Goal: Information Seeking & Learning: Compare options

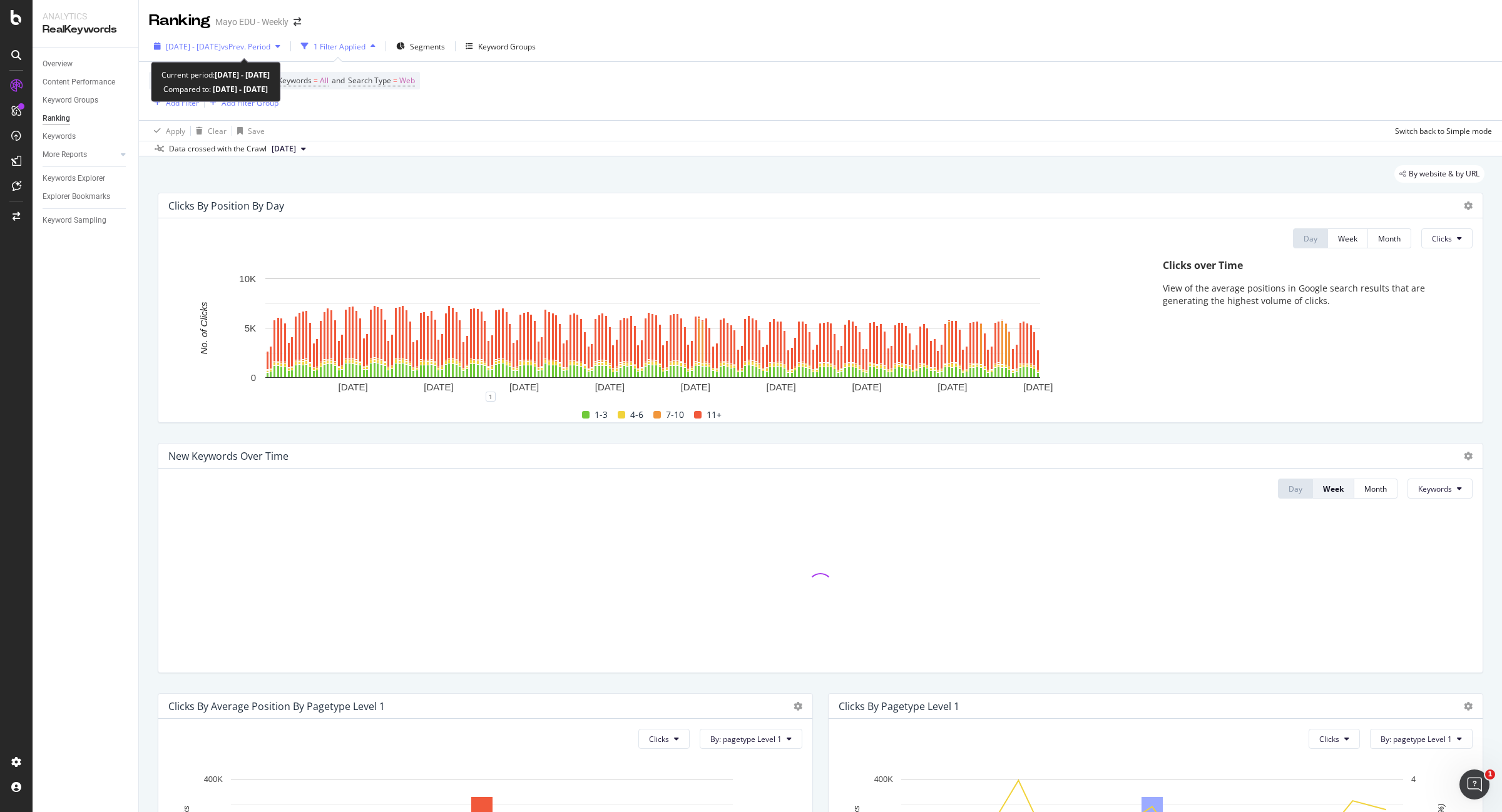
click at [221, 45] on span "2023 Dec. 31st - 2024 Aug. 3rd" at bounding box center [193, 46] width 55 height 11
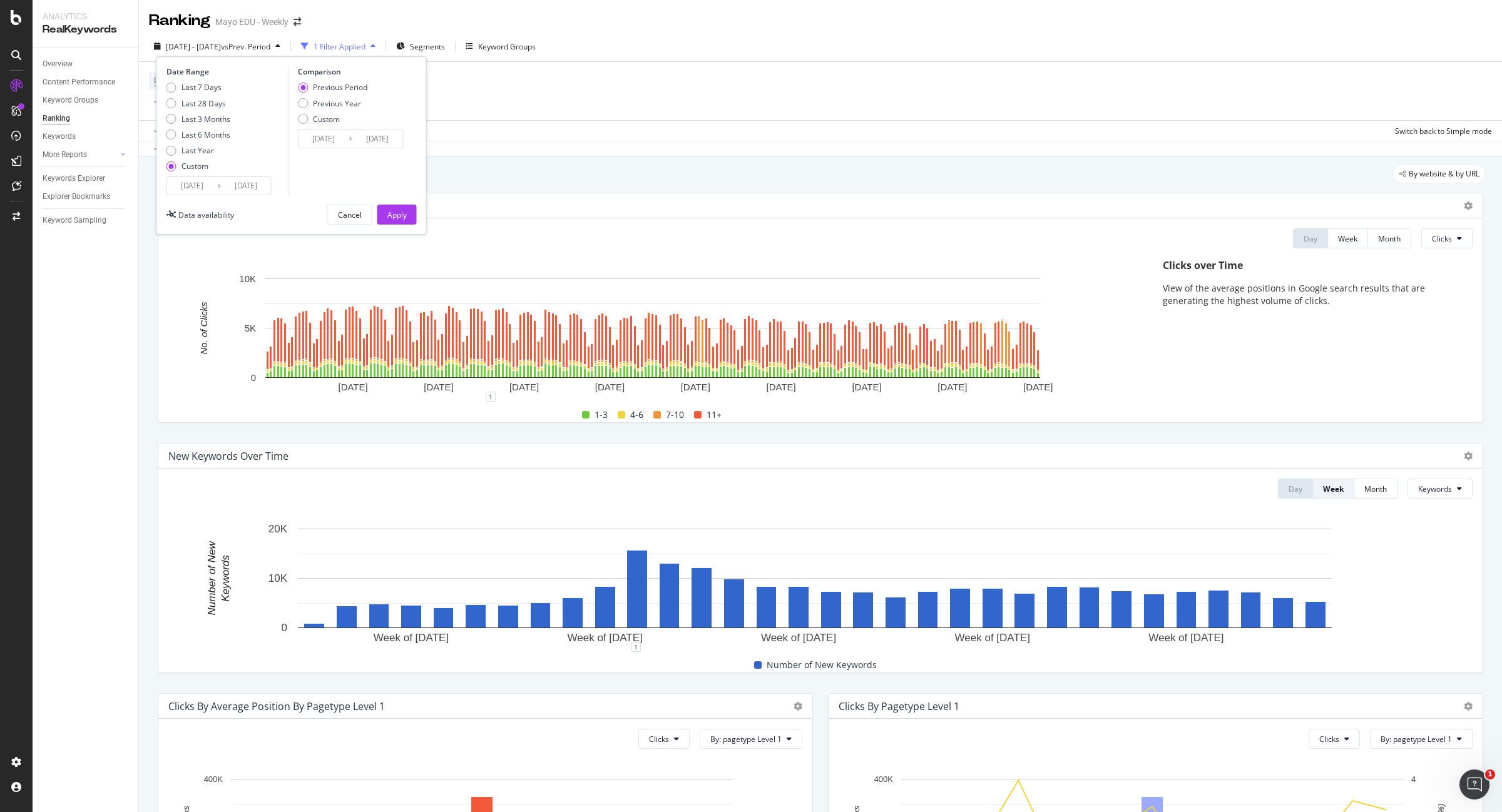
click at [258, 183] on input "2024/08/03" at bounding box center [246, 186] width 50 height 18
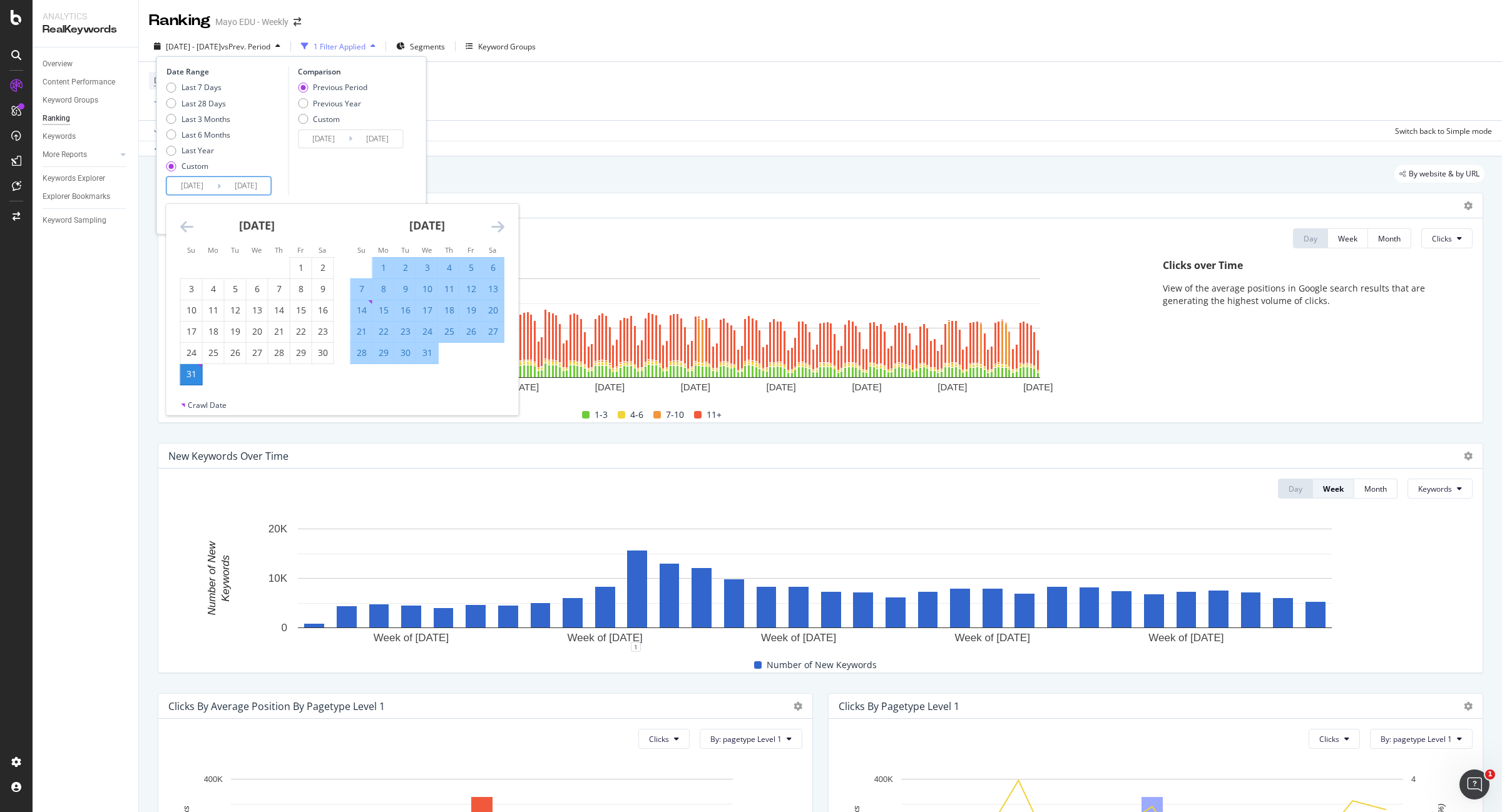
click at [498, 220] on icon "Move forward to switch to the next month." at bounding box center [498, 226] width 13 height 15
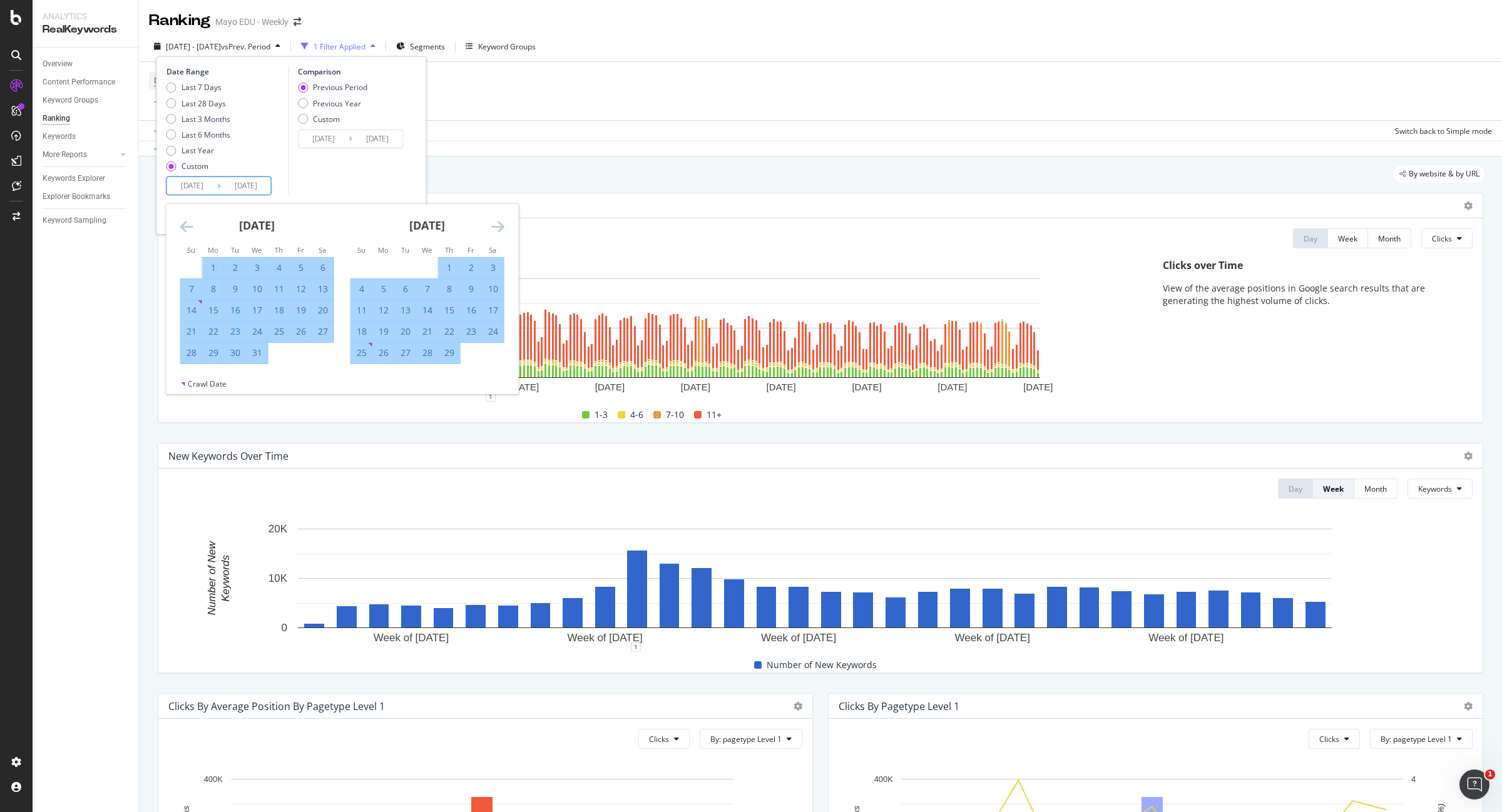
click at [498, 220] on icon "Move forward to switch to the next month." at bounding box center [498, 226] width 13 height 15
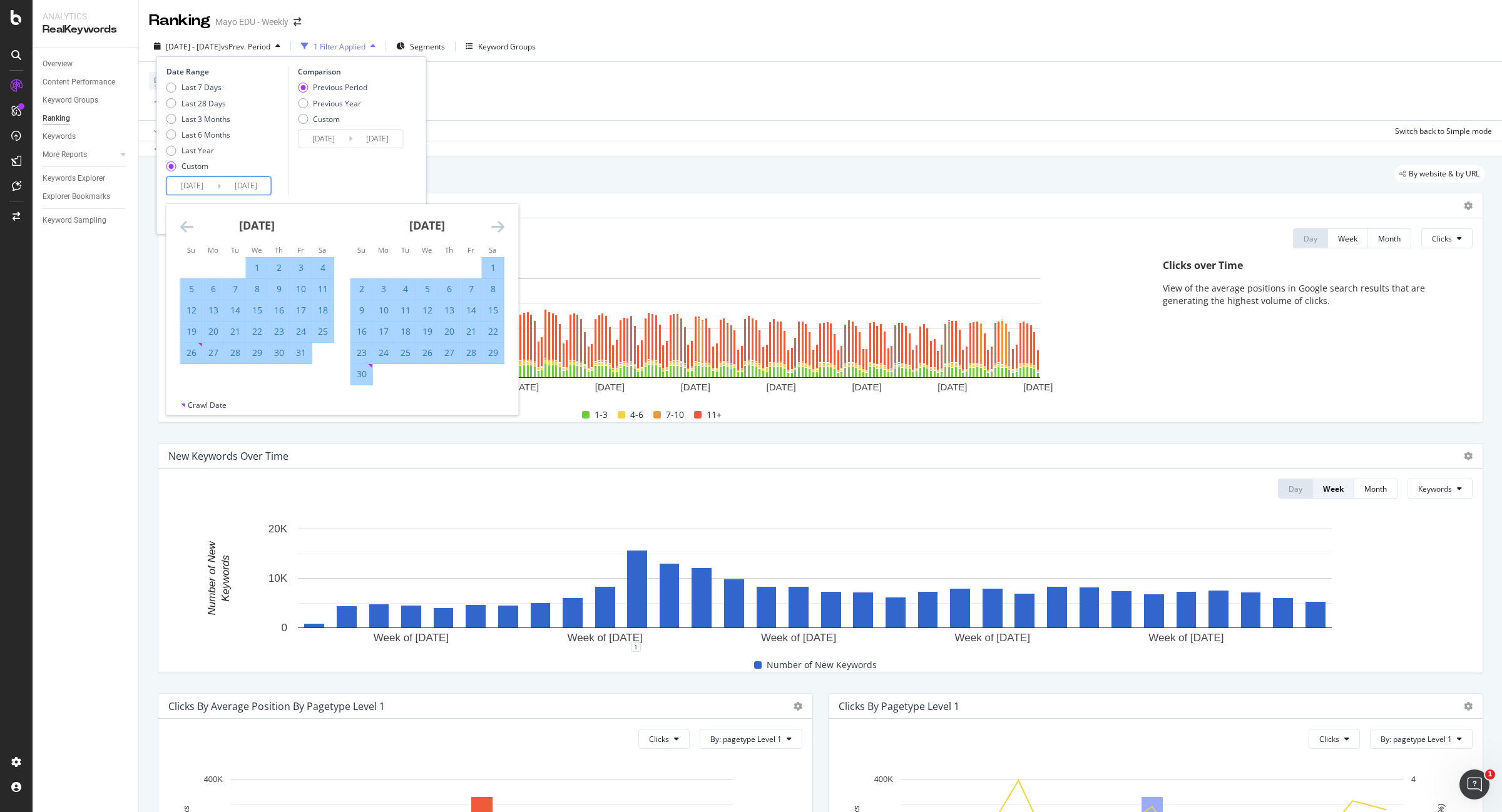
click at [498, 220] on icon "Move forward to switch to the next month." at bounding box center [498, 226] width 13 height 15
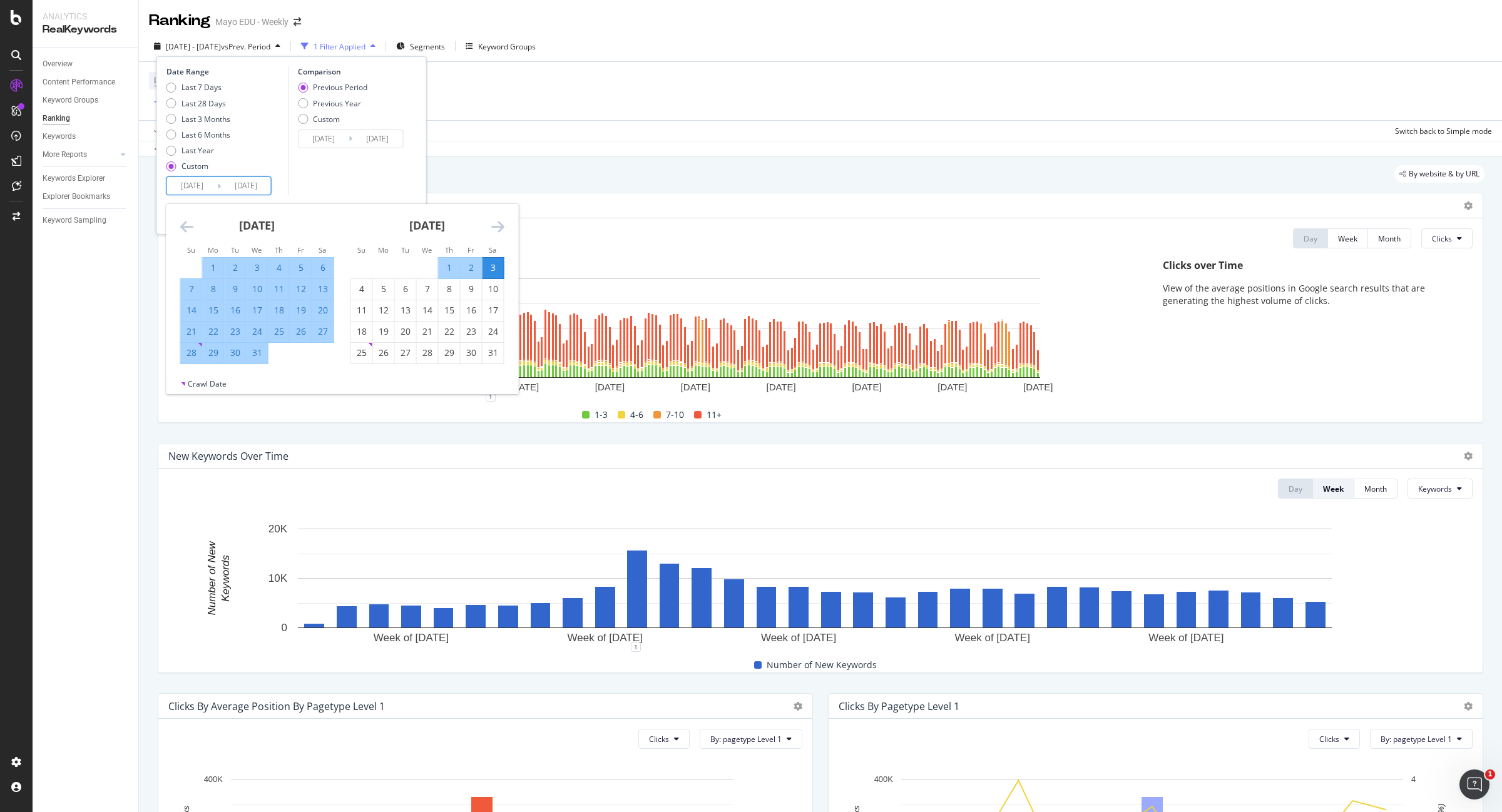
click at [498, 220] on icon "Move forward to switch to the next month." at bounding box center [498, 226] width 13 height 15
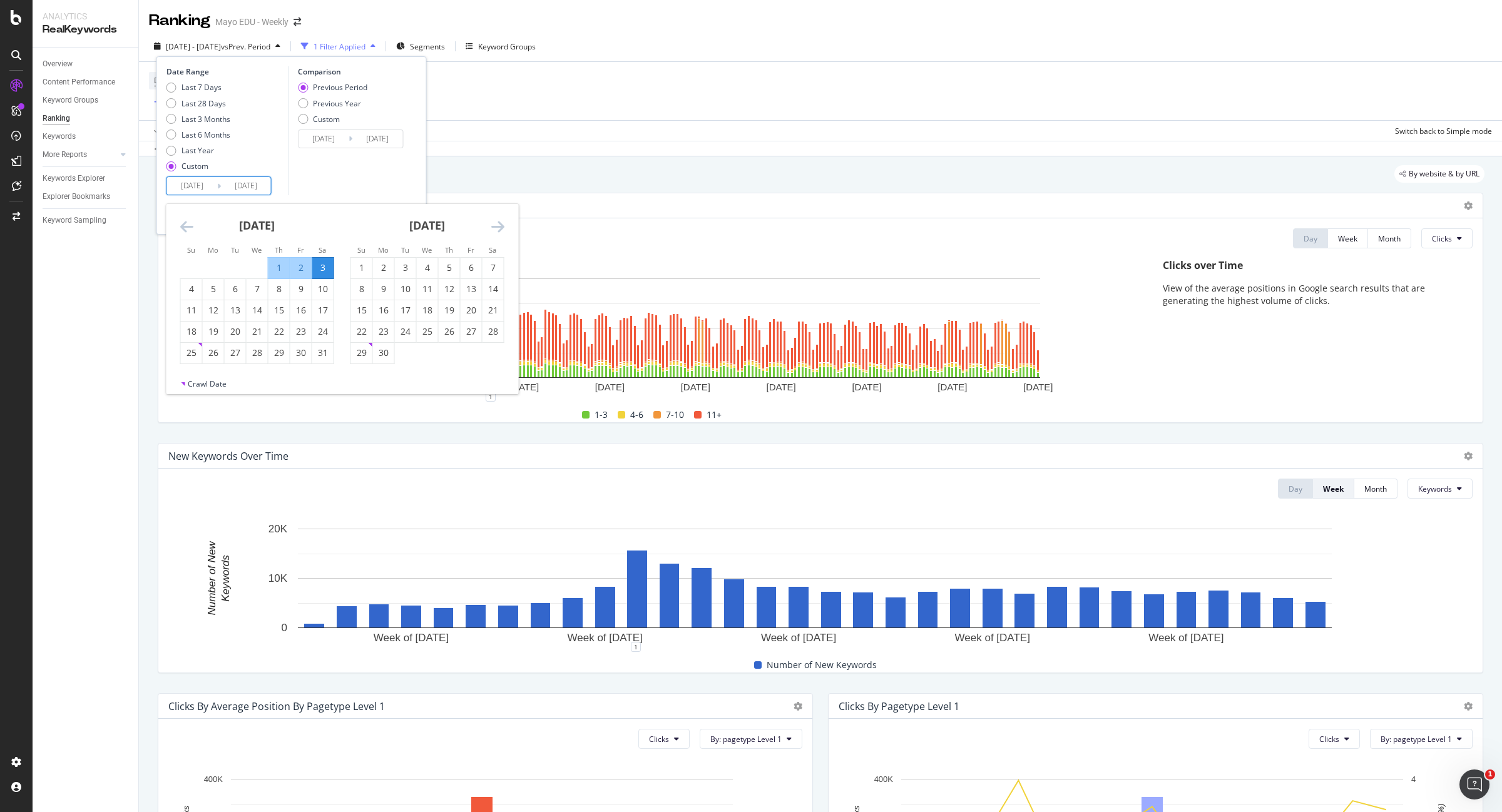
click at [498, 220] on icon "Move forward to switch to the next month." at bounding box center [498, 226] width 13 height 15
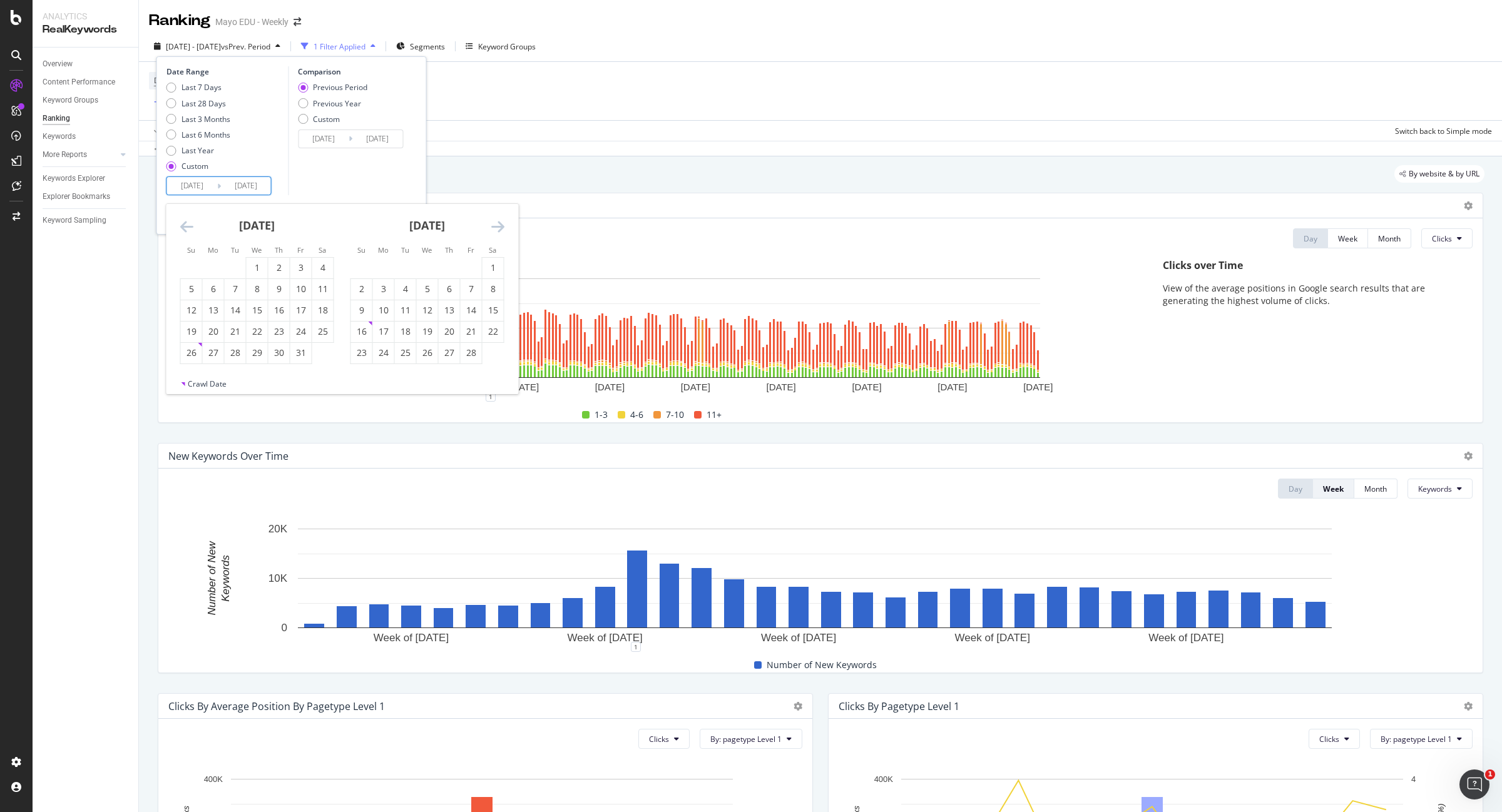
click at [498, 220] on icon "Move forward to switch to the next month." at bounding box center [498, 226] width 13 height 15
click at [185, 227] on icon "Move backward to switch to the previous month." at bounding box center [186, 226] width 13 height 15
click at [189, 220] on icon "Move backward to switch to the previous month." at bounding box center [186, 226] width 13 height 15
click at [232, 361] on div "31" at bounding box center [235, 353] width 21 height 20
type input "2024/12/31"
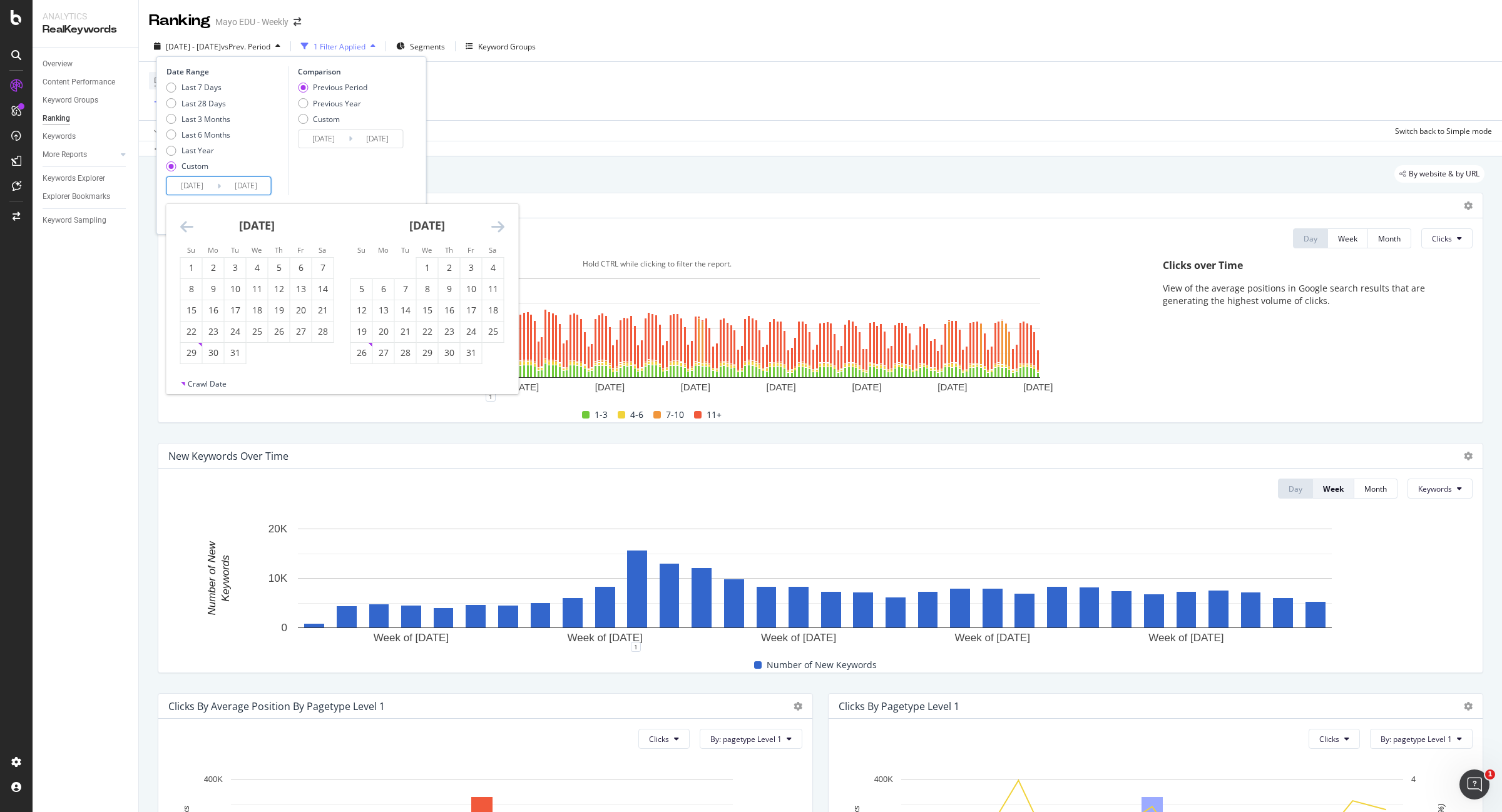
type input "2022/12/29"
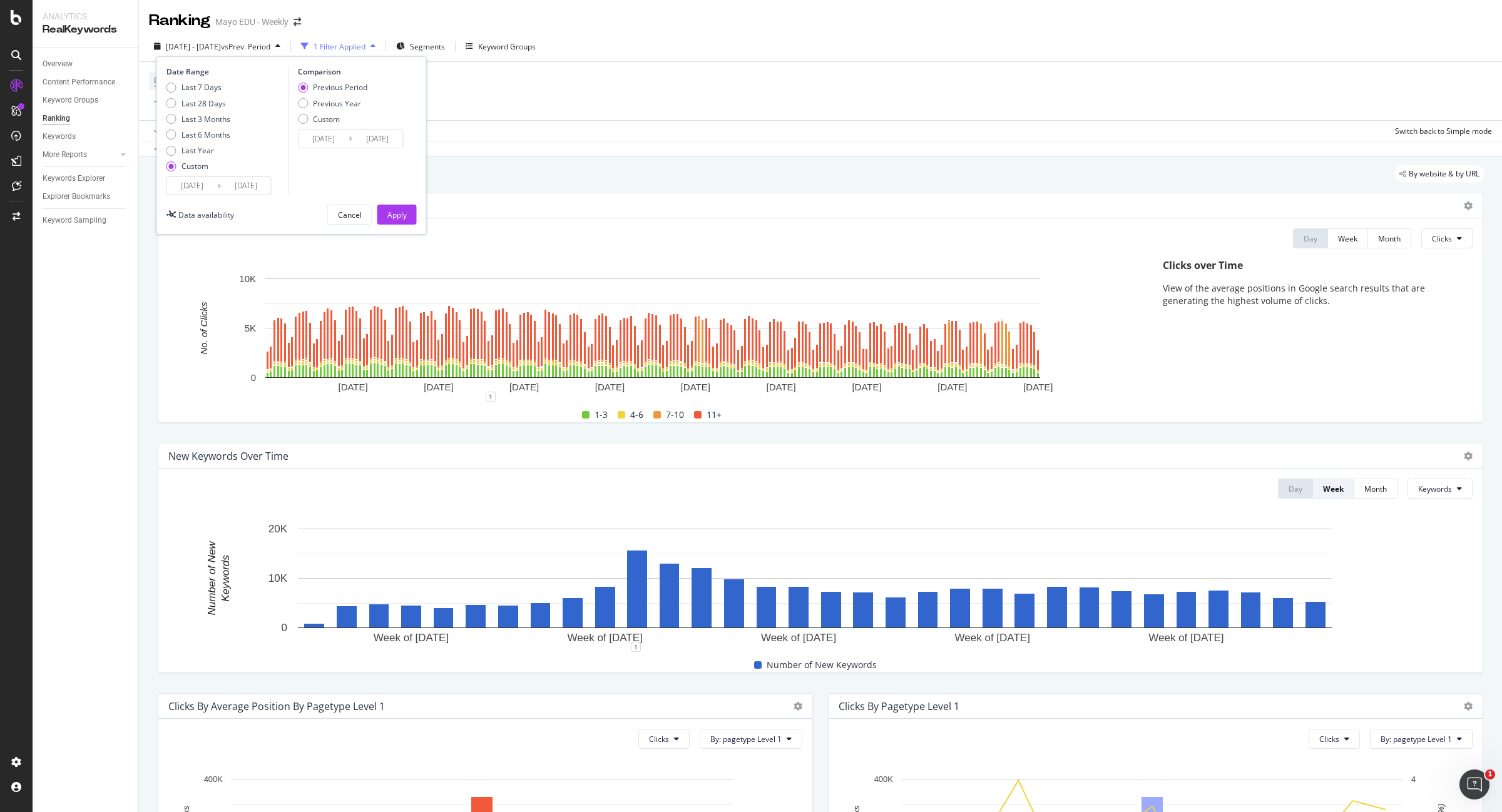
click at [250, 189] on input "2024/12/31" at bounding box center [246, 186] width 50 height 18
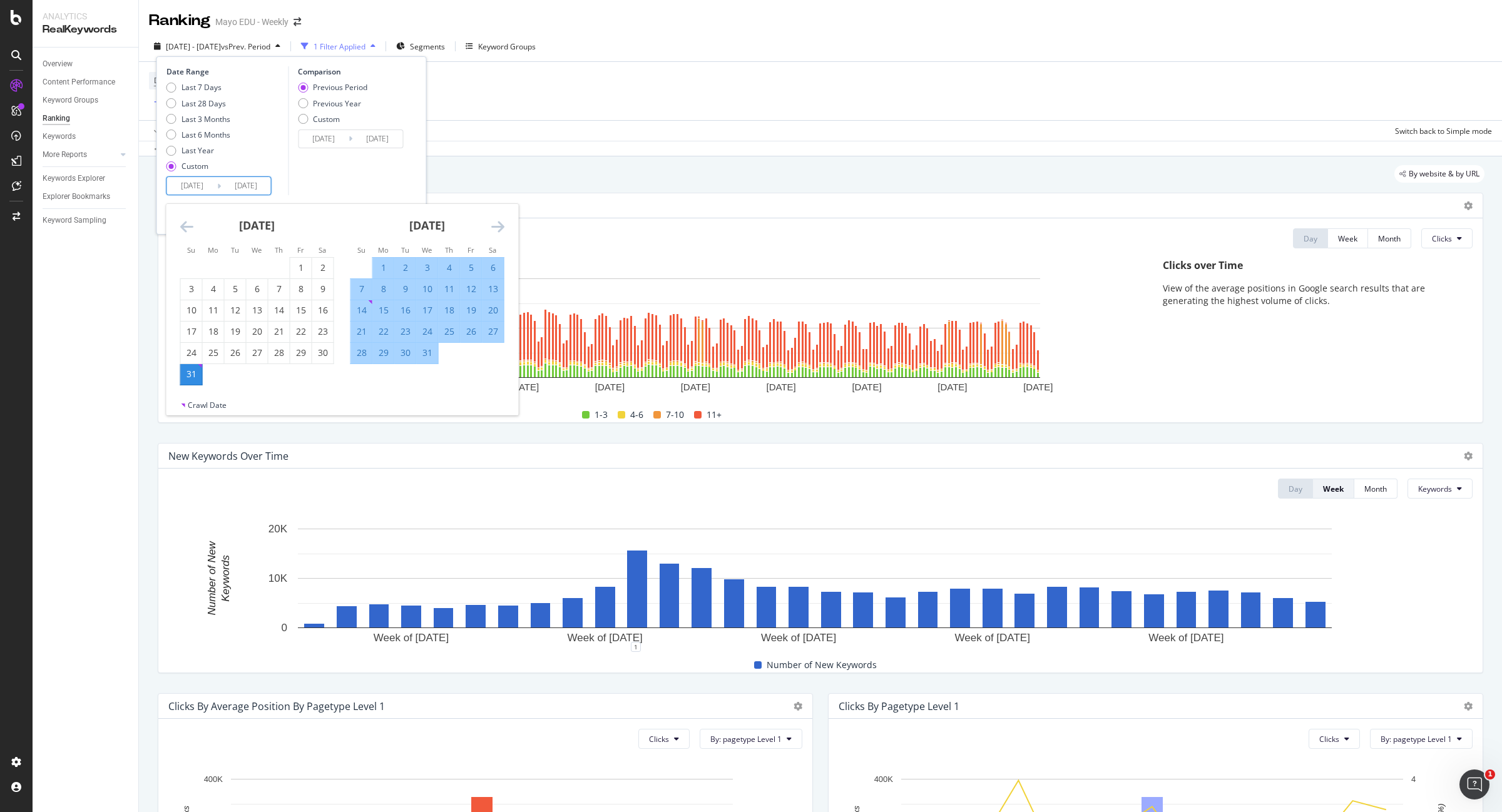
click at [189, 376] on div "31" at bounding box center [191, 374] width 21 height 12
type input "2023/12/31"
type input "2023/12/30"
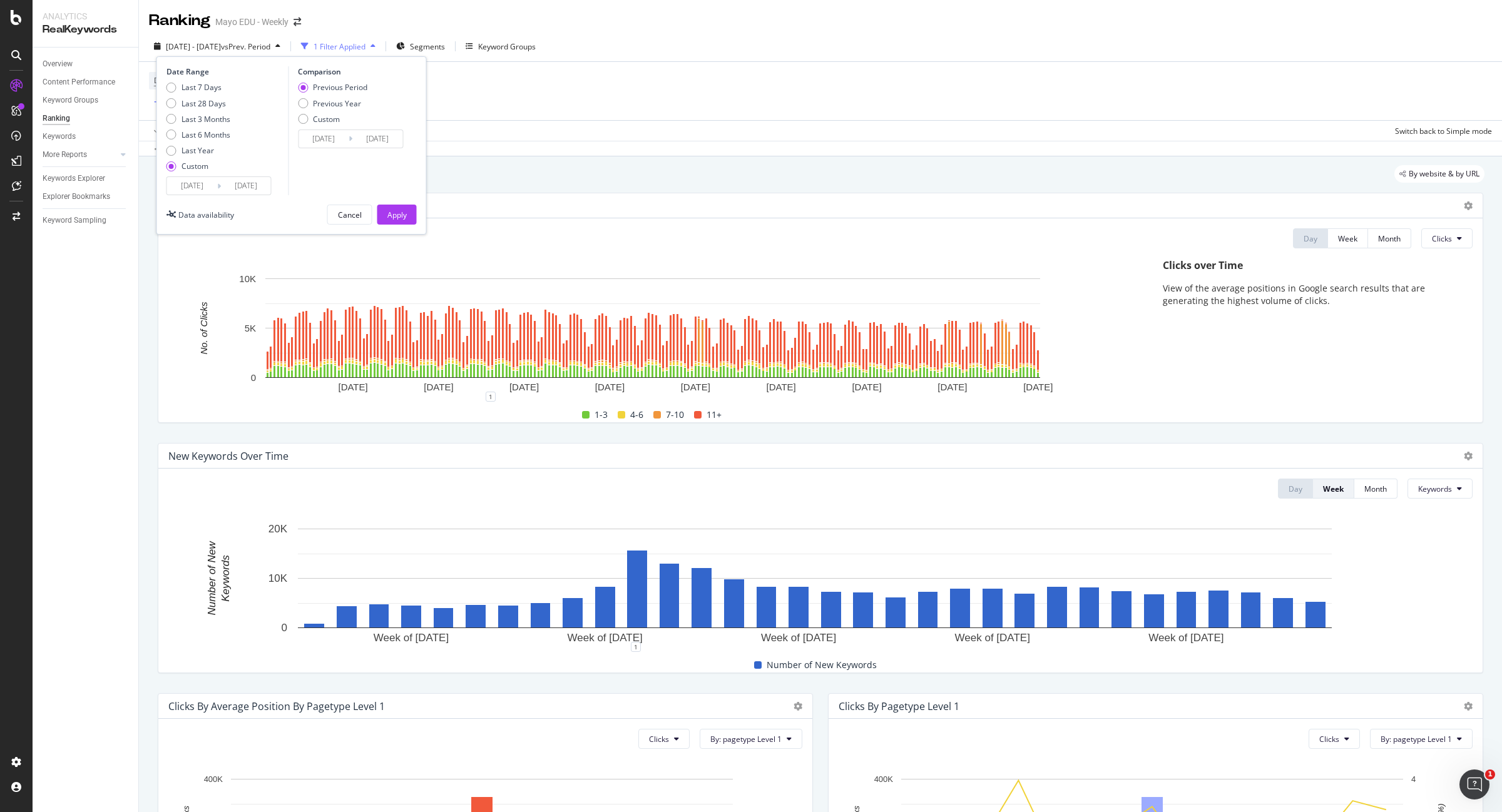
click at [263, 185] on input "2023/12/31" at bounding box center [246, 186] width 50 height 18
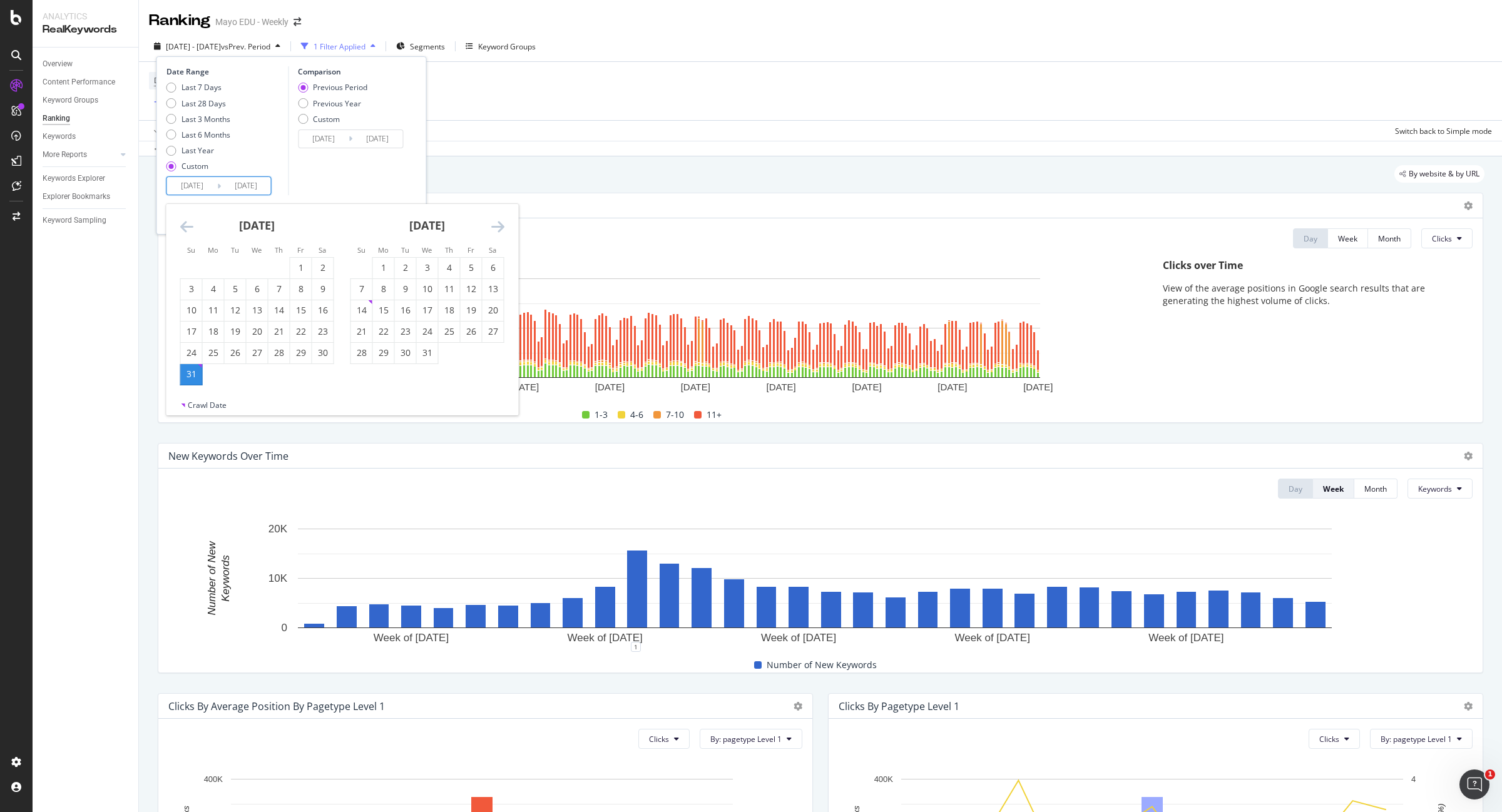
click at [501, 224] on icon "Move forward to switch to the next month." at bounding box center [498, 226] width 13 height 15
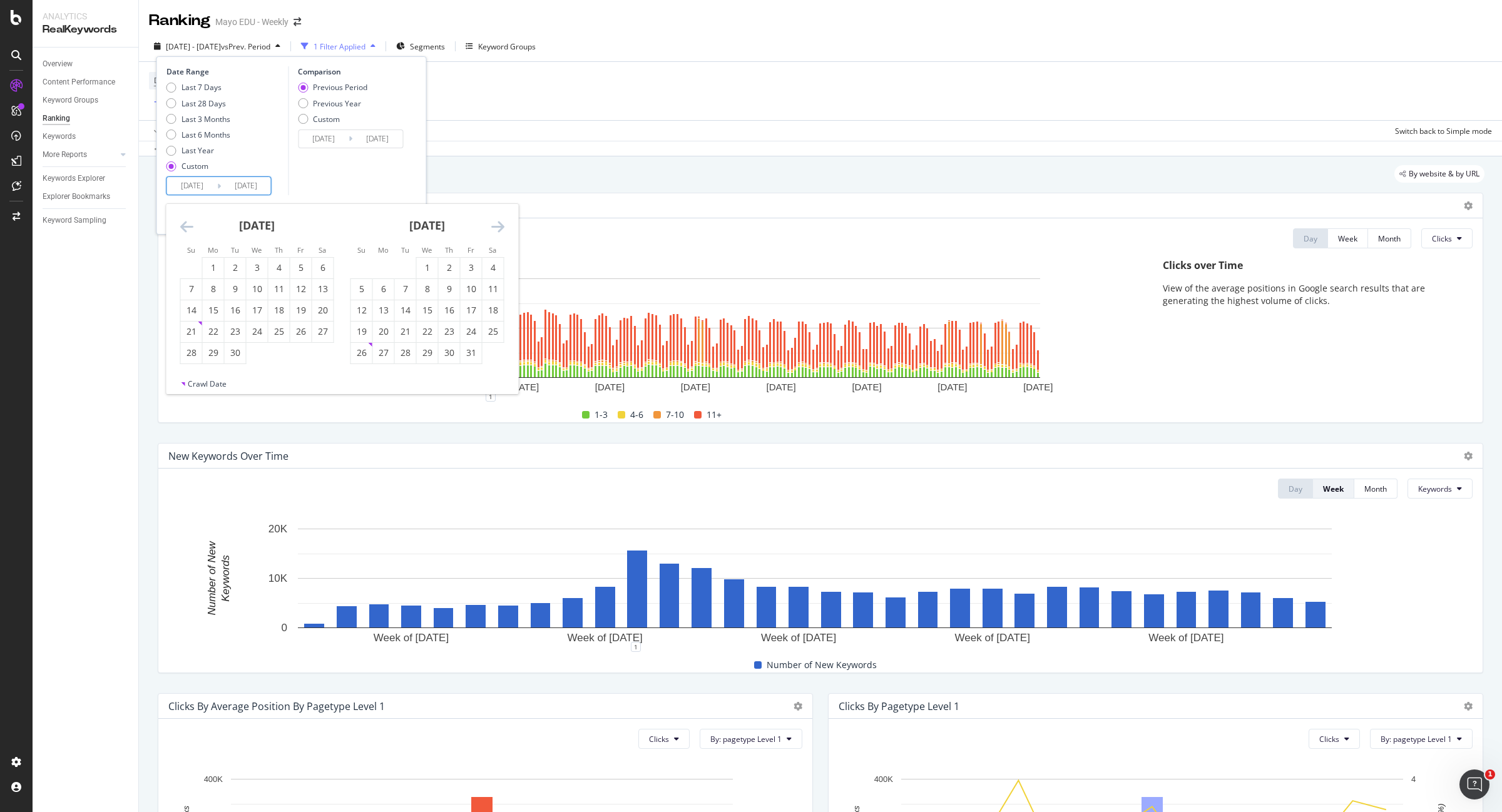
click at [501, 224] on icon "Move forward to switch to the next month." at bounding box center [498, 226] width 13 height 15
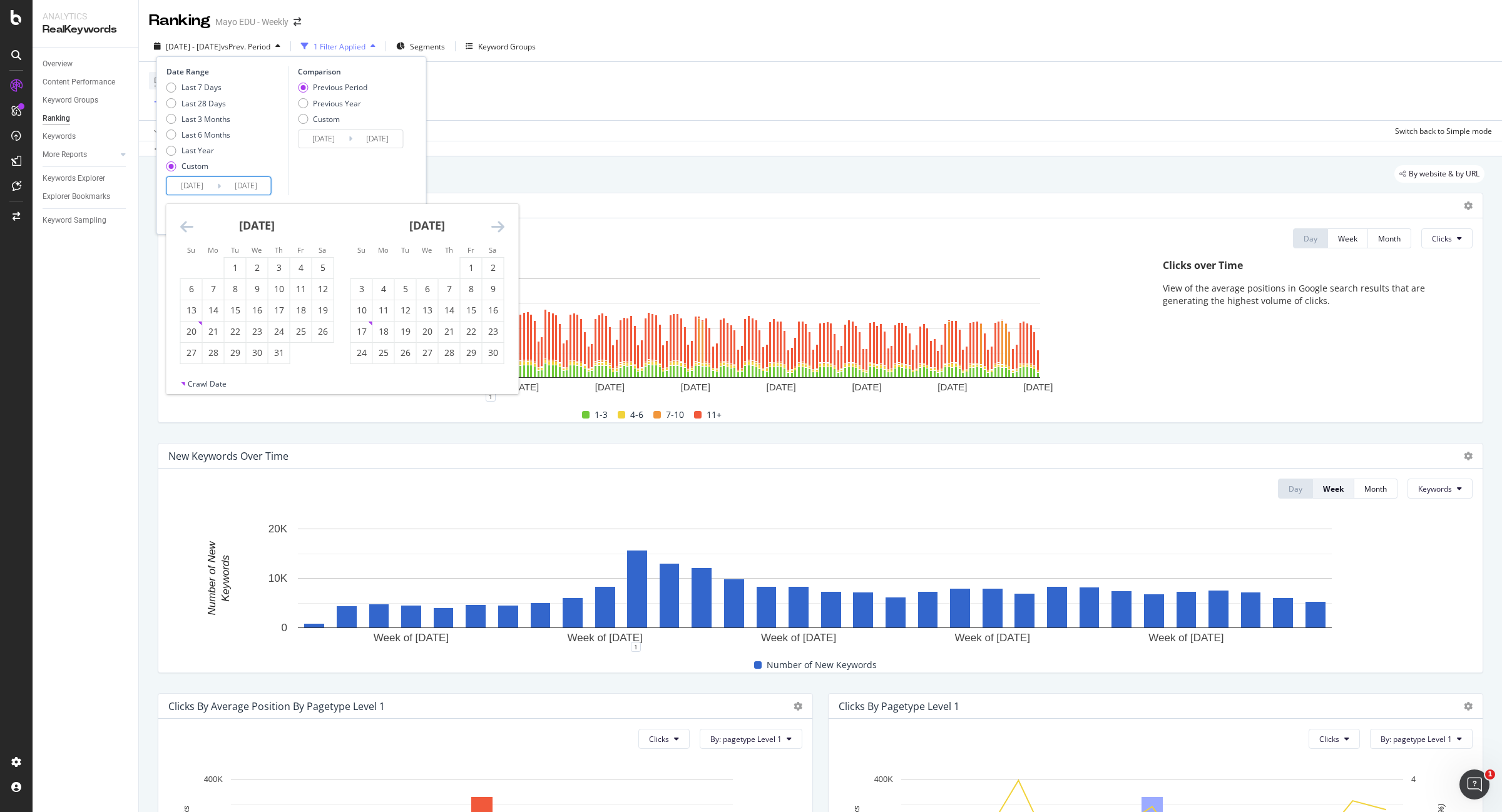
click at [501, 224] on icon "Move forward to switch to the next month." at bounding box center [498, 226] width 13 height 15
click at [490, 269] on div "4" at bounding box center [493, 268] width 21 height 12
type input "2025/01/04"
type input "2022/12/25"
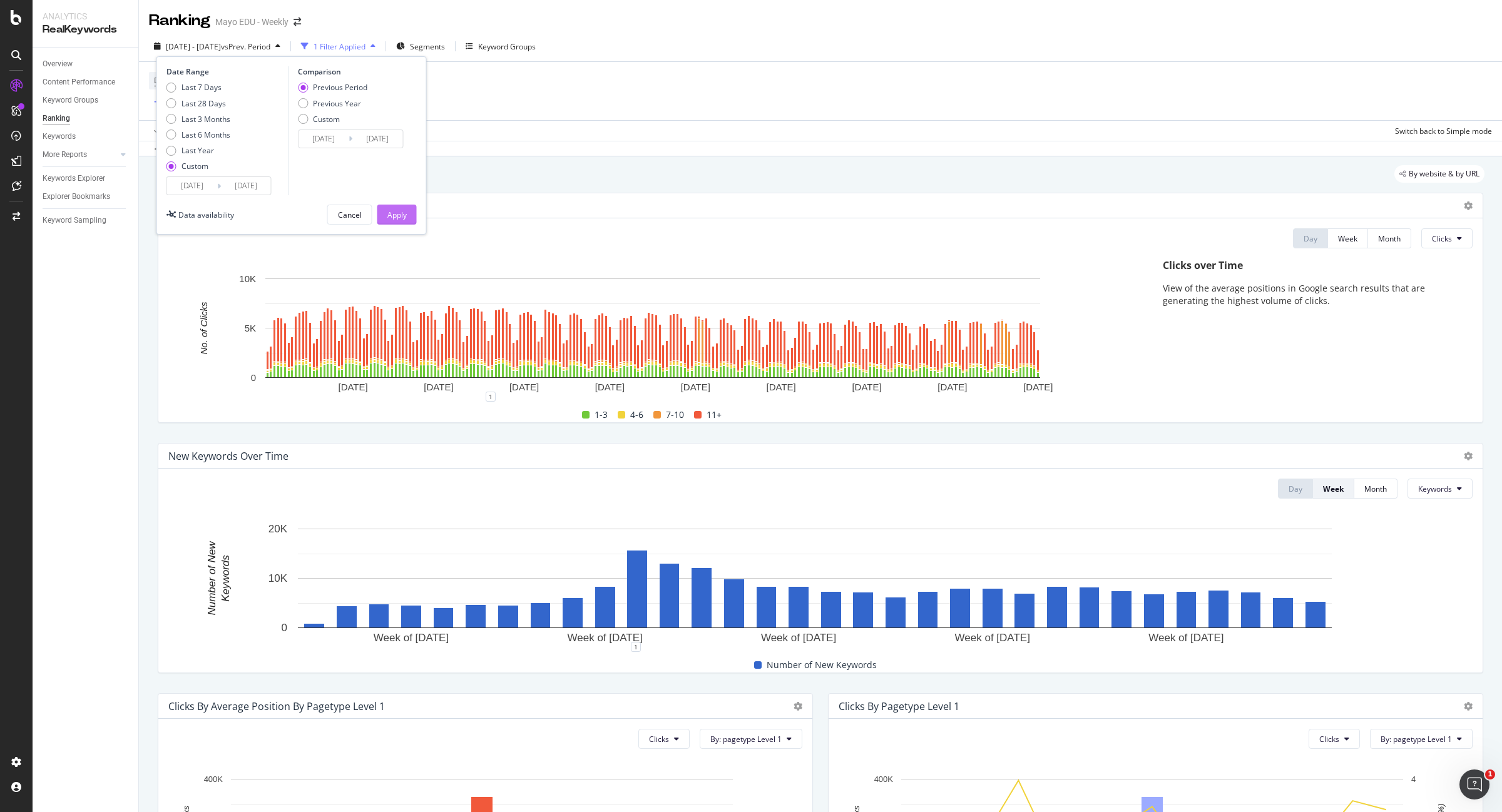
click at [388, 215] on div "Apply" at bounding box center [397, 215] width 20 height 11
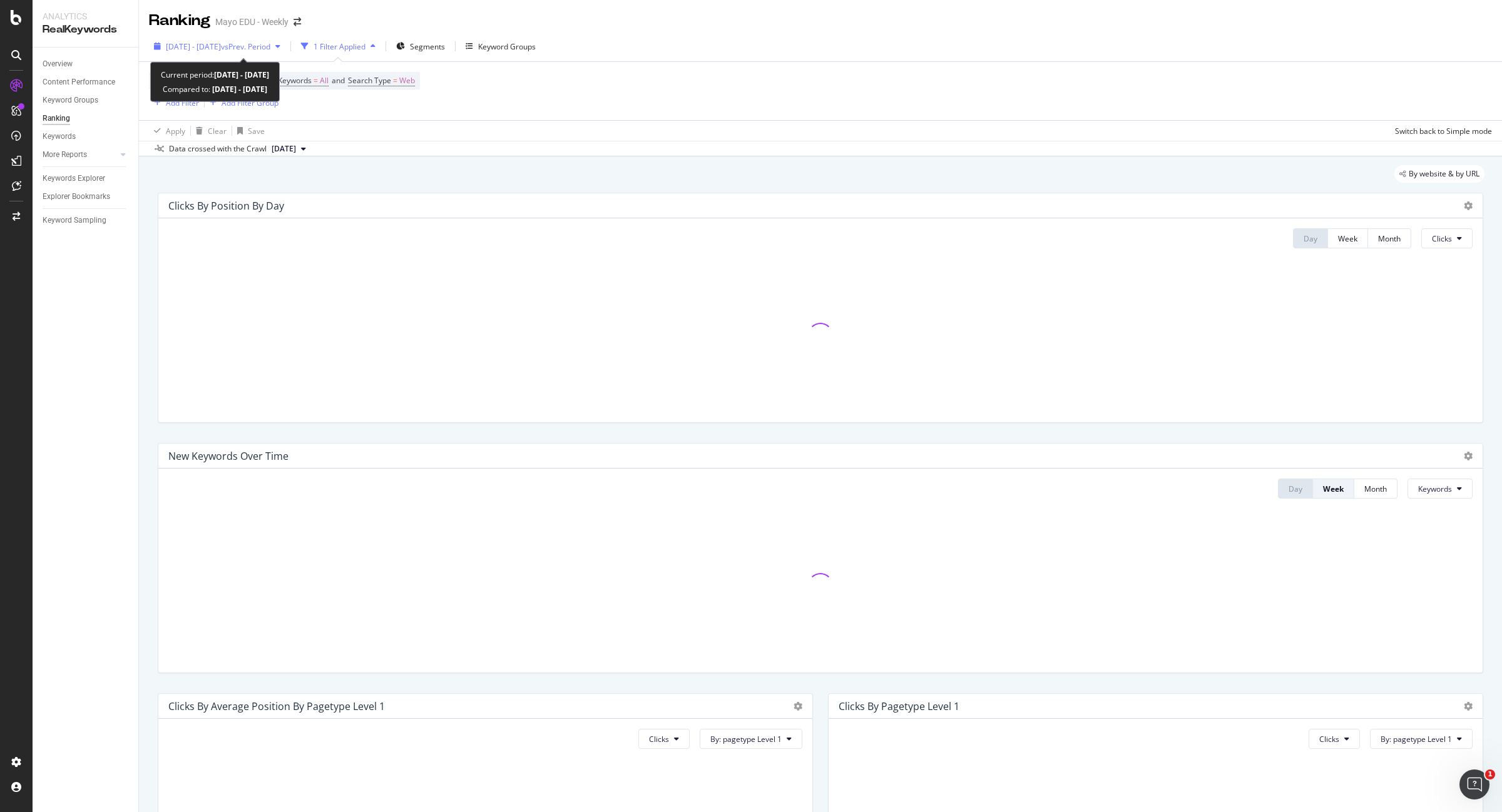
click at [256, 52] on div "2023 Dec. 31st - 2025 Jan. 4th vs Prev. Period" at bounding box center [217, 46] width 104 height 11
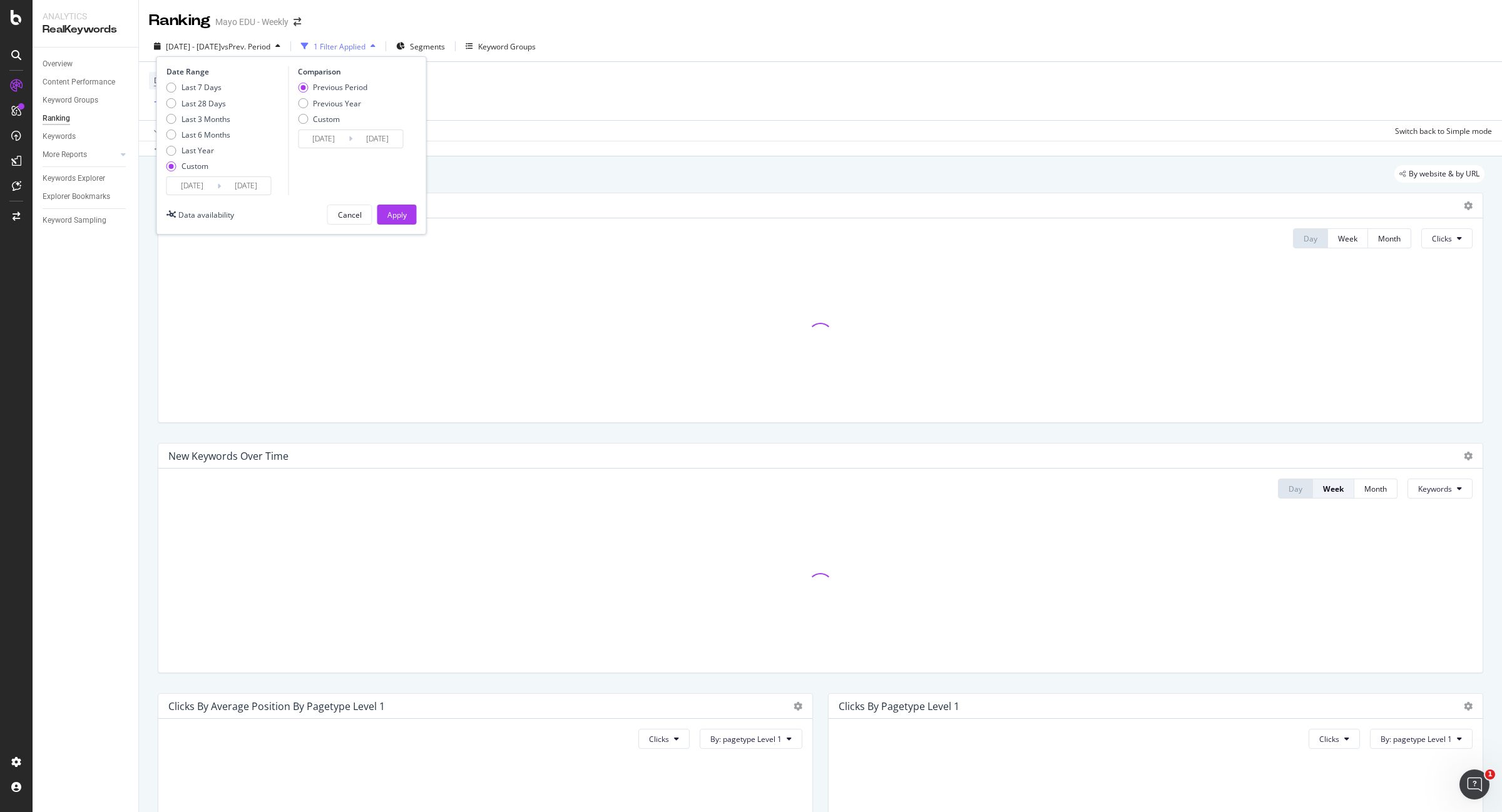
click at [243, 191] on input "2025/01/04" at bounding box center [246, 186] width 50 height 18
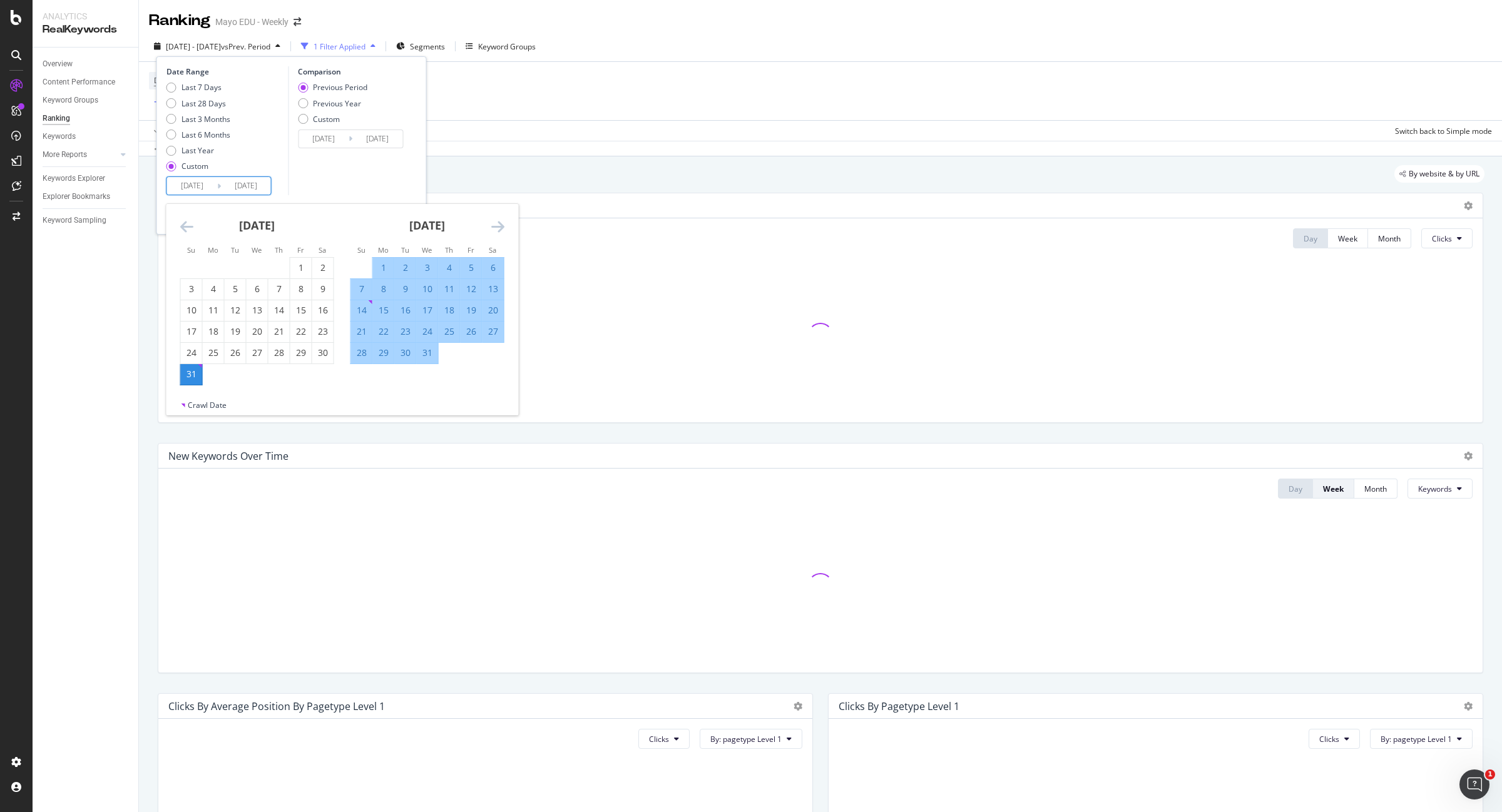
click at [498, 225] on icon "Move forward to switch to the next month." at bounding box center [498, 226] width 13 height 15
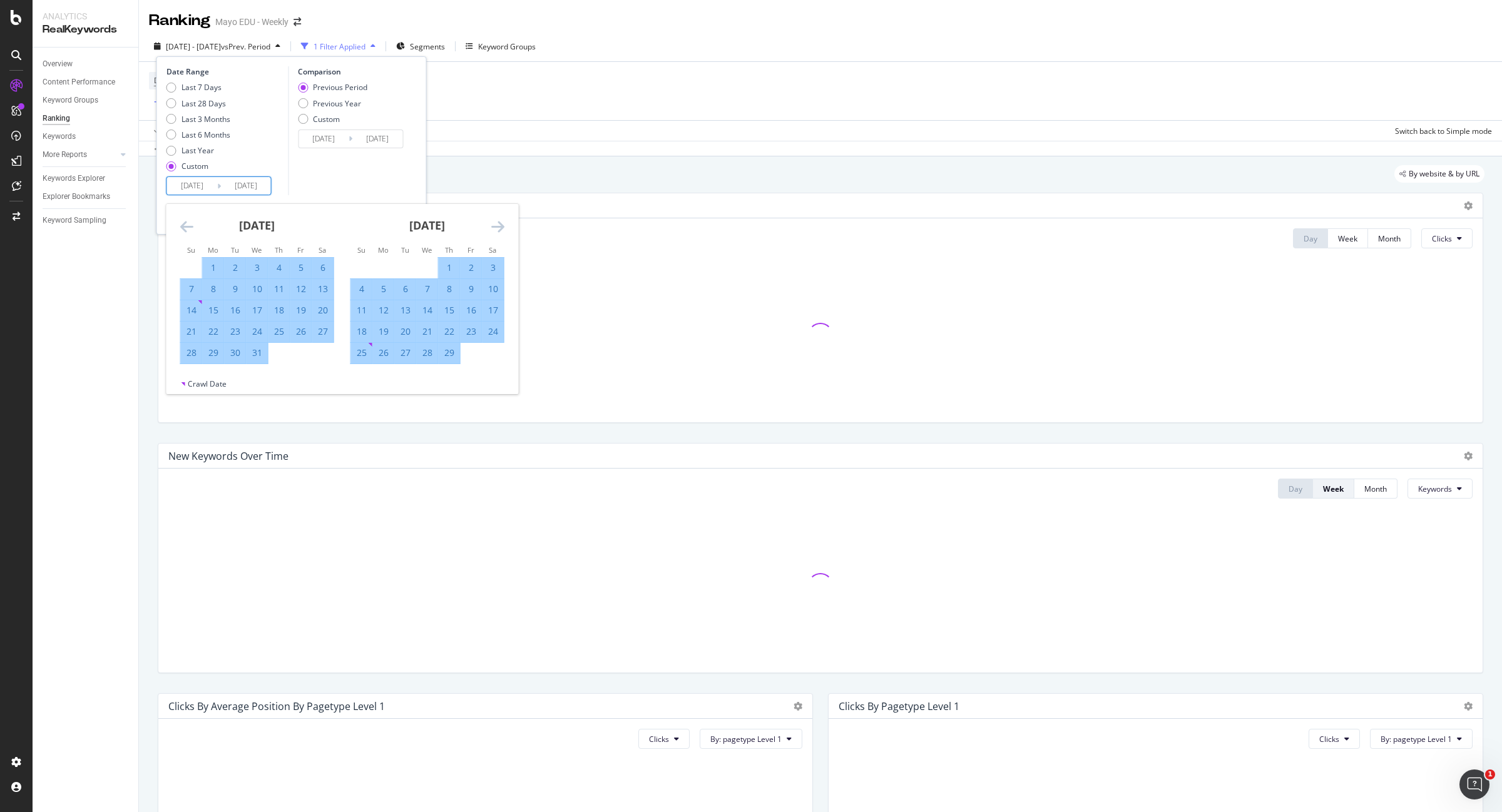
click at [498, 225] on icon "Move forward to switch to the next month." at bounding box center [498, 226] width 13 height 15
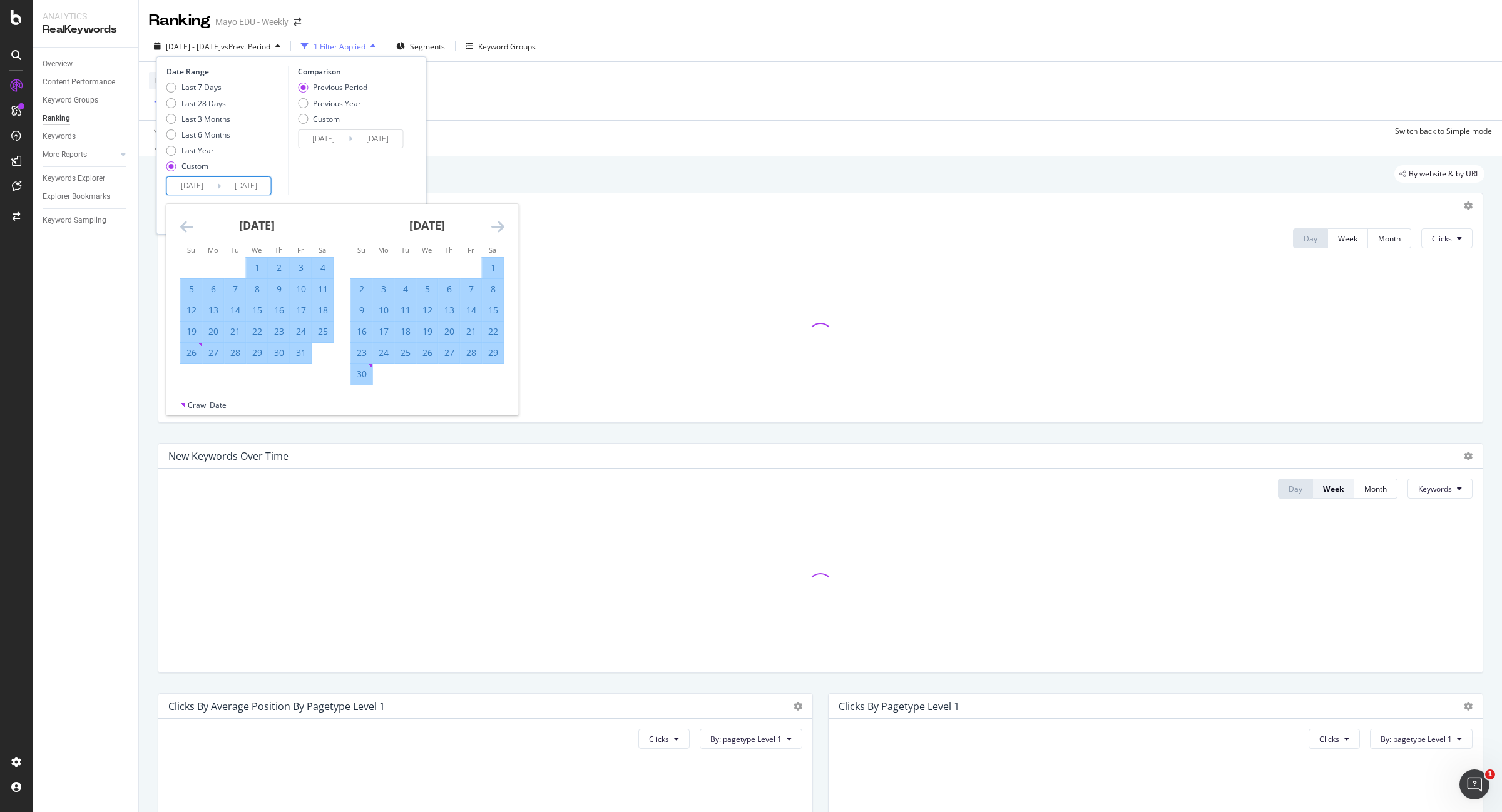
click at [498, 225] on icon "Move forward to switch to the next month." at bounding box center [498, 226] width 13 height 15
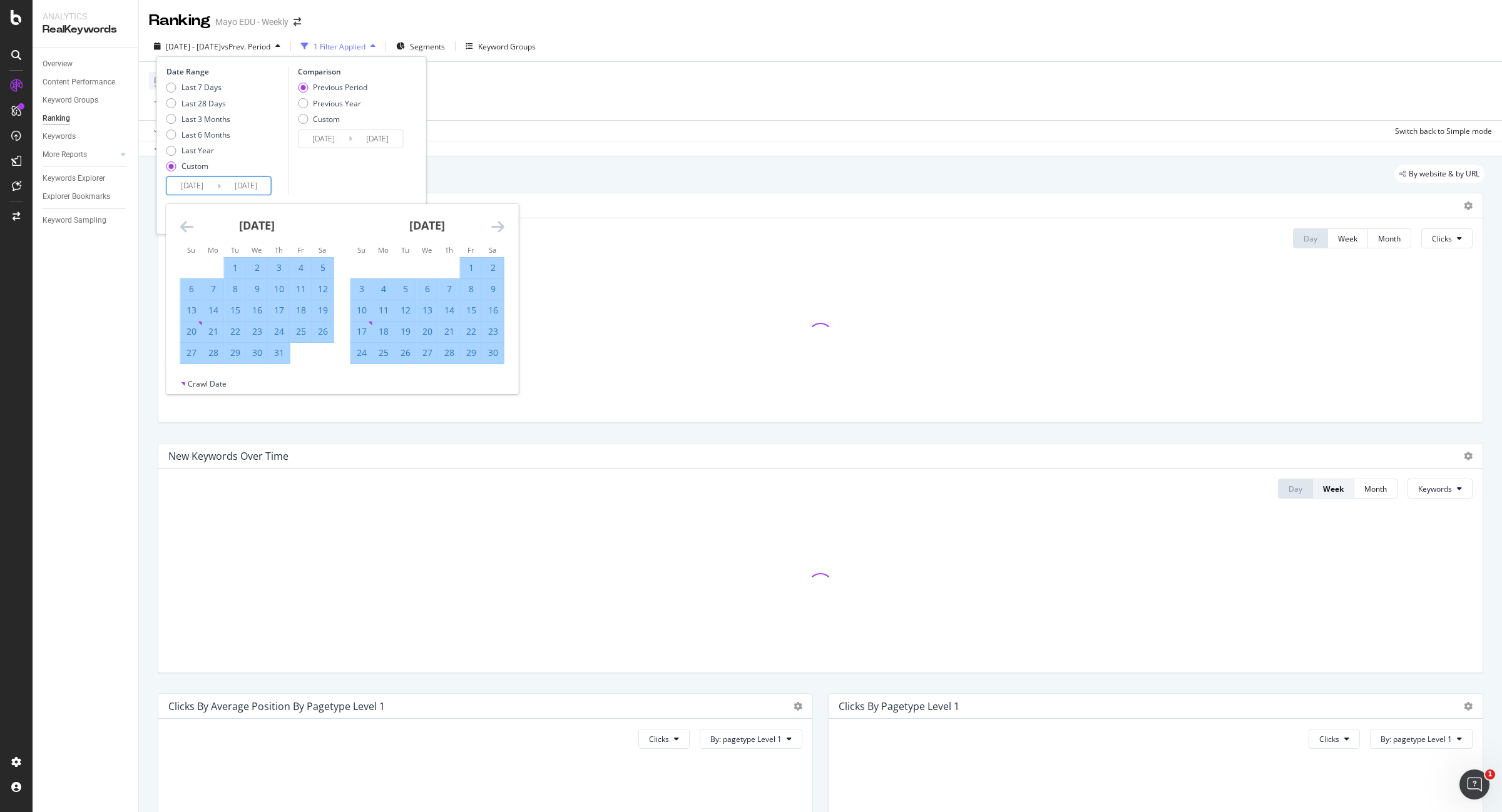
click at [498, 225] on icon "Move forward to switch to the next month." at bounding box center [498, 226] width 13 height 15
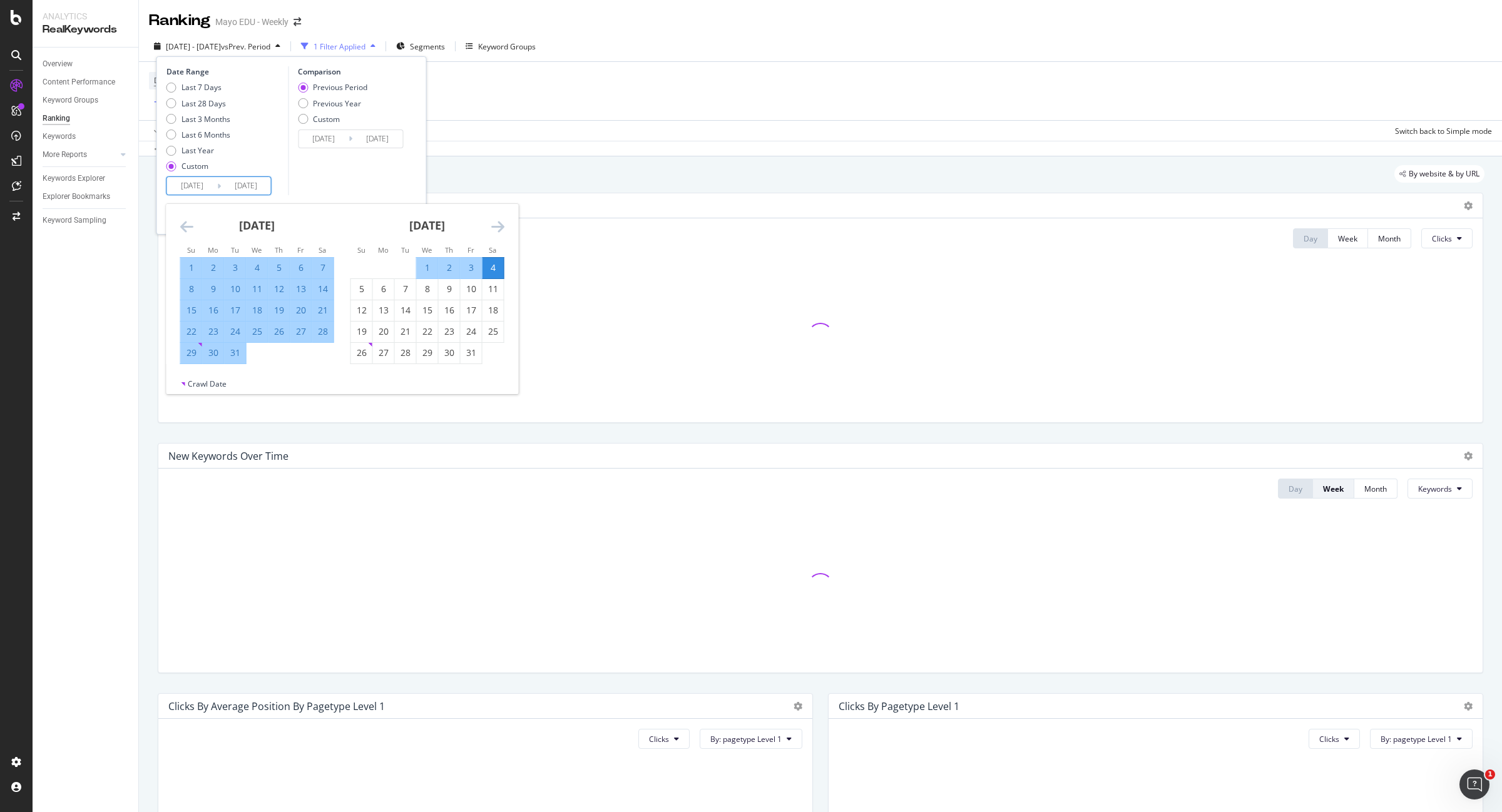
click at [498, 225] on icon "Move forward to switch to the next month." at bounding box center [498, 226] width 13 height 15
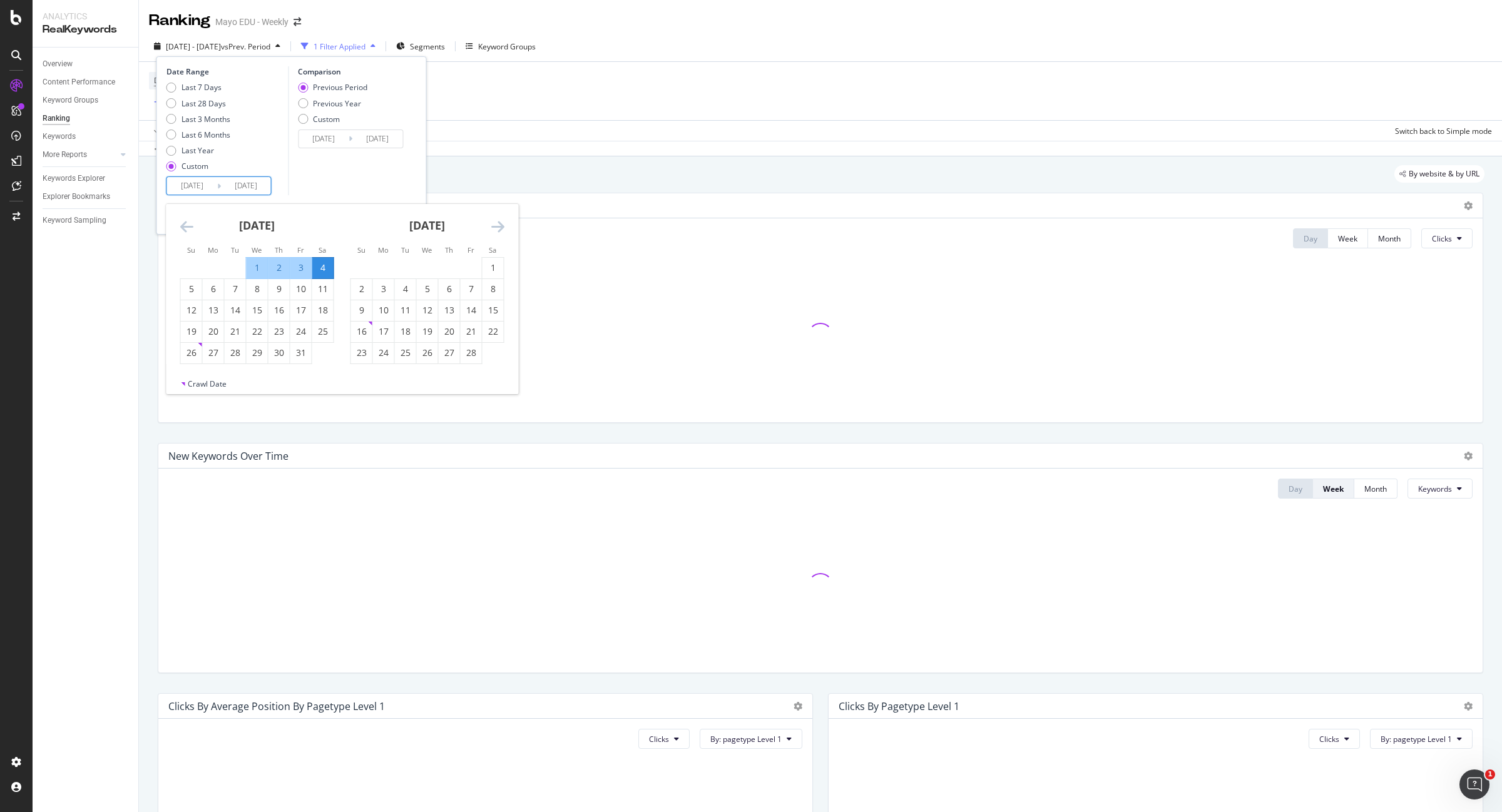
click at [498, 225] on icon "Move forward to switch to the next month." at bounding box center [498, 226] width 13 height 15
click at [186, 224] on icon "Move backward to switch to the previous month." at bounding box center [186, 226] width 13 height 15
click at [186, 225] on icon "Move backward to switch to the previous month." at bounding box center [186, 226] width 13 height 15
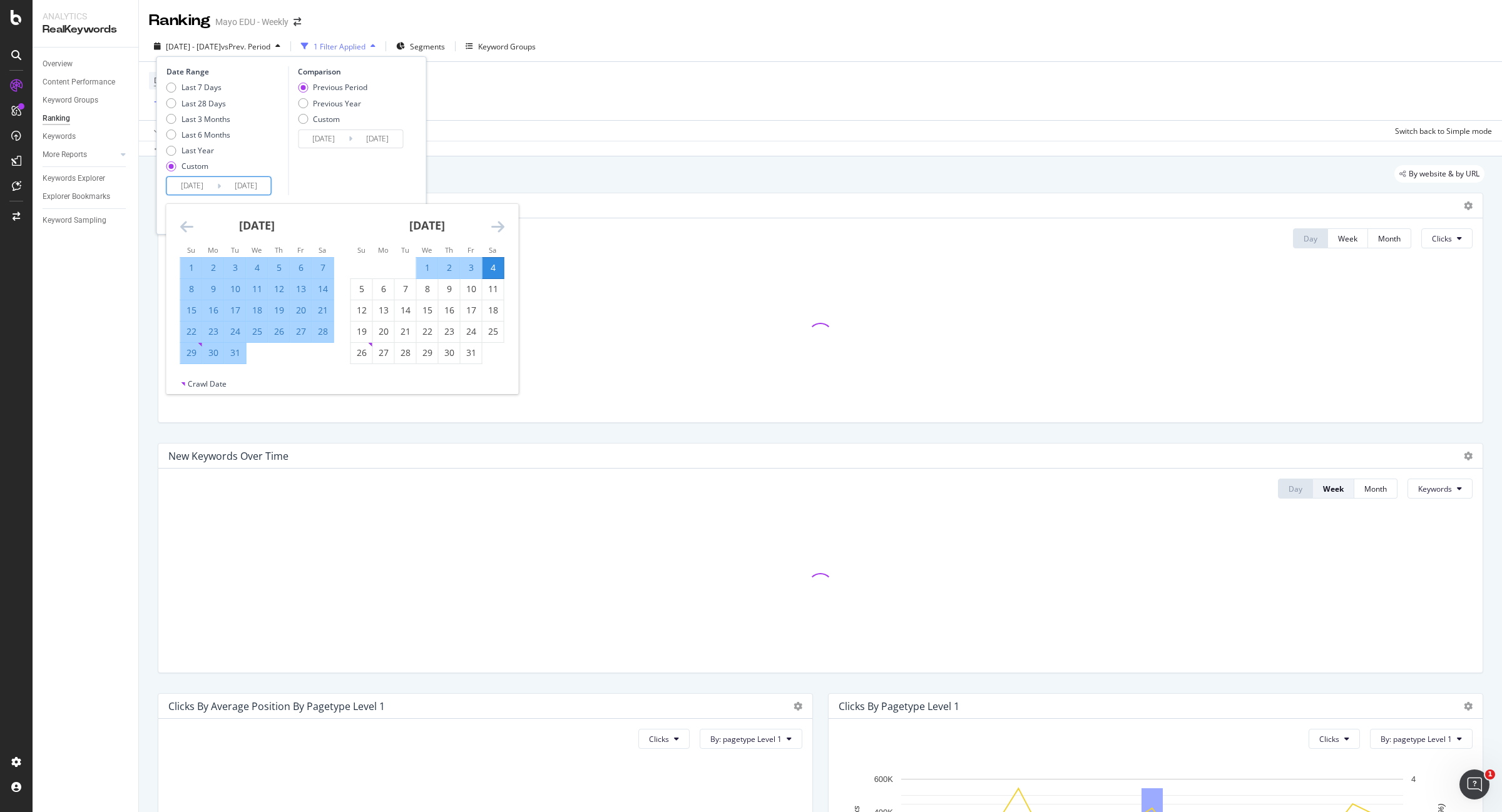
click at [251, 185] on input "2025/01/04" at bounding box center [246, 186] width 50 height 18
click at [235, 354] on div "31" at bounding box center [235, 353] width 21 height 12
type input "2024/12/31"
type input "2022/12/29"
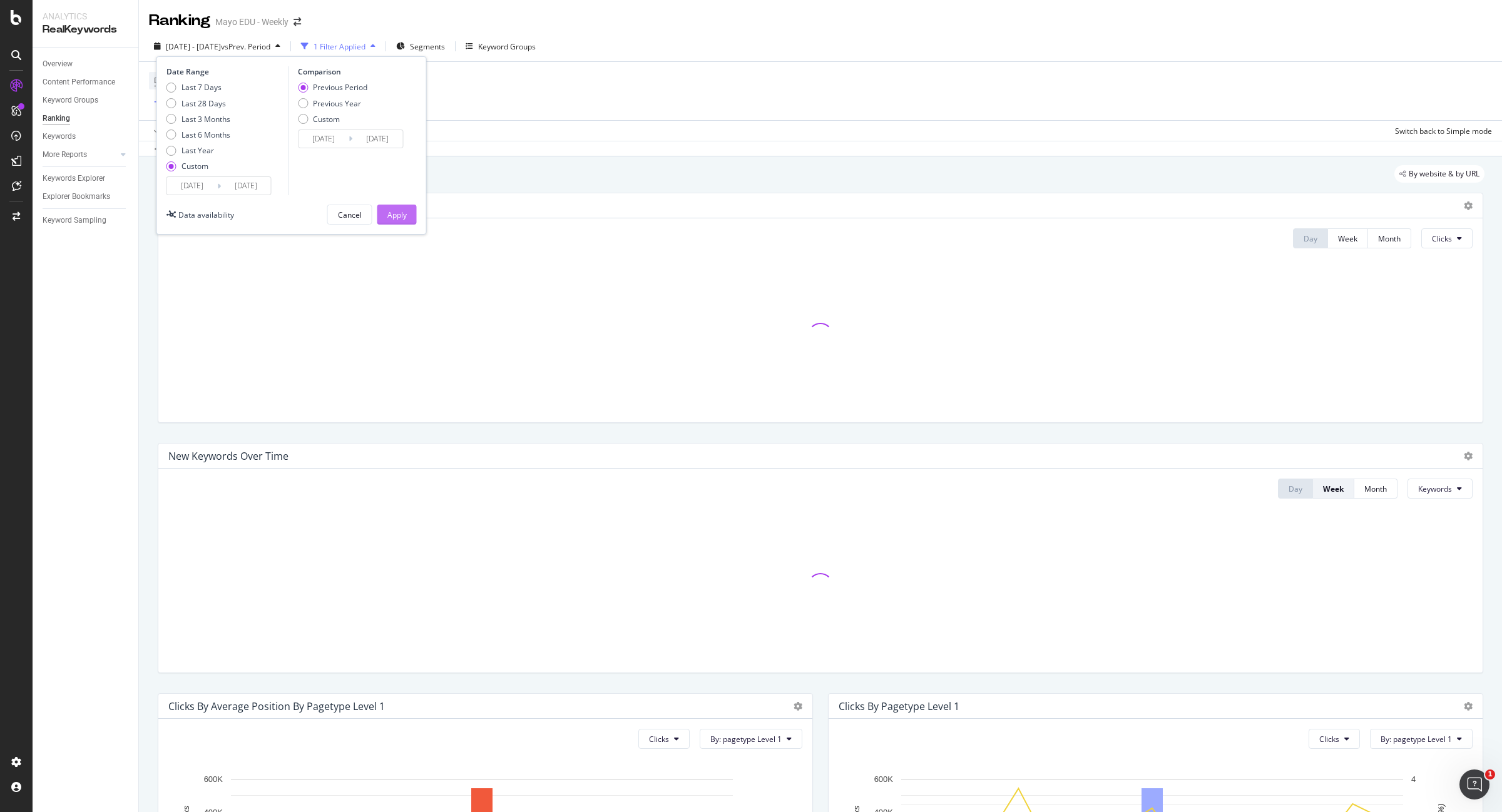
click at [405, 213] on div "Apply" at bounding box center [397, 215] width 20 height 11
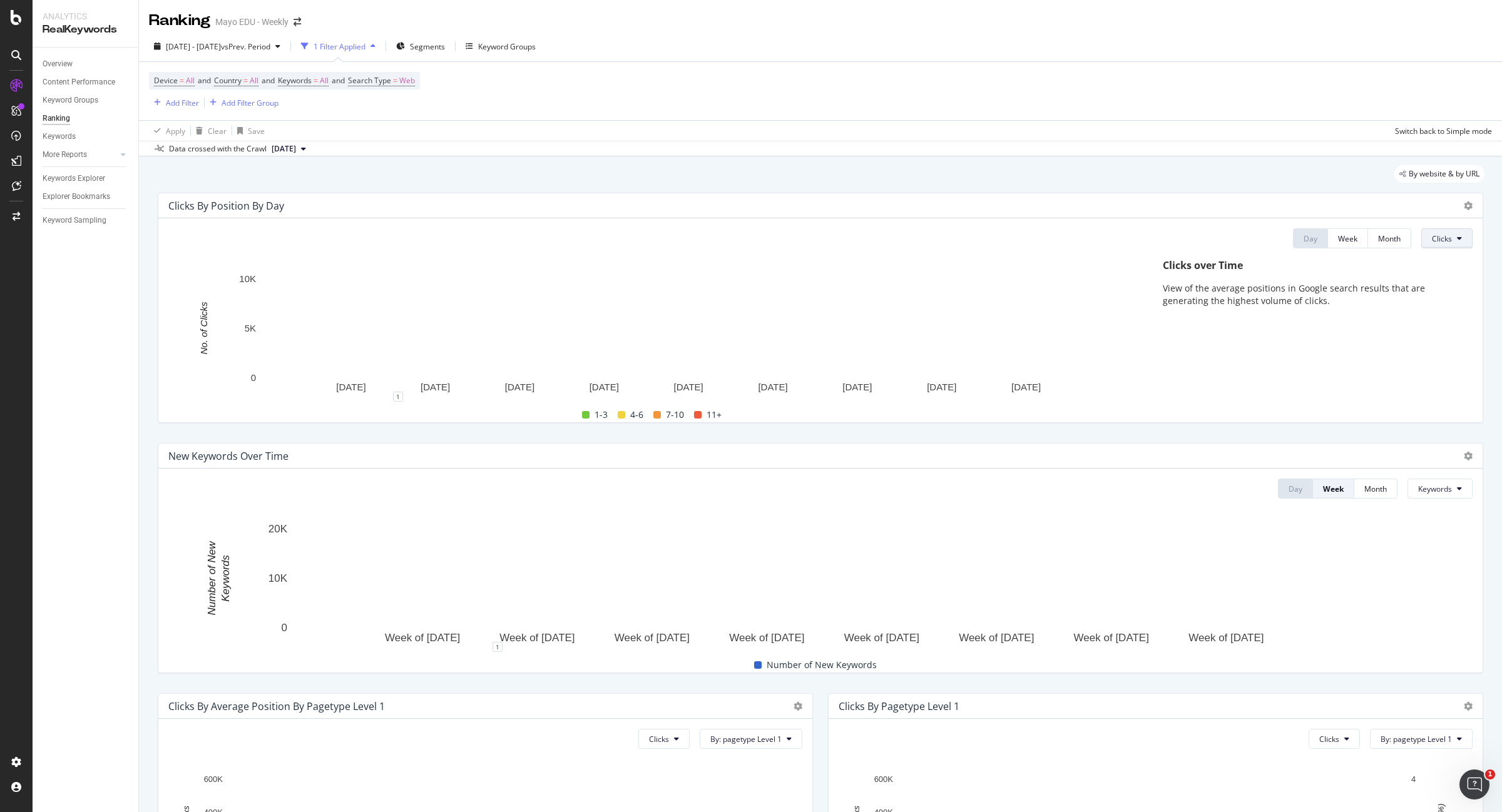
drag, startPoint x: 1445, startPoint y: 235, endPoint x: 1437, endPoint y: 248, distance: 15.3
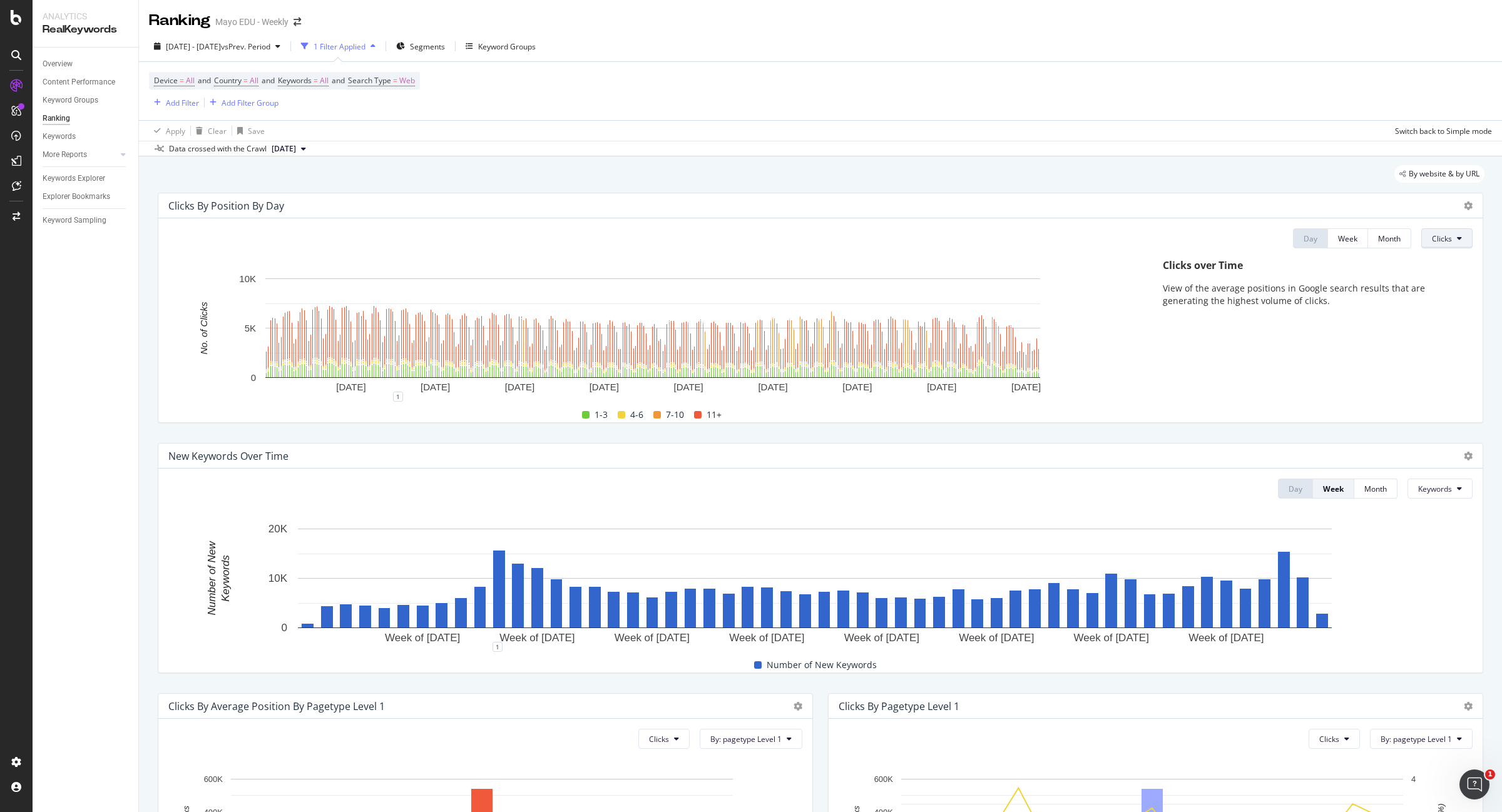
click at [1457, 235] on icon at bounding box center [1459, 239] width 5 height 7
click at [1457, 201] on div at bounding box center [1465, 206] width 15 height 12
click at [1464, 207] on icon at bounding box center [1468, 206] width 9 height 9
click at [1420, 238] on span "Export as CSV" at bounding box center [1406, 241] width 69 height 12
click at [271, 44] on span "vs Prev. Period" at bounding box center [246, 46] width 50 height 11
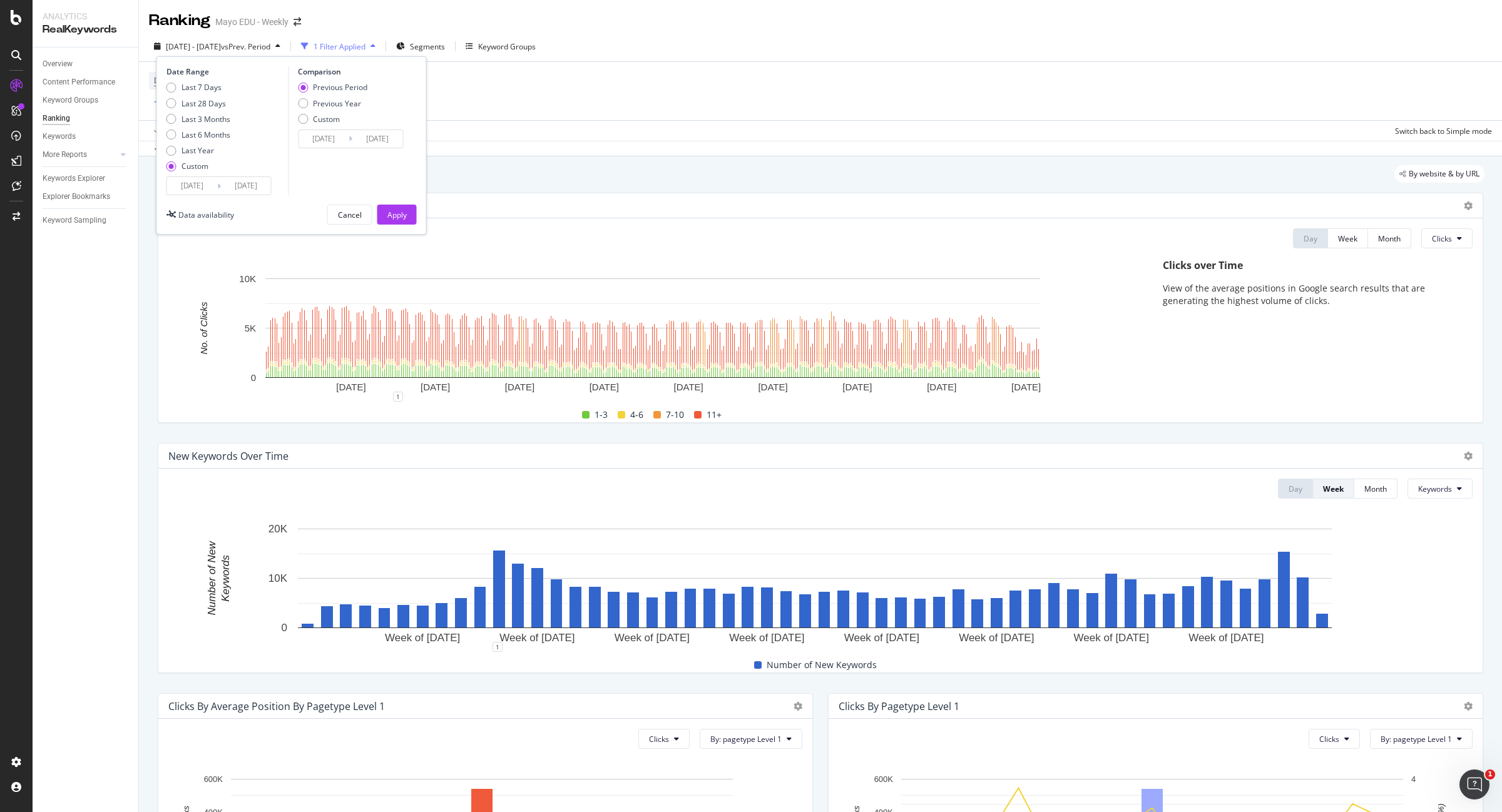
click at [260, 183] on input "2024/12/31" at bounding box center [246, 186] width 50 height 18
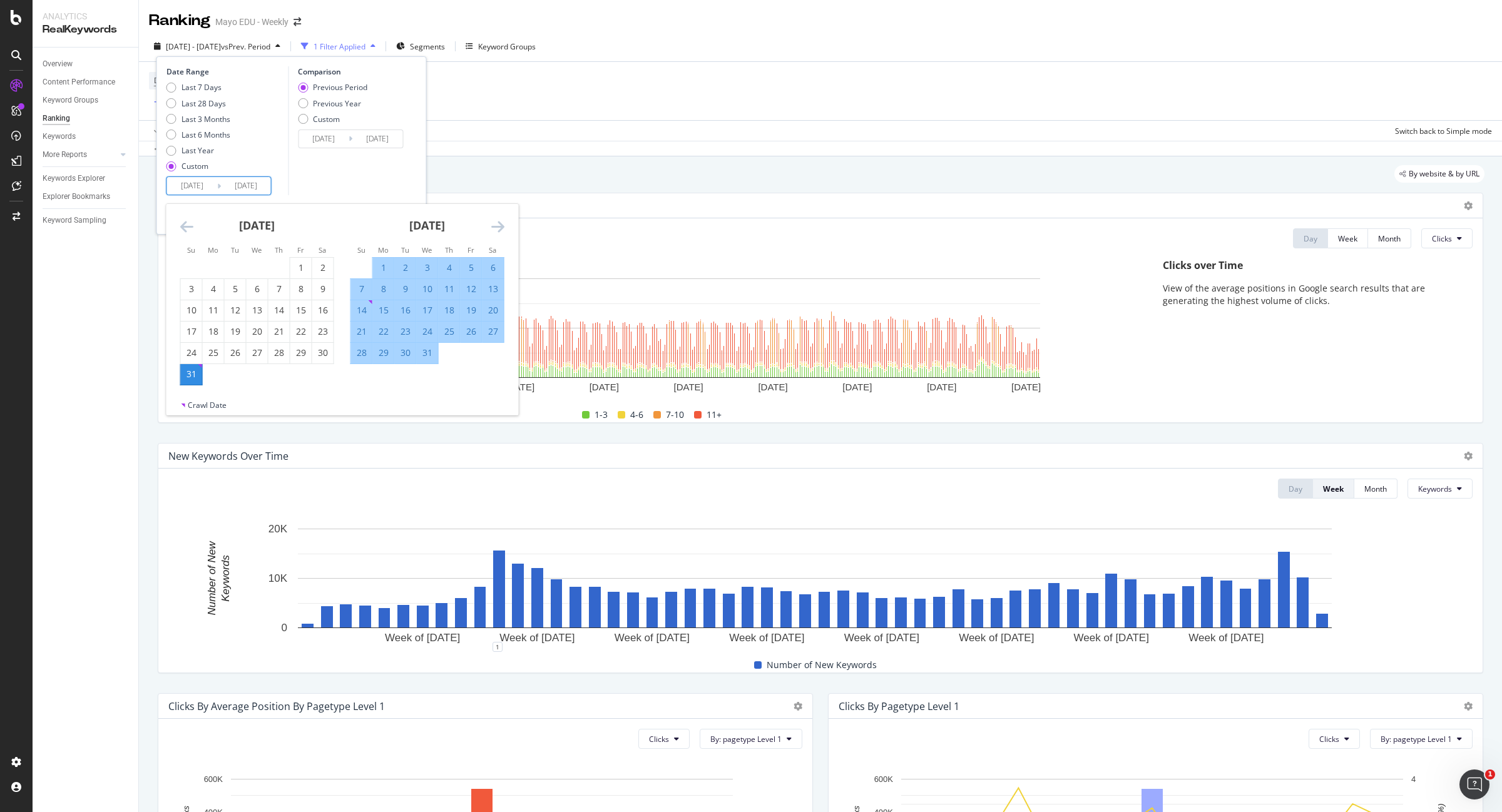
click at [499, 224] on icon "Move forward to switch to the next month." at bounding box center [498, 226] width 13 height 15
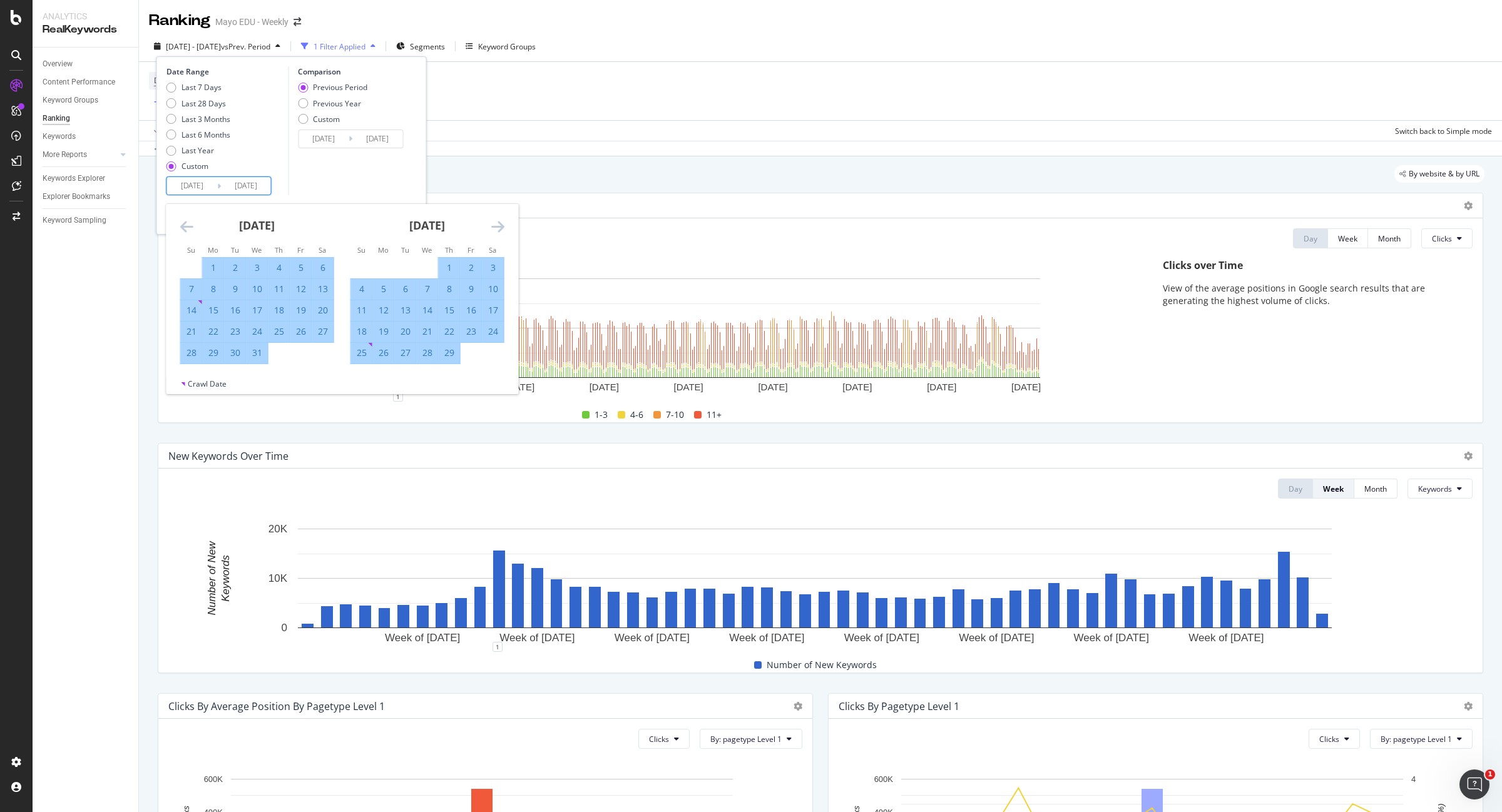
click at [499, 224] on icon "Move forward to switch to the next month." at bounding box center [498, 226] width 13 height 15
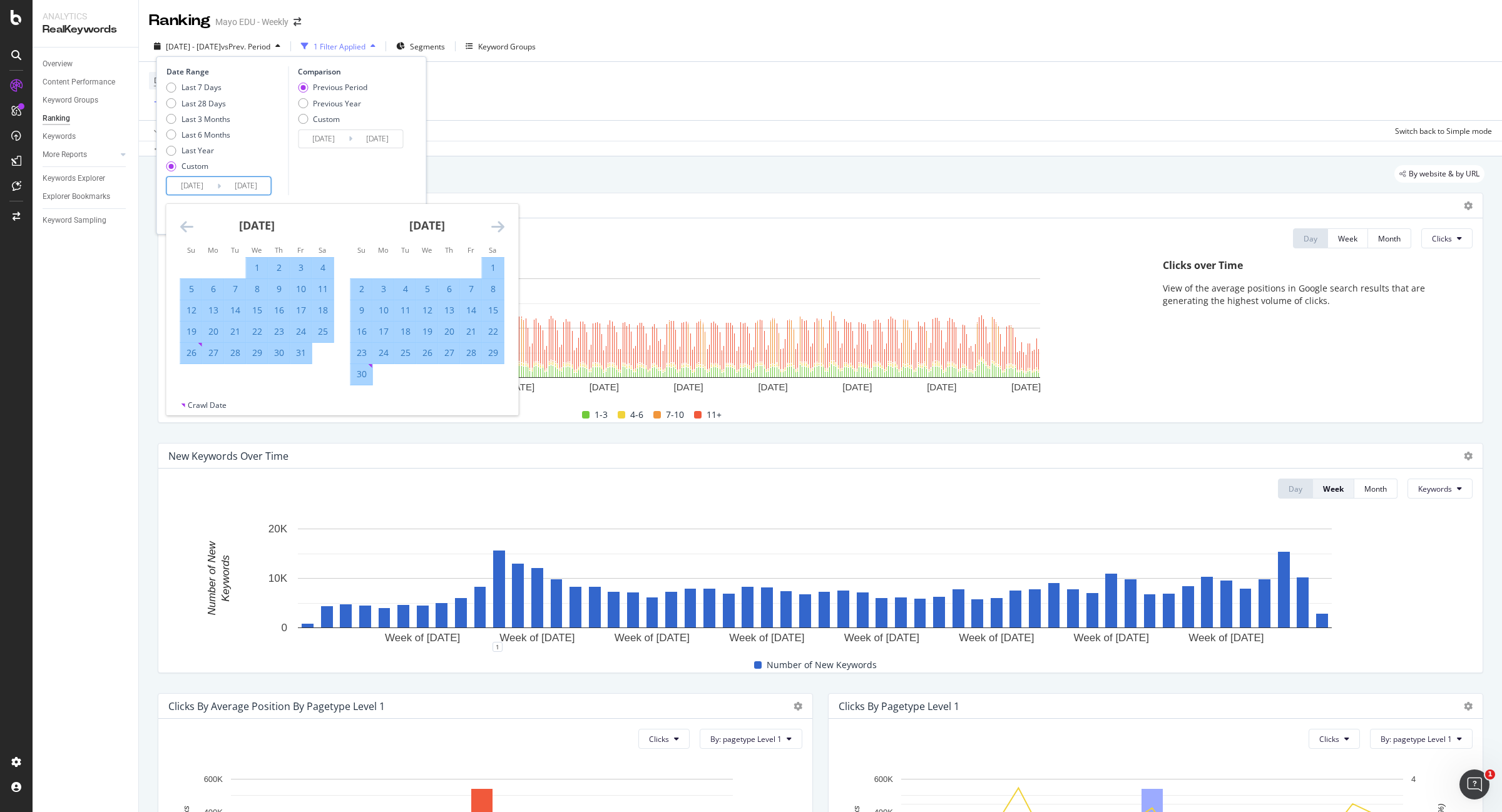
click at [499, 224] on icon "Move forward to switch to the next month." at bounding box center [498, 226] width 13 height 15
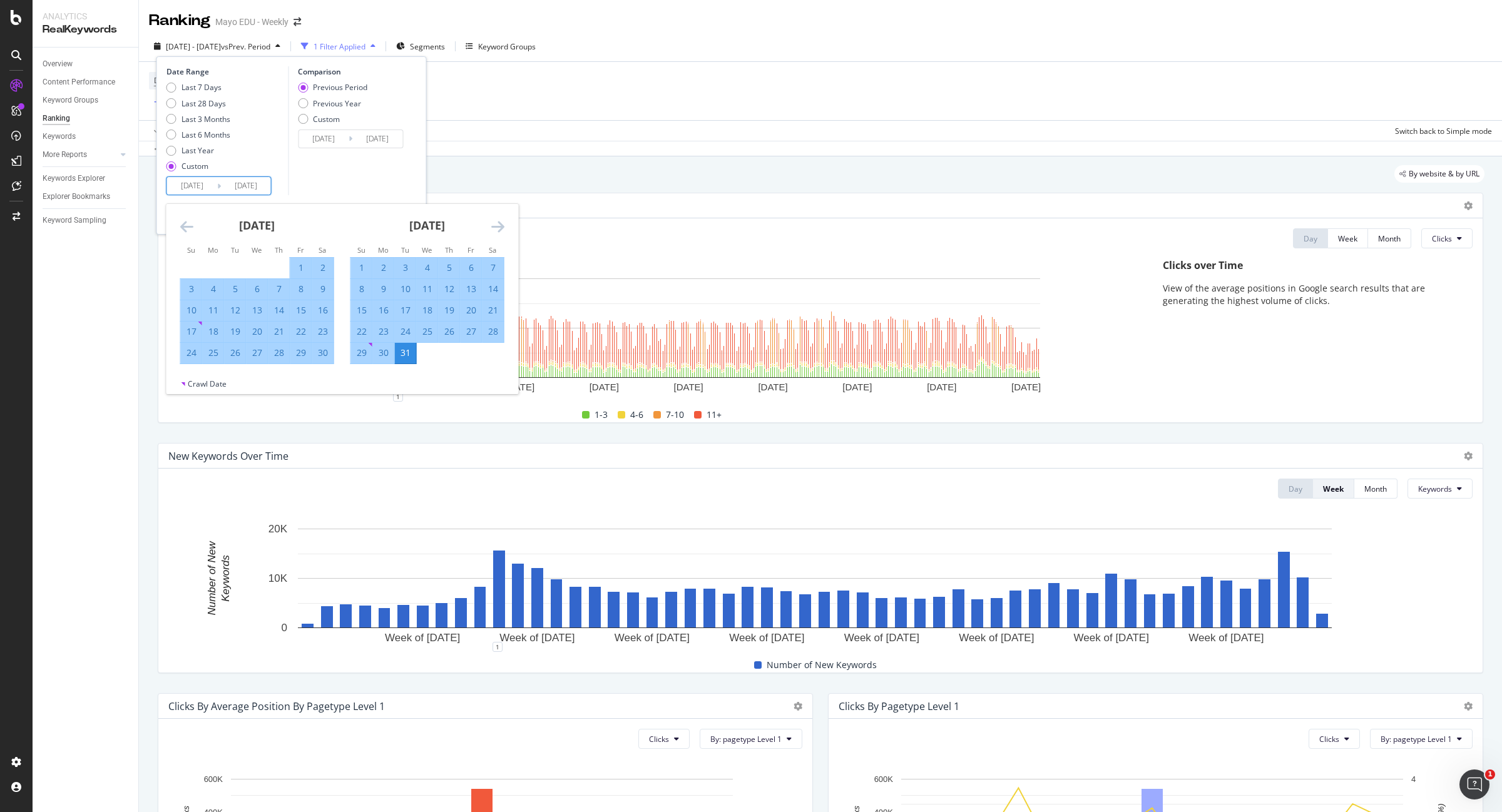
click at [499, 224] on icon "Move forward to switch to the next month." at bounding box center [498, 226] width 13 height 15
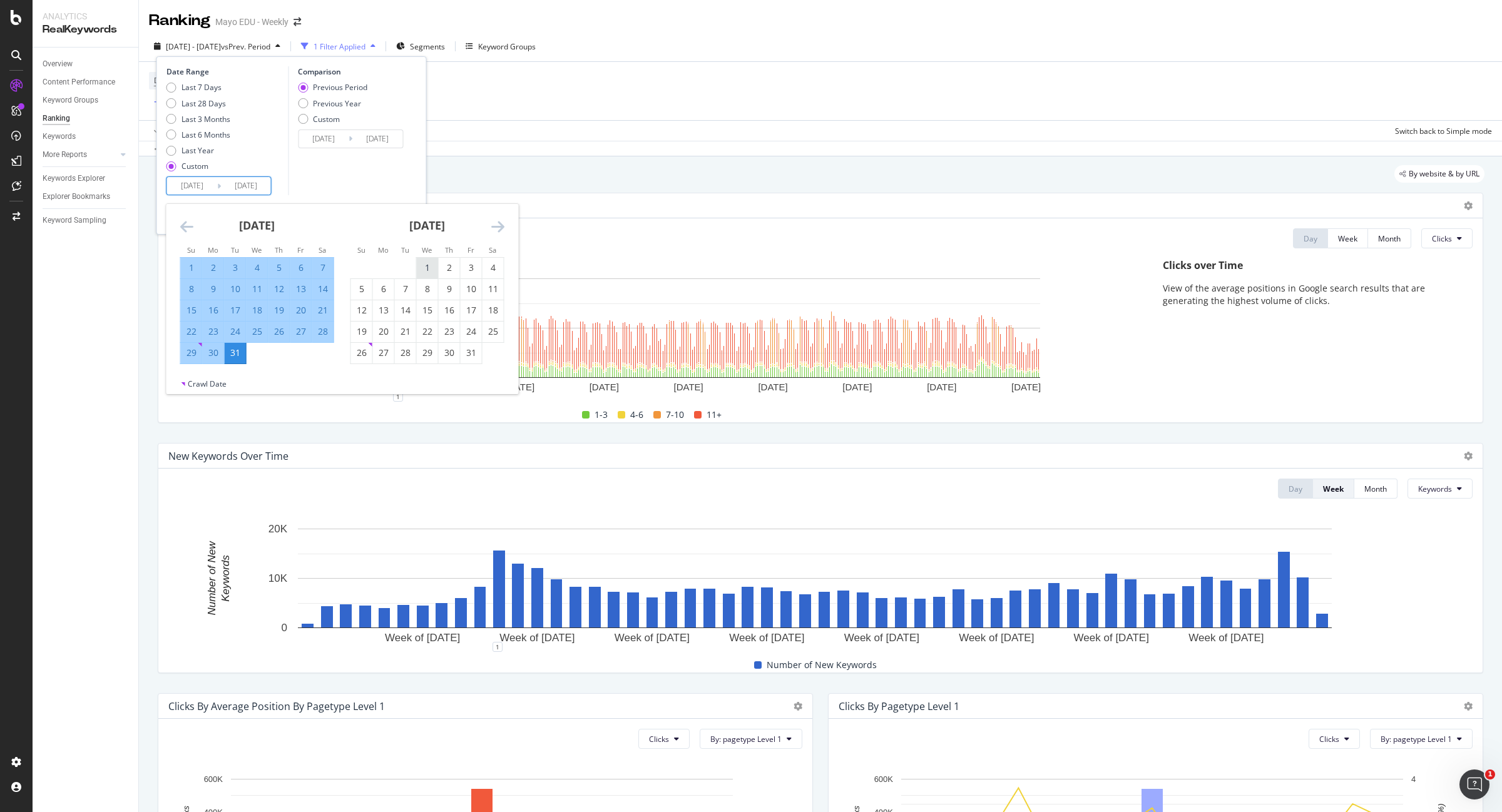
click at [431, 264] on div "1" at bounding box center [427, 268] width 21 height 12
type input "2025/01/01"
type input "2022/12/28"
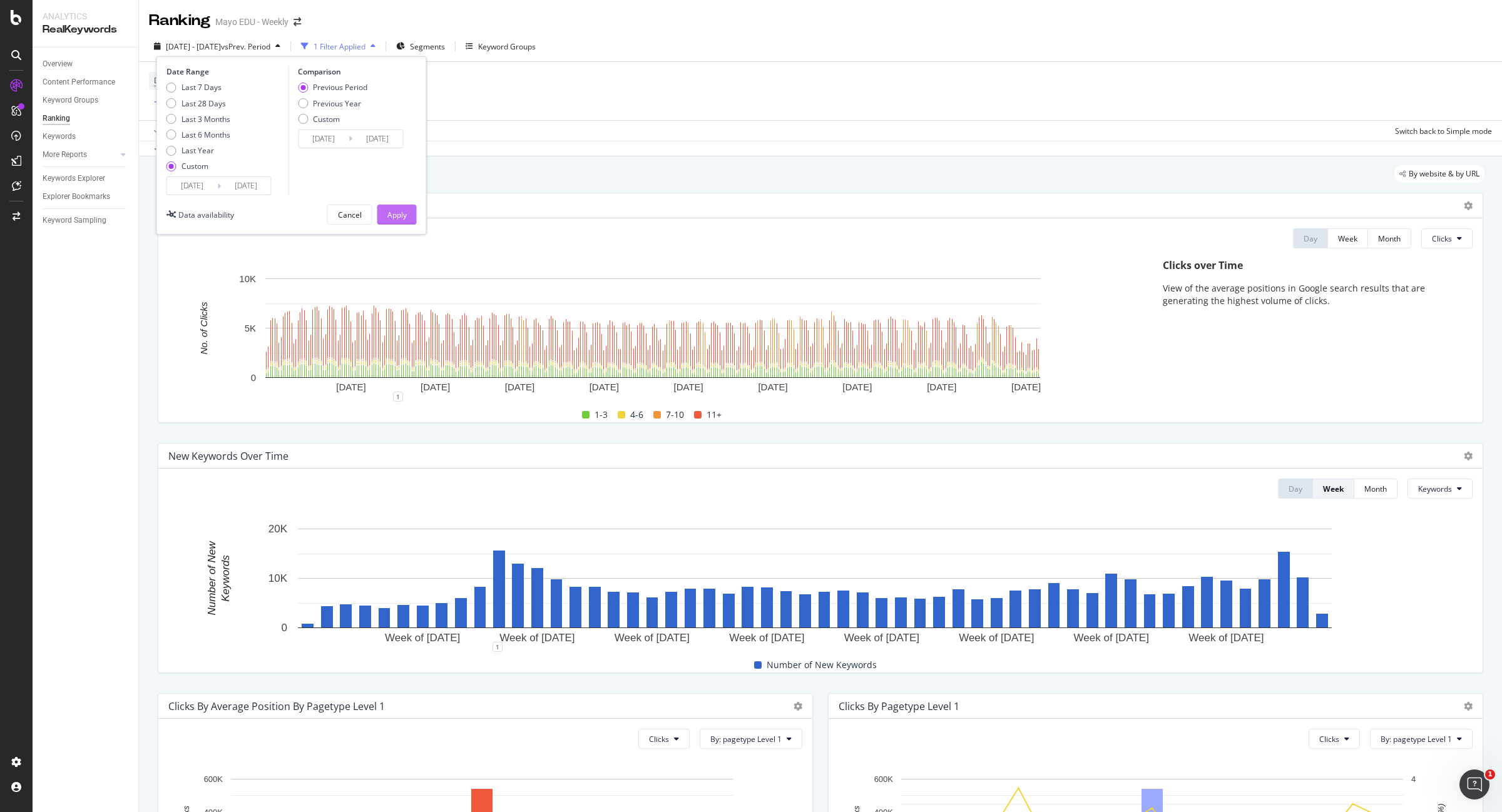
click at [413, 220] on button "Apply" at bounding box center [397, 215] width 39 height 20
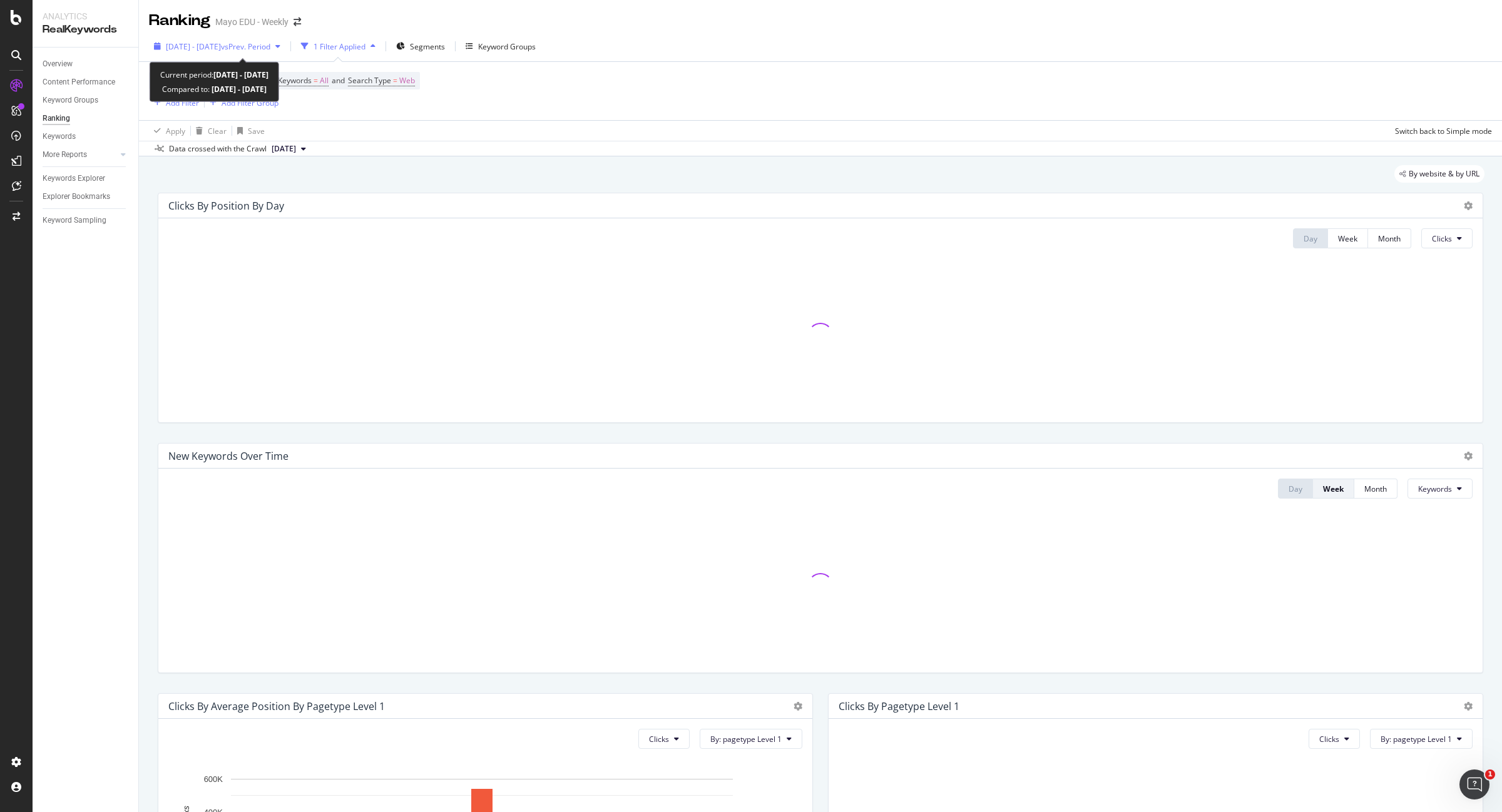
click at [271, 47] on span "vs Prev. Period" at bounding box center [246, 46] width 50 height 11
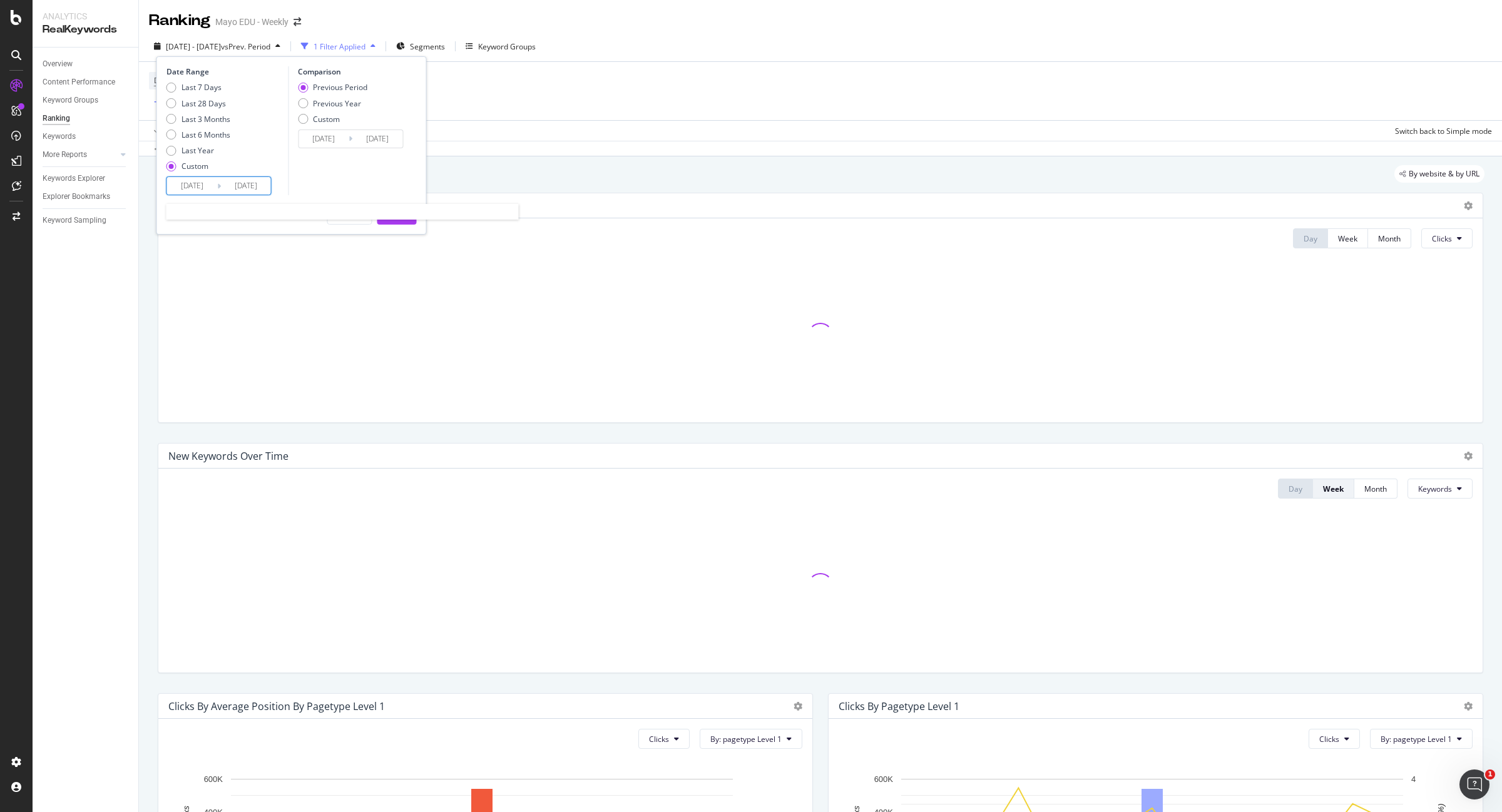
click at [250, 183] on input "2025/01/01" at bounding box center [246, 186] width 50 height 18
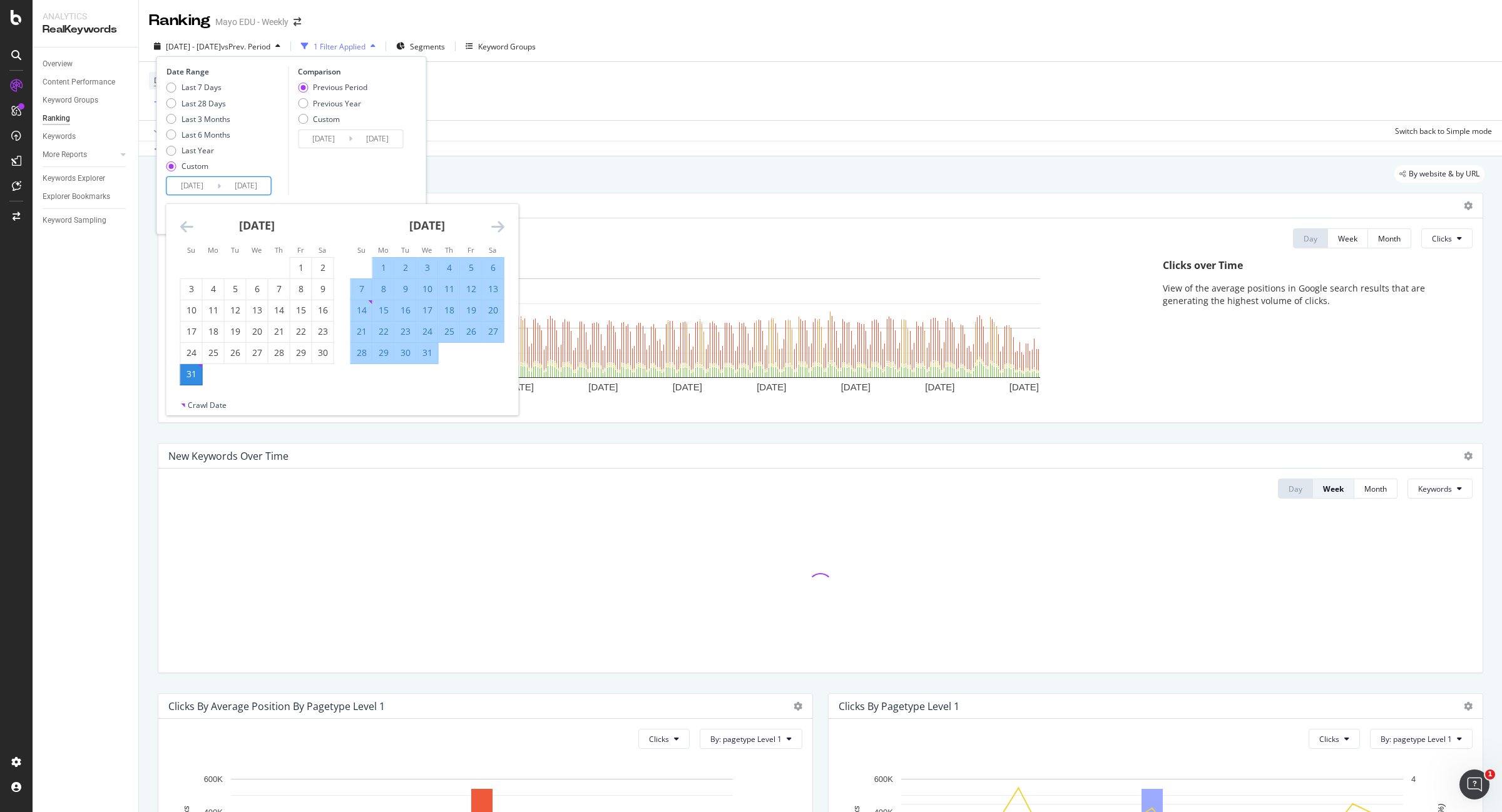
click at [500, 223] on icon "Move forward to switch to the next month." at bounding box center [498, 226] width 13 height 15
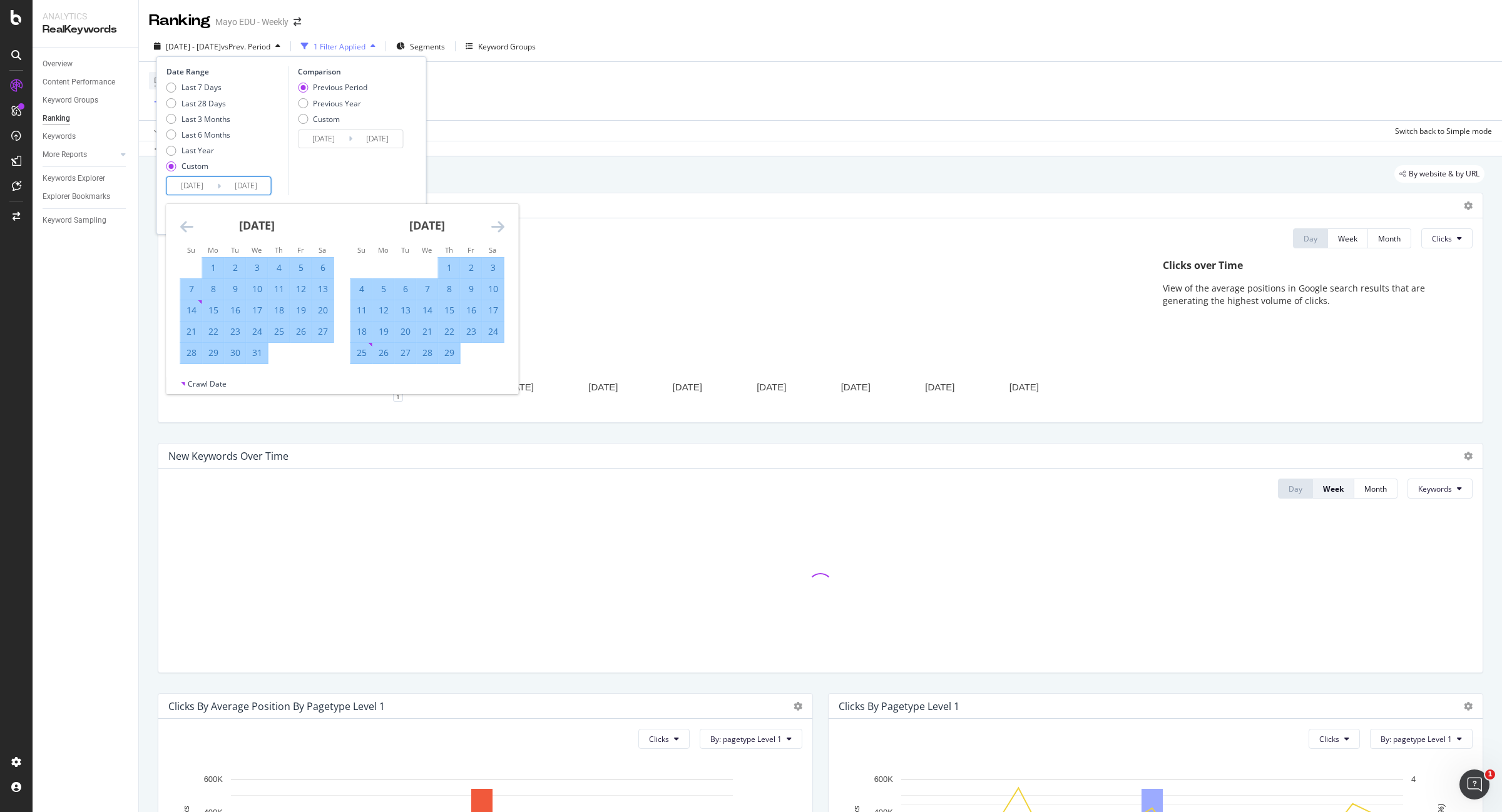
click at [500, 223] on icon "Move forward to switch to the next month." at bounding box center [498, 226] width 13 height 15
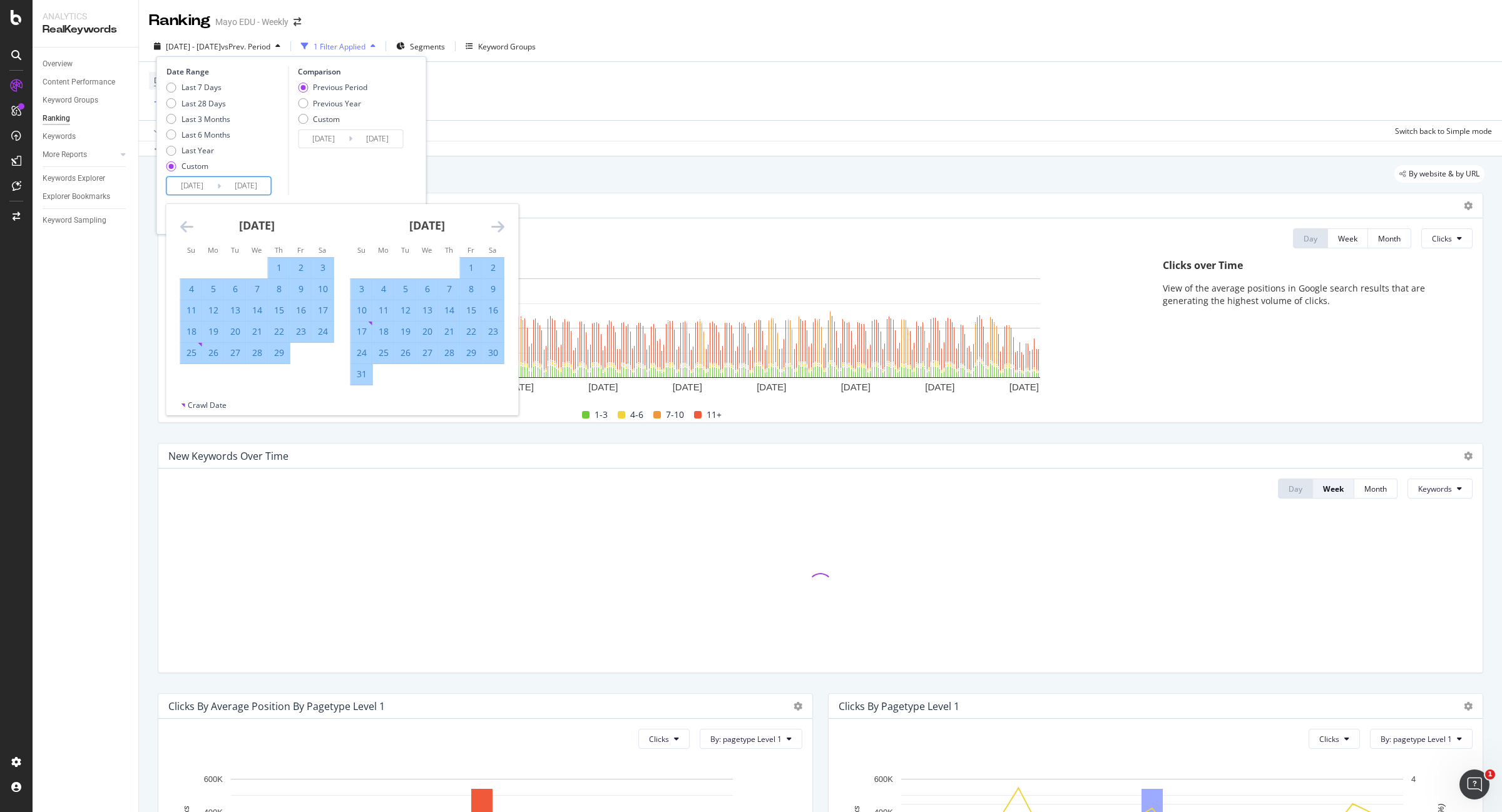
click at [500, 223] on icon "Move forward to switch to the next month." at bounding box center [498, 226] width 13 height 15
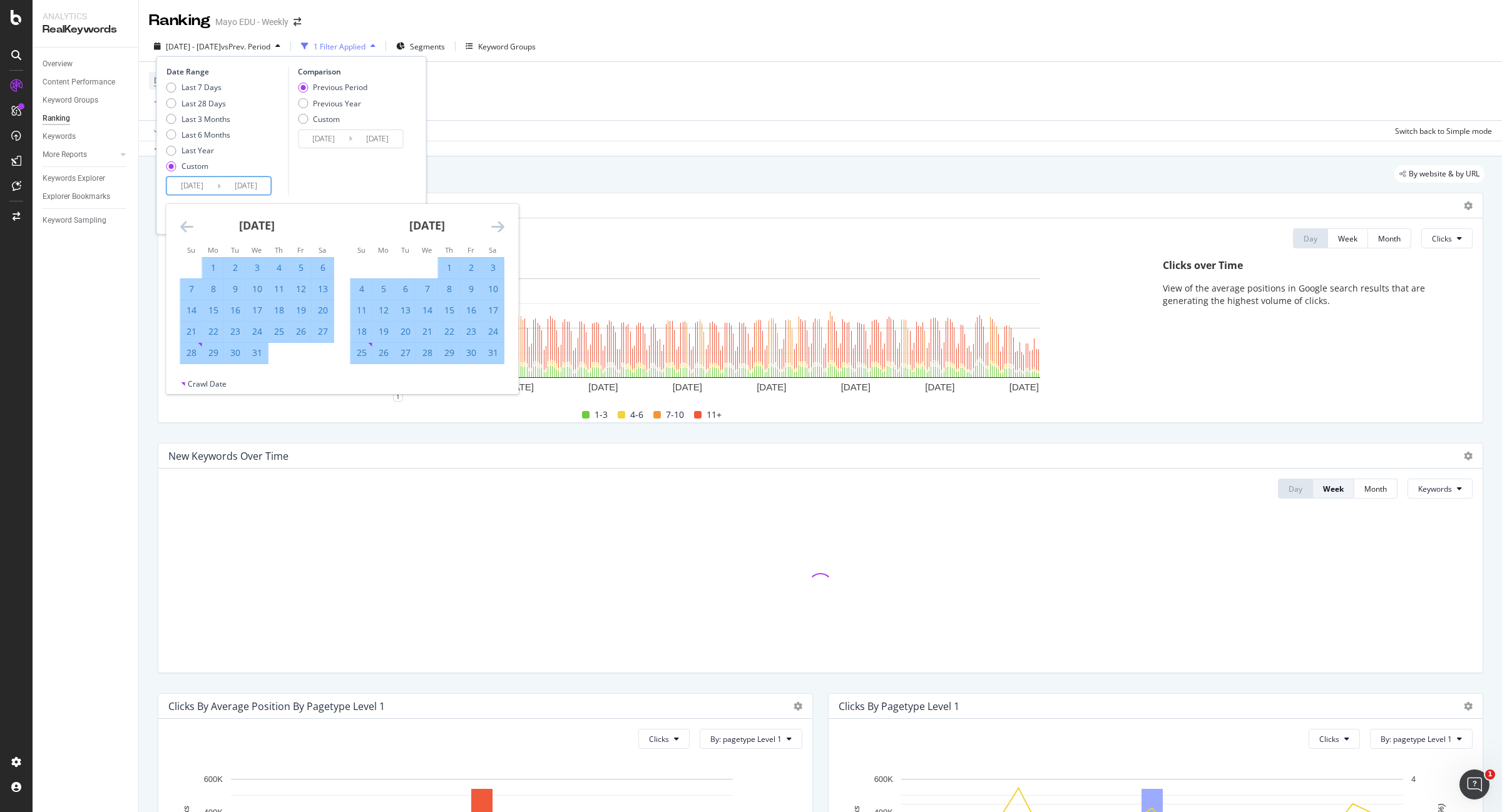
click at [500, 223] on icon "Move forward to switch to the next month." at bounding box center [498, 226] width 13 height 15
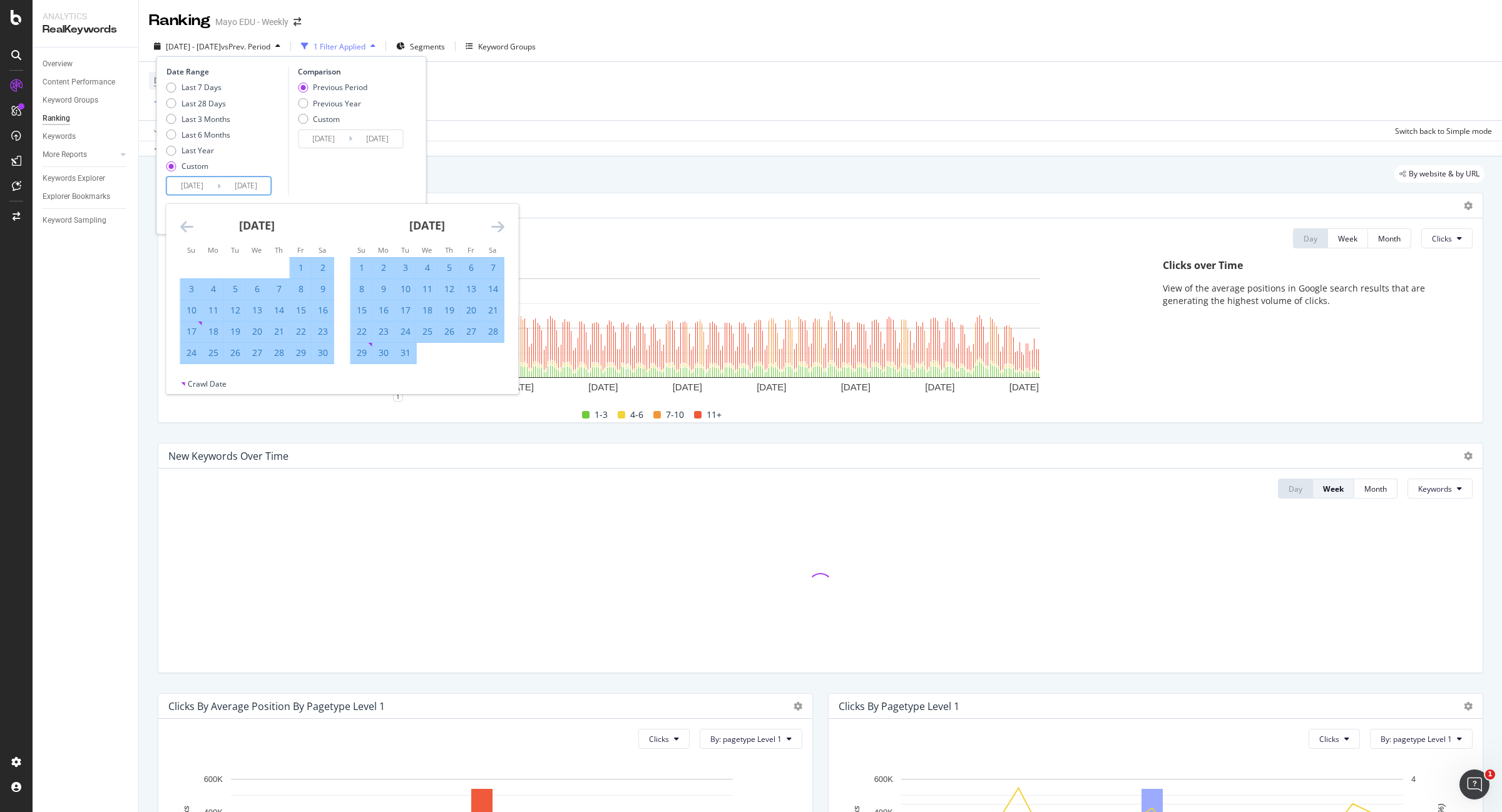
click at [500, 223] on icon "Move forward to switch to the next month." at bounding box center [498, 226] width 13 height 15
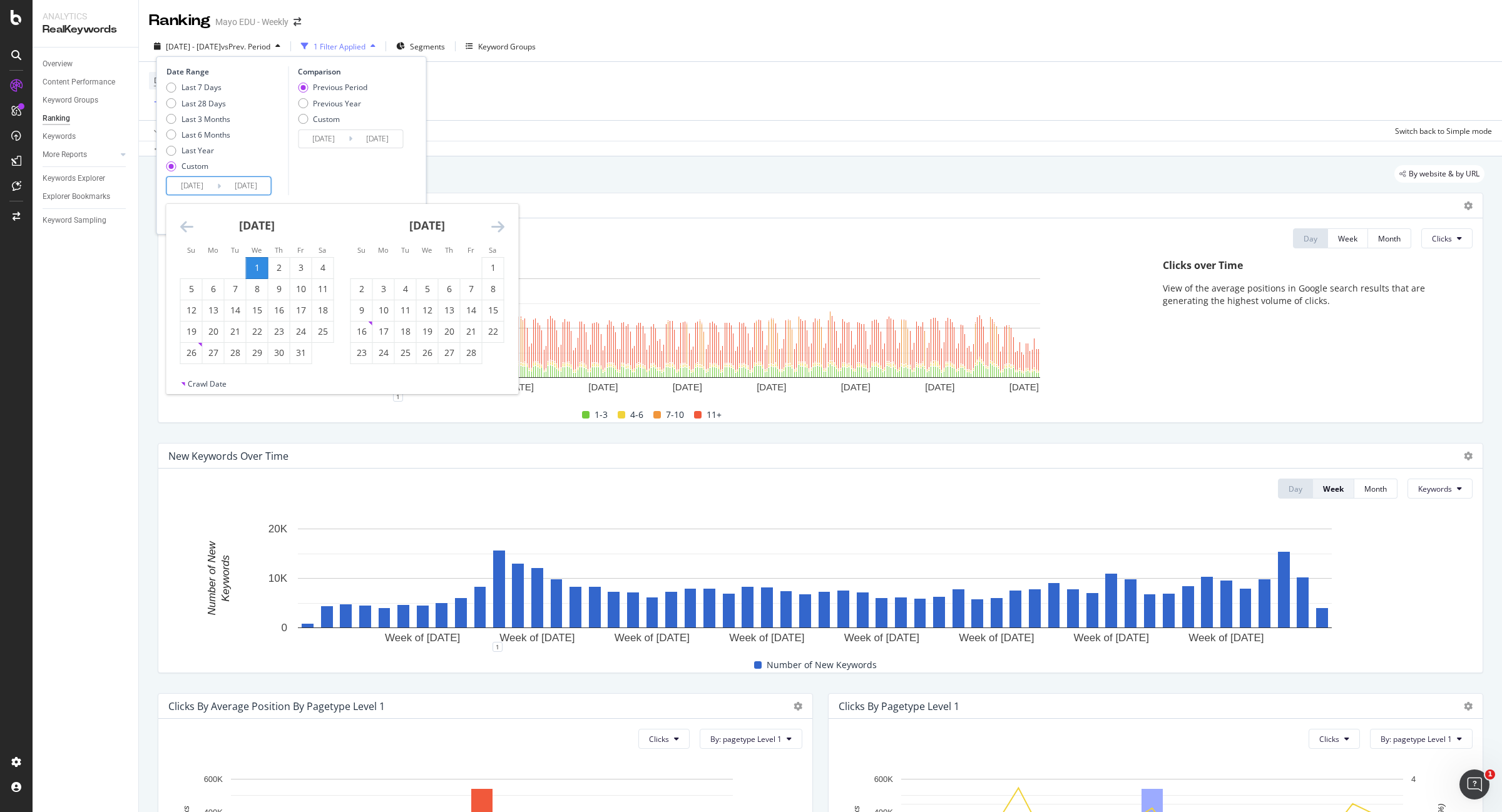
click at [252, 186] on input "2025/01/01" at bounding box center [246, 186] width 50 height 18
click at [324, 268] on div "4" at bounding box center [323, 268] width 21 height 12
type input "2025/01/04"
type input "2022/12/25"
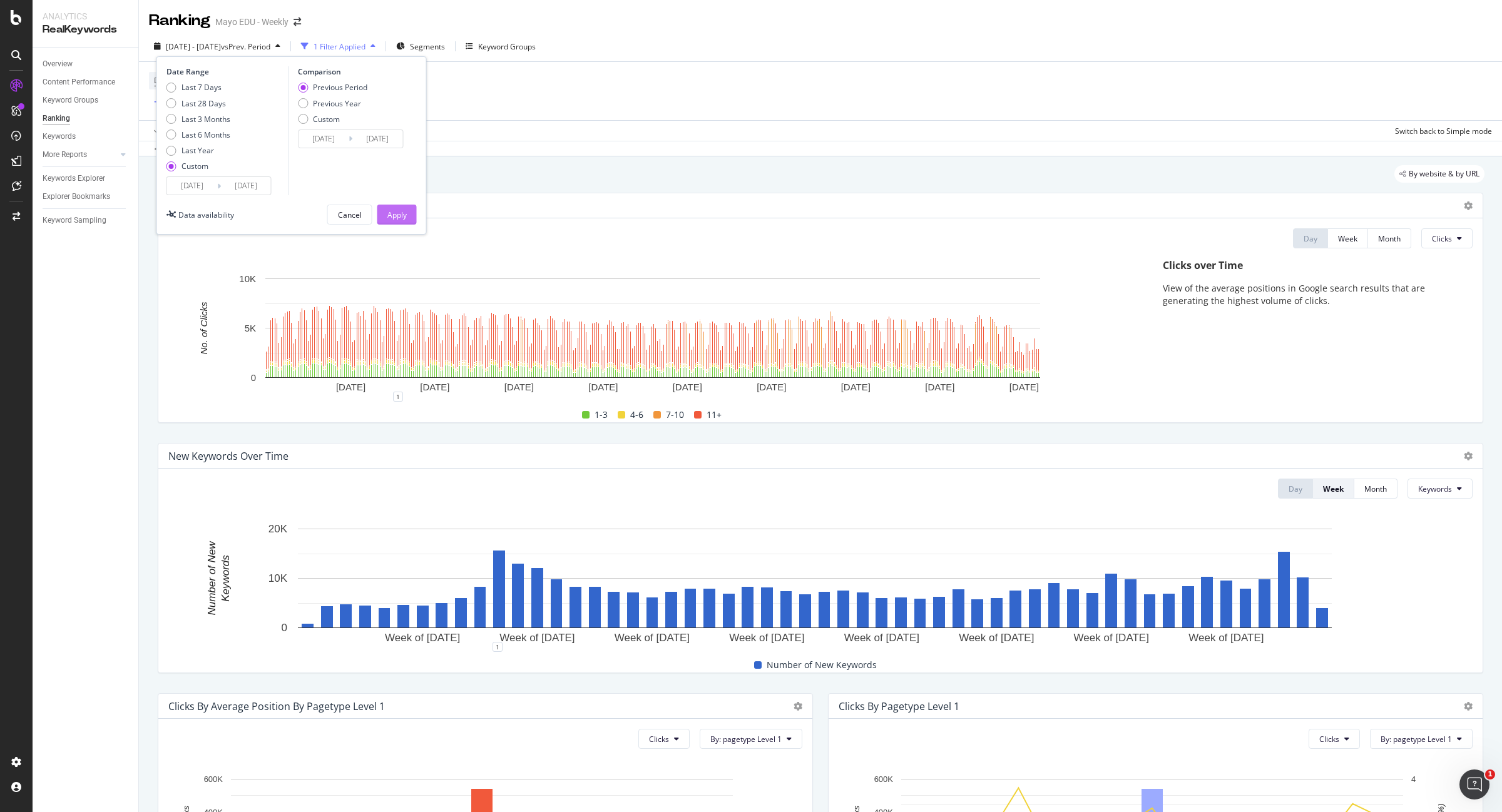
click at [391, 214] on div "Apply" at bounding box center [397, 215] width 20 height 11
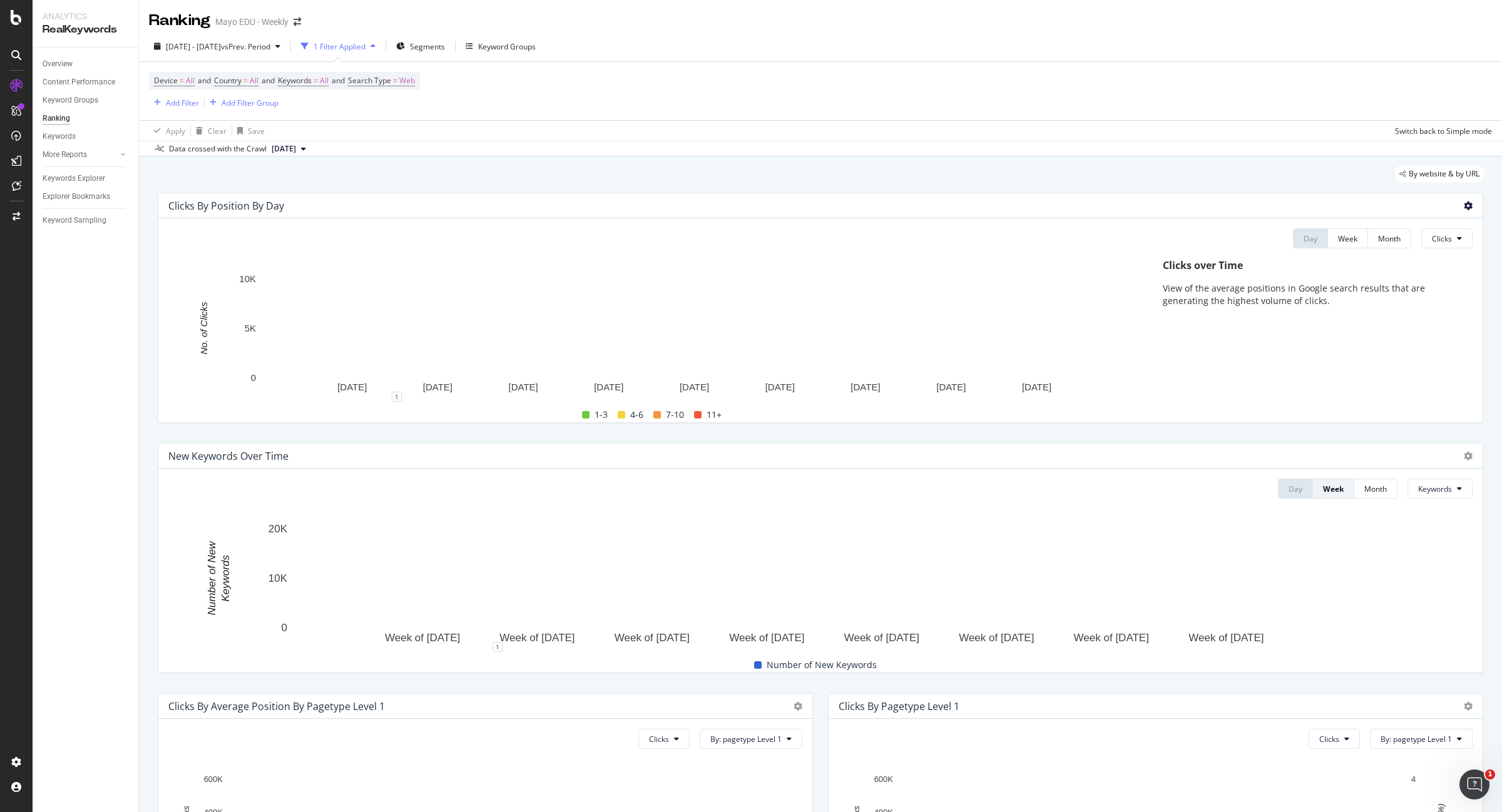
click at [1464, 201] on span at bounding box center [1468, 206] width 9 height 9
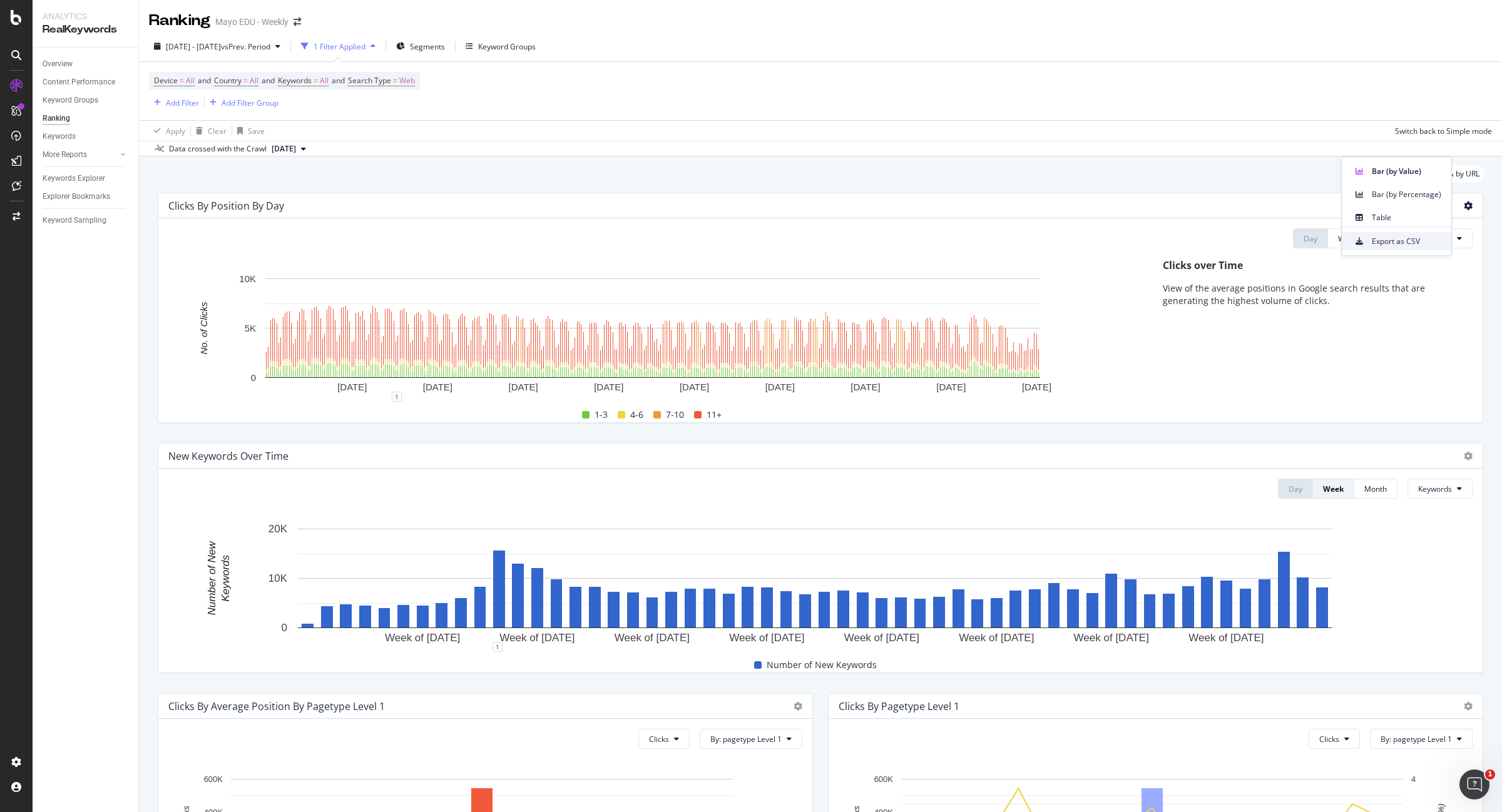
click at [1411, 238] on span "Export as CSV" at bounding box center [1406, 241] width 69 height 12
click at [199, 45] on span "2023 Dec. 31st - 2025 Jan. 4th" at bounding box center [193, 46] width 55 height 11
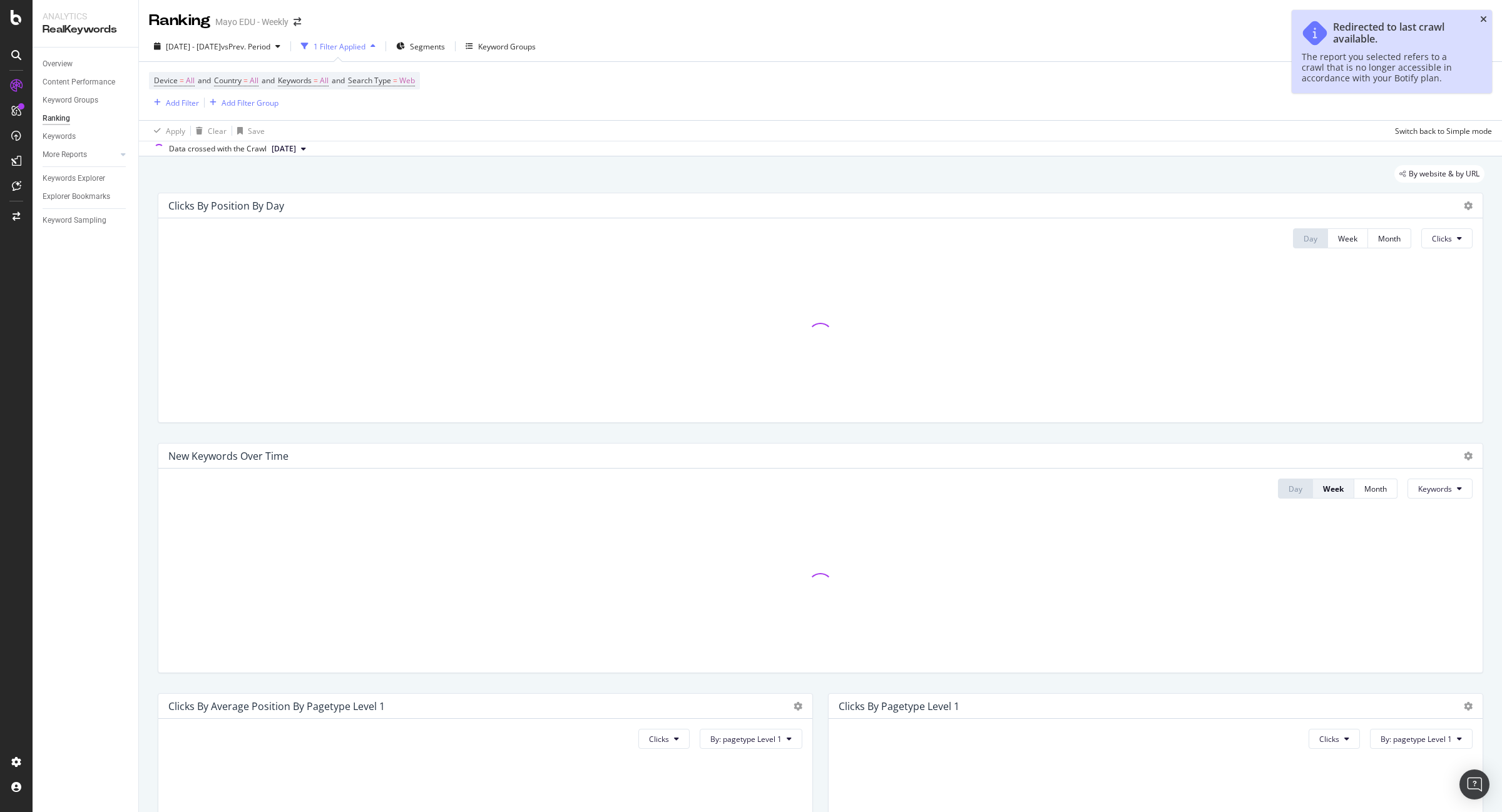
click at [1484, 17] on icon "close toast" at bounding box center [1483, 20] width 7 height 9
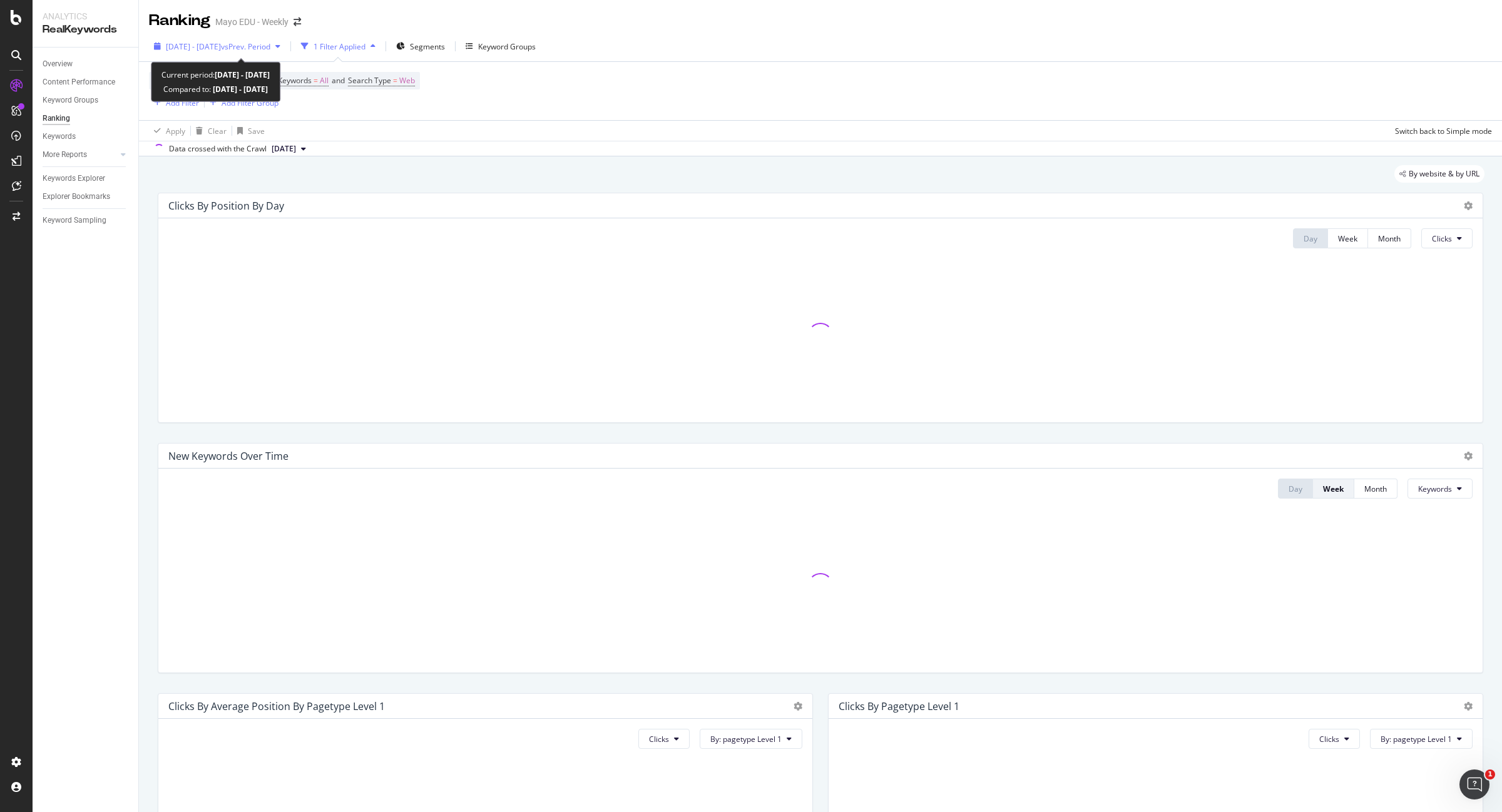
click at [221, 43] on span "2023 Jan. 1st - 2023 Aug. 5th" at bounding box center [193, 46] width 55 height 11
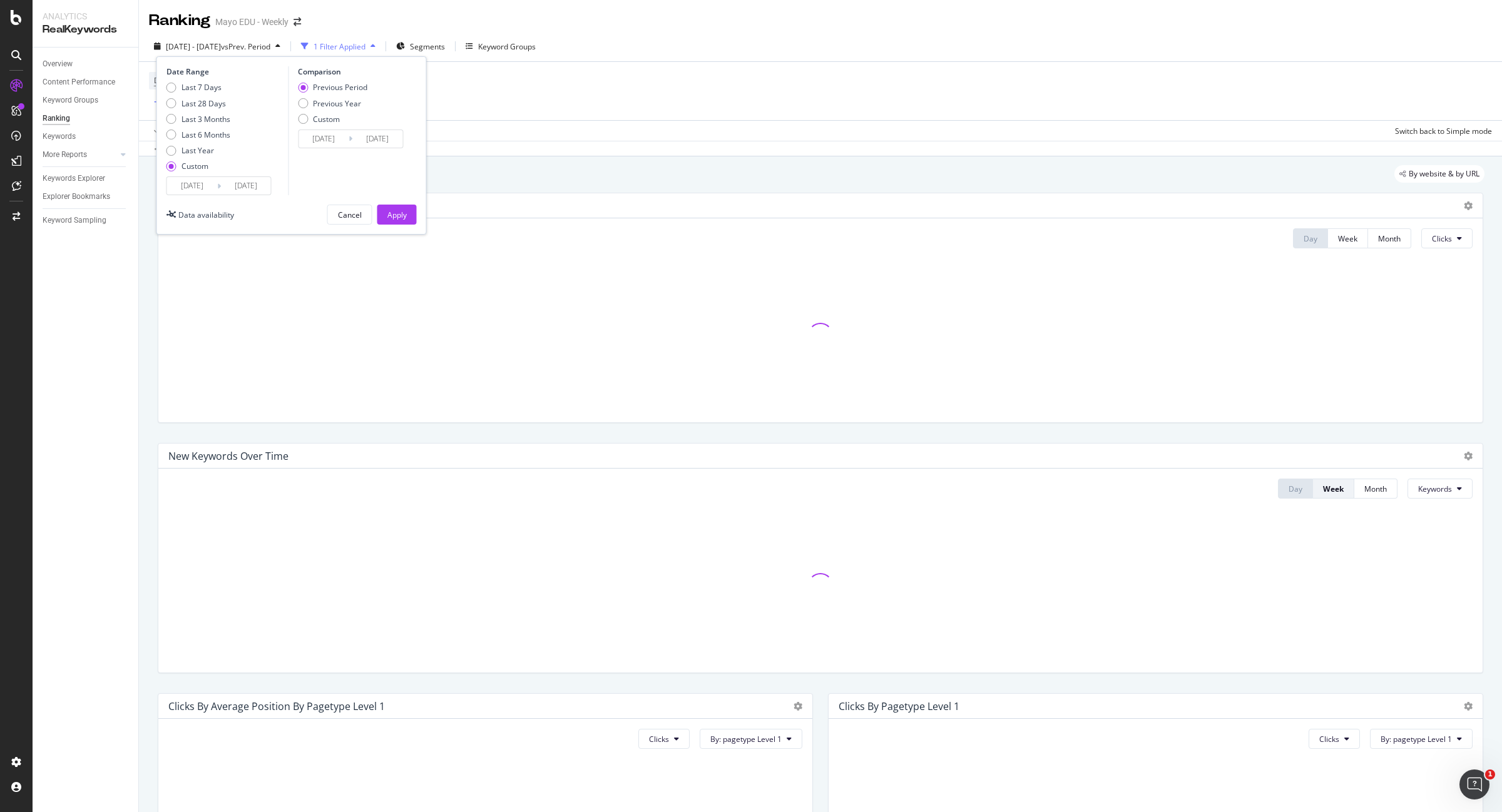
click at [239, 188] on input "2023/08/05" at bounding box center [246, 186] width 50 height 18
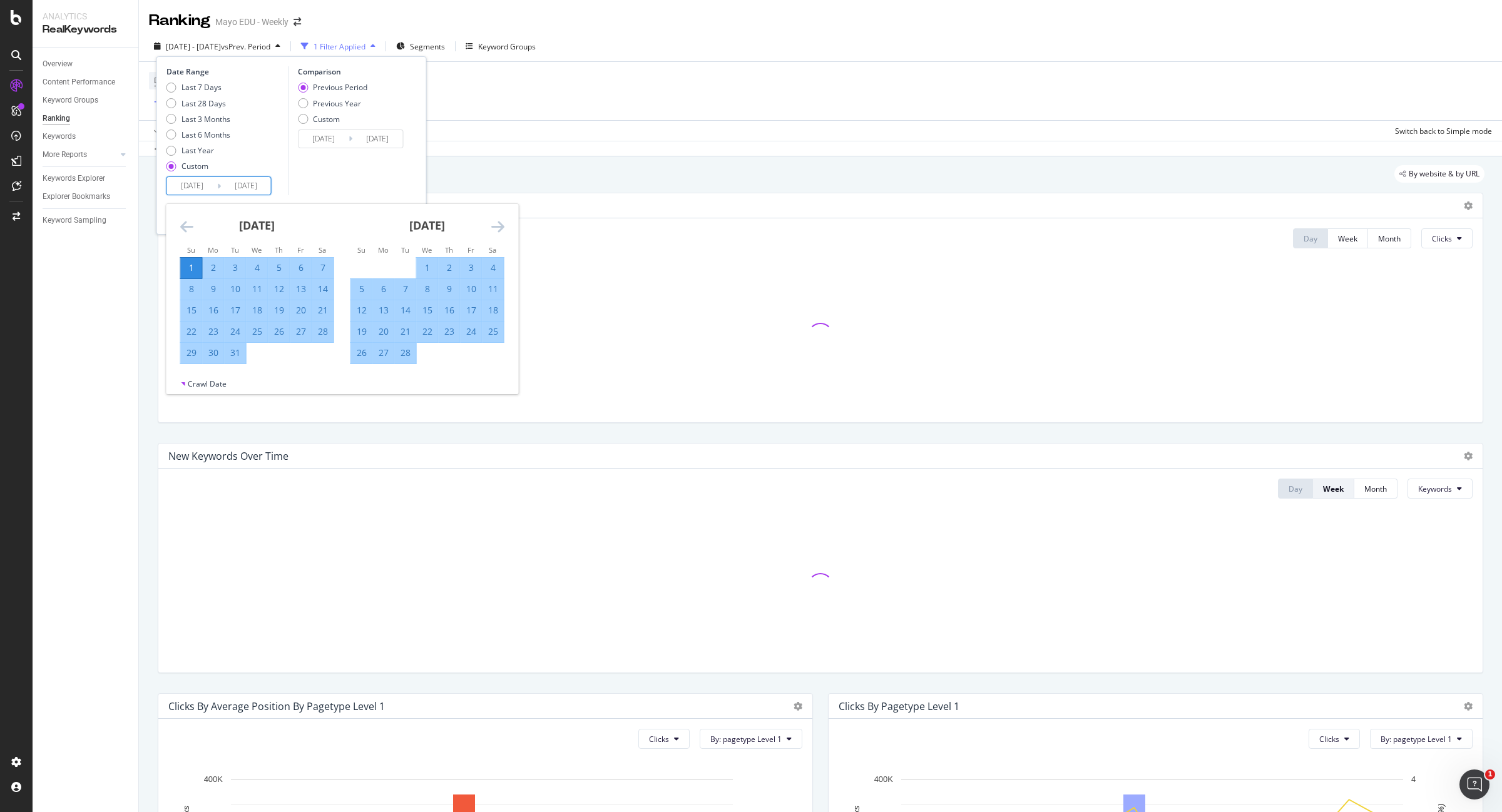
click at [502, 227] on icon "Move forward to switch to the next month." at bounding box center [498, 226] width 13 height 15
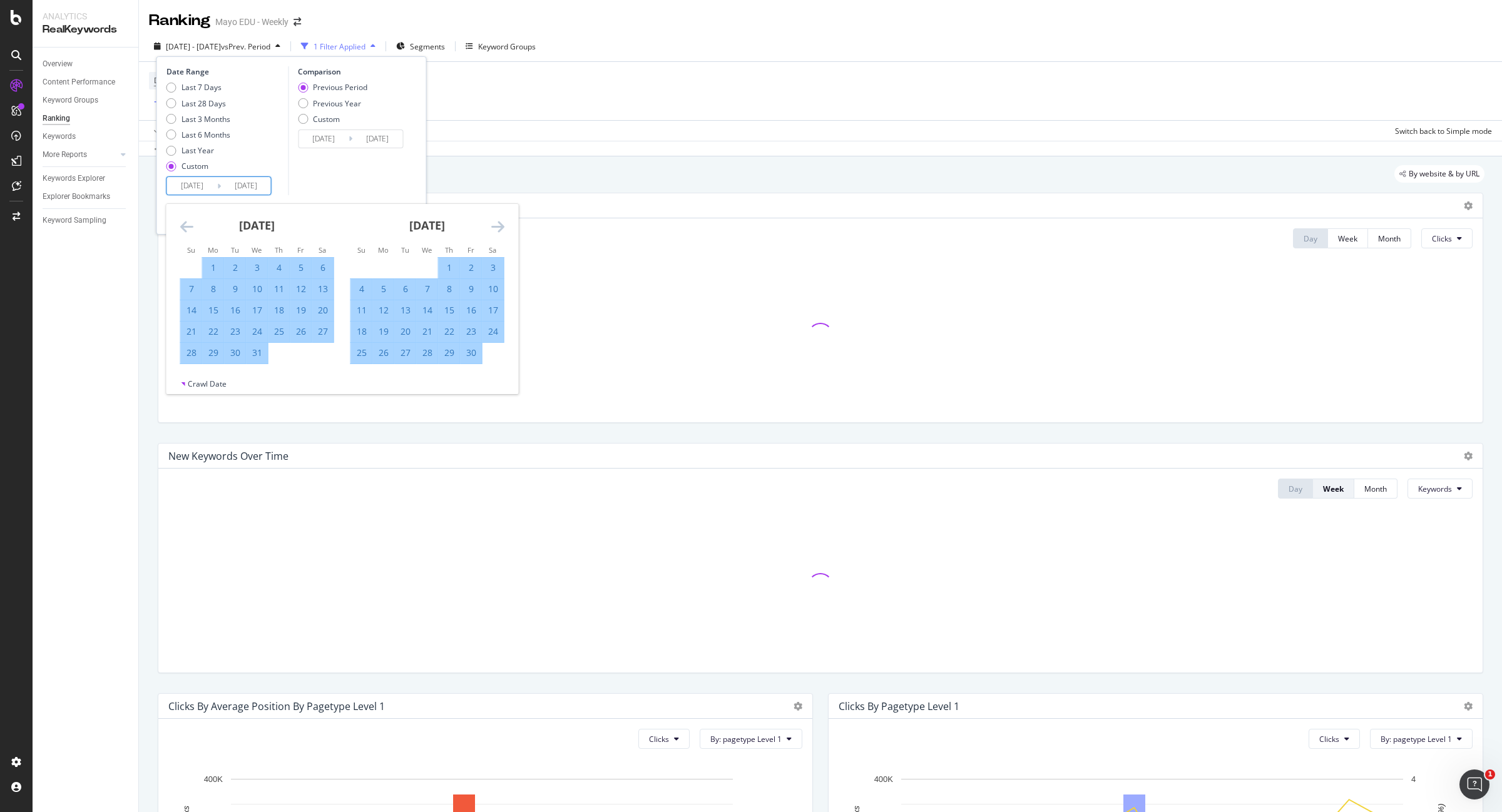
click at [502, 227] on icon "Move forward to switch to the next month." at bounding box center [498, 226] width 13 height 15
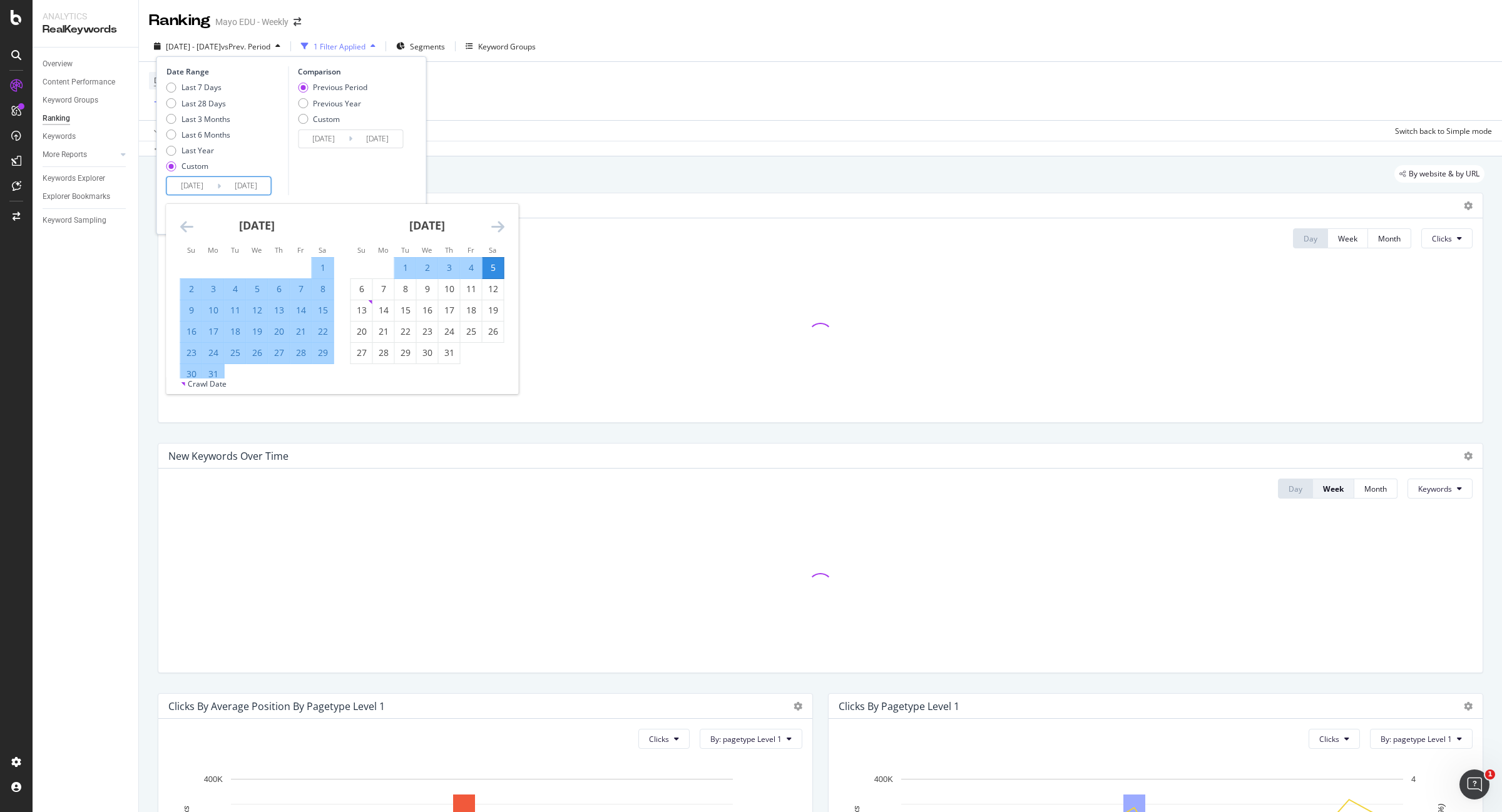
click at [502, 227] on icon "Move forward to switch to the next month." at bounding box center [498, 226] width 13 height 15
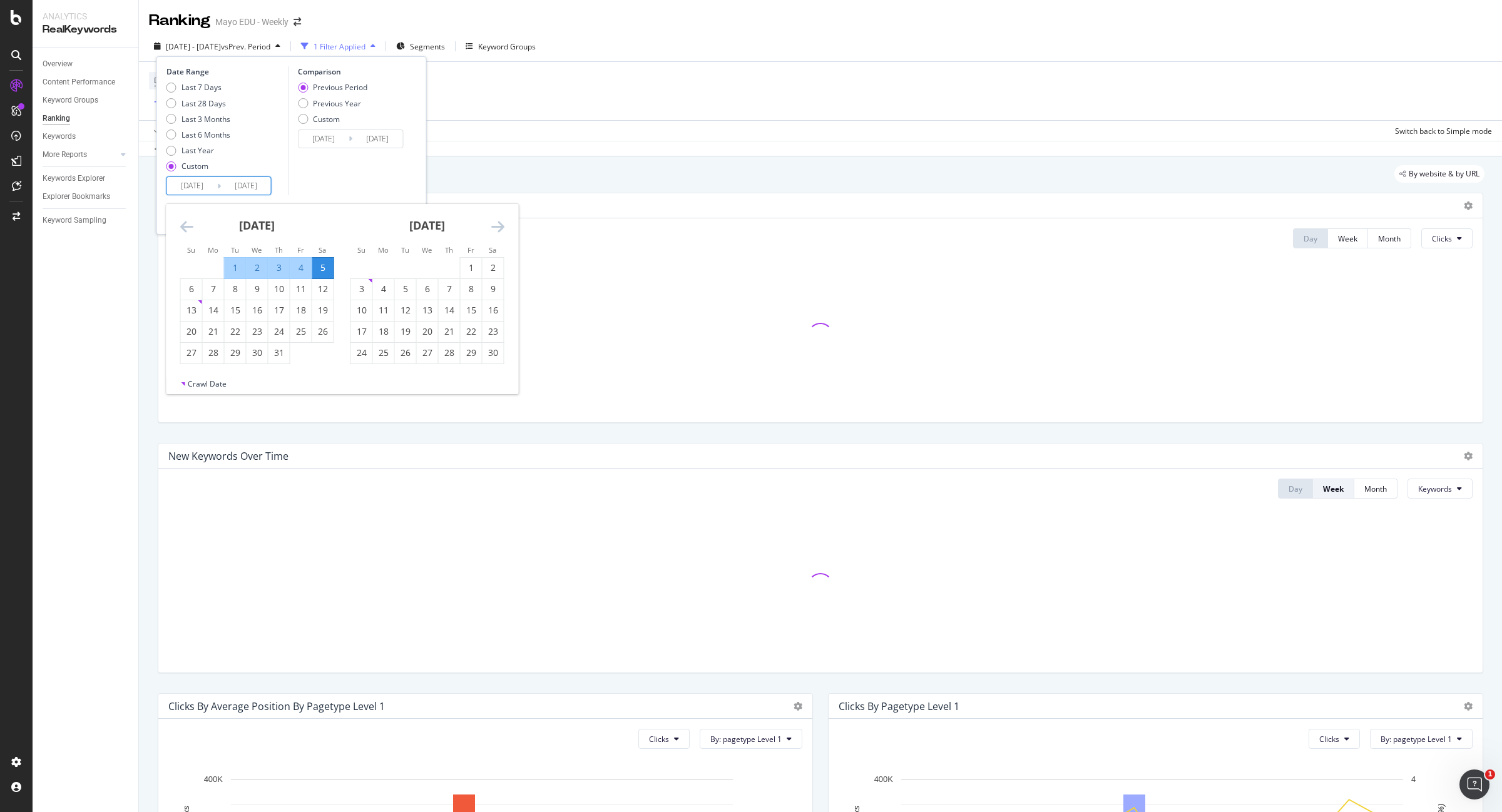
click at [502, 227] on icon "Move forward to switch to the next month." at bounding box center [498, 226] width 13 height 15
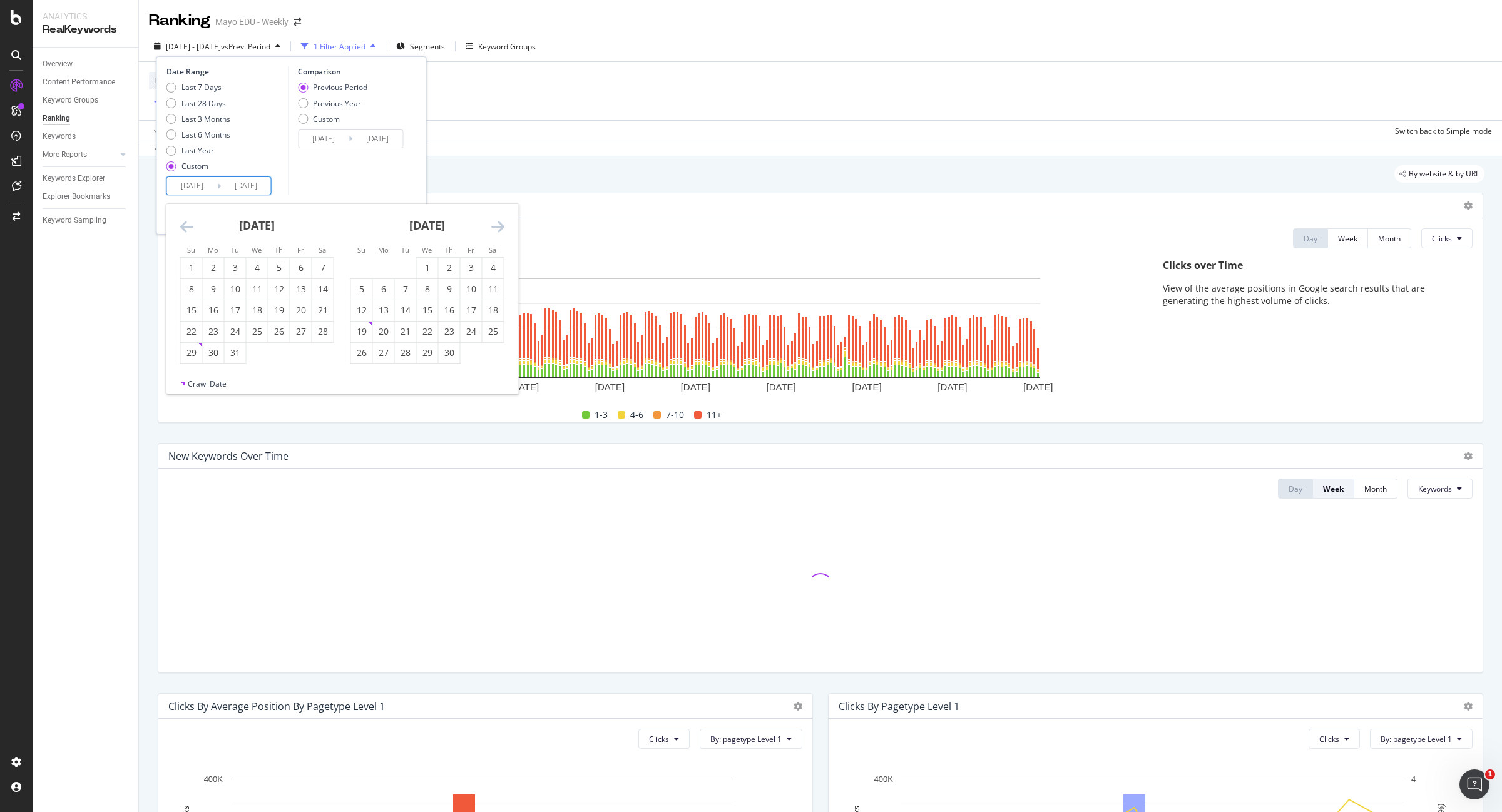
click at [502, 227] on icon "Move forward to switch to the next month." at bounding box center [498, 226] width 13 height 15
click at [491, 272] on div "6" at bounding box center [493, 268] width 21 height 12
type input "2024/01/06"
type input "2021/12/26"
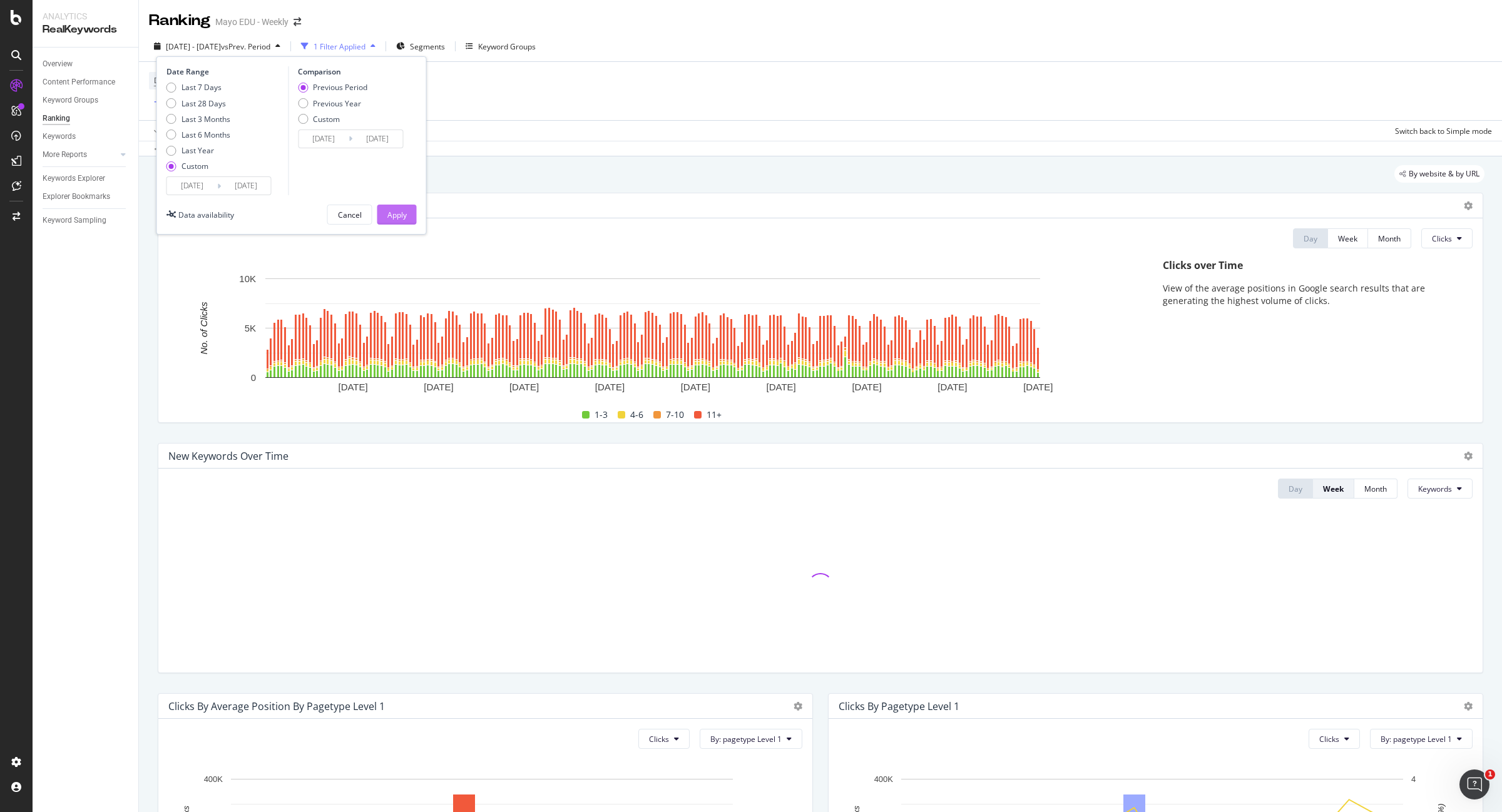
click at [404, 214] on div "Apply" at bounding box center [397, 215] width 20 height 11
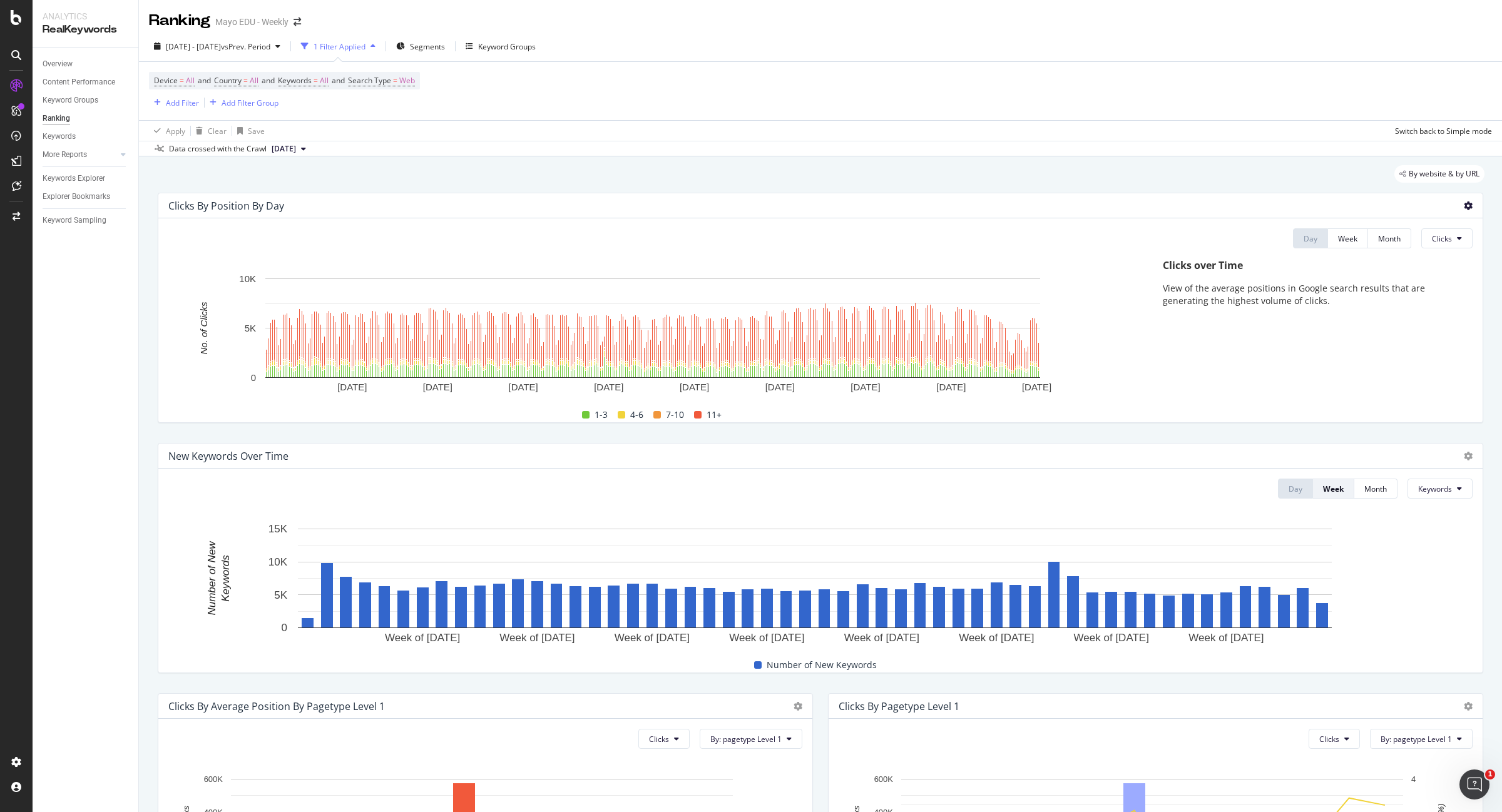
click at [1464, 202] on icon at bounding box center [1468, 206] width 9 height 9
click at [1415, 238] on span "Export as CSV" at bounding box center [1406, 241] width 69 height 12
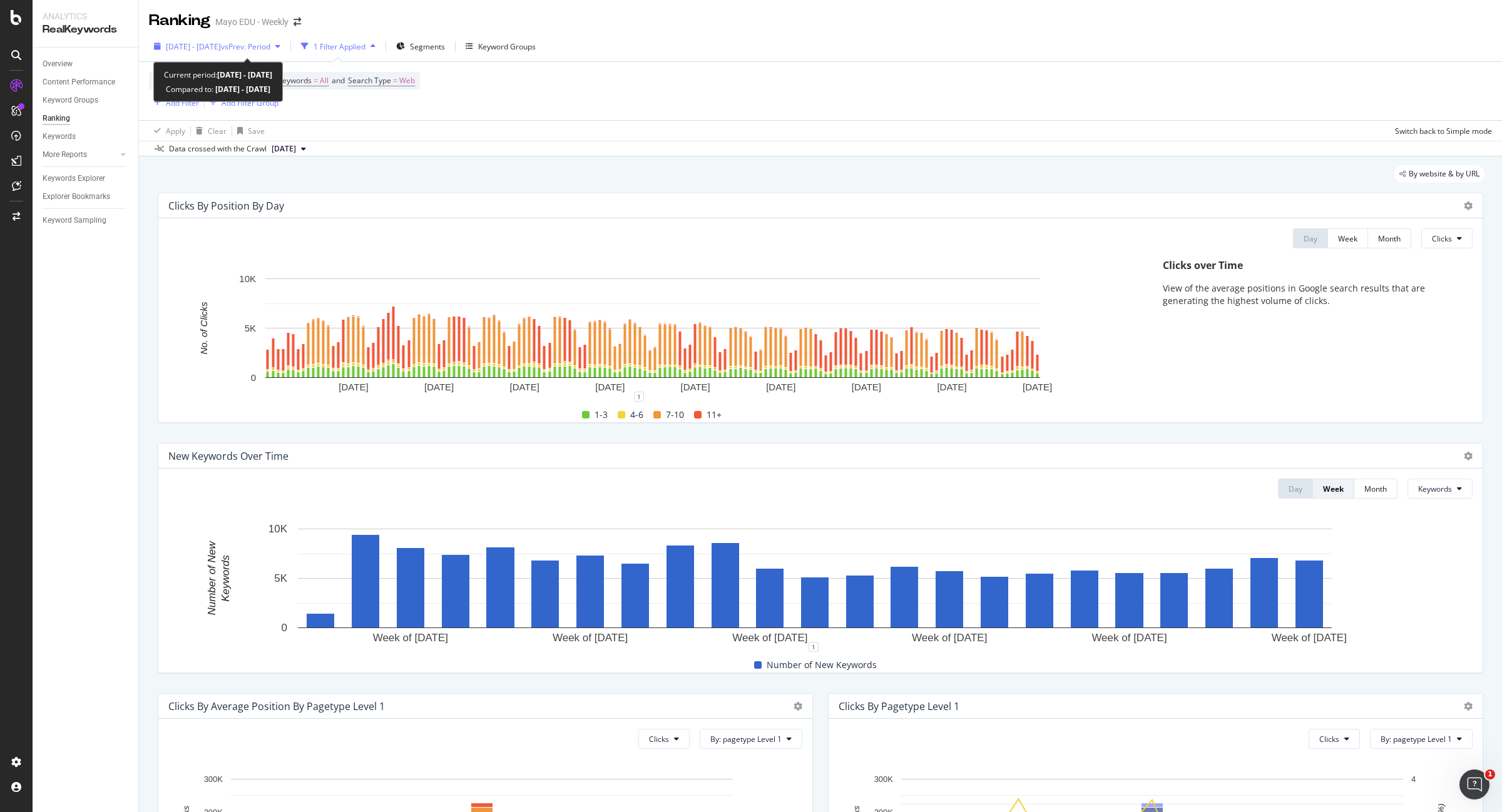
click at [221, 49] on span "[DATE] - [DATE]" at bounding box center [193, 46] width 55 height 11
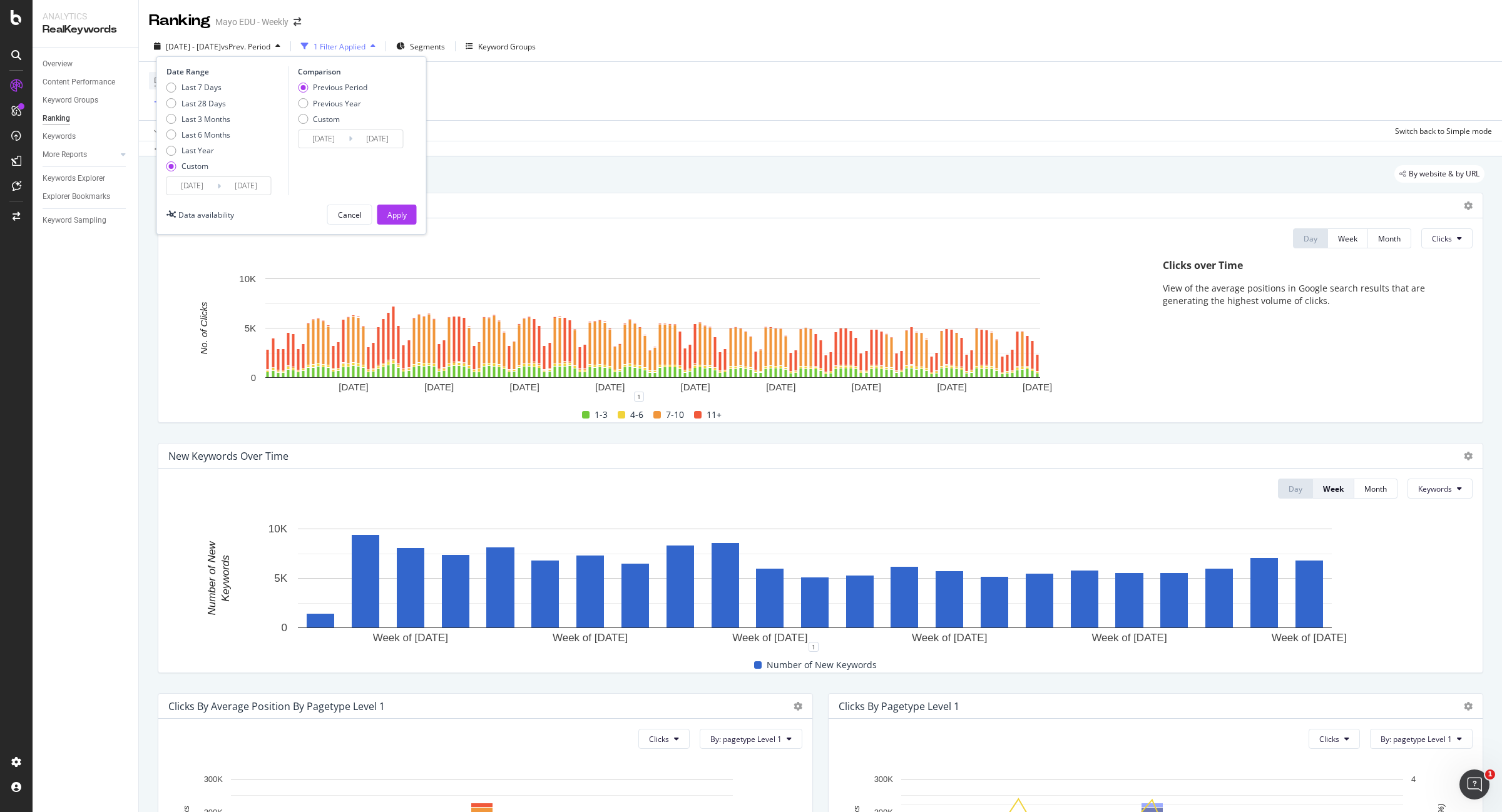
click at [188, 186] on input "2024/12/29" at bounding box center [192, 186] width 50 height 18
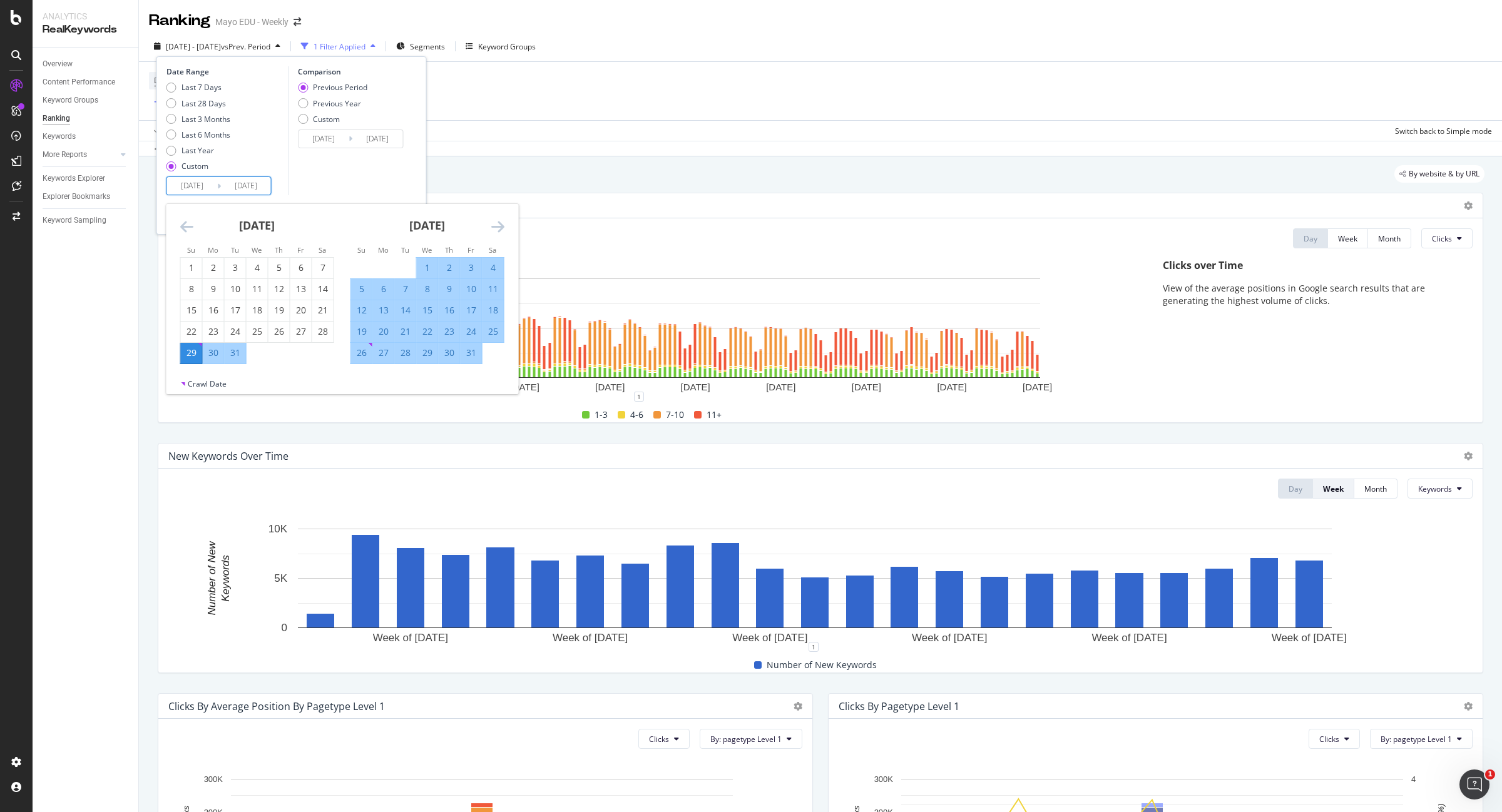
click at [191, 352] on div "29" at bounding box center [191, 353] width 21 height 12
click at [498, 227] on icon "Move forward to switch to the next month." at bounding box center [498, 226] width 13 height 15
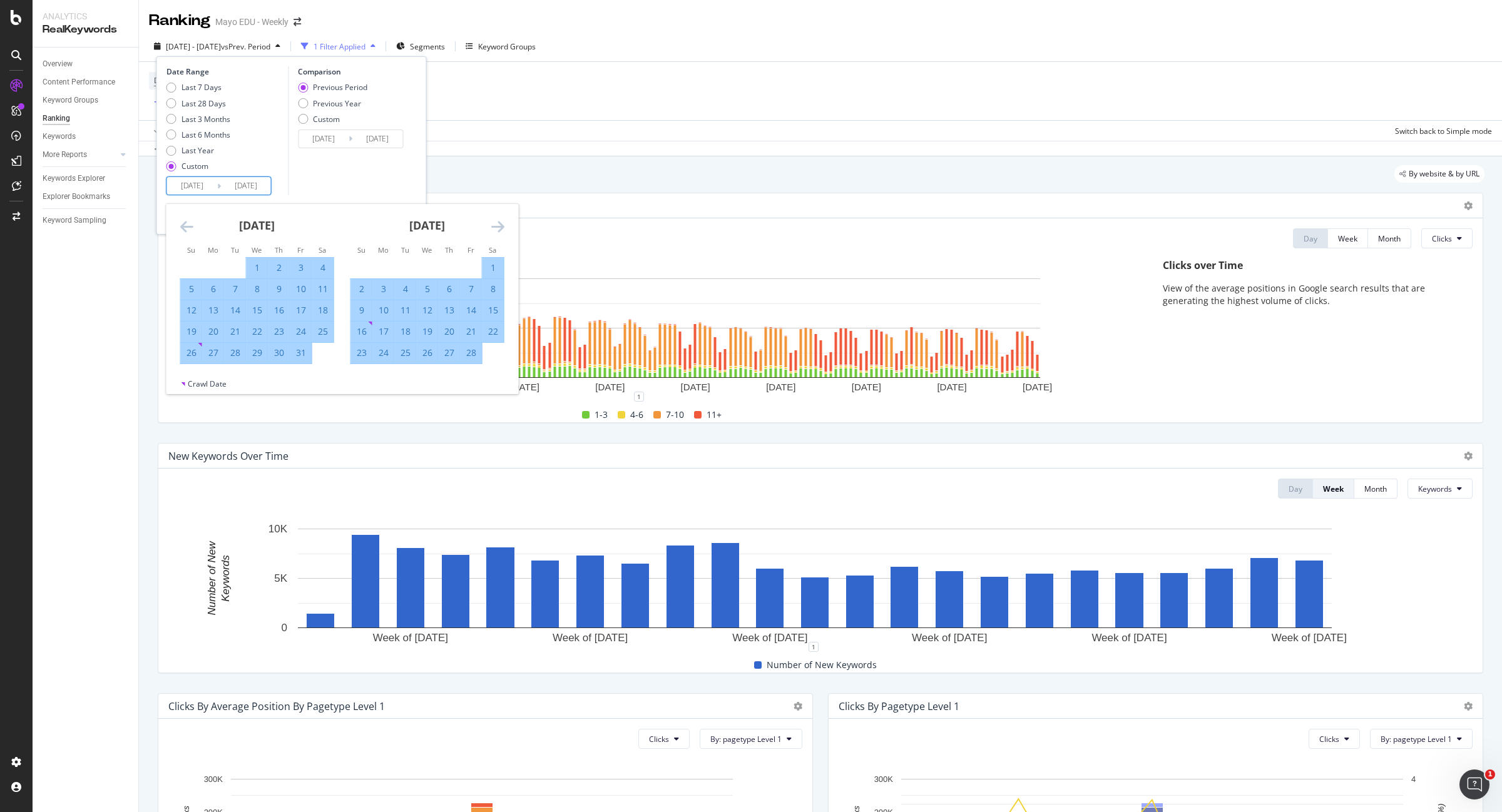
click at [498, 227] on icon "Move forward to switch to the next month." at bounding box center [498, 226] width 13 height 15
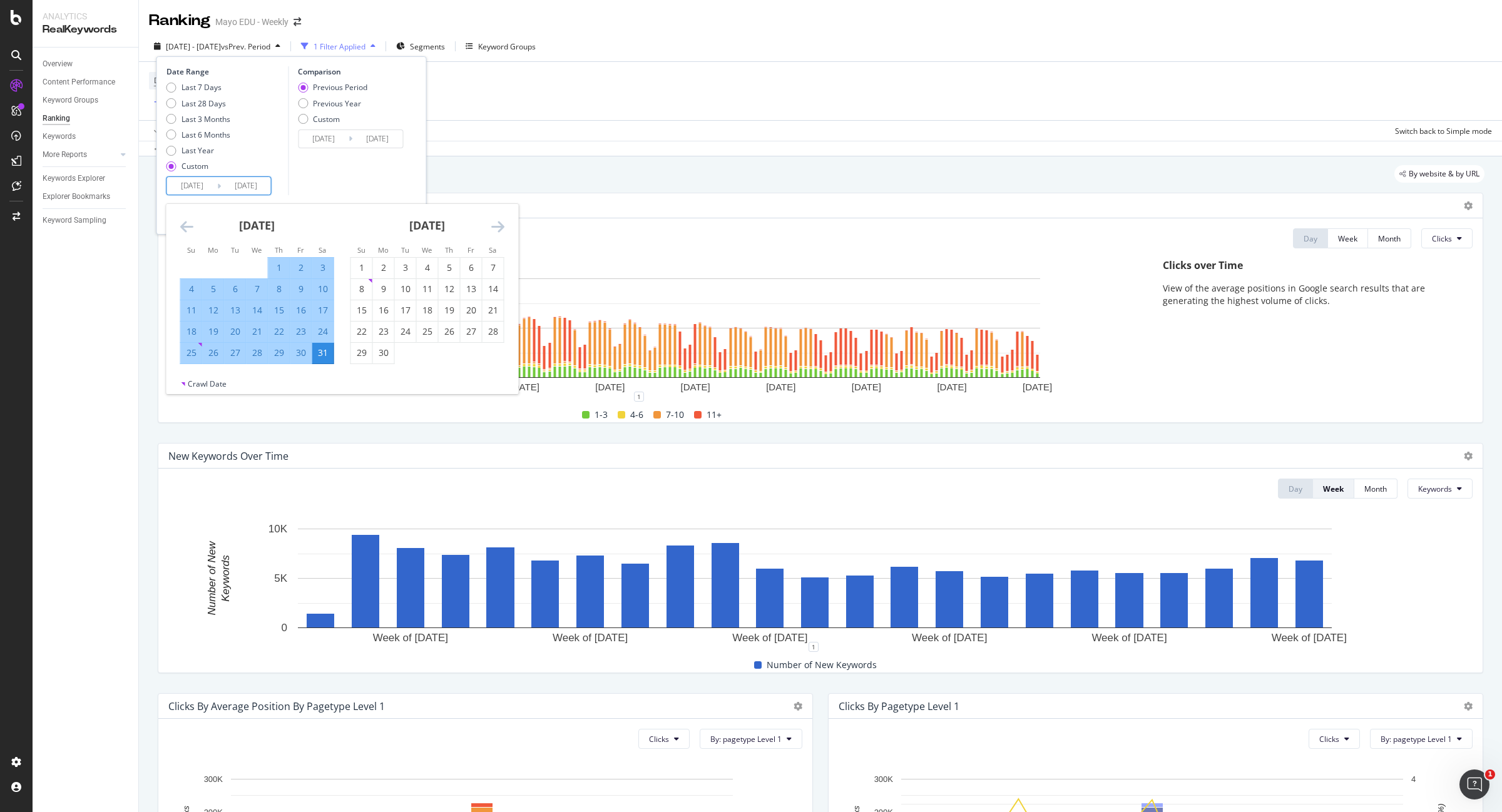
click at [498, 227] on icon "Move forward to switch to the next month." at bounding box center [498, 226] width 13 height 15
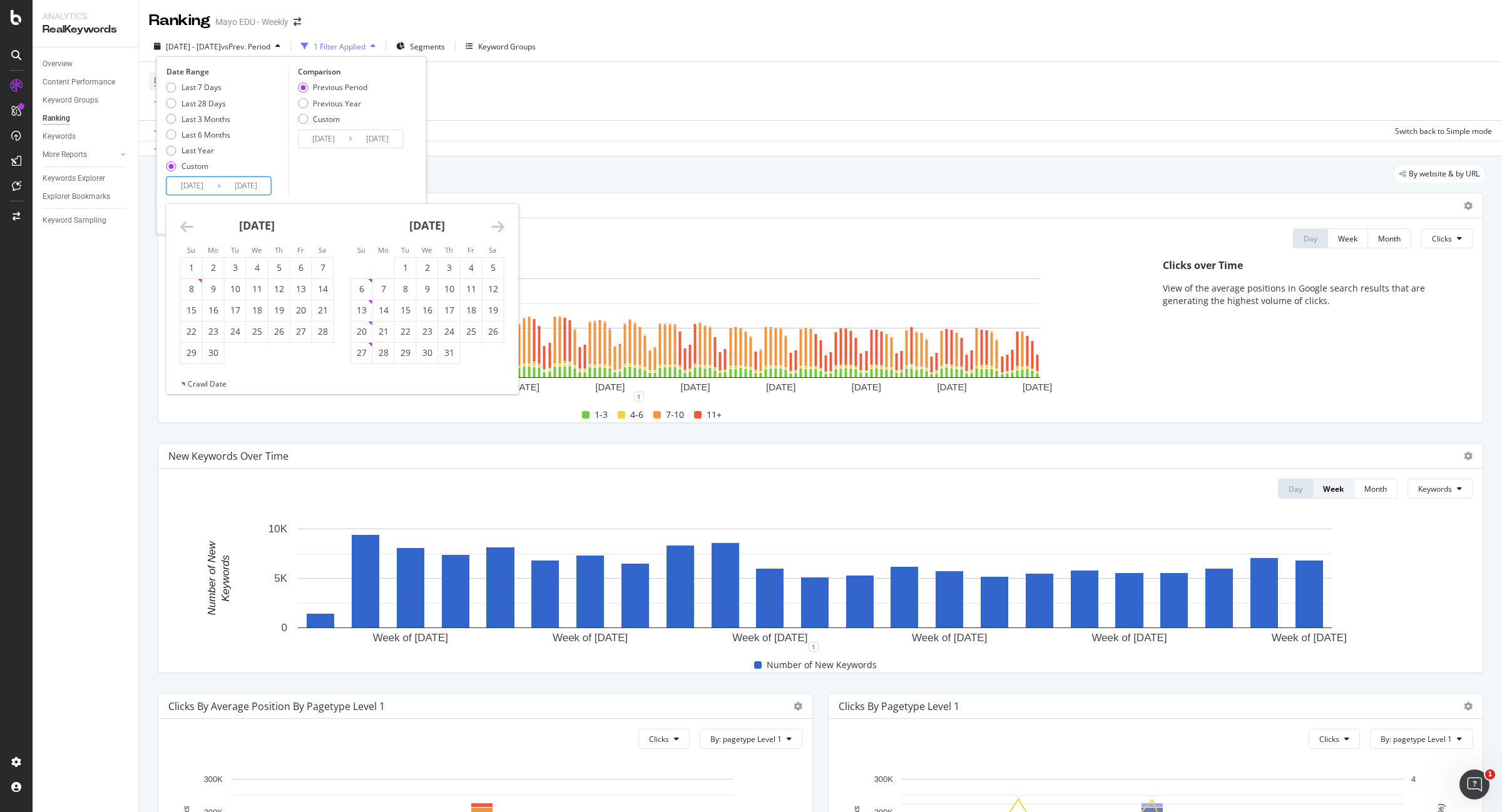
click at [498, 227] on icon "Move forward to switch to the next month." at bounding box center [498, 226] width 13 height 15
click at [495, 270] on div "6" at bounding box center [493, 268] width 21 height 12
type input "2025/09/06"
type input "2024/04/20"
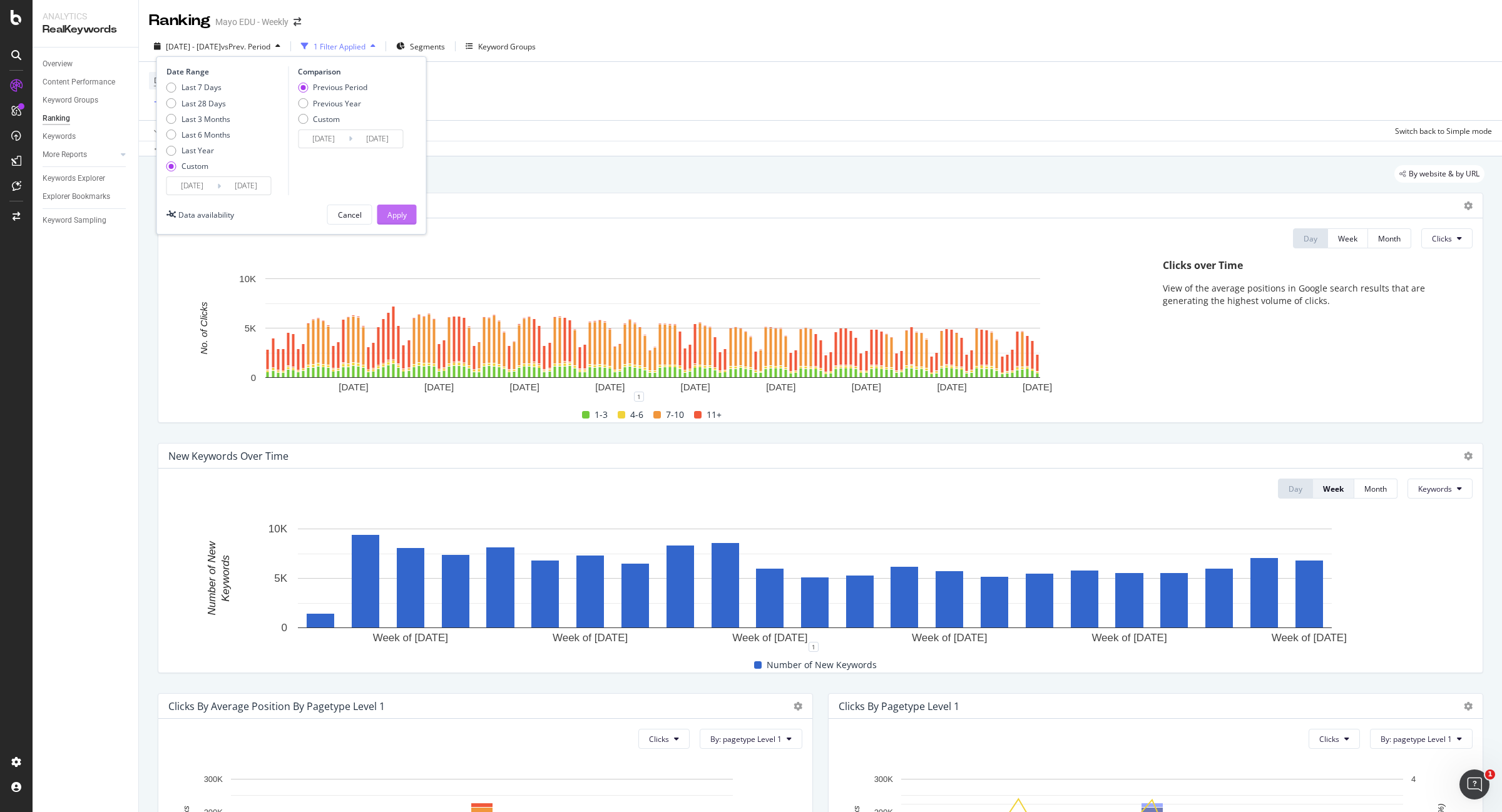
click at [393, 210] on div "Apply" at bounding box center [397, 215] width 20 height 11
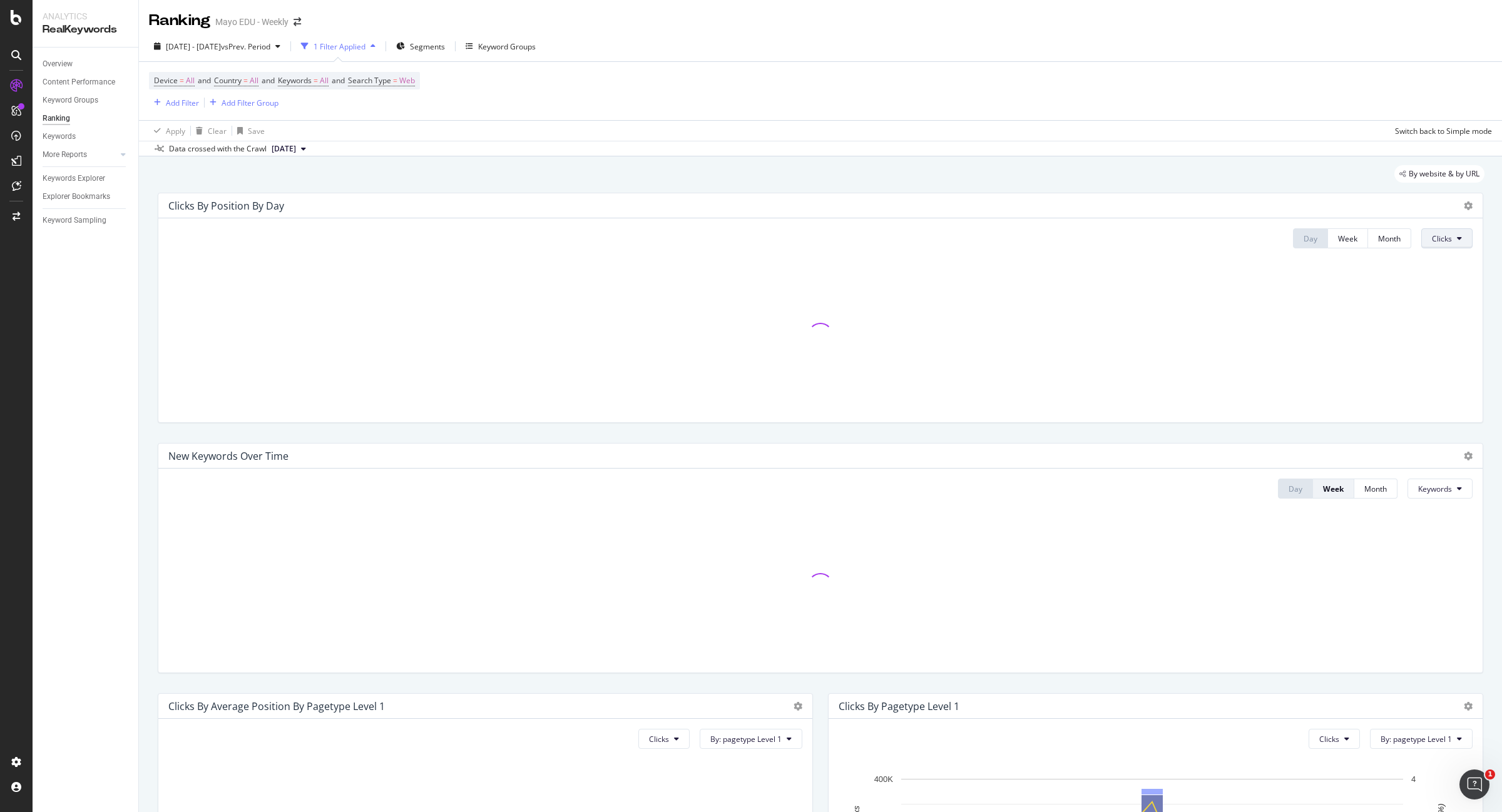
click at [1453, 235] on button "Clicks" at bounding box center [1447, 239] width 52 height 20
click at [1445, 264] on span "Rankings" at bounding box center [1443, 264] width 47 height 12
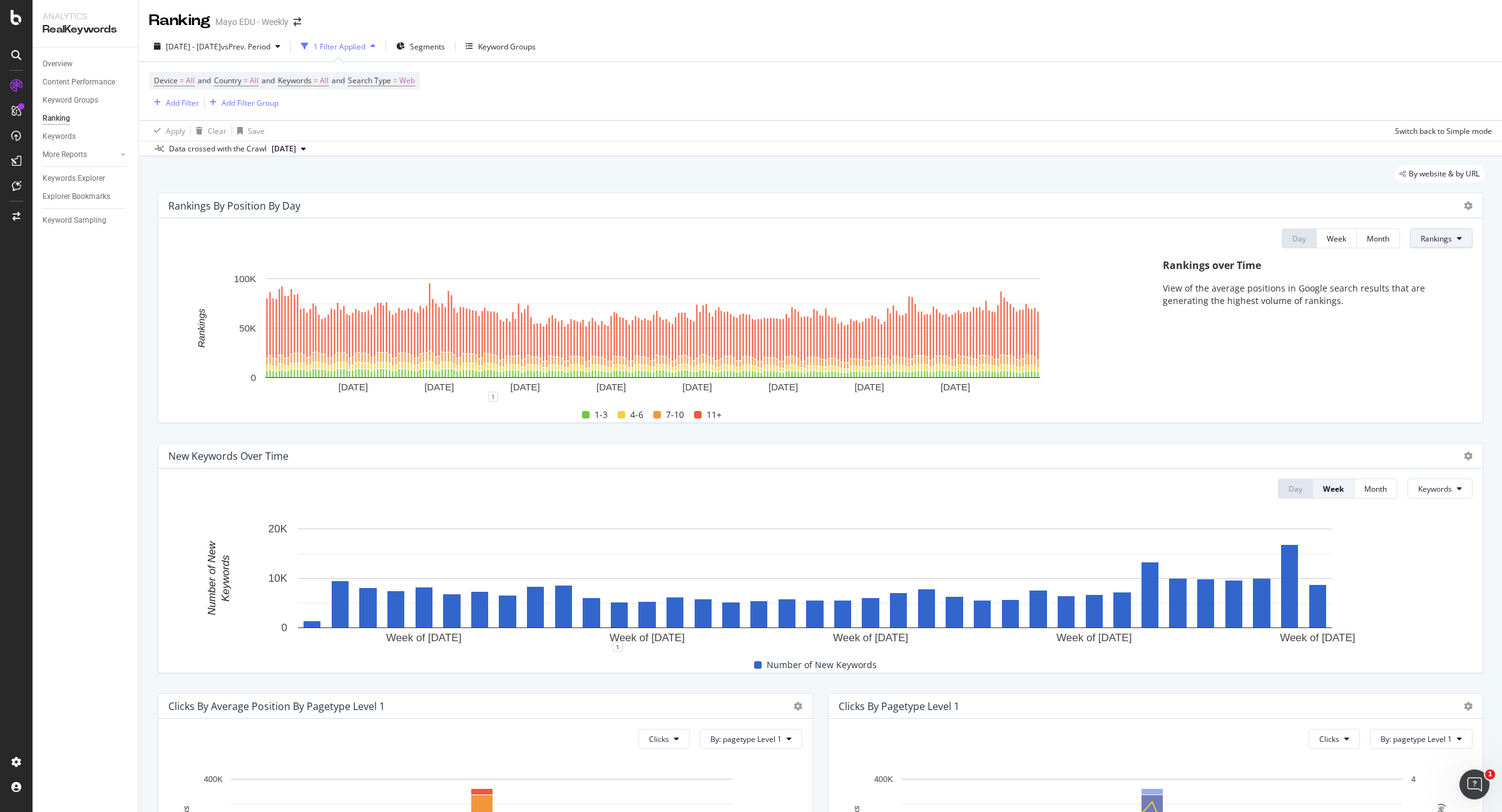
click at [1452, 245] on button "Rankings" at bounding box center [1441, 239] width 62 height 20
click at [1441, 266] on span "Rankings" at bounding box center [1432, 264] width 47 height 12
click at [1464, 212] on div at bounding box center [1468, 206] width 9 height 12
click at [1464, 207] on icon at bounding box center [1468, 206] width 9 height 9
click at [1432, 243] on span "Export as CSV" at bounding box center [1406, 241] width 69 height 12
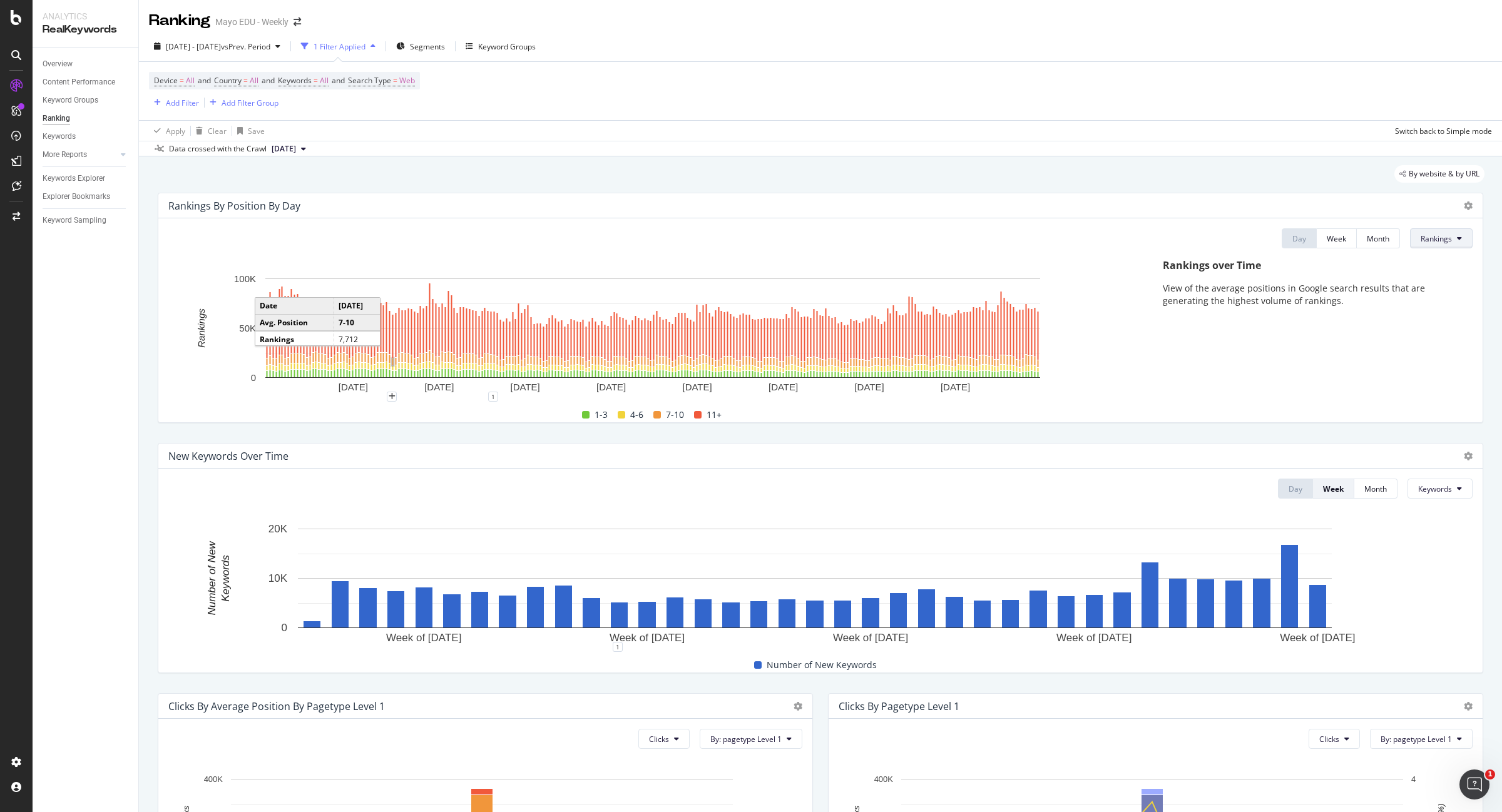
click at [1449, 239] on button "Rankings" at bounding box center [1441, 239] width 62 height 20
click at [1443, 283] on span "Clicks" at bounding box center [1432, 287] width 47 height 12
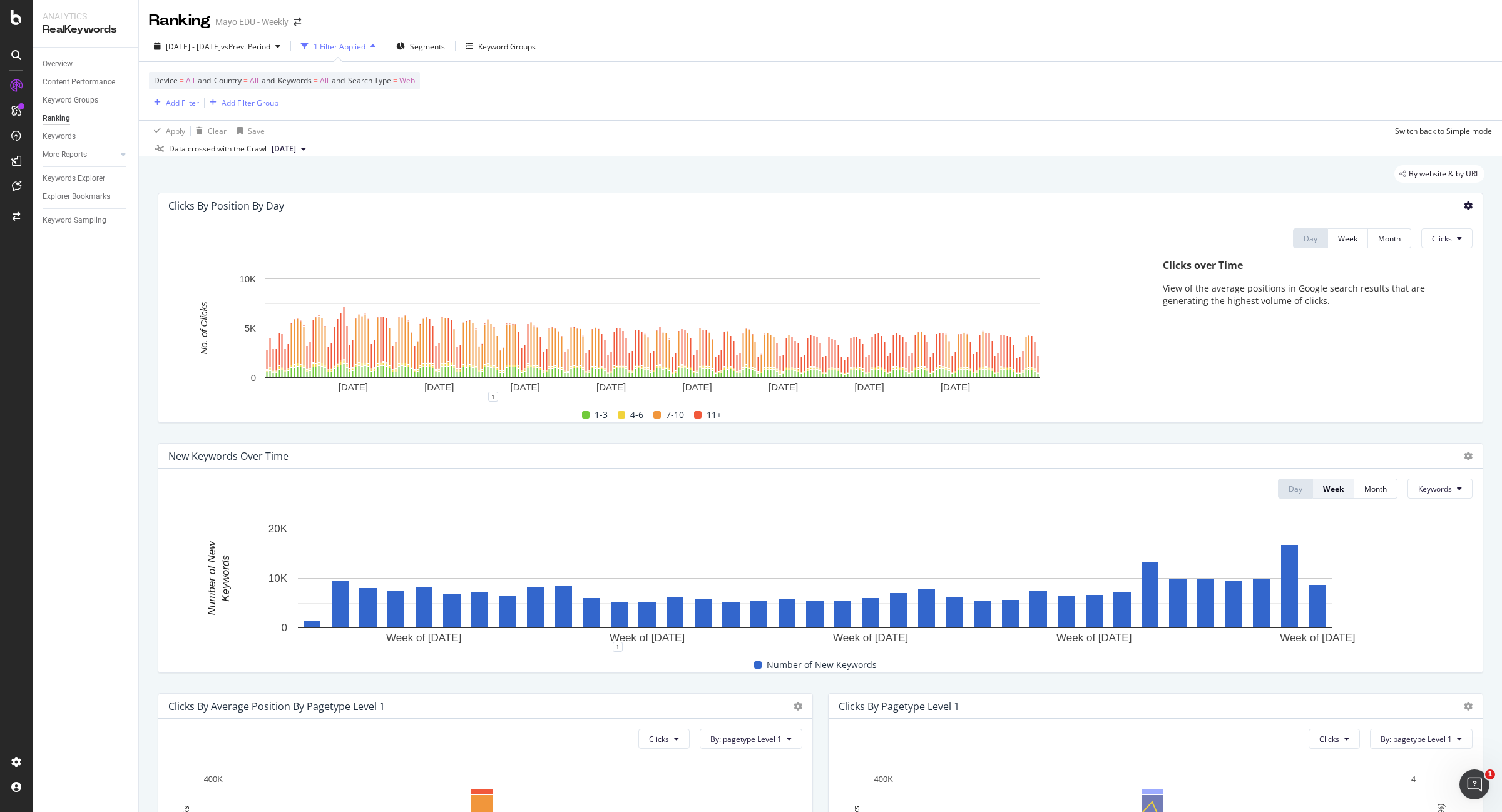
click at [1464, 203] on icon at bounding box center [1468, 206] width 9 height 9
click at [1418, 238] on span "Export as CSV" at bounding box center [1406, 241] width 69 height 12
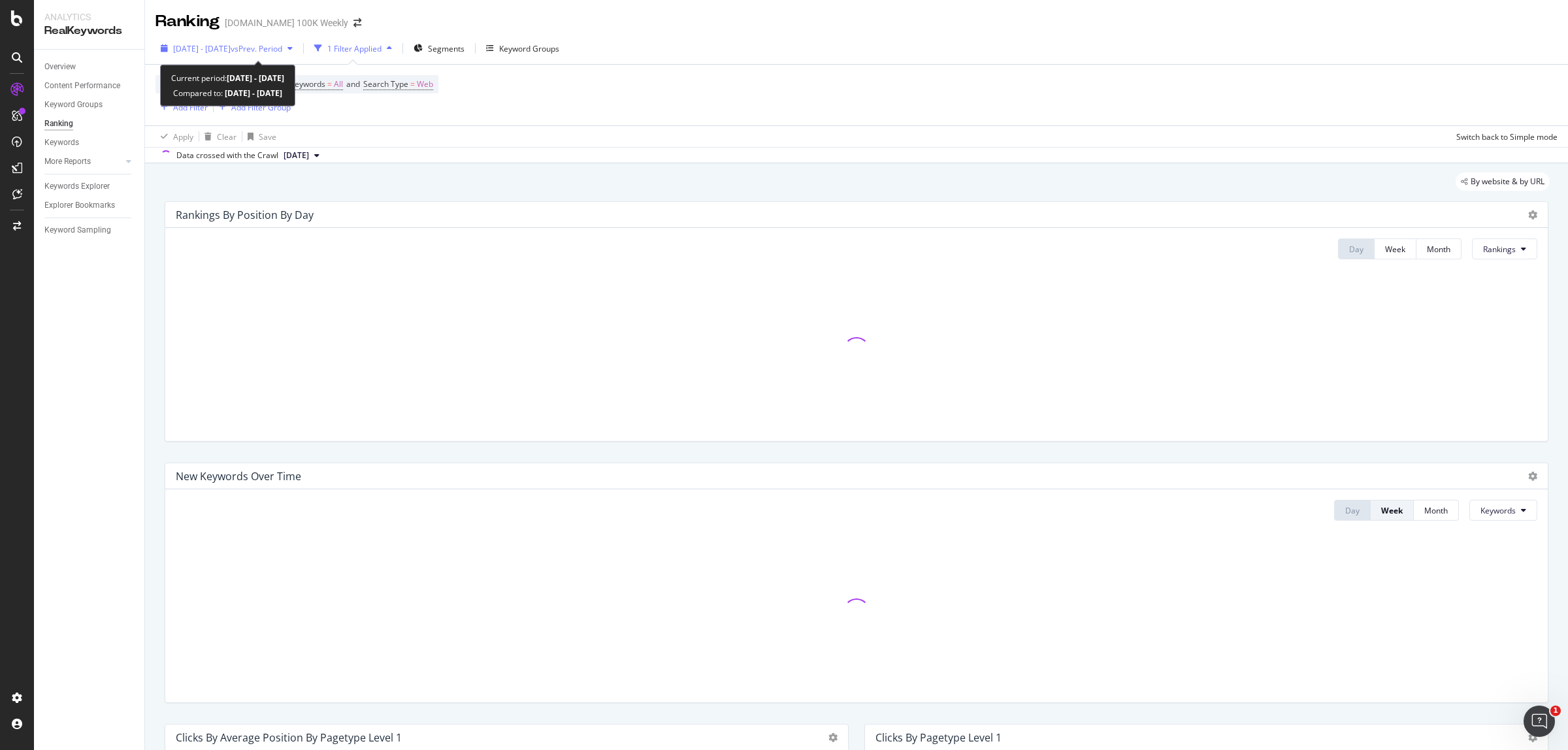
click at [283, 44] on span "vs Prev. Period" at bounding box center [257, 48] width 52 height 11
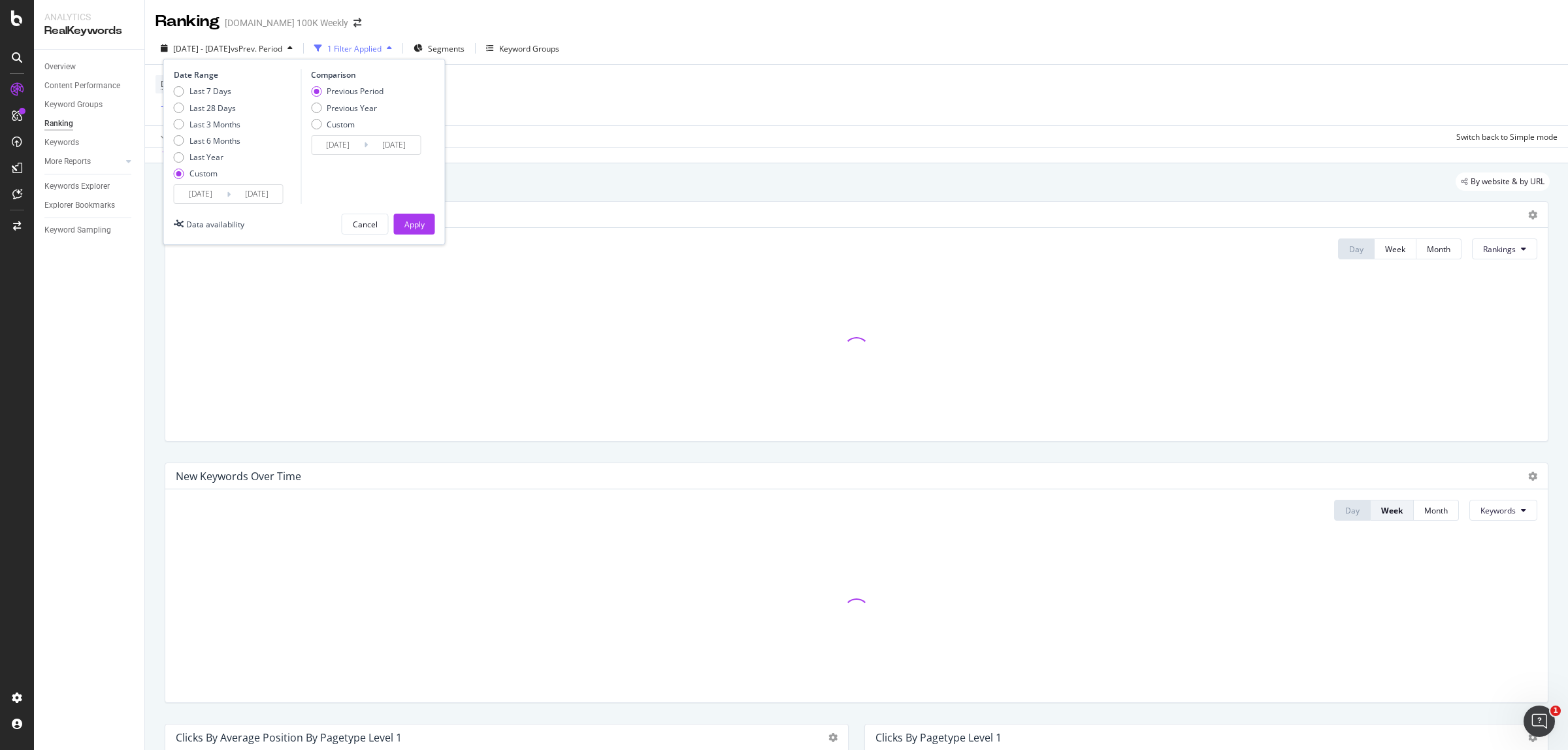
click at [204, 188] on input "[DATE]" at bounding box center [201, 194] width 52 height 19
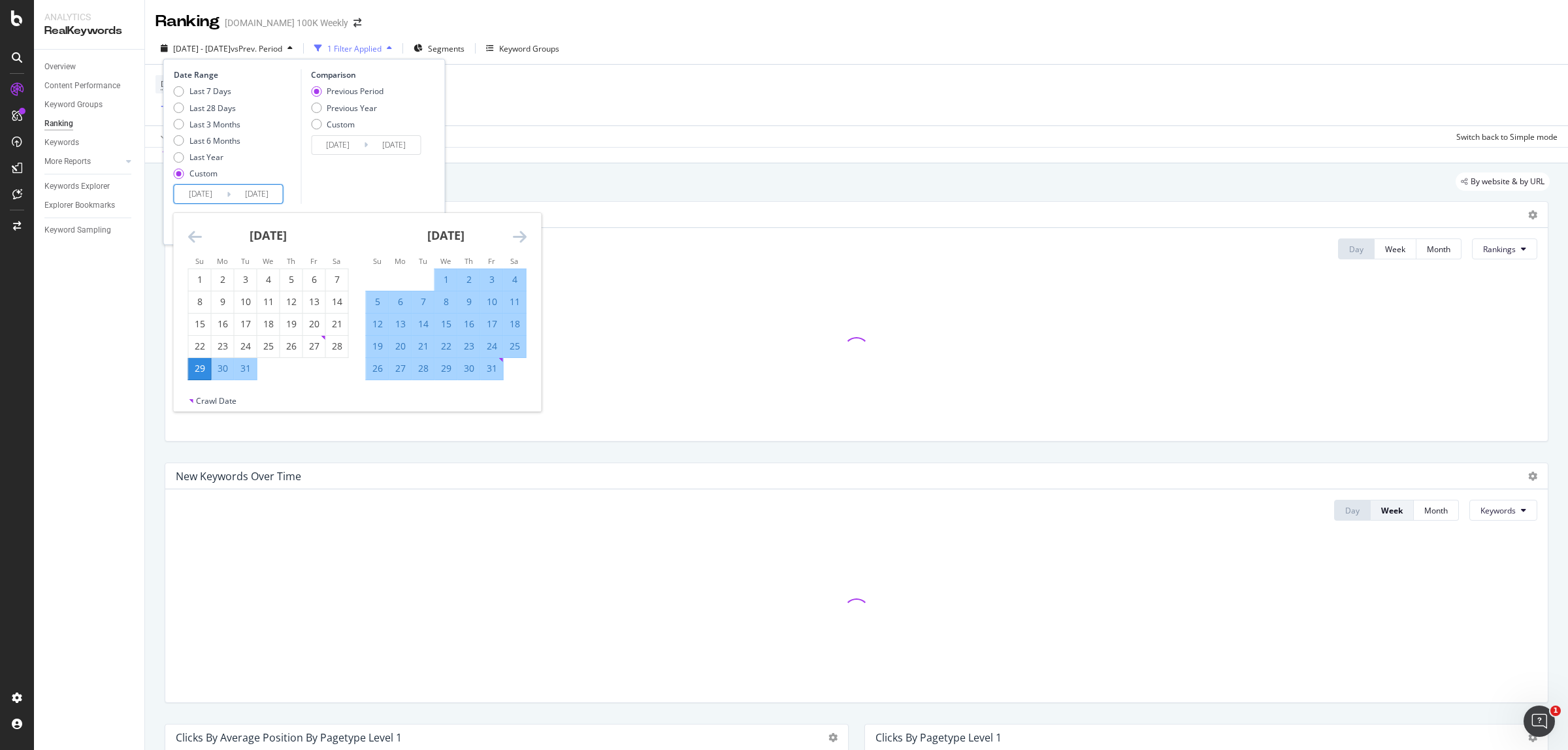
click at [194, 376] on div "29" at bounding box center [200, 368] width 22 height 21
click at [518, 236] on icon "Move forward to switch to the next month." at bounding box center [520, 236] width 14 height 16
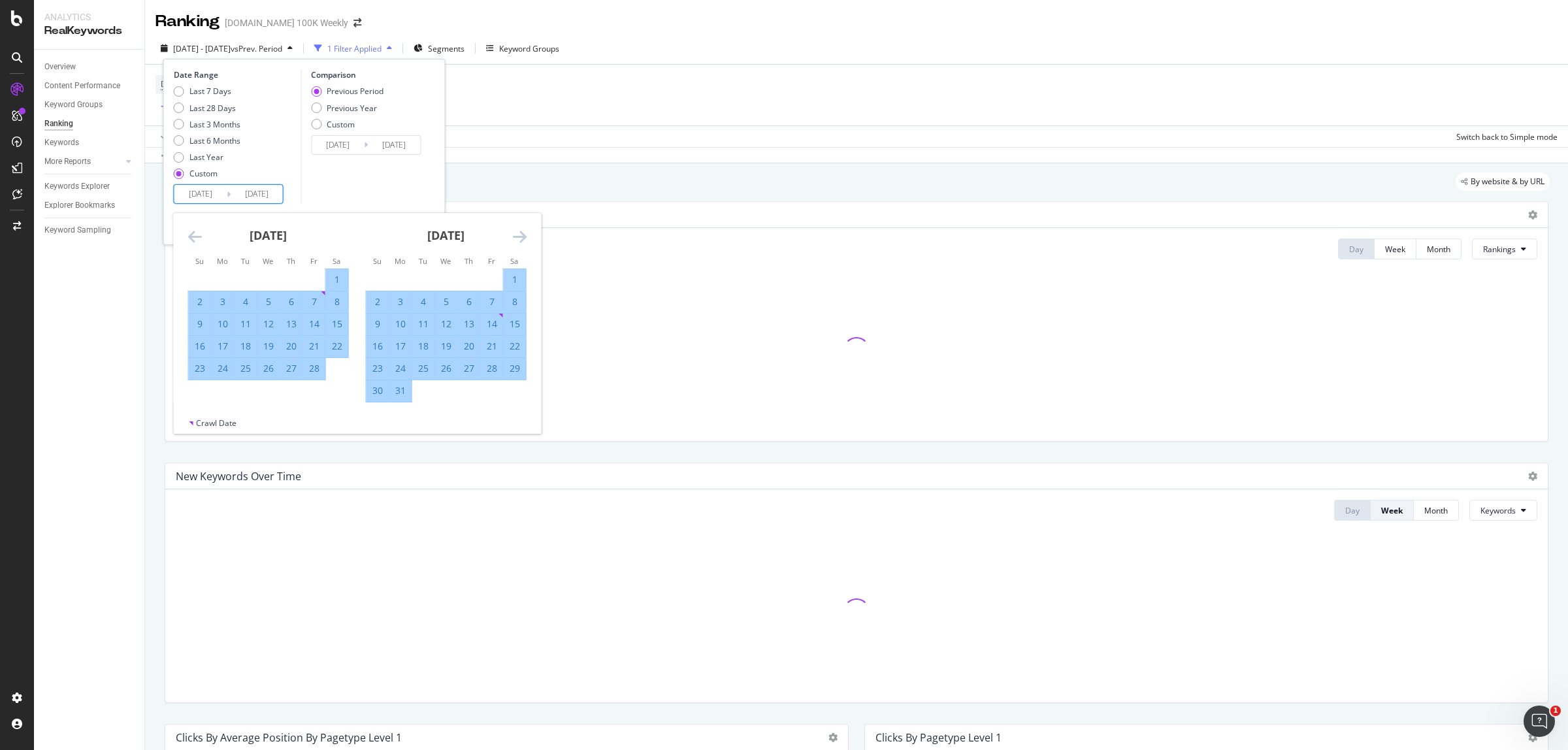
click at [518, 236] on icon "Move forward to switch to the next month." at bounding box center [520, 236] width 14 height 16
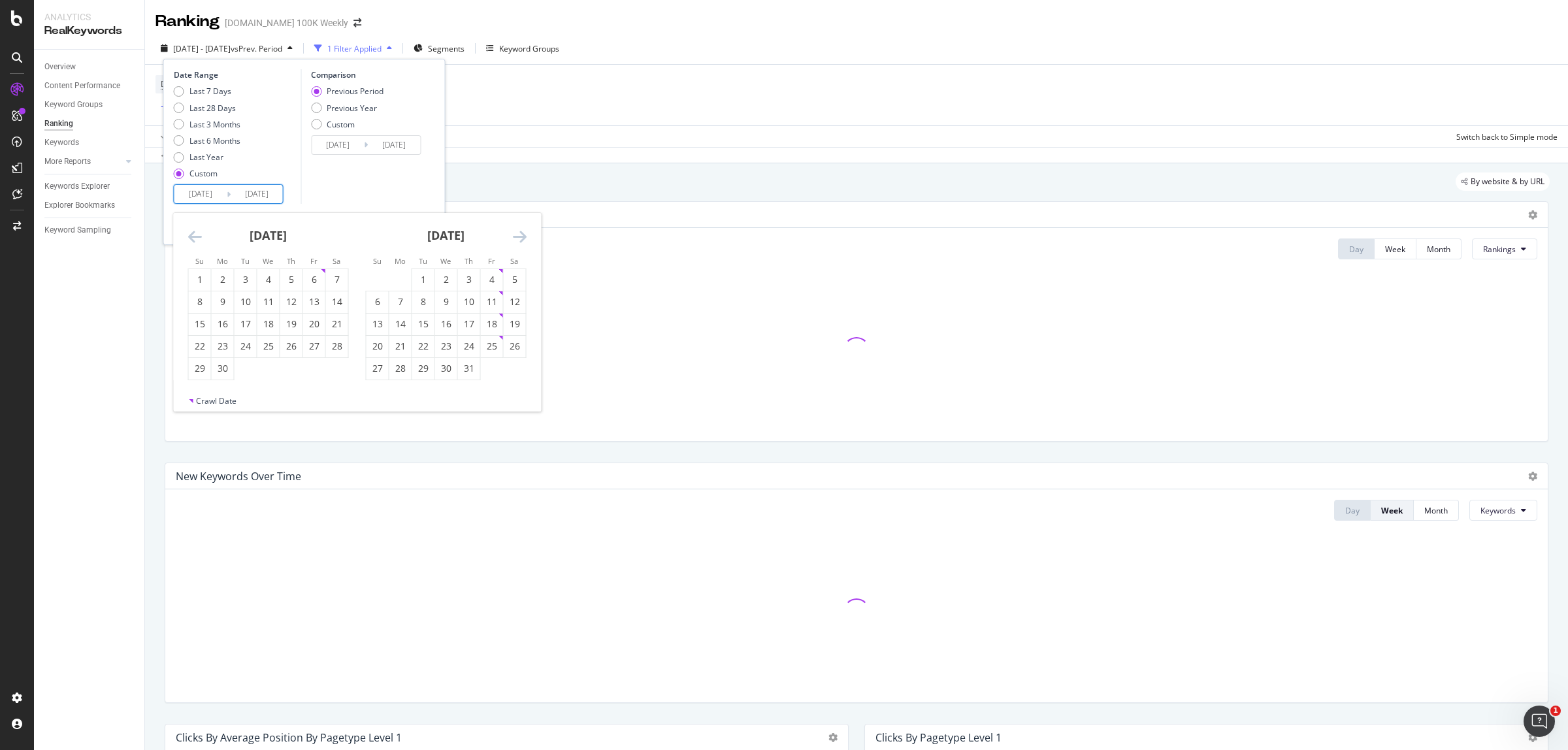
click at [518, 236] on icon "Move forward to switch to the next month." at bounding box center [520, 236] width 14 height 16
click at [518, 284] on div "6" at bounding box center [515, 280] width 22 height 13
type input "[DATE]"
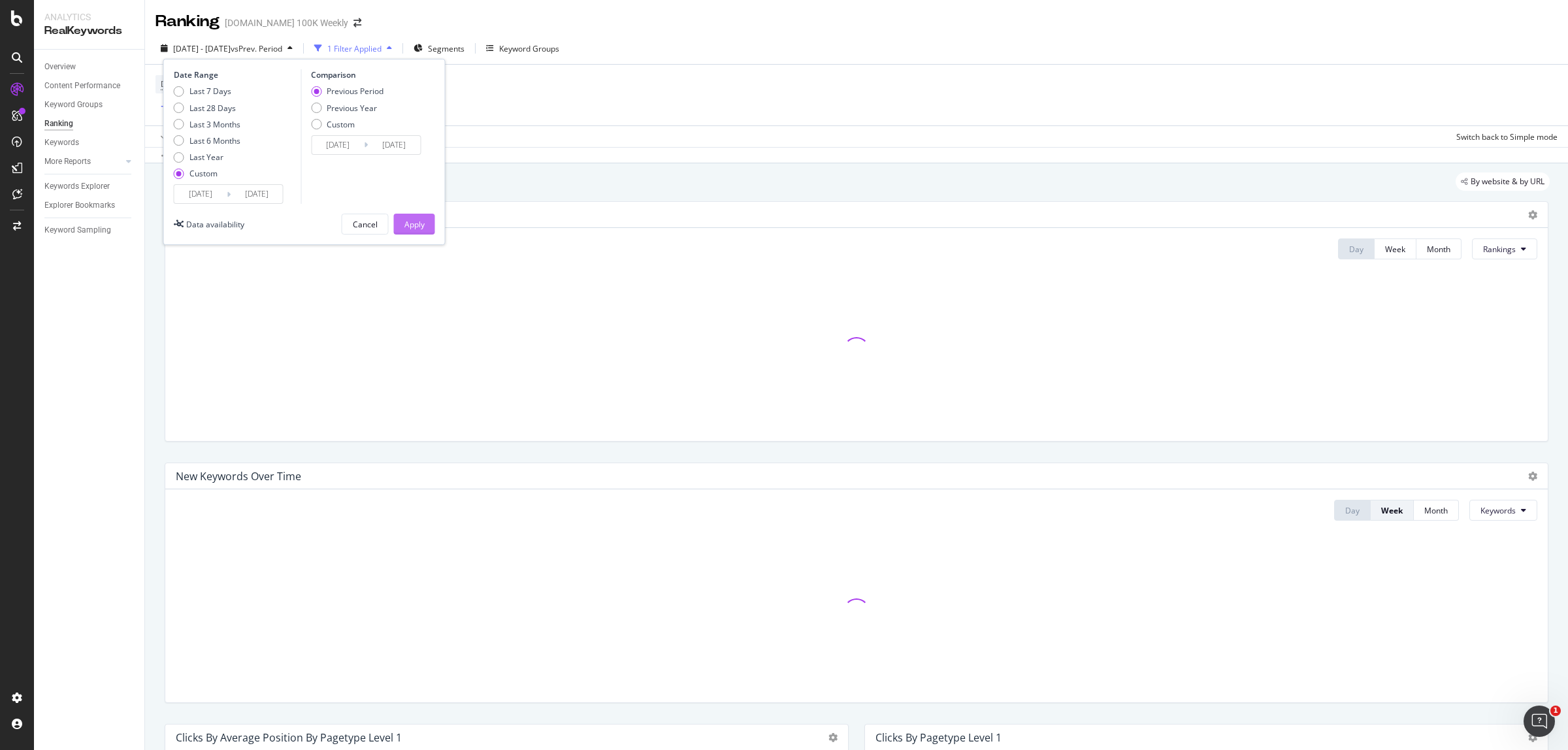
click at [422, 230] on div "Apply" at bounding box center [415, 224] width 20 height 20
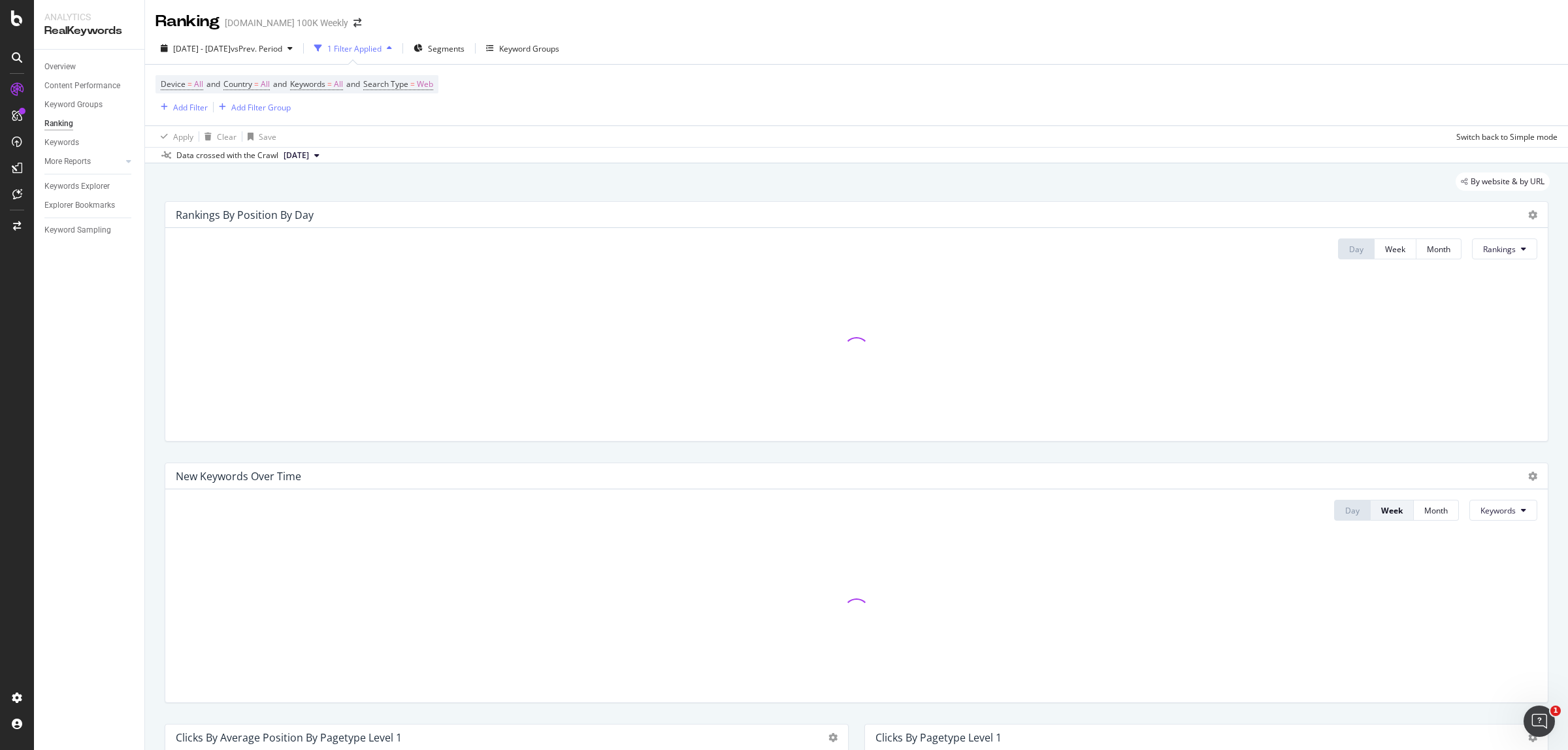
click at [908, 200] on div "Rankings By Position By Day Day Week Month Rankings" at bounding box center [856, 321] width 1399 height 261
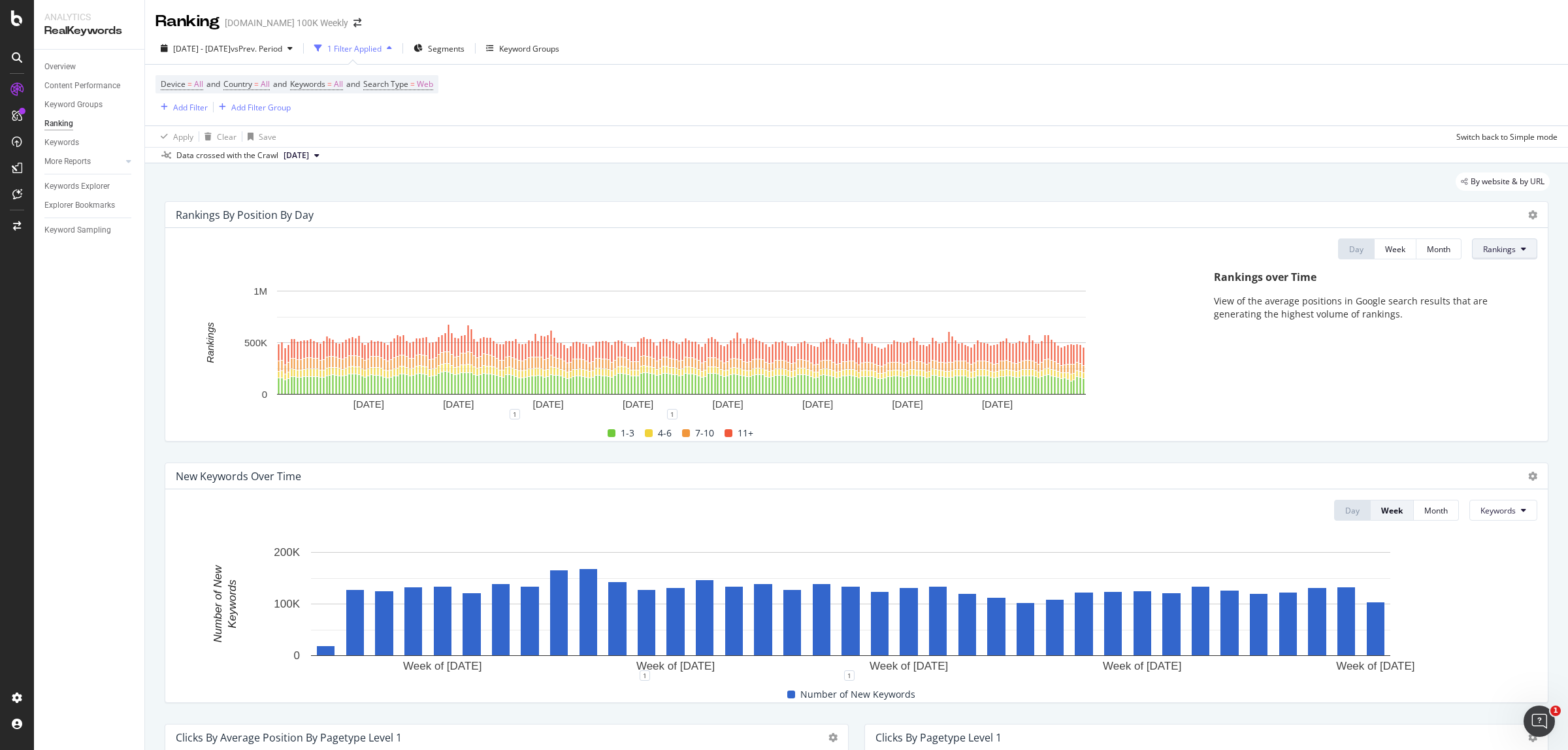
click at [1486, 255] on span "Rankings" at bounding box center [1498, 249] width 33 height 11
click at [1482, 294] on span "Clicks" at bounding box center [1495, 299] width 49 height 12
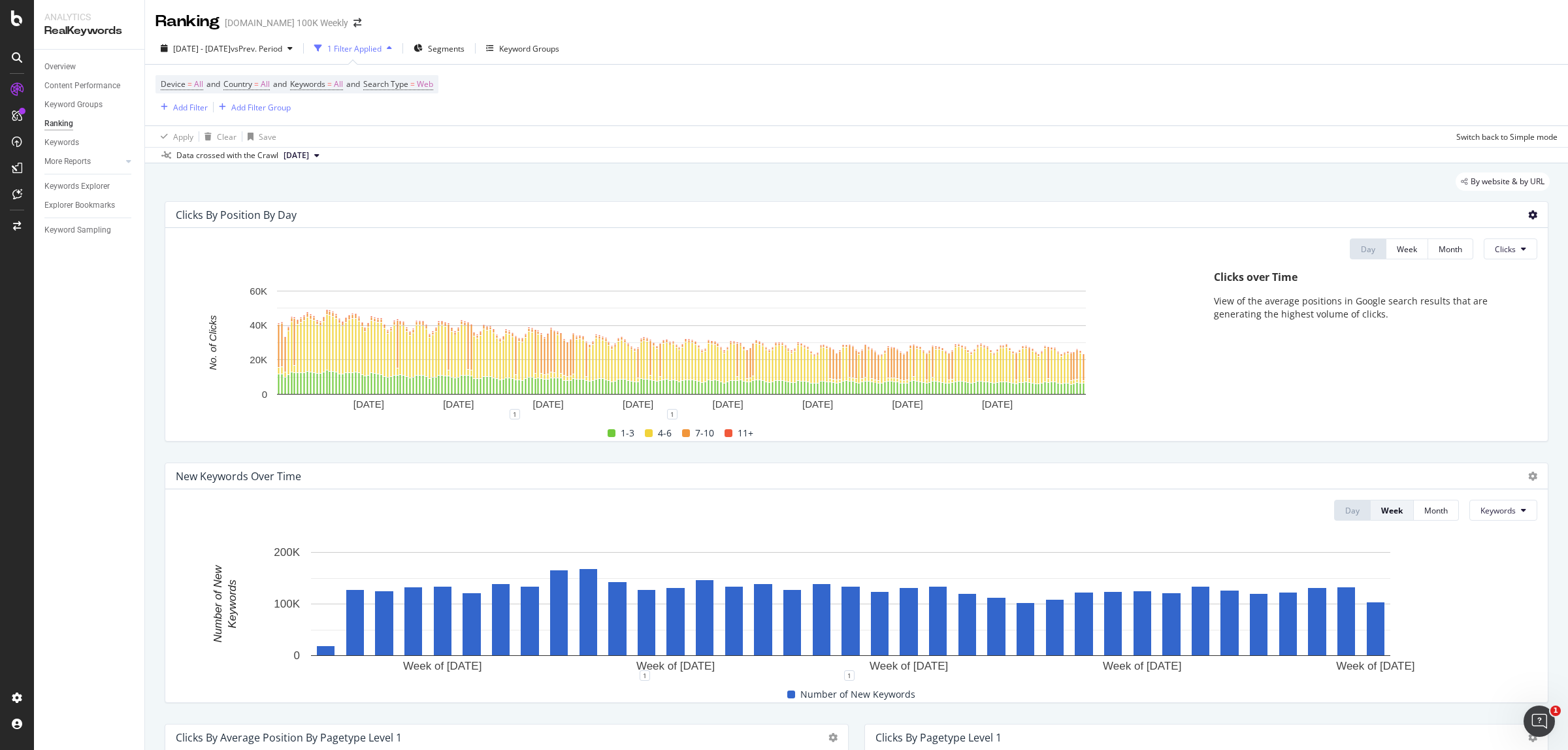
click at [1528, 211] on icon at bounding box center [1533, 215] width 9 height 9
click at [1460, 260] on div "Export as CSV" at bounding box center [1457, 252] width 114 height 19
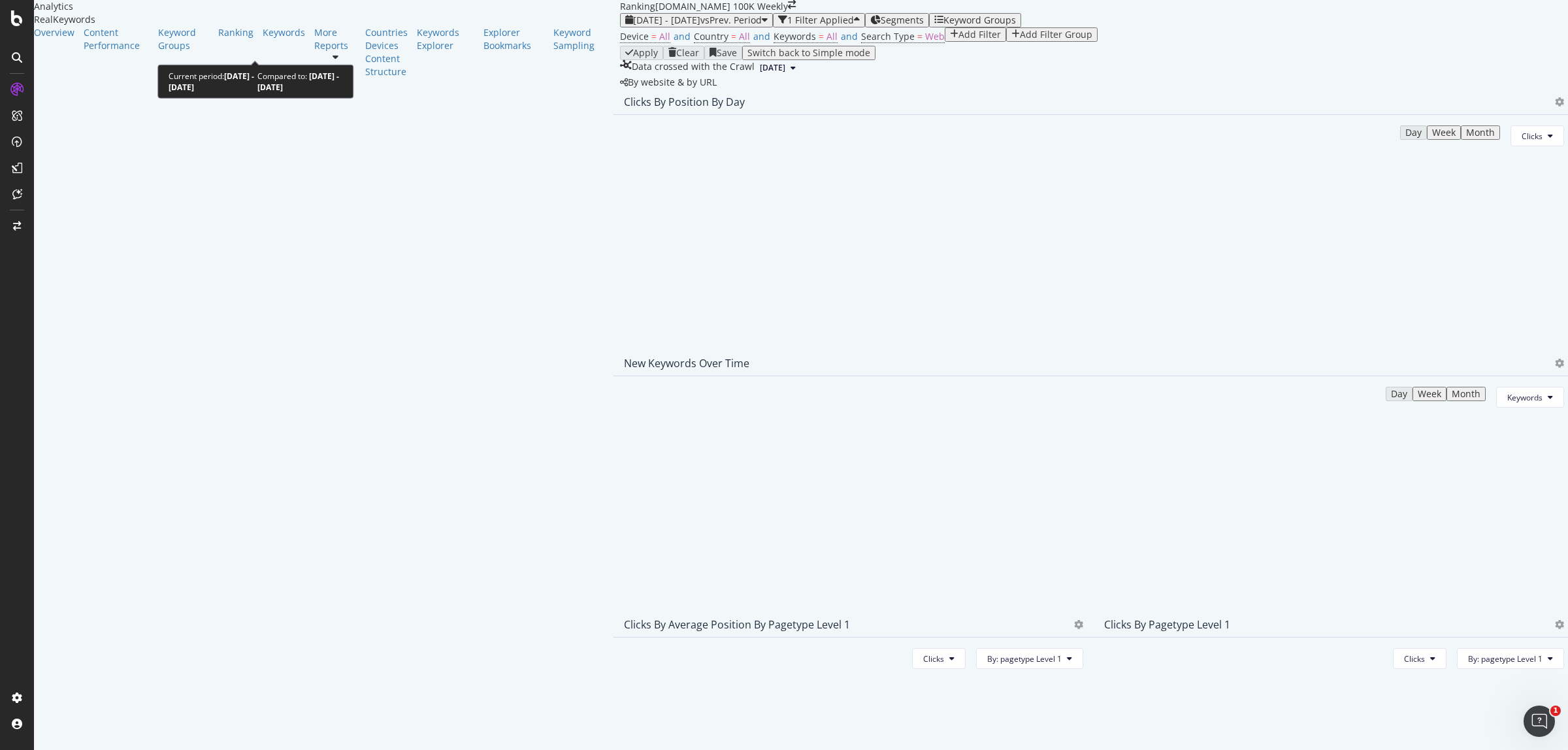
click at [700, 26] on span "vs Prev. Period" at bounding box center [731, 20] width 61 height 12
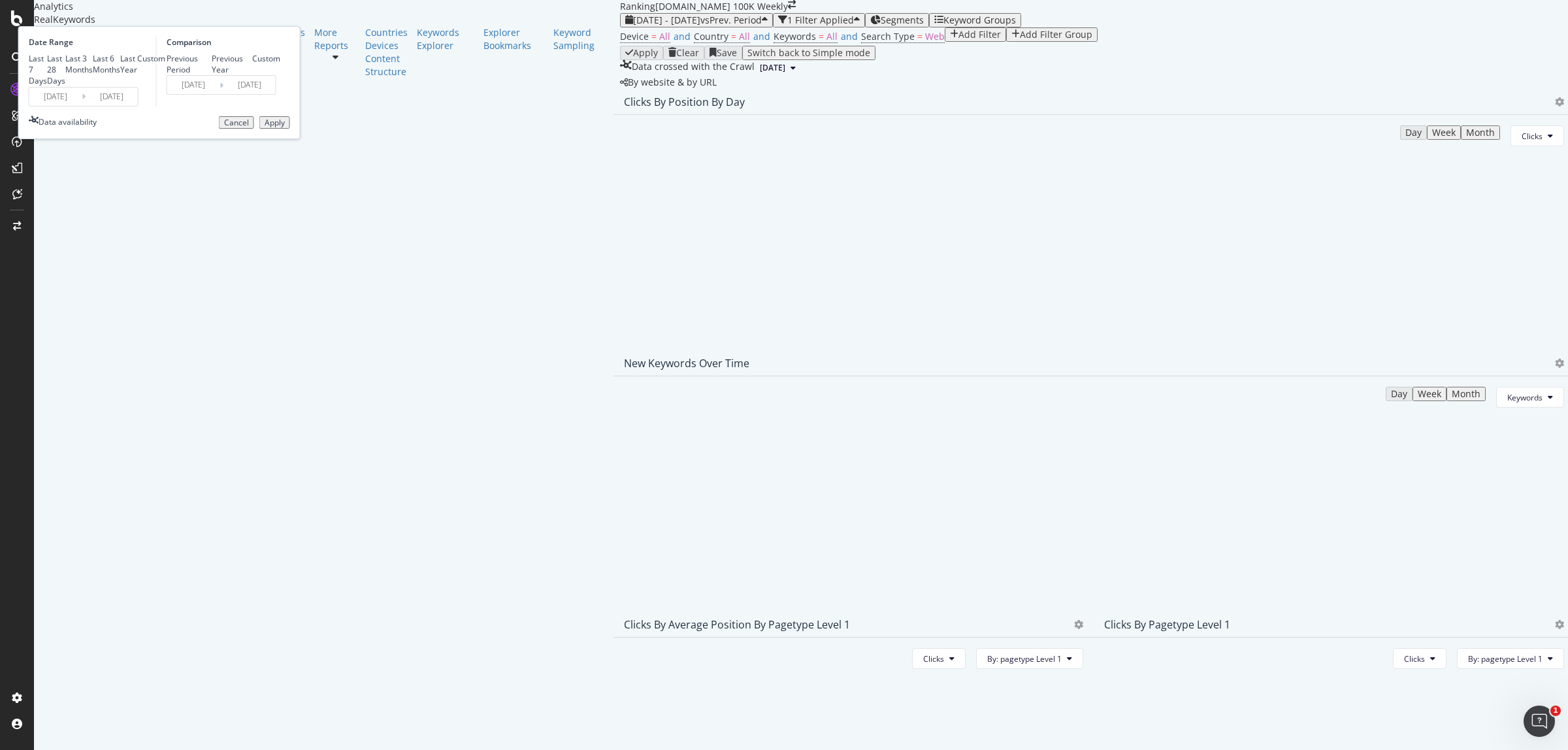
click at [138, 106] on input "[DATE]" at bounding box center [112, 97] width 52 height 19
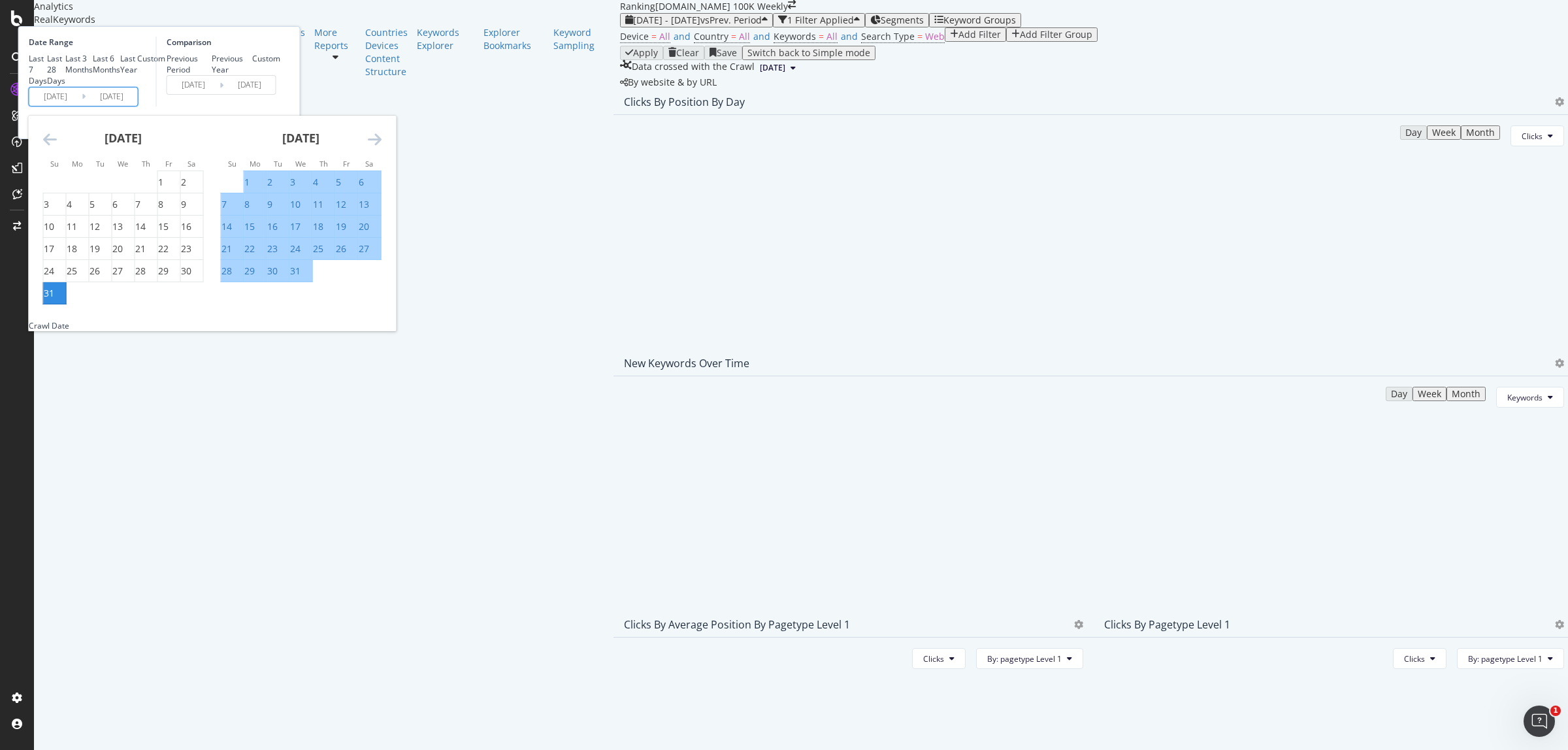
click at [381, 147] on icon "Move forward to switch to the next month." at bounding box center [375, 138] width 14 height 16
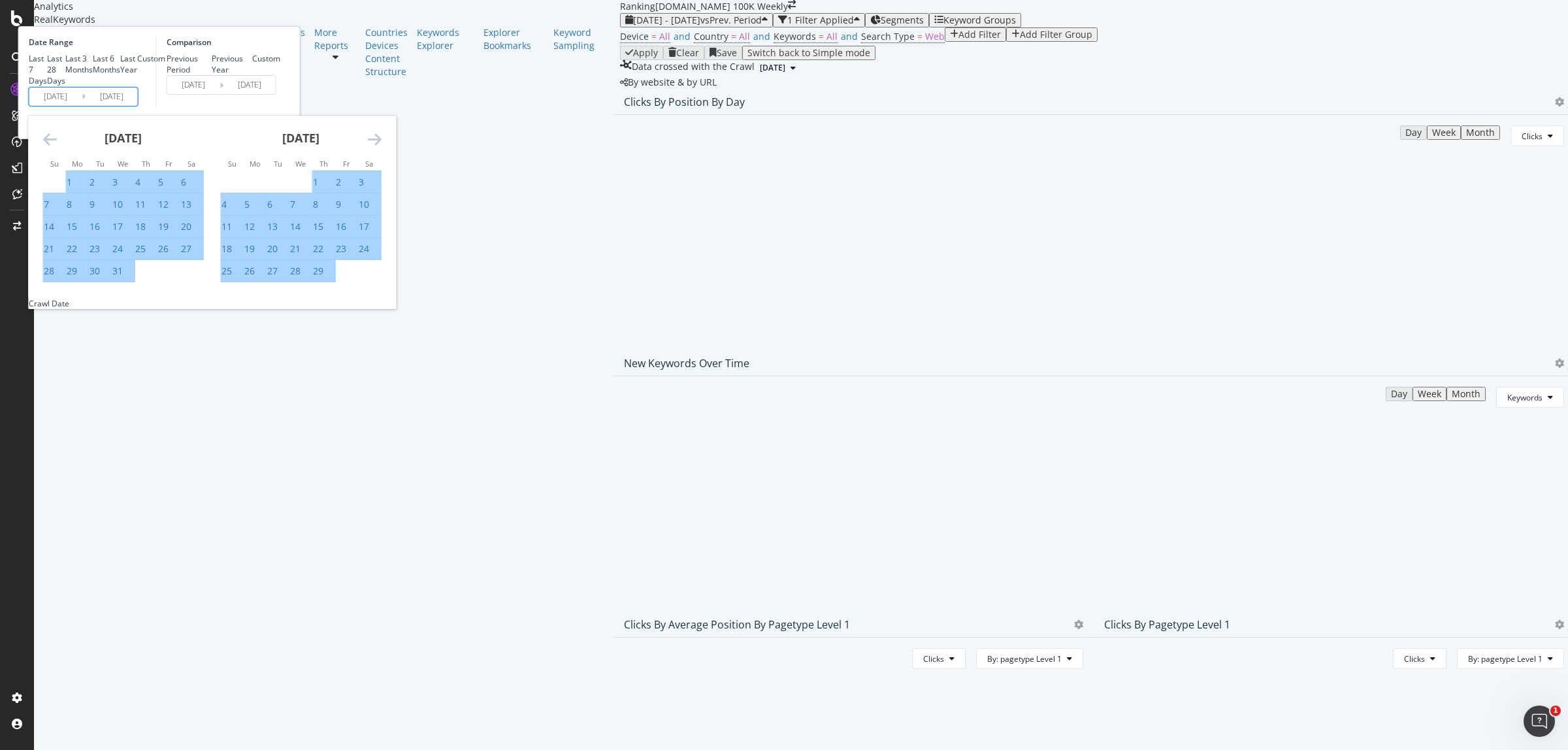
click at [381, 147] on icon "Move forward to switch to the next month." at bounding box center [375, 138] width 14 height 16
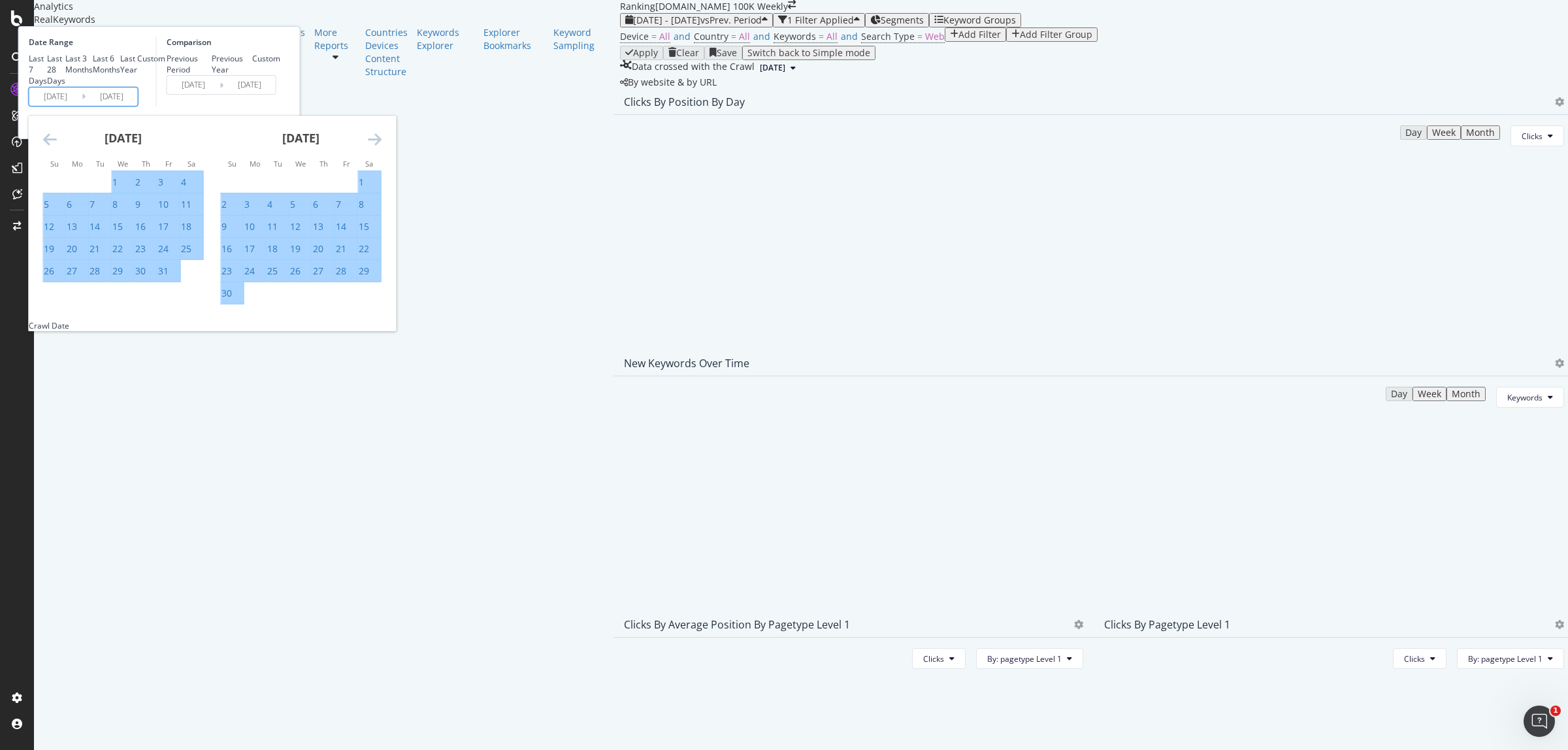
click at [381, 147] on icon "Move forward to switch to the next month." at bounding box center [375, 138] width 14 height 16
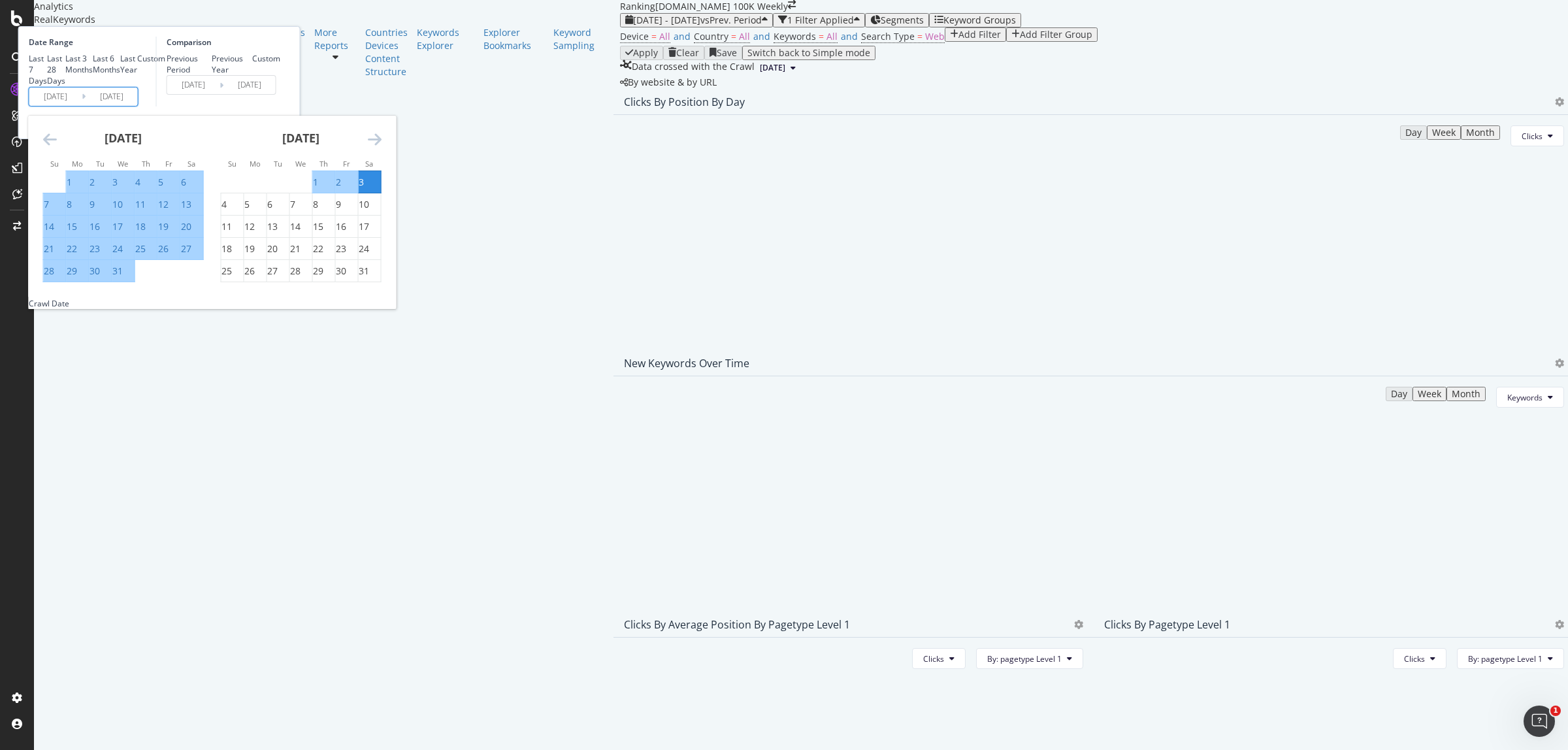
click at [381, 147] on icon "Move forward to switch to the next month." at bounding box center [375, 138] width 14 height 16
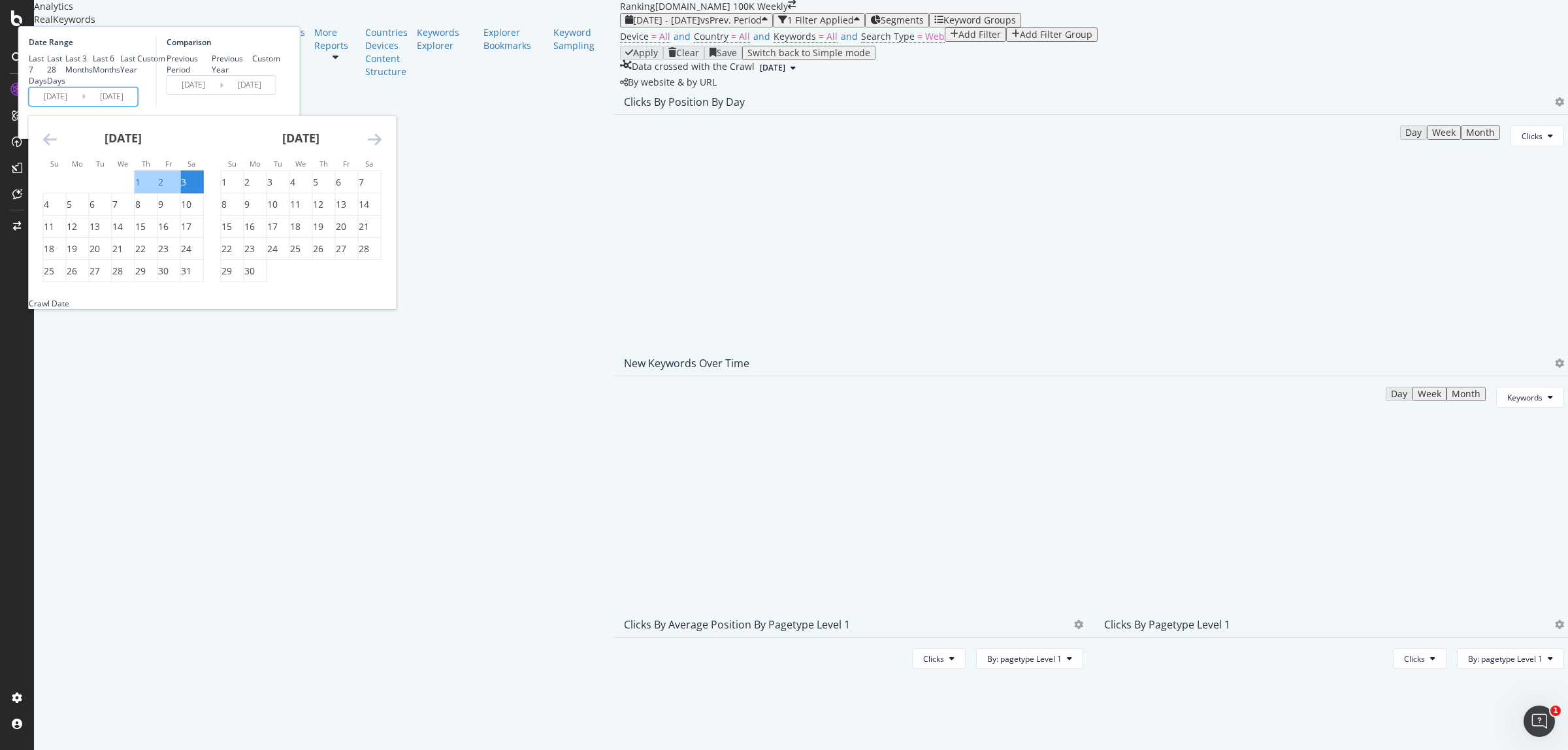
click at [381, 147] on icon "Move forward to switch to the next month." at bounding box center [375, 138] width 14 height 16
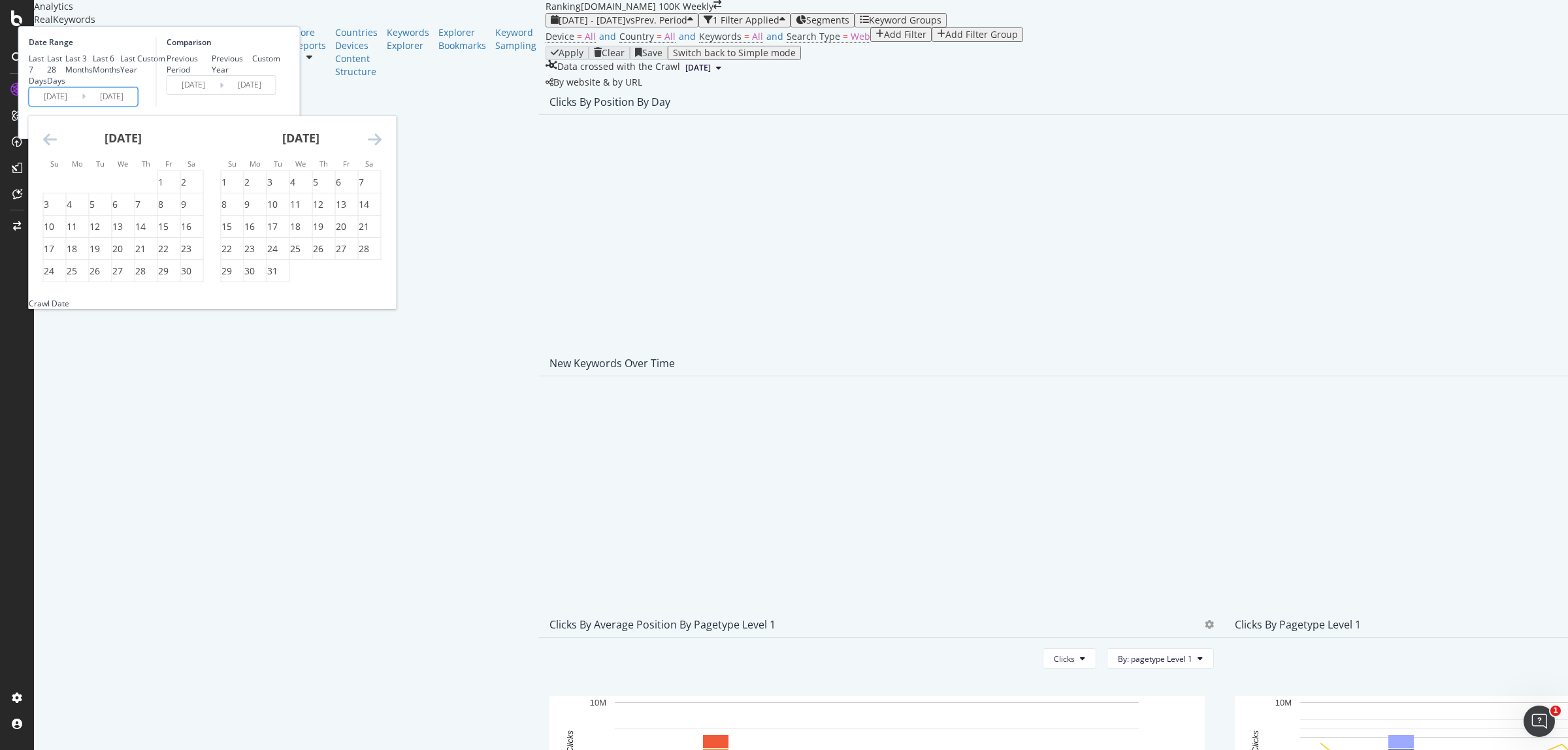
click at [381, 147] on icon "Move forward to switch to the next month." at bounding box center [375, 138] width 14 height 16
click at [363, 189] on div "4" at bounding box center [362, 182] width 6 height 13
type input "2025/01/04"
type input "2022/12/25"
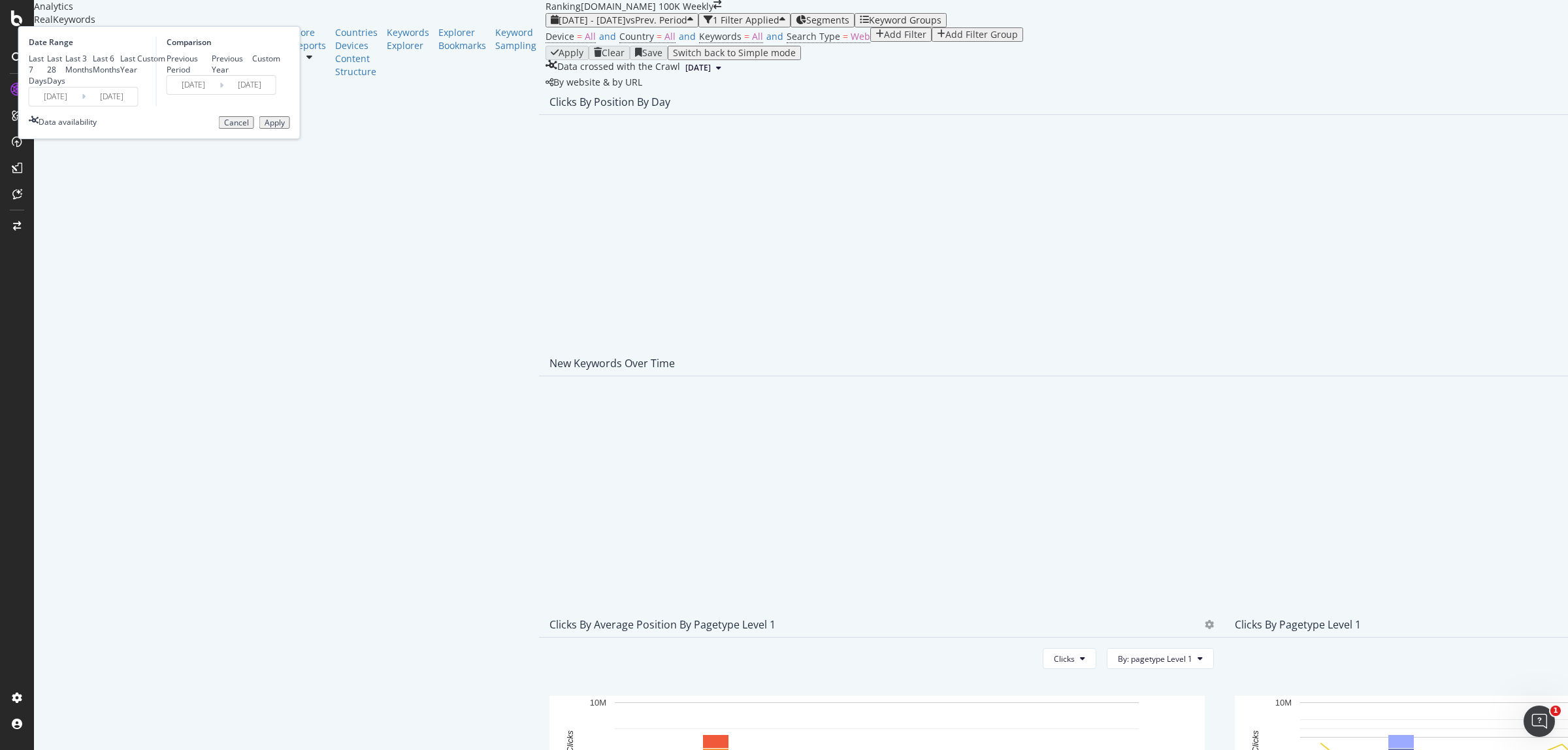
click at [284, 127] on div "Apply" at bounding box center [275, 123] width 20 height 9
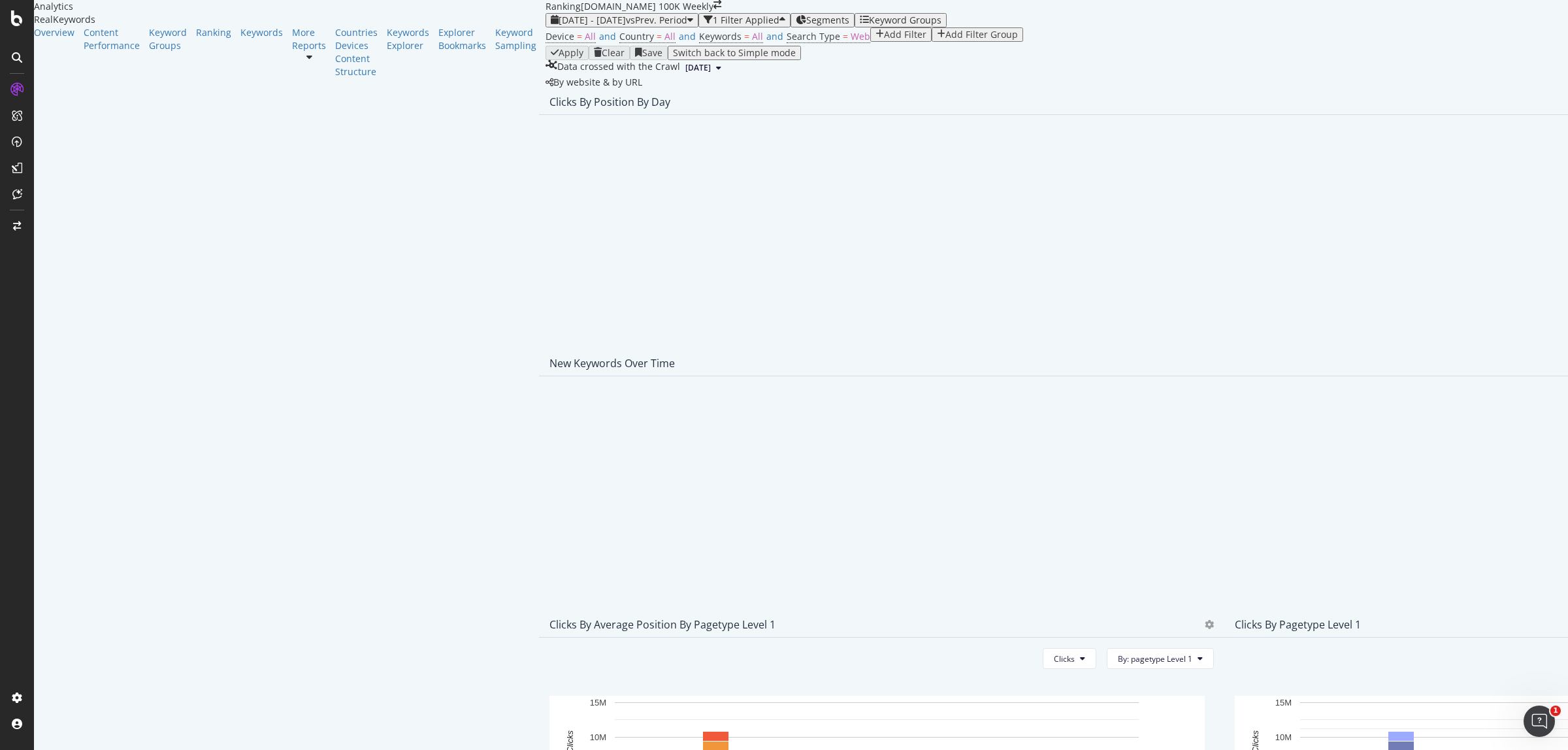
click at [1062, 192] on div "Clicks By Position By Day Day Week Month Clicks" at bounding box center [1224, 219] width 1370 height 261
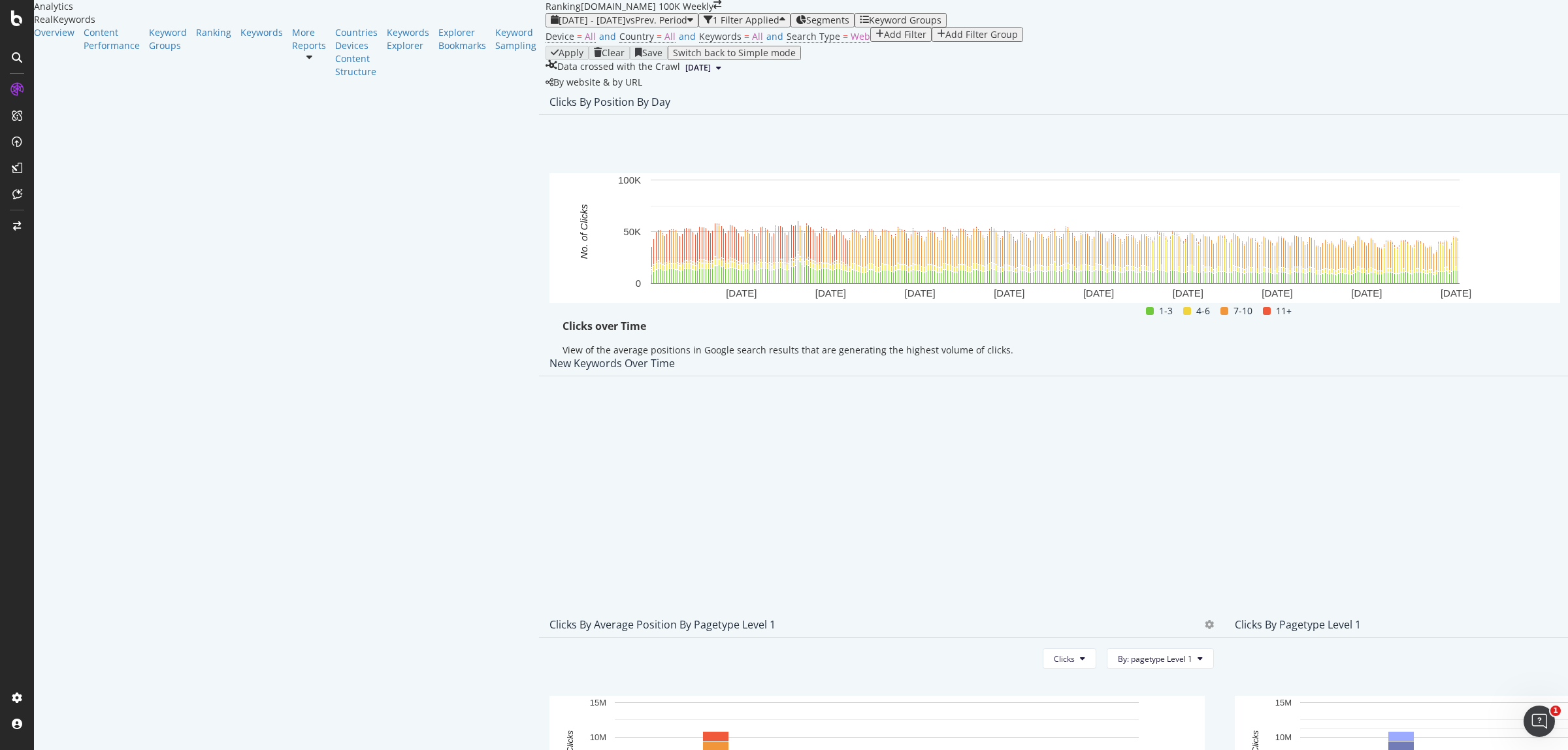
click at [1491, 246] on span "Export as CSV" at bounding box center [1468, 252] width 72 height 12
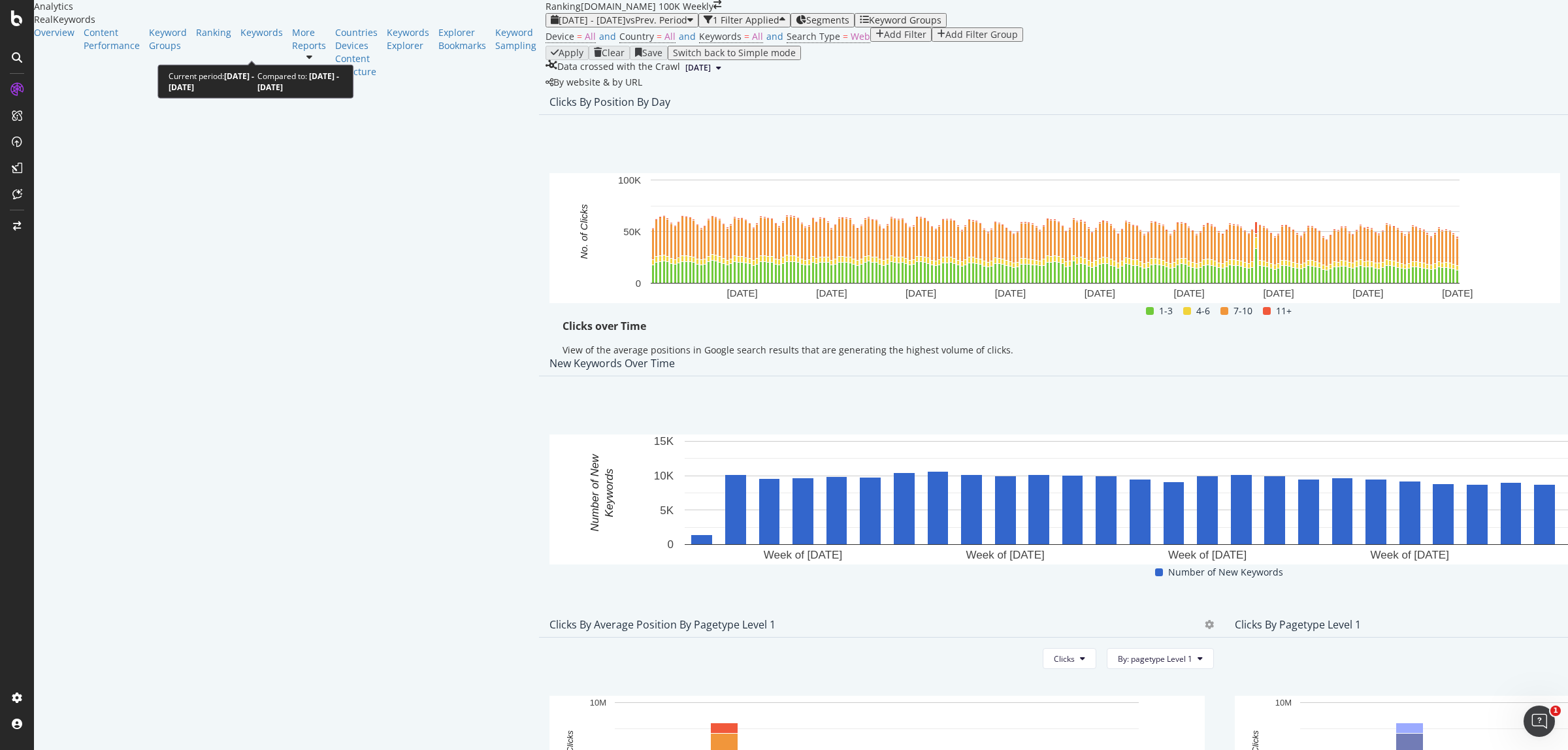
click at [626, 26] on span "vs Prev. Period" at bounding box center [656, 20] width 61 height 12
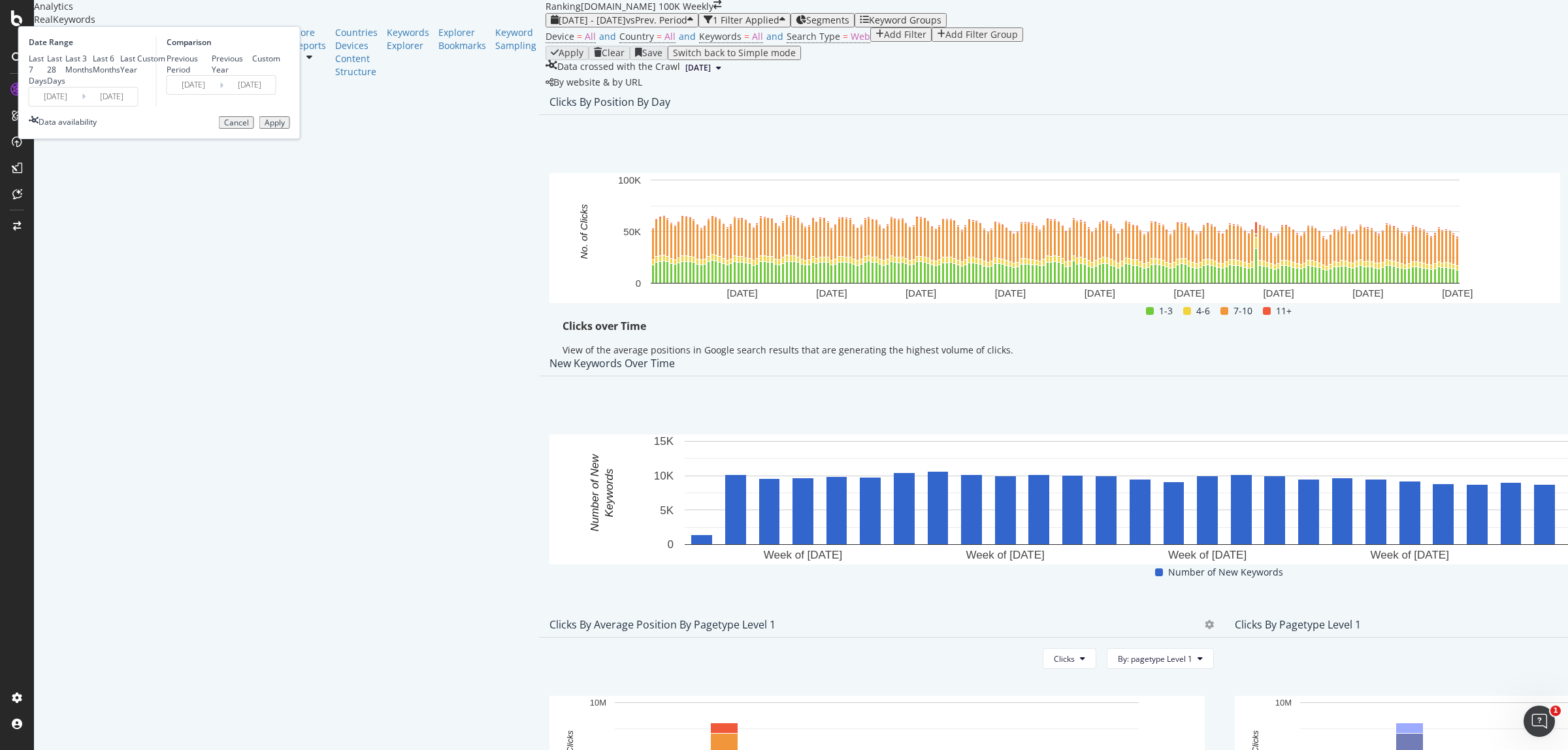
click at [82, 106] on input "[DATE]" at bounding box center [56, 97] width 52 height 19
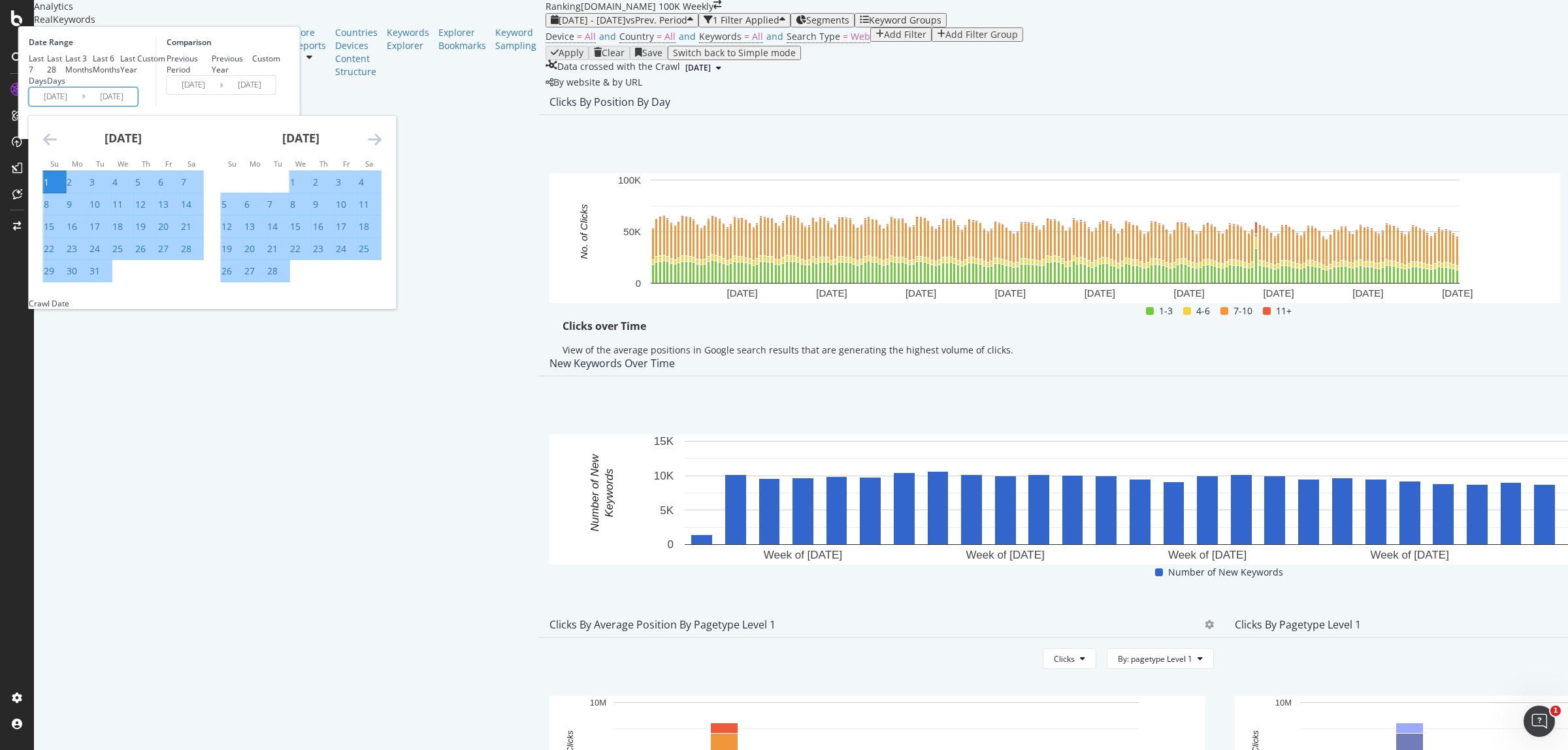
click at [49, 189] on div "1" at bounding box center [46, 182] width 6 height 13
click at [381, 147] on icon "Move forward to switch to the next month." at bounding box center [375, 138] width 14 height 16
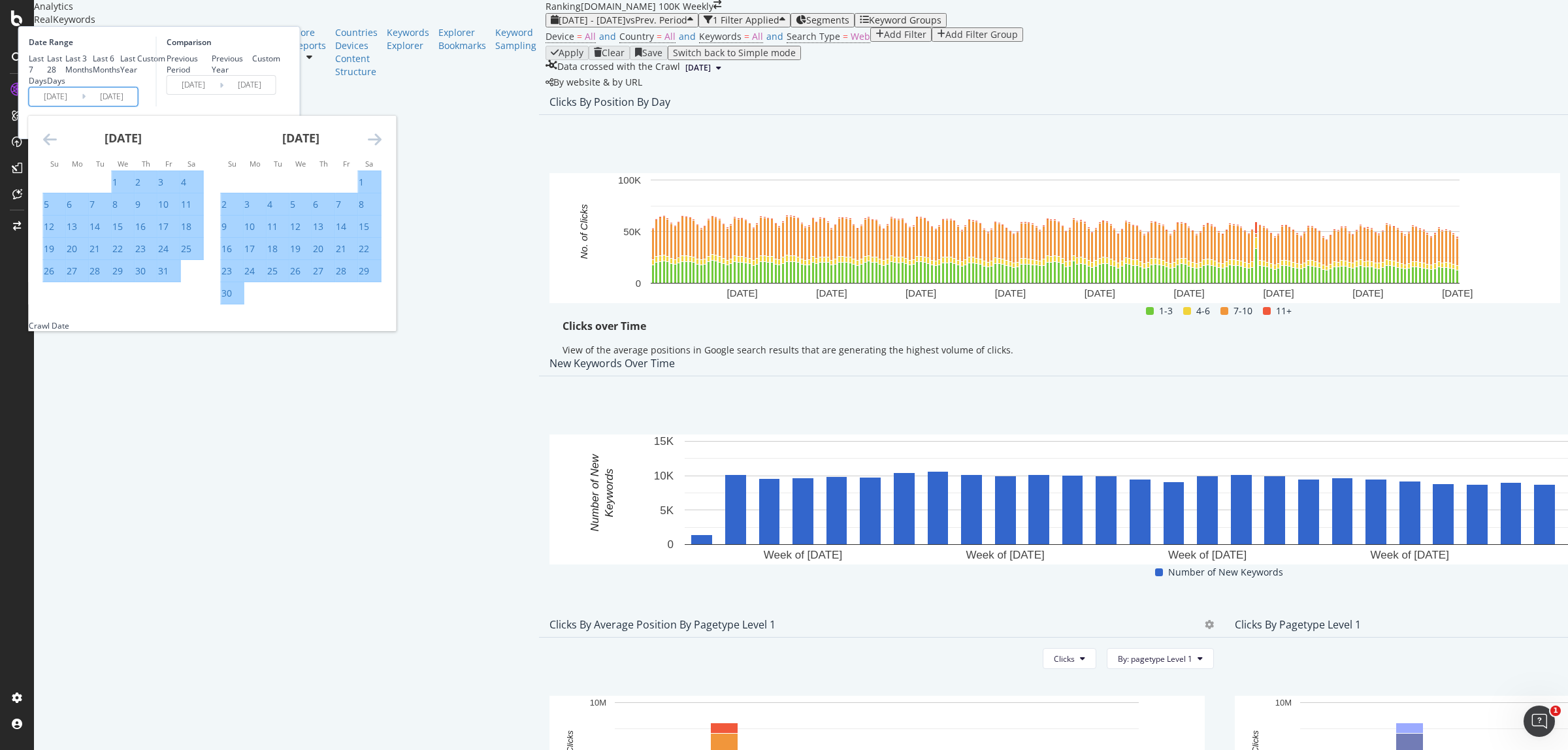
click at [381, 147] on icon "Move forward to switch to the next month." at bounding box center [375, 138] width 14 height 16
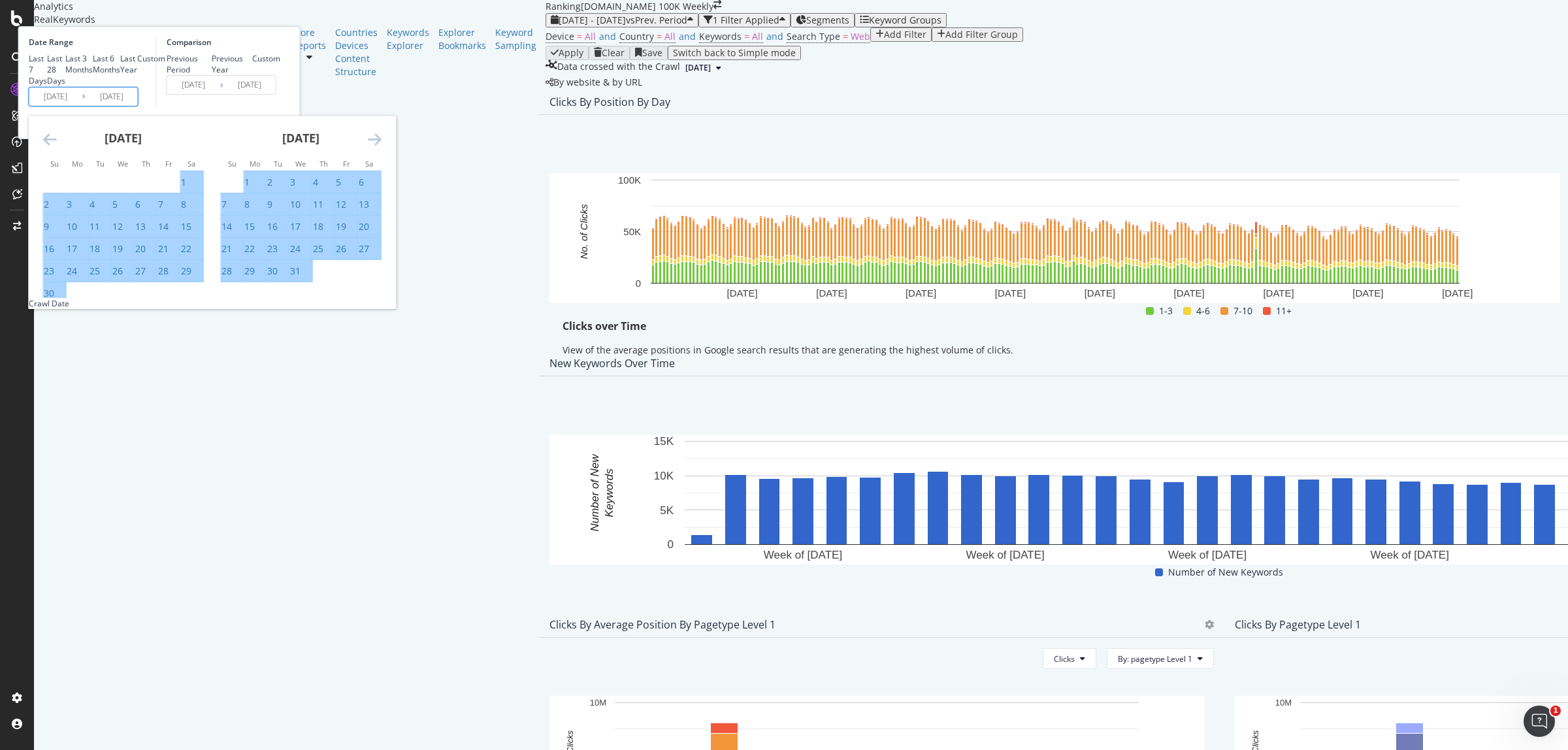
click at [381, 147] on icon "Move forward to switch to the next month." at bounding box center [375, 138] width 14 height 16
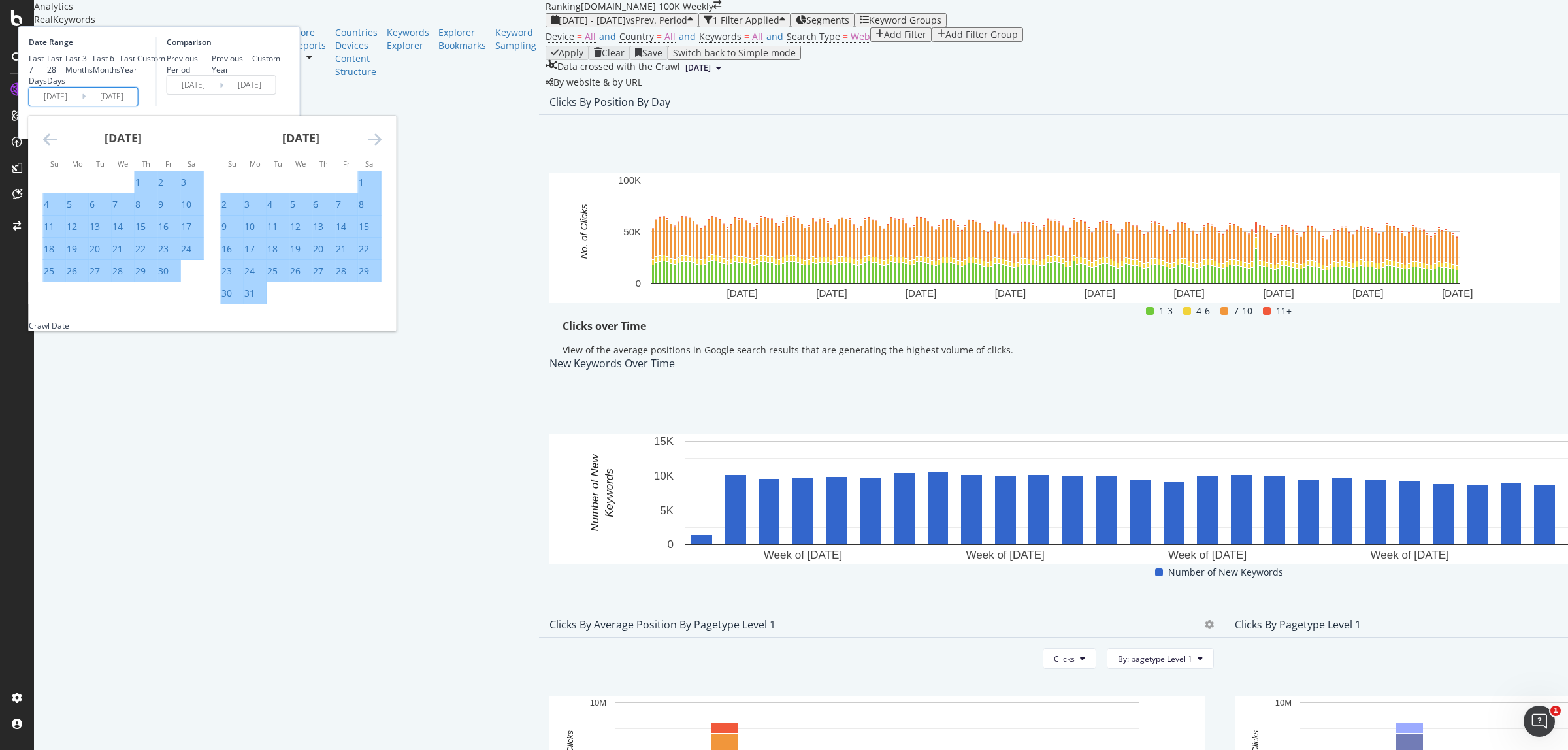
click at [381, 147] on icon "Move forward to switch to the next month." at bounding box center [375, 138] width 14 height 16
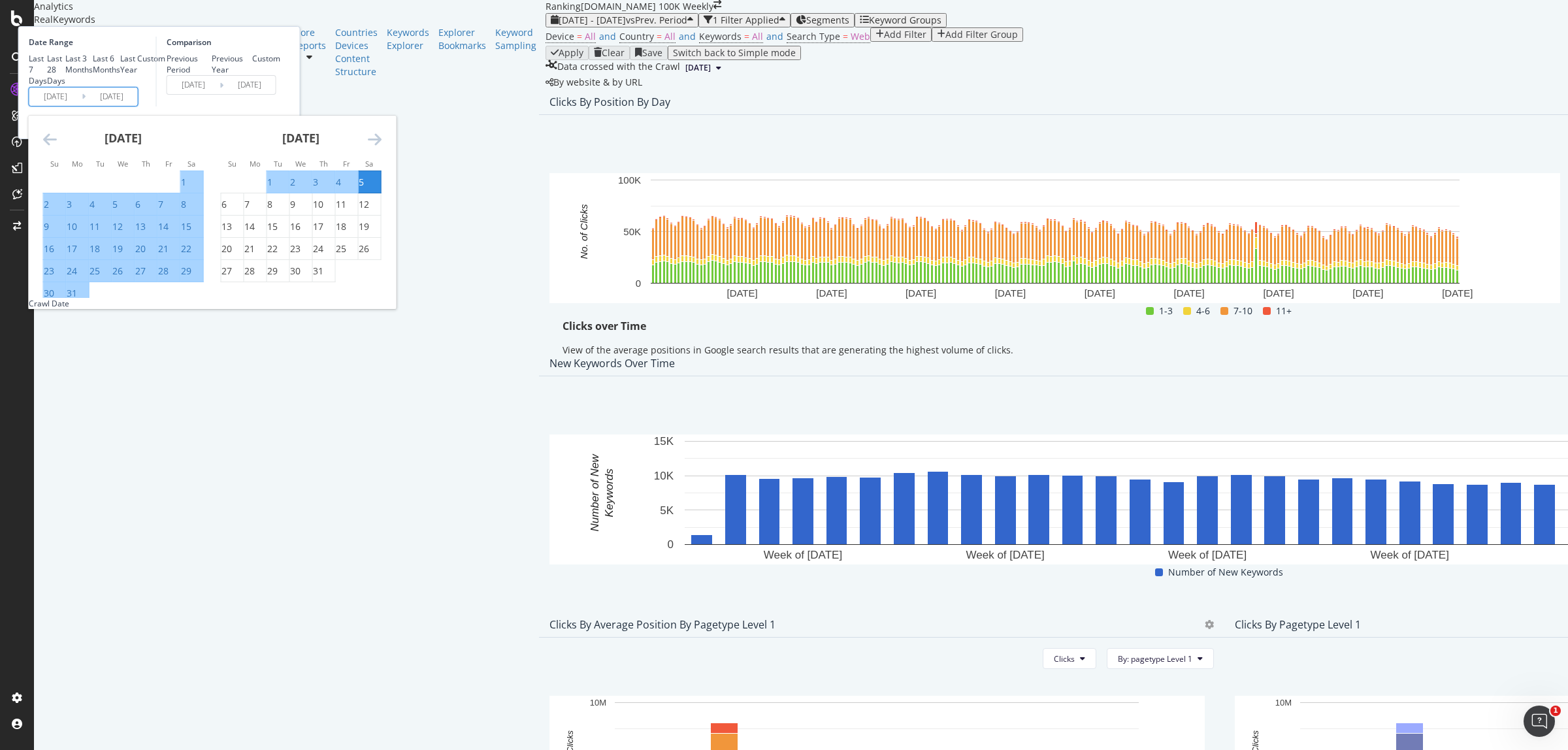
click at [381, 147] on icon "Move forward to switch to the next month." at bounding box center [375, 138] width 14 height 16
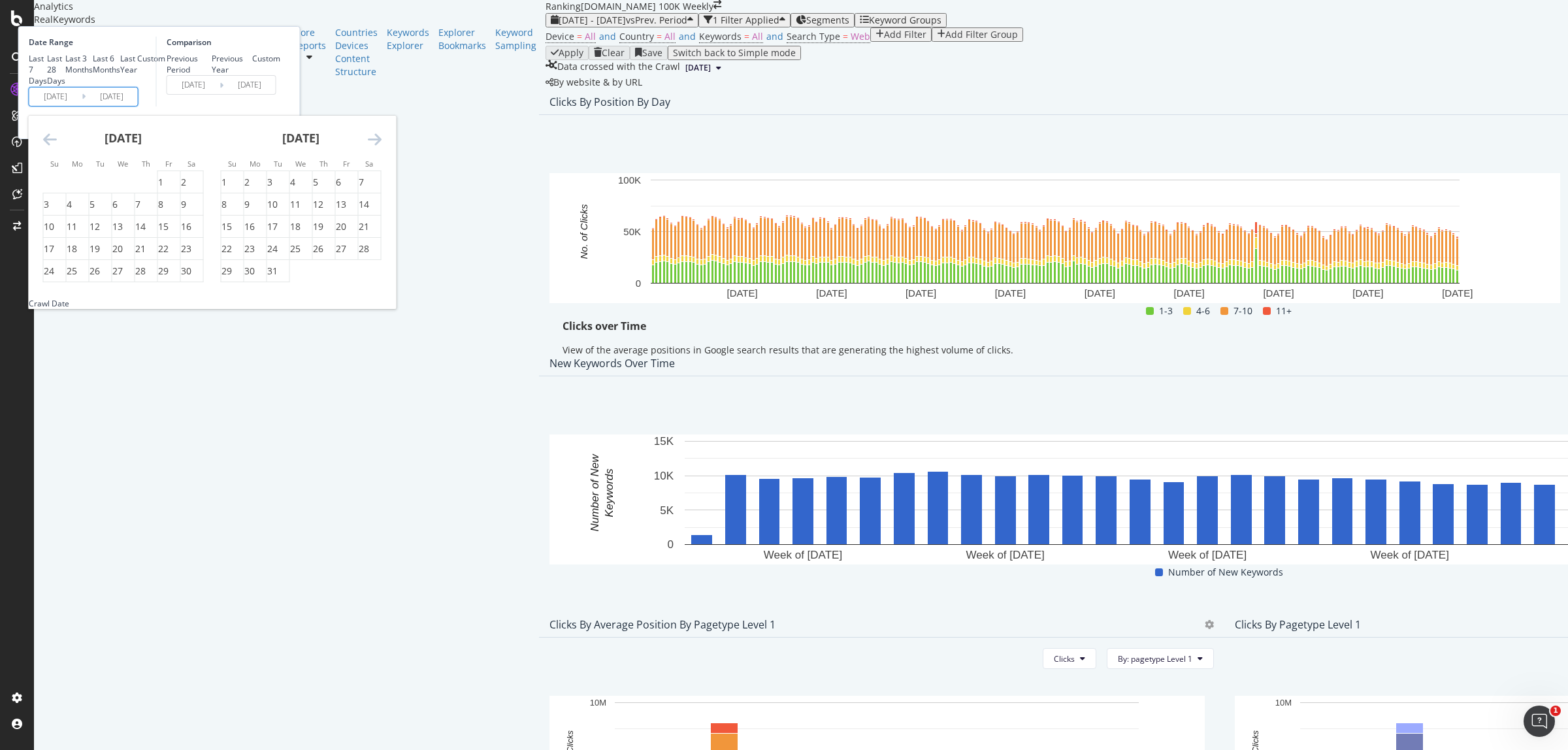
click at [381, 147] on icon "Move forward to switch to the next month." at bounding box center [375, 138] width 14 height 16
click at [363, 189] on div "6" at bounding box center [362, 182] width 6 height 13
type input "2024/01/06"
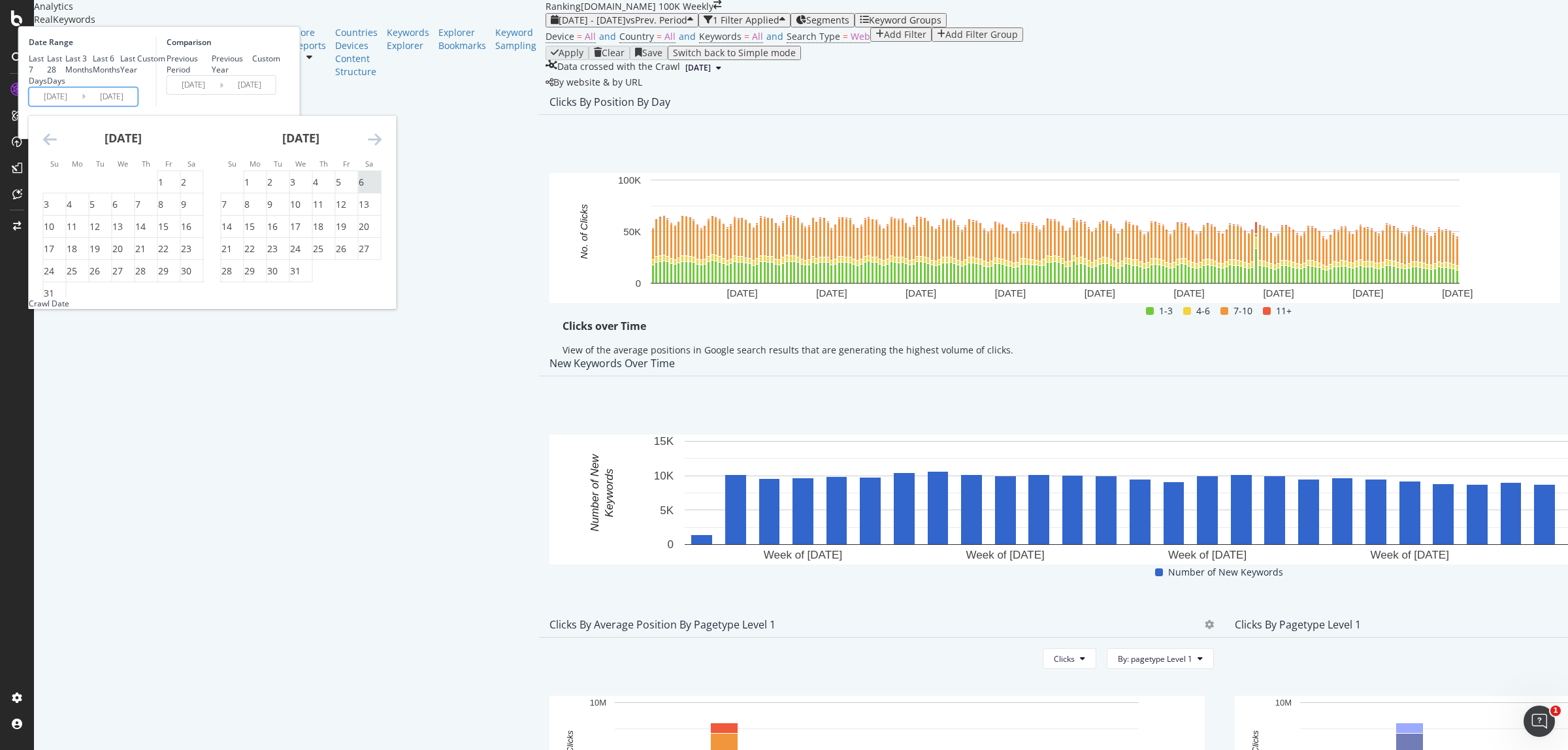
type input "2021/12/26"
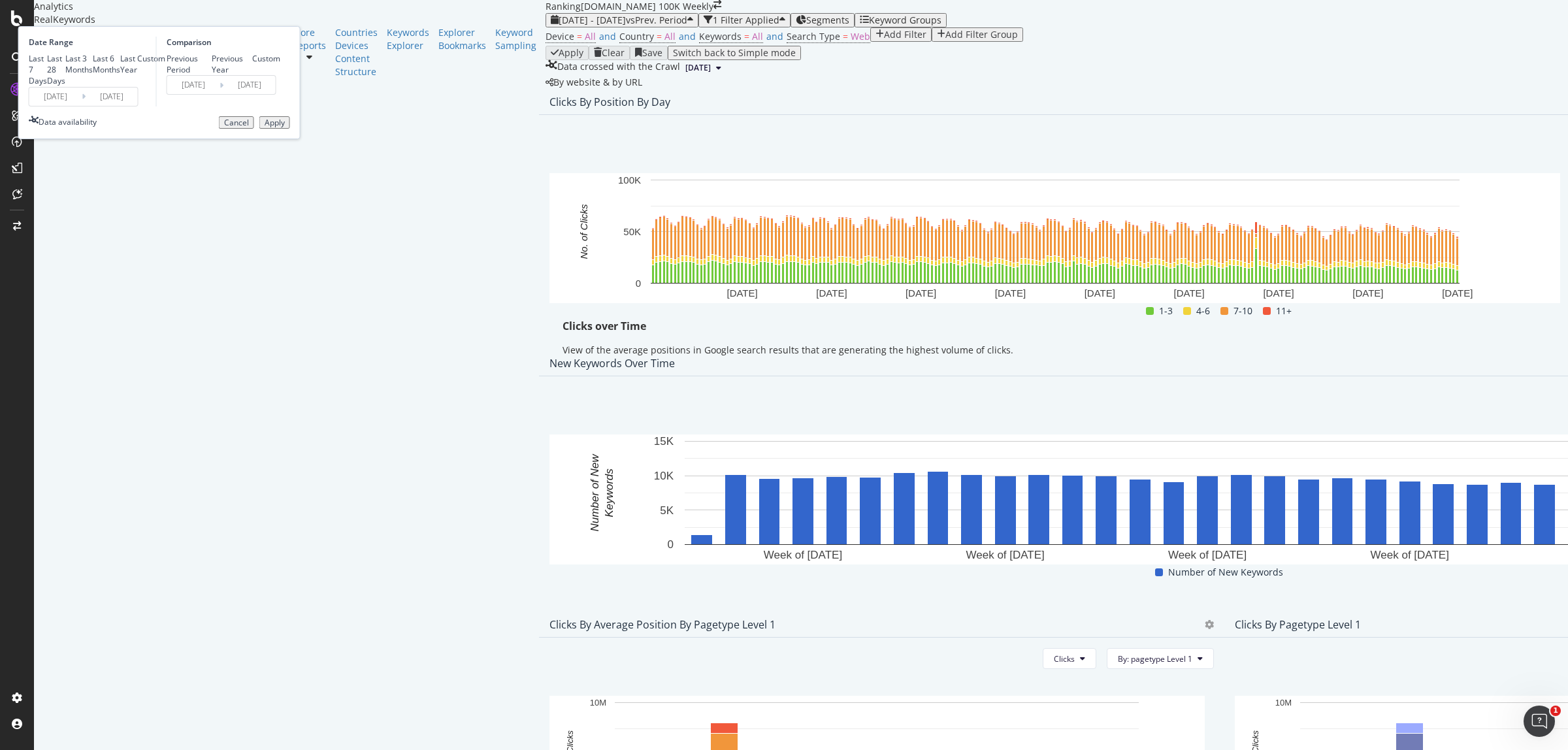
click at [284, 127] on div "Apply" at bounding box center [275, 123] width 20 height 9
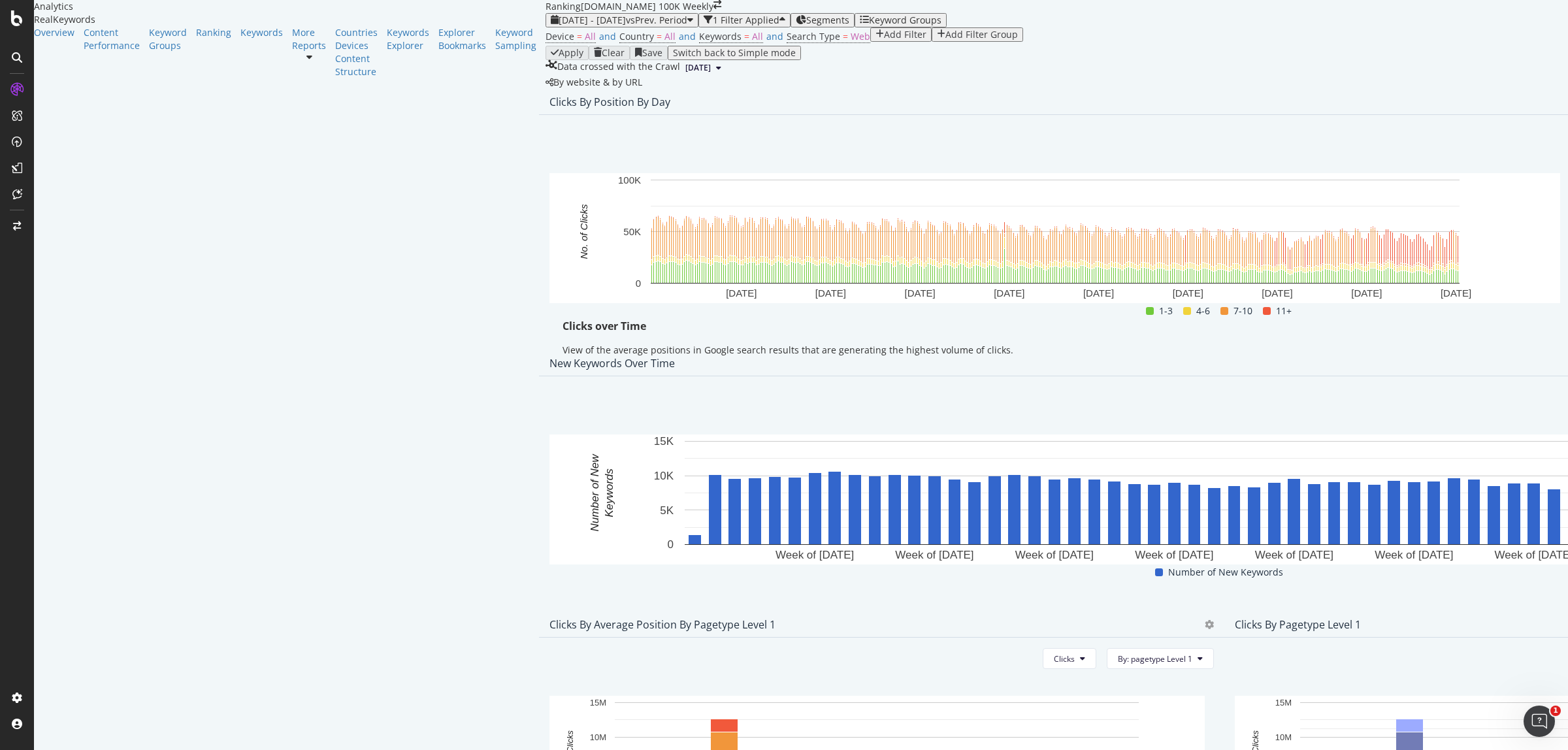
click at [1461, 248] on span "Export as CSV" at bounding box center [1468, 252] width 72 height 12
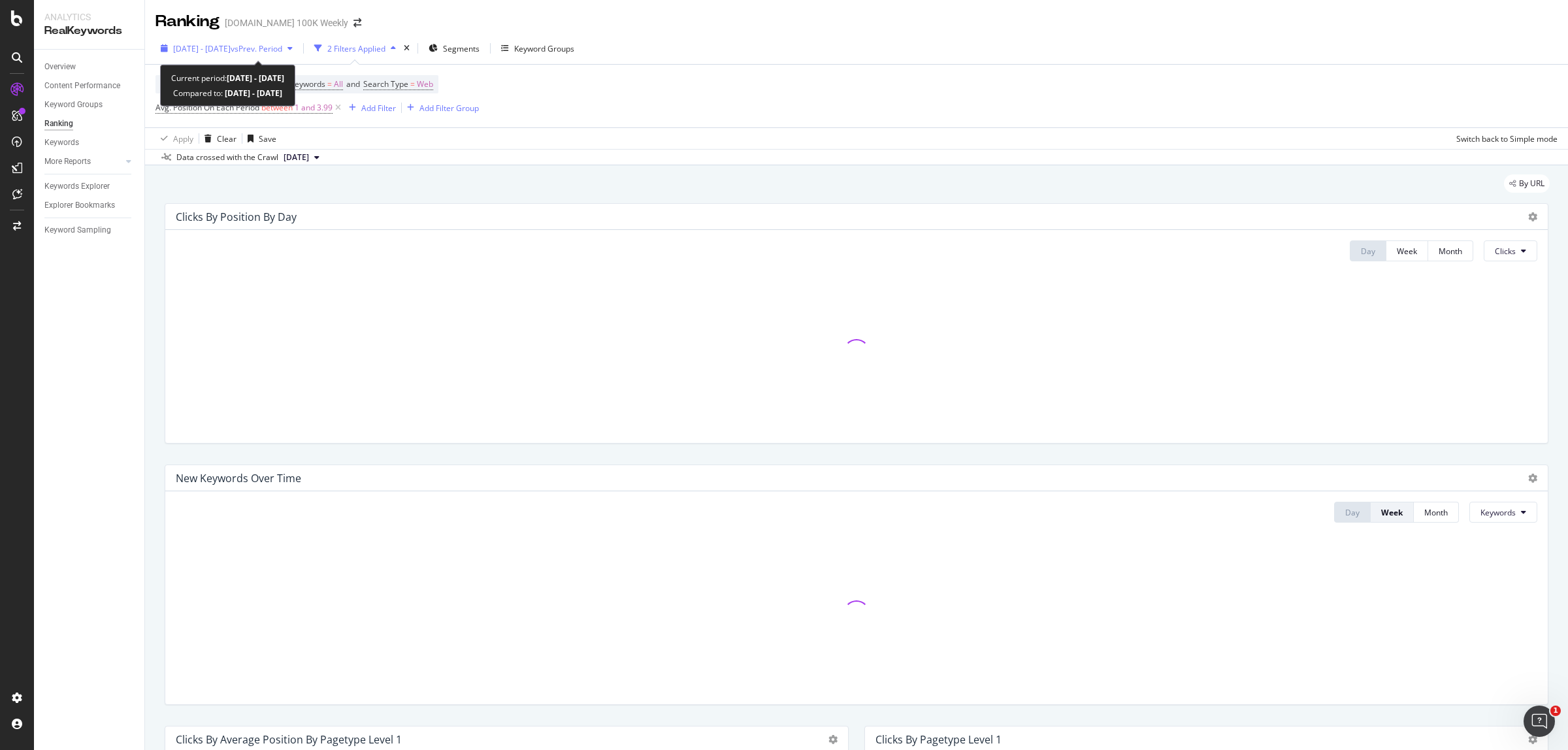
click at [283, 54] on div "[DATE] - [DATE] vs Prev. Period" at bounding box center [227, 48] width 109 height 11
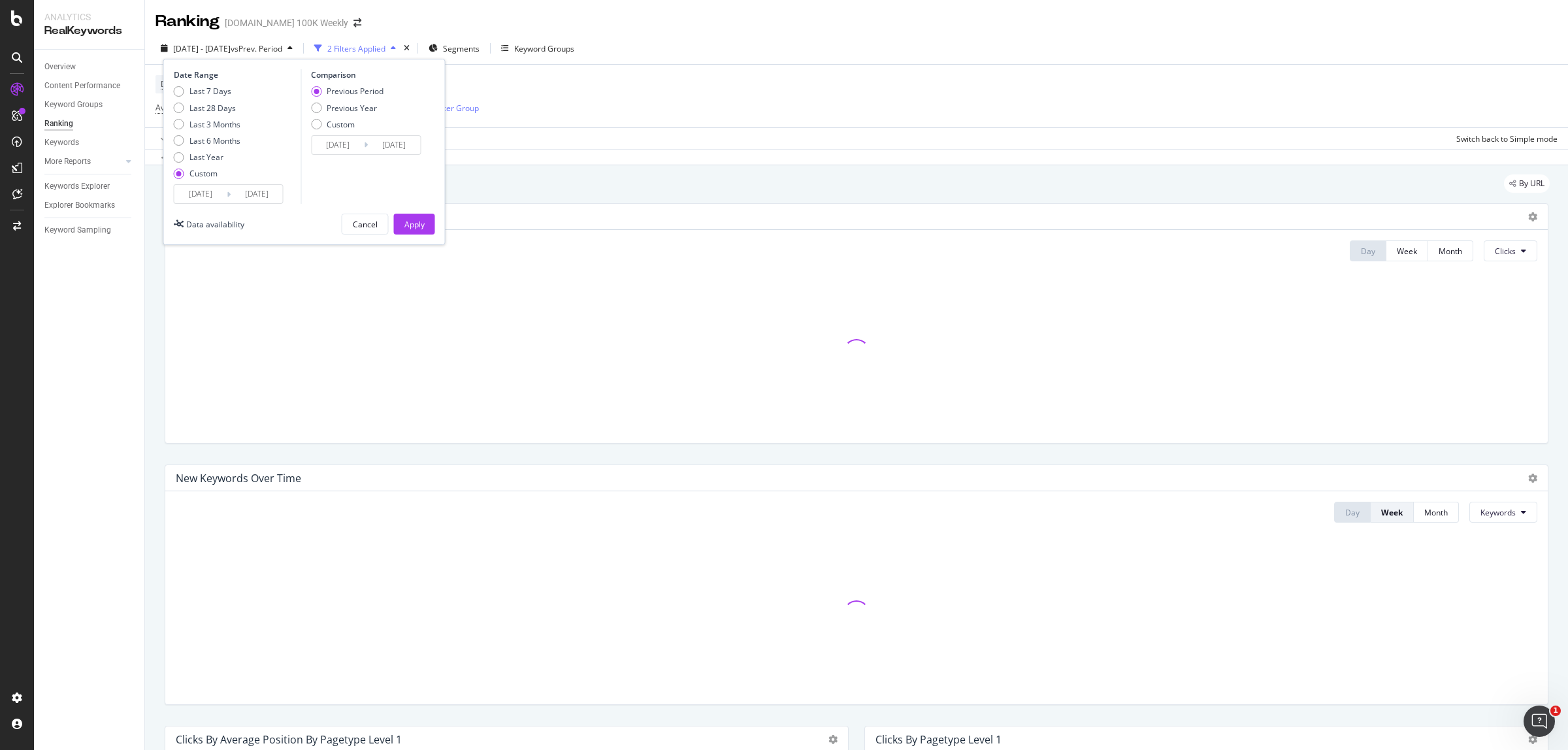
click at [199, 198] on input "[DATE]" at bounding box center [201, 194] width 52 height 19
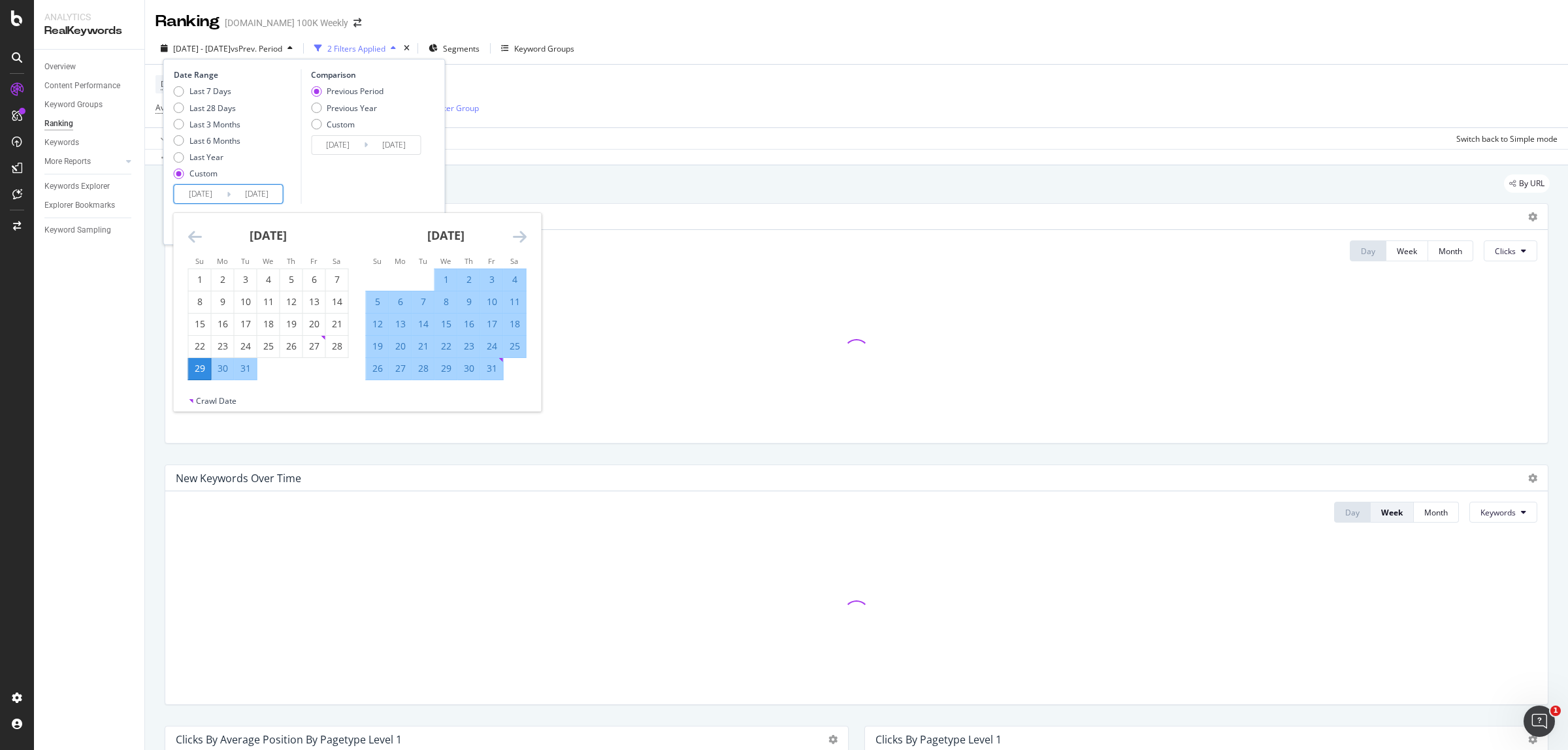
click at [263, 191] on input "[DATE]" at bounding box center [257, 194] width 52 height 19
click at [520, 232] on icon "Move forward to switch to the next month." at bounding box center [520, 236] width 14 height 16
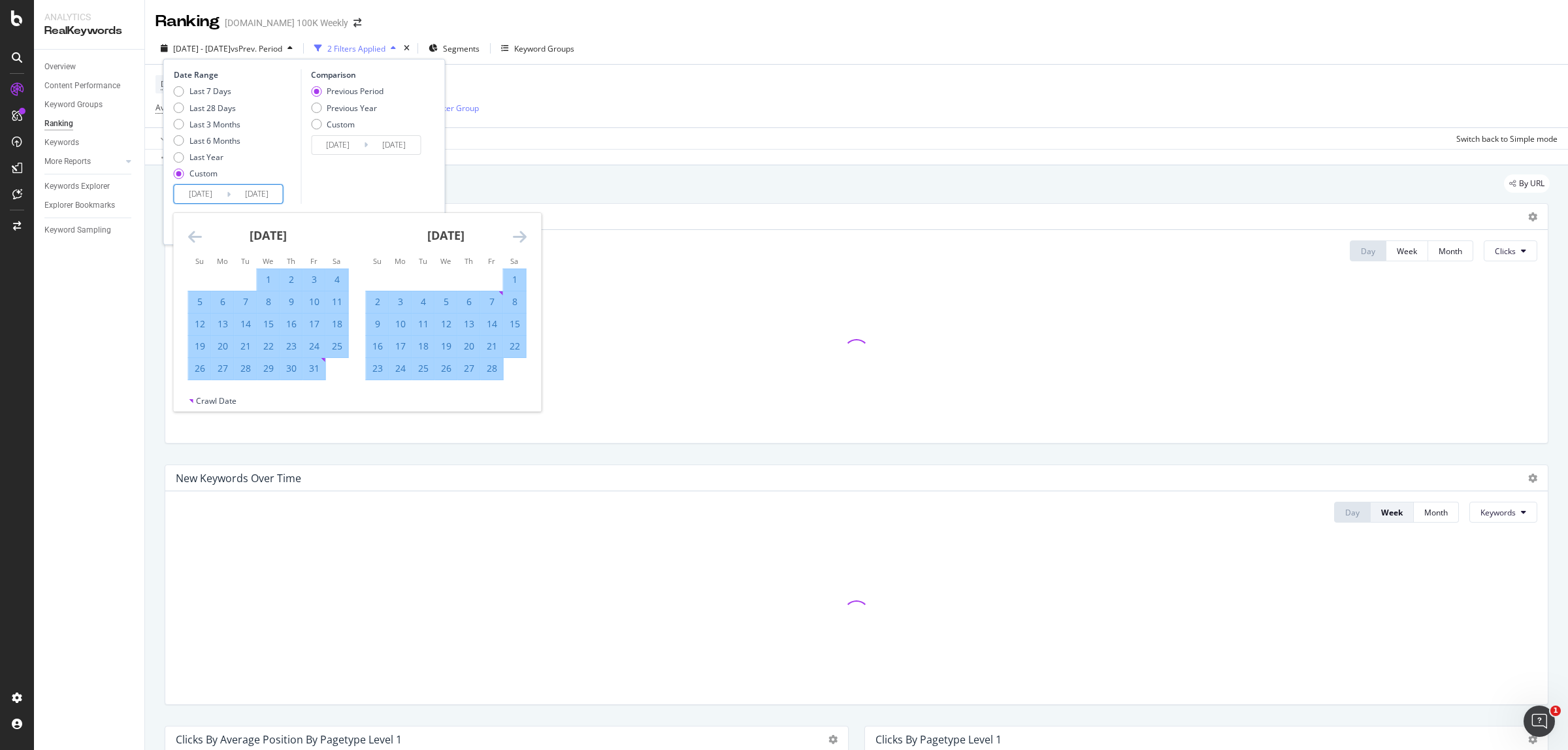
click at [520, 232] on icon "Move forward to switch to the next month." at bounding box center [520, 236] width 14 height 16
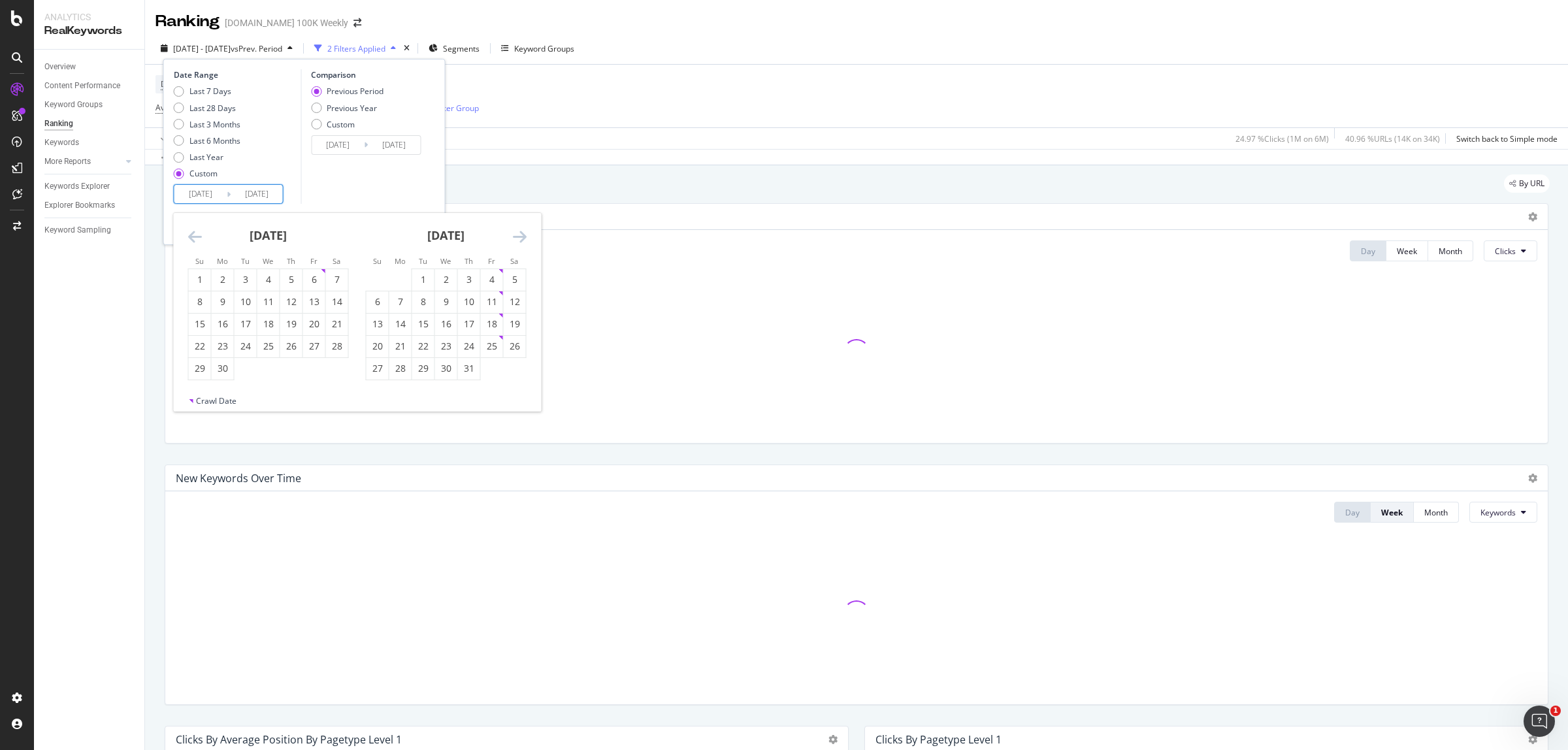
click at [520, 232] on icon "Move forward to switch to the next month." at bounding box center [520, 236] width 14 height 16
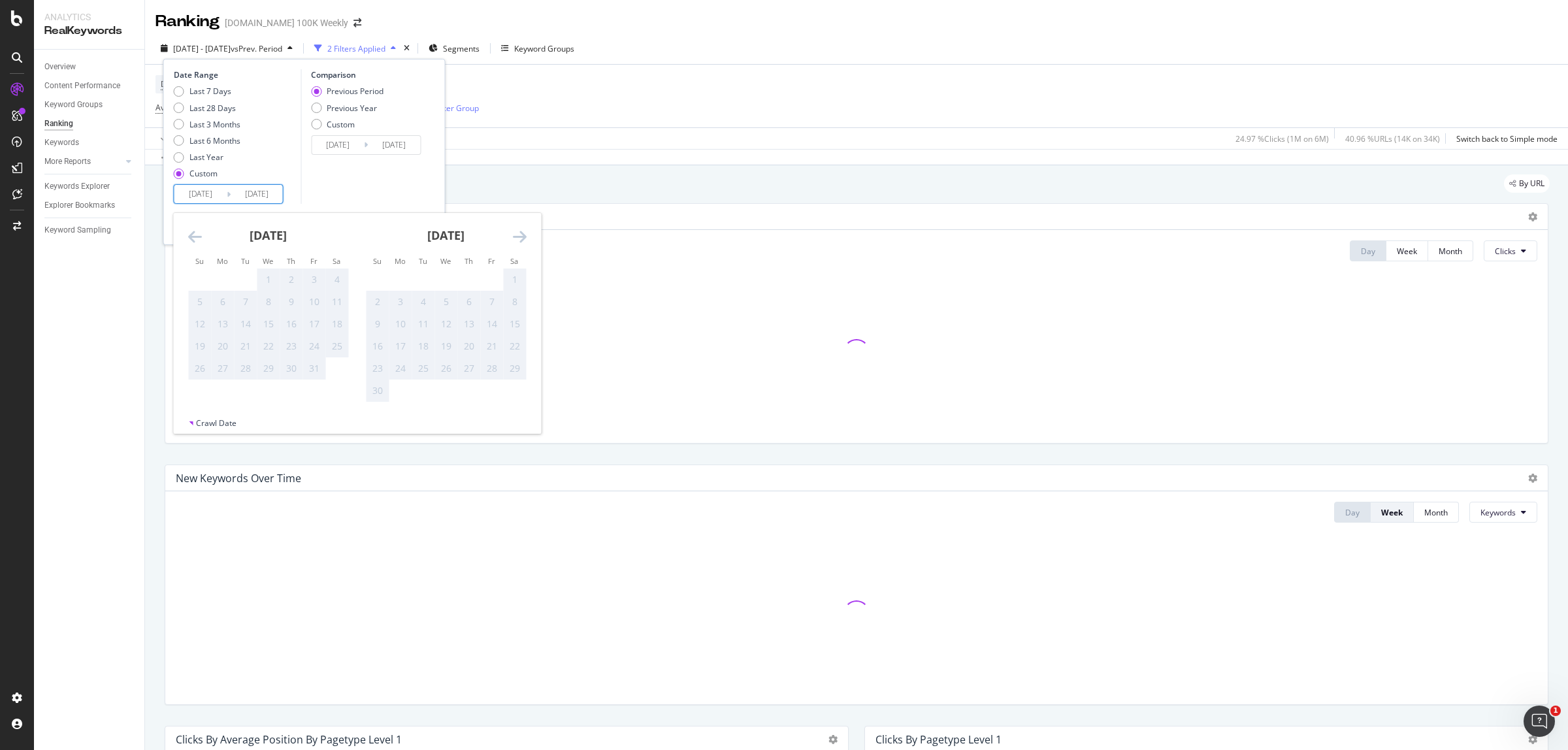
click at [197, 236] on icon "Move backward to switch to the previous month." at bounding box center [194, 236] width 14 height 16
click at [342, 283] on div "6" at bounding box center [337, 280] width 22 height 13
type input "[DATE]"
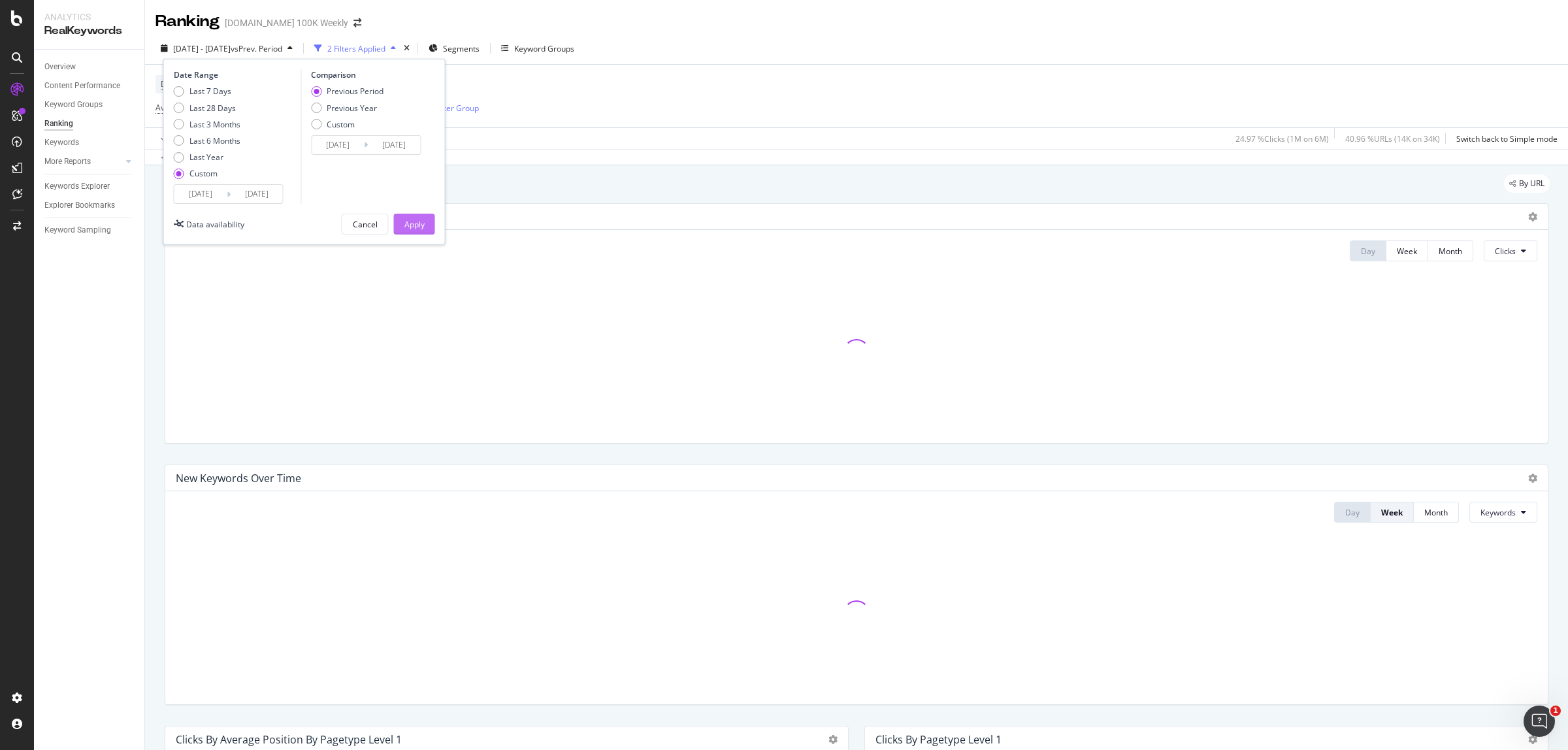
click at [415, 224] on div "Apply" at bounding box center [415, 224] width 20 height 11
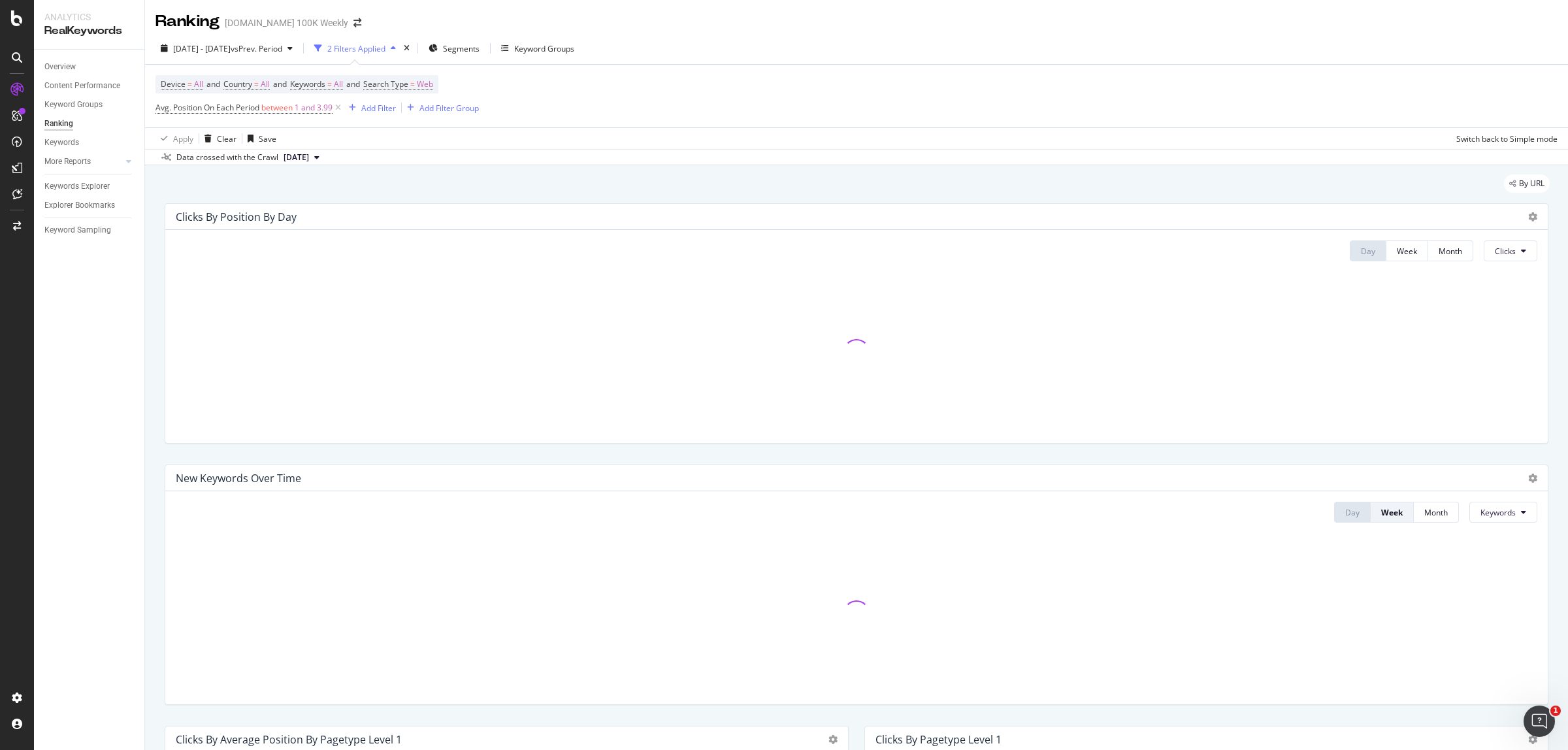
drag, startPoint x: 338, startPoint y: 103, endPoint x: 731, endPoint y: 207, distance: 406.5
click at [338, 103] on icon at bounding box center [338, 108] width 11 height 13
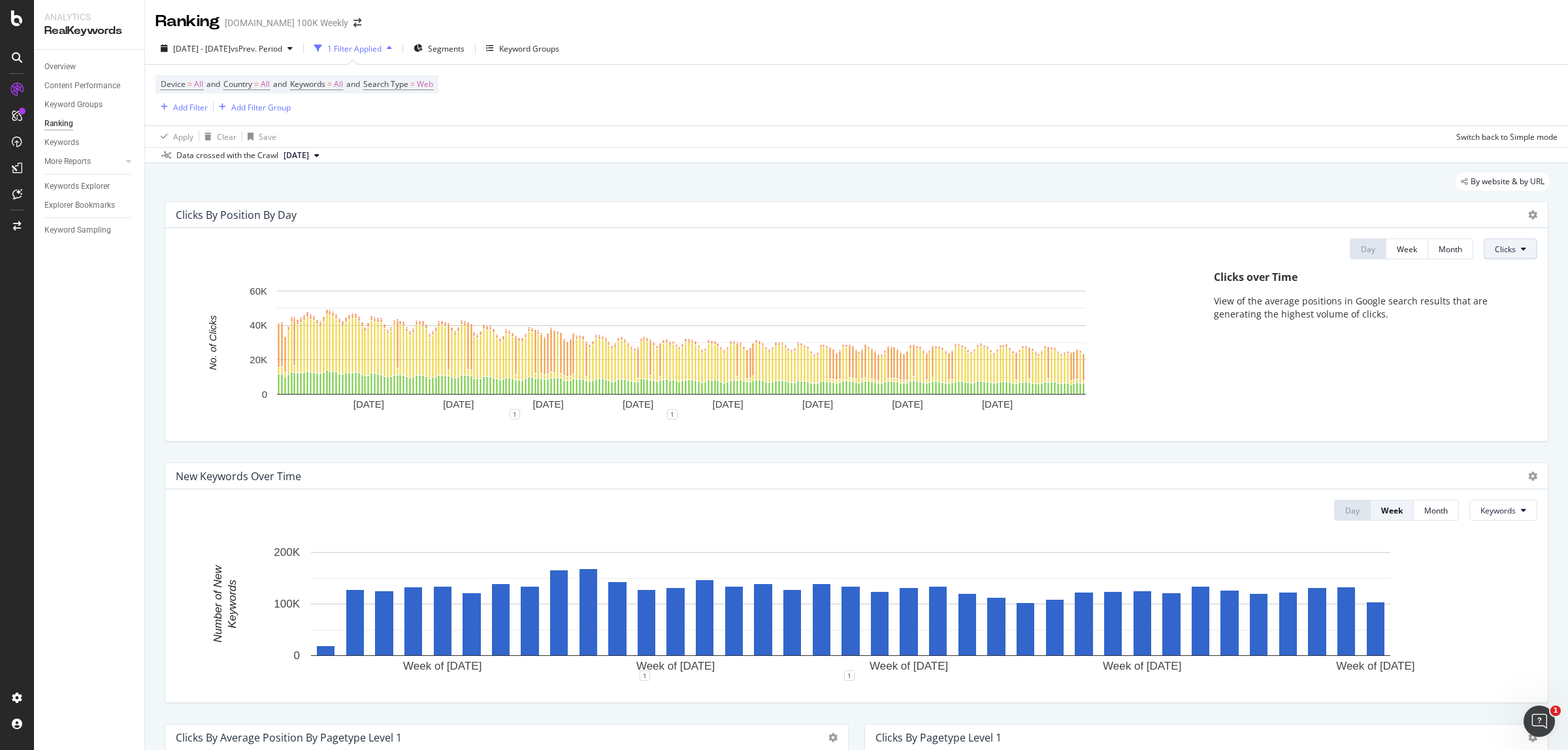
click at [1500, 254] on span "Clicks" at bounding box center [1505, 249] width 20 height 11
click at [1506, 274] on span "Rankings" at bounding box center [1507, 275] width 49 height 12
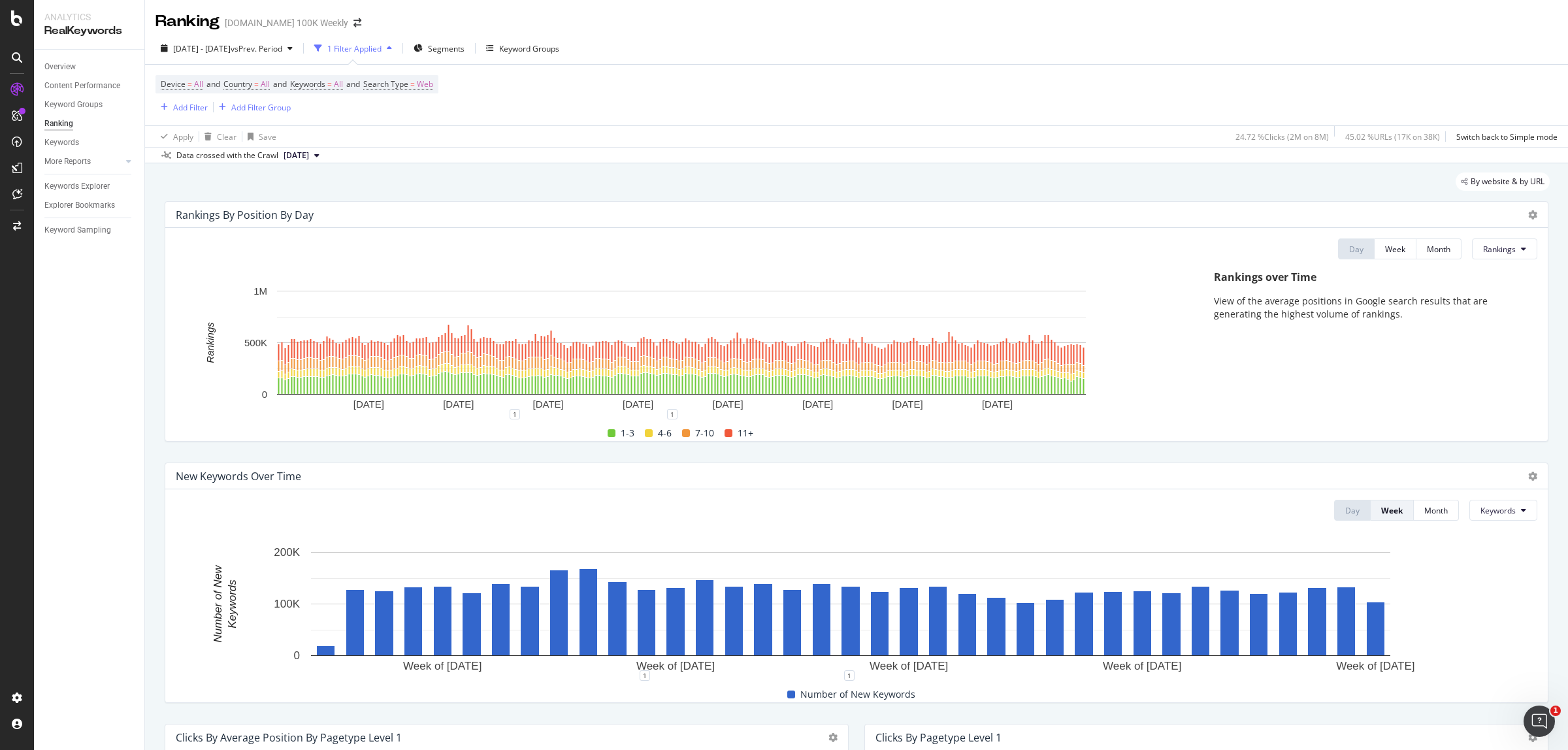
click at [1522, 217] on div at bounding box center [1529, 215] width 16 height 13
click at [1528, 216] on icon at bounding box center [1533, 215] width 9 height 9
click at [1482, 257] on span "Export as CSV" at bounding box center [1468, 252] width 72 height 12
click at [1518, 223] on div "Rankings By Position By Day" at bounding box center [856, 215] width 1382 height 26
click at [1528, 220] on div at bounding box center [1533, 215] width 9 height 13
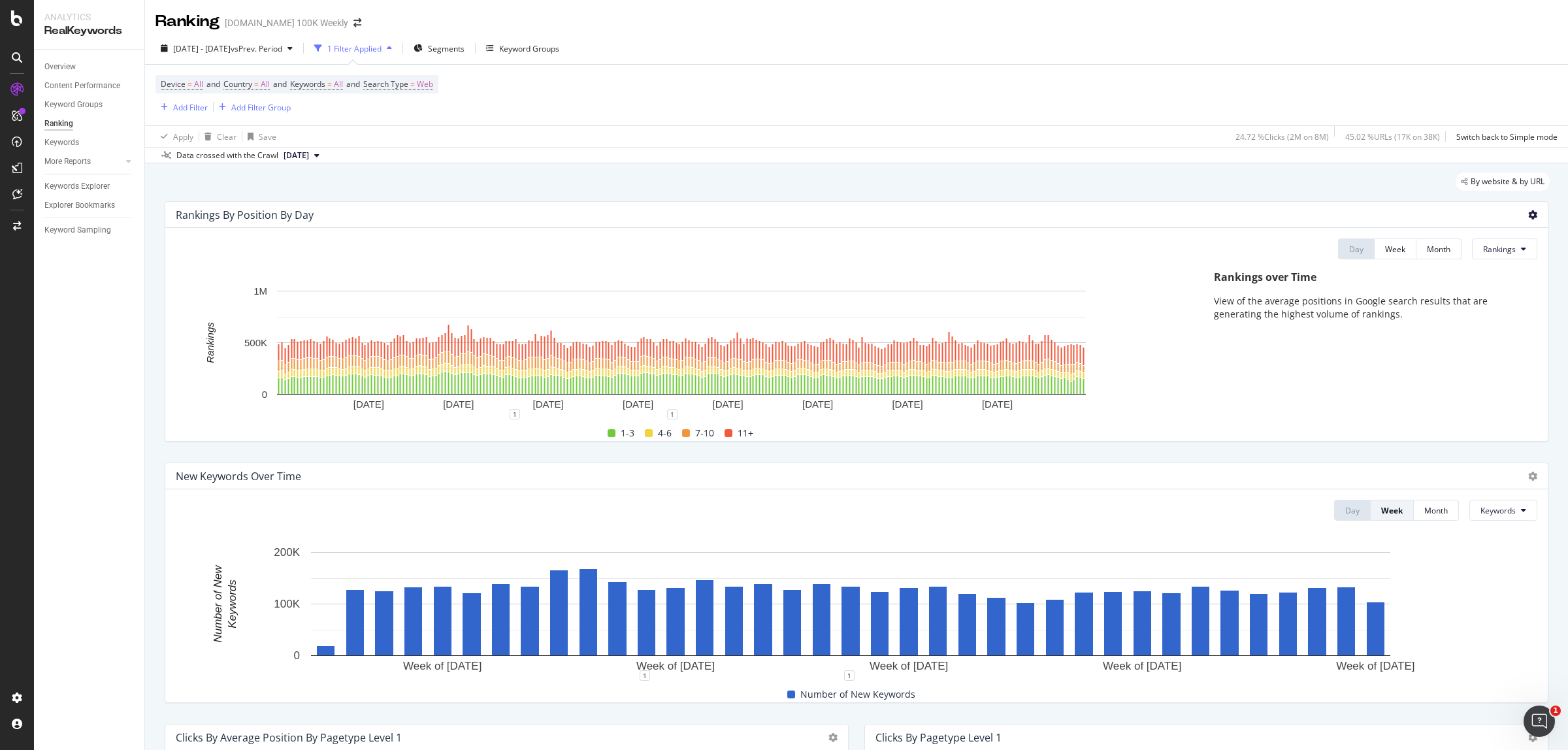
click at [1528, 213] on icon at bounding box center [1533, 215] width 9 height 9
click at [1454, 253] on span "Export as CSV" at bounding box center [1468, 252] width 72 height 12
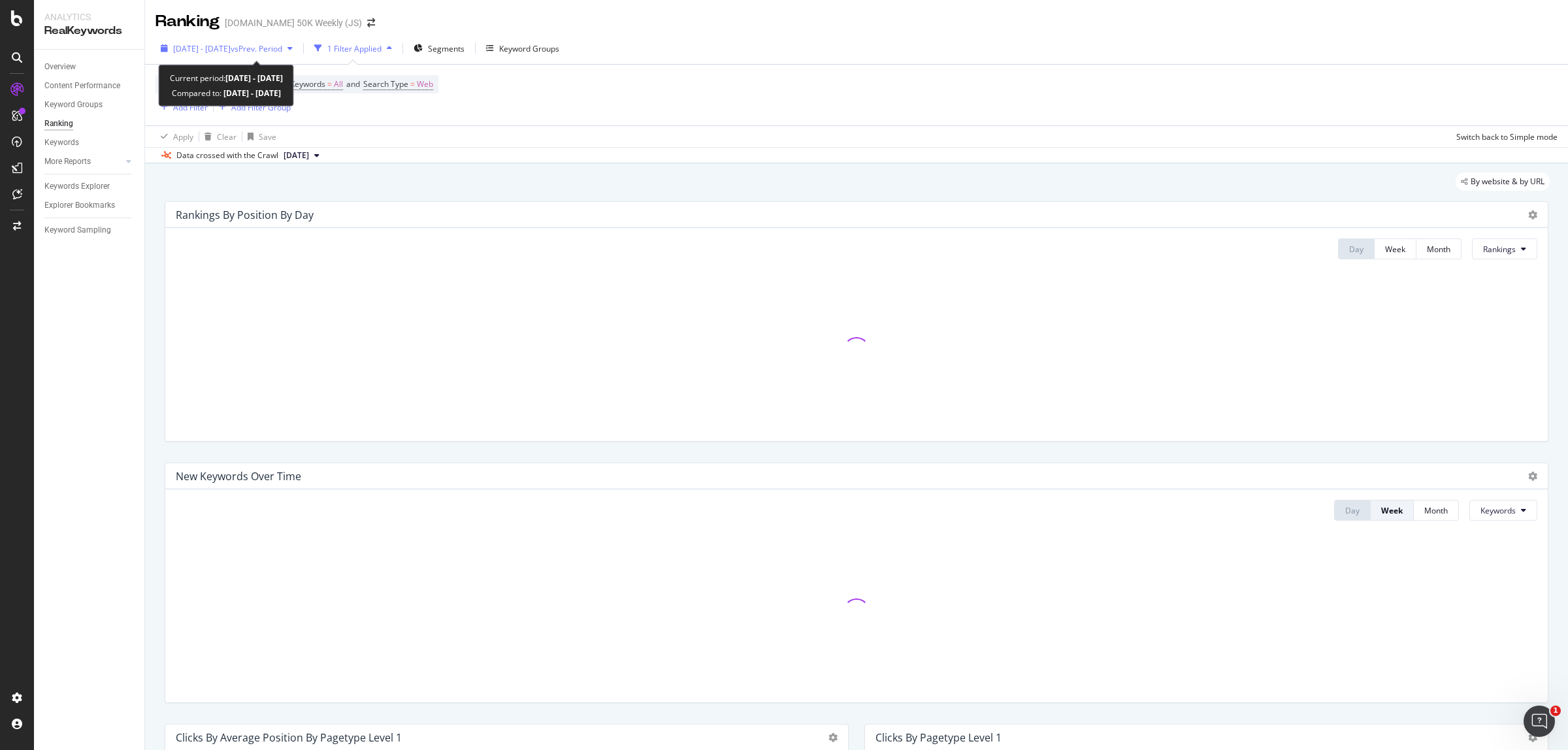
click at [231, 49] on span "[DATE] - [DATE]" at bounding box center [202, 48] width 58 height 11
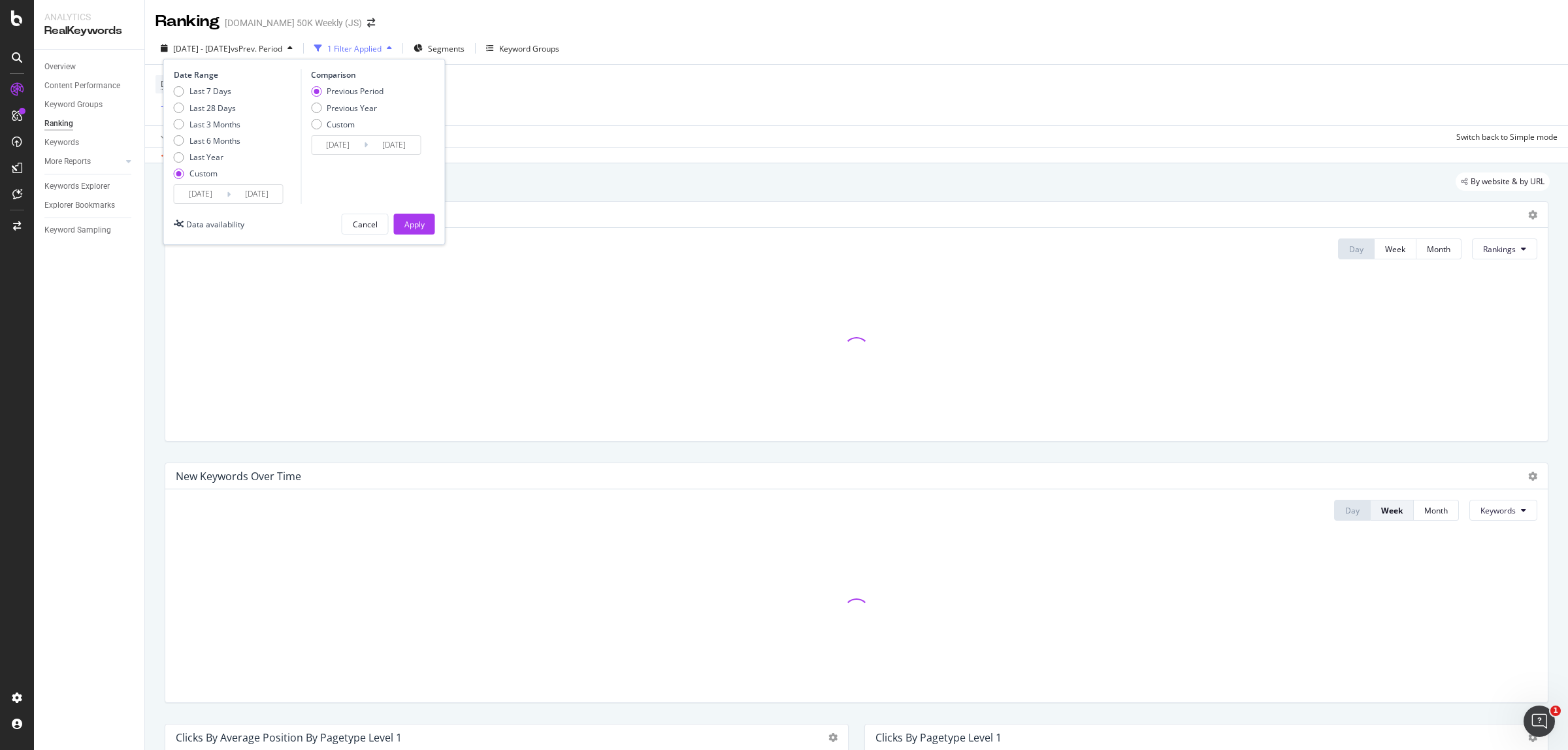
click at [204, 192] on input "[DATE]" at bounding box center [201, 194] width 52 height 19
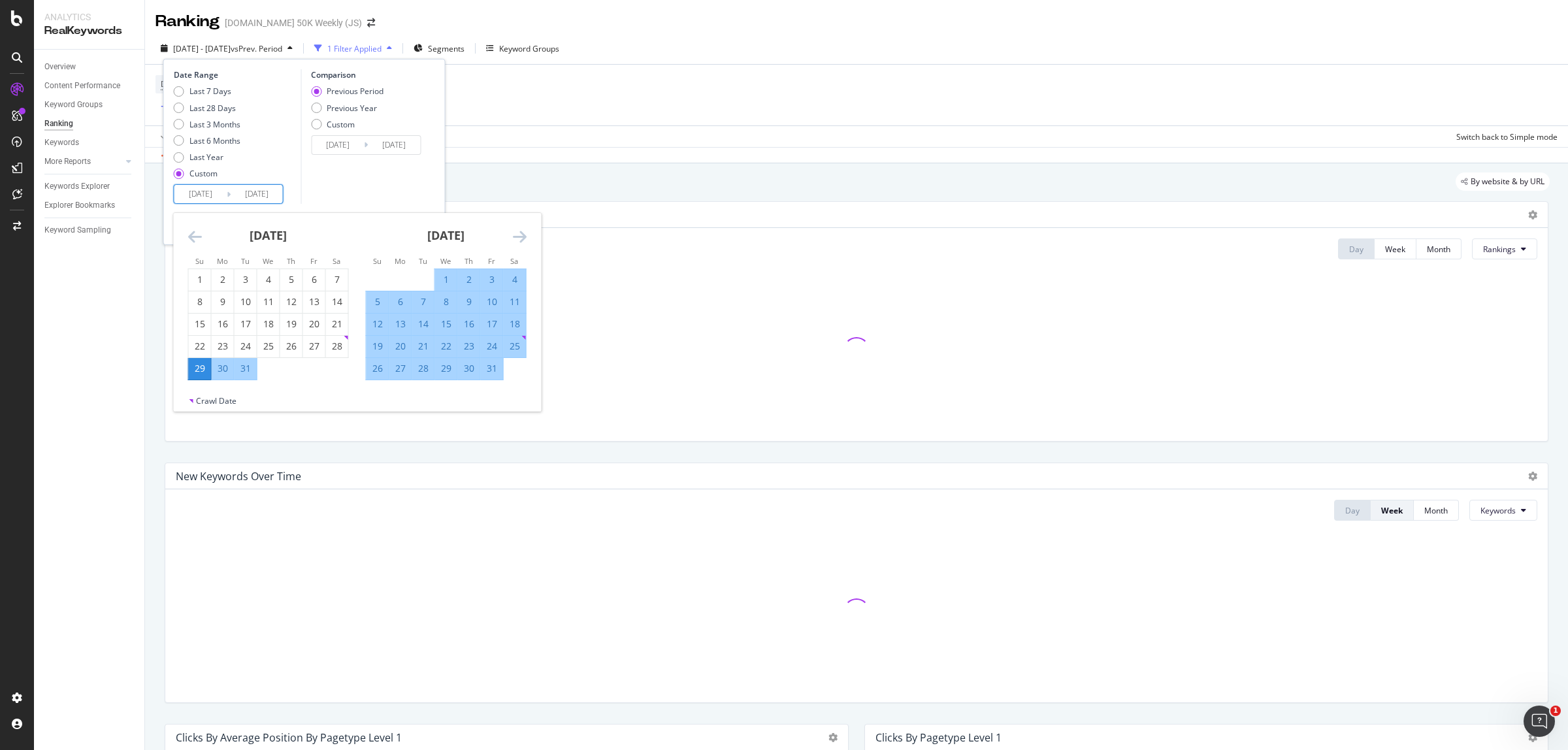
click at [258, 192] on input "[DATE]" at bounding box center [257, 194] width 52 height 19
click at [518, 239] on icon "Move forward to switch to the next month." at bounding box center [520, 236] width 14 height 16
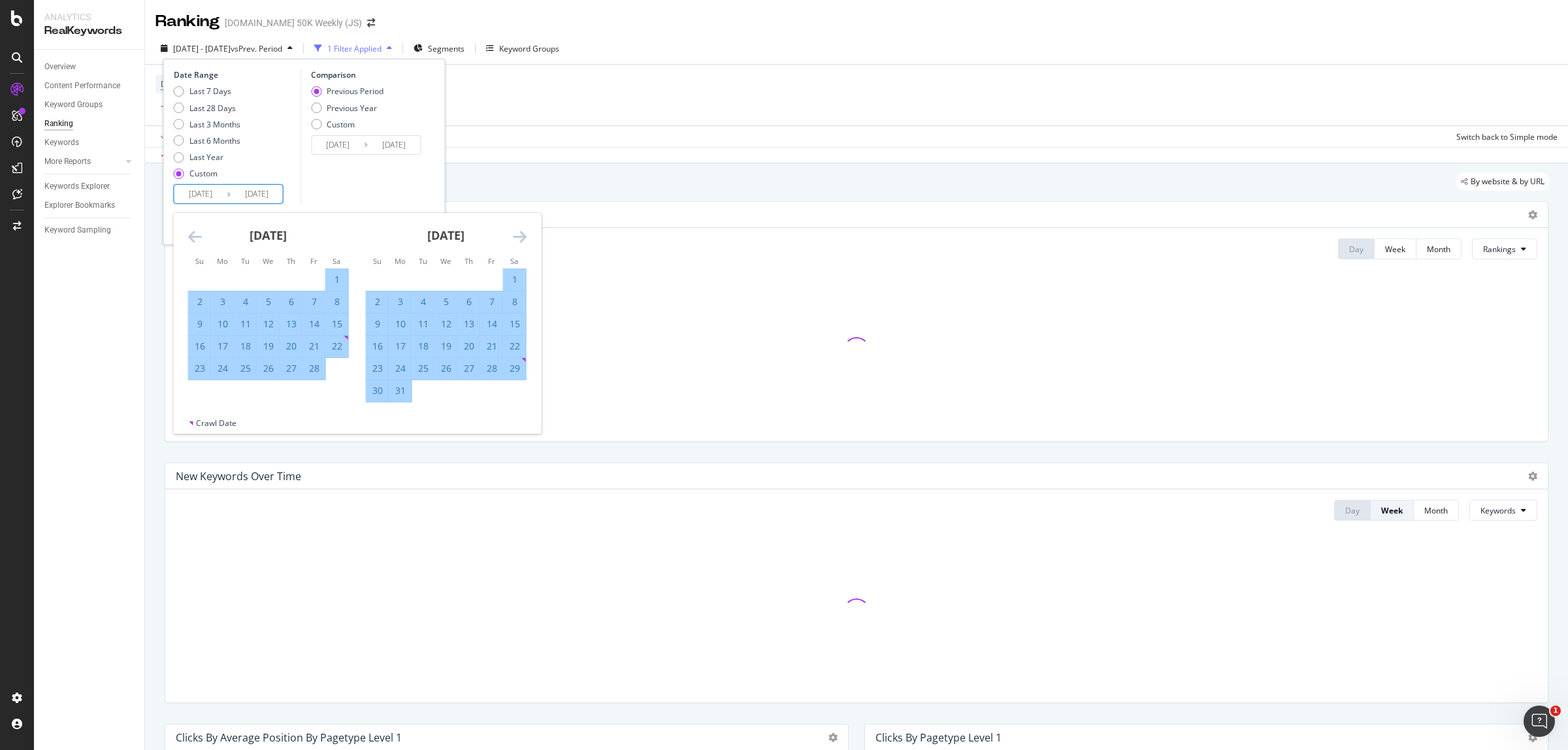
click at [518, 239] on icon "Move forward to switch to the next month." at bounding box center [520, 236] width 14 height 16
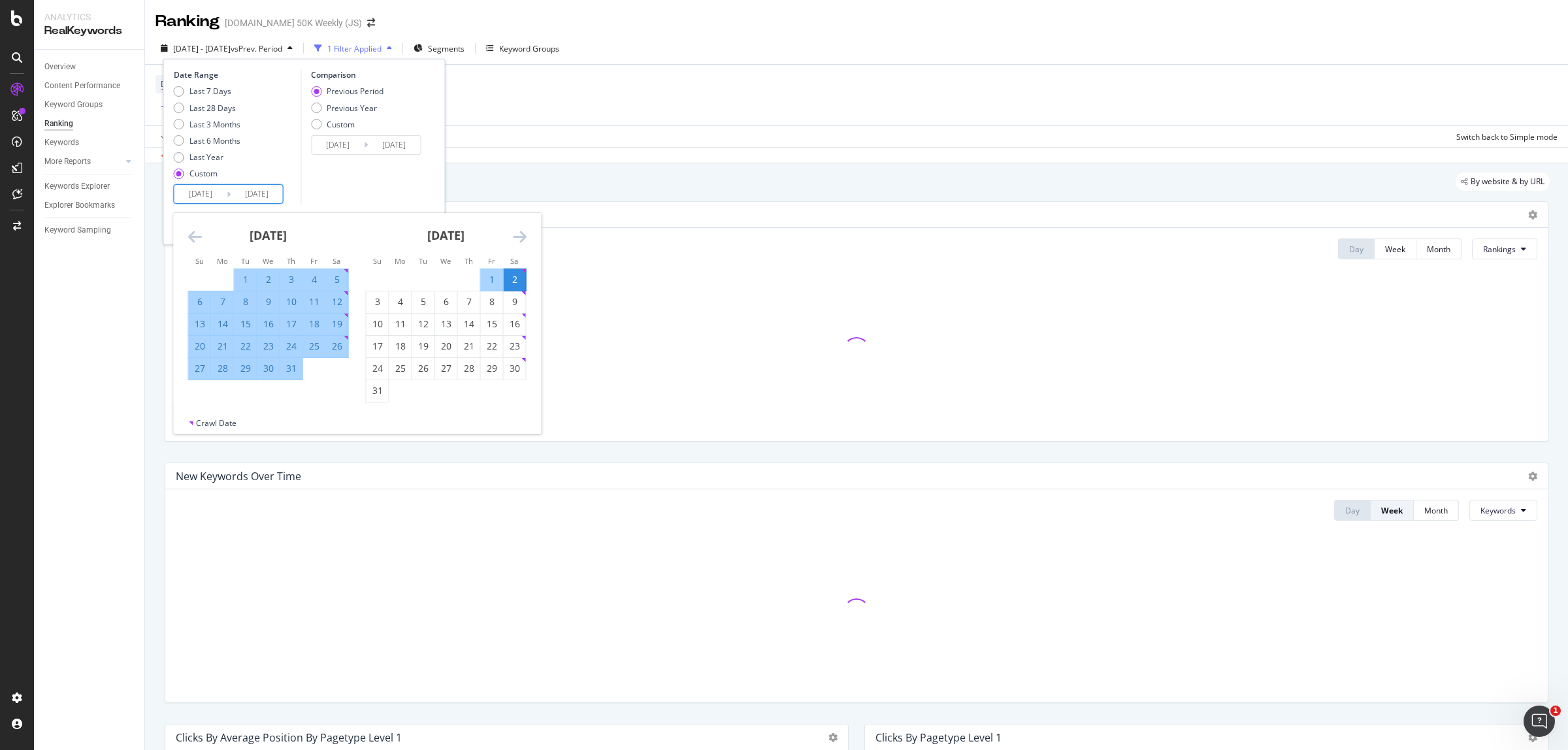
click at [518, 239] on icon "Move forward to switch to the next month." at bounding box center [520, 236] width 14 height 16
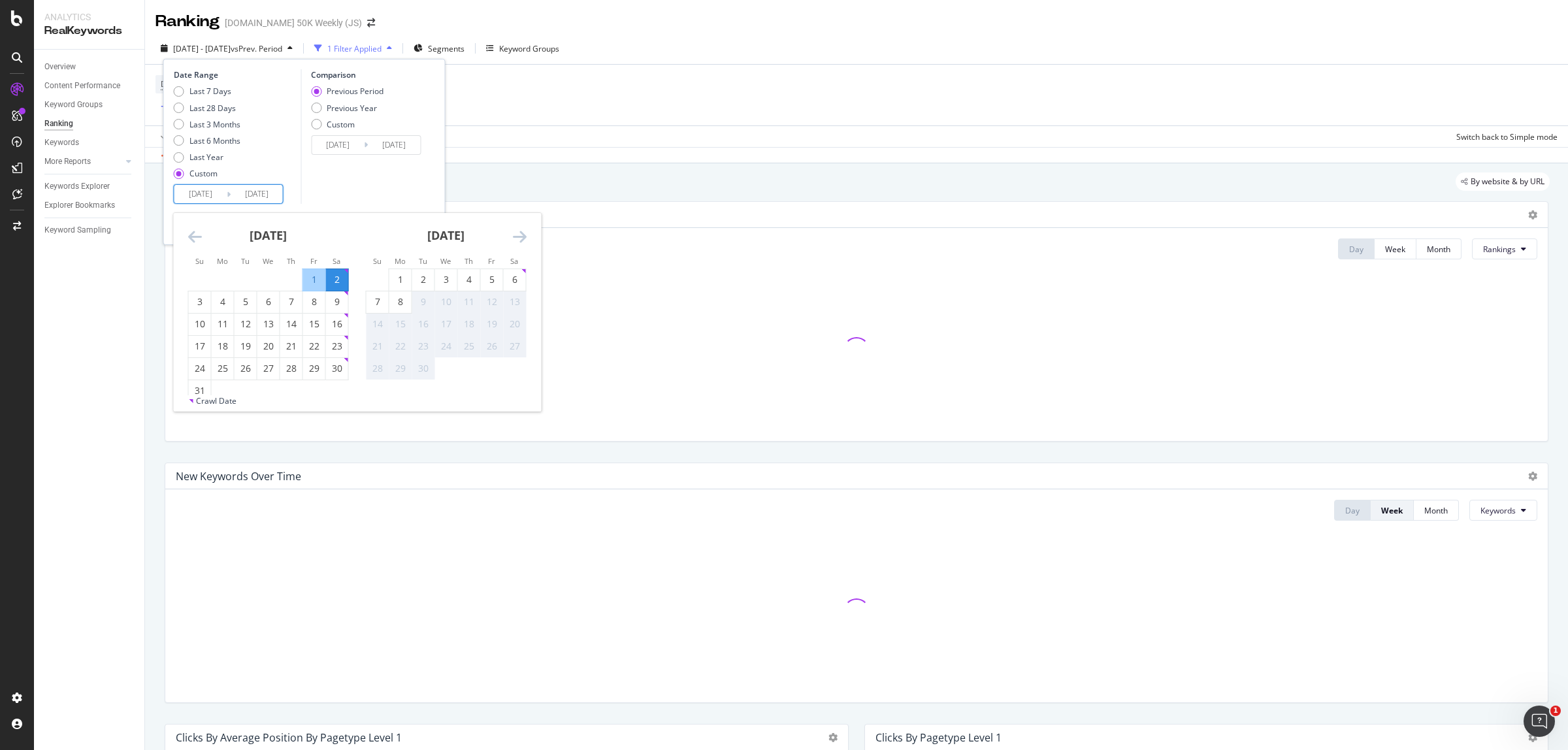
click at [518, 239] on icon "Move forward to switch to the next month." at bounding box center [520, 236] width 14 height 16
click at [340, 282] on div "6" at bounding box center [337, 280] width 22 height 13
type input "2025/09/06"
type input "2024/04/20"
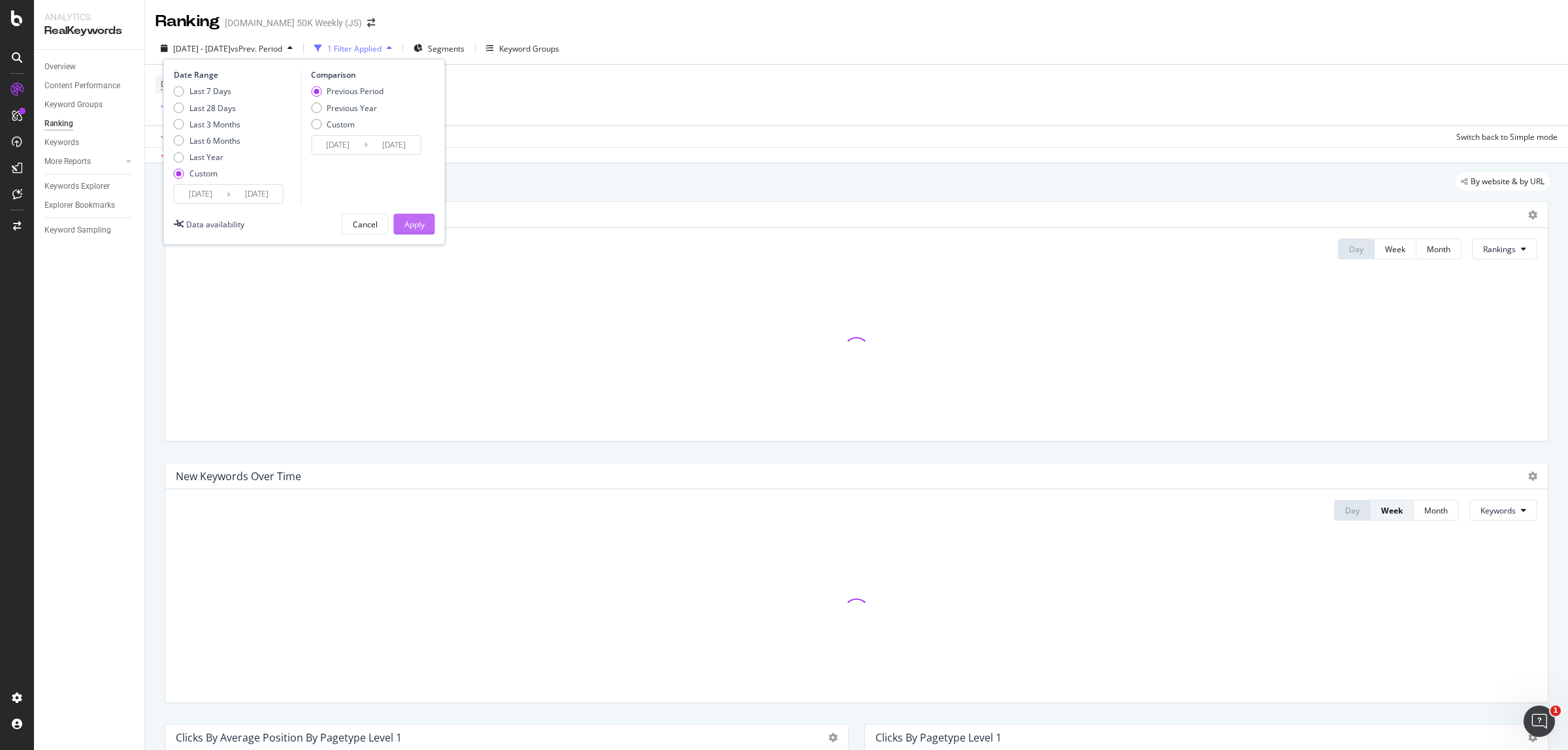
click at [412, 221] on div "Apply" at bounding box center [415, 224] width 20 height 11
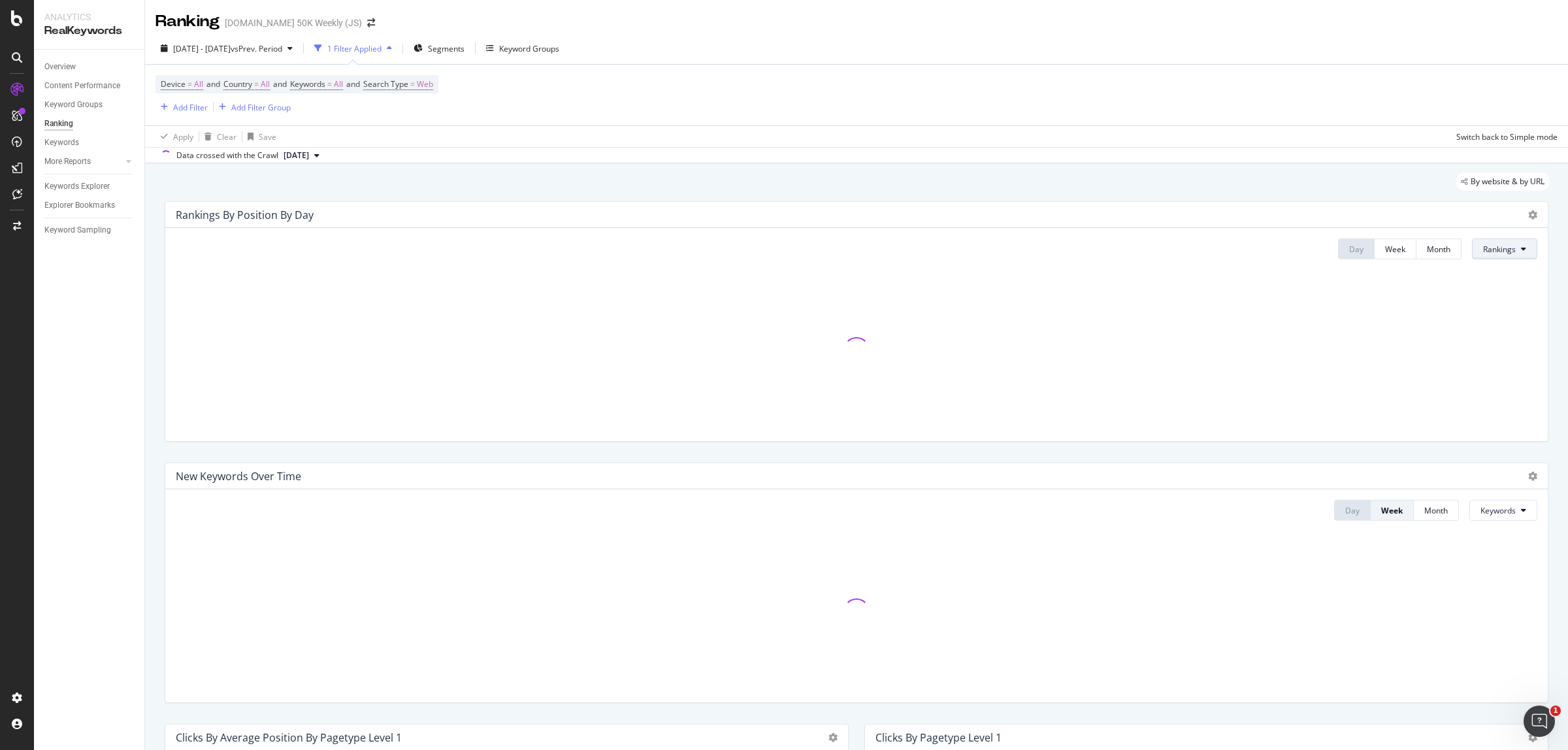
click at [1497, 247] on span "Rankings" at bounding box center [1498, 249] width 33 height 11
click at [1482, 293] on div "Clicks" at bounding box center [1495, 300] width 70 height 19
click at [1223, 309] on div at bounding box center [856, 349] width 1362 height 161
drag, startPoint x: 610, startPoint y: 18, endPoint x: 1082, endPoint y: 125, distance: 484.0
click at [1082, 125] on div "Apply Clear Save Switch back to Simple mode" at bounding box center [856, 136] width 1423 height 21
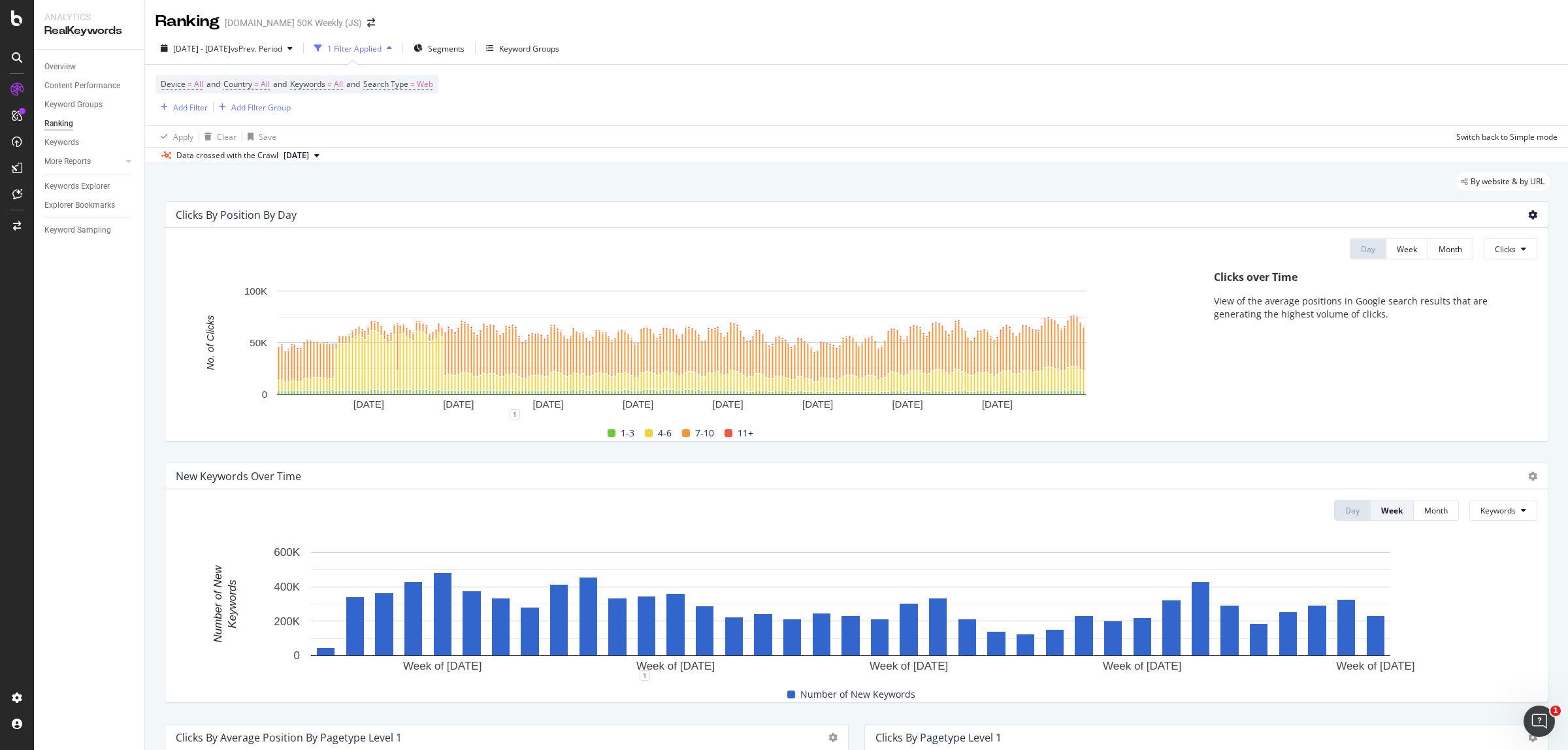
click at [1528, 212] on icon at bounding box center [1533, 215] width 9 height 9
click at [1475, 254] on span "Export as CSV" at bounding box center [1468, 252] width 72 height 12
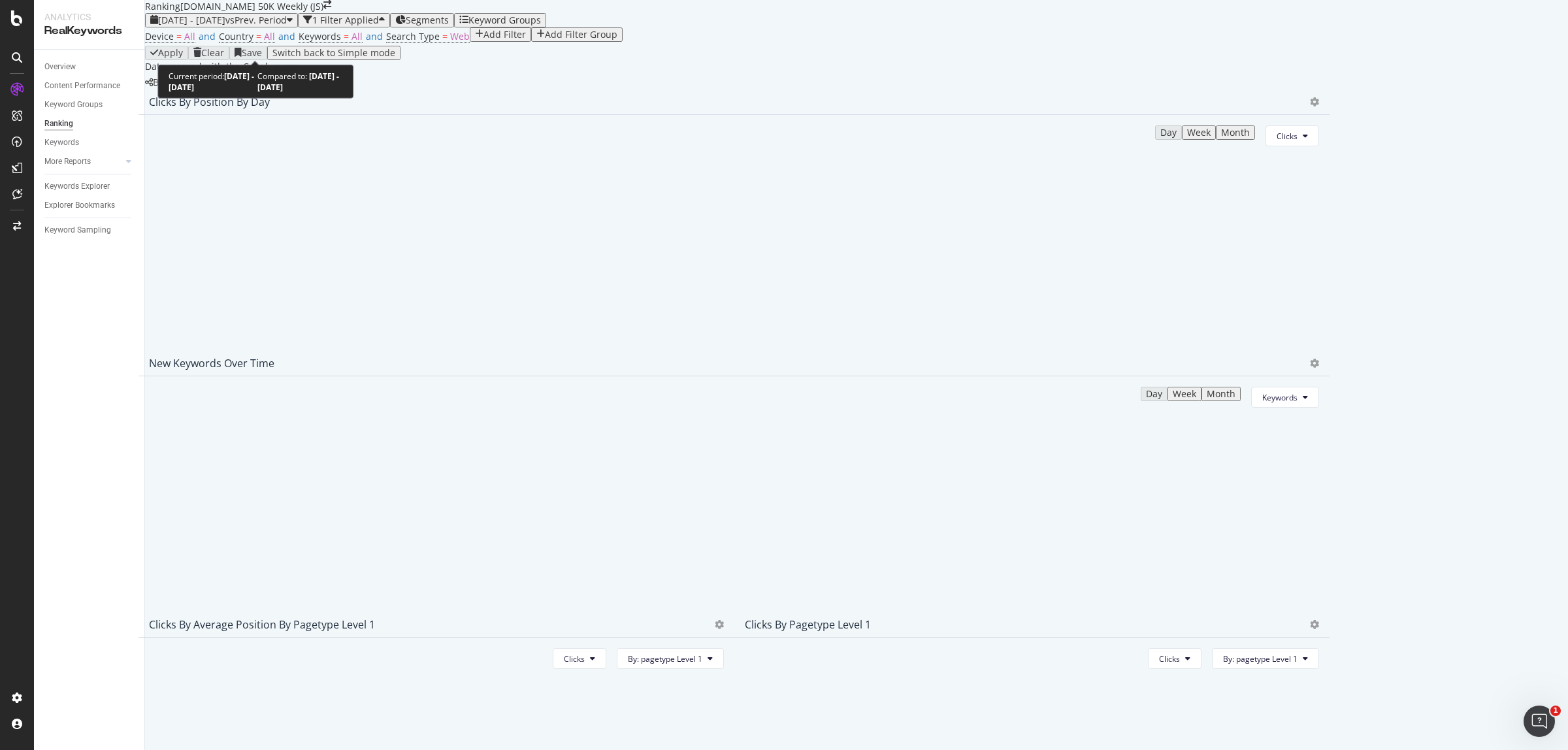
click at [287, 26] on span "vs Prev. Period" at bounding box center [256, 20] width 61 height 12
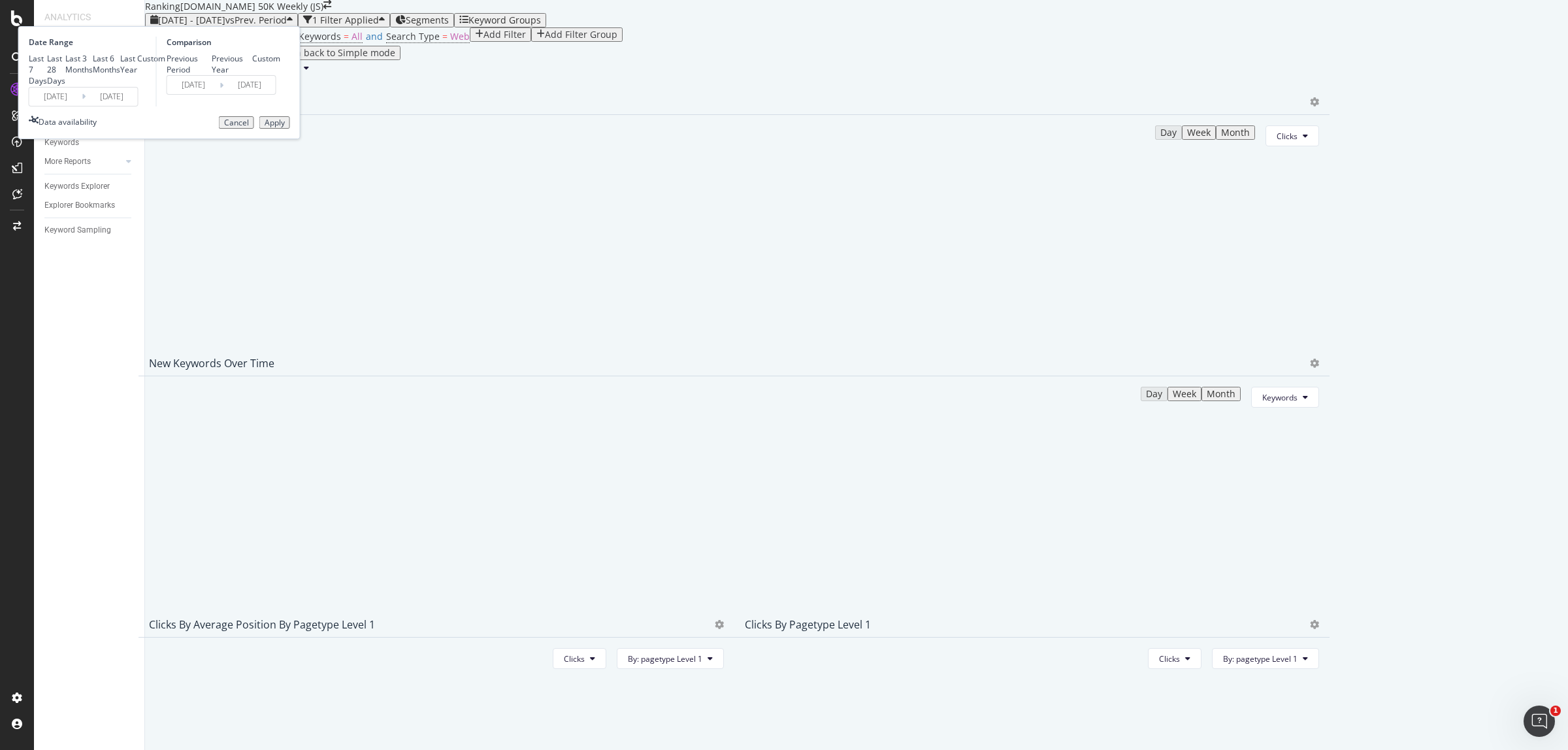
click at [138, 106] on input "[DATE]" at bounding box center [112, 97] width 52 height 19
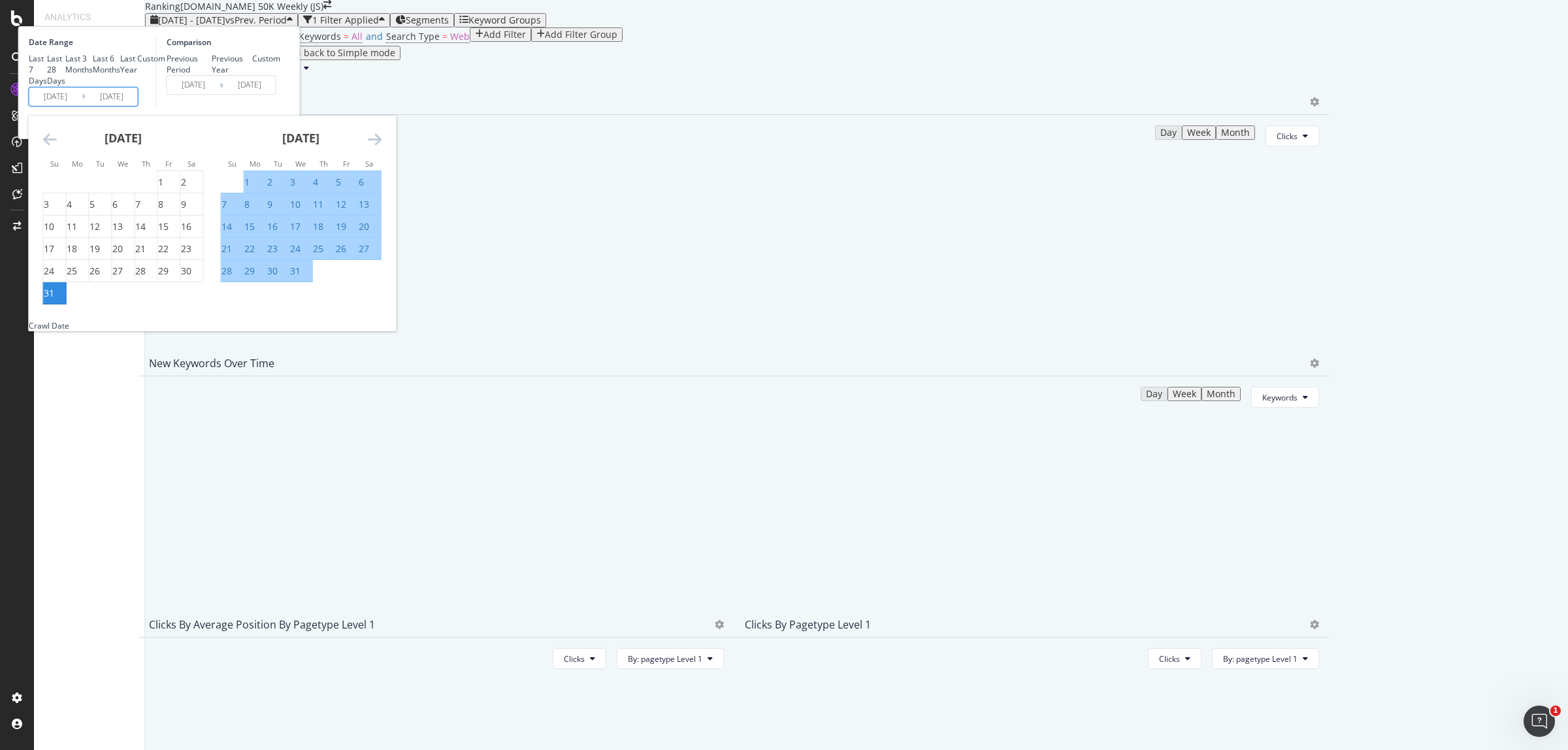
click at [54, 300] on div "31" at bounding box center [48, 294] width 10 height 13
type input "[DATE]"
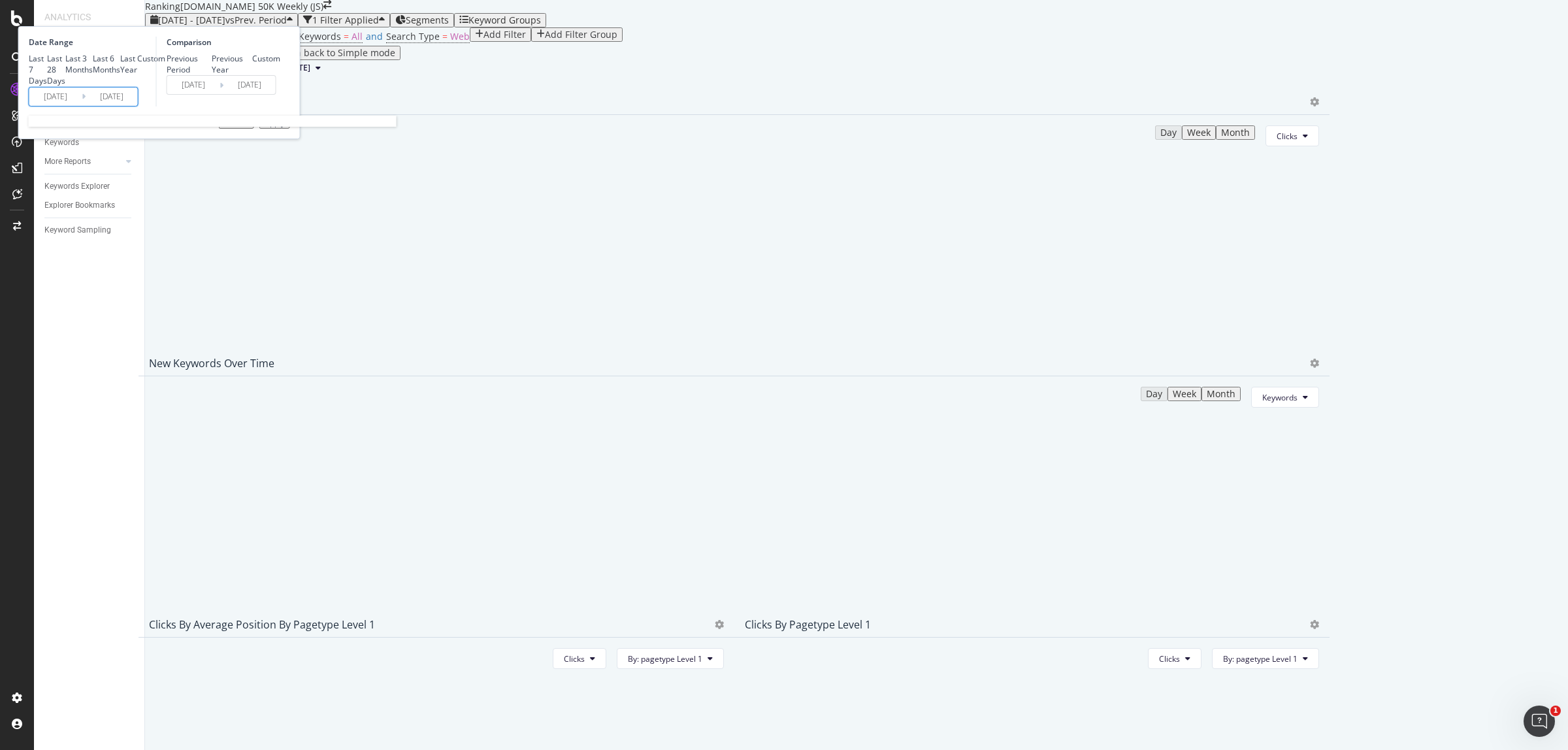
click at [82, 106] on input "[DATE]" at bounding box center [56, 97] width 52 height 19
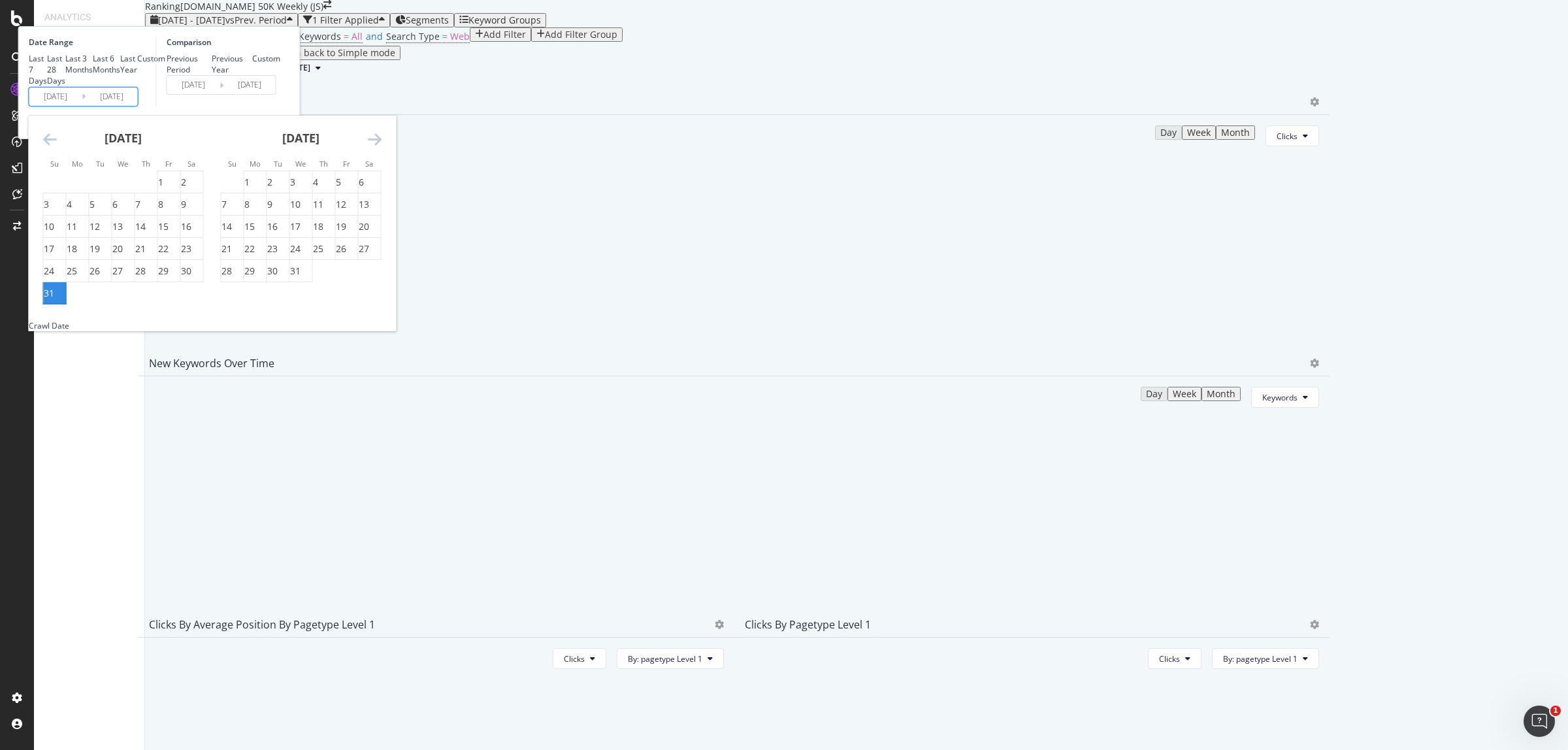
click at [381, 147] on icon "Move forward to switch to the next month." at bounding box center [375, 138] width 14 height 16
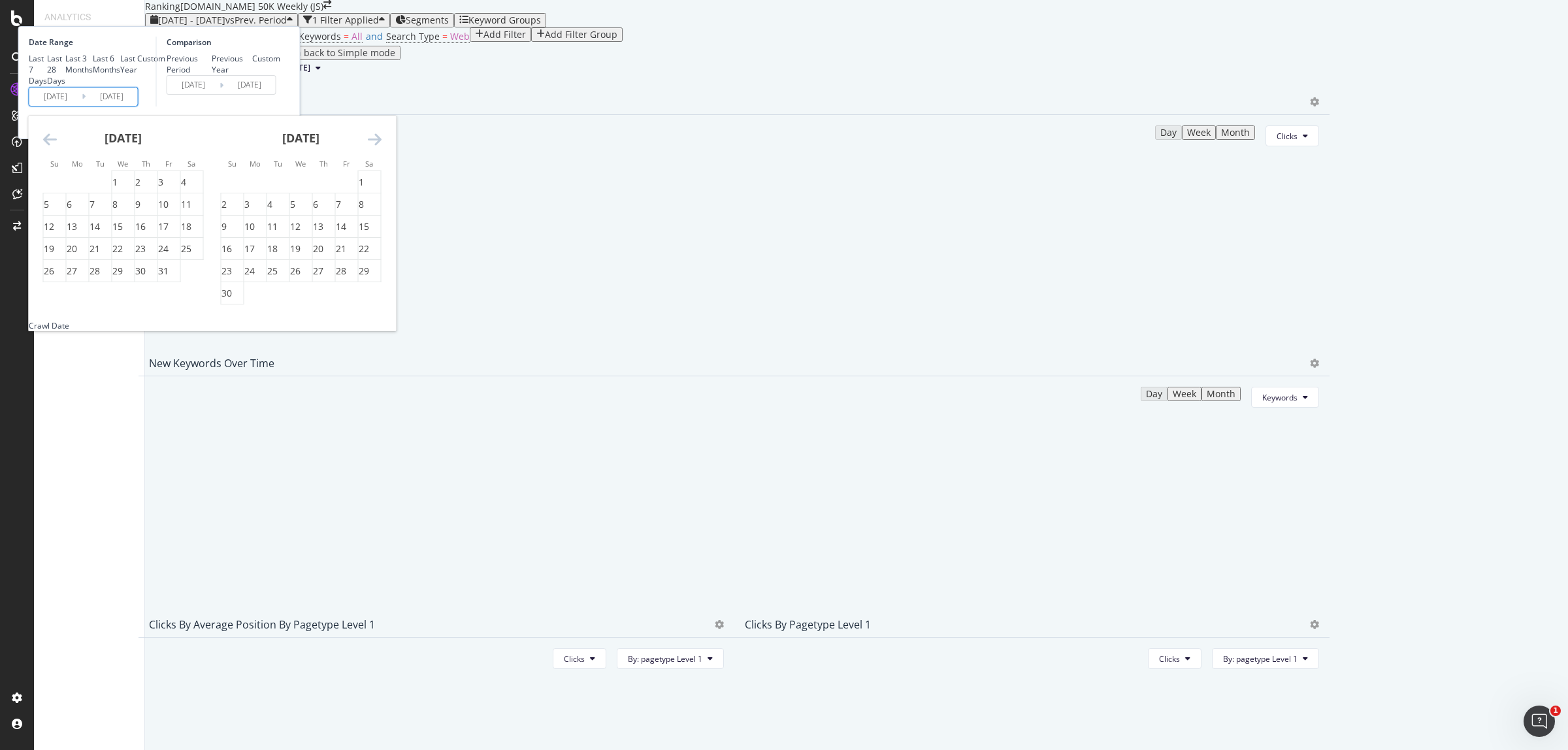
click at [381, 147] on icon "Move forward to switch to the next month." at bounding box center [375, 138] width 14 height 16
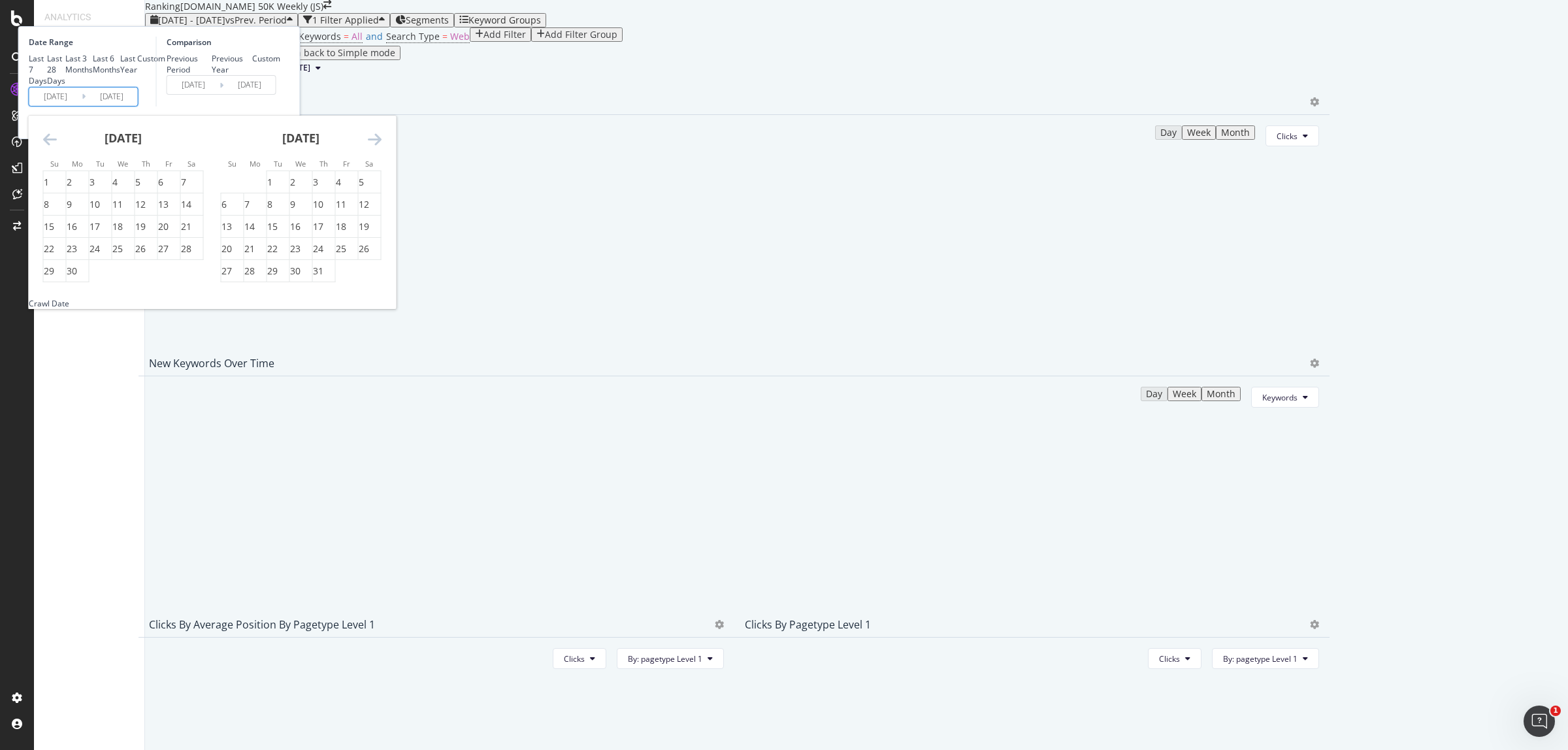
click at [381, 147] on icon "Move forward to switch to the next month." at bounding box center [375, 138] width 14 height 16
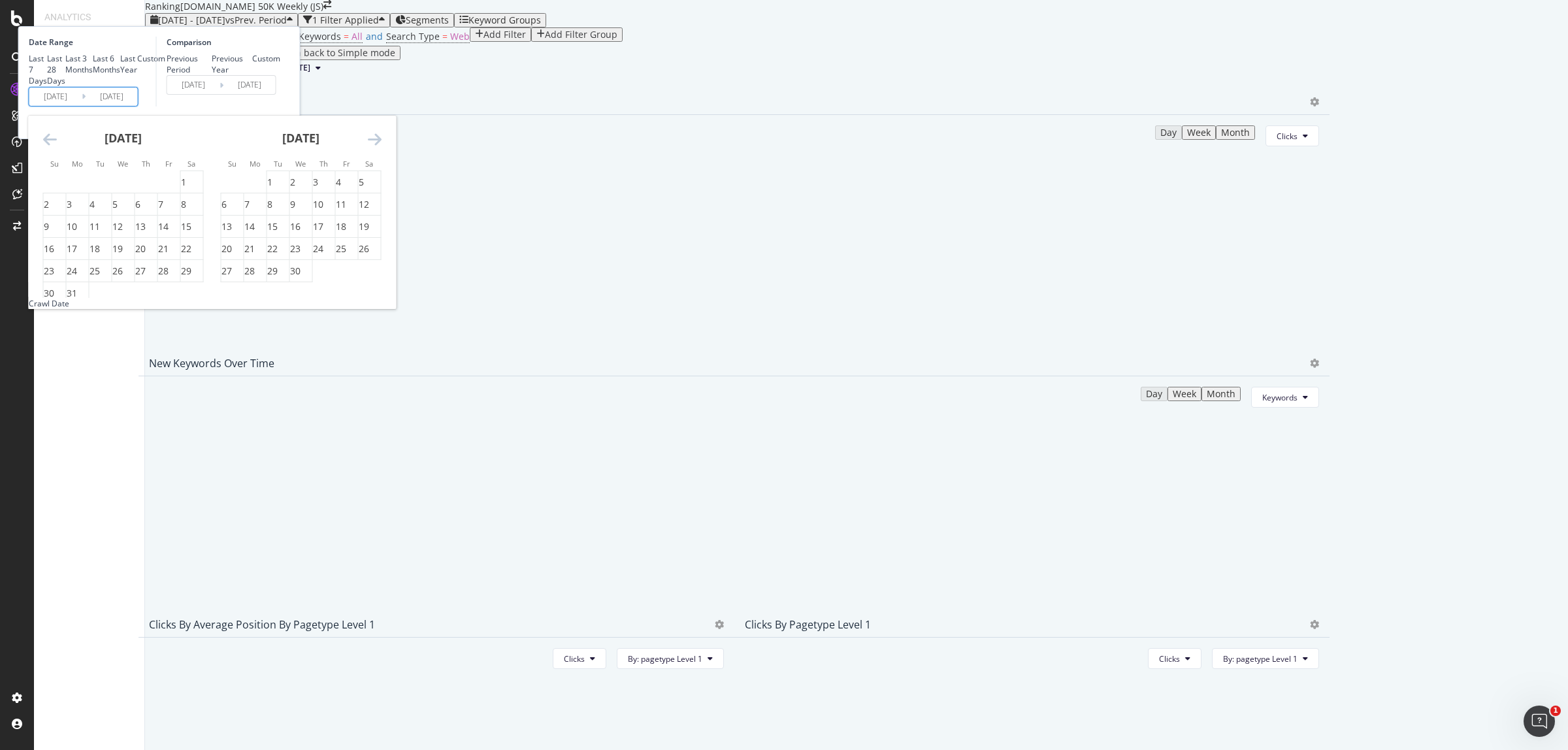
click at [381, 147] on icon "Move forward to switch to the next month." at bounding box center [375, 138] width 14 height 16
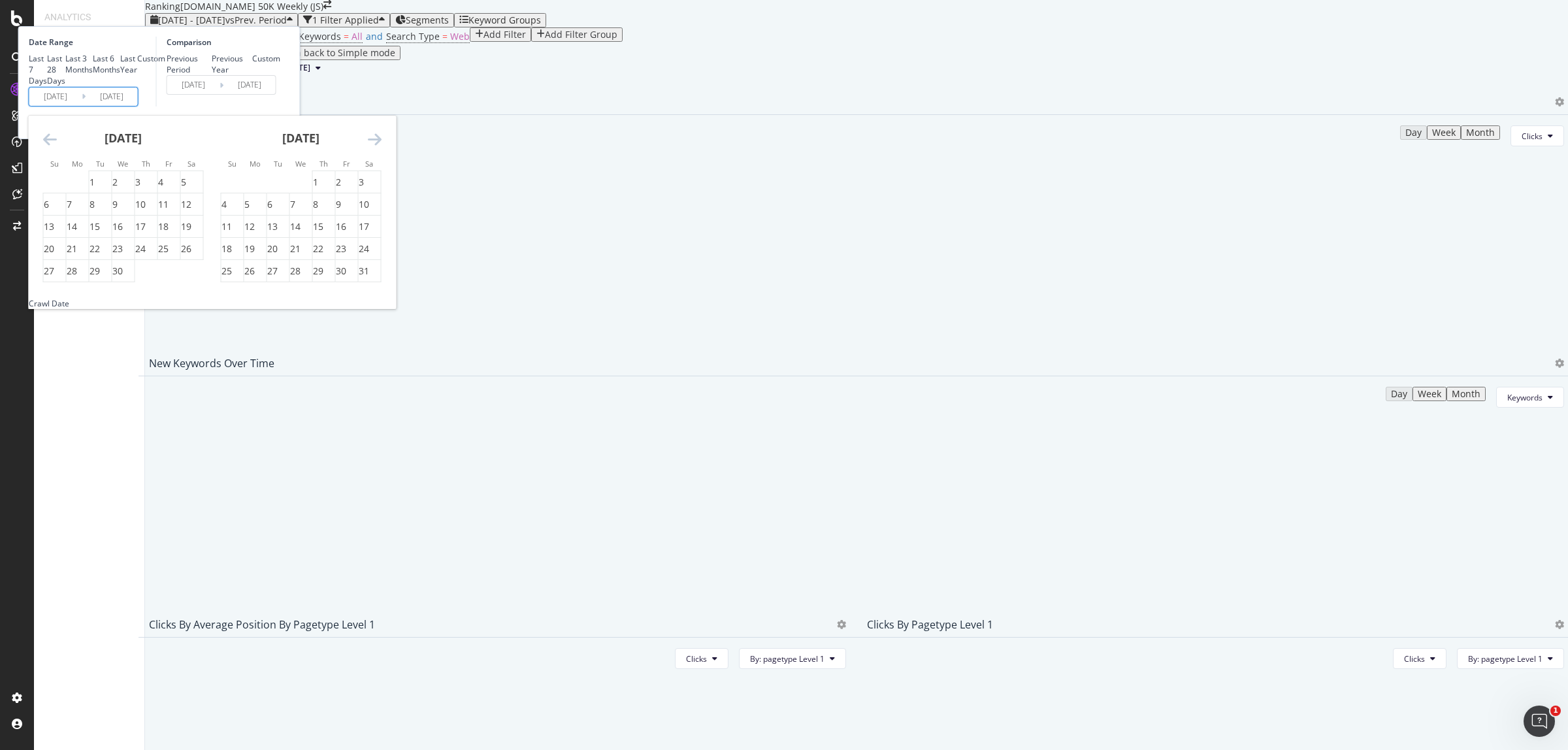
click at [57, 147] on icon "Move backward to switch to the previous month." at bounding box center [49, 138] width 14 height 16
click at [186, 189] on div "4" at bounding box center [184, 182] width 6 height 13
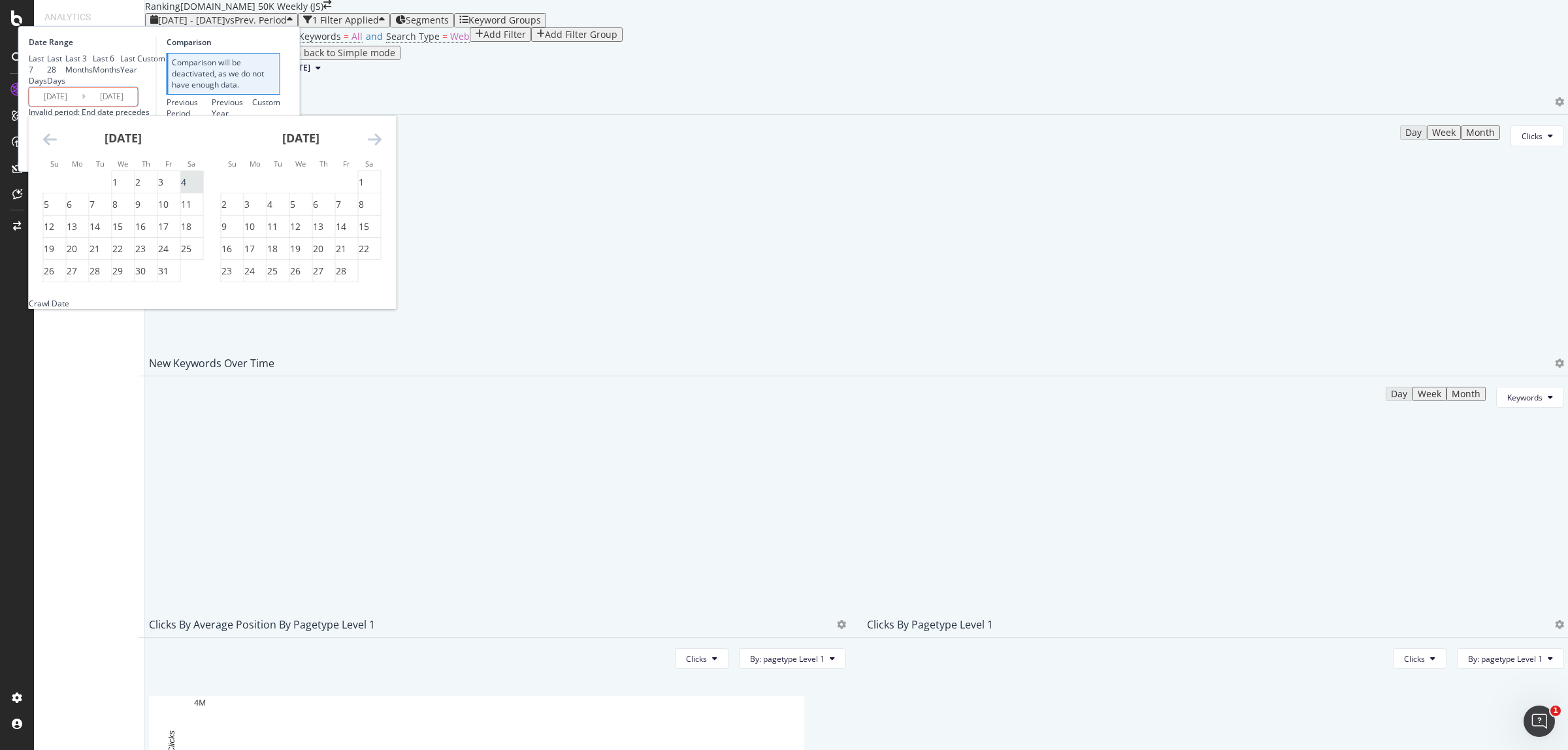
type input "[DATE]"
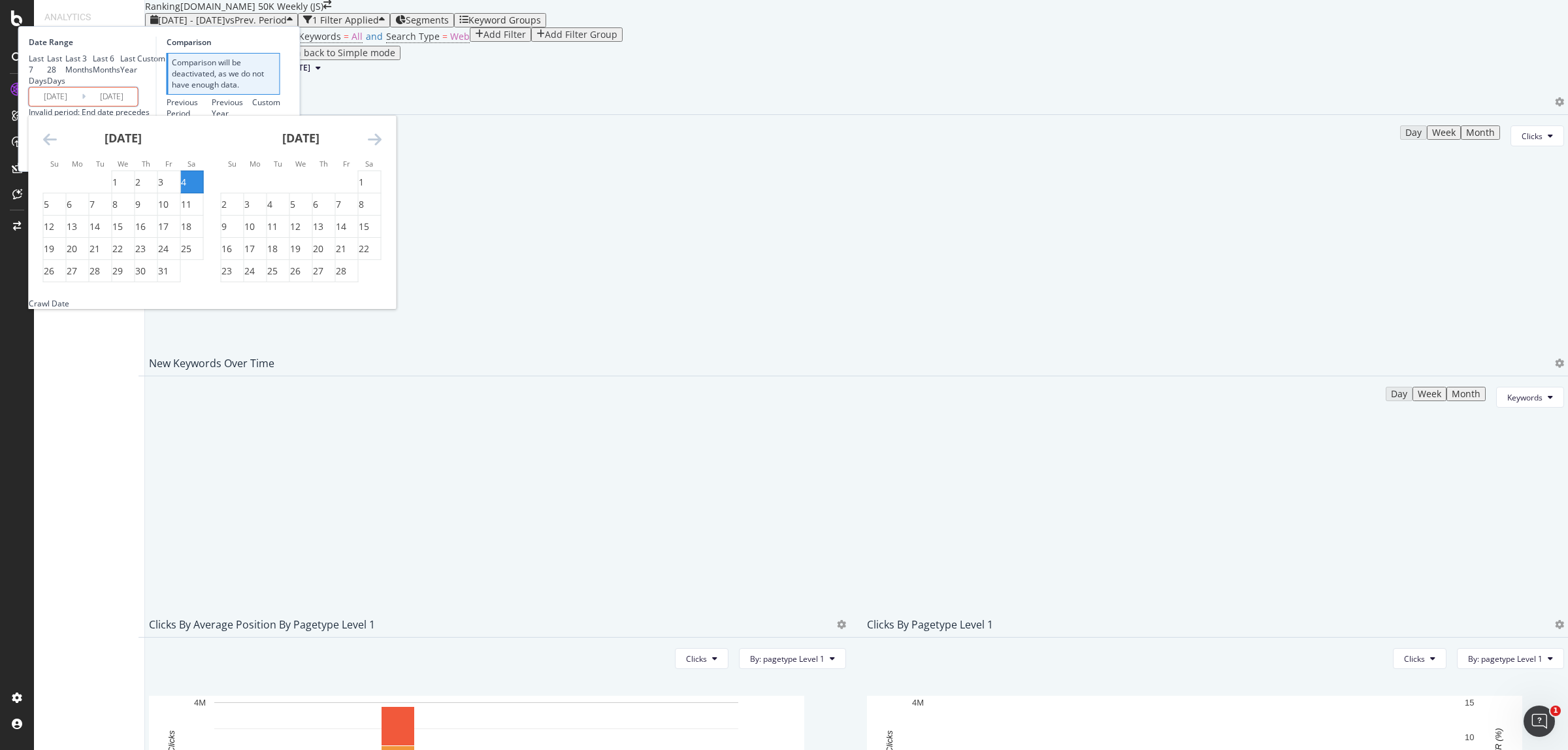
click at [587, 46] on div "Device = All and Country = All and Keywords = All and Search Type = Web Add Fil…" at bounding box center [856, 37] width 1423 height 19
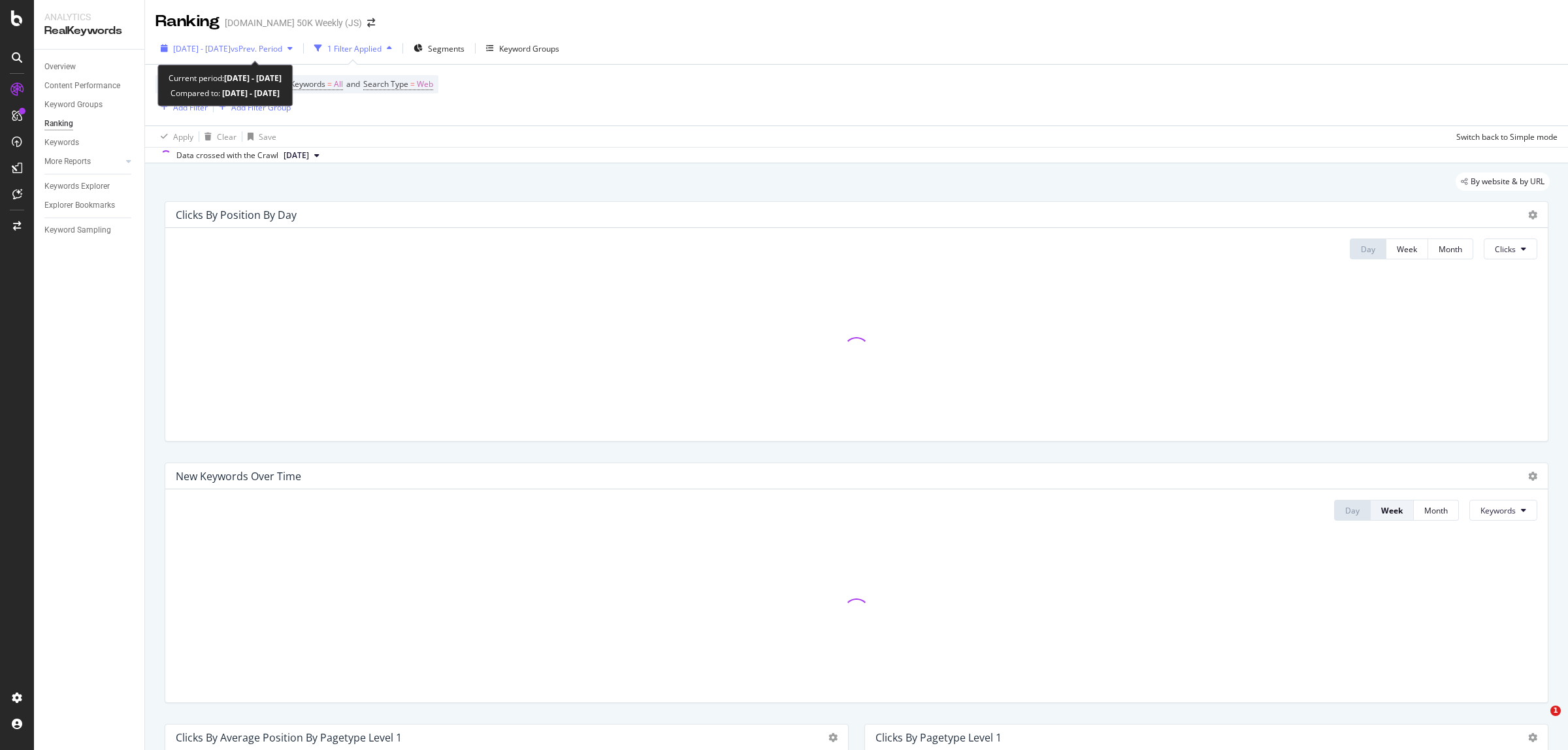
click at [231, 47] on span "[DATE] - [DATE]" at bounding box center [202, 48] width 58 height 11
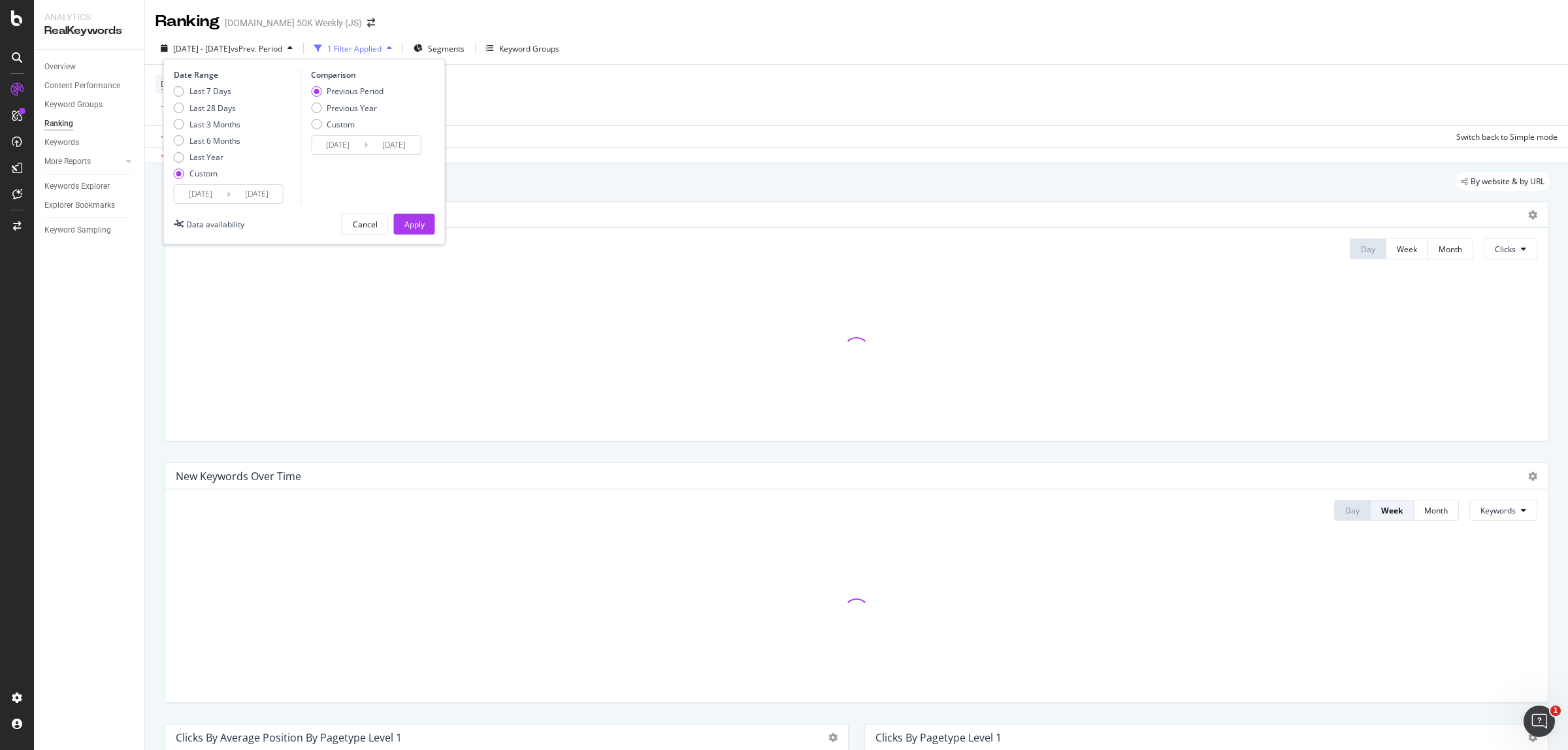
click at [248, 186] on input "[DATE]" at bounding box center [257, 194] width 52 height 19
click at [245, 193] on input "[DATE]" at bounding box center [257, 194] width 52 height 19
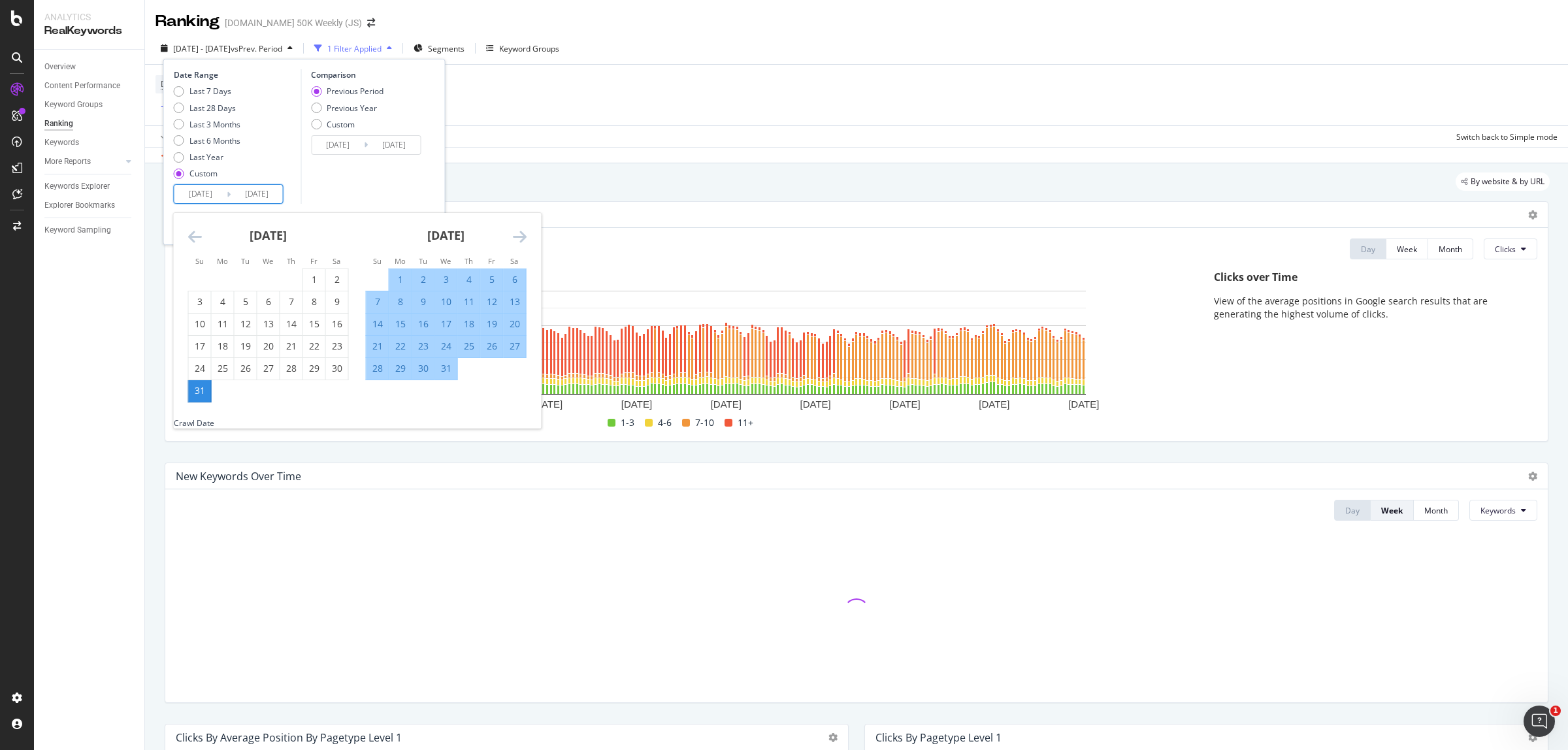
click at [520, 235] on icon "Move forward to switch to the next month." at bounding box center [520, 236] width 14 height 16
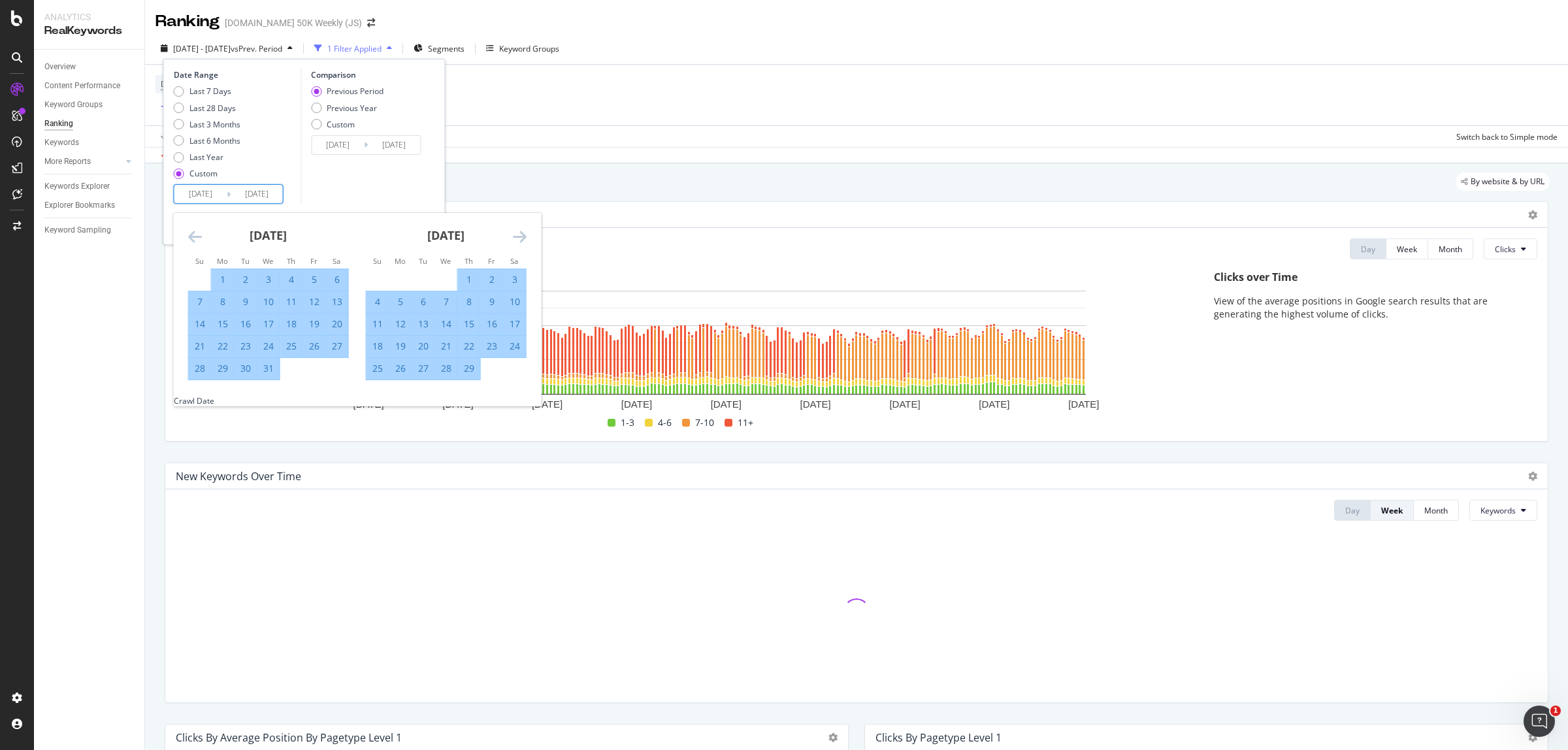
click at [520, 235] on icon "Move forward to switch to the next month." at bounding box center [520, 236] width 14 height 16
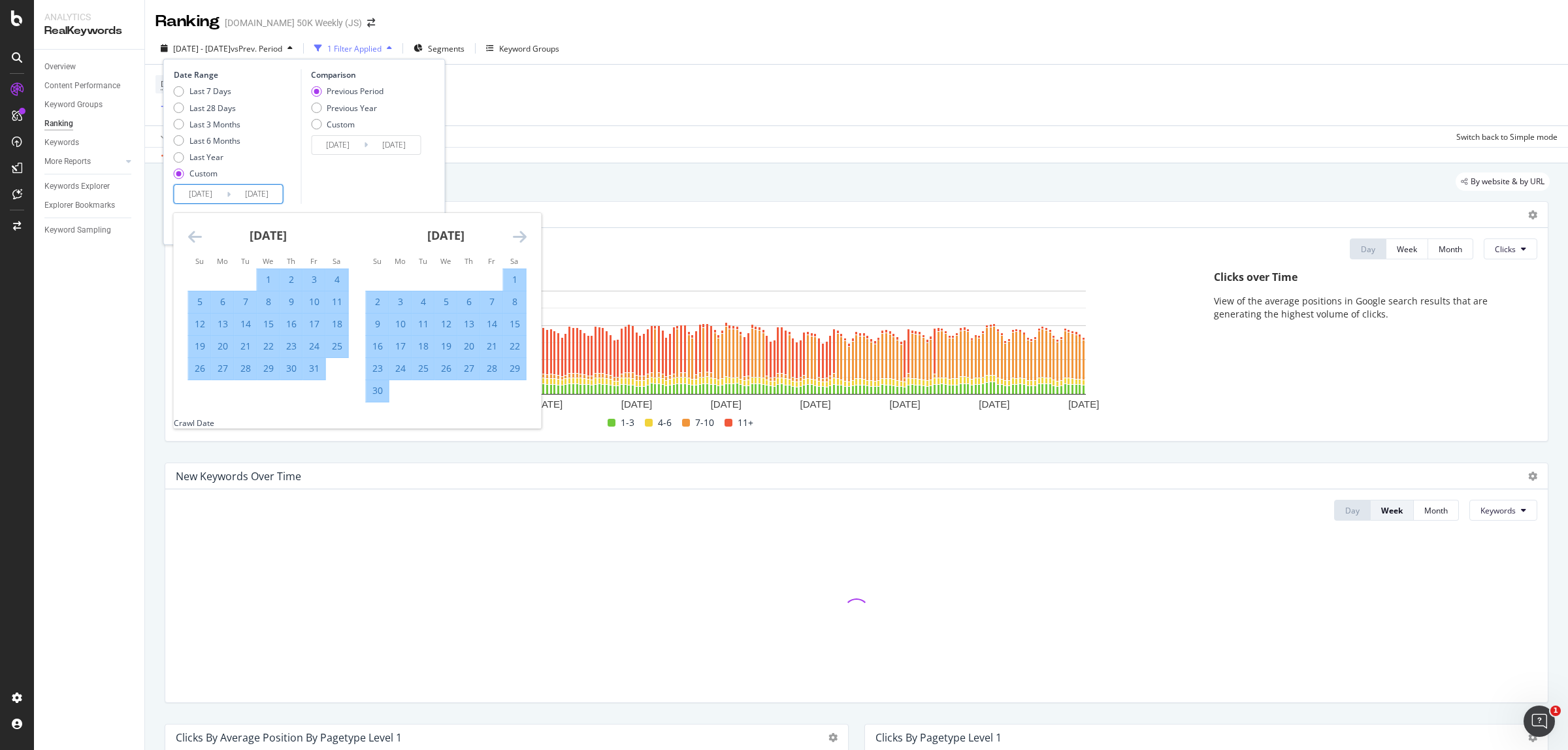
click at [520, 235] on icon "Move forward to switch to the next month." at bounding box center [520, 236] width 14 height 16
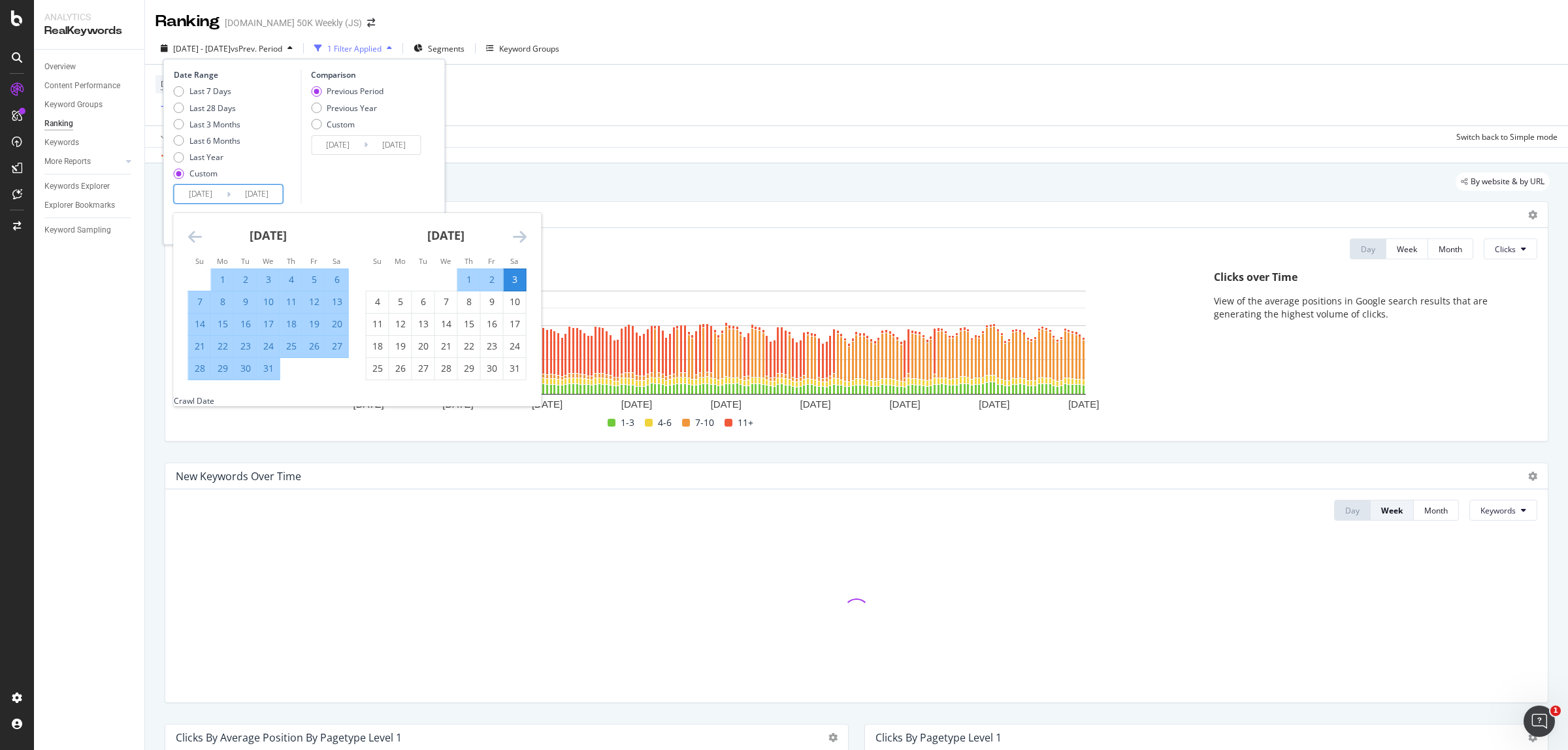
click at [520, 235] on icon "Move forward to switch to the next month." at bounding box center [520, 236] width 14 height 16
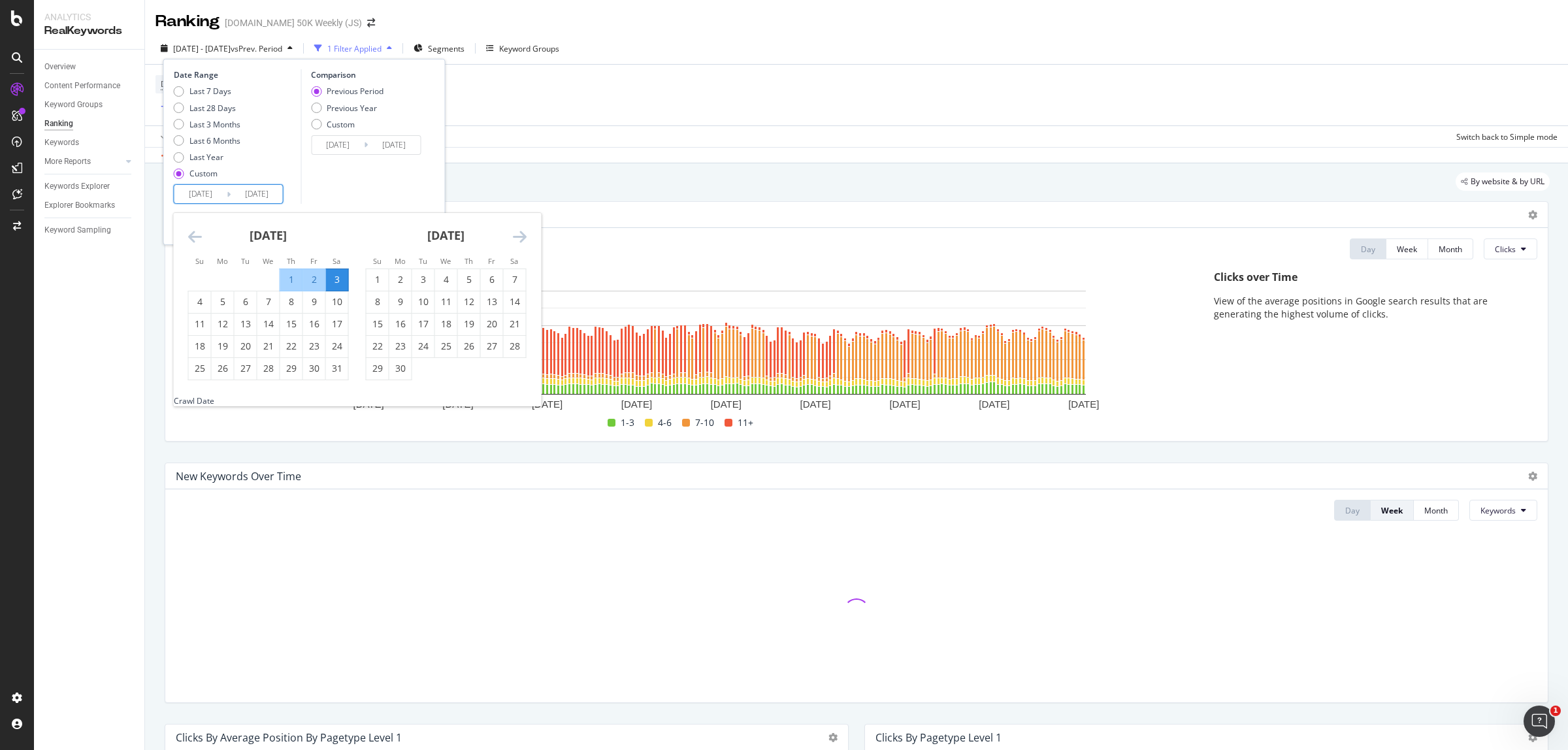
click at [520, 235] on icon "Move forward to switch to the next month." at bounding box center [520, 236] width 14 height 16
click at [511, 283] on div "4" at bounding box center [515, 280] width 22 height 13
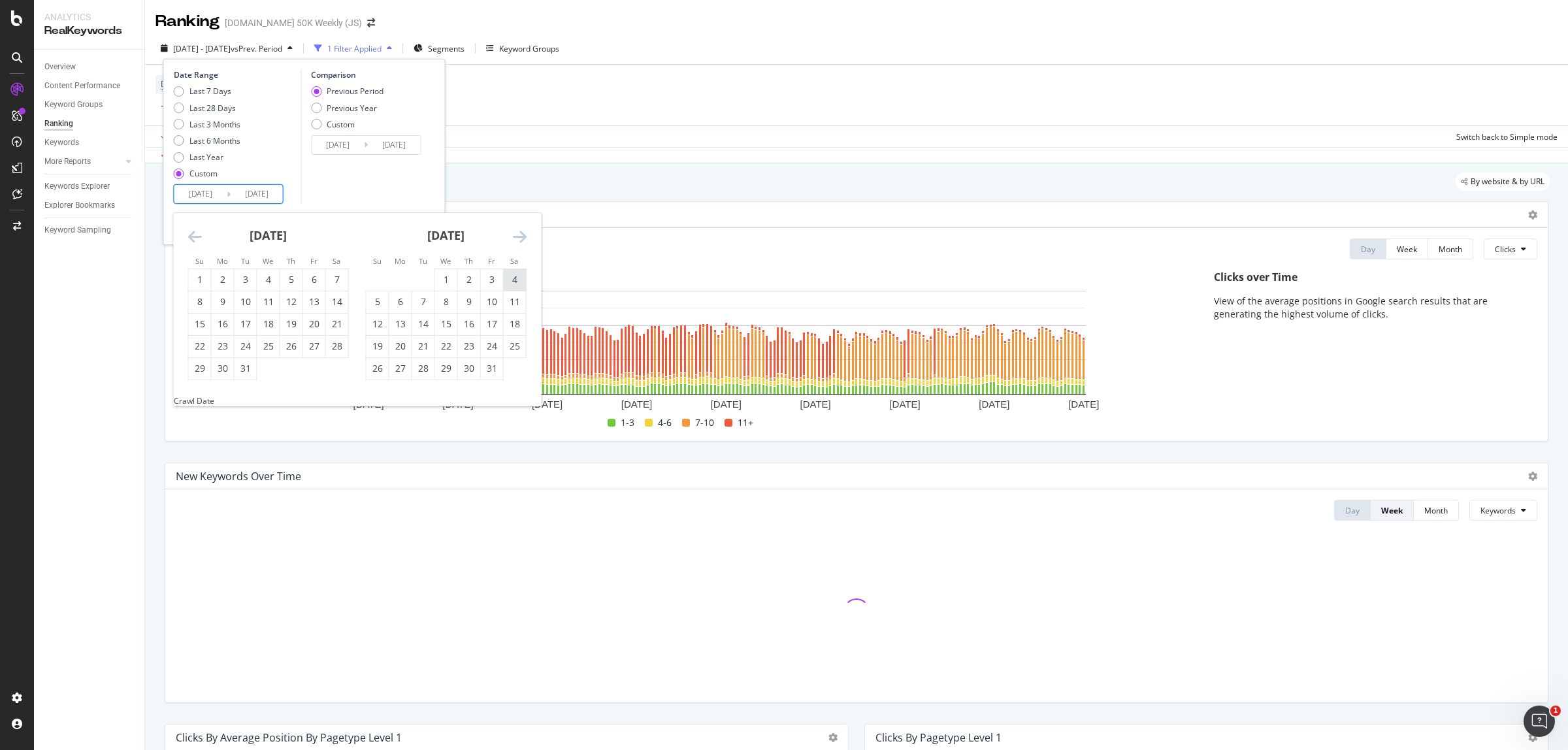
type input "[DATE]"
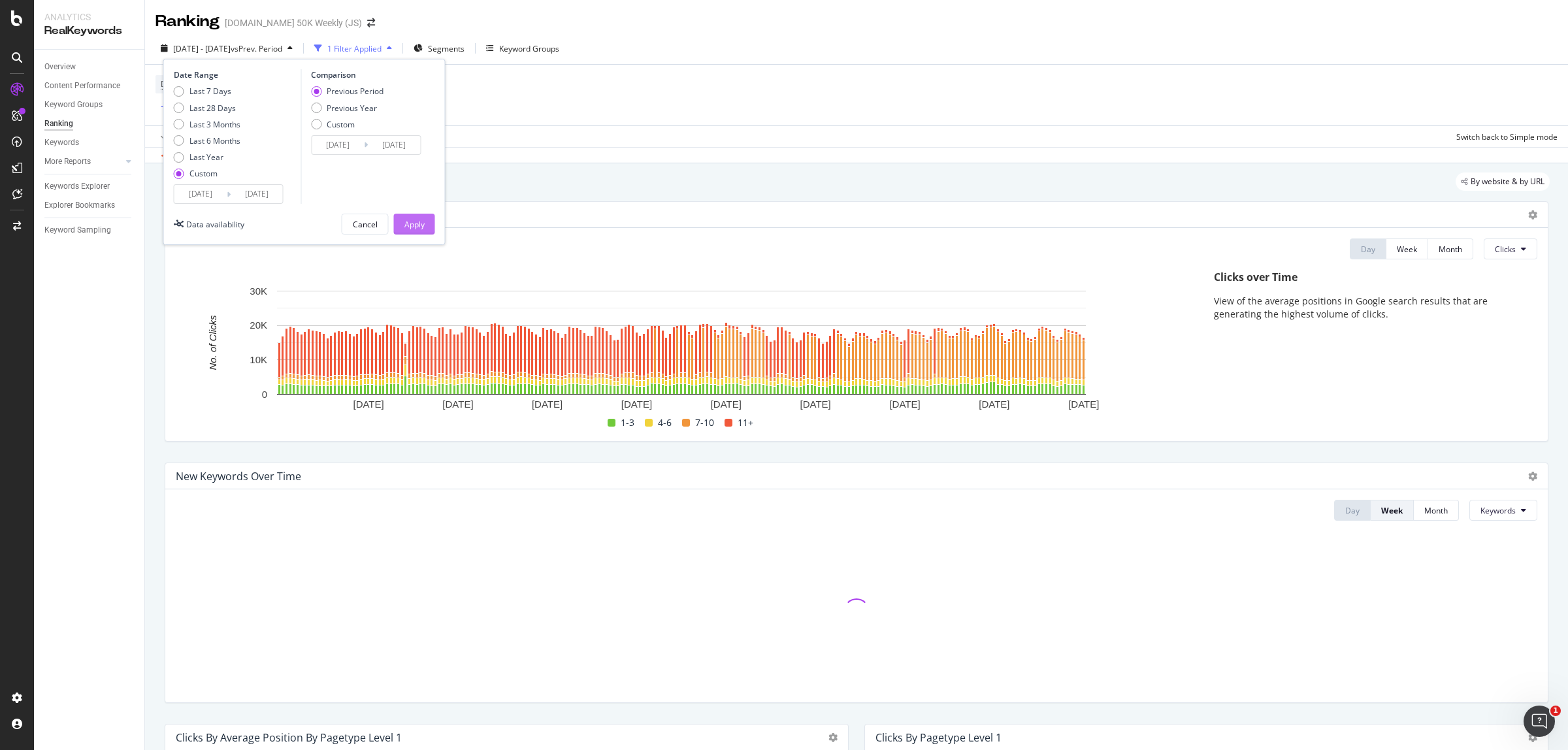
click at [421, 219] on div "Apply" at bounding box center [415, 224] width 20 height 11
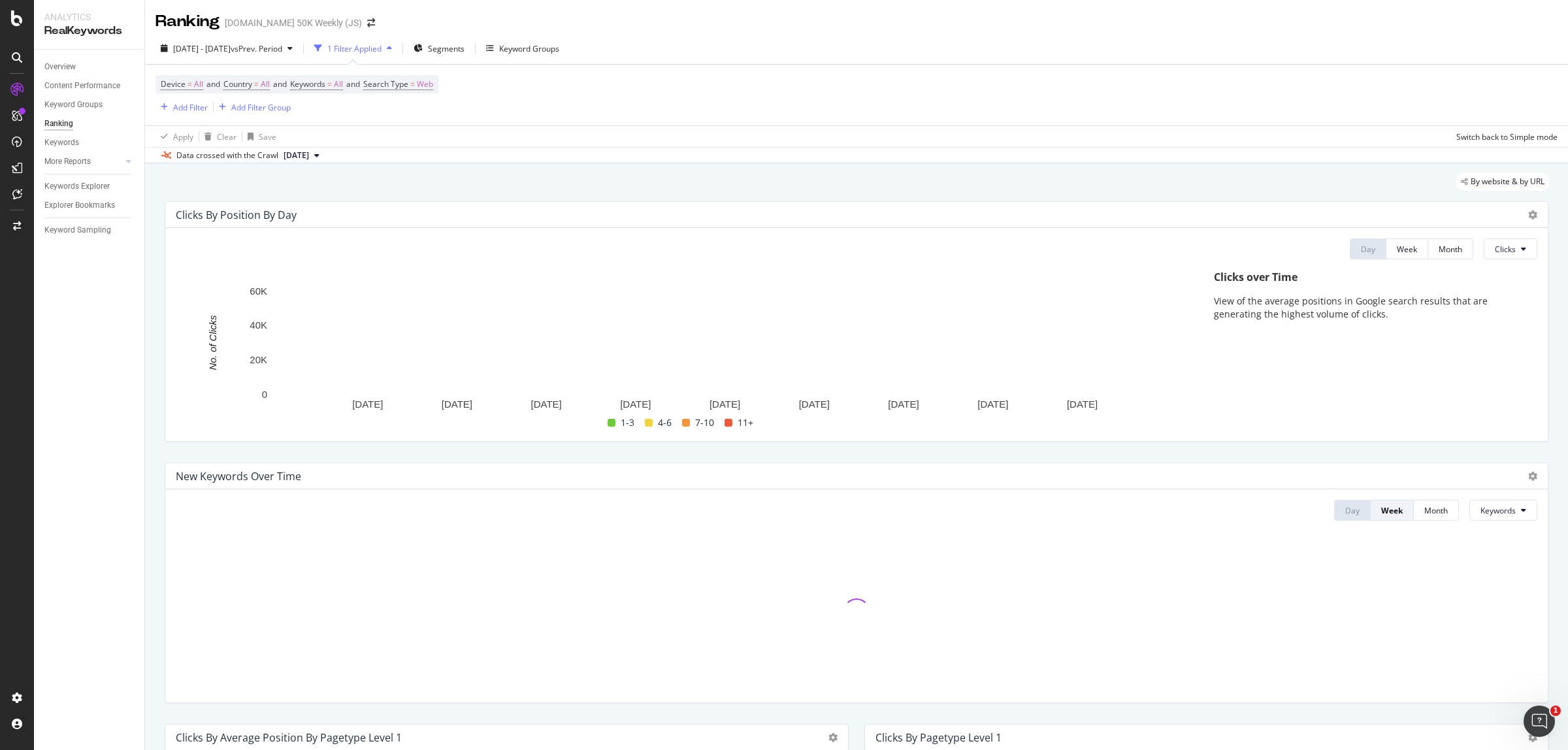
click at [1522, 217] on div at bounding box center [1529, 215] width 16 height 13
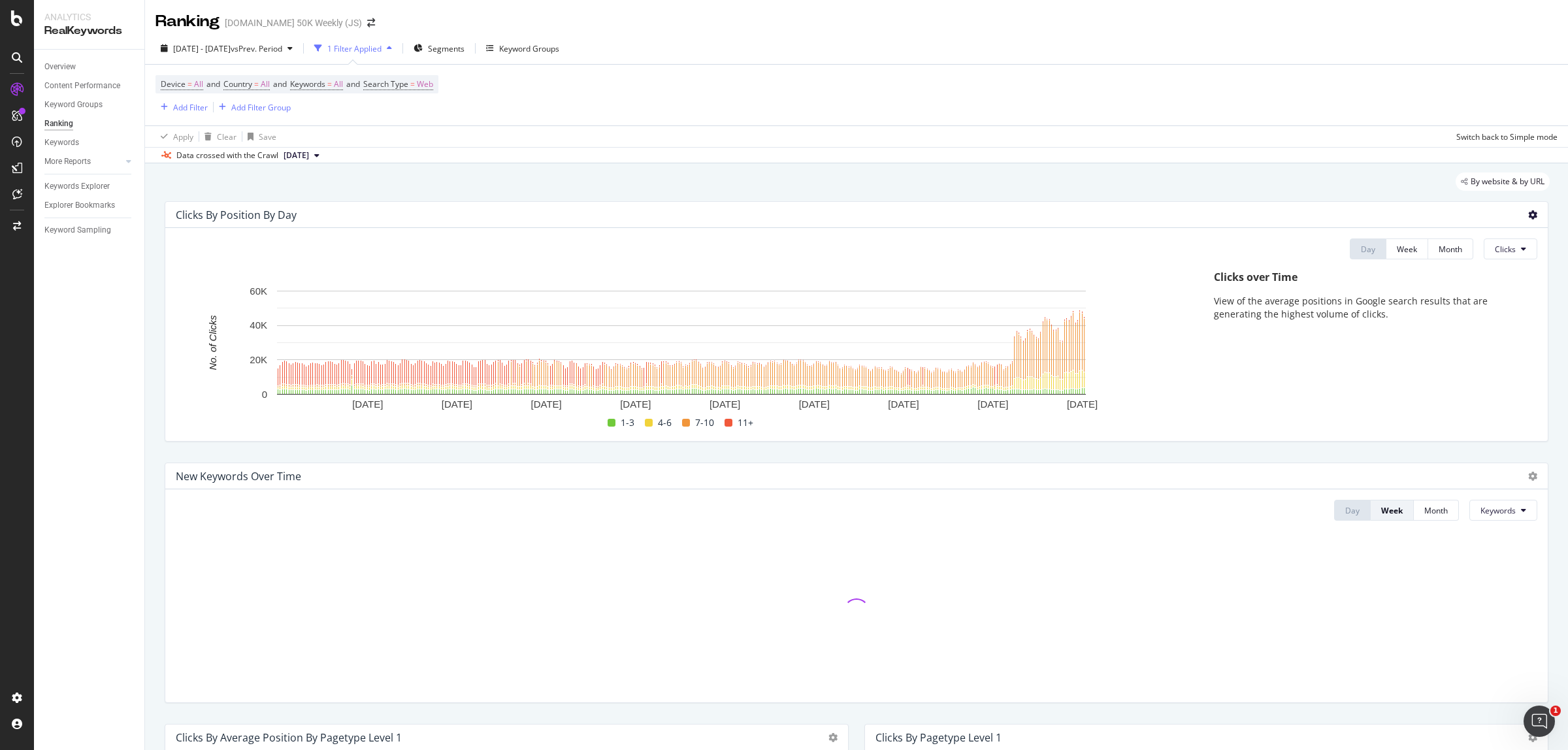
click at [1528, 215] on icon at bounding box center [1533, 215] width 9 height 9
click at [1486, 249] on span "Export as CSV" at bounding box center [1468, 252] width 72 height 12
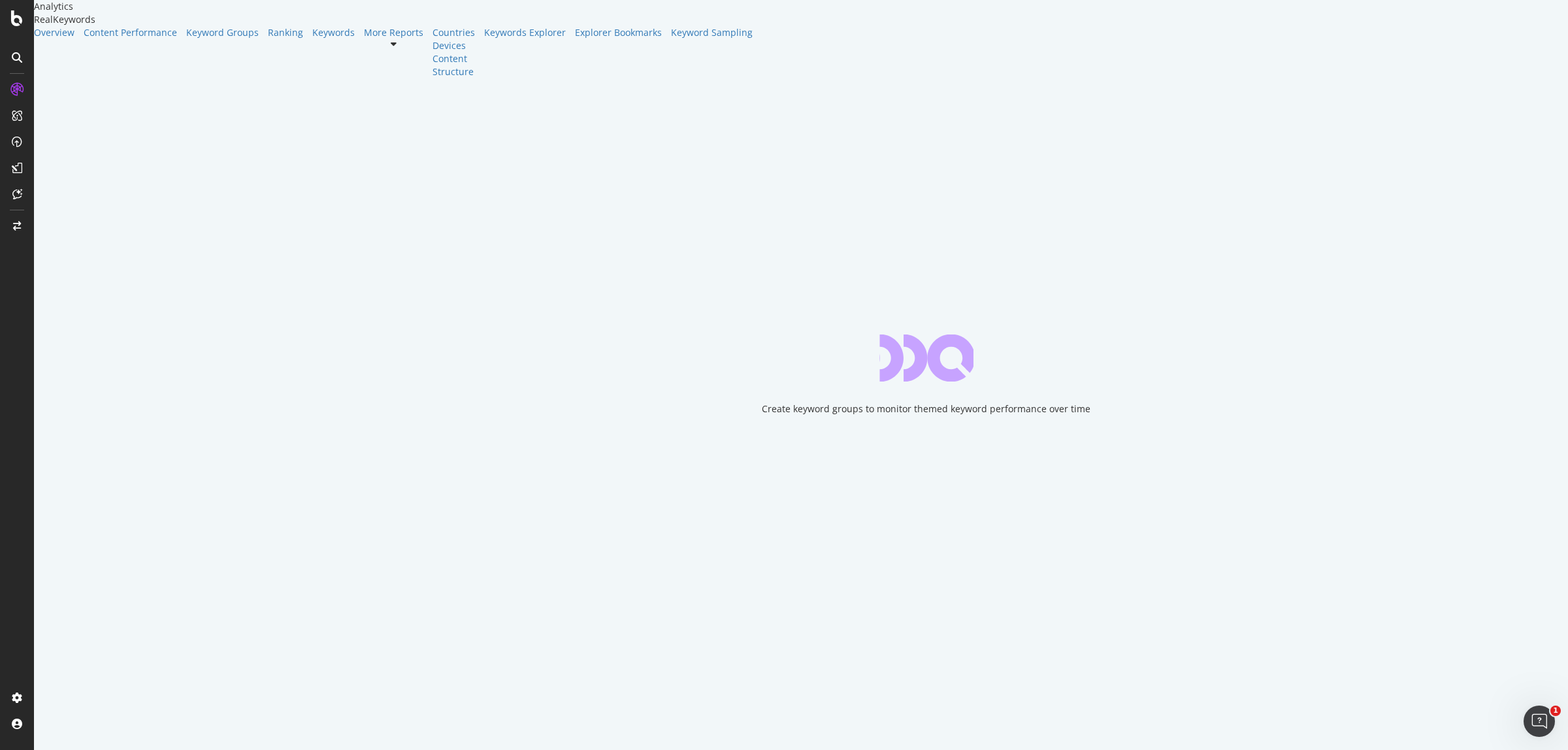
click at [7, 749] on icon "close toast" at bounding box center [4, 757] width 7 height 13
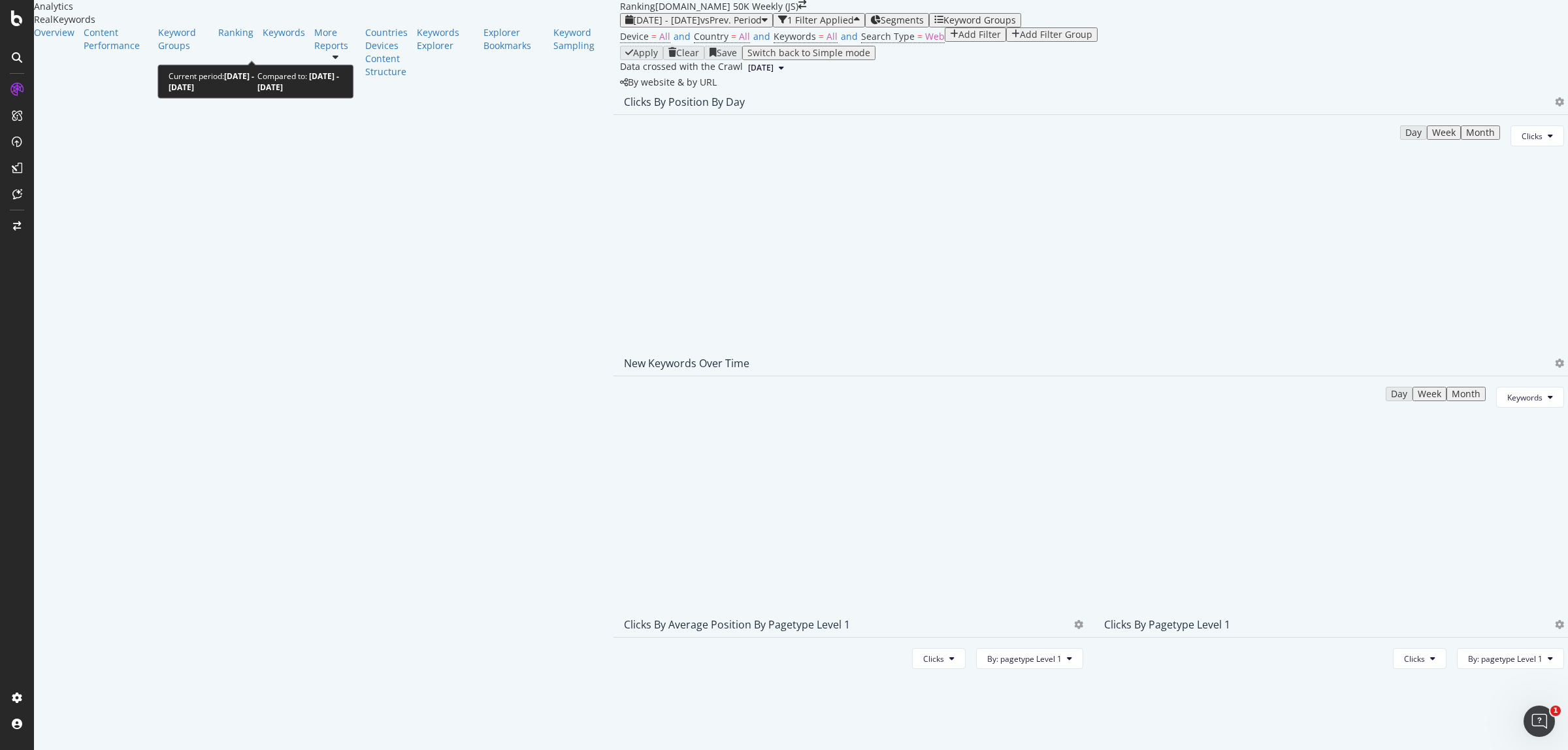
click at [700, 26] on span "vs Prev. Period" at bounding box center [731, 20] width 61 height 12
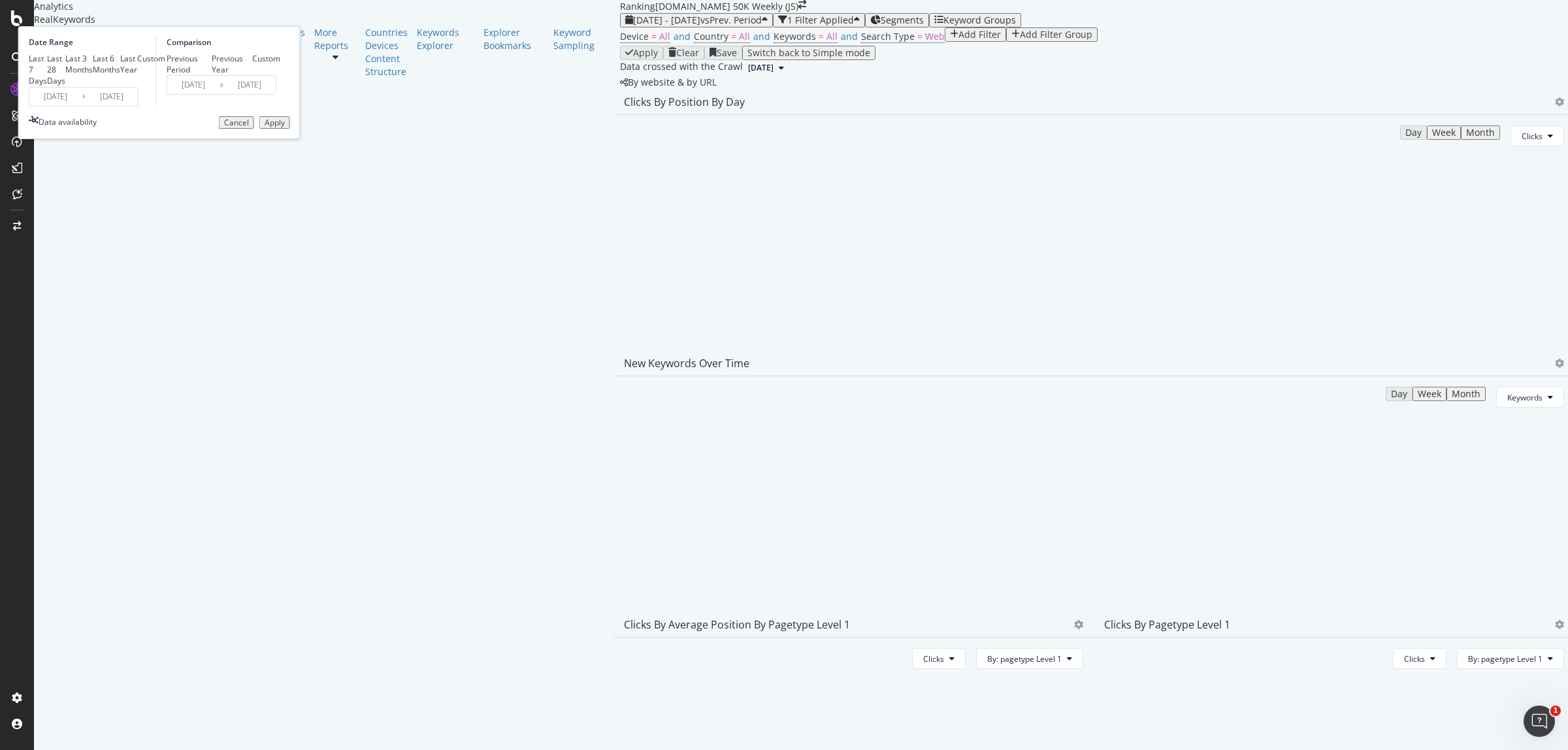
click at [82, 106] on input "[DATE]" at bounding box center [56, 97] width 52 height 19
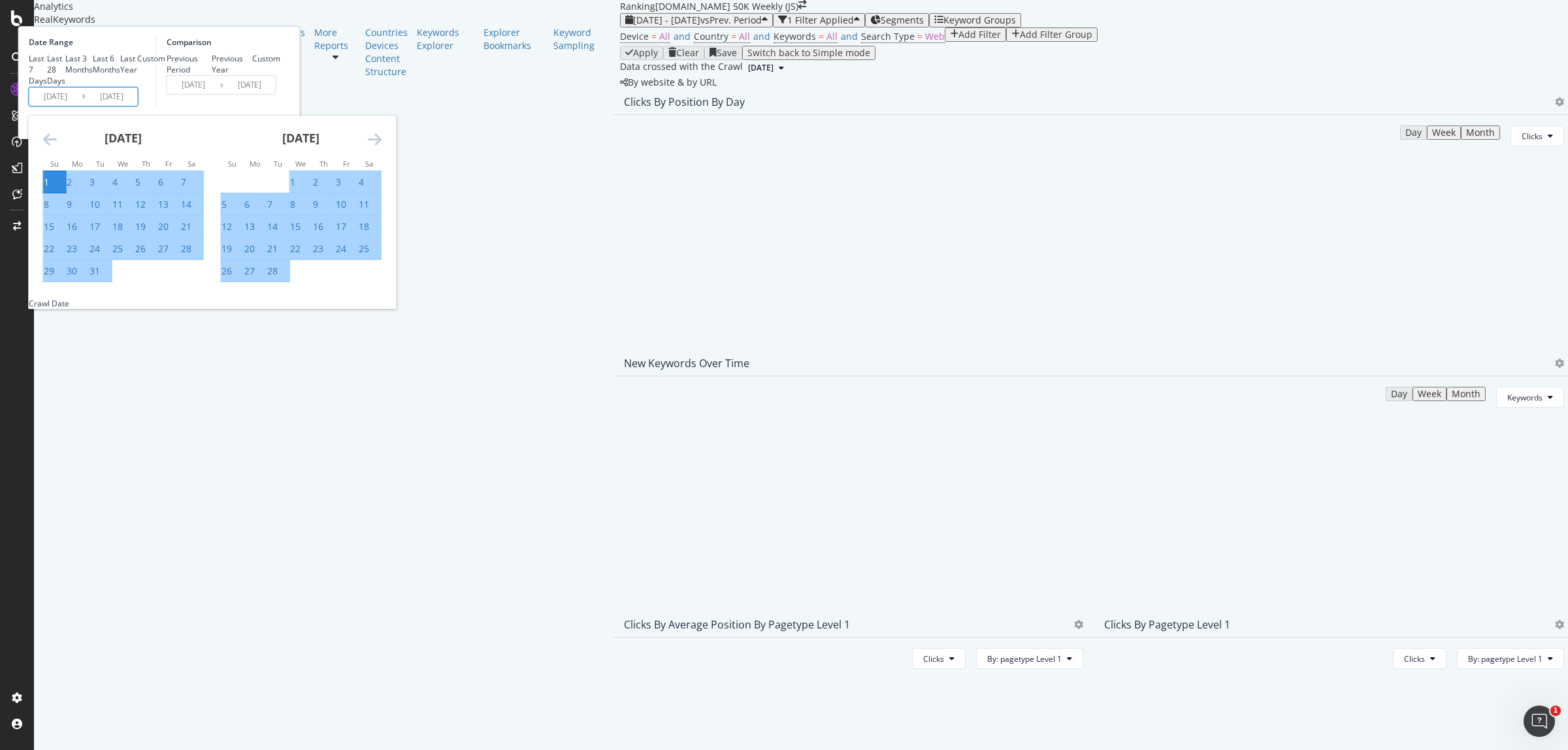
click at [49, 189] on div "1" at bounding box center [46, 182] width 6 height 13
click at [381, 147] on icon "Move forward to switch to the next month." at bounding box center [375, 138] width 14 height 16
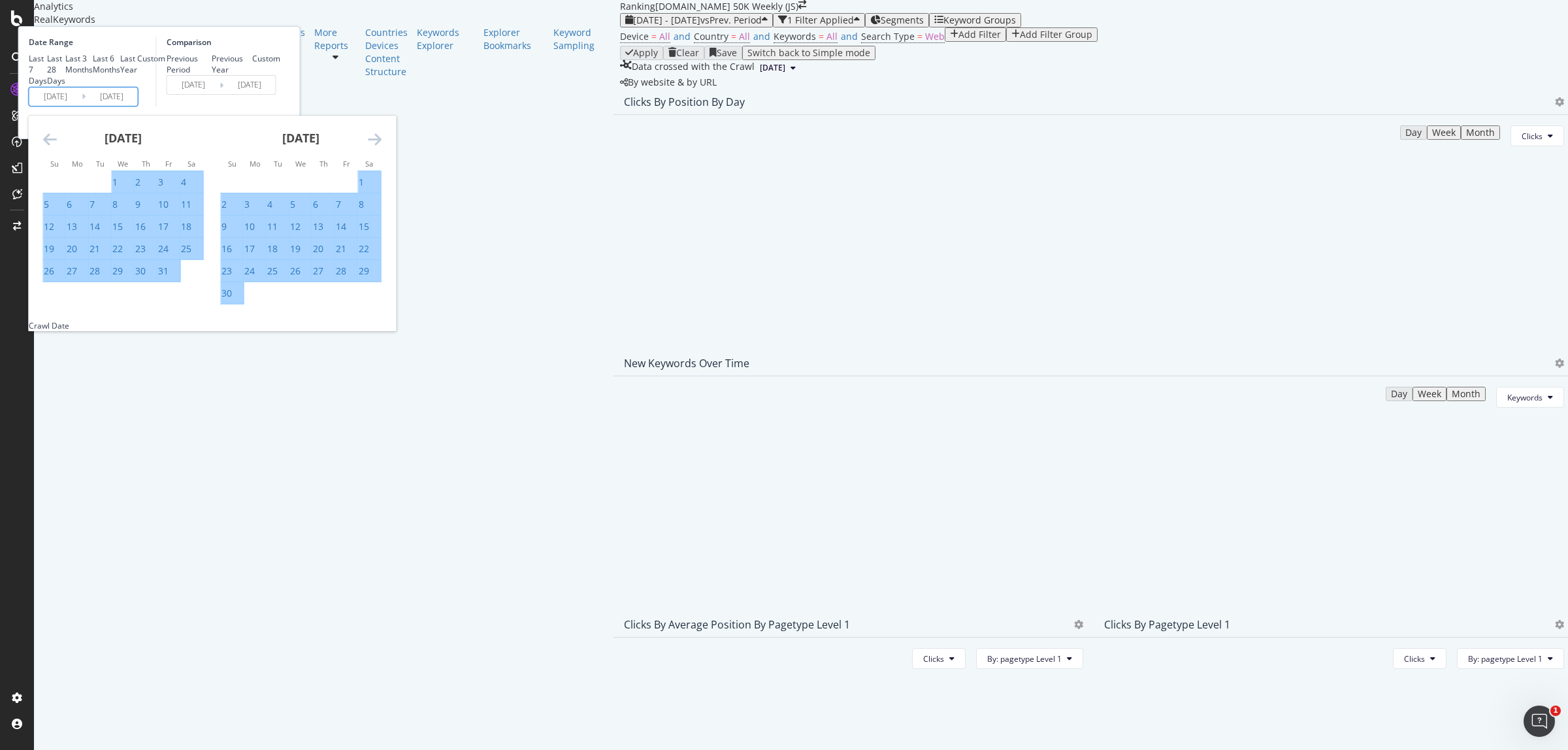
click at [381, 147] on icon "Move forward to switch to the next month." at bounding box center [375, 138] width 14 height 16
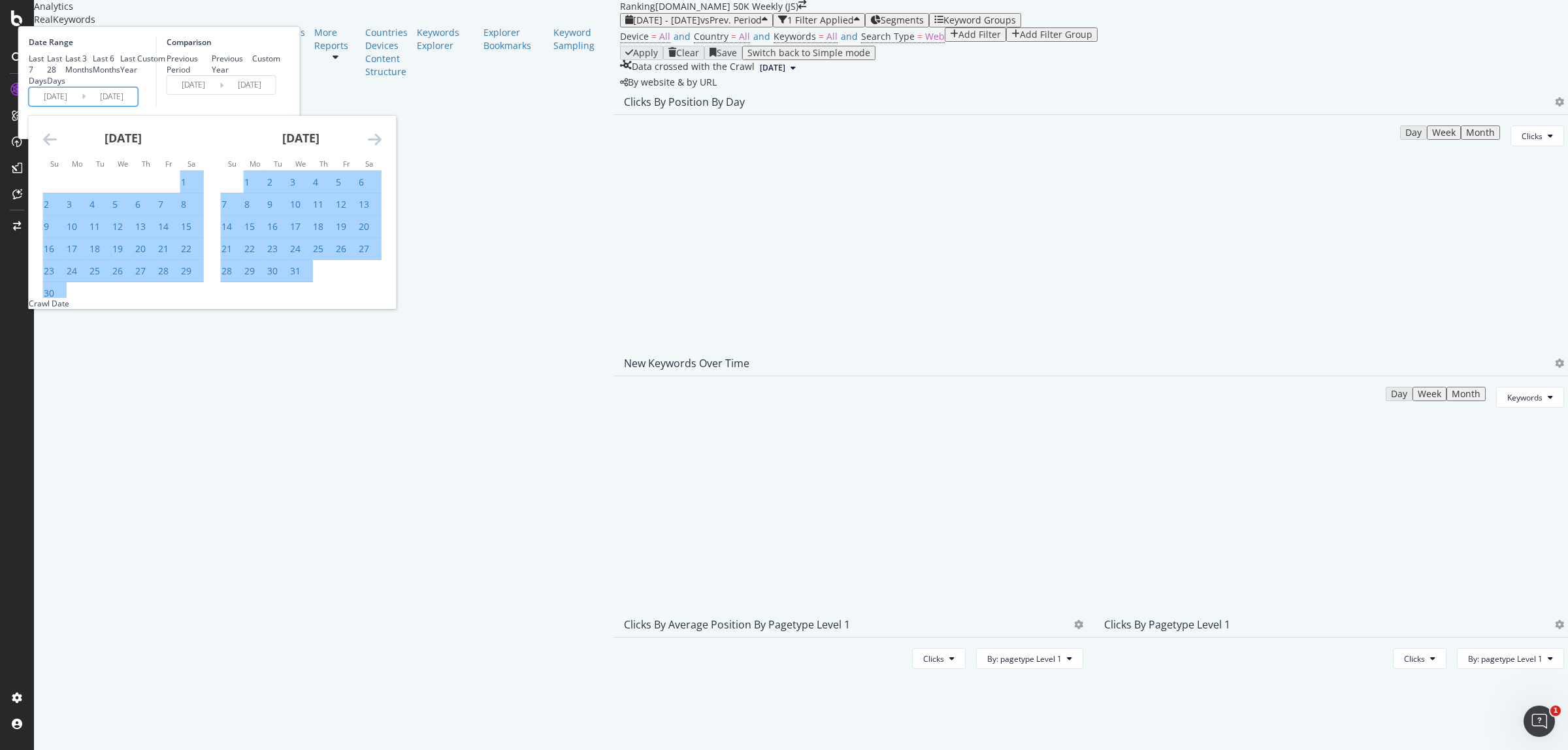
click at [381, 147] on icon "Move forward to switch to the next month." at bounding box center [375, 138] width 14 height 16
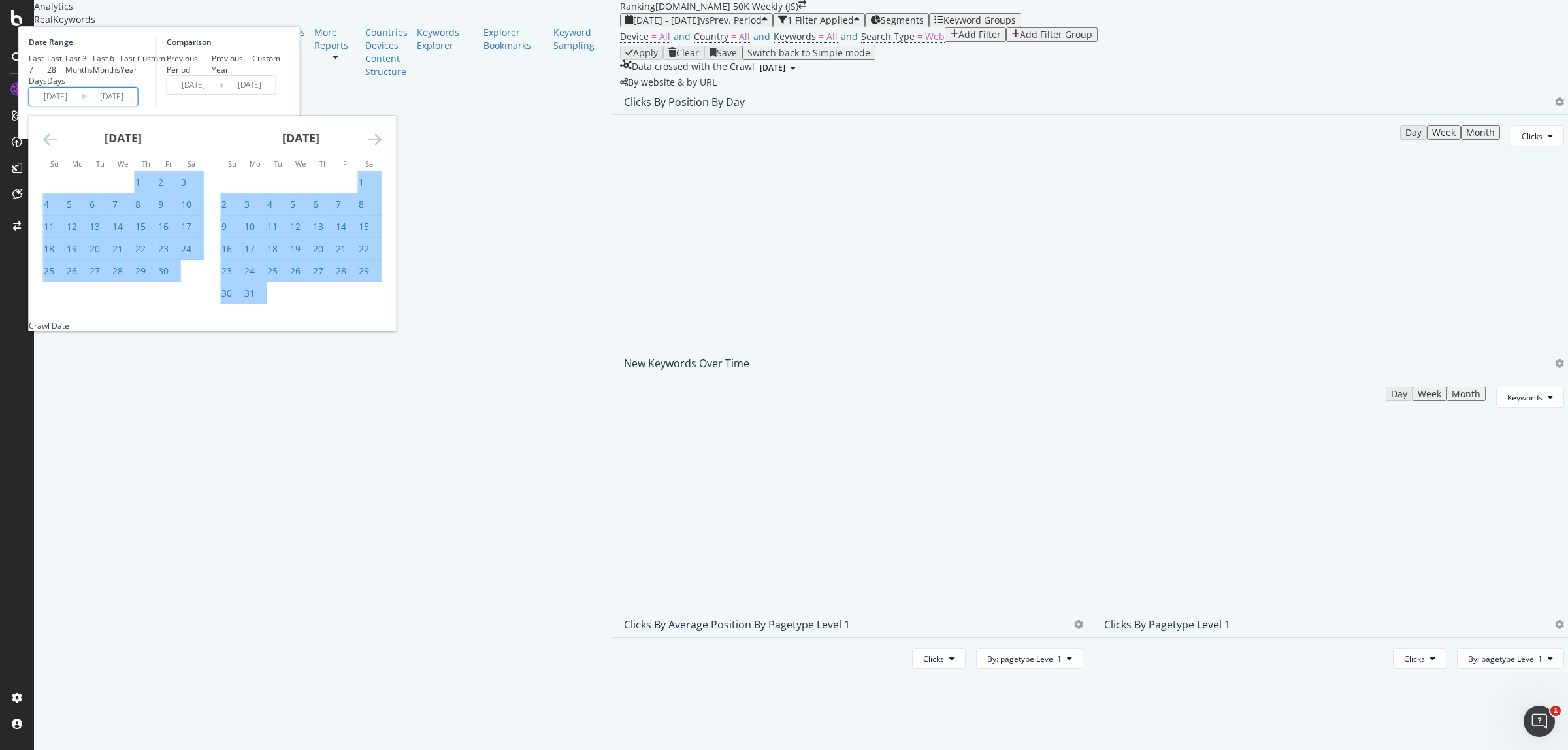
click at [381, 147] on icon "Move forward to switch to the next month." at bounding box center [375, 138] width 14 height 16
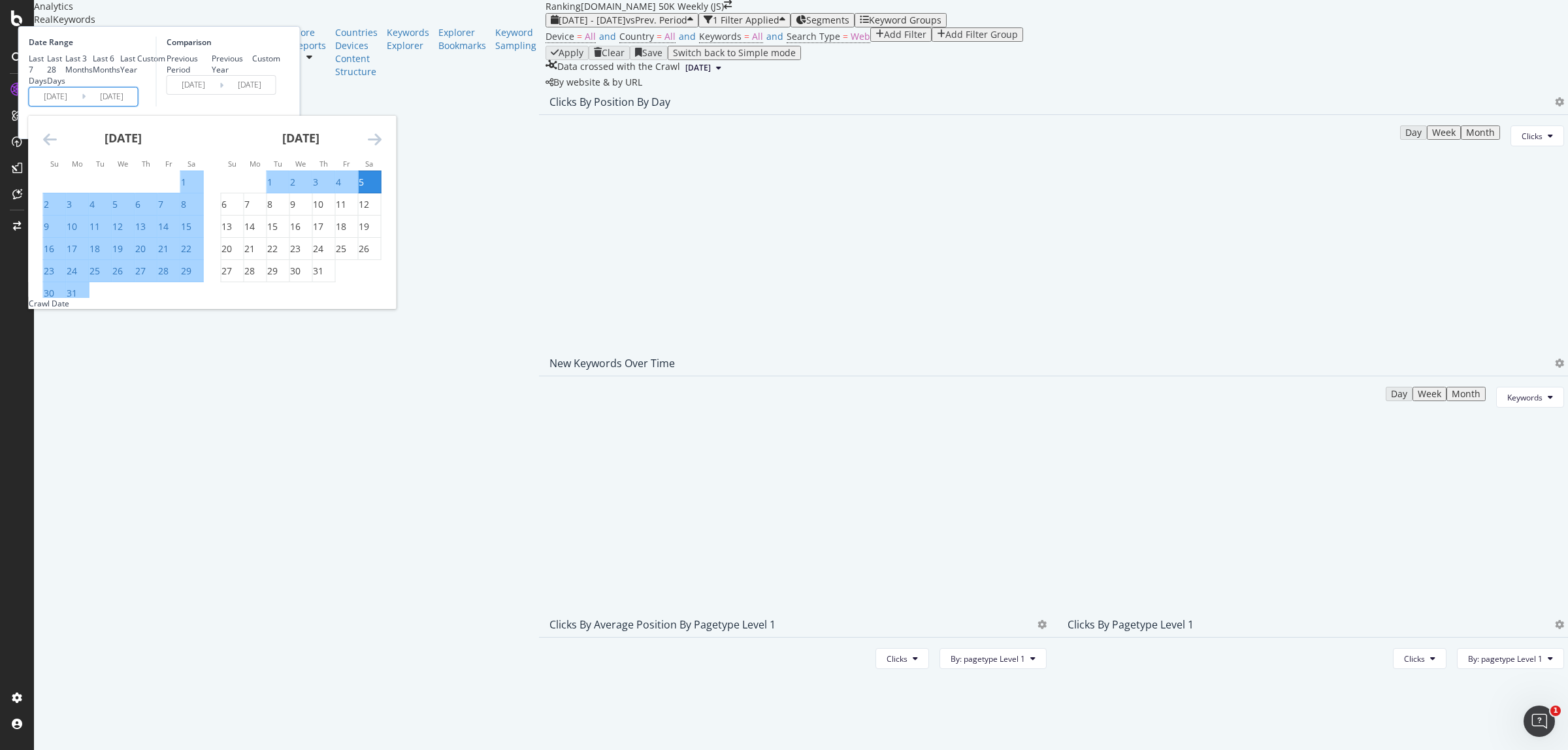
click at [381, 147] on icon "Move forward to switch to the next month." at bounding box center [375, 138] width 14 height 16
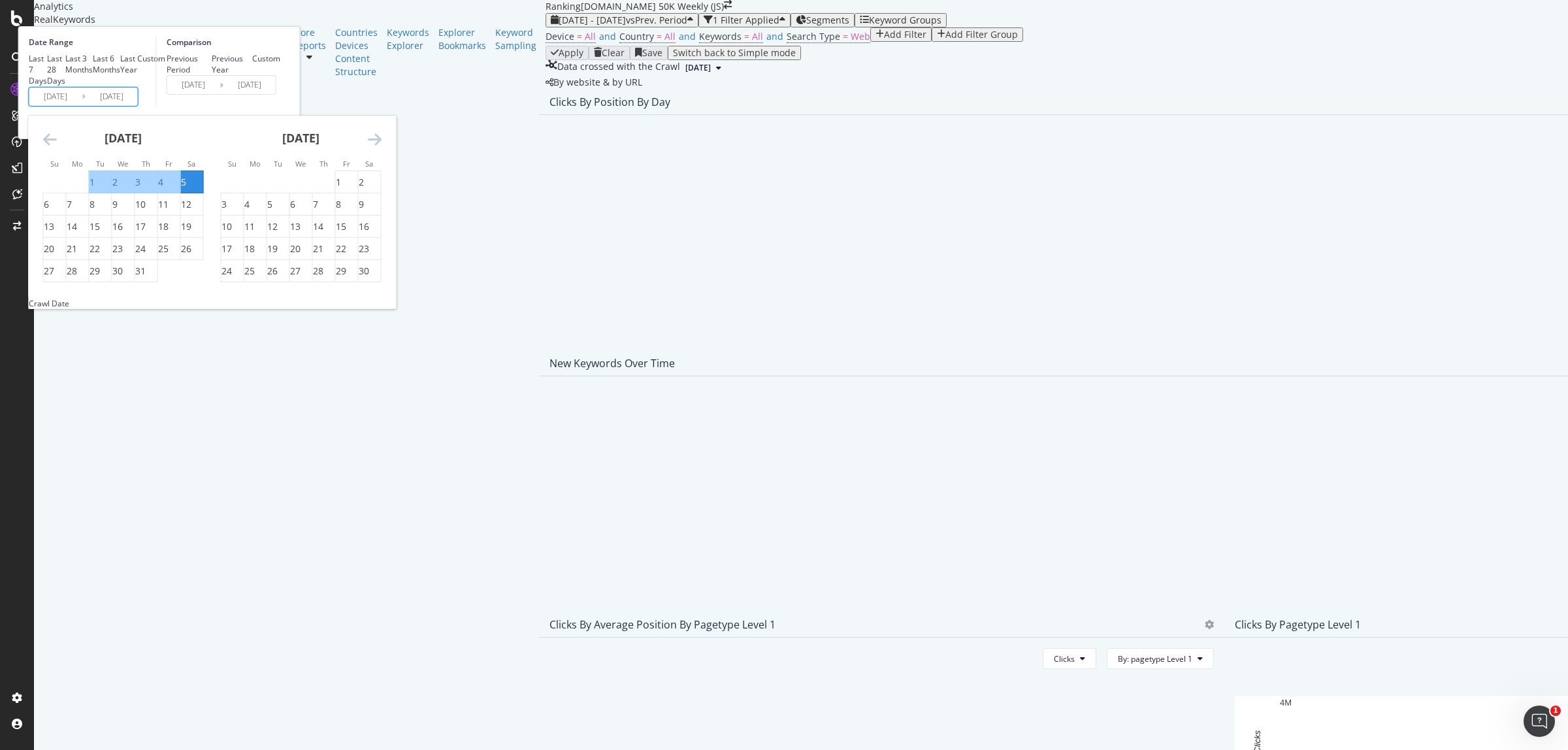
click at [381, 147] on icon "Move forward to switch to the next month." at bounding box center [375, 138] width 14 height 16
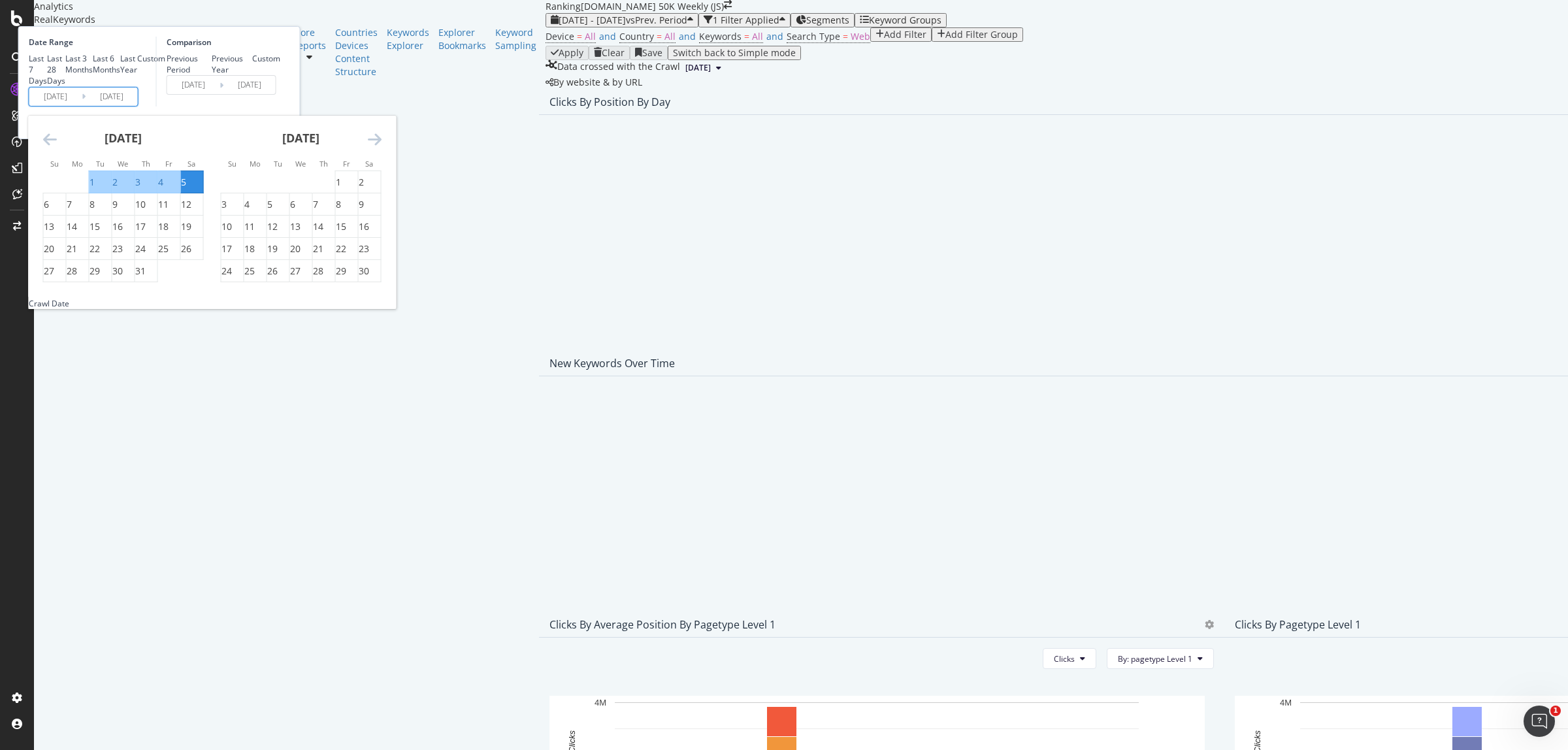
click at [381, 147] on icon "Move forward to switch to the next month." at bounding box center [375, 138] width 14 height 16
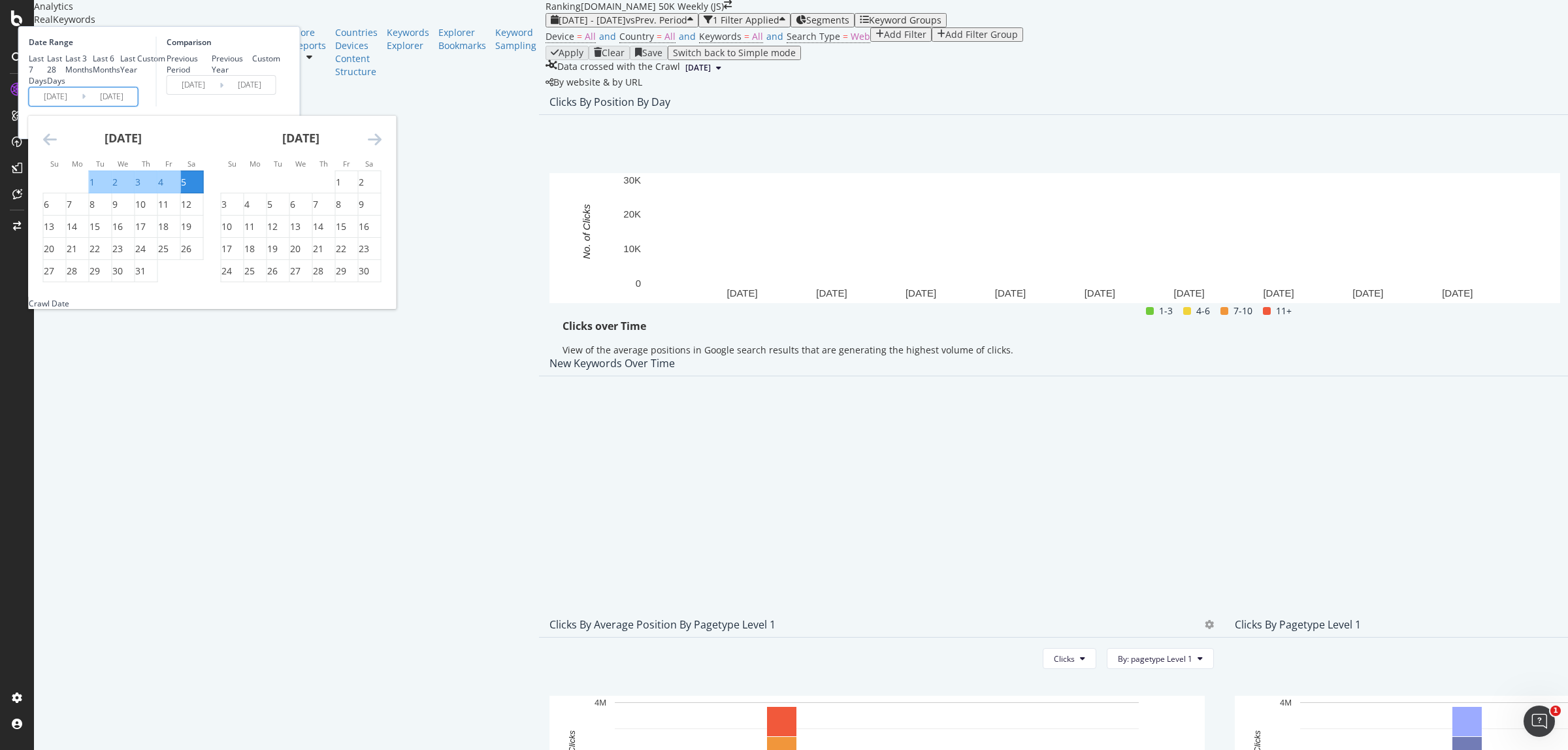
click at [381, 147] on icon "Move forward to switch to the next month." at bounding box center [375, 138] width 14 height 16
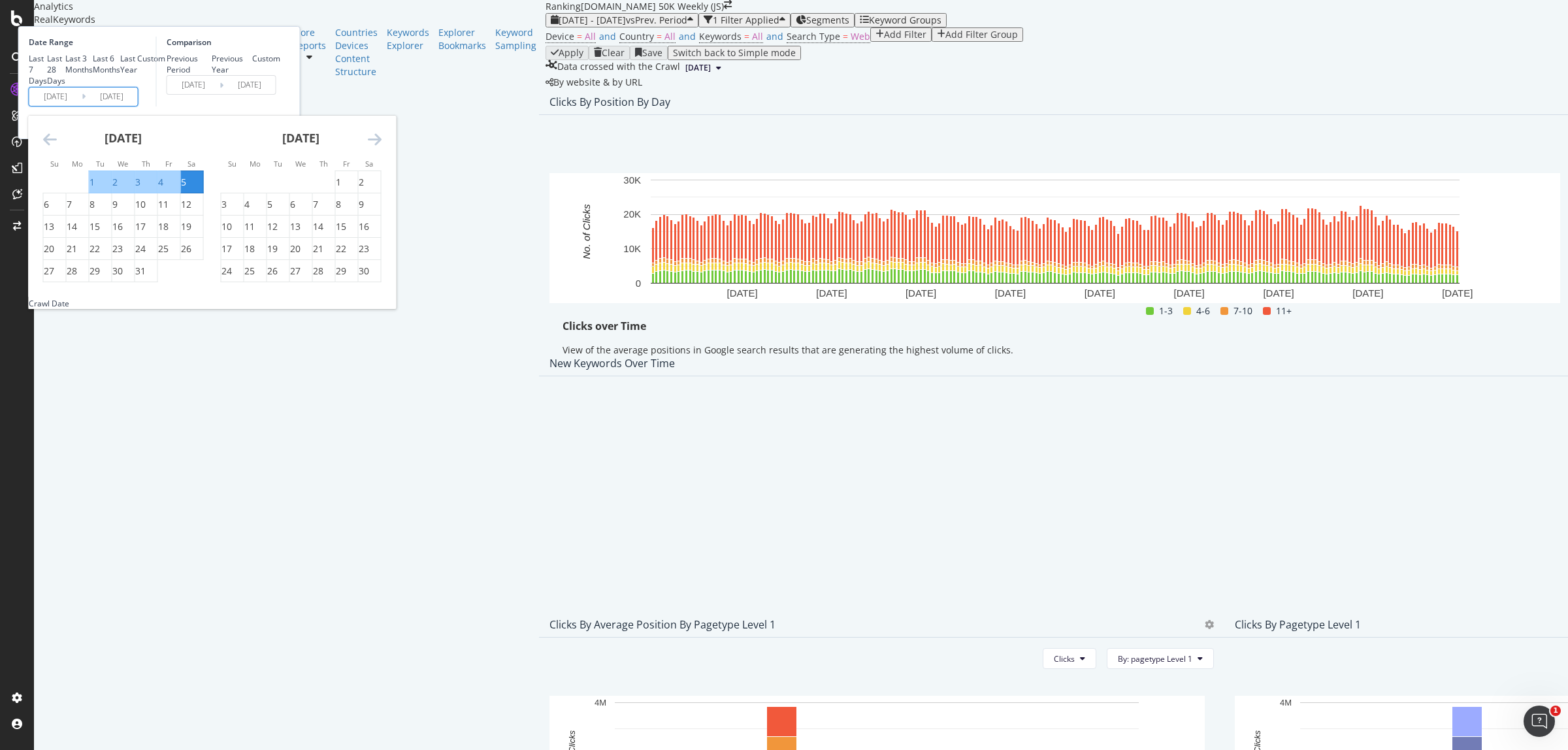
click at [709, 76] on div "Data crossed with the Crawl 2023 Aug. 26th" at bounding box center [1224, 68] width 1357 height 16
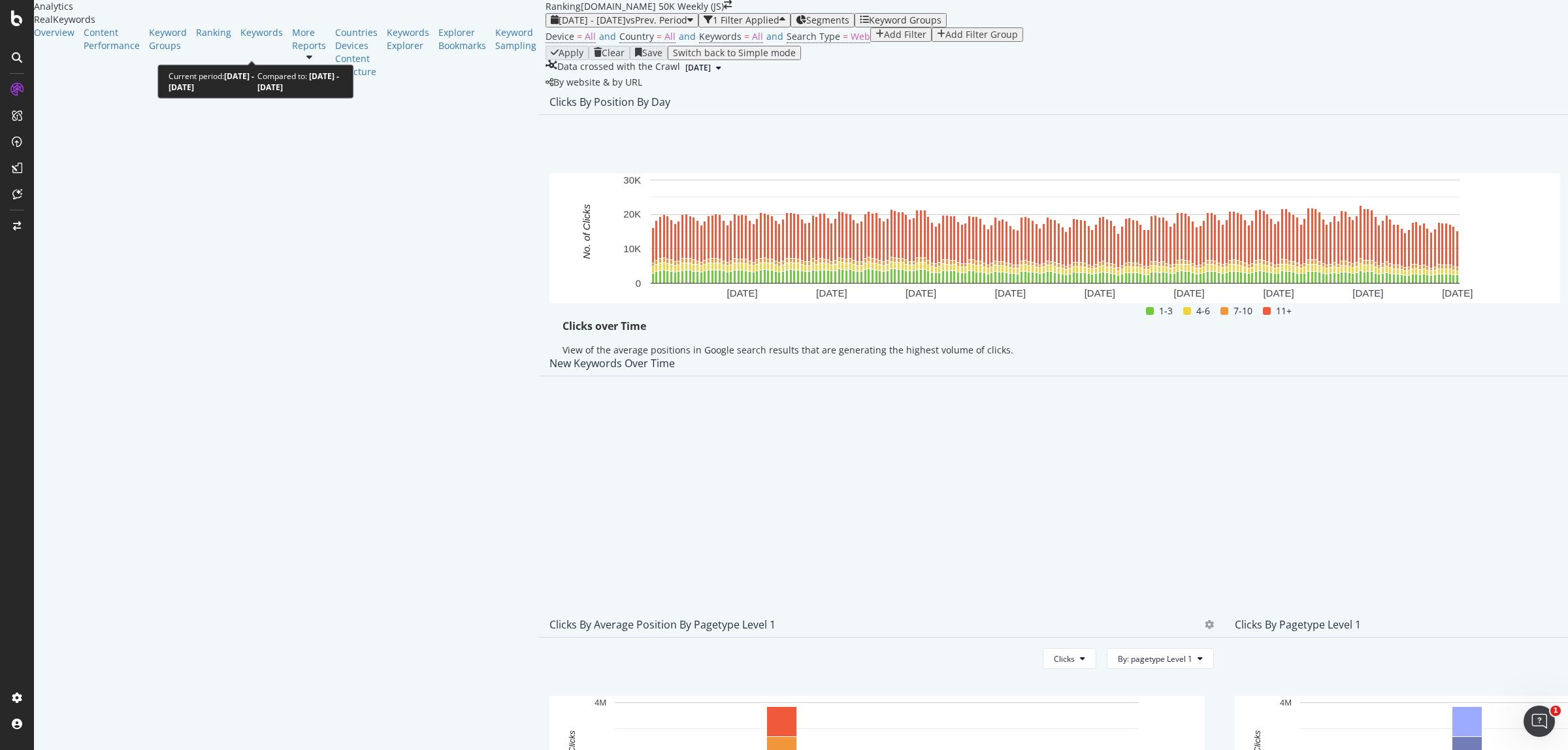
click at [559, 26] on span "2023 Jan. 1st - 2023 Aug. 5th" at bounding box center [592, 20] width 67 height 12
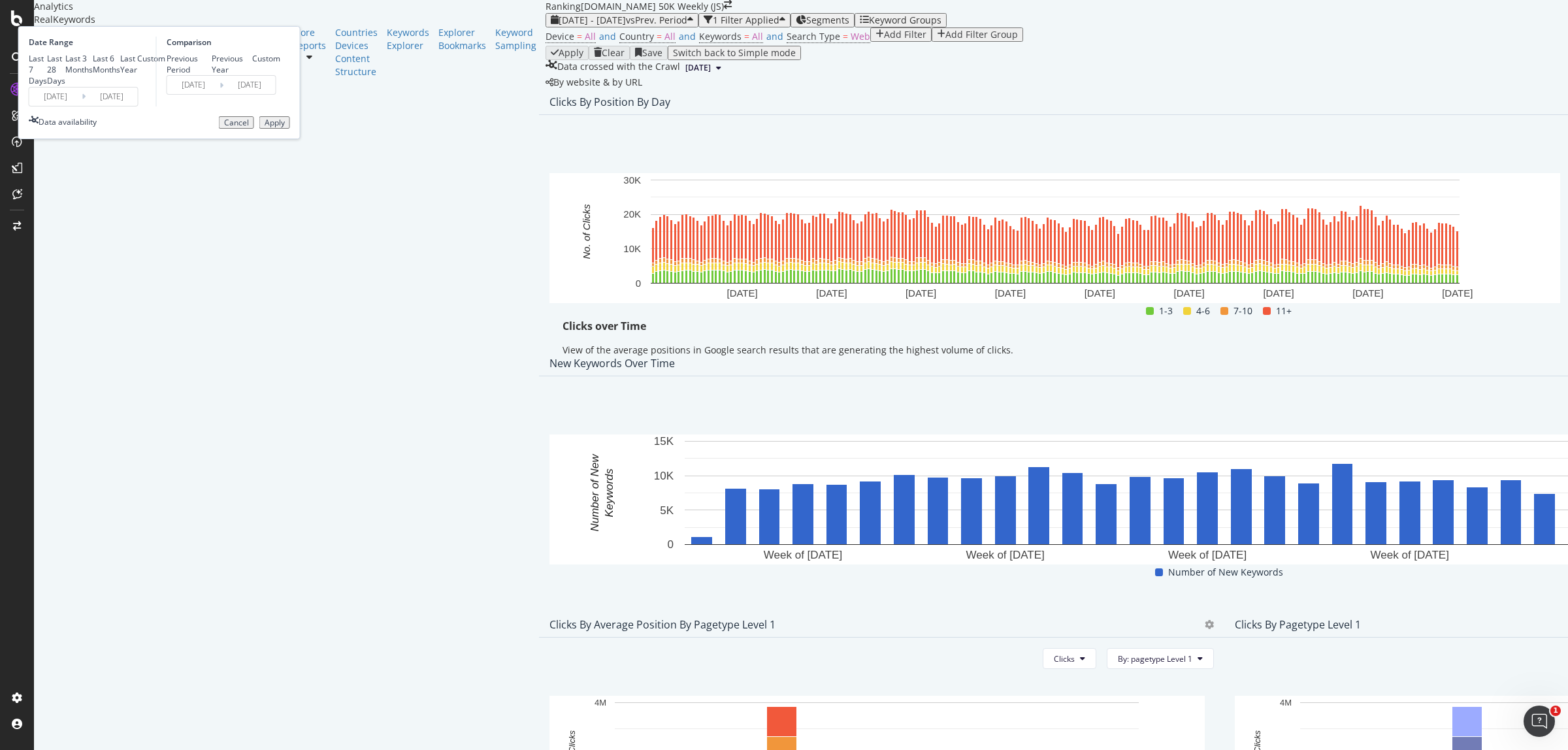
drag, startPoint x: 246, startPoint y: 183, endPoint x: 249, endPoint y: 191, distance: 8.5
click at [152, 107] on div "Date Range Last 7 Days Last 28 Days Last 3 Months Last 6 Months Last Year Custo…" at bounding box center [91, 71] width 125 height 70
click at [138, 106] on input "2023/08/05" at bounding box center [112, 97] width 52 height 19
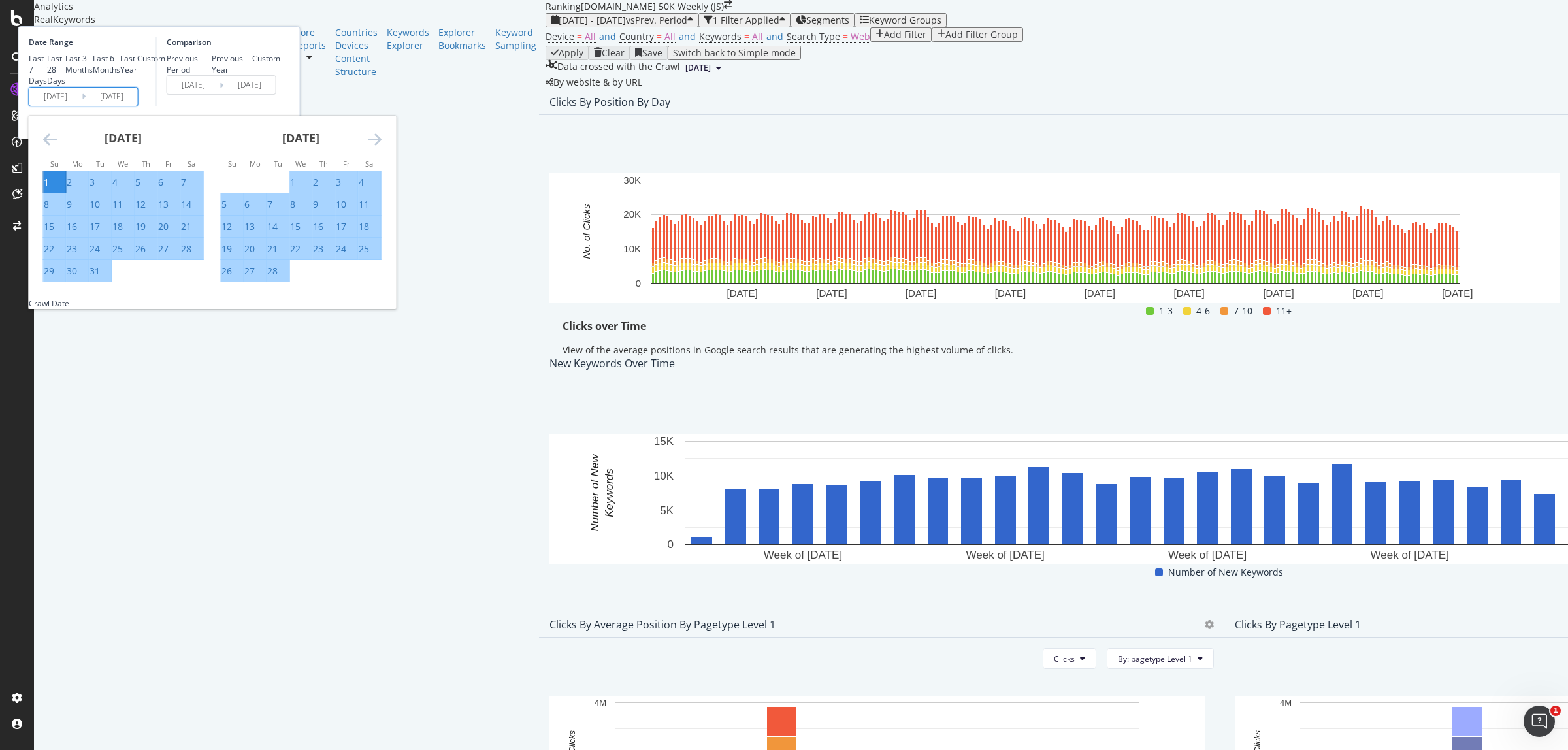
click at [381, 147] on icon "Move forward to switch to the next month." at bounding box center [375, 138] width 14 height 16
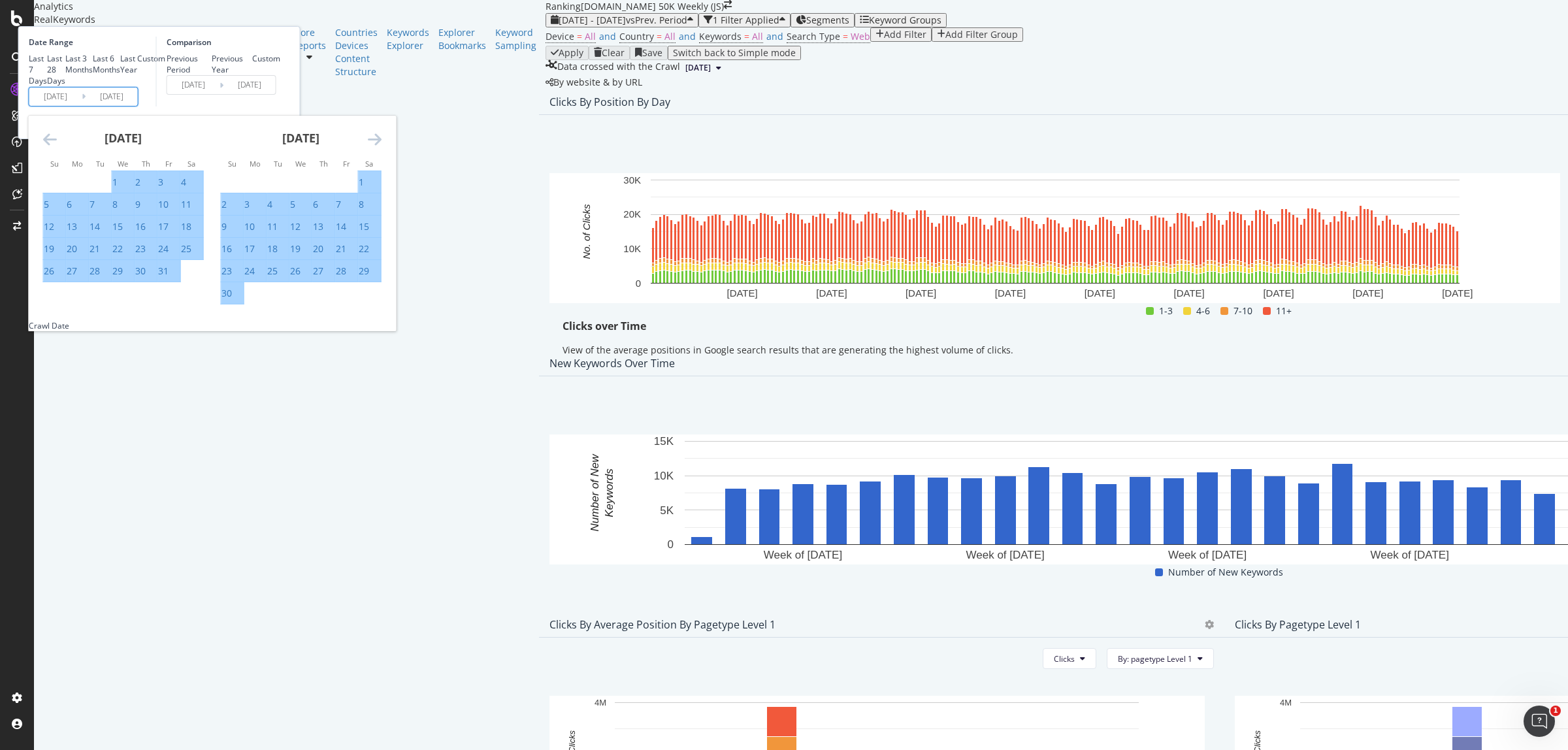
click at [381, 147] on icon "Move forward to switch to the next month." at bounding box center [375, 138] width 14 height 16
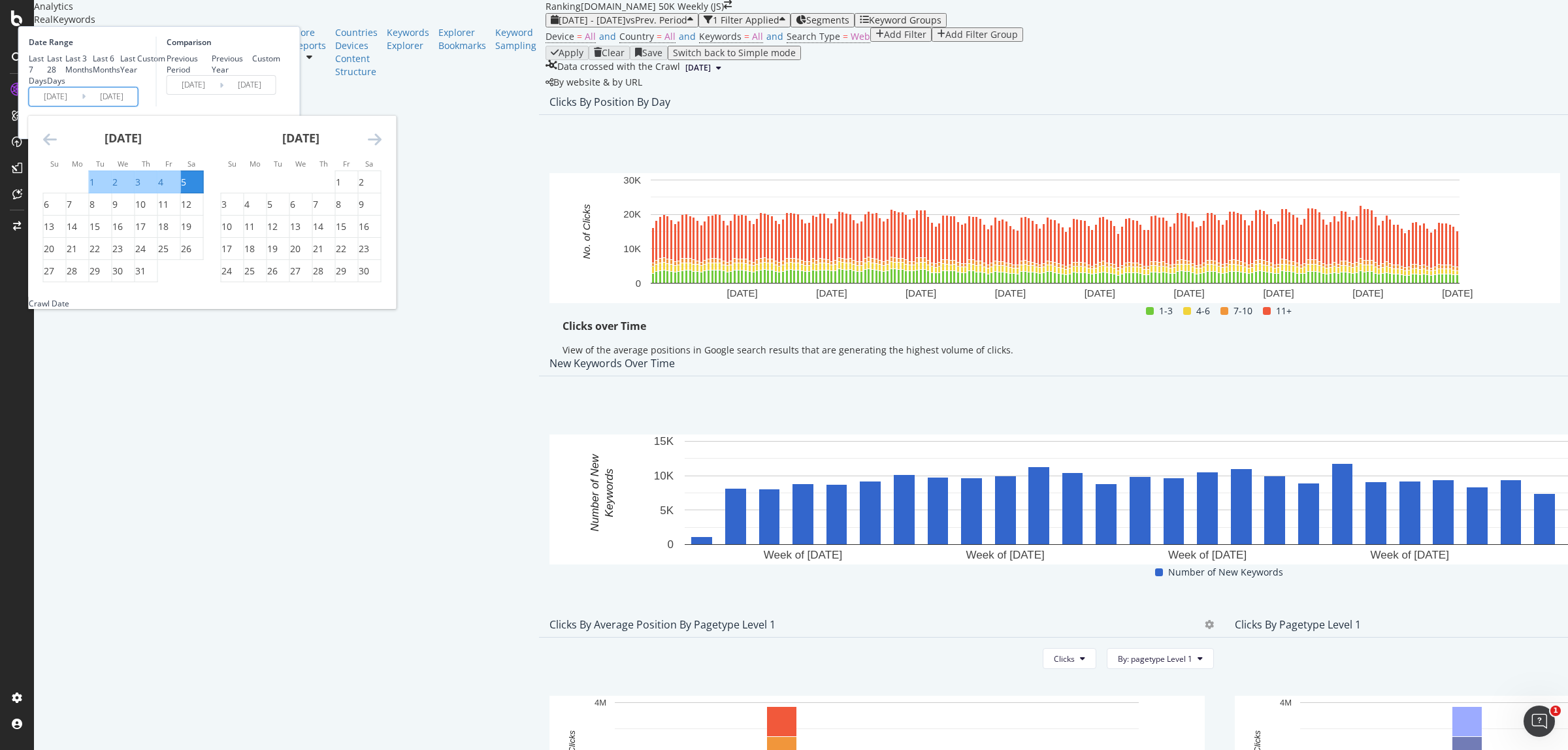
click at [381, 147] on icon "Move forward to switch to the next month." at bounding box center [375, 138] width 14 height 16
click at [363, 189] on div "6" at bounding box center [362, 182] width 6 height 13
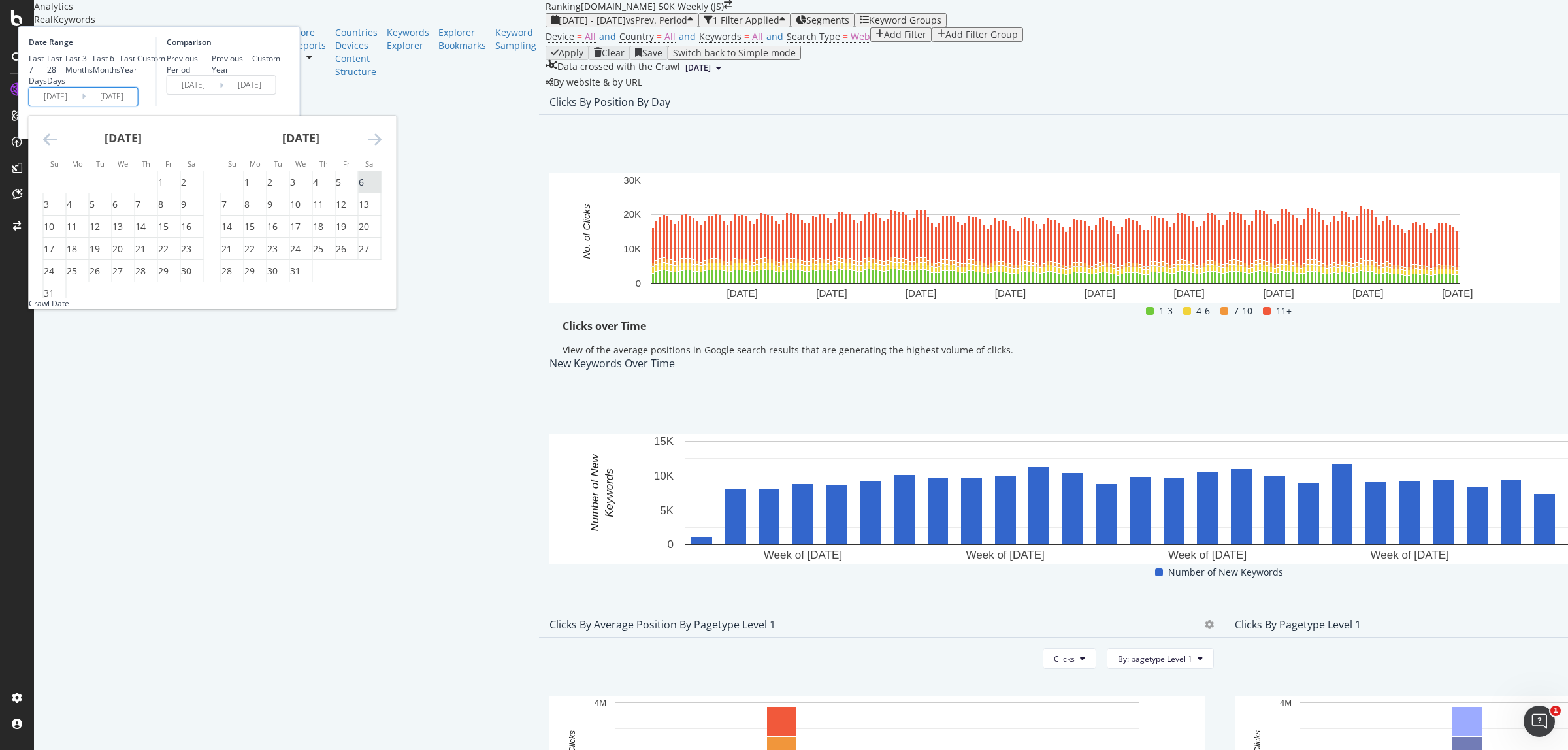
type input "2024/01/06"
type input "2021/12/26"
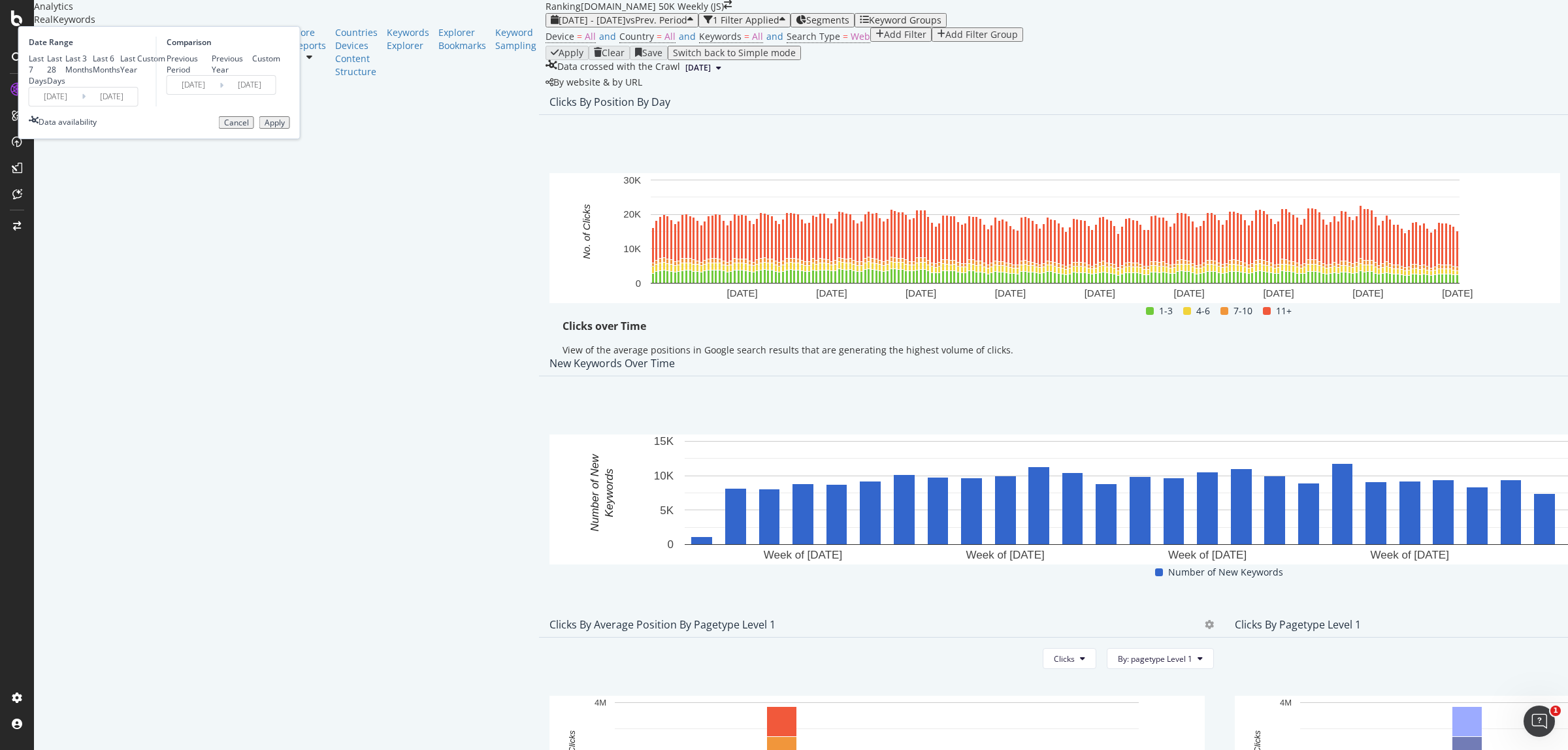
click at [290, 129] on button "Apply" at bounding box center [274, 123] width 31 height 13
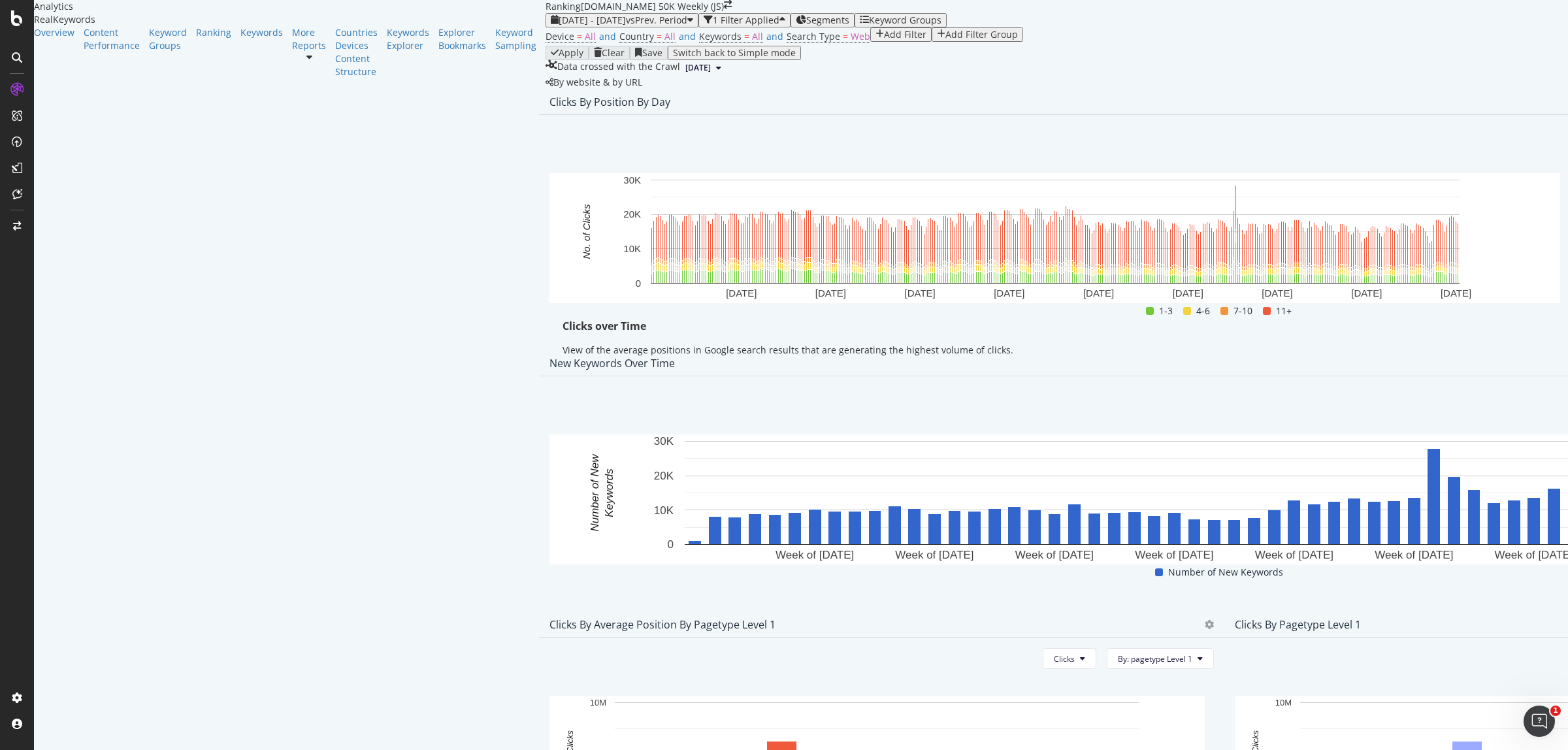
click at [1465, 252] on span "Export as CSV" at bounding box center [1468, 252] width 72 height 12
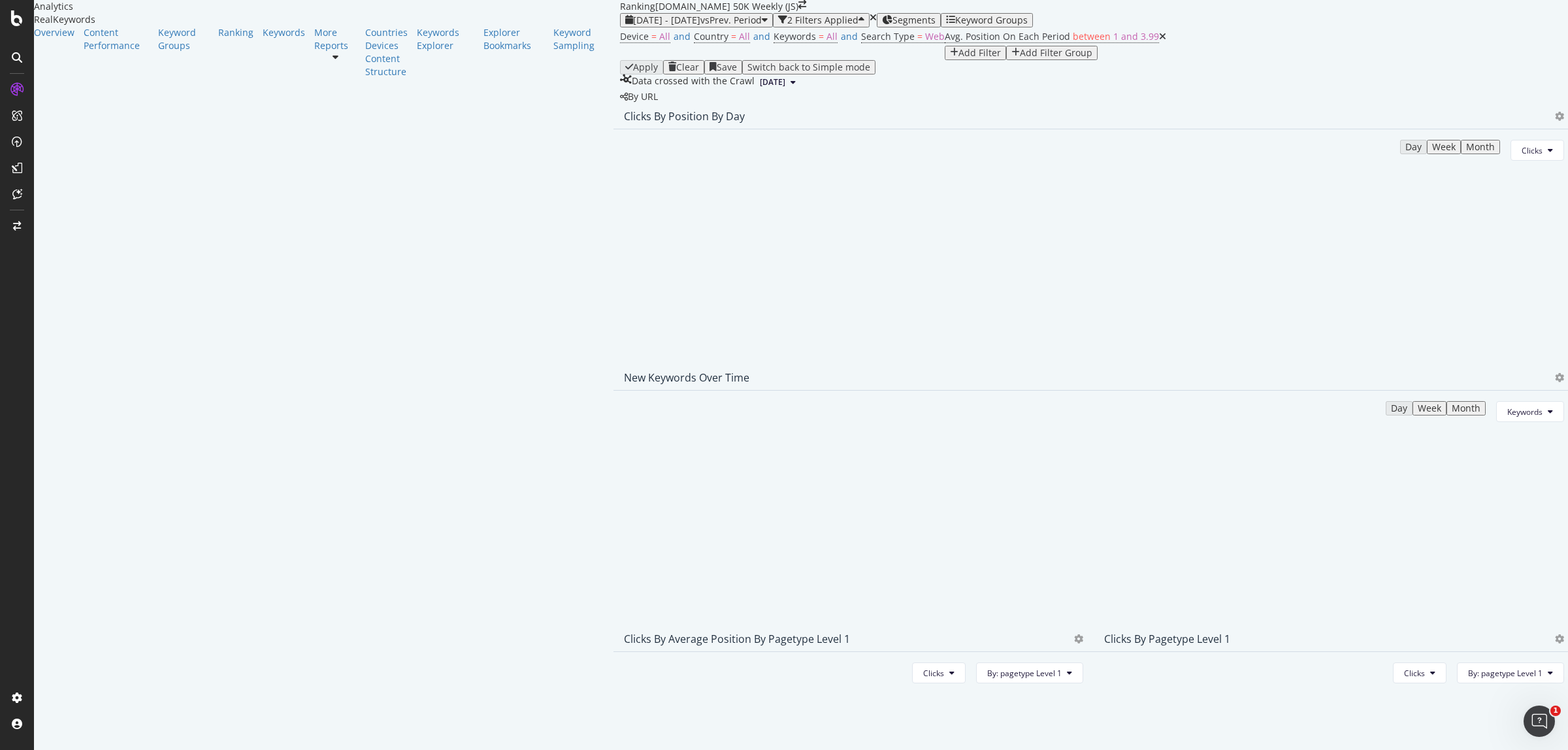
click at [902, 749] on html "Analytics RealKeywords Overview Content Performance Keyword Groups Ranking Keyw…" at bounding box center [784, 375] width 1568 height 750
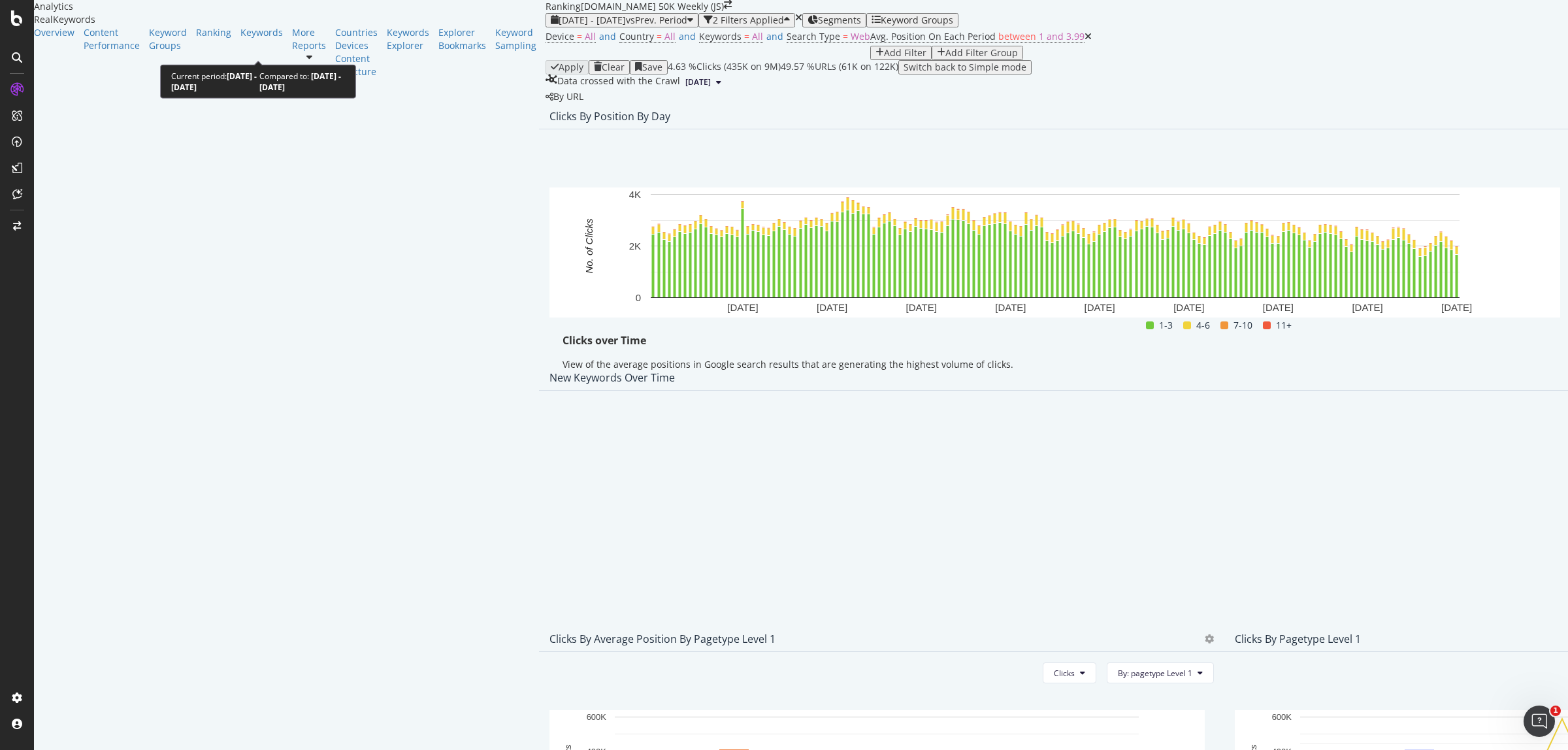
click at [546, 28] on div "2024 Dec. 29th - 2025 May. 31st vs Prev. Period 2 Filters Applied Segments Keyw…" at bounding box center [1224, 20] width 1357 height 14
click at [559, 26] on span "2024 Dec. 29th - 2025 May. 31st" at bounding box center [592, 20] width 67 height 12
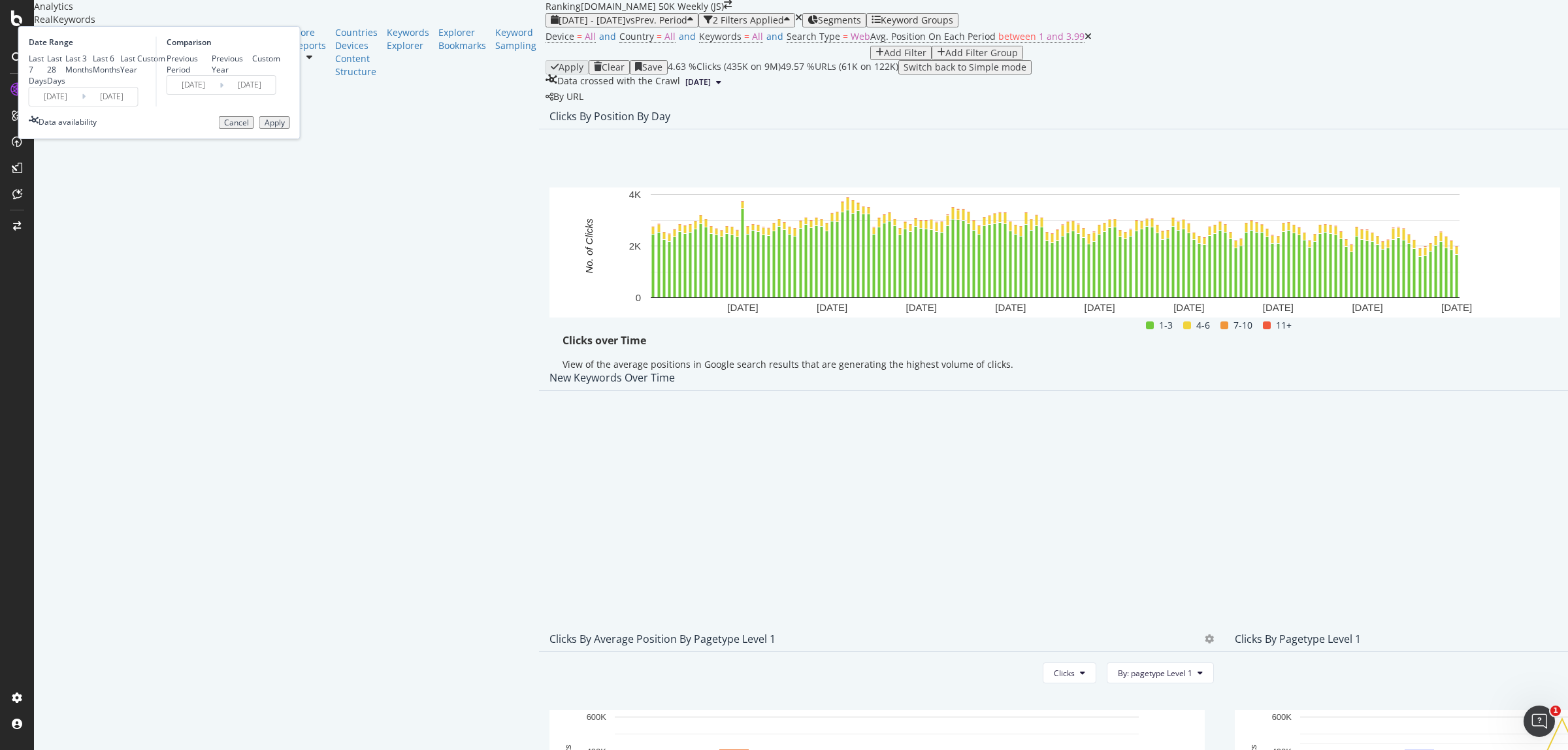
click at [82, 106] on input "2024/12/29" at bounding box center [56, 97] width 52 height 19
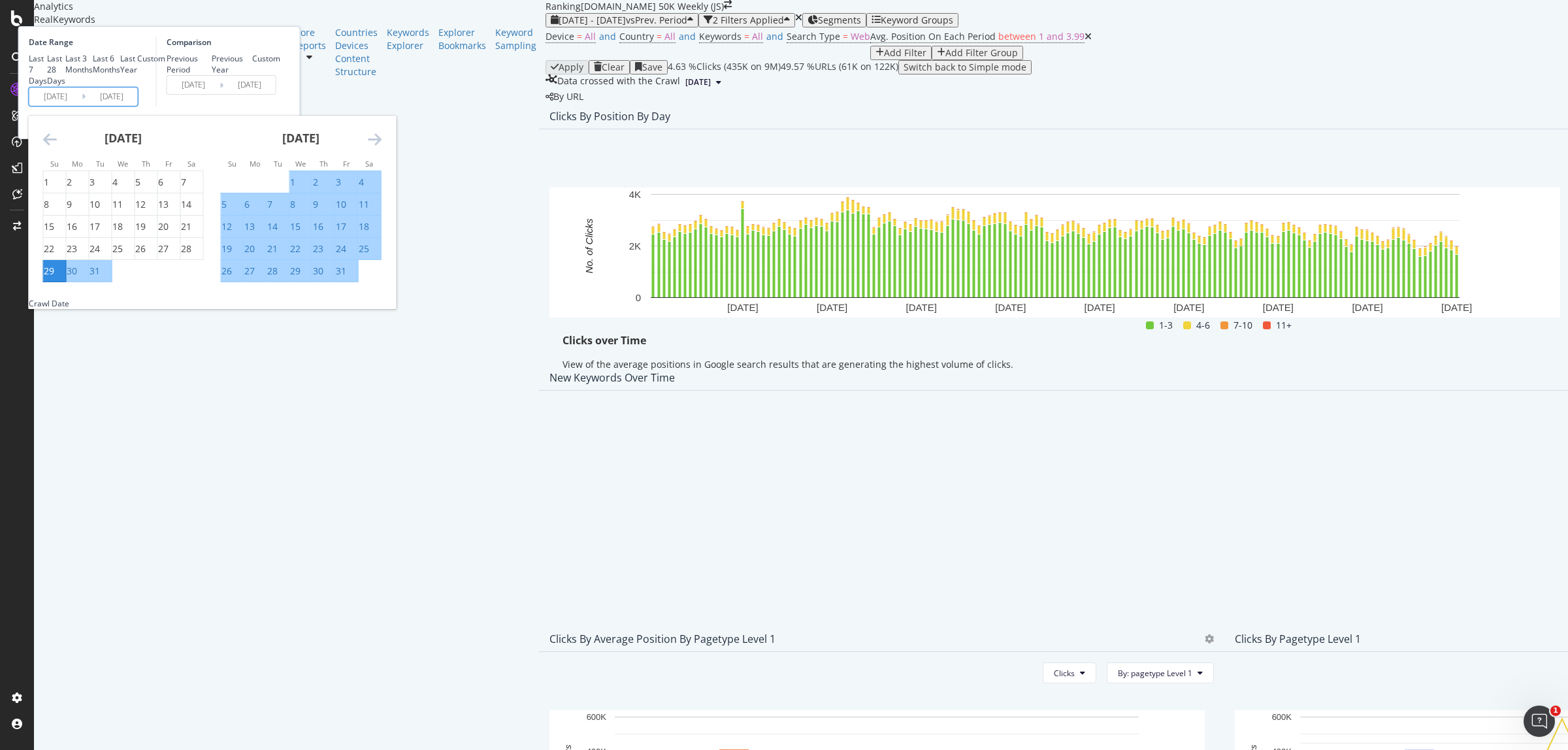
click at [54, 278] on div "29" at bounding box center [48, 271] width 10 height 13
click at [381, 147] on icon "Move forward to switch to the next month." at bounding box center [375, 138] width 14 height 16
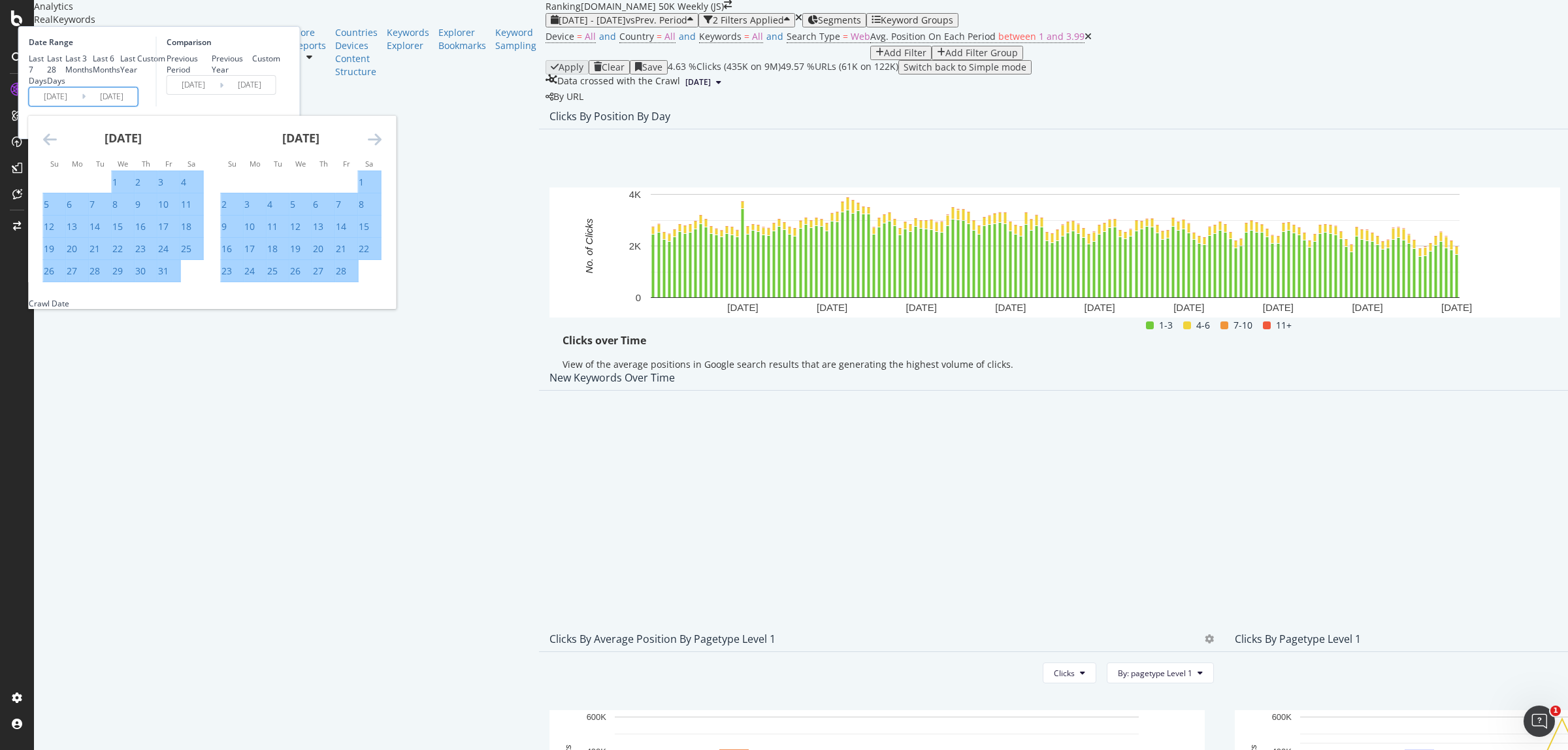
click at [381, 147] on icon "Move forward to switch to the next month." at bounding box center [375, 138] width 14 height 16
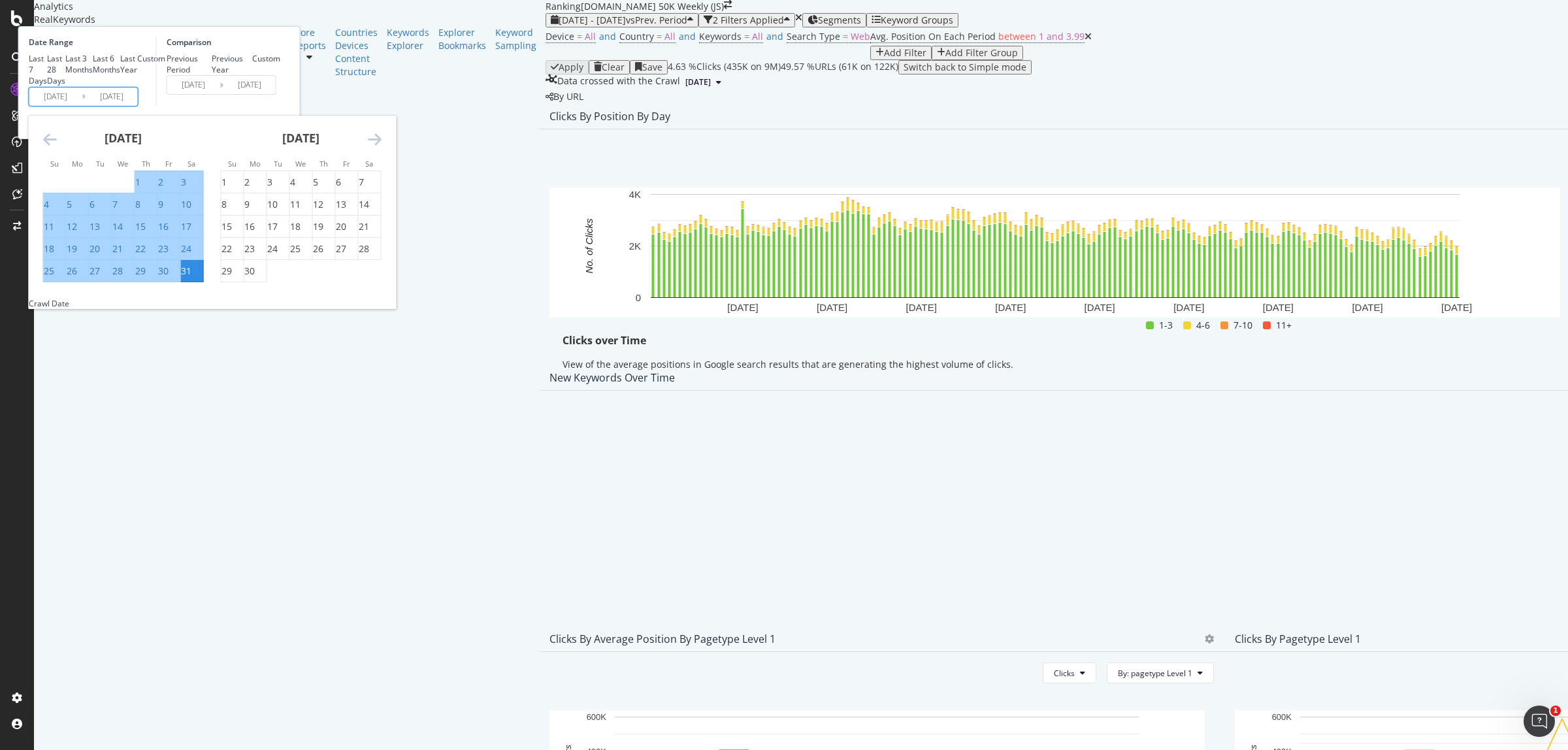
click at [381, 147] on icon "Move forward to switch to the next month." at bounding box center [375, 138] width 14 height 16
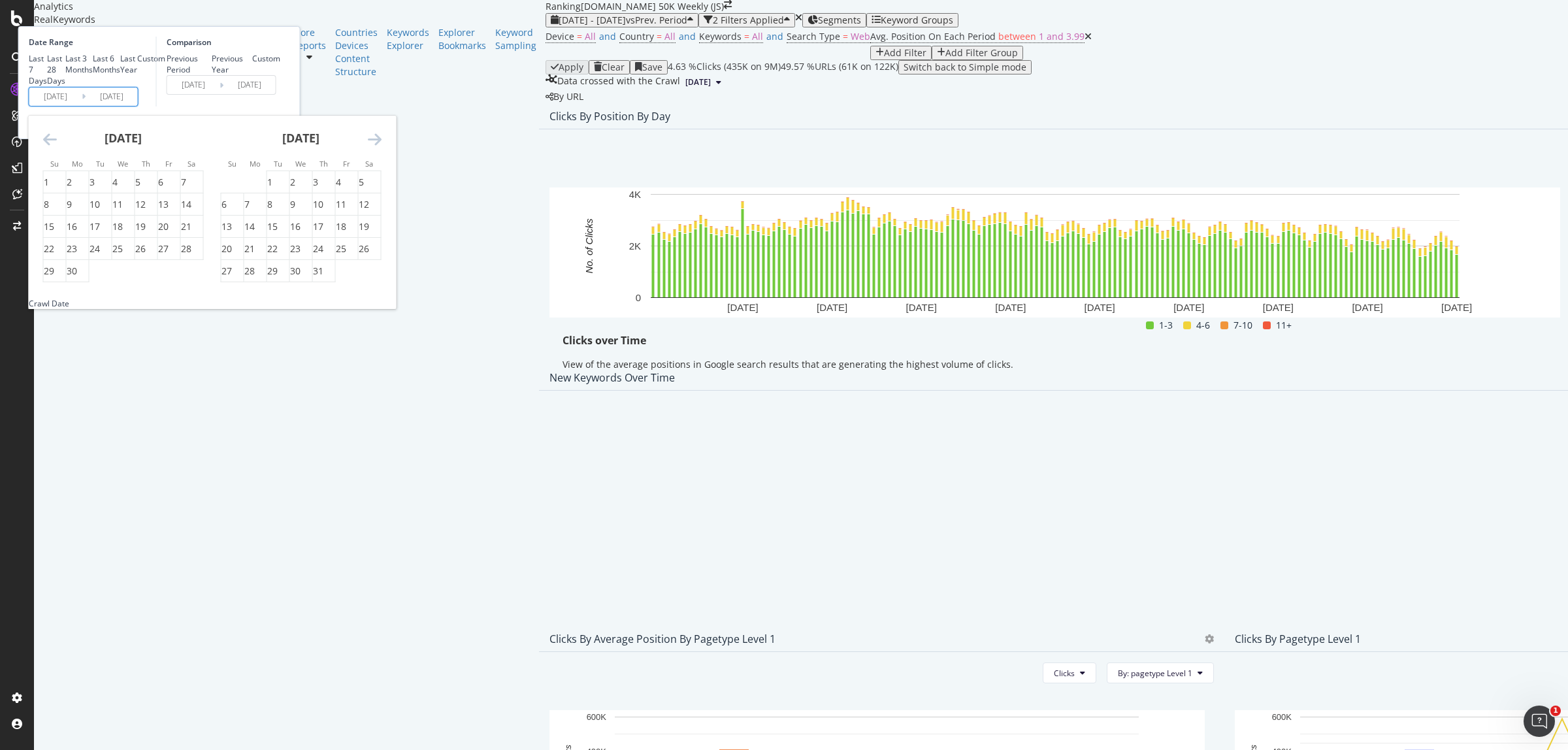
click at [381, 147] on icon "Move forward to switch to the next month." at bounding box center [375, 138] width 14 height 16
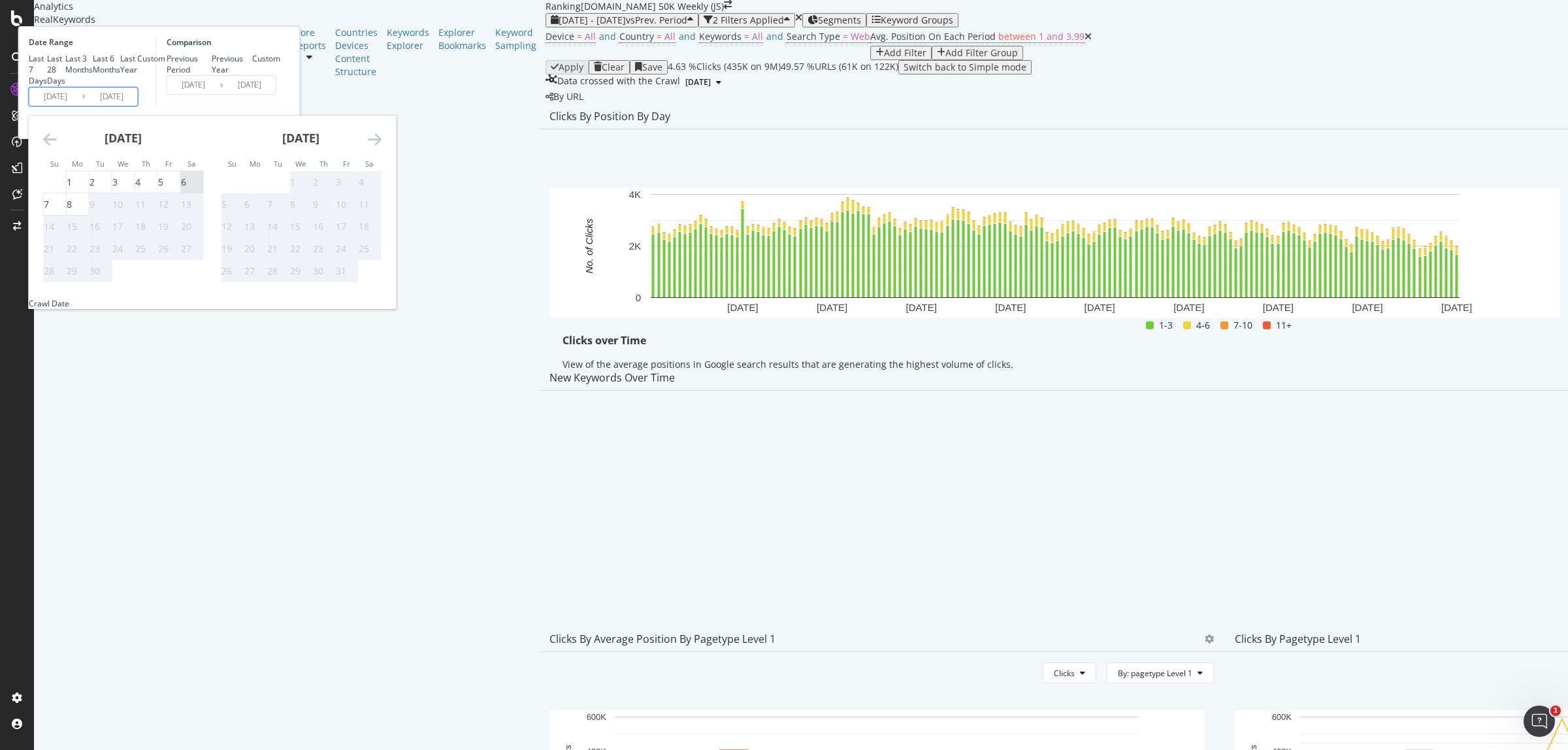
click at [186, 189] on div "6" at bounding box center [184, 182] width 6 height 13
type input "2025/09/06"
type input "2024/04/20"
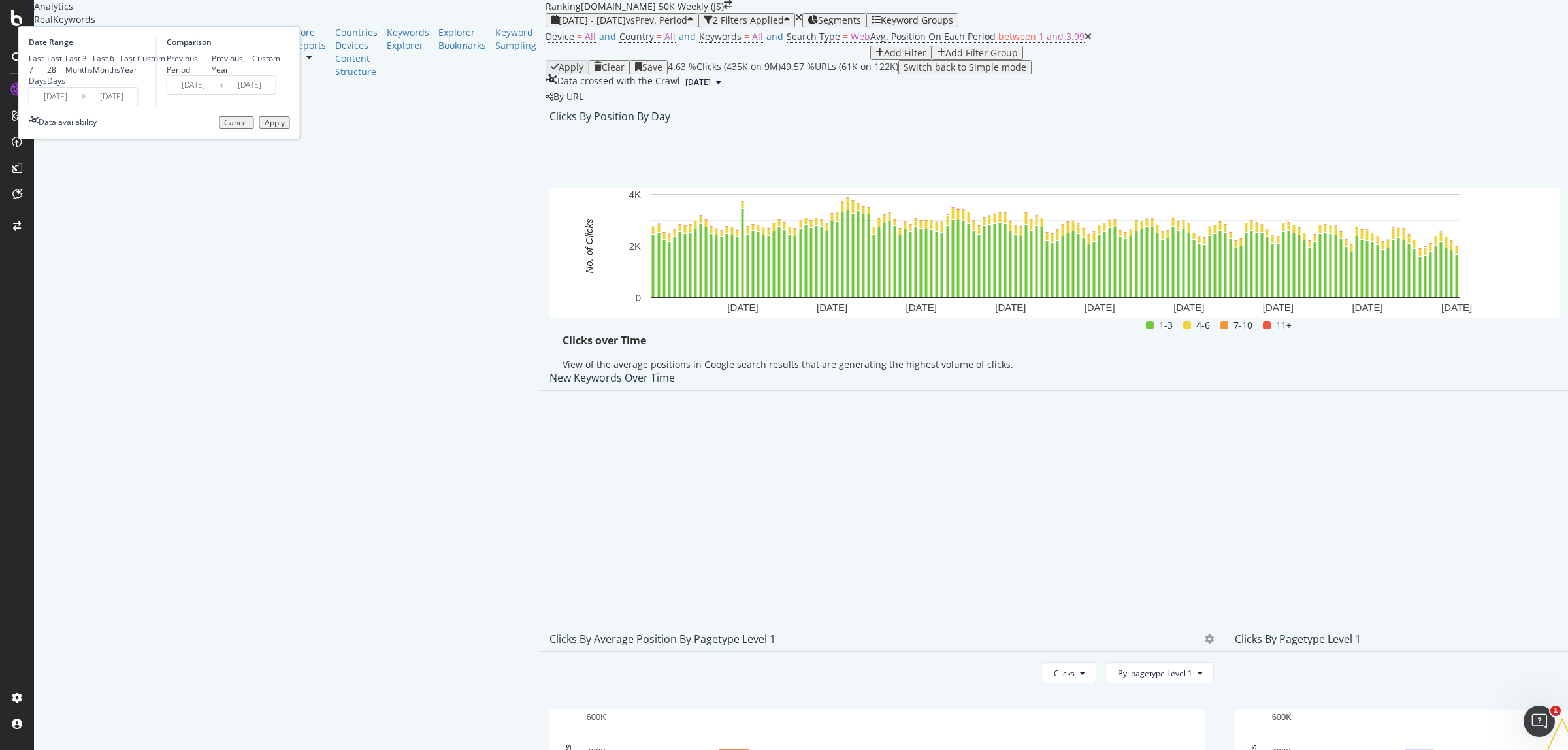
click at [284, 127] on div "Apply" at bounding box center [275, 123] width 20 height 9
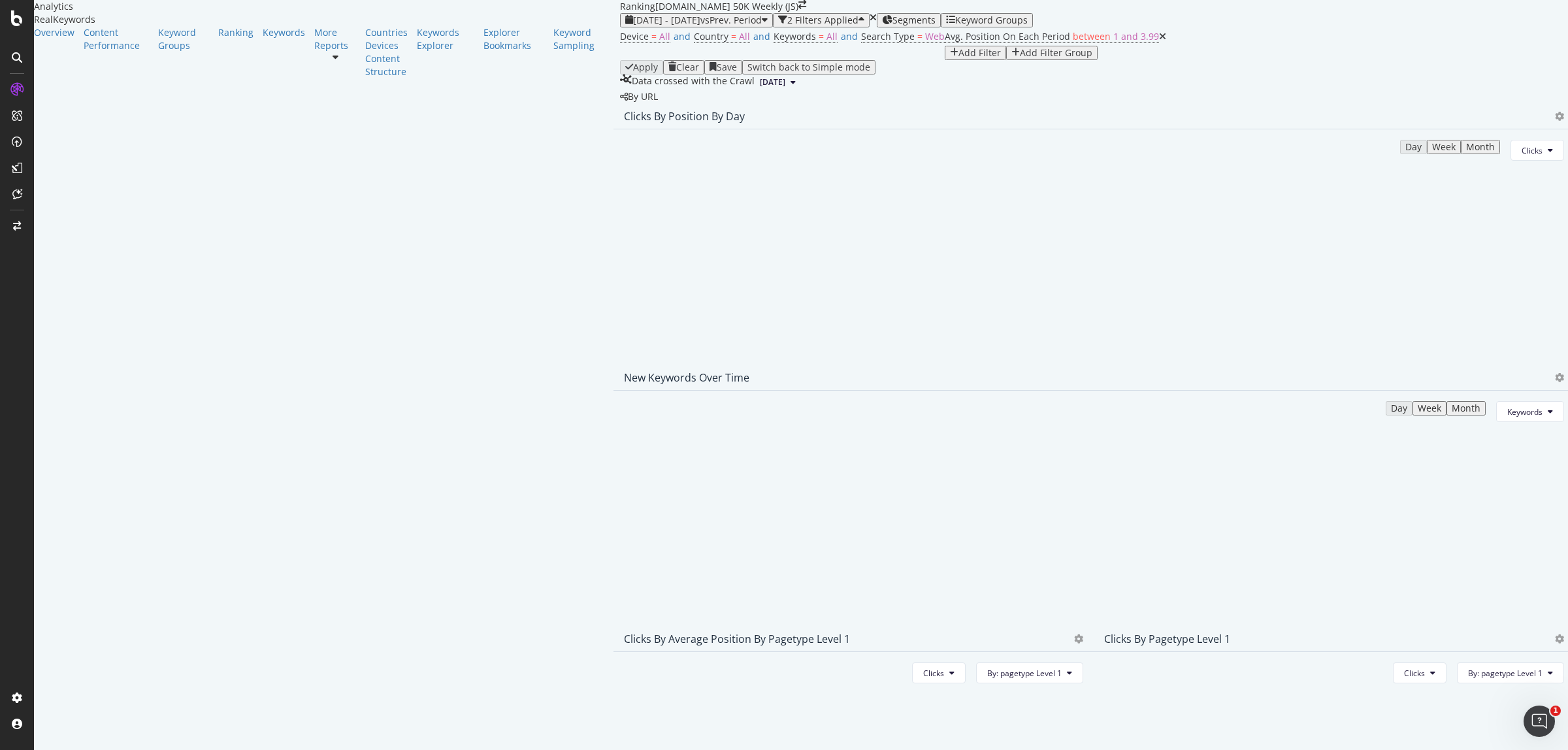
click at [1159, 41] on icon at bounding box center [1163, 36] width 7 height 9
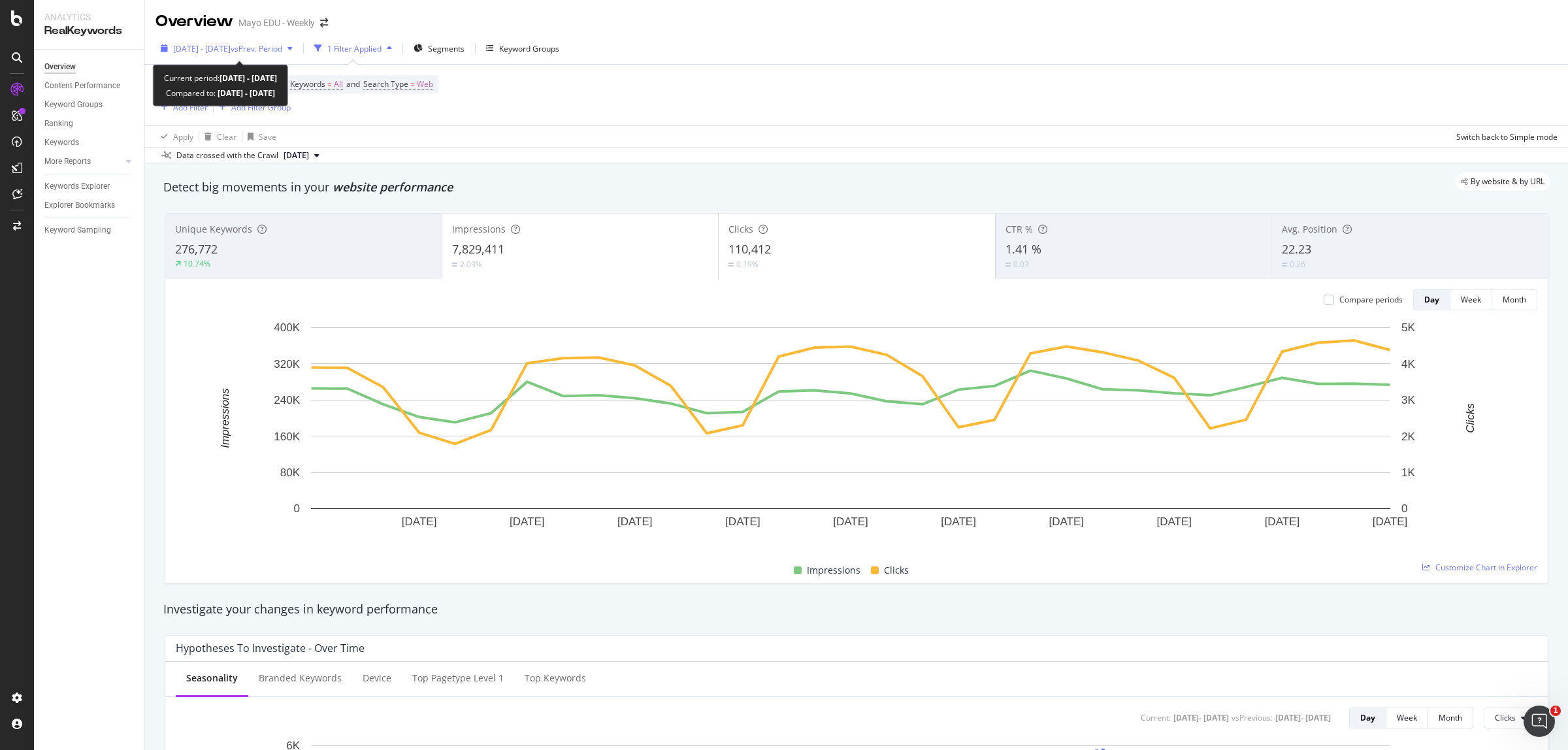
click at [270, 41] on div "[DATE] - [DATE] vs Prev. Period" at bounding box center [226, 47] width 142 height 20
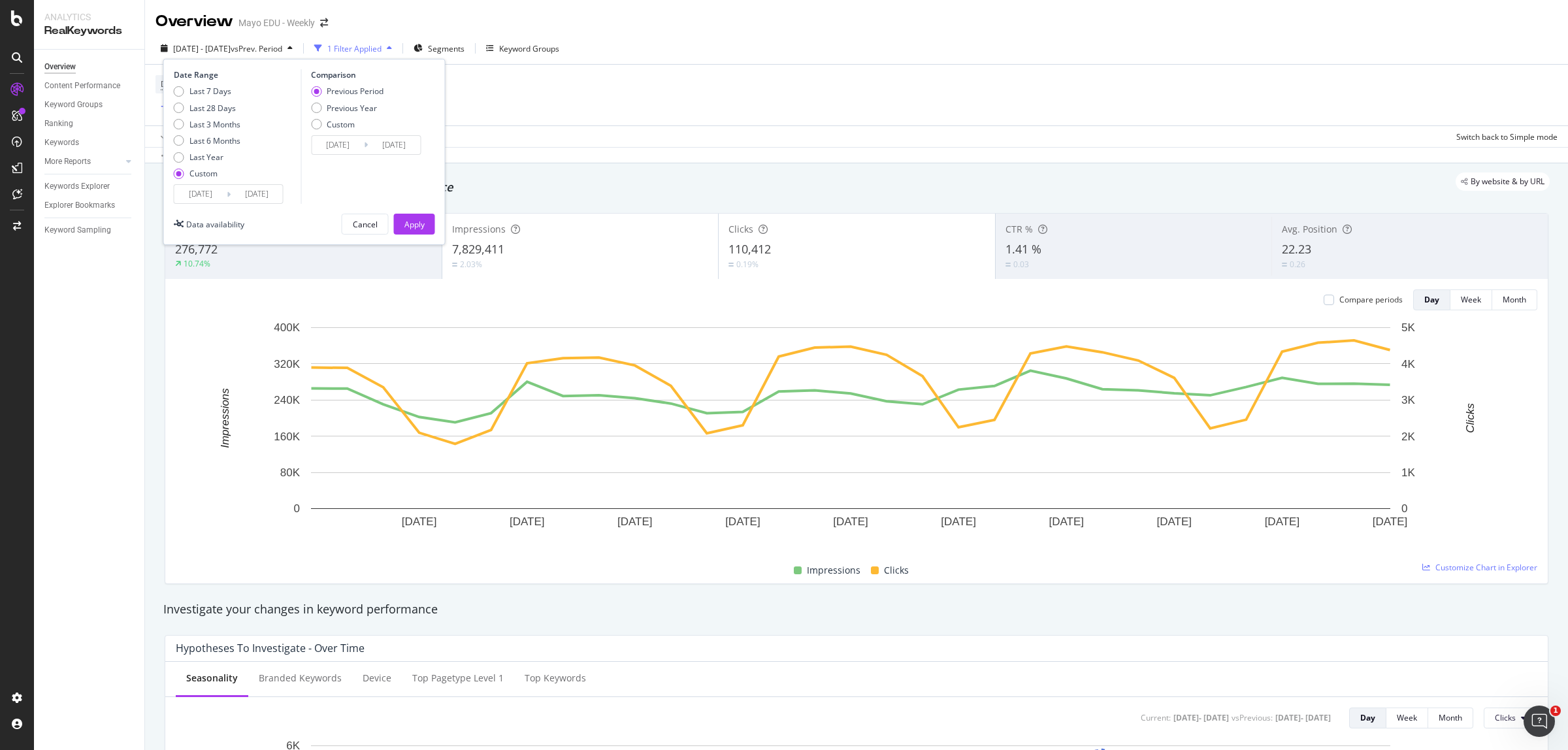
click at [191, 201] on input "[DATE]" at bounding box center [201, 194] width 52 height 19
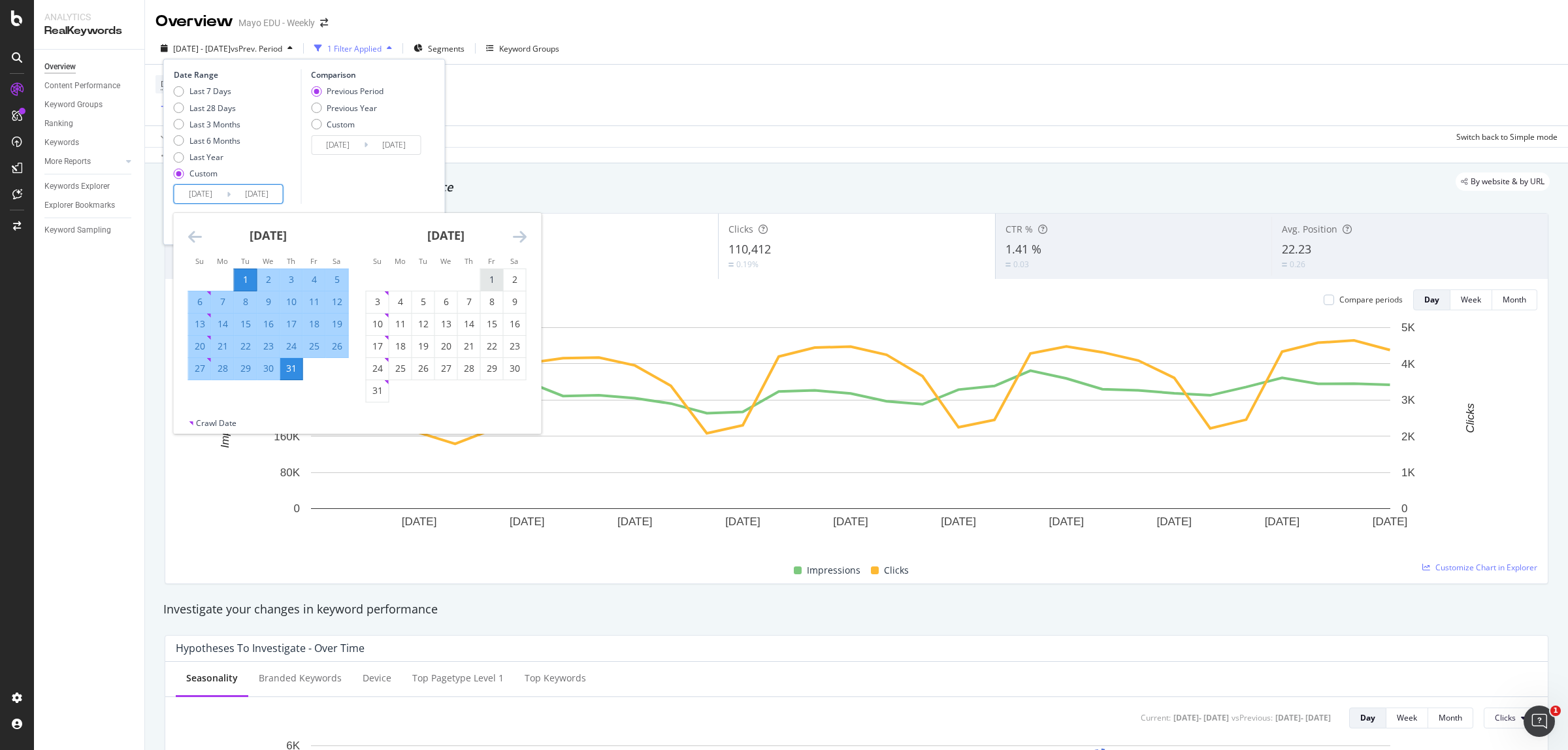
click at [485, 283] on div "1" at bounding box center [492, 280] width 22 height 13
type input "[DATE]"
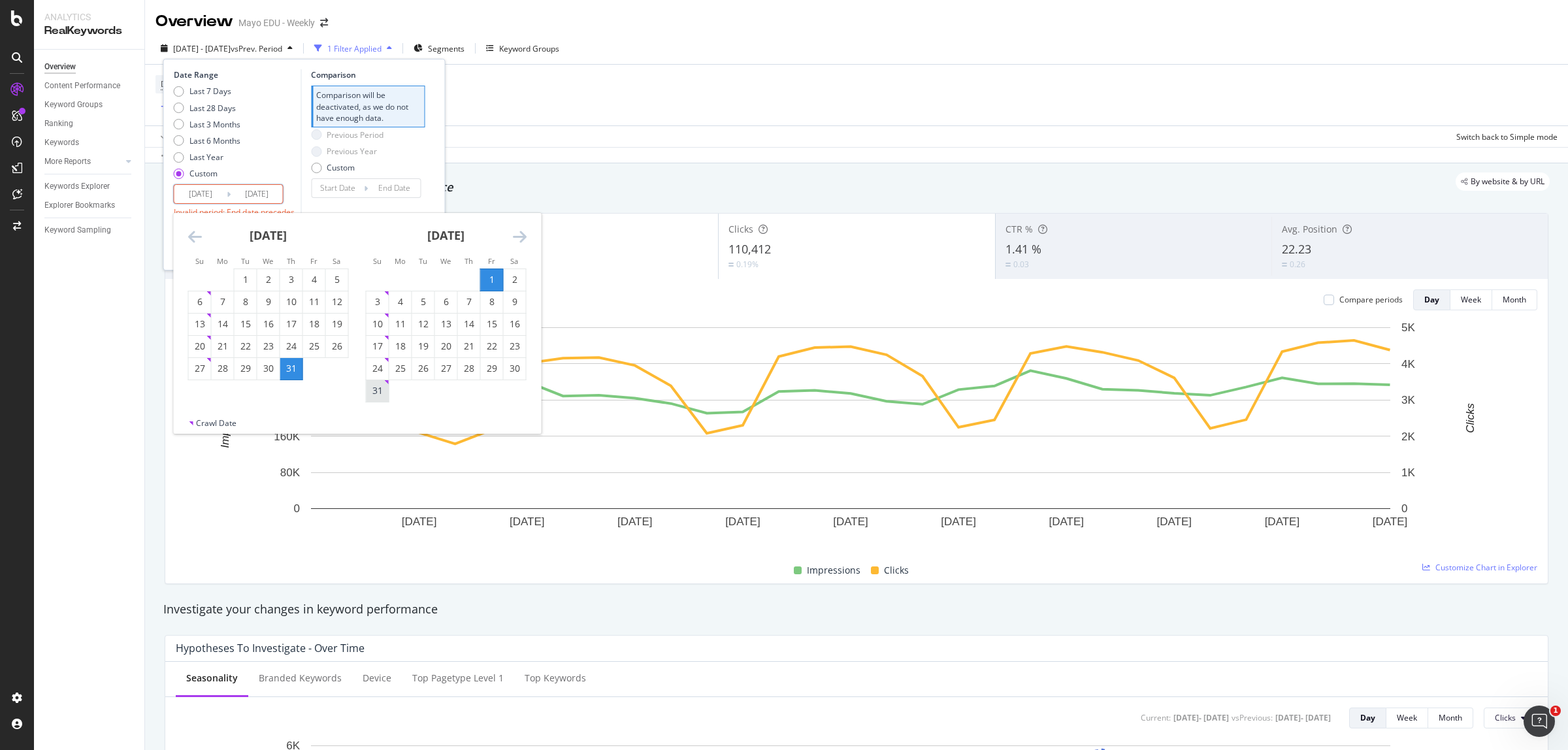
click at [376, 388] on div "31" at bounding box center [377, 390] width 22 height 13
type input "[DATE]"
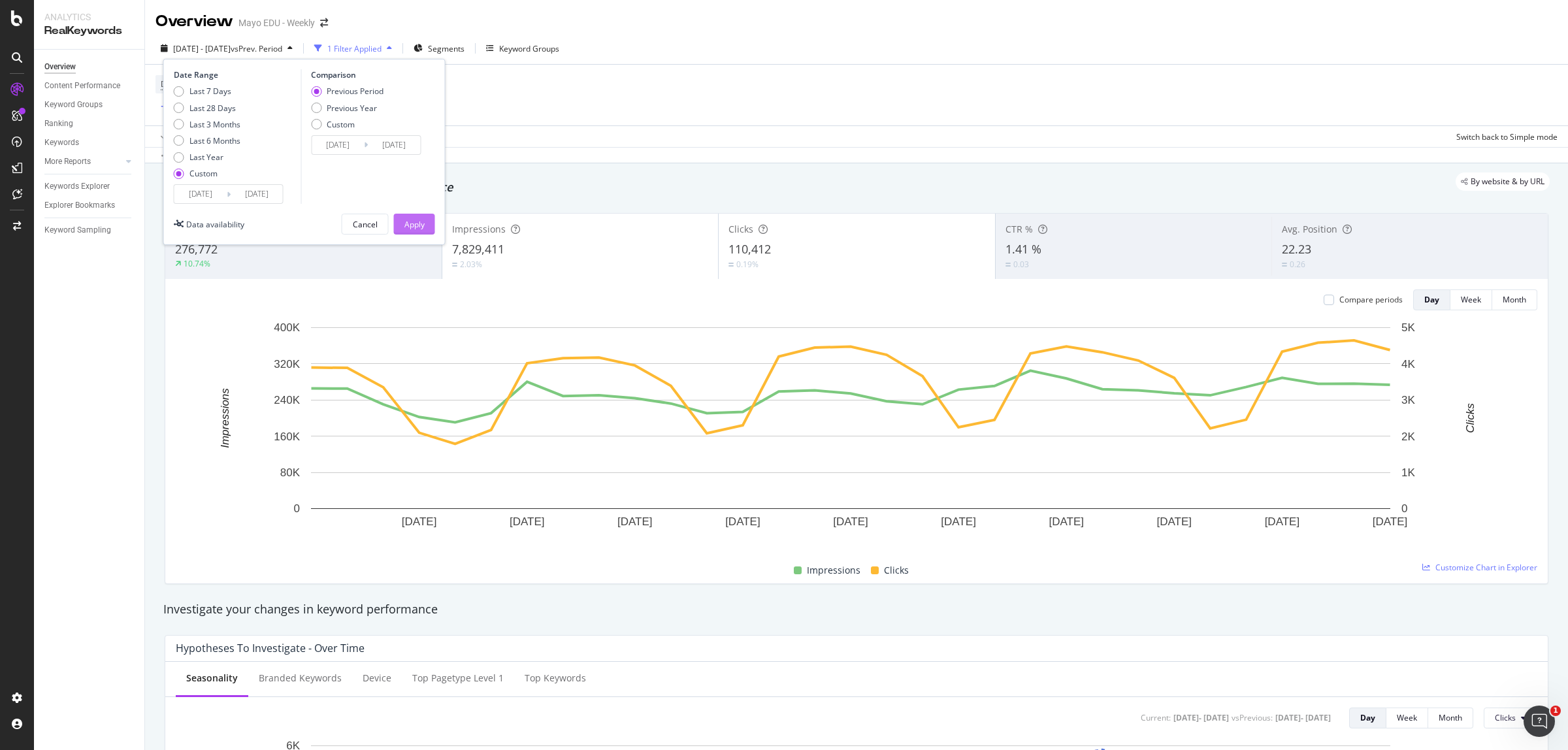
click at [418, 218] on div "Apply" at bounding box center [415, 224] width 20 height 11
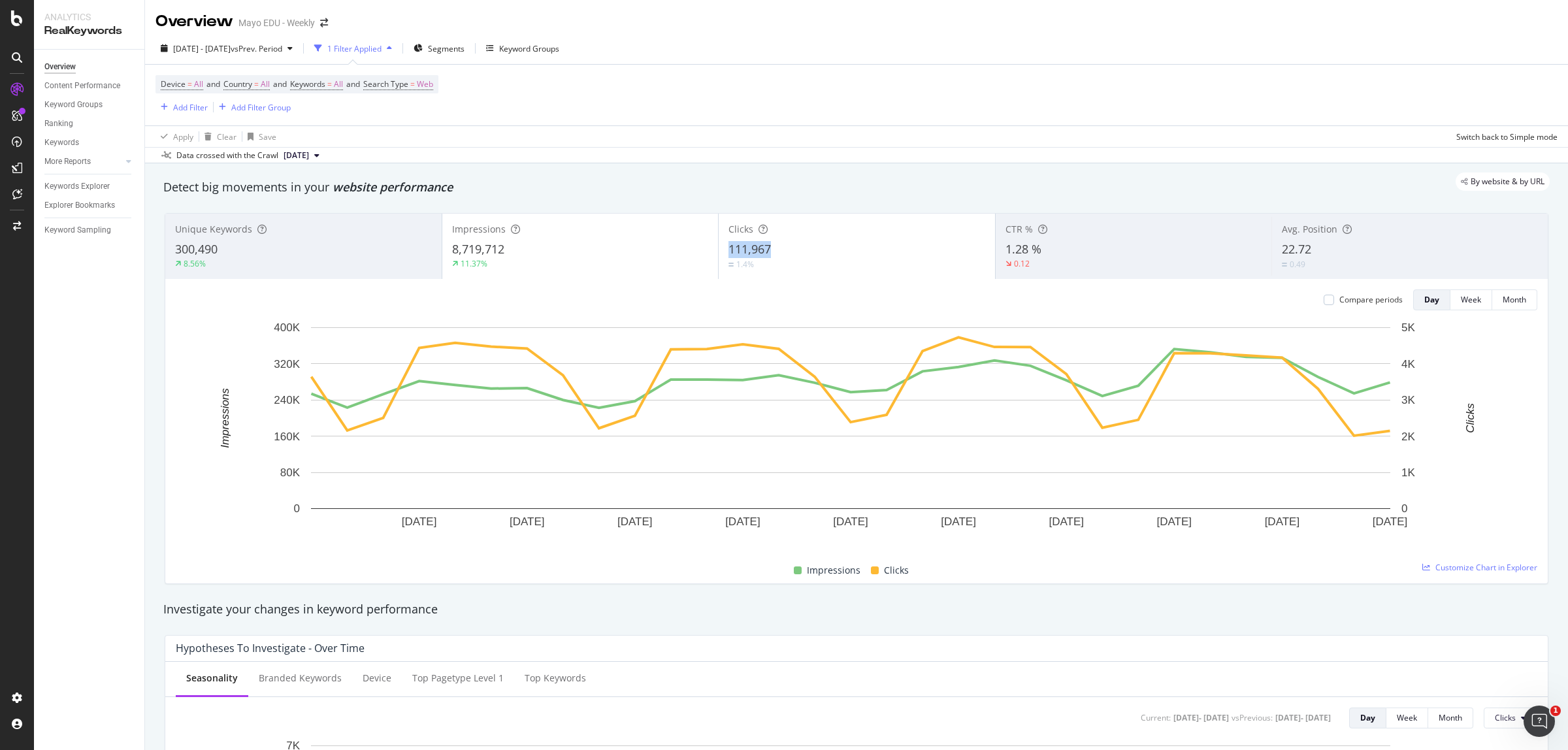
copy span "111,967"
drag, startPoint x: 758, startPoint y: 248, endPoint x: 771, endPoint y: 249, distance: 13.0
click at [771, 249] on div "Clicks 111,967 1.4%" at bounding box center [856, 245] width 276 height 59
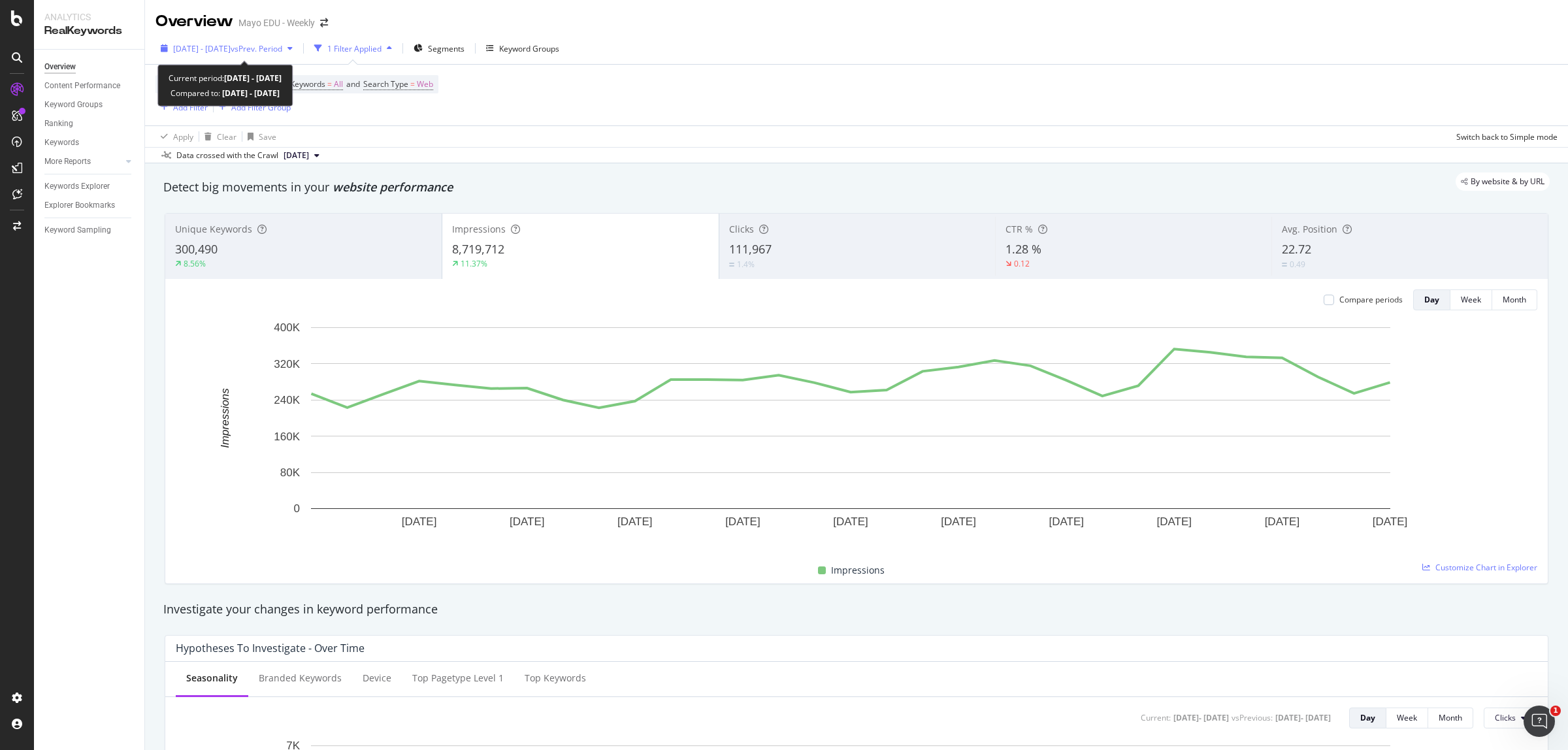
click at [270, 50] on span "vs Prev. Period" at bounding box center [257, 48] width 52 height 11
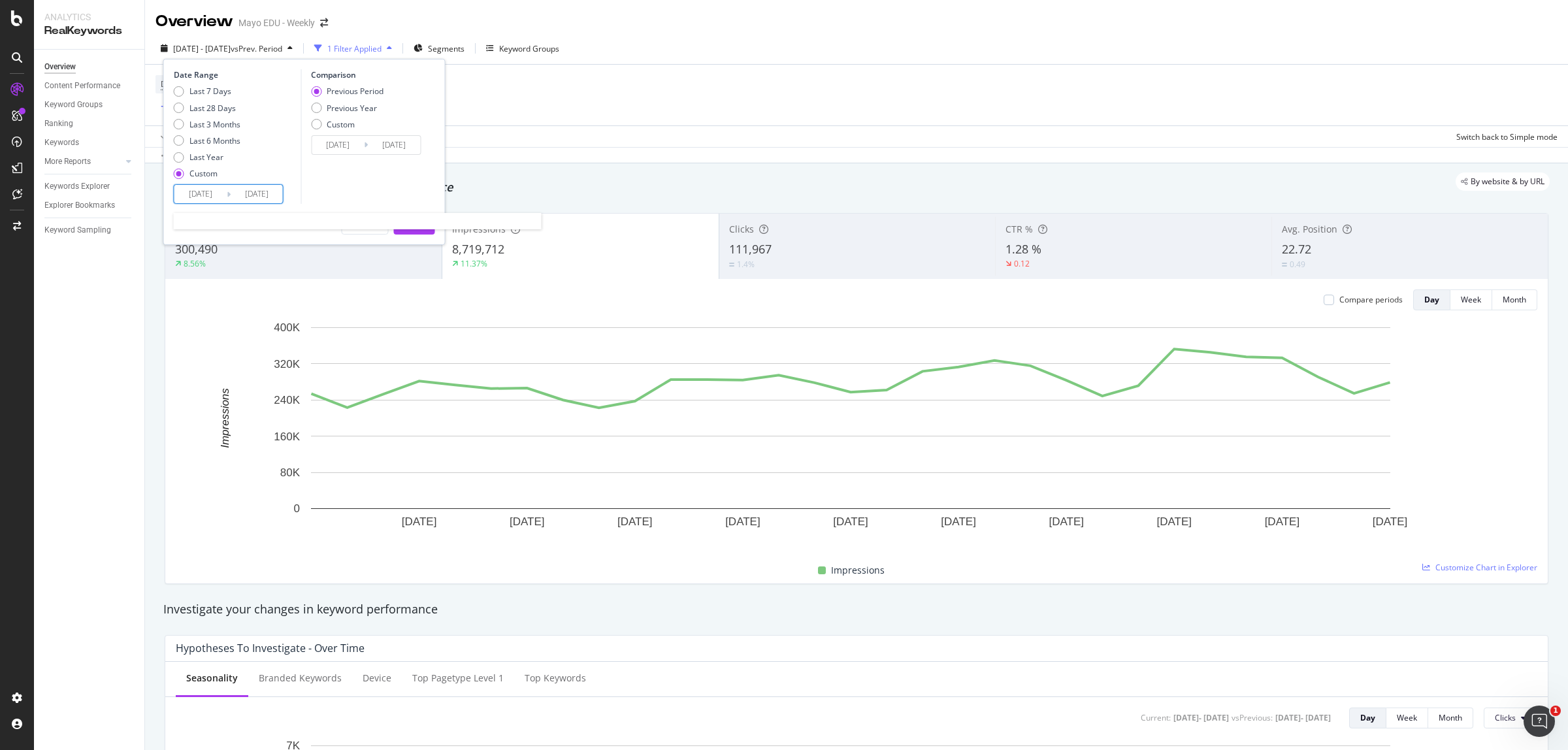
click at [188, 196] on input "[DATE]" at bounding box center [201, 194] width 52 height 19
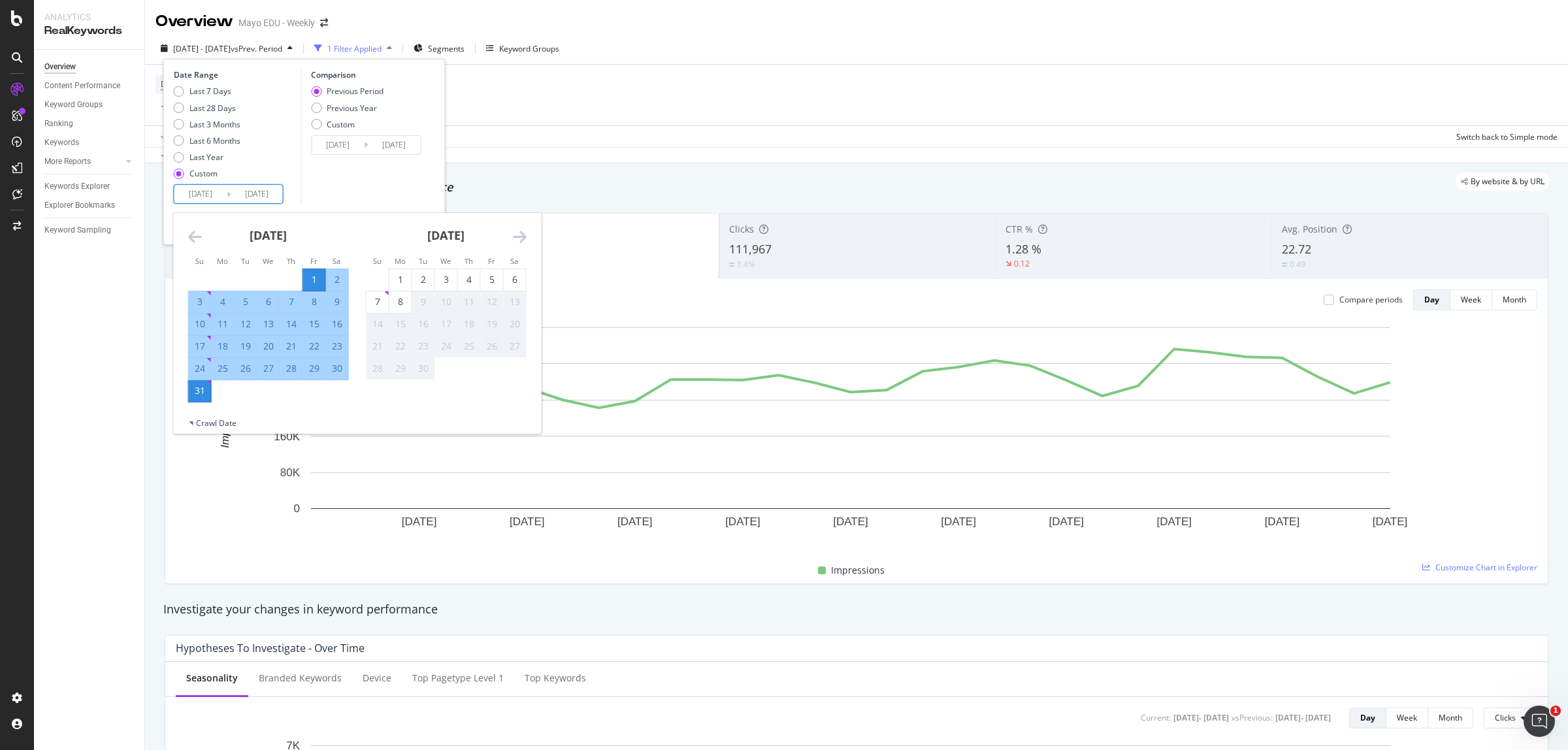
click at [199, 230] on icon "Move backward to switch to the previous month." at bounding box center [194, 236] width 14 height 16
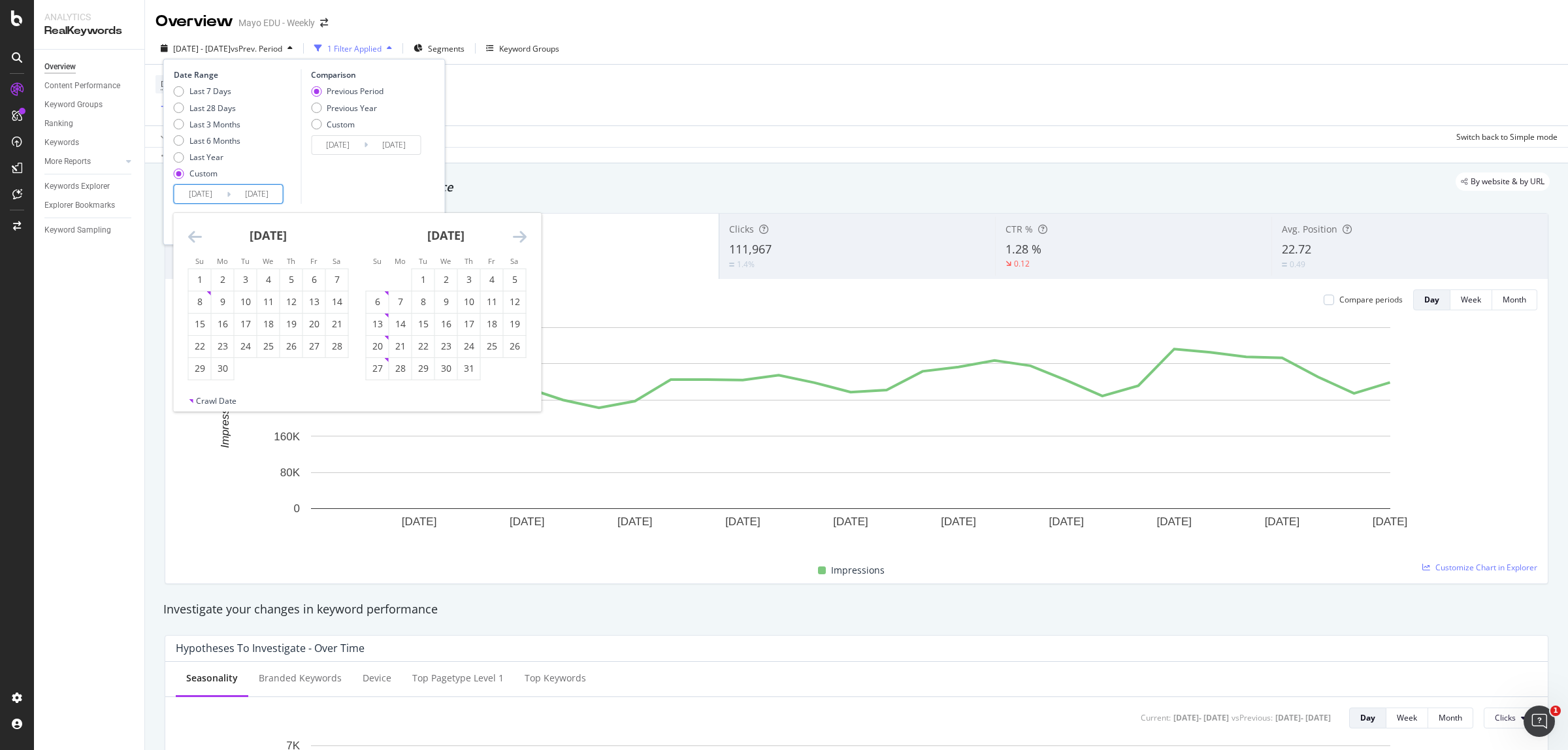
click at [199, 230] on icon "Move backward to switch to the previous month." at bounding box center [194, 236] width 14 height 16
click at [197, 230] on icon "Move backward to switch to the previous month." at bounding box center [194, 236] width 14 height 16
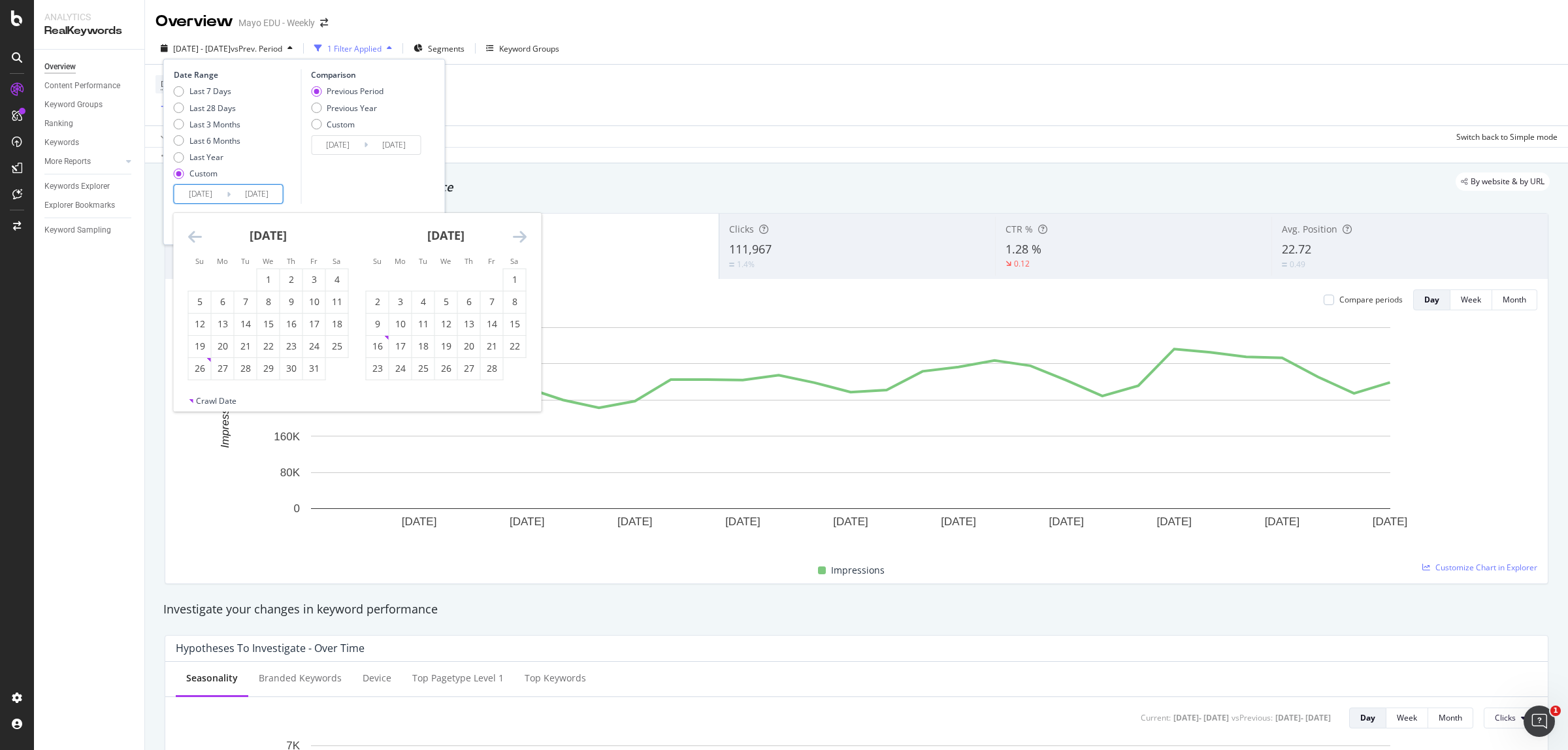
click at [197, 230] on icon "Move backward to switch to the previous month." at bounding box center [194, 236] width 14 height 16
click at [196, 233] on icon "Move backward to switch to the previous month." at bounding box center [194, 236] width 14 height 16
click at [191, 235] on icon "Move backward to switch to the previous month." at bounding box center [194, 236] width 14 height 16
click at [191, 236] on icon "Move backward to switch to the previous month." at bounding box center [194, 236] width 14 height 16
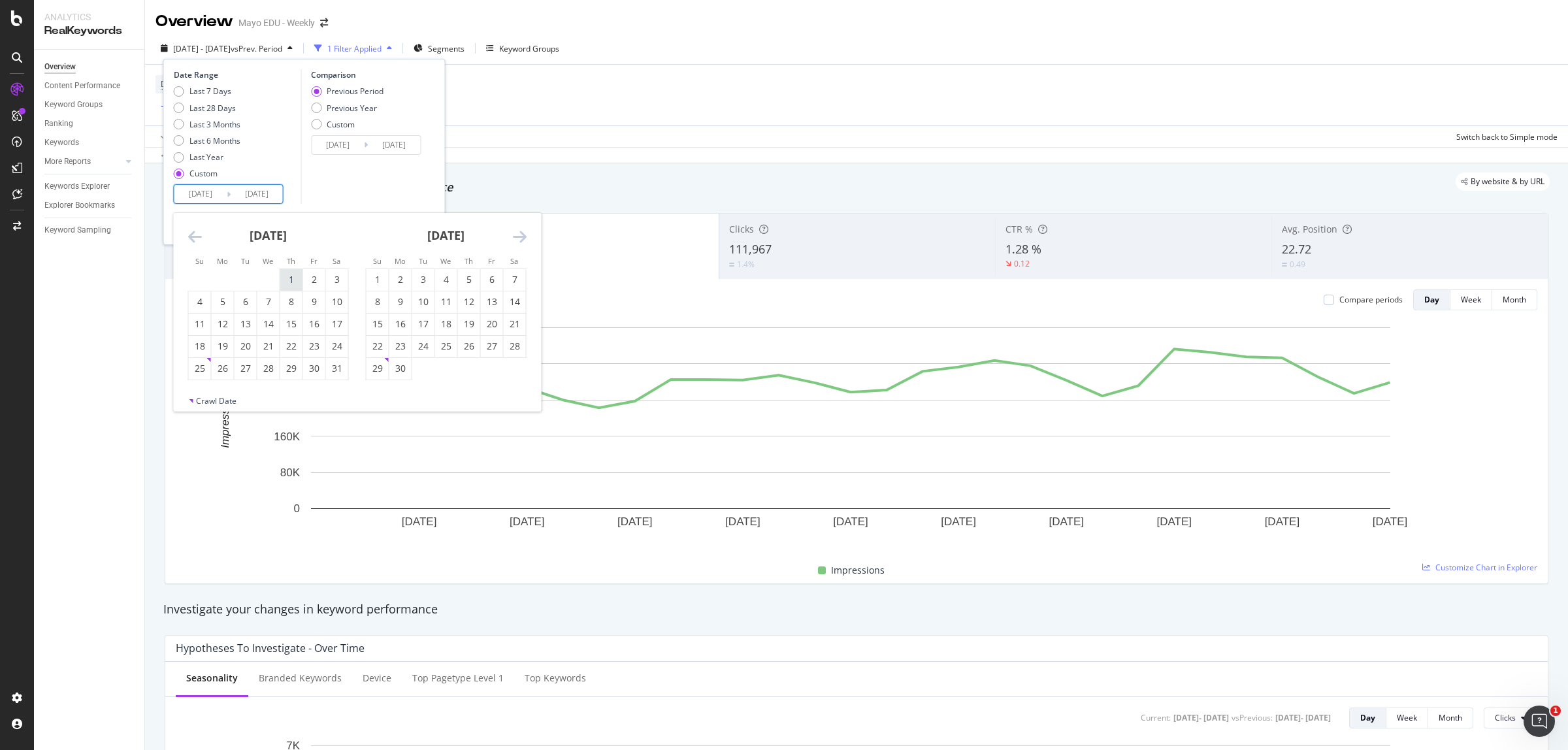
click at [281, 273] on div "1" at bounding box center [291, 280] width 22 height 13
type input "[DATE]"
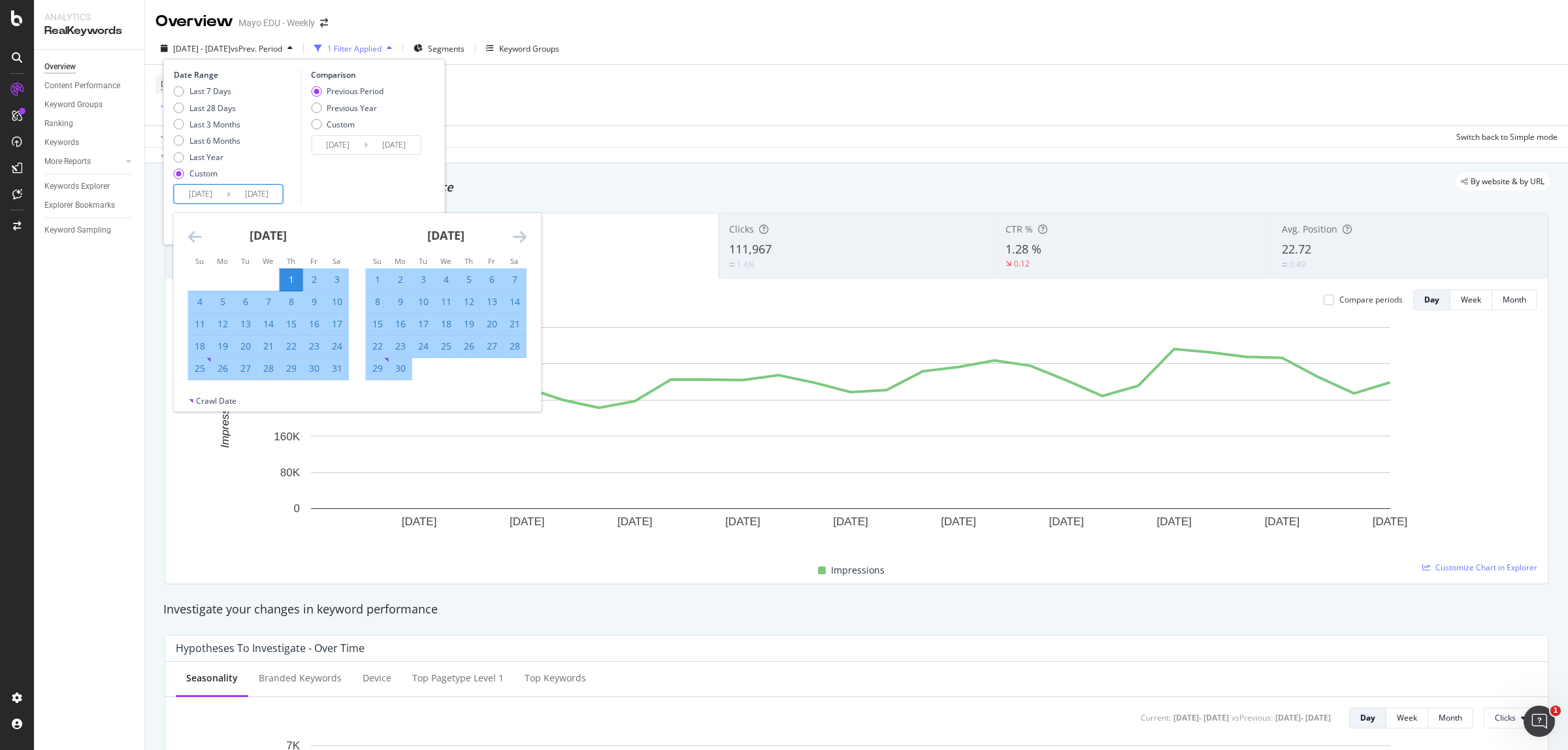
click at [336, 360] on div "31" at bounding box center [337, 368] width 22 height 21
type input "[DATE]"
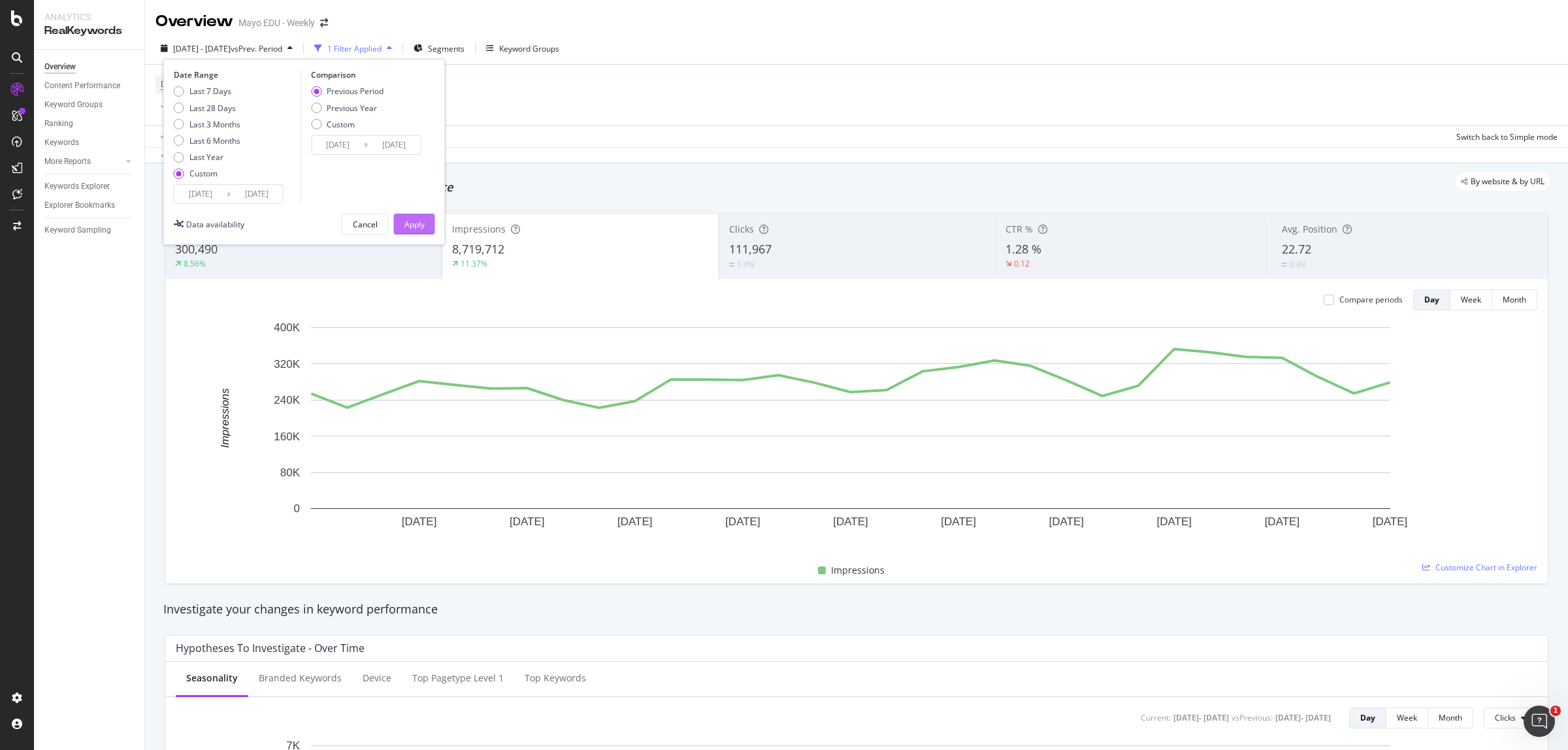
click at [412, 218] on div "Apply" at bounding box center [415, 224] width 20 height 11
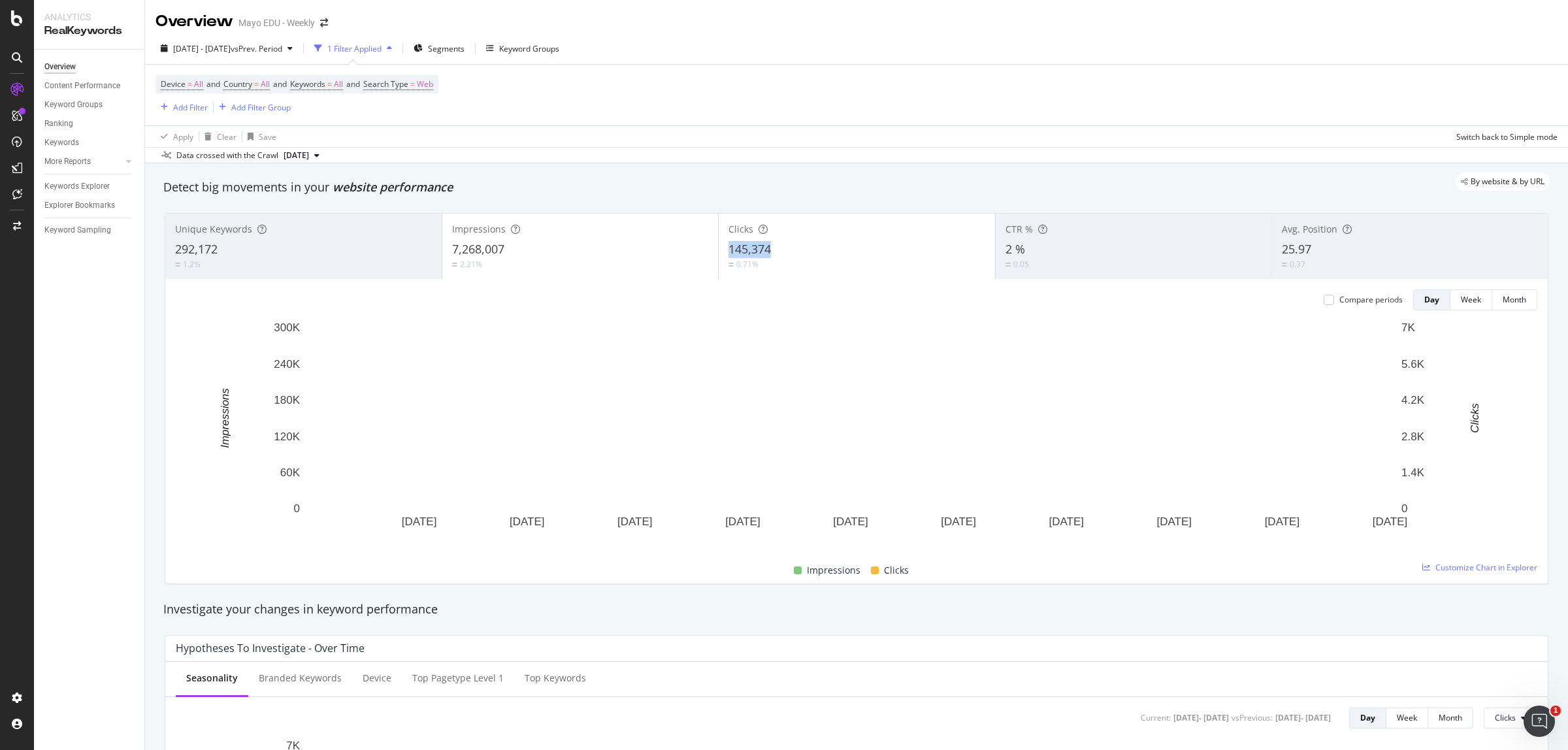
copy span "145,374"
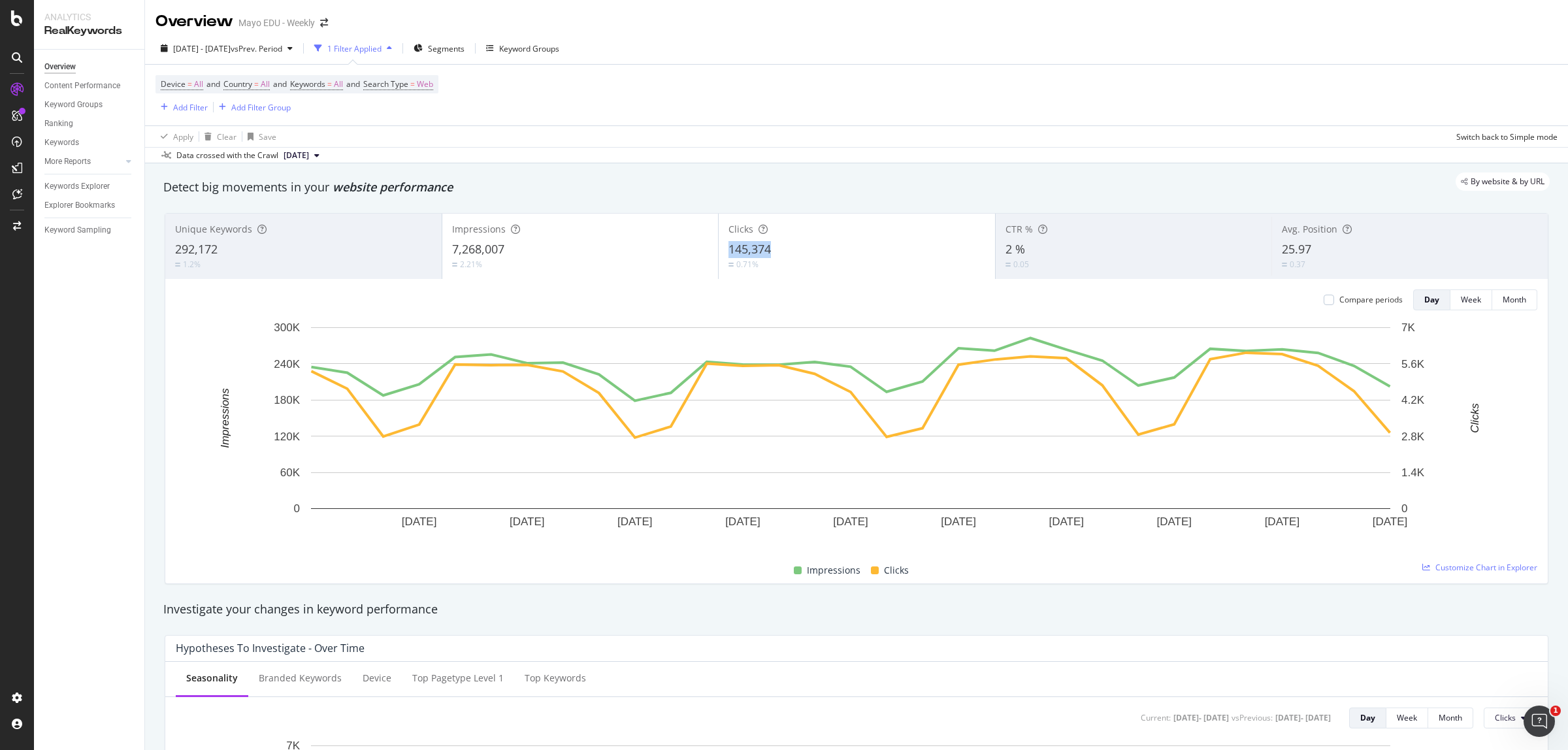
drag, startPoint x: 725, startPoint y: 248, endPoint x: 777, endPoint y: 241, distance: 52.5
click at [777, 241] on div "Clicks 145,374 0.71%" at bounding box center [856, 245] width 276 height 59
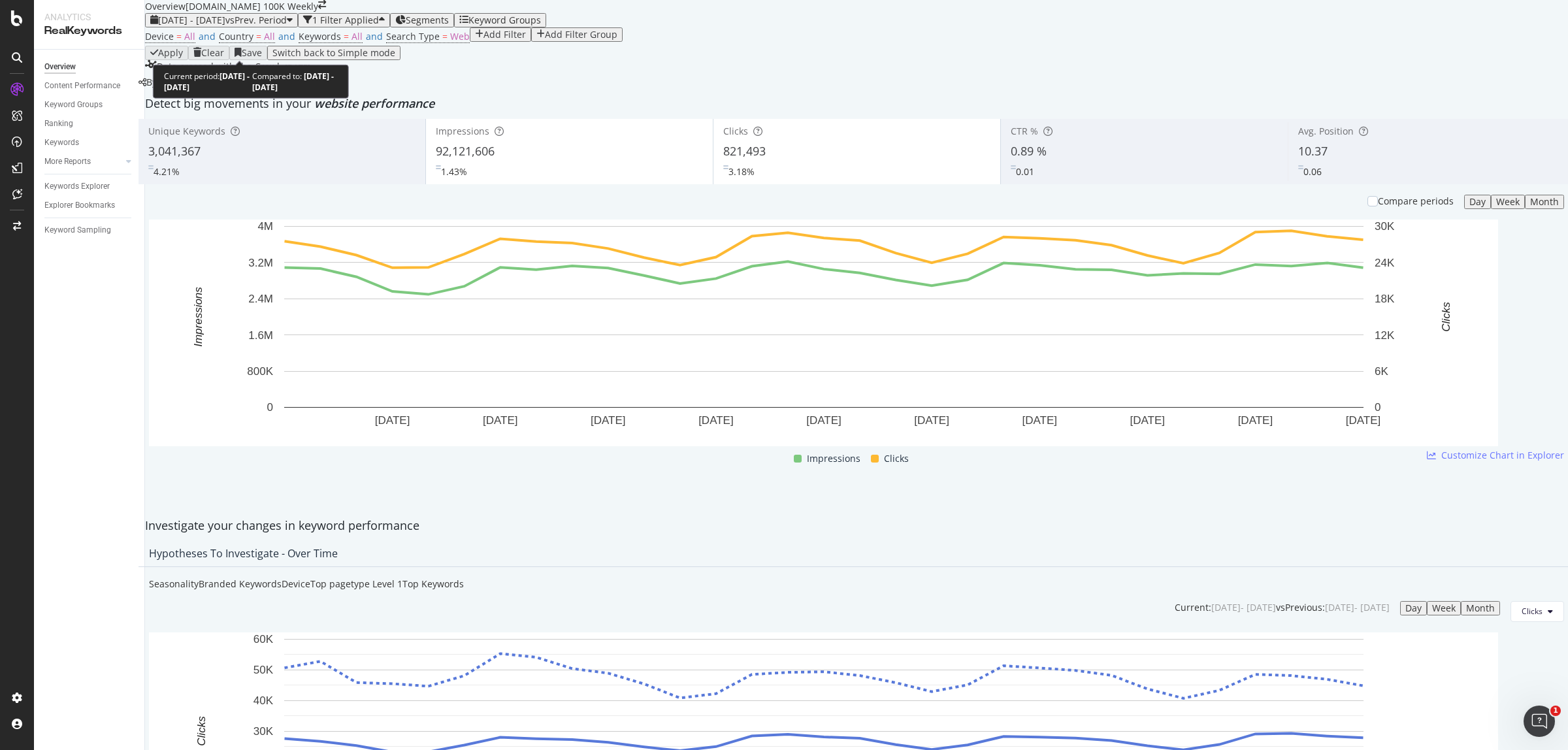
click at [225, 26] on span "[DATE] - [DATE]" at bounding box center [191, 20] width 67 height 12
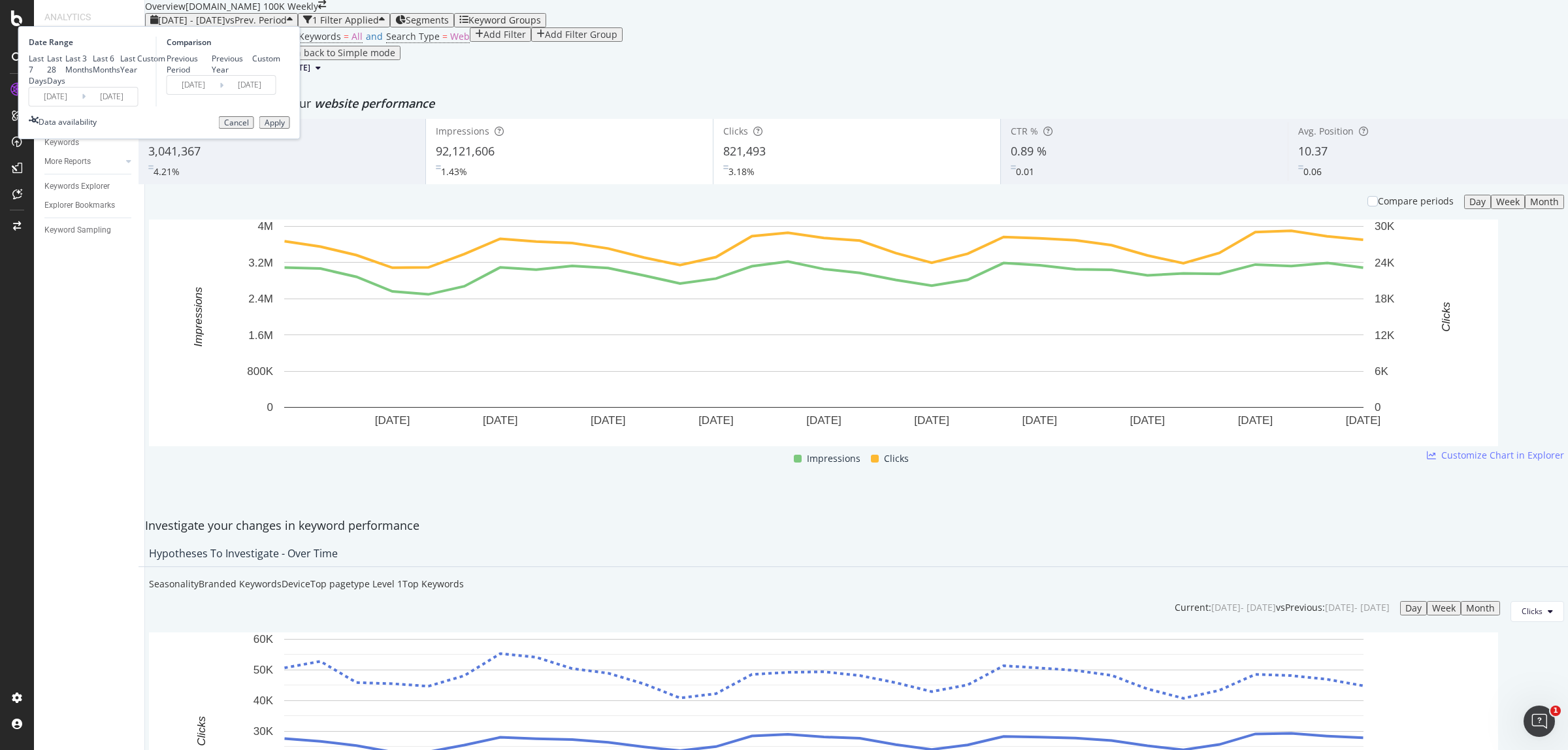
click at [82, 106] on input "[DATE]" at bounding box center [56, 97] width 52 height 19
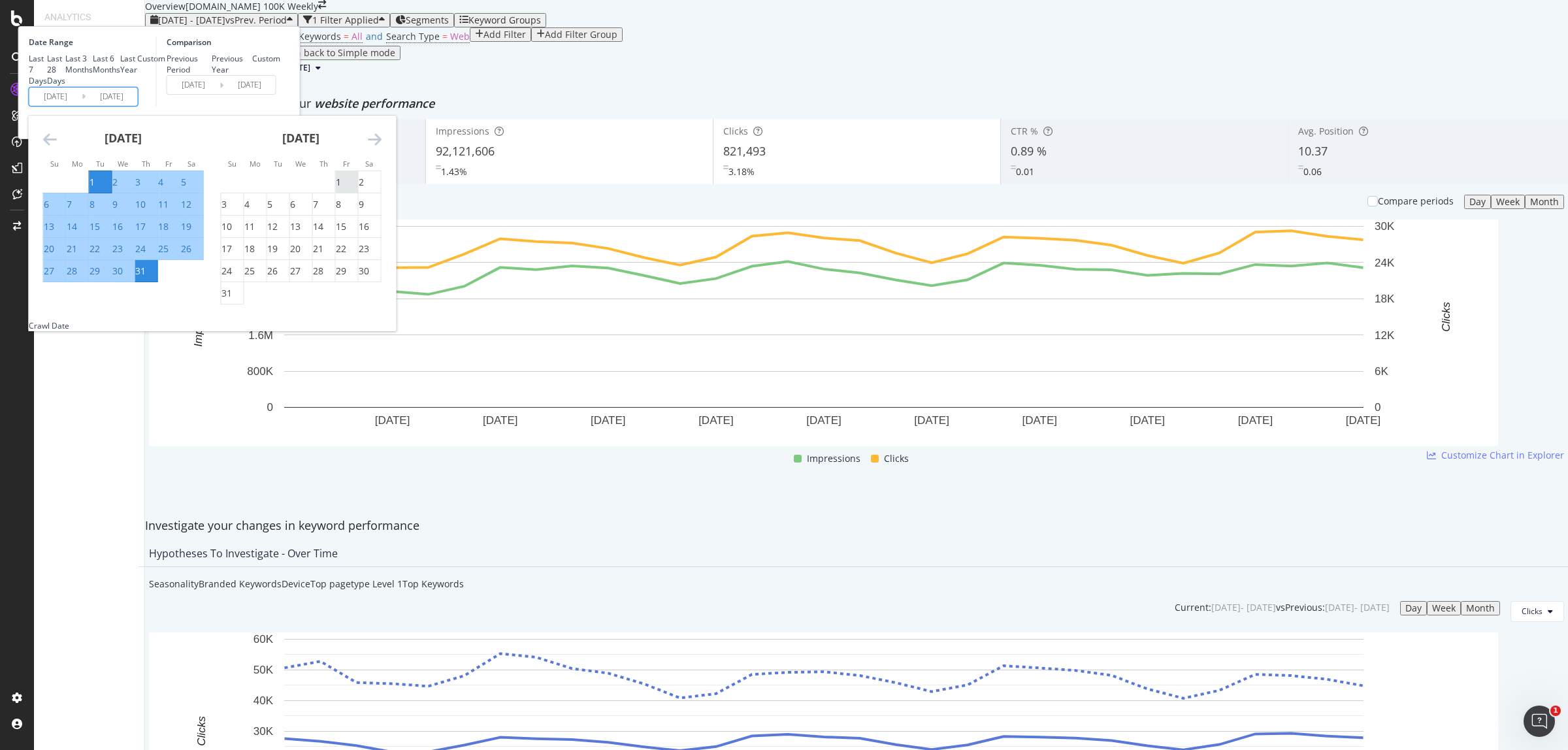
click at [341, 189] on div "1" at bounding box center [338, 182] width 6 height 13
type input "[DATE]"
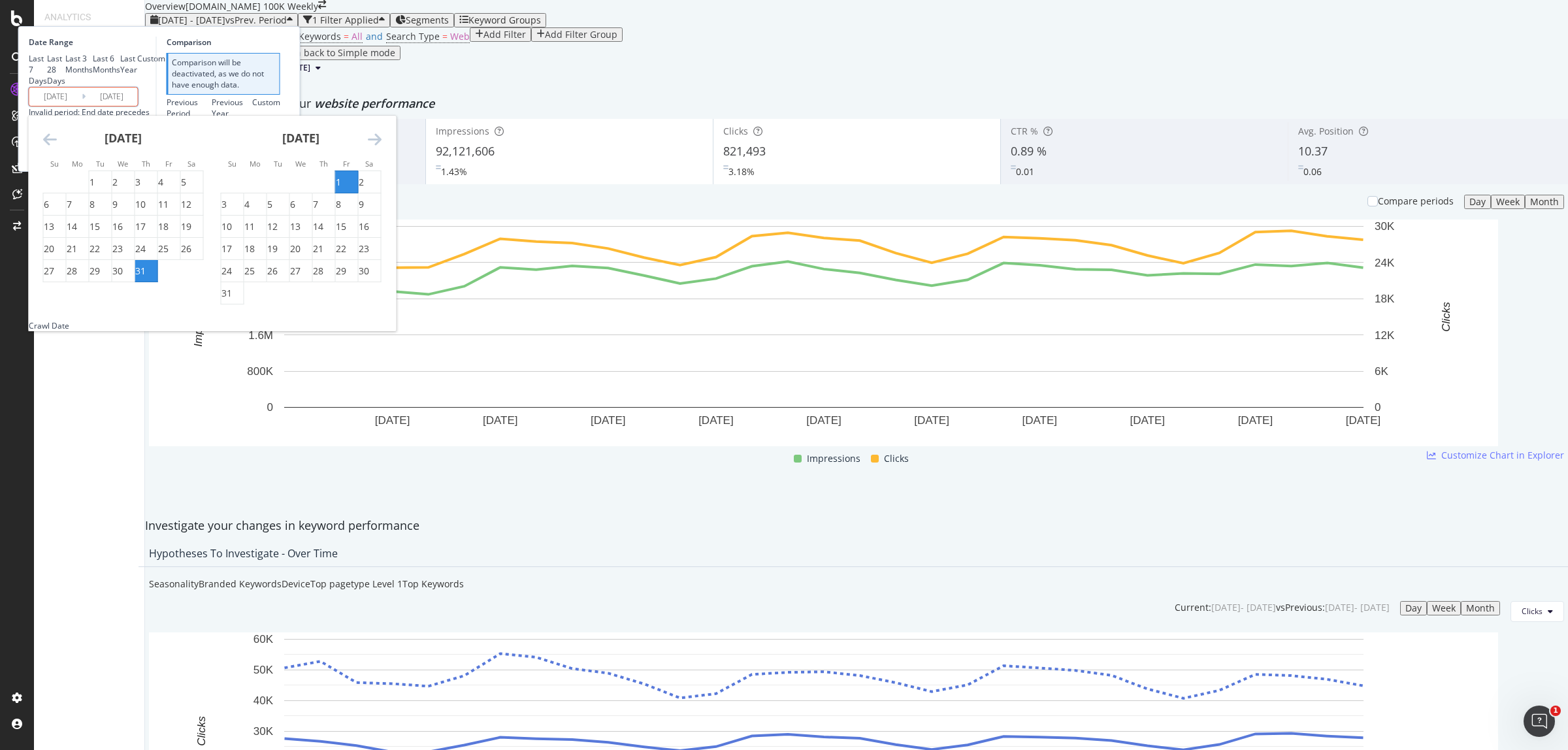
click at [231, 300] on div "31" at bounding box center [226, 294] width 10 height 13
type input "2025/08/31"
type input "2025/07/01"
type input "2025/07/31"
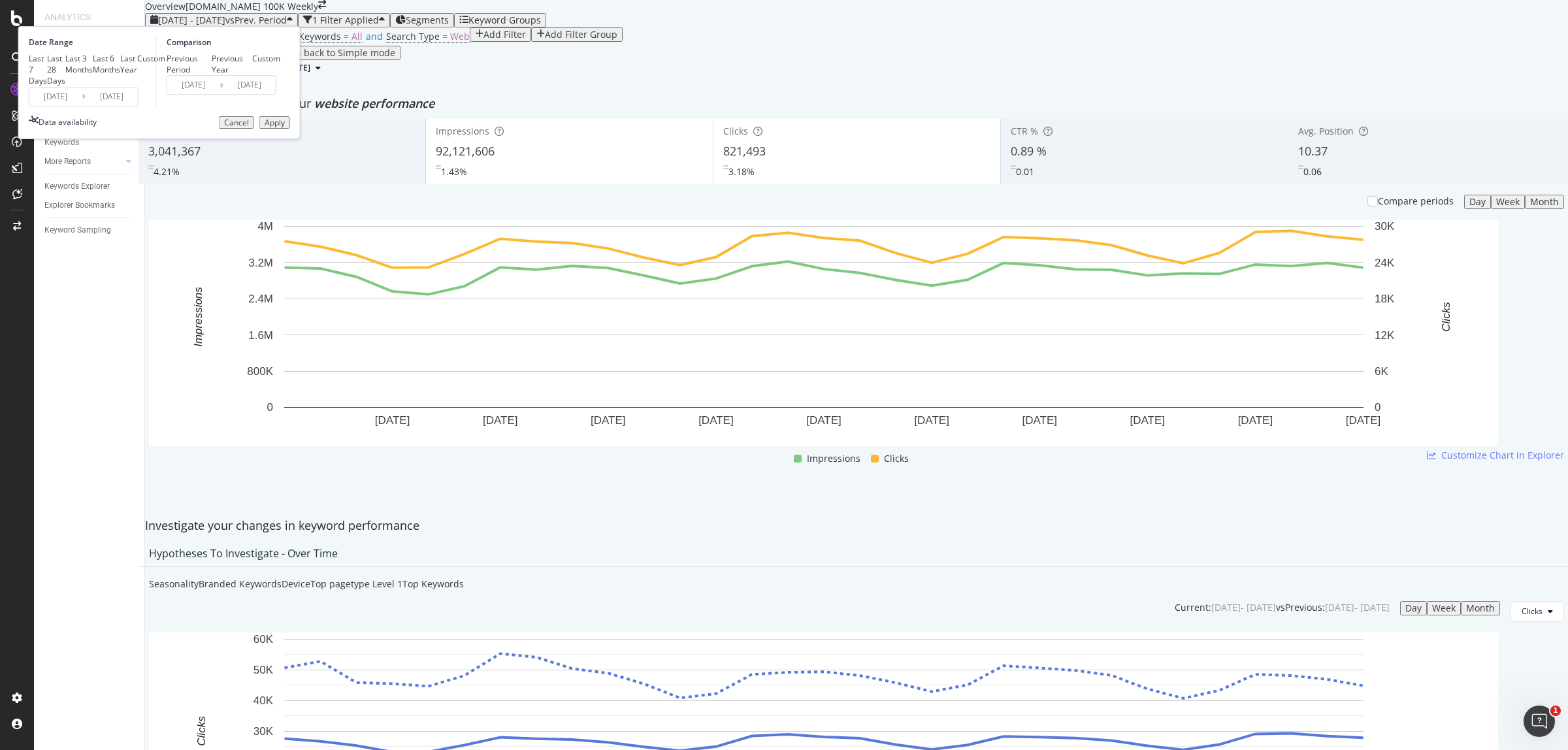
click at [284, 127] on div "Apply" at bounding box center [275, 123] width 20 height 9
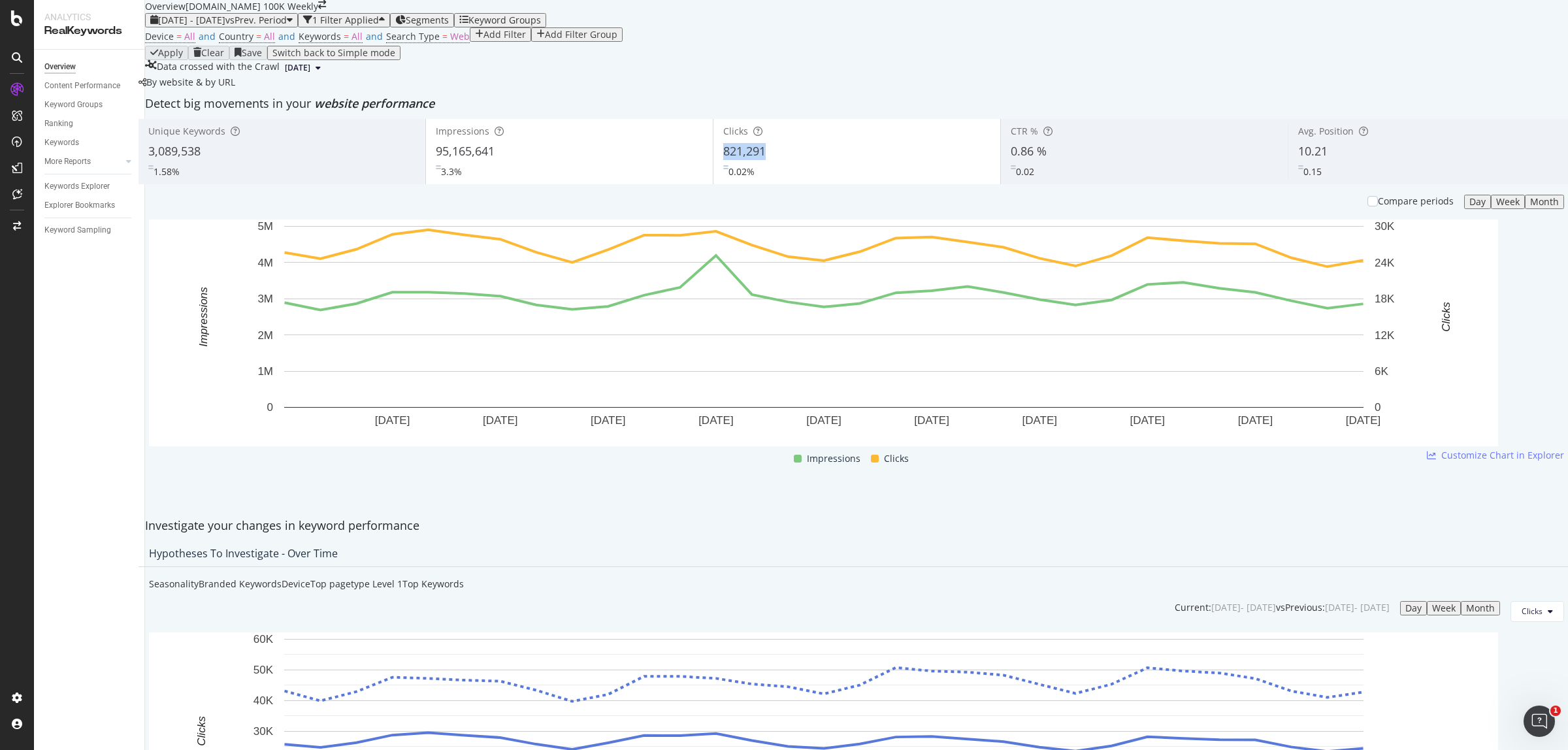
copy span "821,291"
drag, startPoint x: 726, startPoint y: 245, endPoint x: 765, endPoint y: 246, distance: 39.0
click at [765, 159] on span "821,291" at bounding box center [744, 151] width 43 height 16
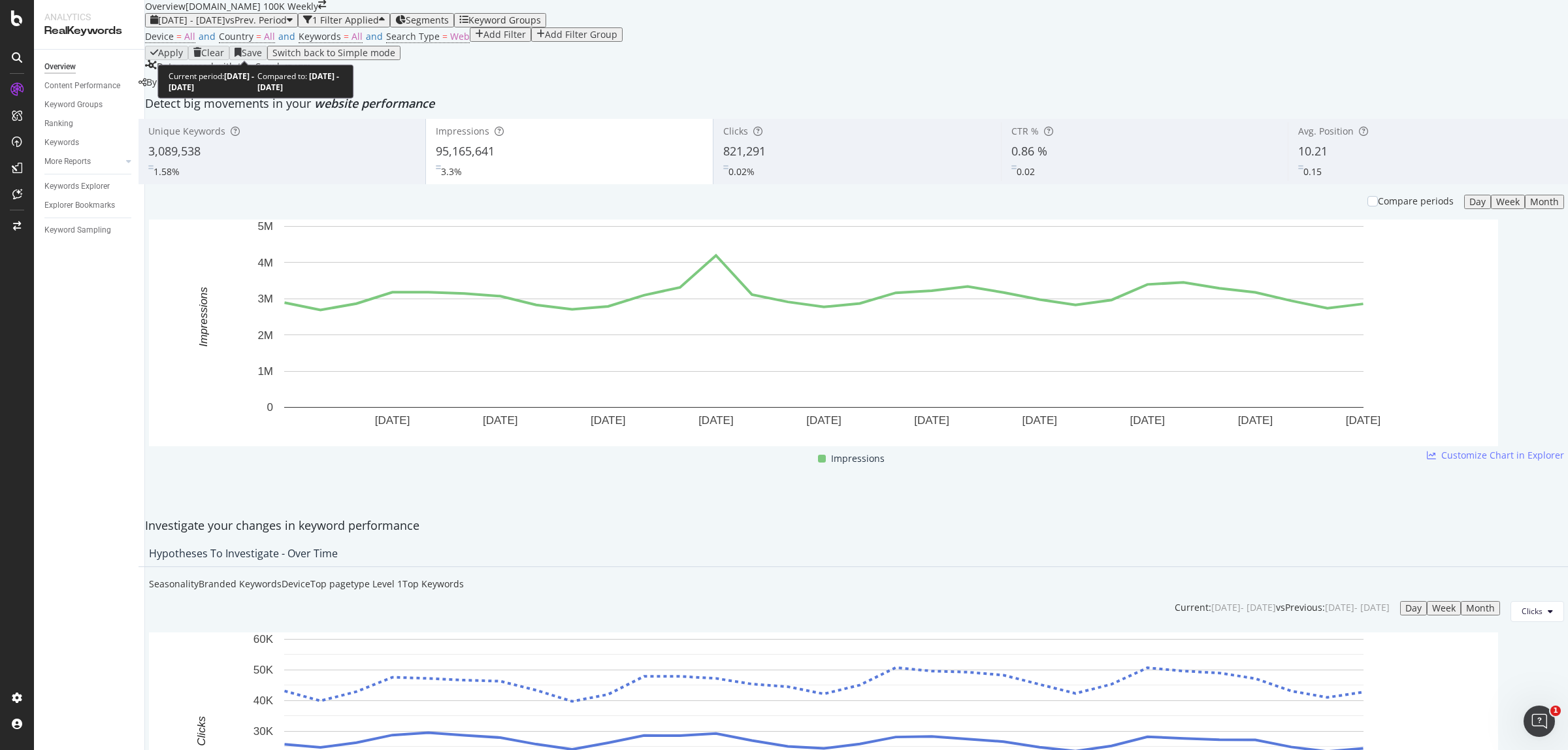
click at [287, 26] on span "vs Prev. Period" at bounding box center [256, 20] width 61 height 12
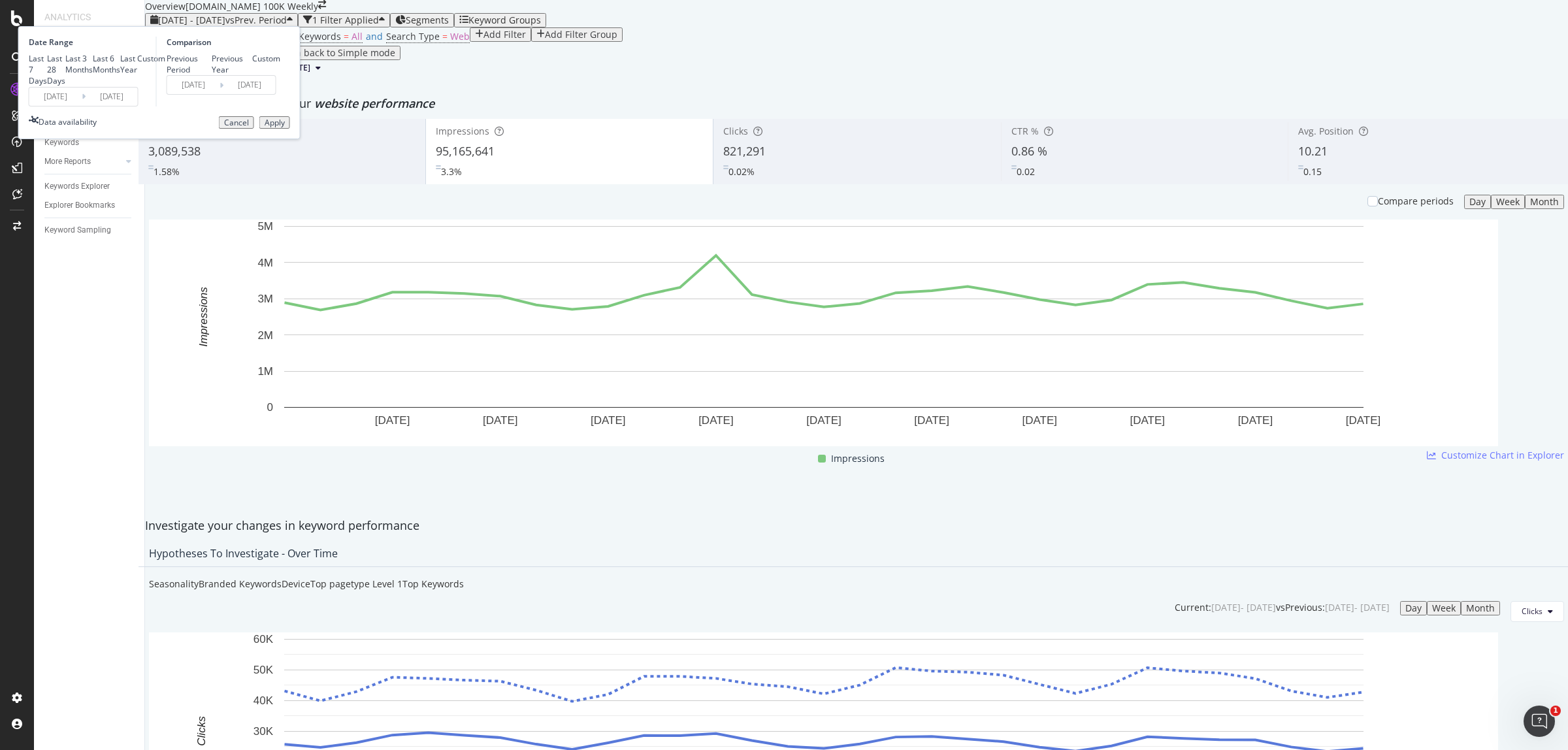
click at [82, 106] on input "2025/08/01" at bounding box center [56, 97] width 52 height 19
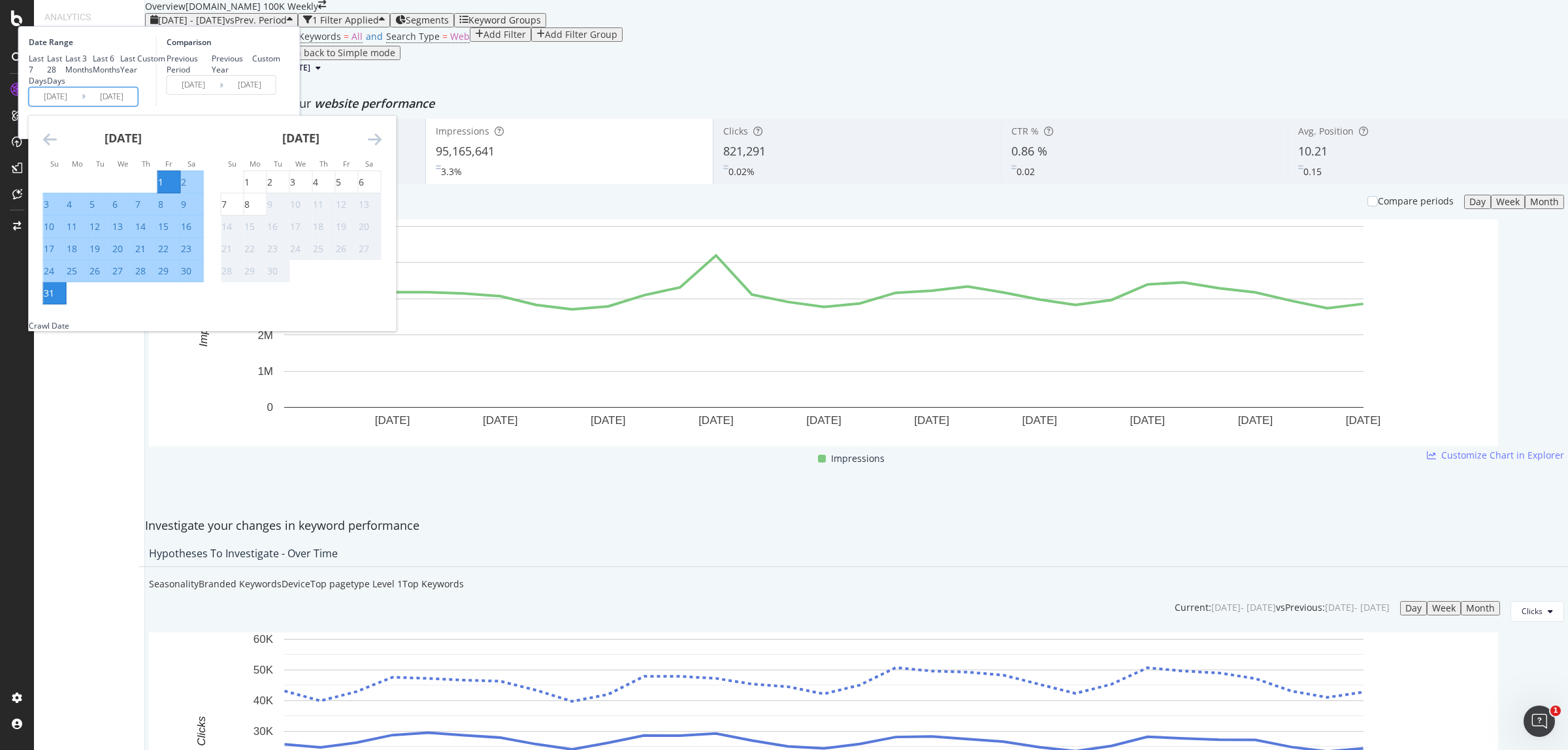
click at [57, 147] on icon "Move backward to switch to the previous month." at bounding box center [49, 138] width 14 height 16
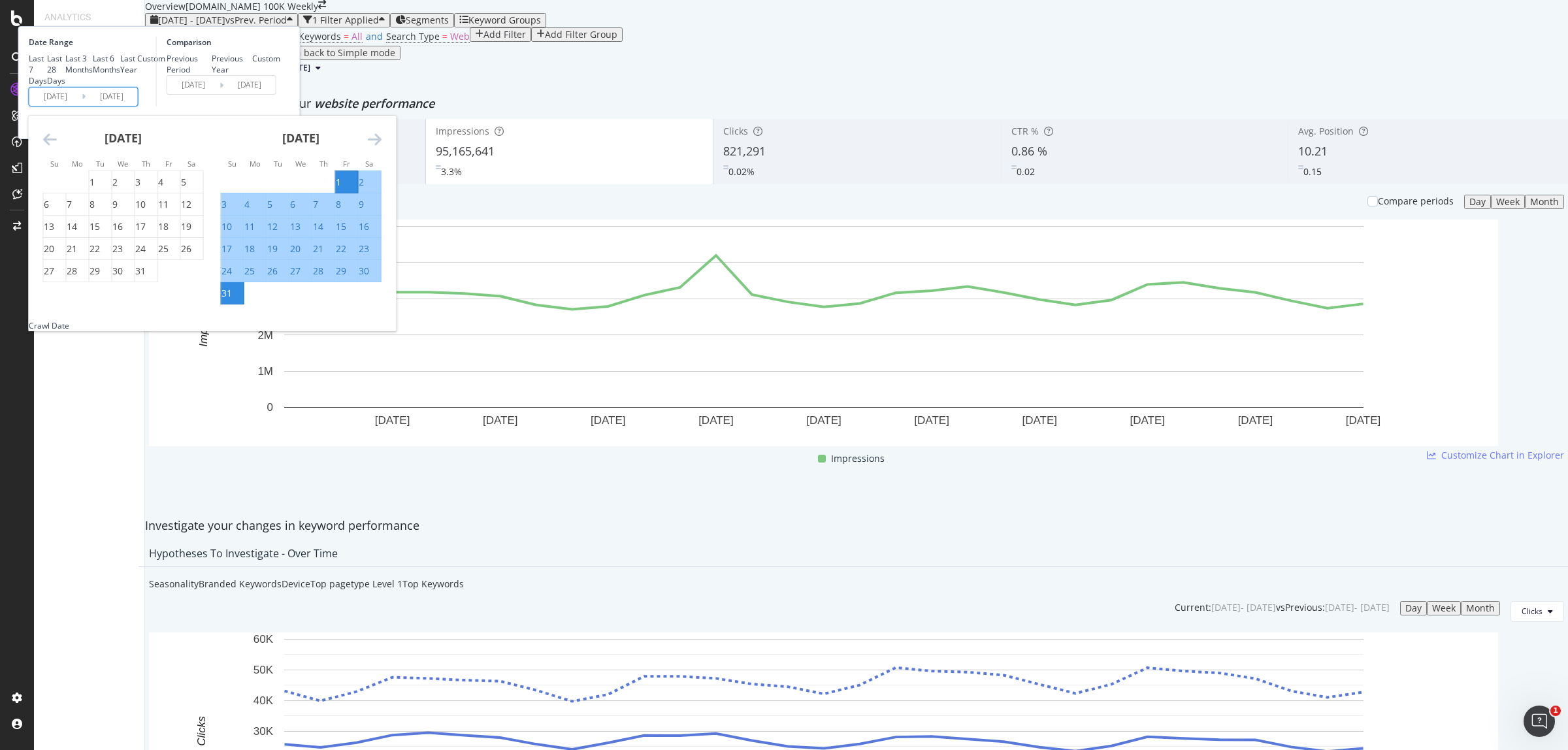
click at [57, 147] on icon "Move backward to switch to the previous month." at bounding box center [49, 138] width 14 height 16
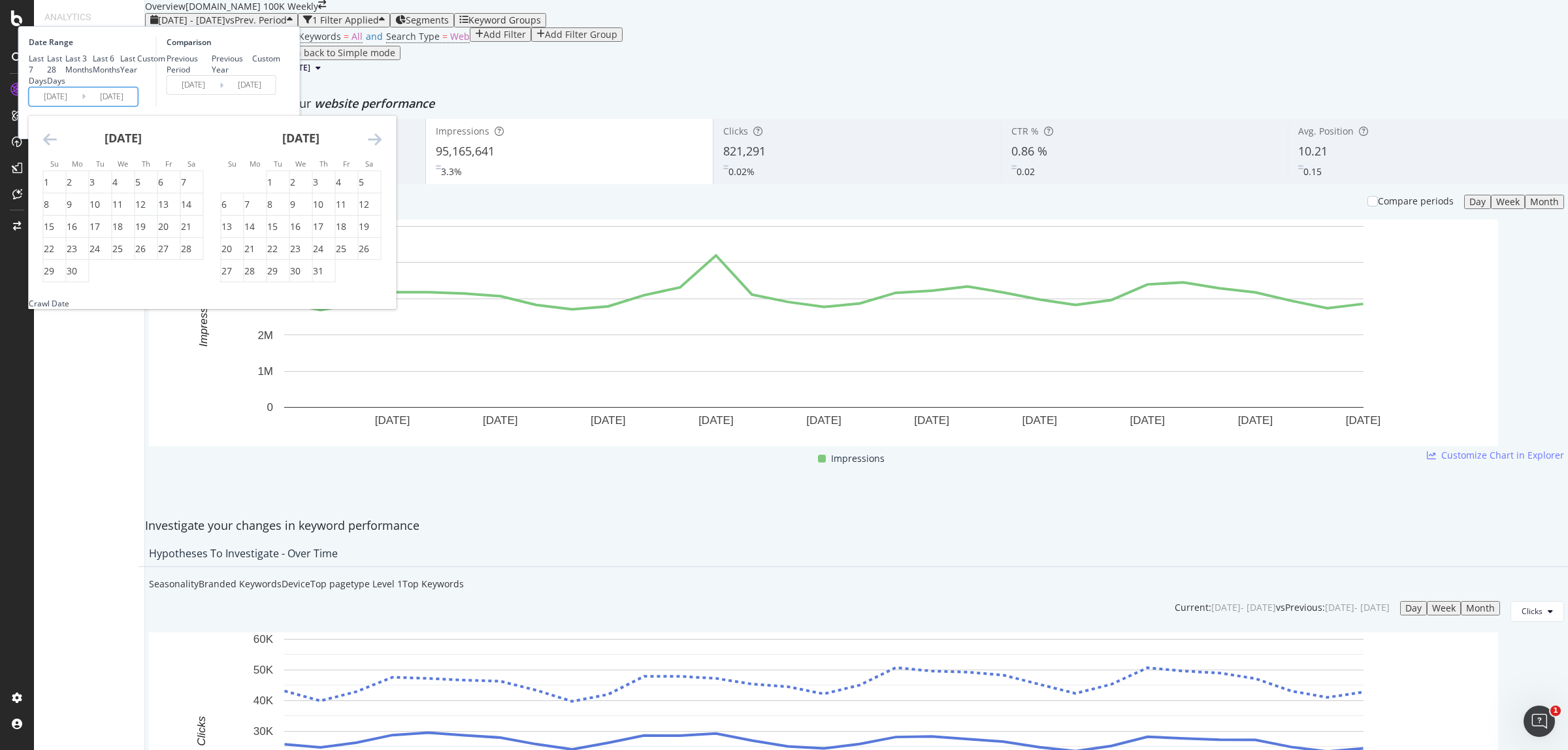
click at [57, 147] on icon "Move backward to switch to the previous month." at bounding box center [49, 138] width 14 height 16
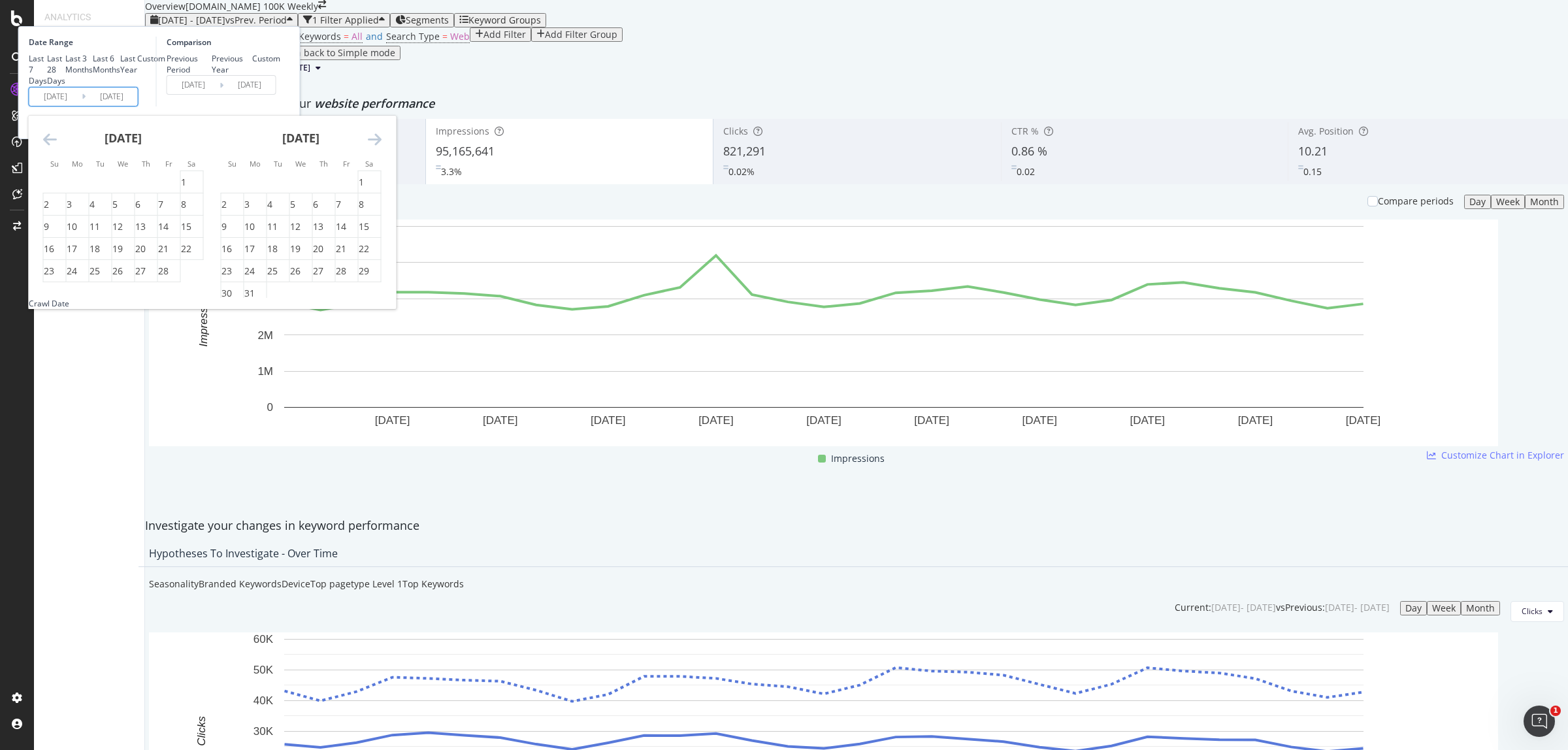
click at [57, 147] on icon "Move backward to switch to the previous month." at bounding box center [49, 138] width 14 height 16
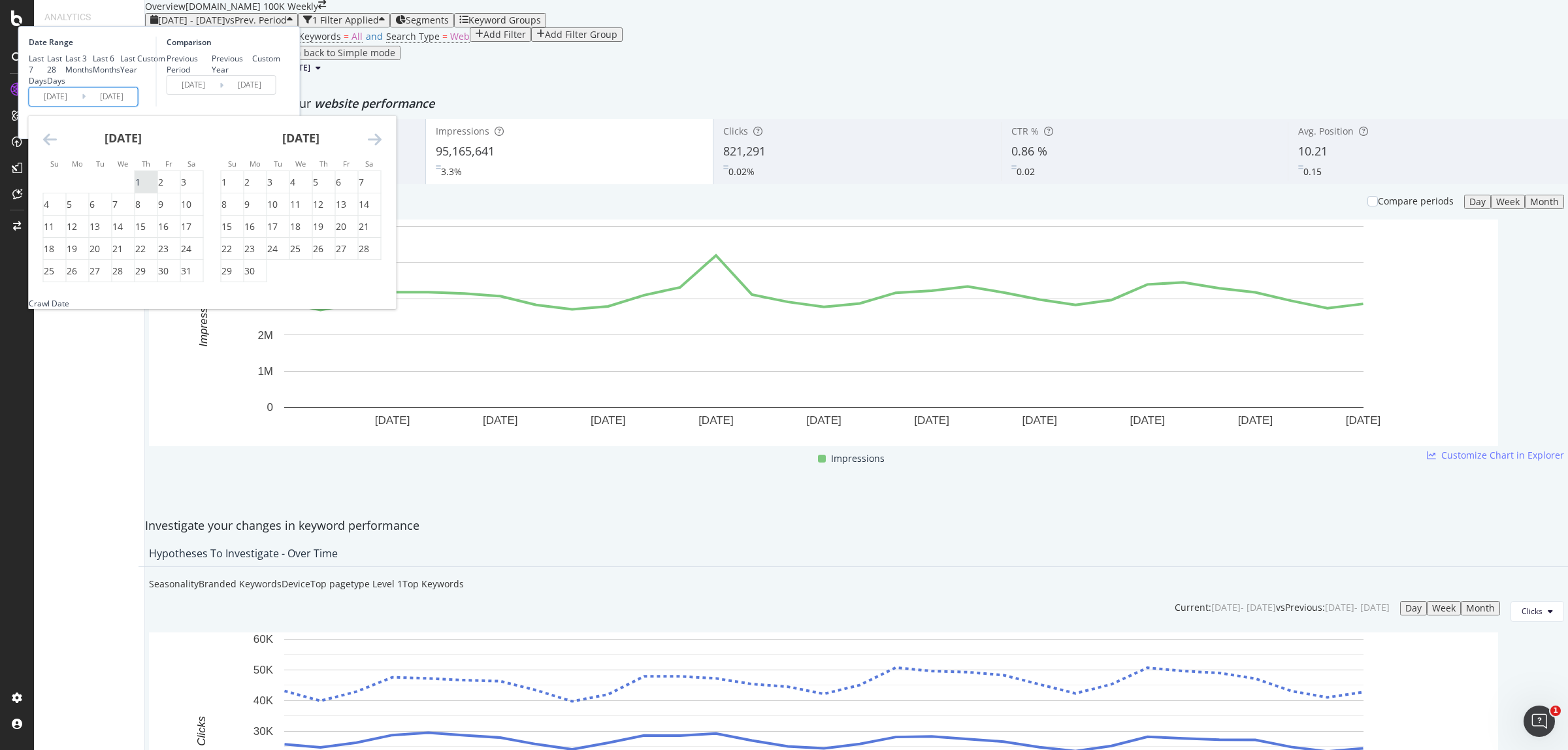
click at [140, 189] on div "1" at bounding box center [138, 182] width 6 height 13
type input "2024/08/01"
type input "2023/07/02"
type input "2024/07/31"
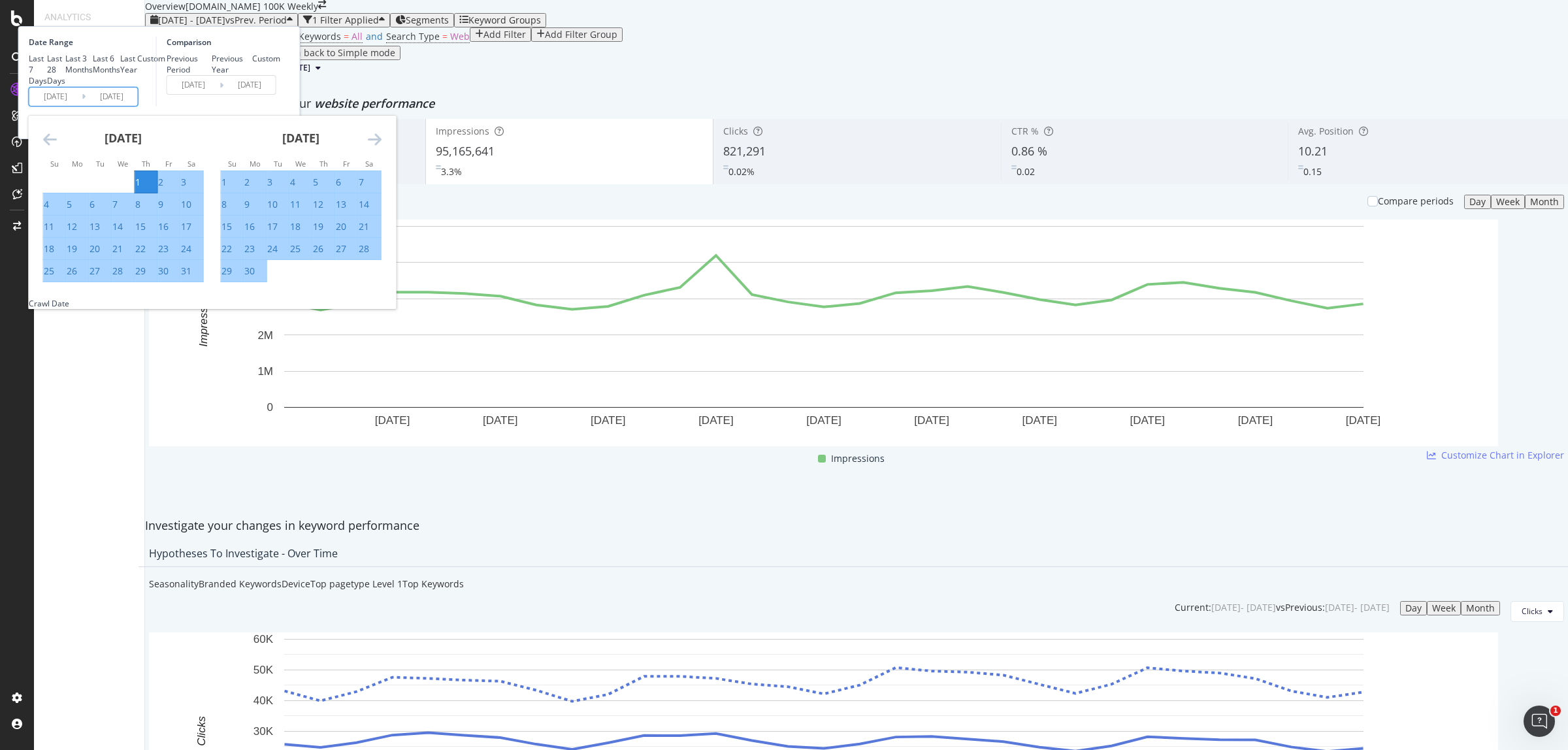
click at [191, 278] on div "31" at bounding box center [186, 271] width 10 height 13
type input "2024/08/31"
type input "2024/07/01"
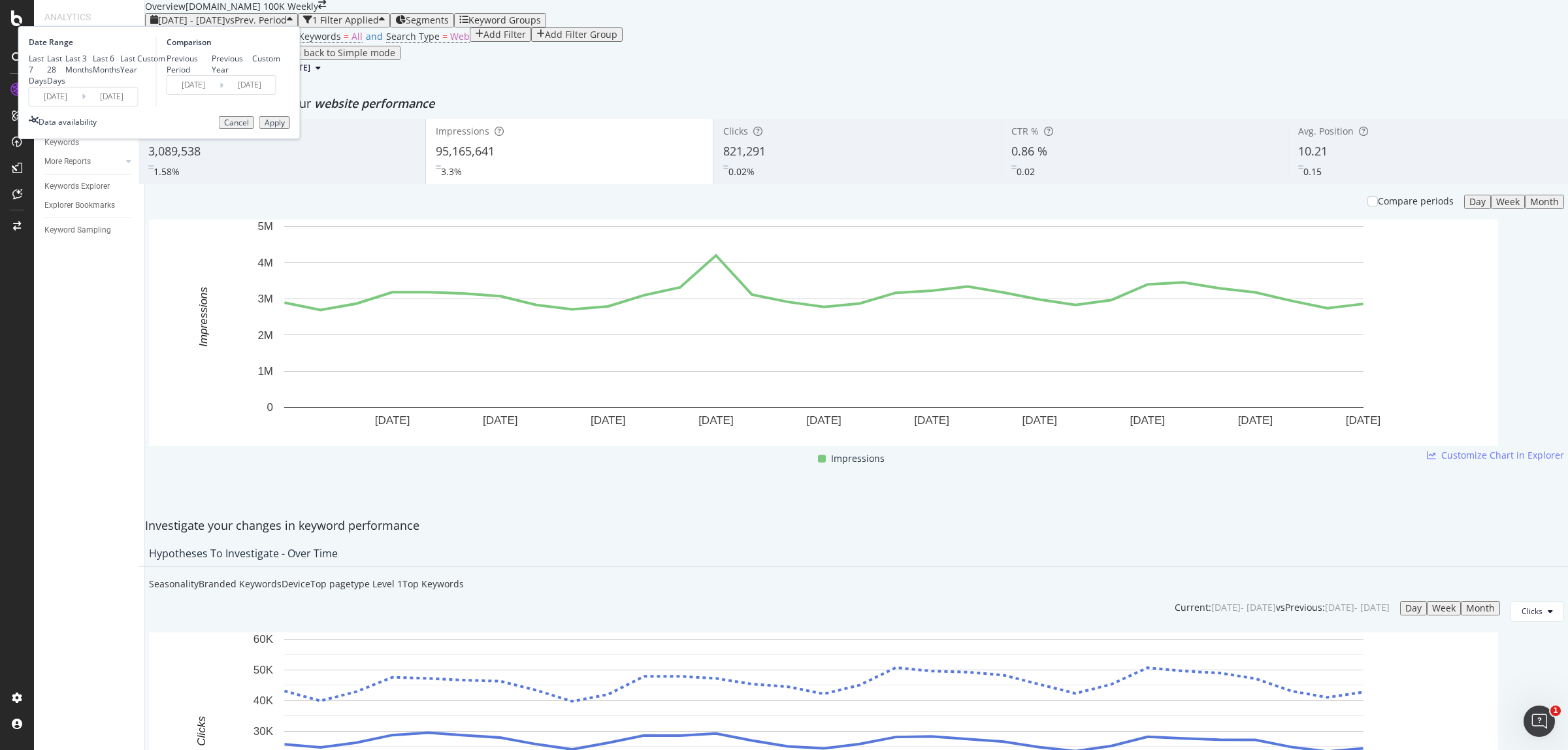
click at [284, 127] on div "Apply" at bounding box center [275, 123] width 20 height 9
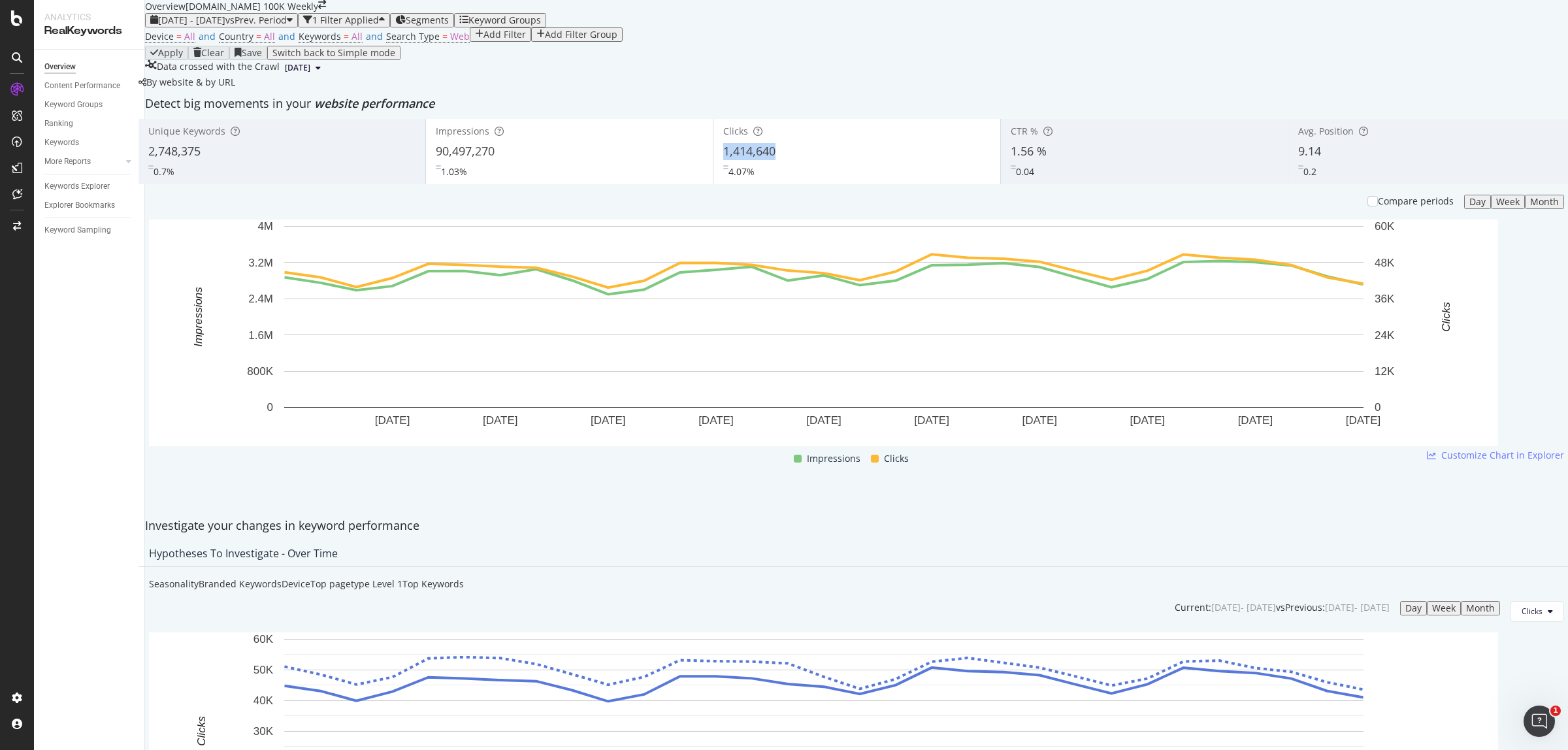
copy span "1,414,640"
drag, startPoint x: 724, startPoint y: 249, endPoint x: 1547, endPoint y: 153, distance: 828.6
click at [789, 160] on div "1,414,640" at bounding box center [856, 151] width 267 height 17
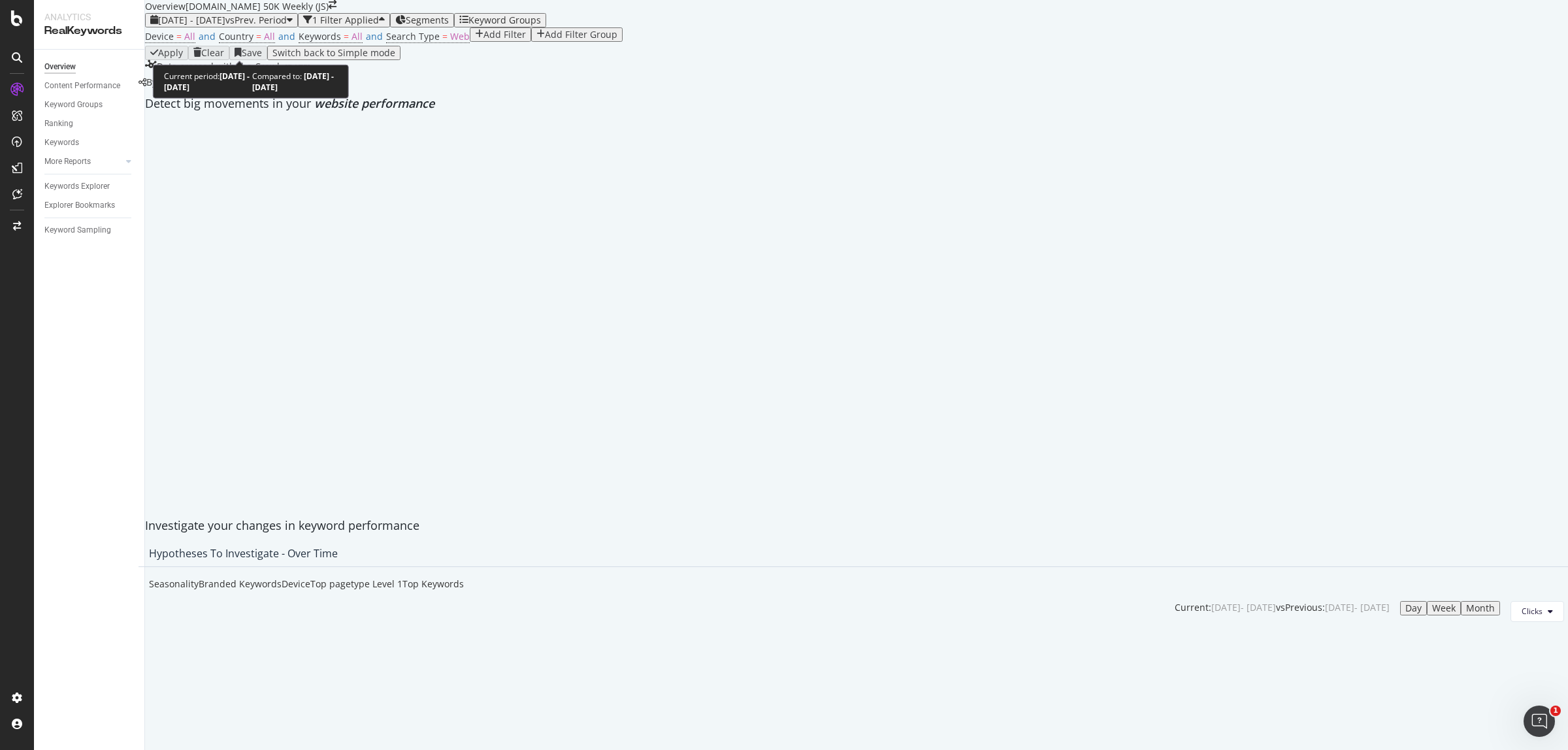
click at [267, 26] on span "vs Prev. Period" at bounding box center [256, 20] width 61 height 12
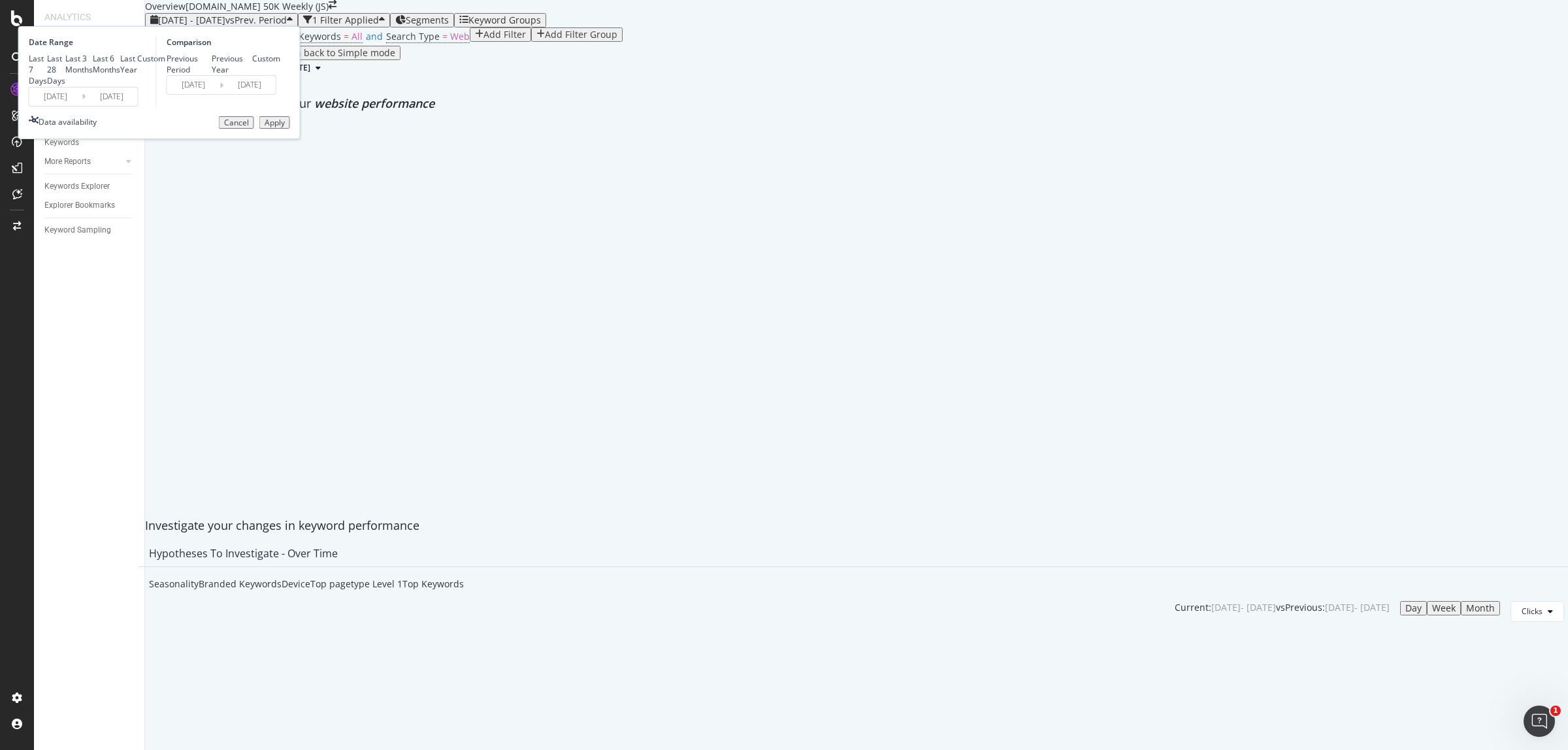
click at [82, 106] on input "[DATE]" at bounding box center [56, 97] width 52 height 19
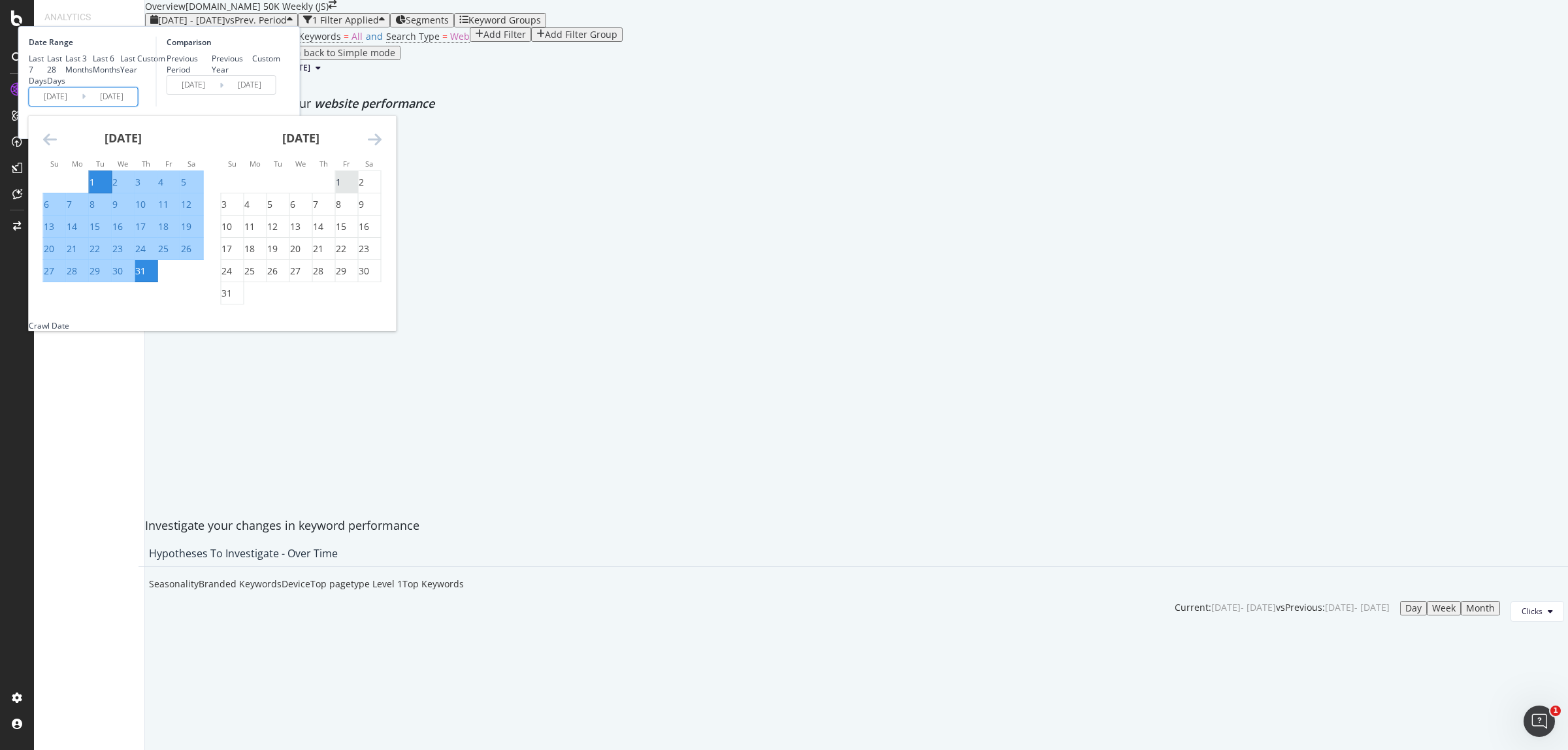
click at [341, 189] on div "1" at bounding box center [338, 182] width 6 height 13
type input "[DATE]"
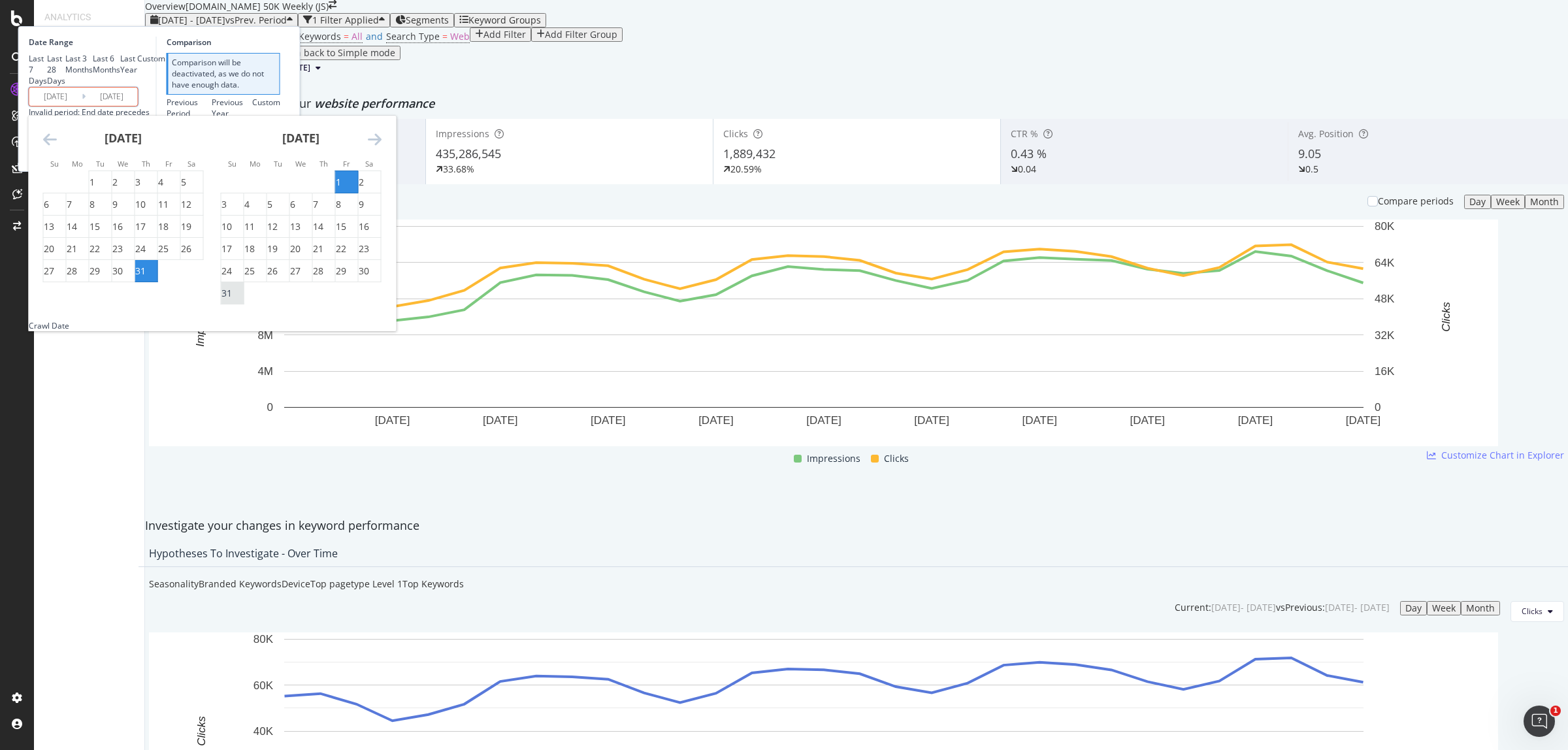
click at [244, 300] on div "31" at bounding box center [232, 294] width 22 height 13
type input "[DATE]"
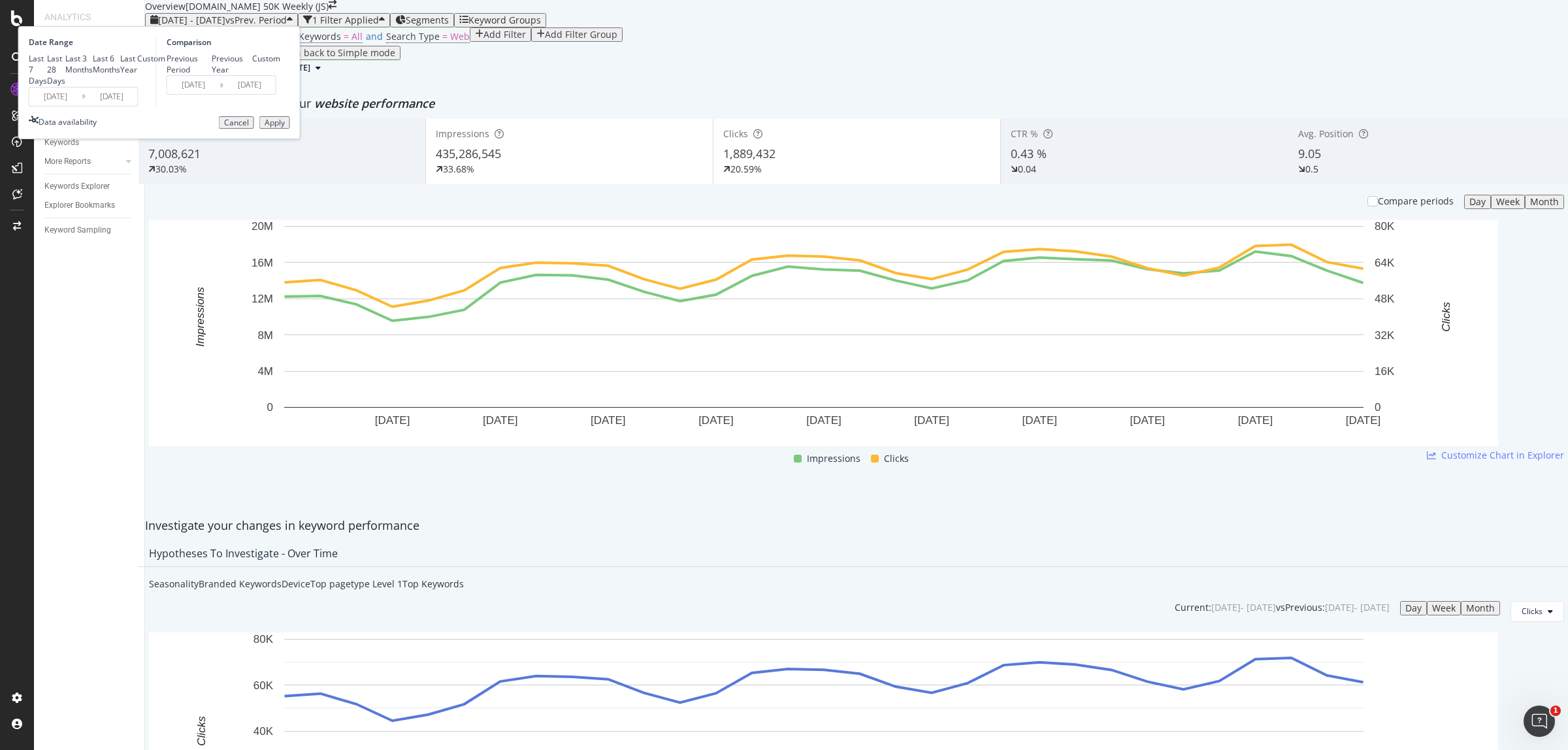
click at [284, 127] on div "Apply" at bounding box center [275, 123] width 20 height 9
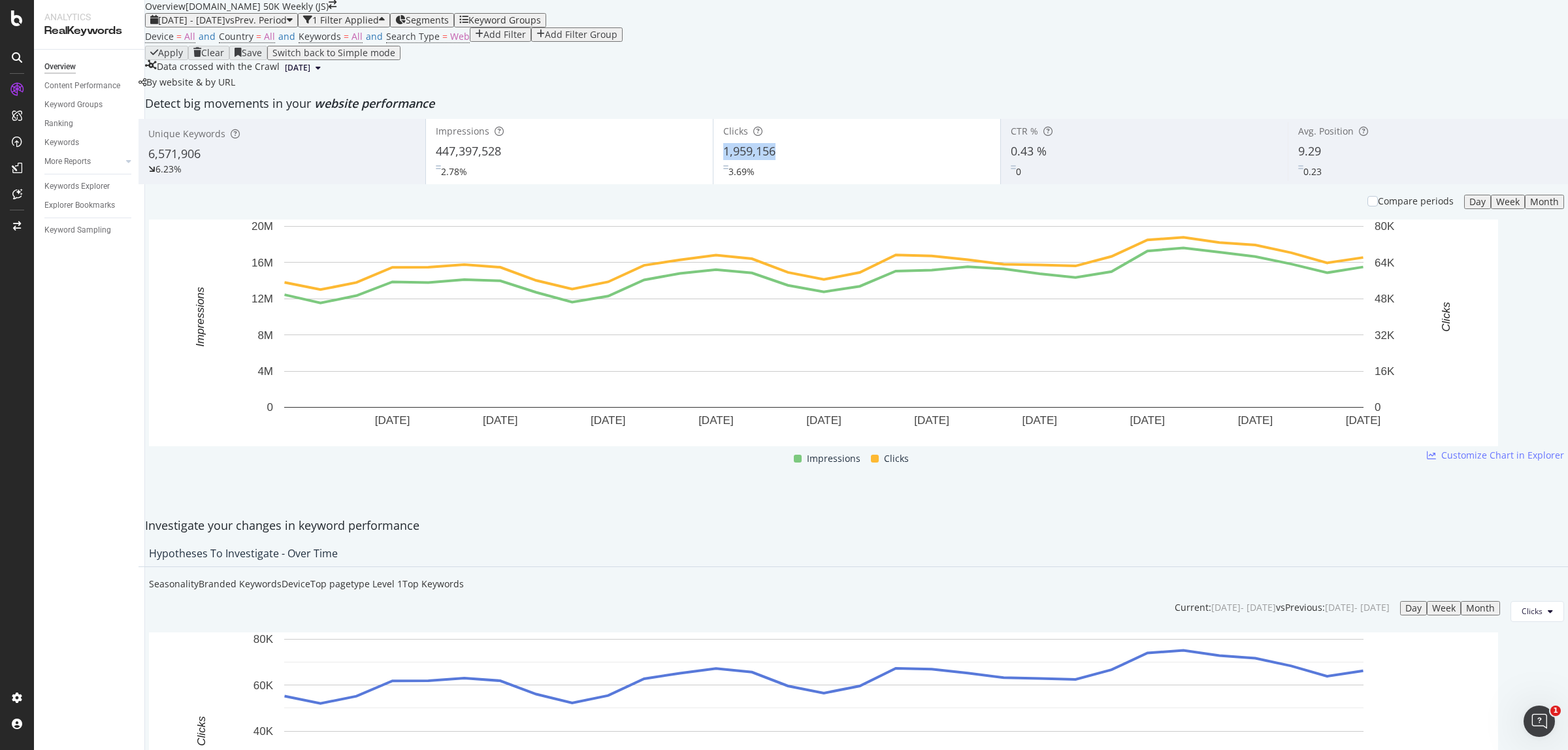
copy span "1,959,156"
drag, startPoint x: 782, startPoint y: 246, endPoint x: 977, endPoint y: 188, distance: 203.4
click at [725, 160] on div "1,959,156" at bounding box center [856, 151] width 267 height 17
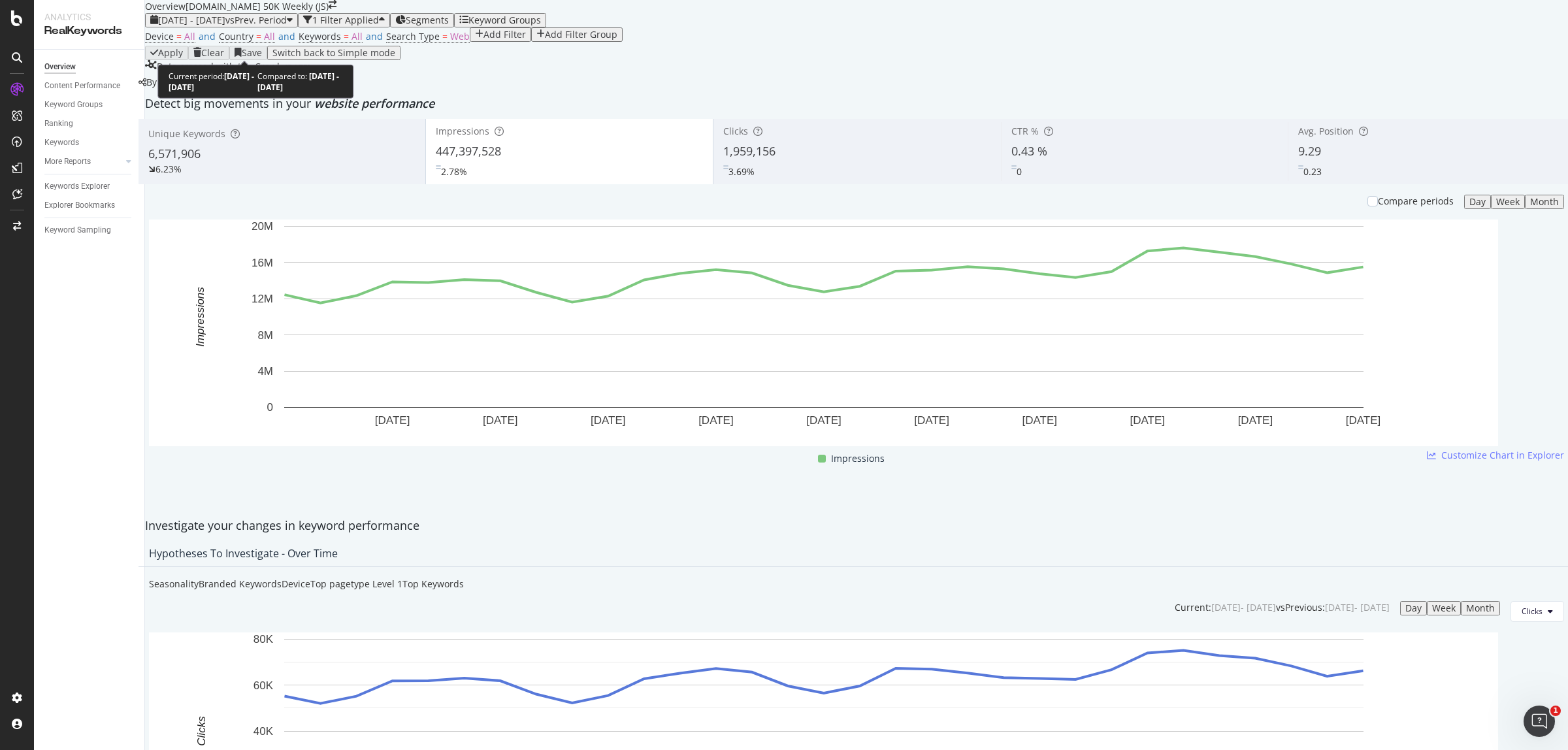
click at [272, 26] on span "vs Prev. Period" at bounding box center [256, 20] width 61 height 12
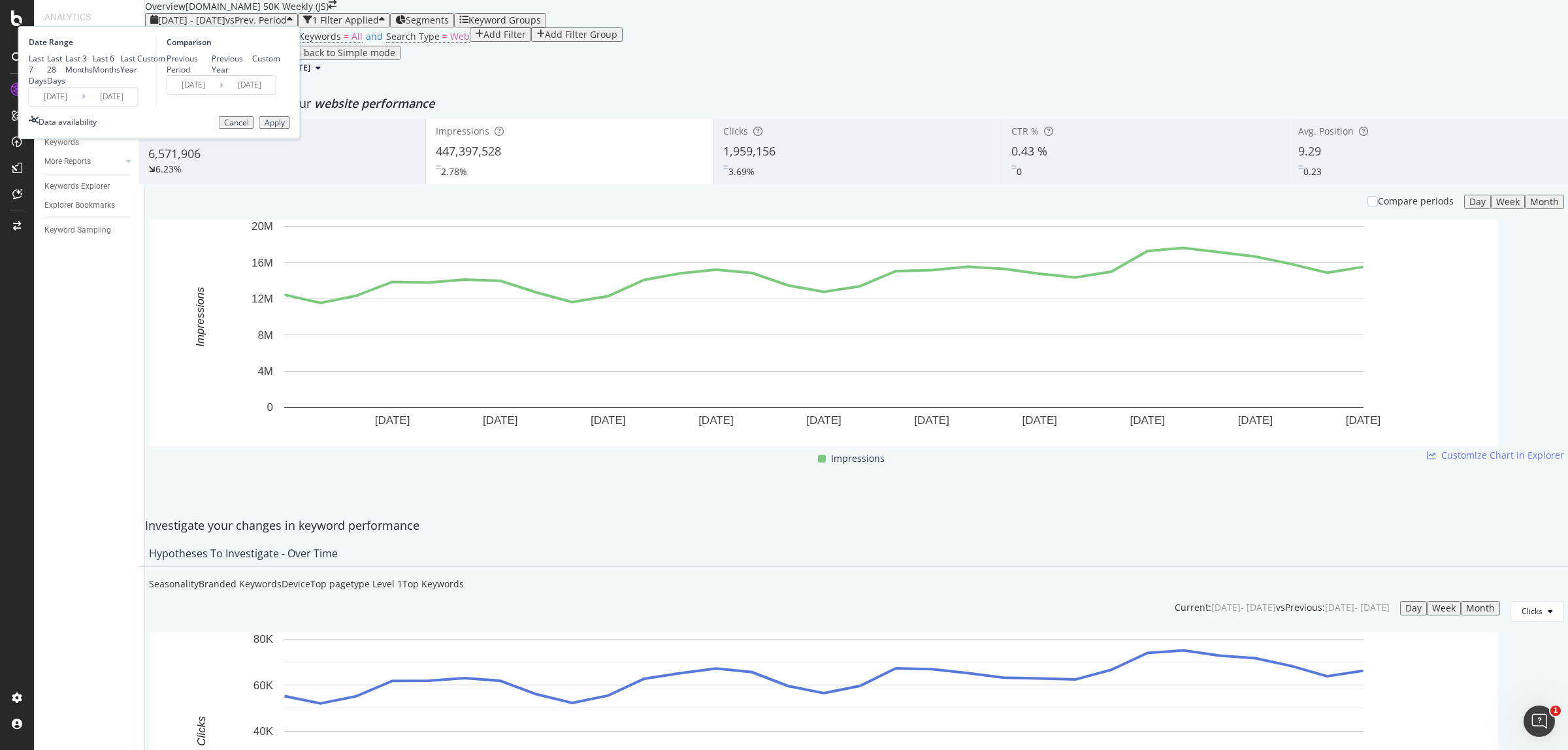
click at [82, 106] on input "[DATE]" at bounding box center [56, 97] width 52 height 19
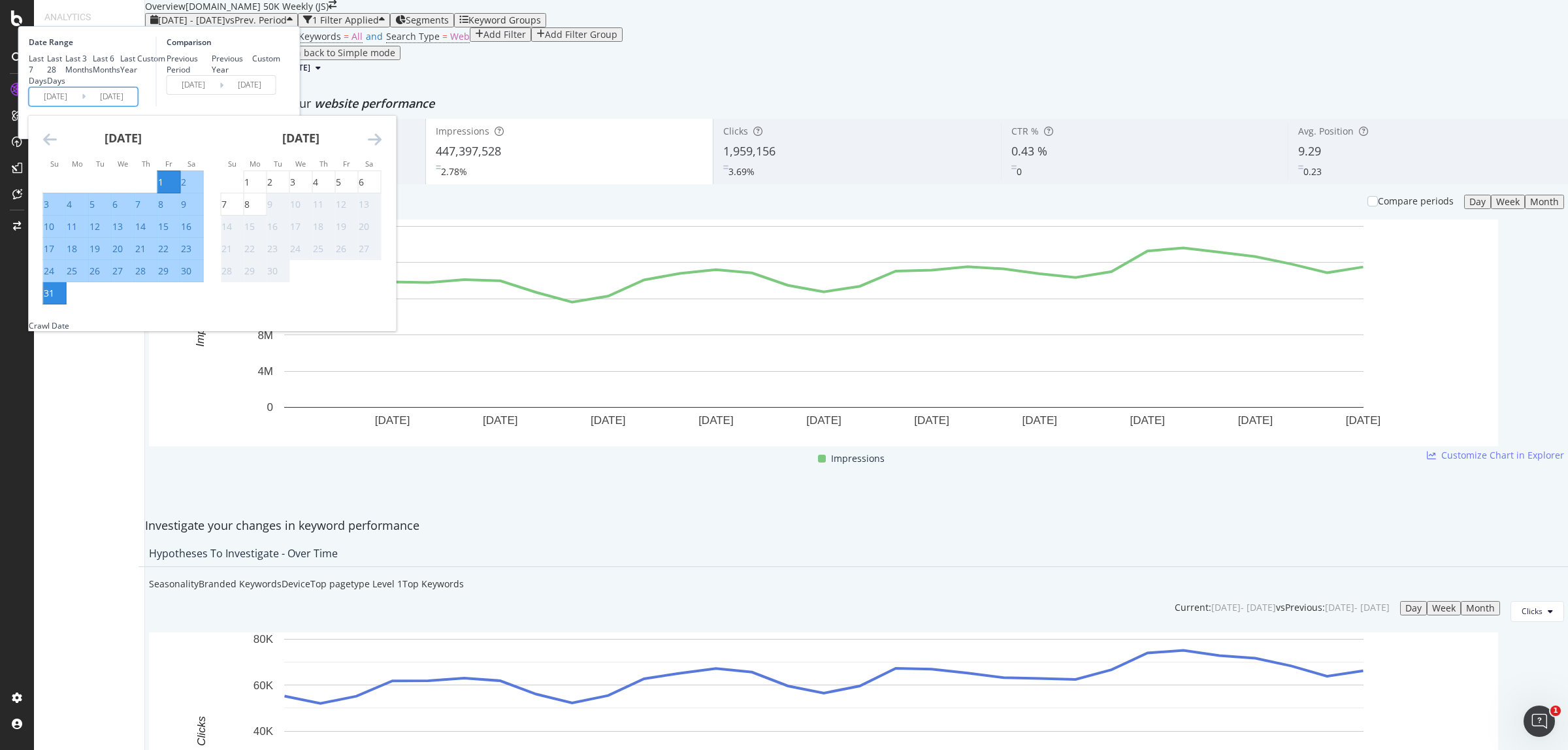
click at [57, 147] on icon "Move backward to switch to the previous month." at bounding box center [49, 138] width 14 height 16
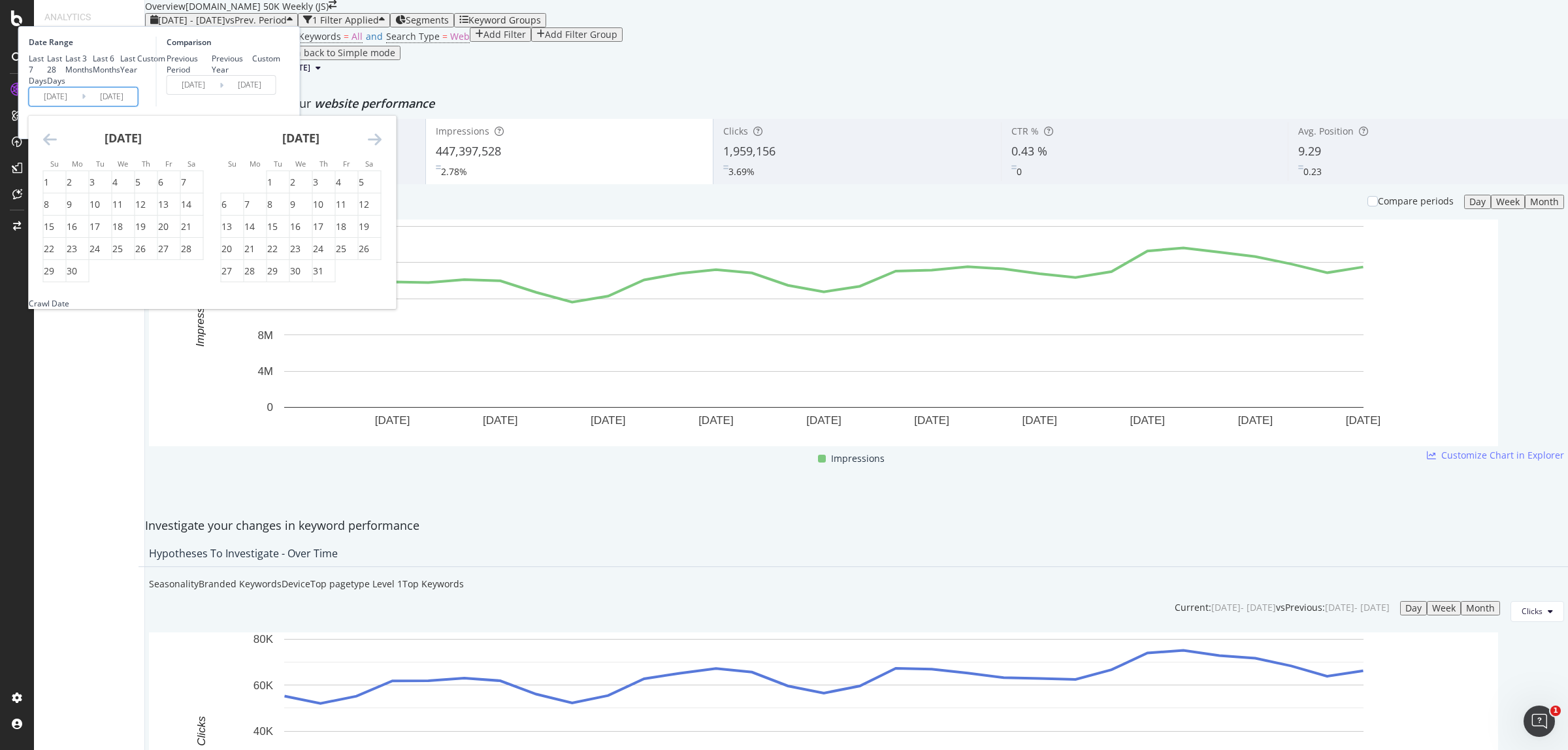
click at [57, 147] on icon "Move backward to switch to the previous month." at bounding box center [49, 138] width 14 height 16
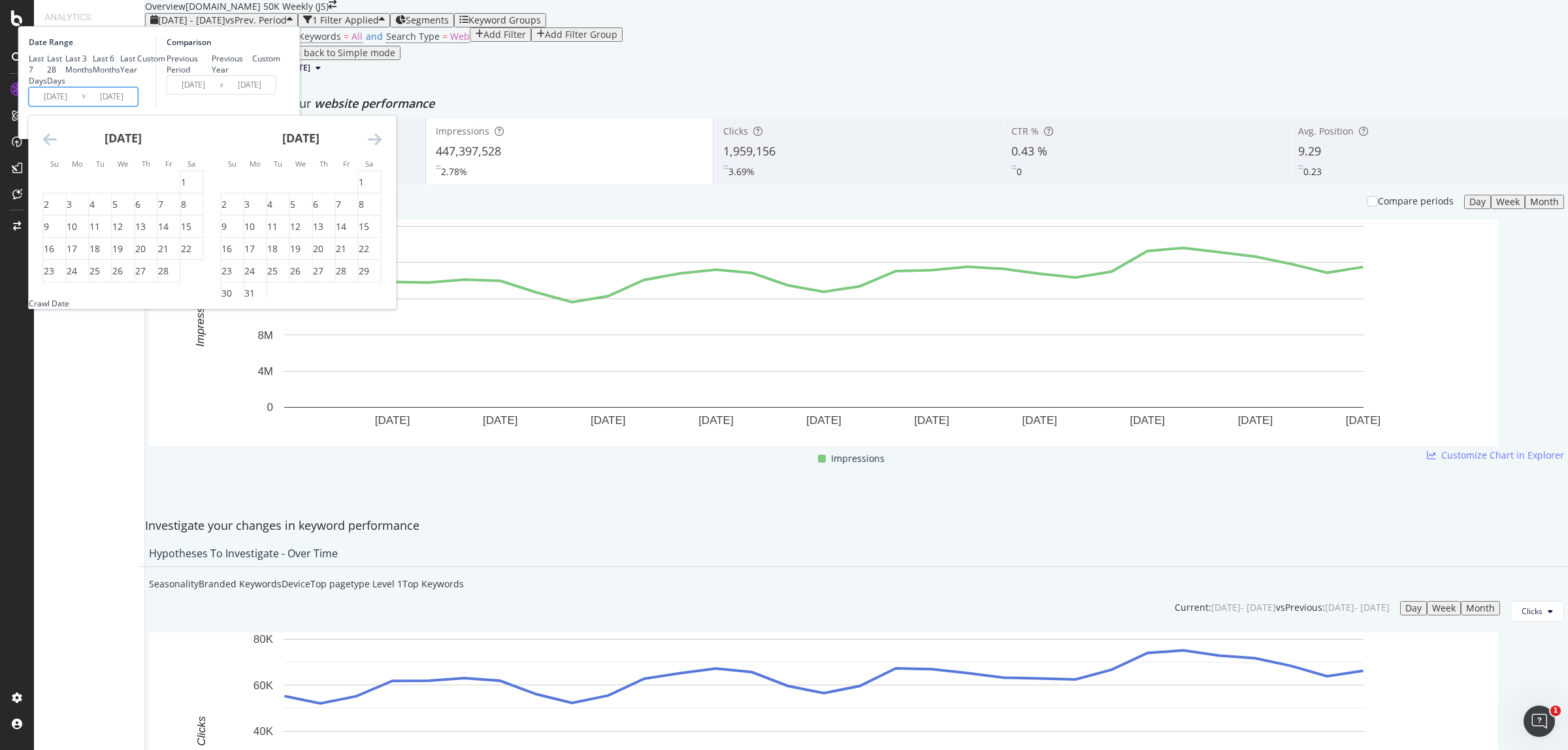
click at [57, 147] on icon "Move backward to switch to the previous month." at bounding box center [49, 138] width 14 height 16
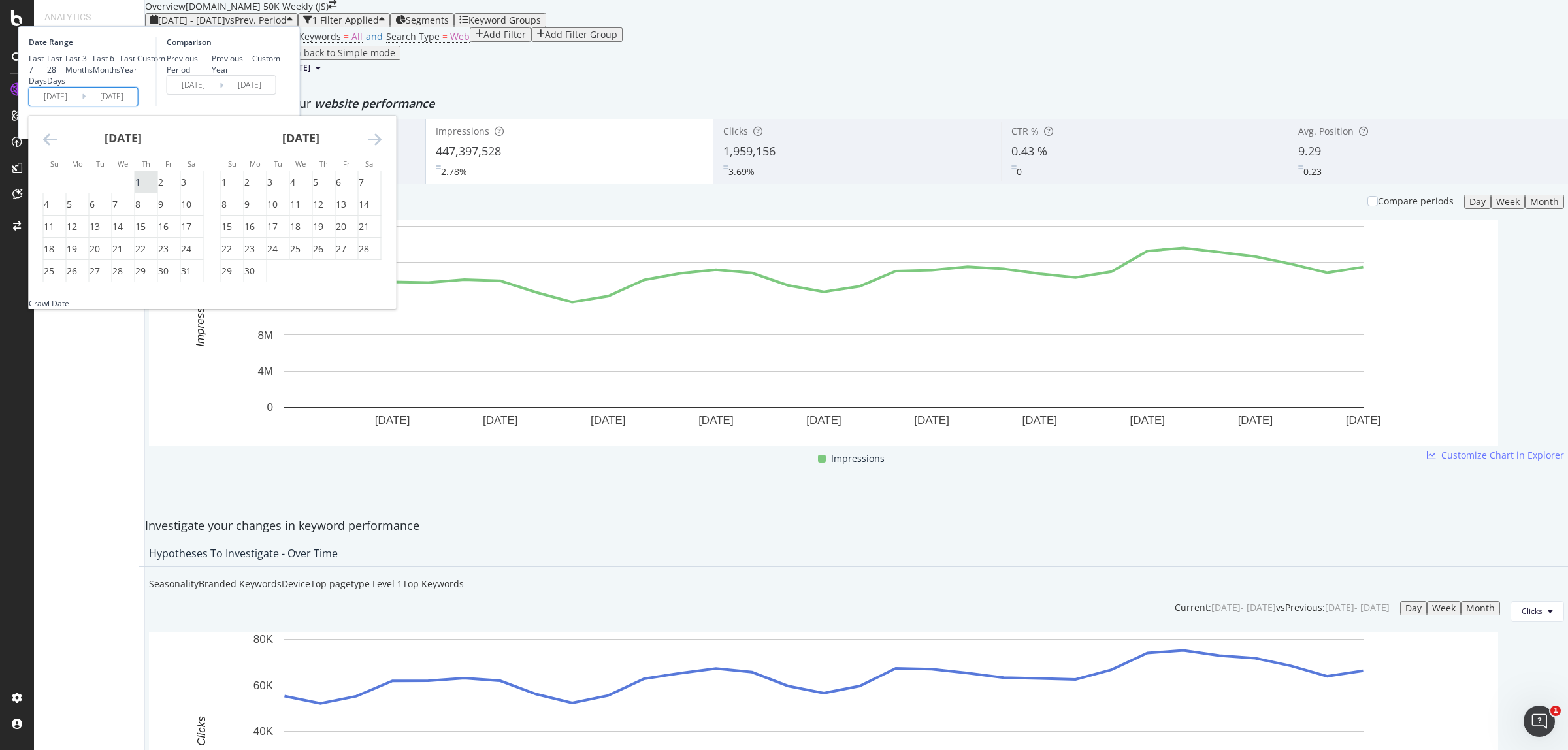
click at [140, 189] on div "1" at bounding box center [138, 182] width 6 height 13
type input "[DATE]"
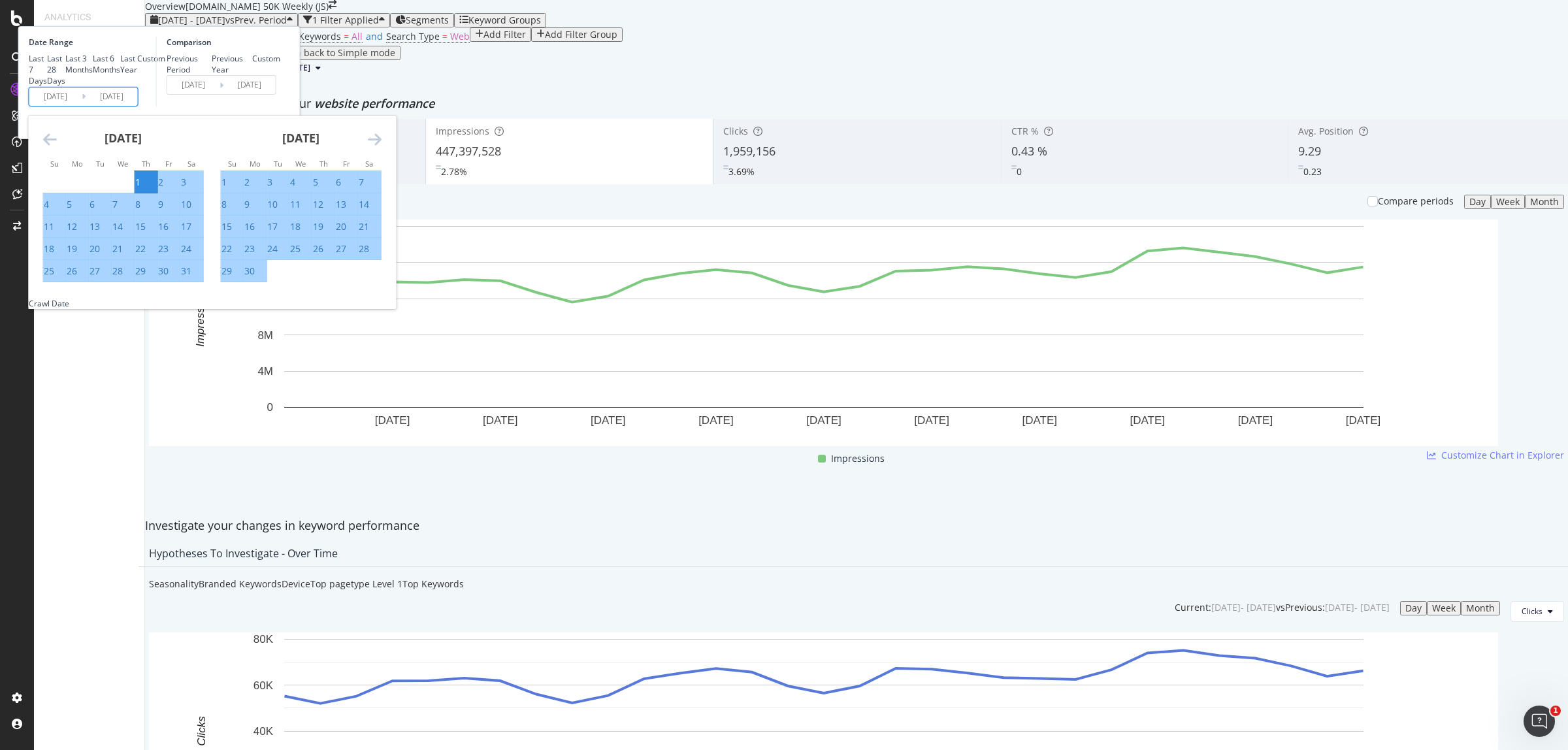
click at [191, 278] on div "31" at bounding box center [186, 271] width 10 height 13
type input "[DATE]"
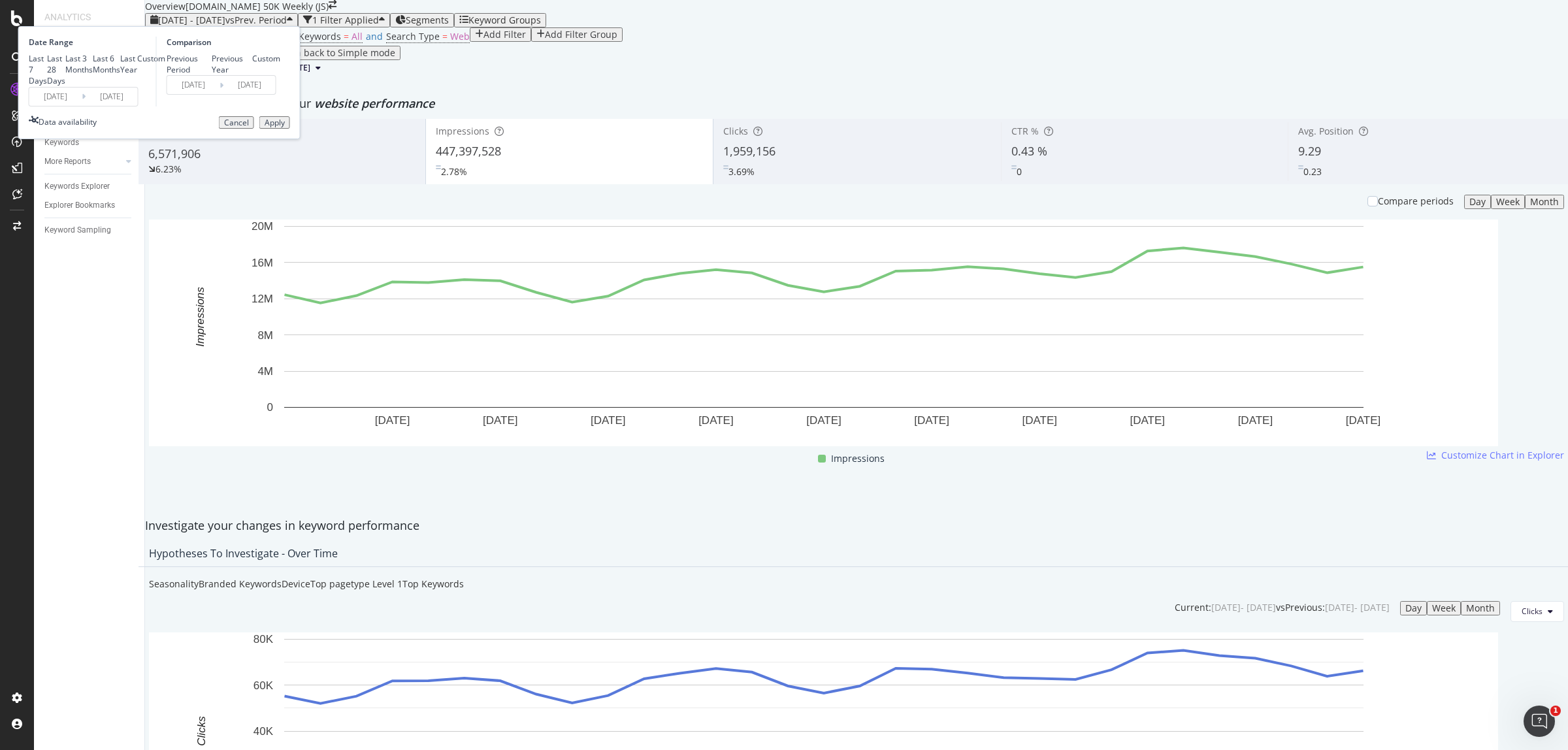
click at [284, 127] on div "Apply" at bounding box center [275, 123] width 20 height 9
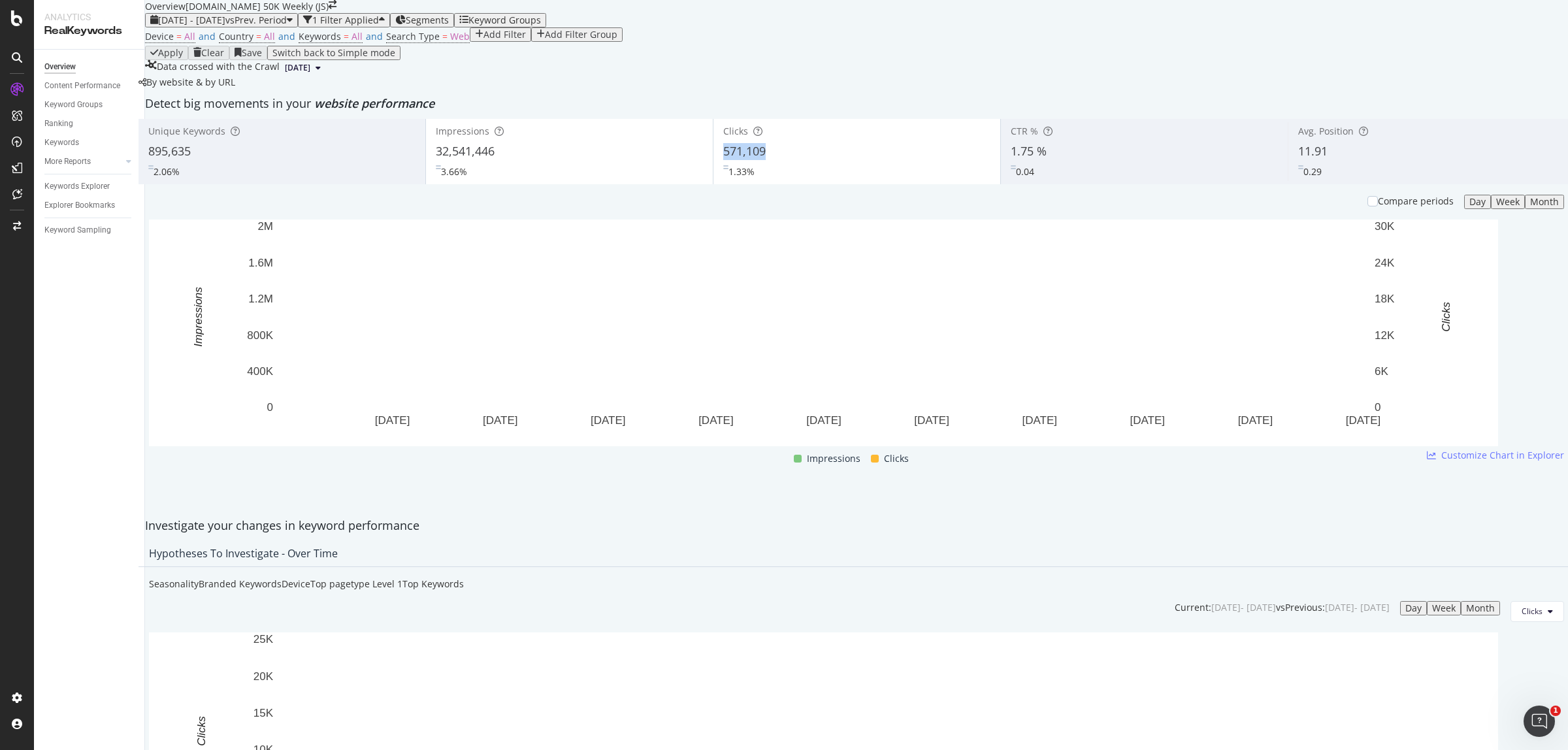
copy span "571,109"
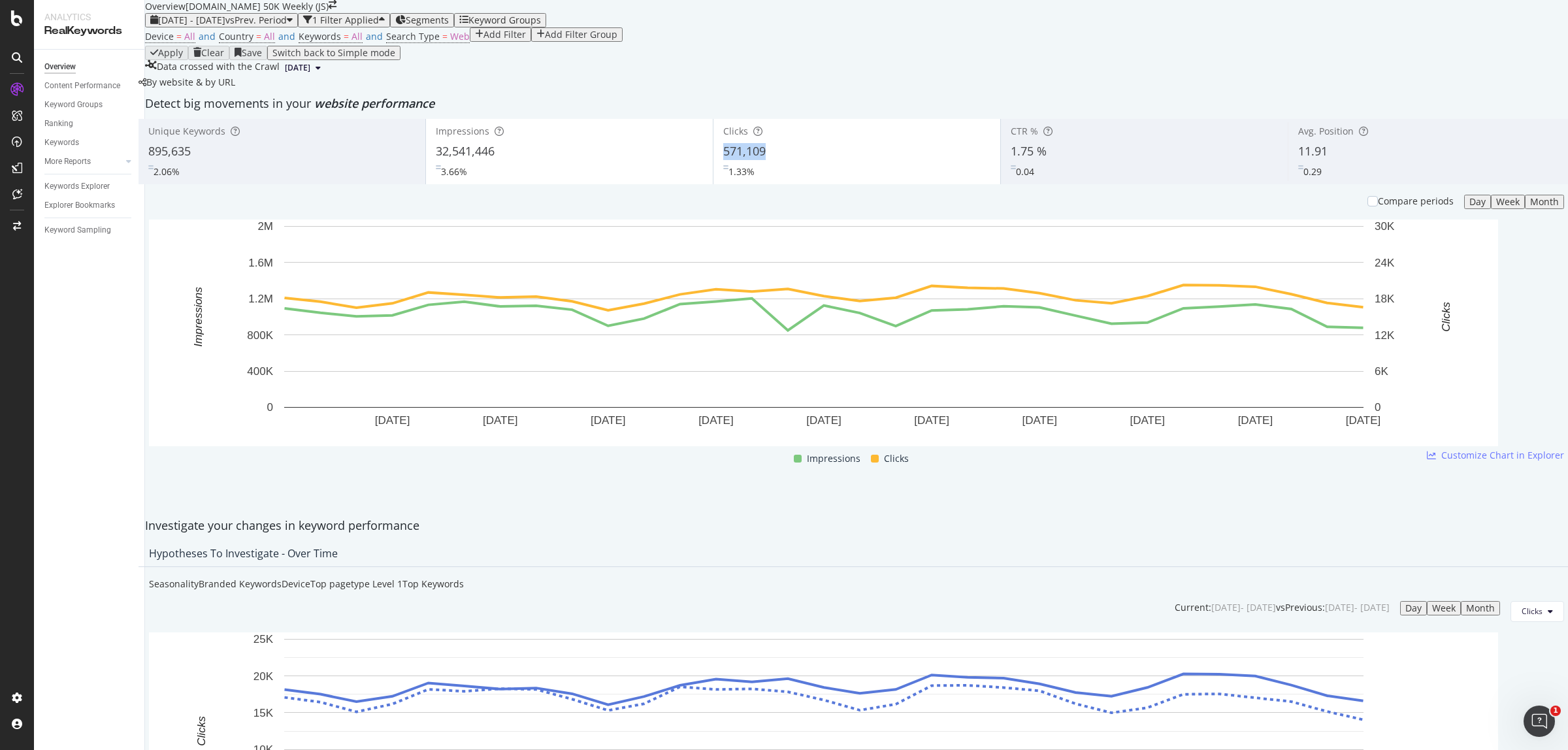
drag, startPoint x: 788, startPoint y: 249, endPoint x: 713, endPoint y: 245, distance: 75.1
click at [713, 184] on div "Clicks 571,109 1.33%" at bounding box center [856, 151] width 287 height 65
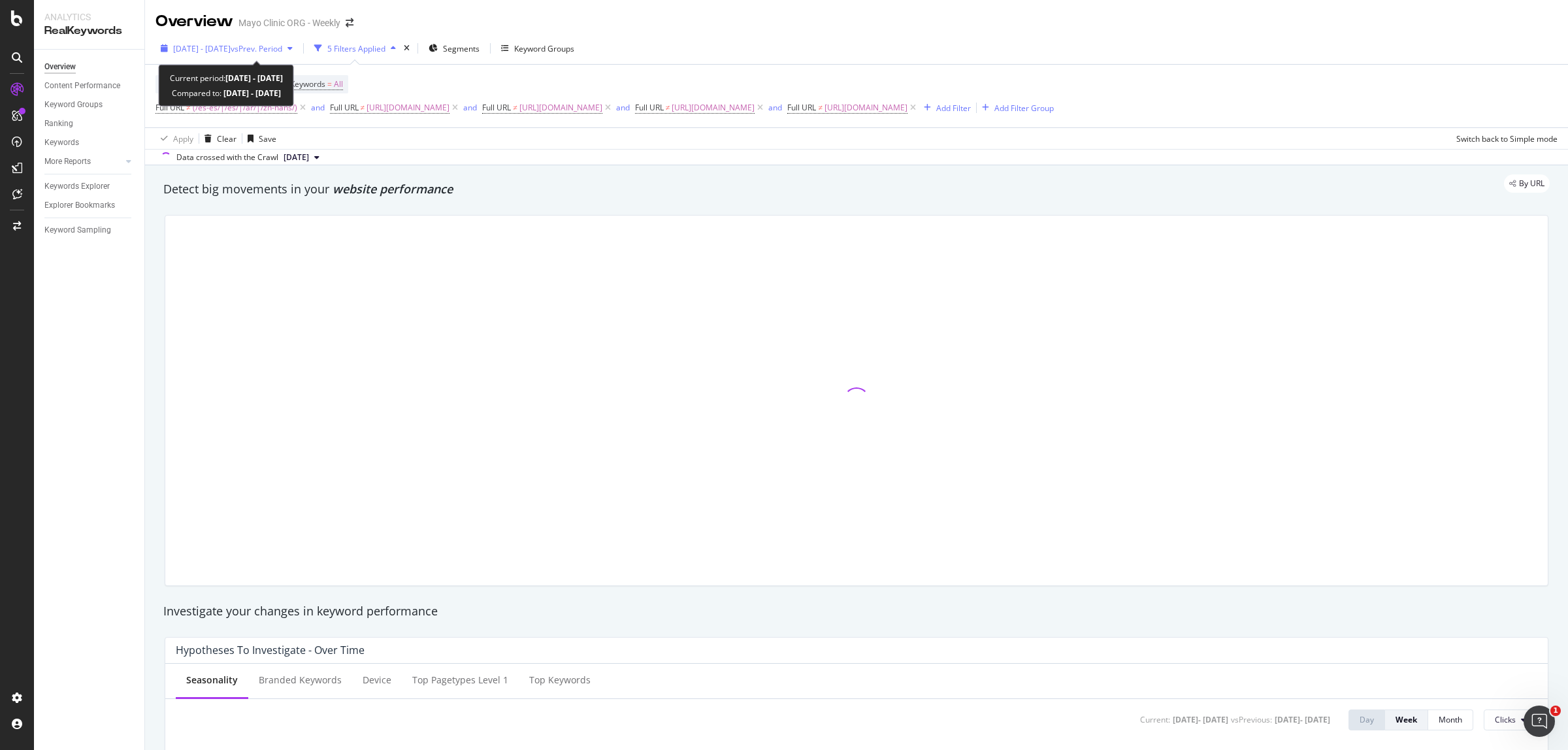
click at [211, 49] on span "[DATE] - [DATE]" at bounding box center [202, 48] width 58 height 11
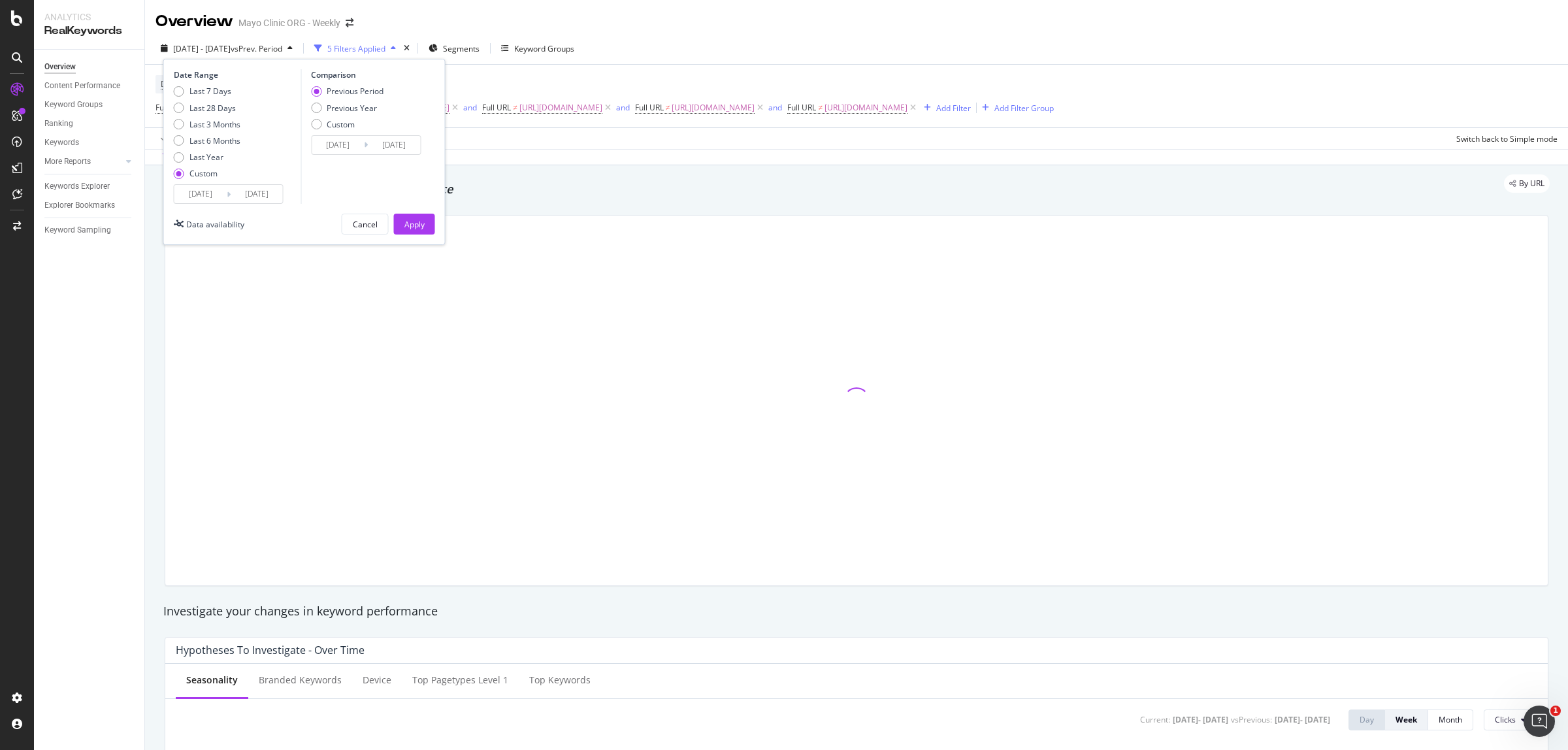
click at [192, 200] on input "[DATE]" at bounding box center [201, 194] width 52 height 19
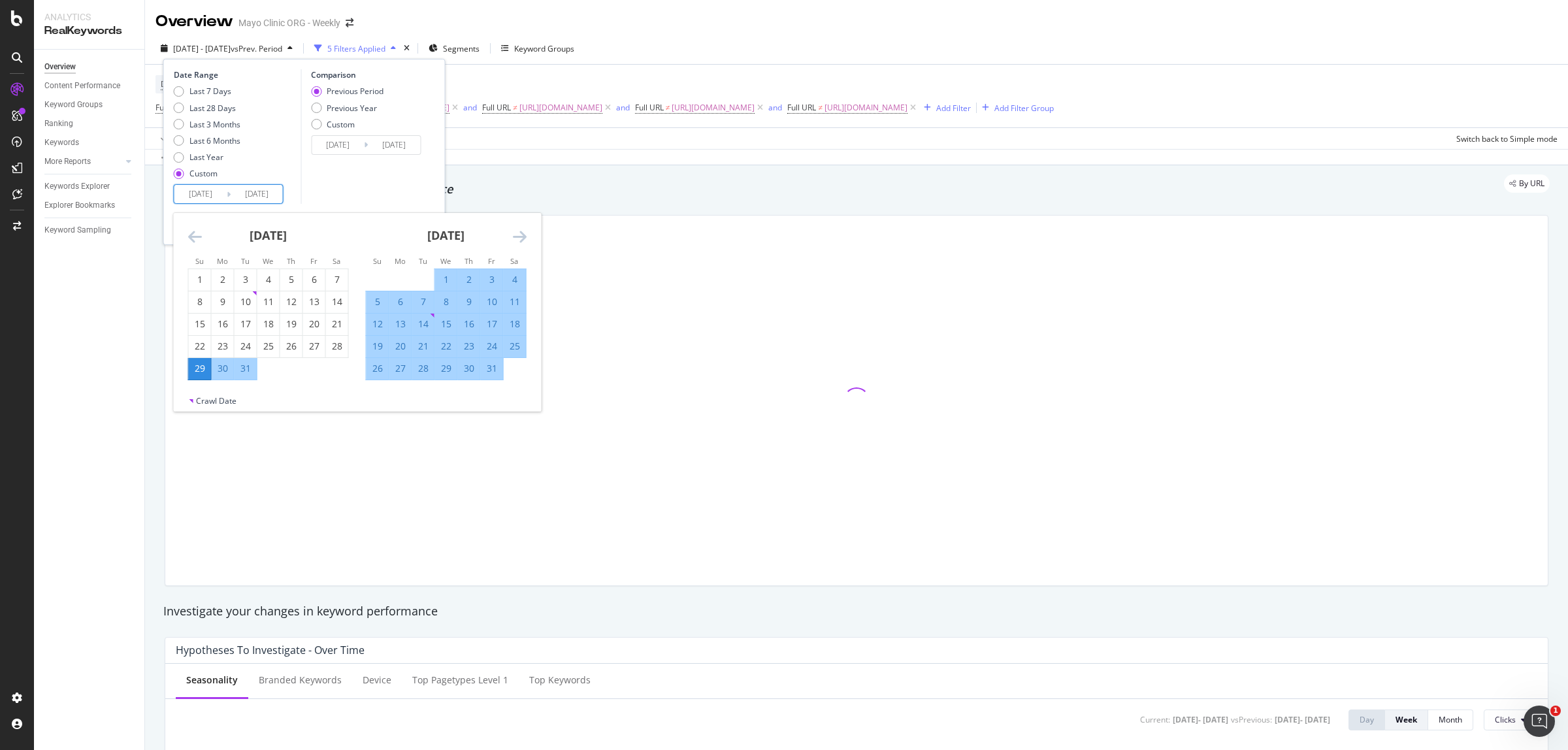
click at [510, 235] on div "[DATE]" at bounding box center [446, 241] width 161 height 56
click at [520, 236] on icon "Move forward to switch to the next month." at bounding box center [520, 236] width 14 height 16
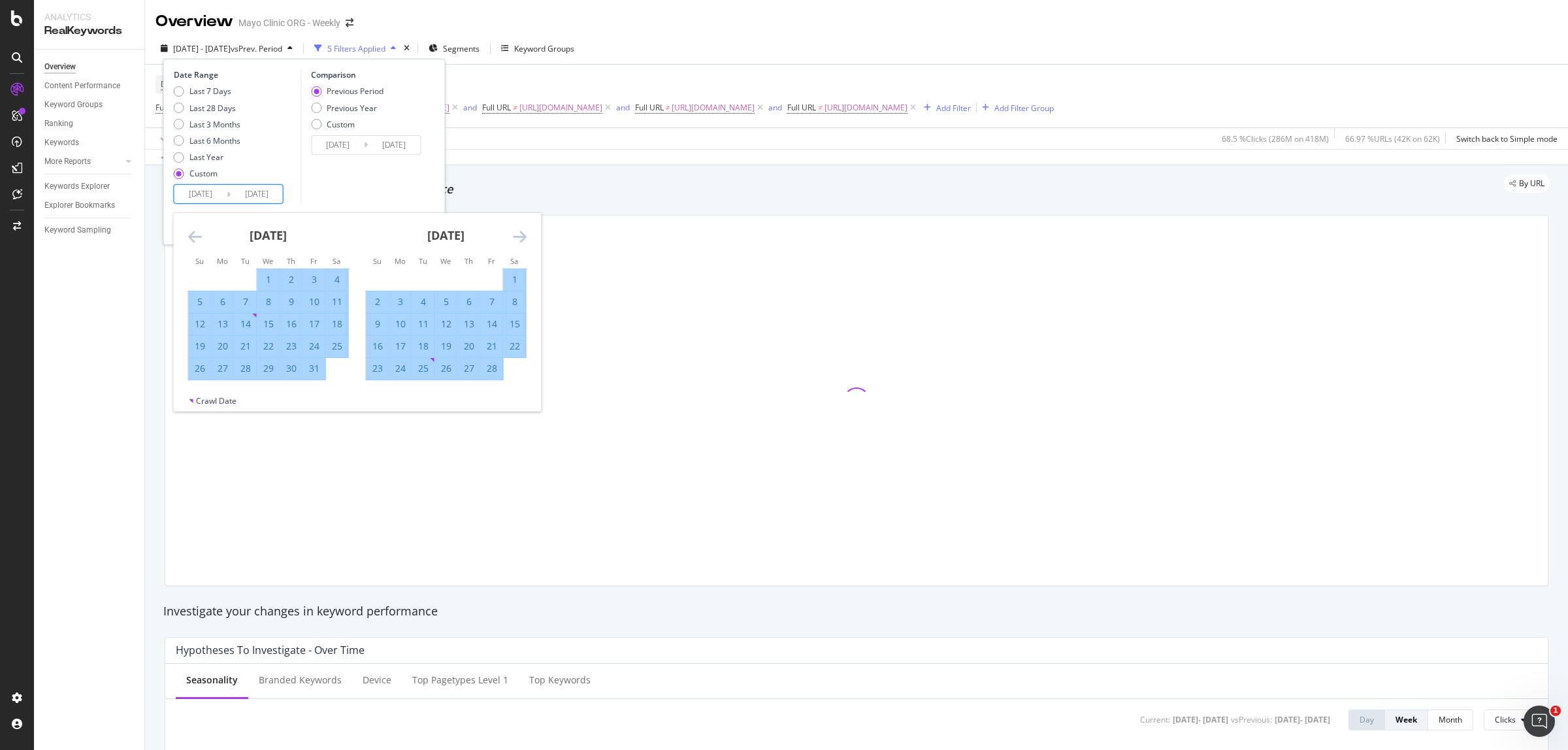
click at [520, 236] on icon "Move forward to switch to the next month." at bounding box center [520, 236] width 14 height 16
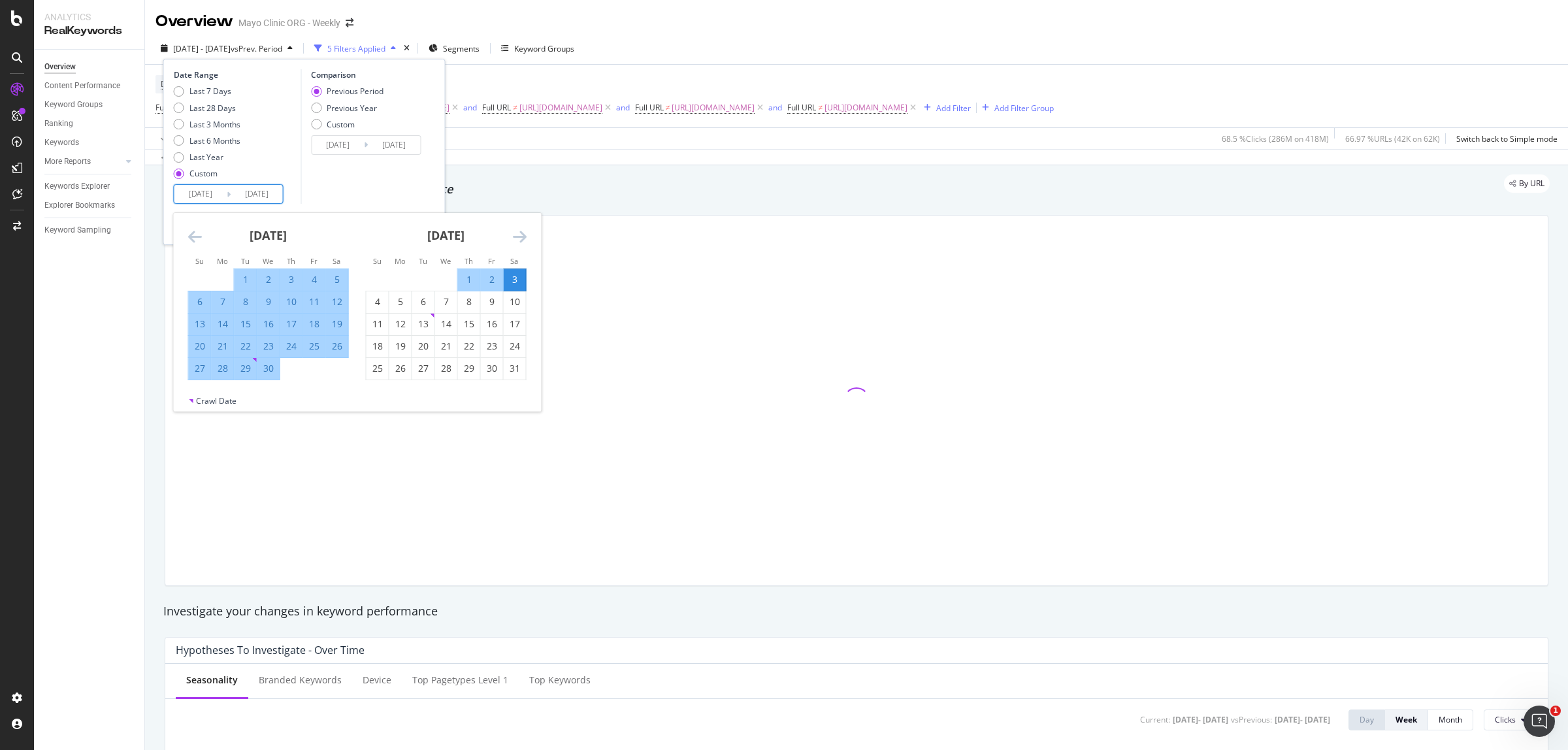
click at [520, 236] on icon "Move forward to switch to the next month." at bounding box center [520, 236] width 14 height 16
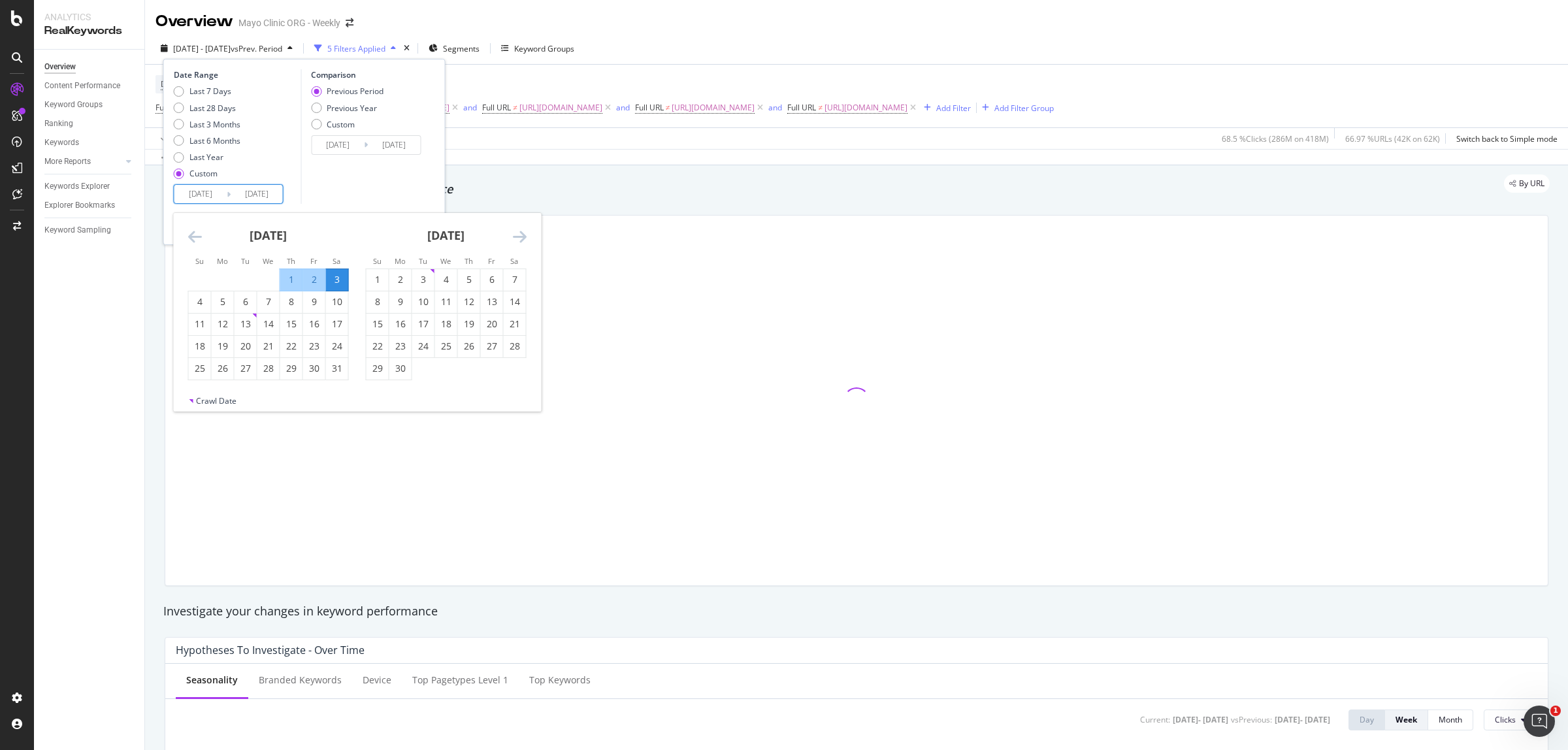
click at [520, 236] on icon "Move forward to switch to the next month." at bounding box center [520, 236] width 14 height 16
click at [377, 324] on div "10" at bounding box center [377, 324] width 22 height 13
type input "[DATE]"
click at [513, 325] on div "16" at bounding box center [515, 324] width 22 height 13
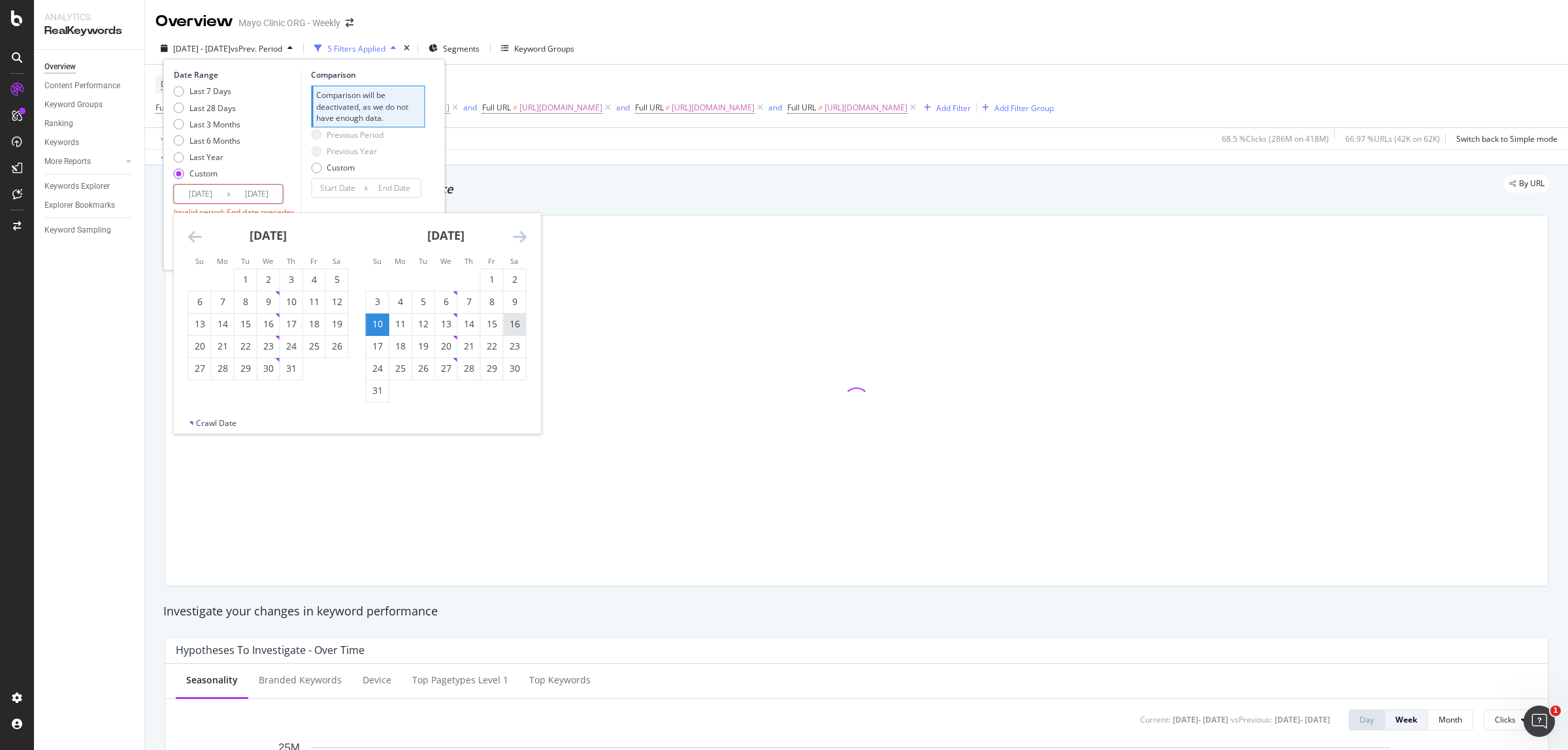
type input "[DATE]"
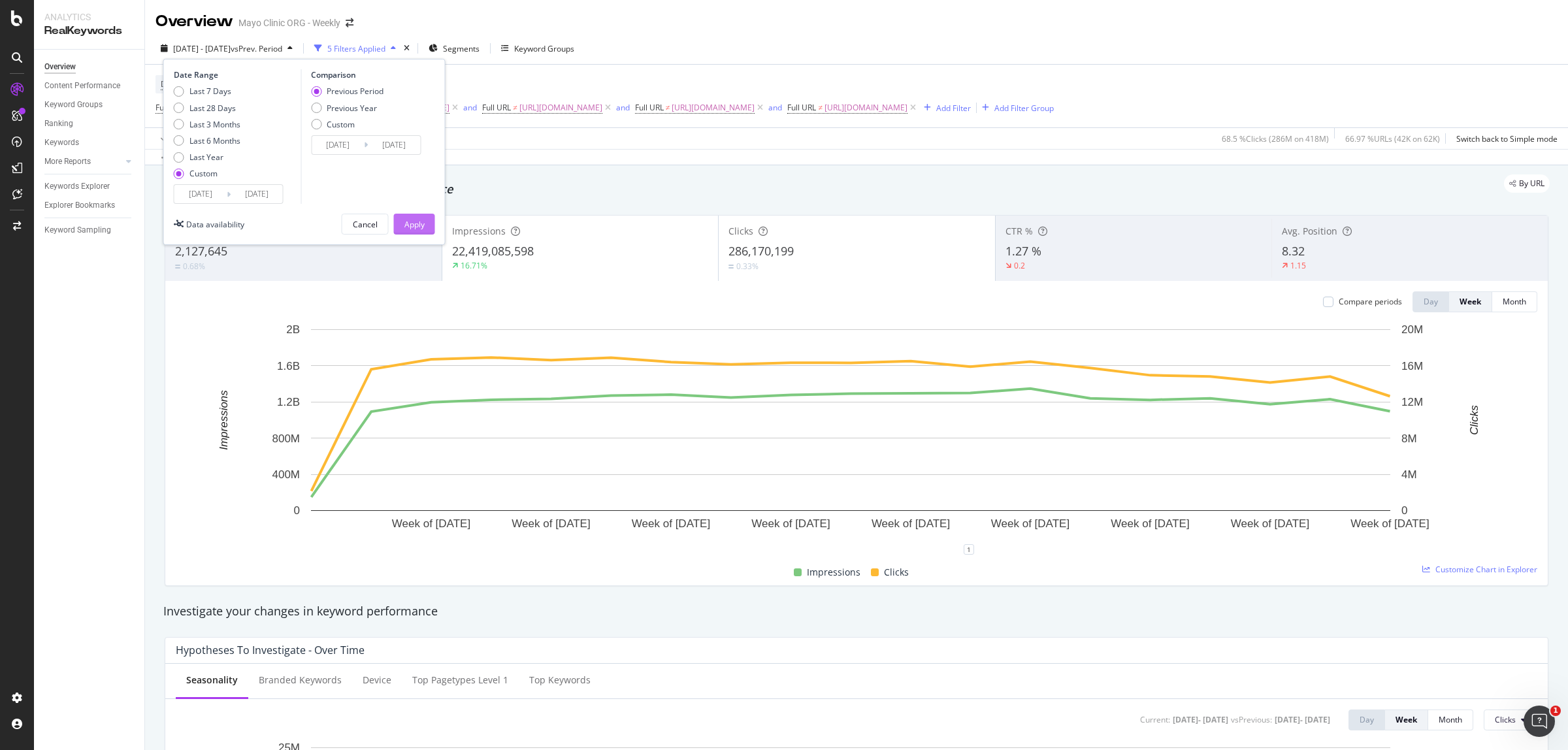
click at [416, 227] on div "Apply" at bounding box center [415, 224] width 20 height 11
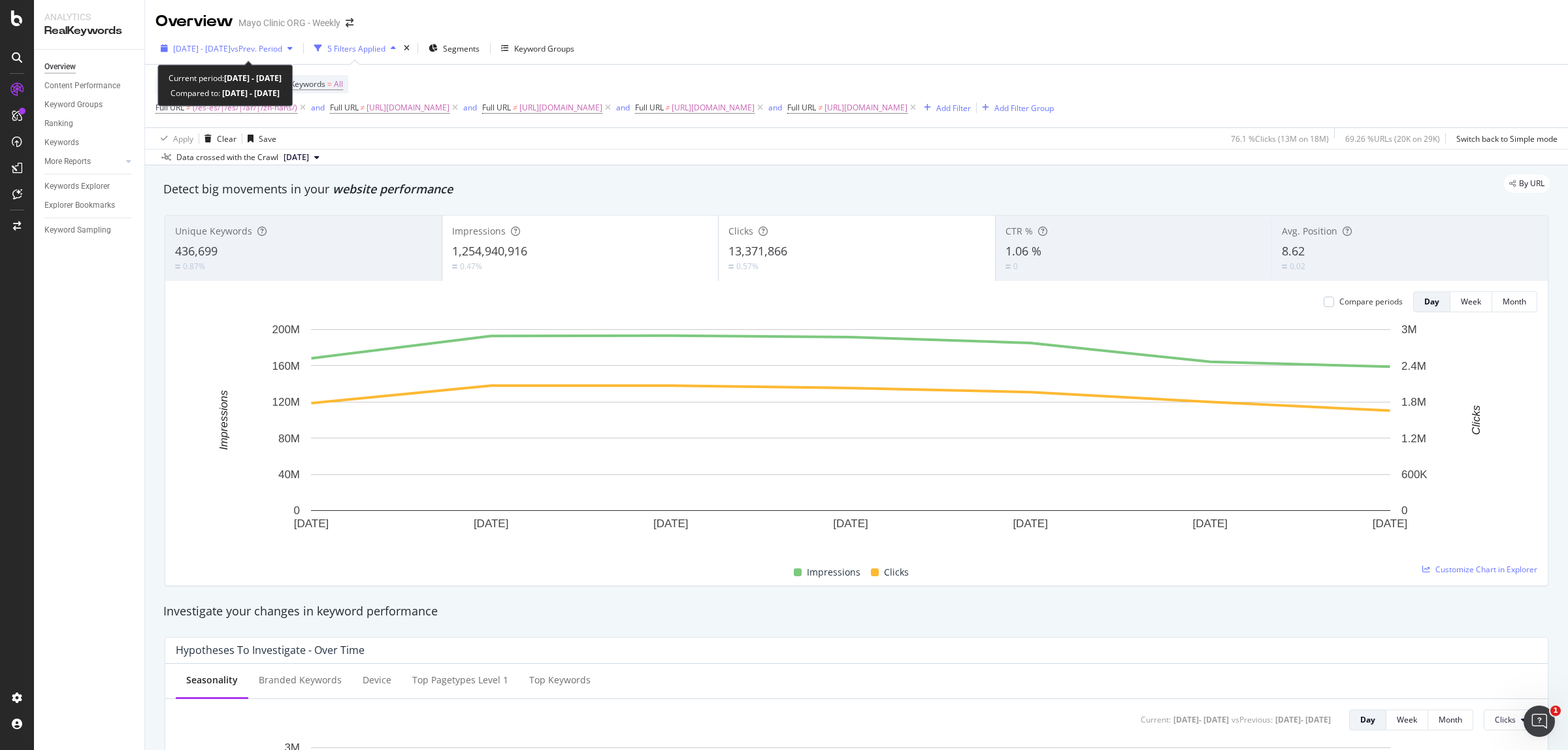
click at [283, 47] on span "vs Prev. Period" at bounding box center [257, 48] width 52 height 11
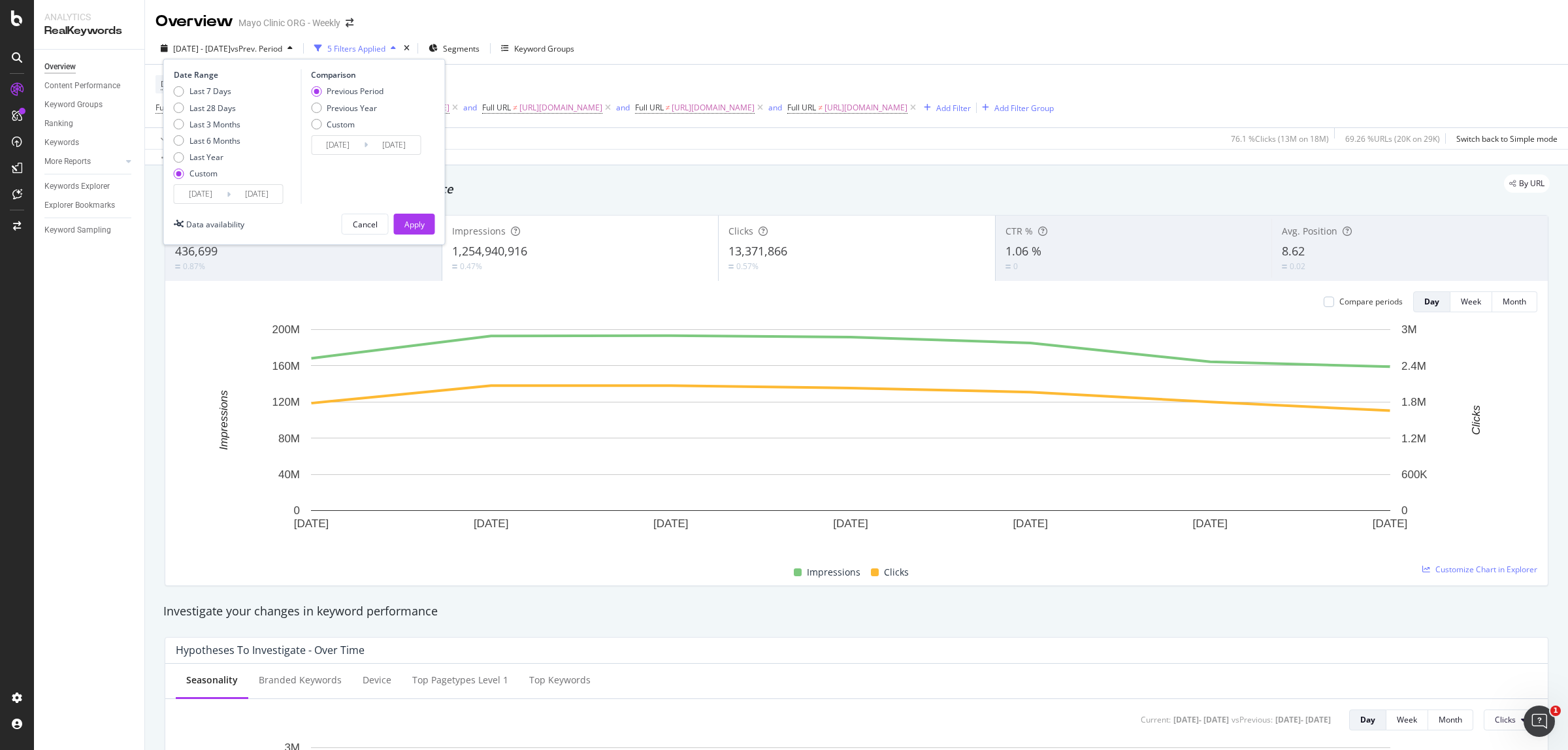
click at [194, 196] on input "[DATE]" at bounding box center [201, 194] width 52 height 19
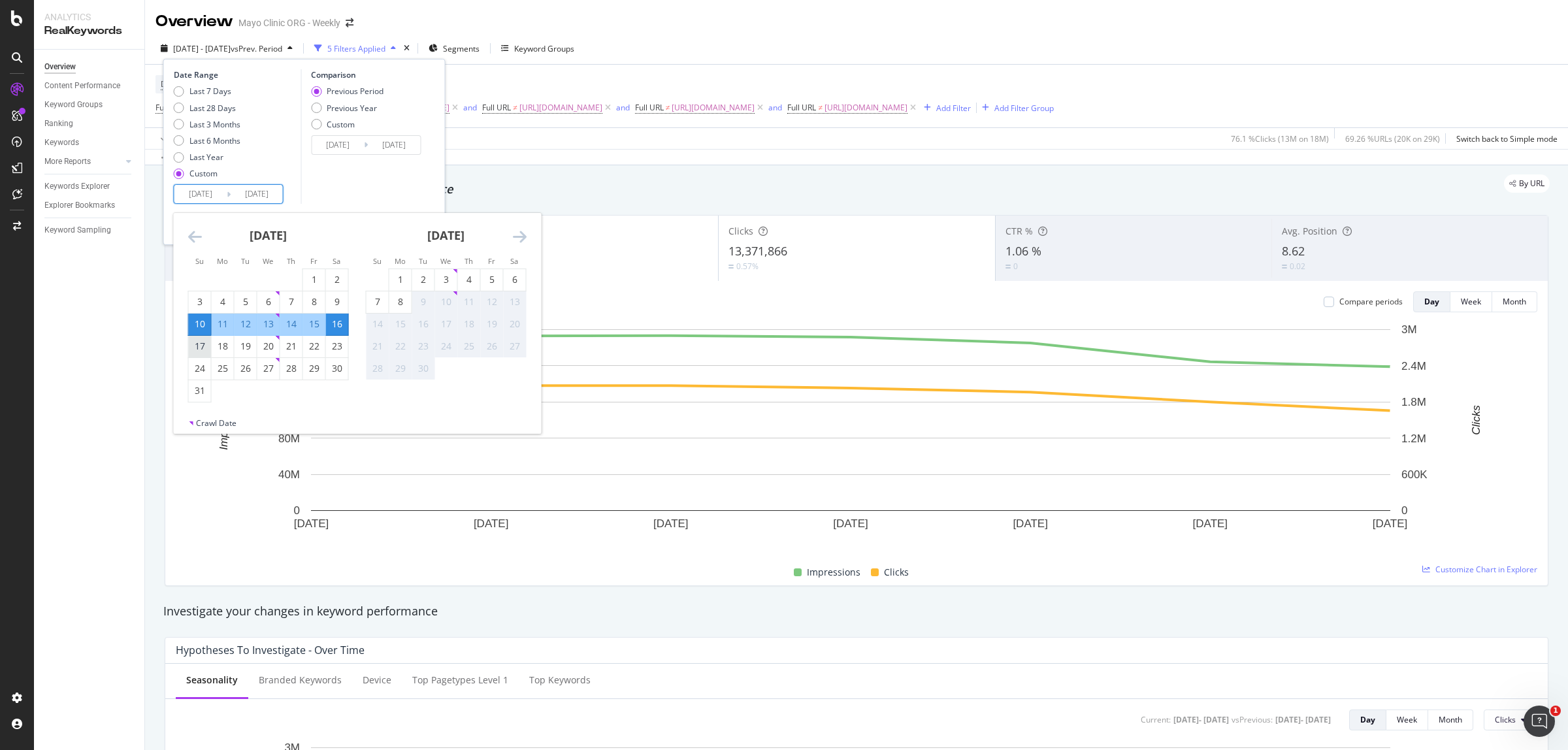
click at [200, 346] on div "17" at bounding box center [200, 346] width 22 height 13
type input "[DATE]"
click at [337, 344] on div "23" at bounding box center [337, 346] width 22 height 13
type input "[DATE]"
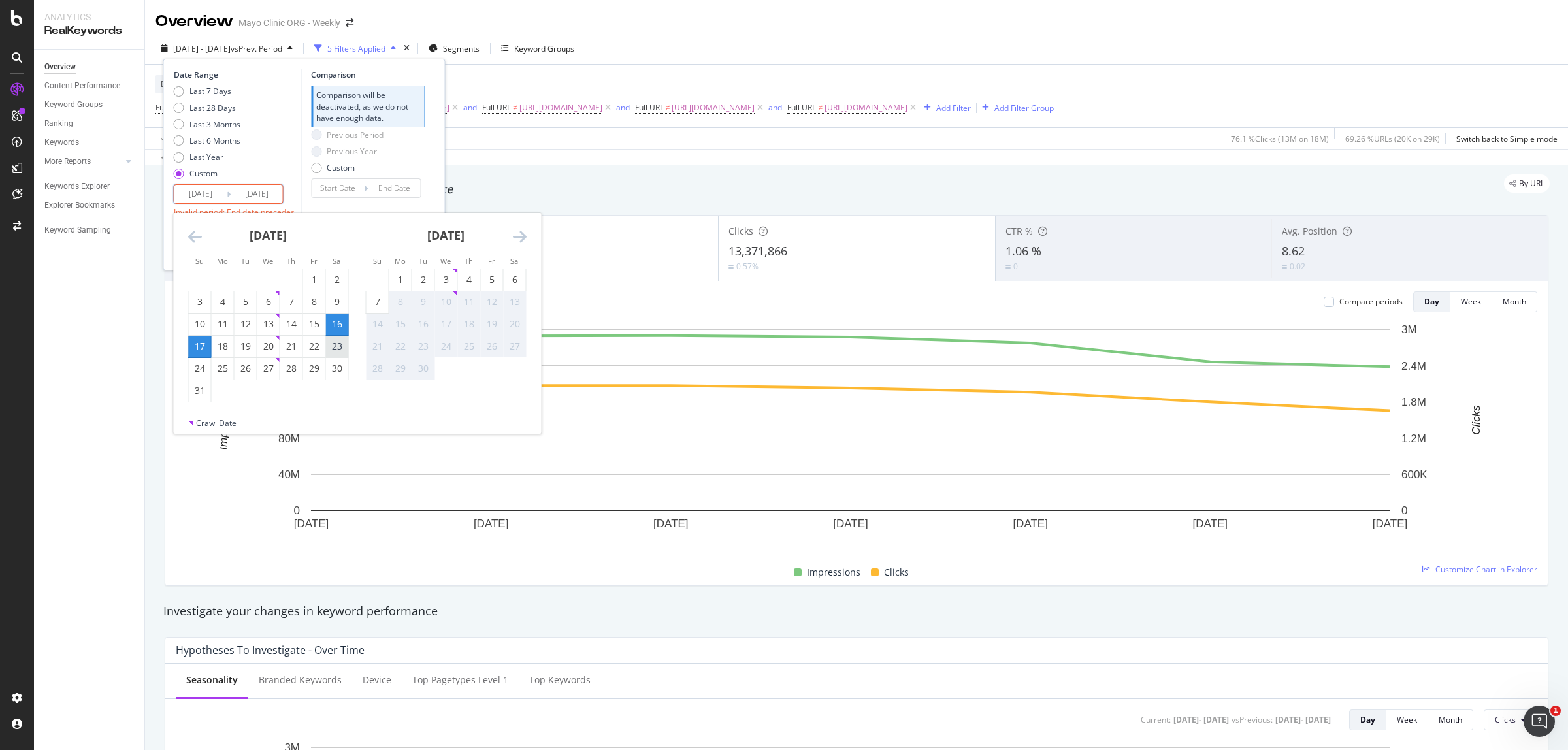
type input "[DATE]"
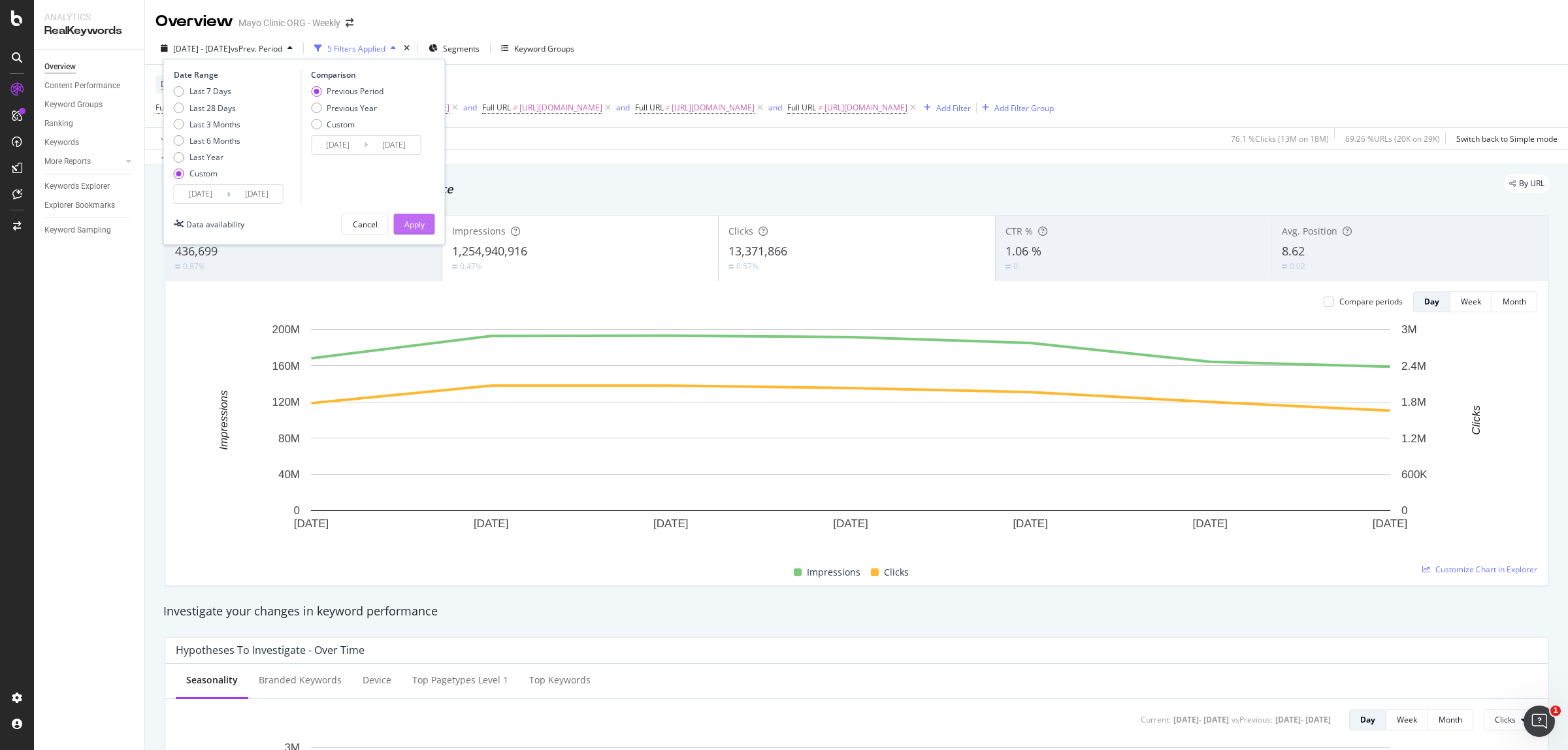
click at [402, 223] on button "Apply" at bounding box center [415, 224] width 41 height 20
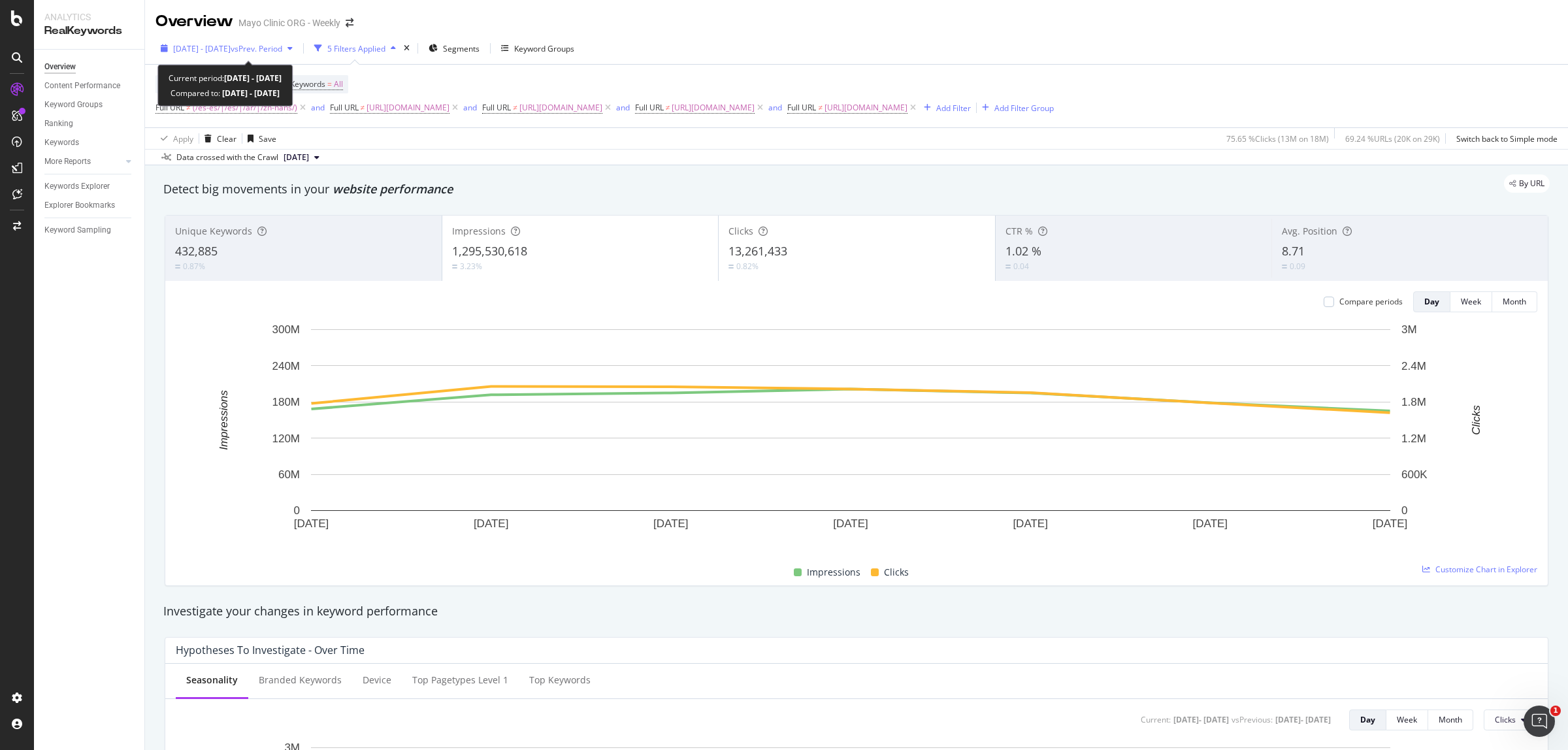
click at [283, 47] on span "vs Prev. Period" at bounding box center [257, 48] width 52 height 11
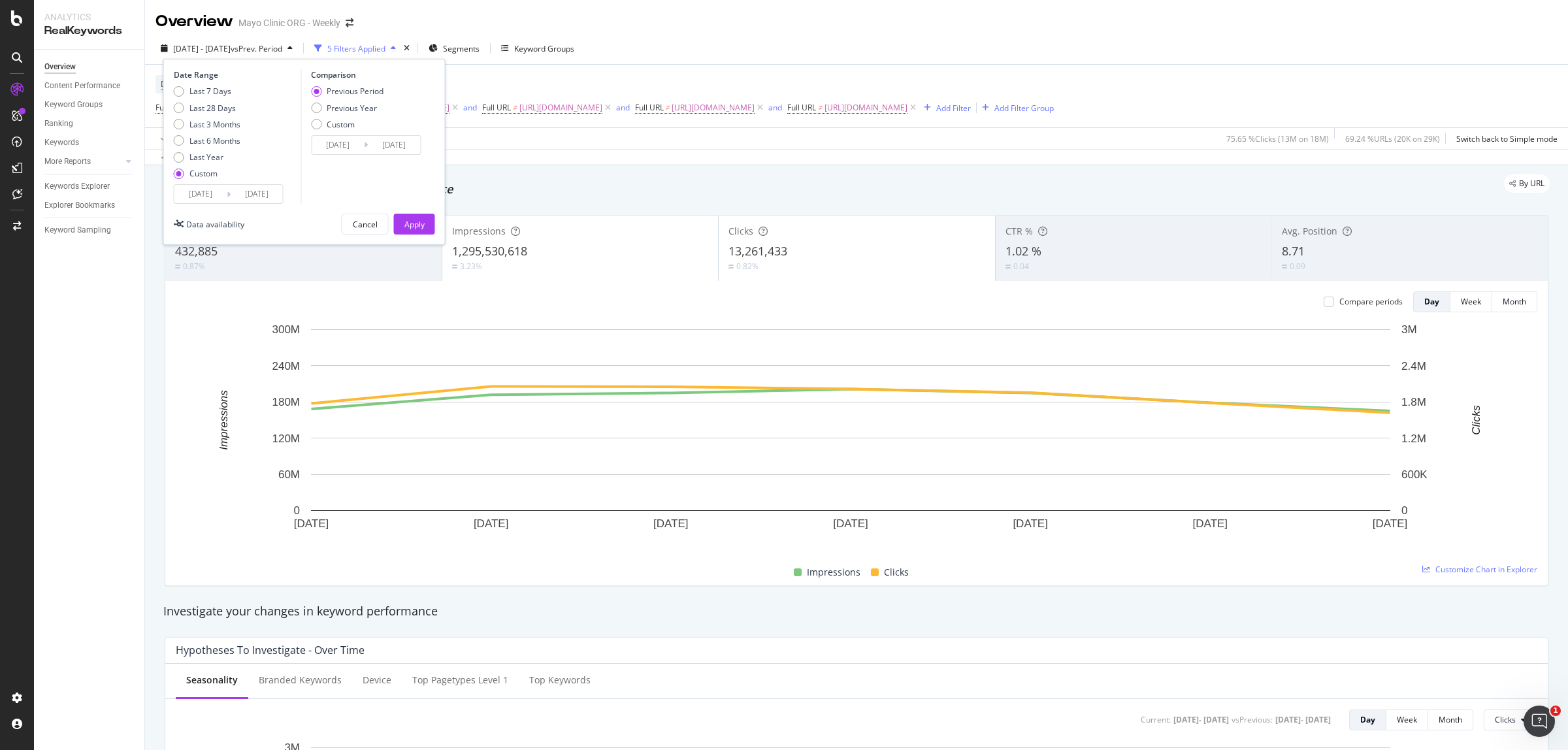
click at [210, 199] on input "[DATE]" at bounding box center [201, 194] width 52 height 19
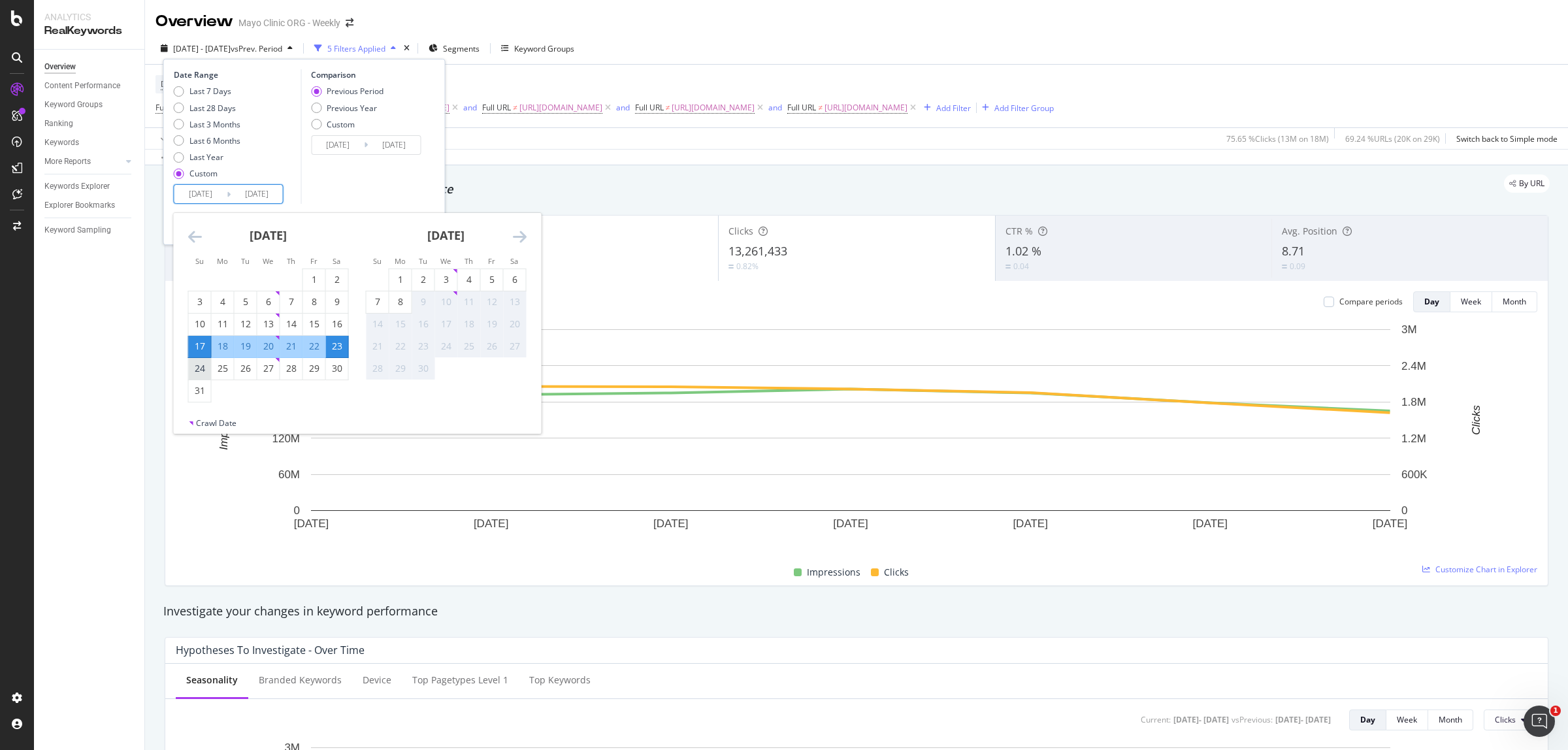
click at [205, 371] on div "24" at bounding box center [200, 368] width 22 height 13
type input "[DATE]"
click at [342, 363] on div "30" at bounding box center [337, 368] width 22 height 13
type input "[DATE]"
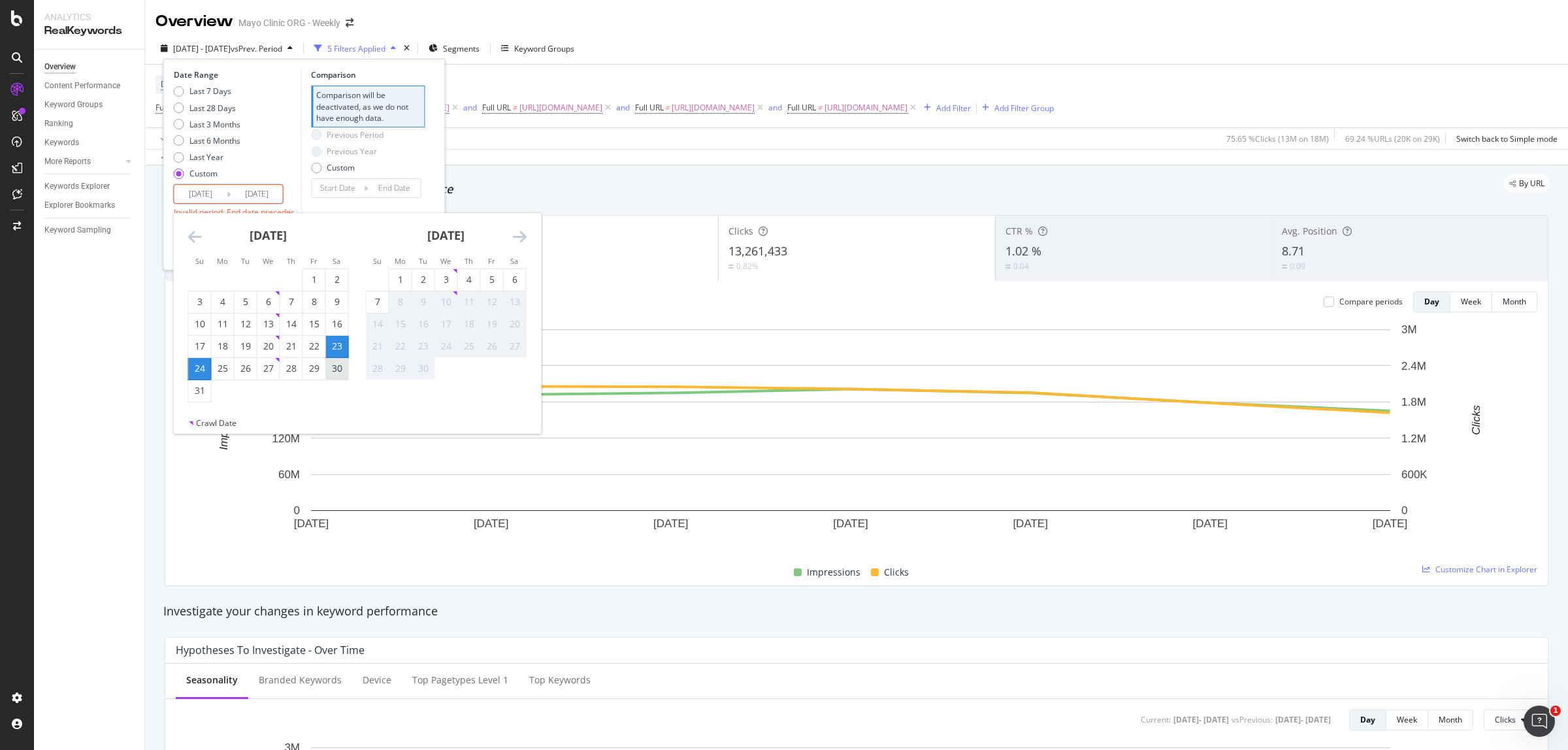
type input "[DATE]"
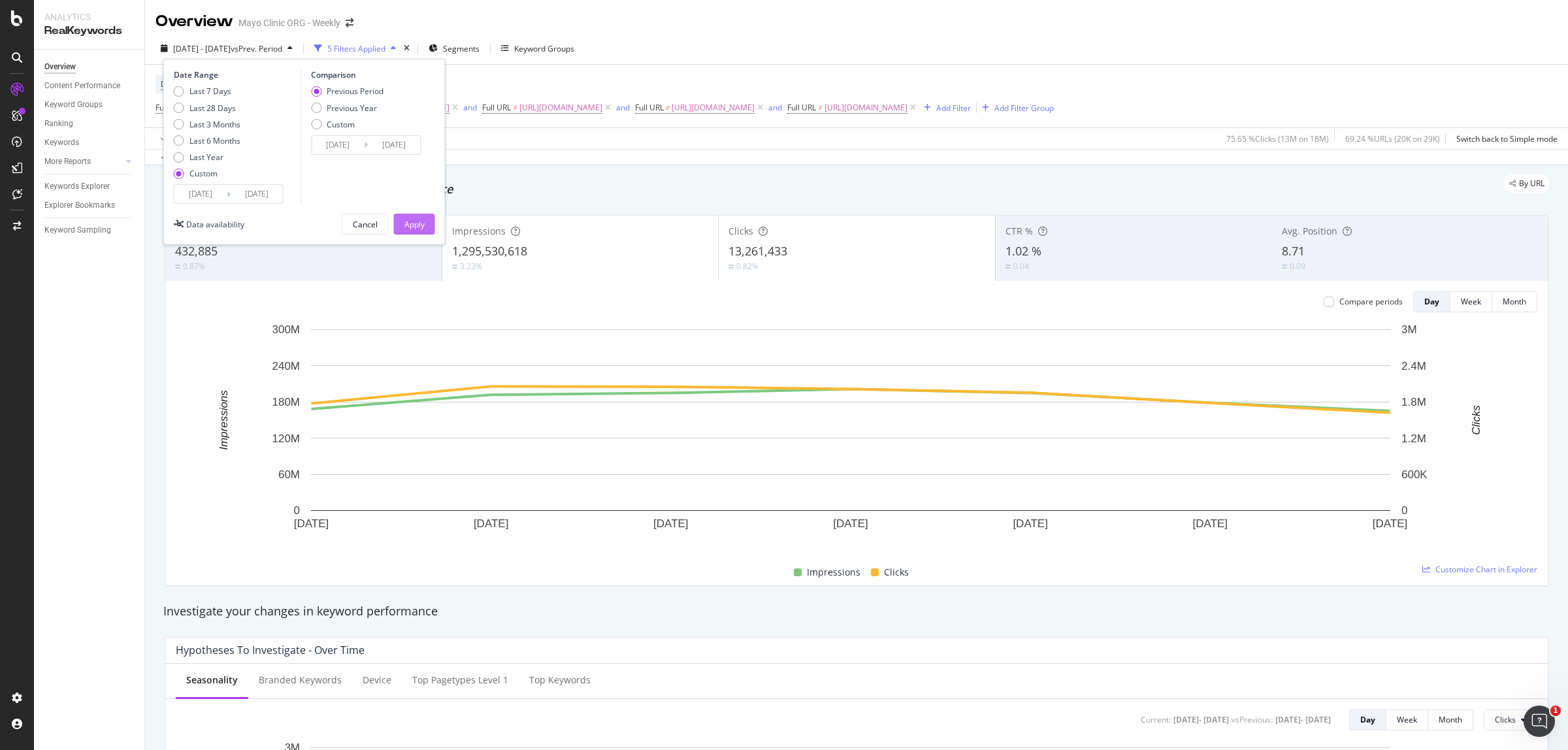
click at [425, 220] on button "Apply" at bounding box center [415, 224] width 41 height 20
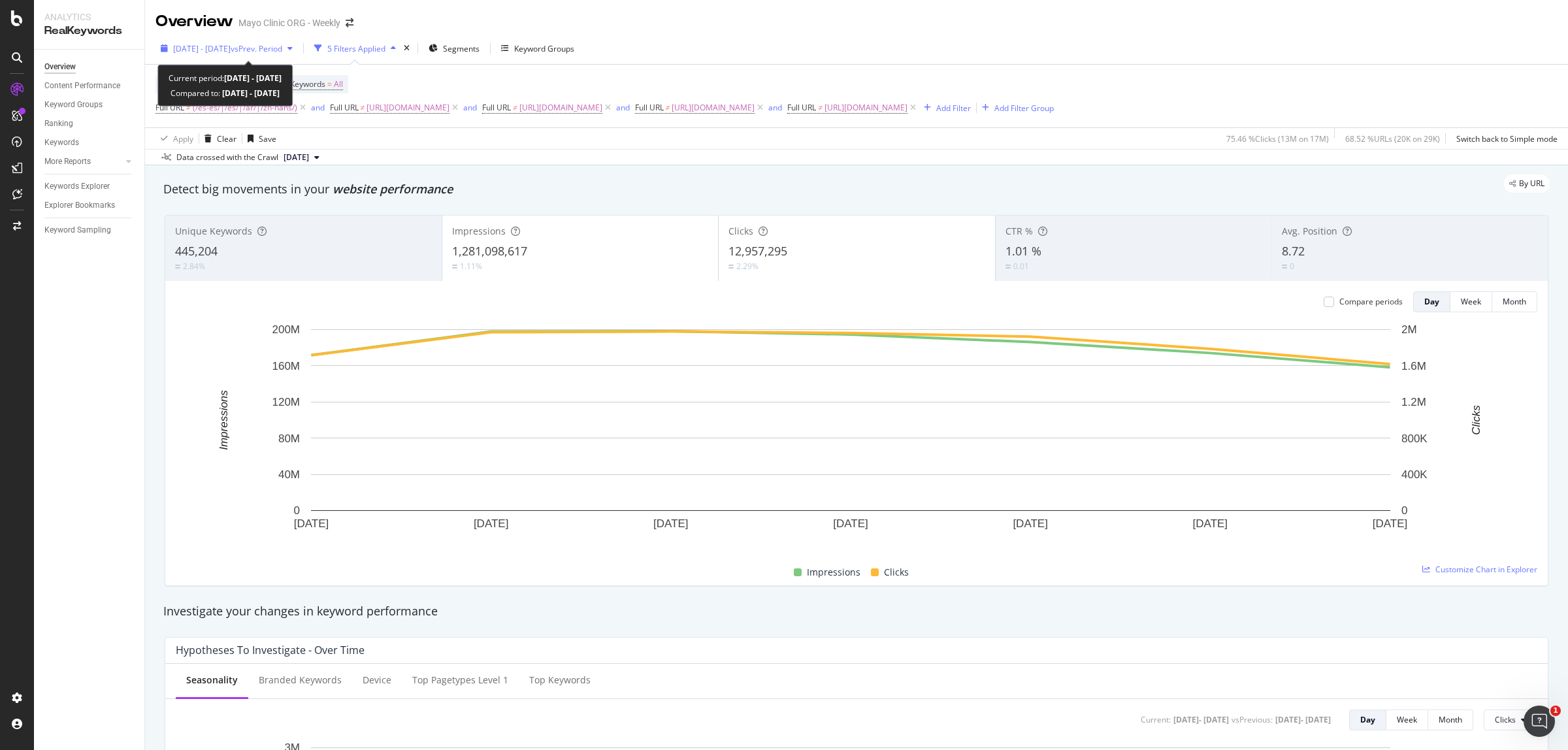
click at [255, 54] on div "[DATE] - [DATE] vs Prev. Period" at bounding box center [227, 48] width 109 height 11
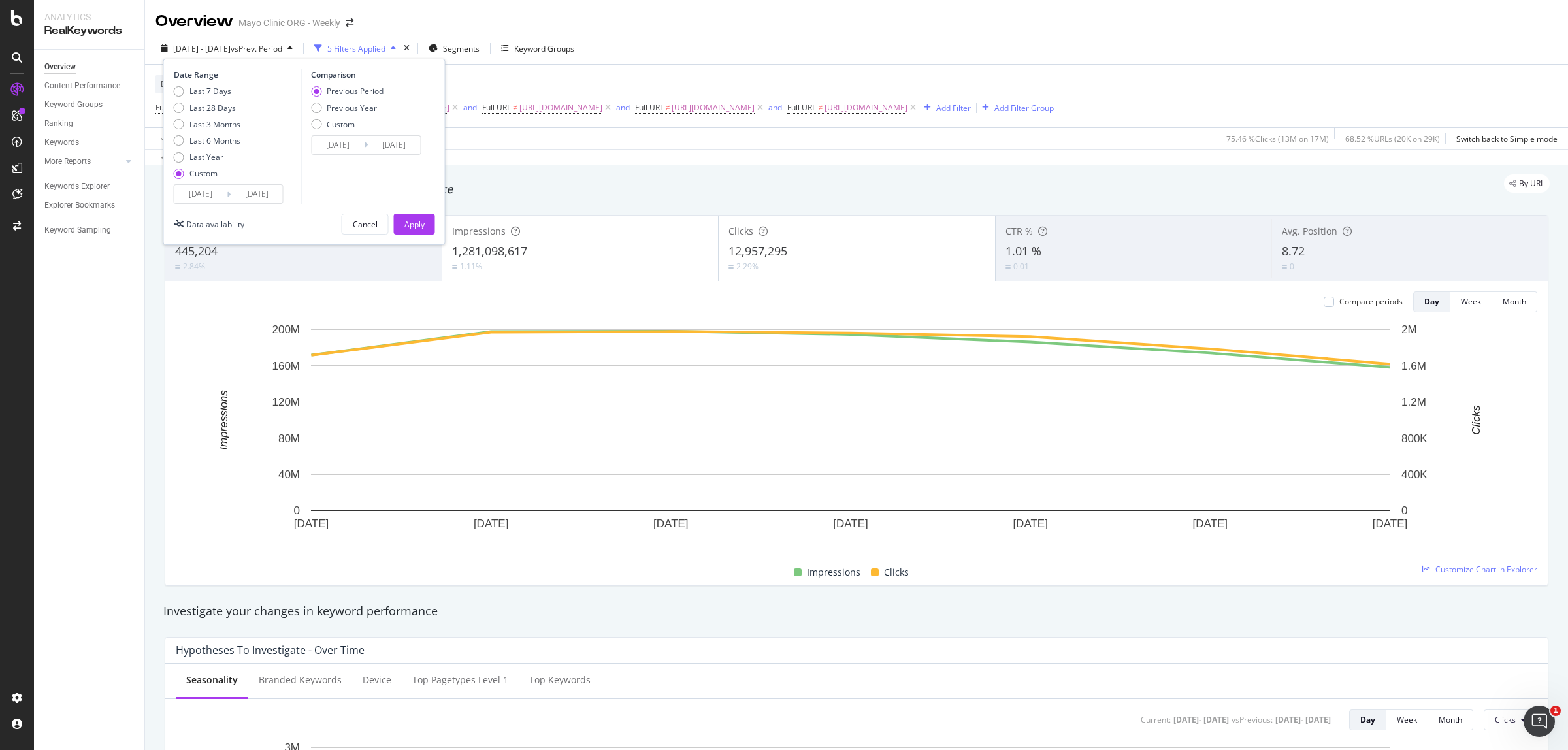
click at [207, 194] on input "[DATE]" at bounding box center [201, 194] width 52 height 19
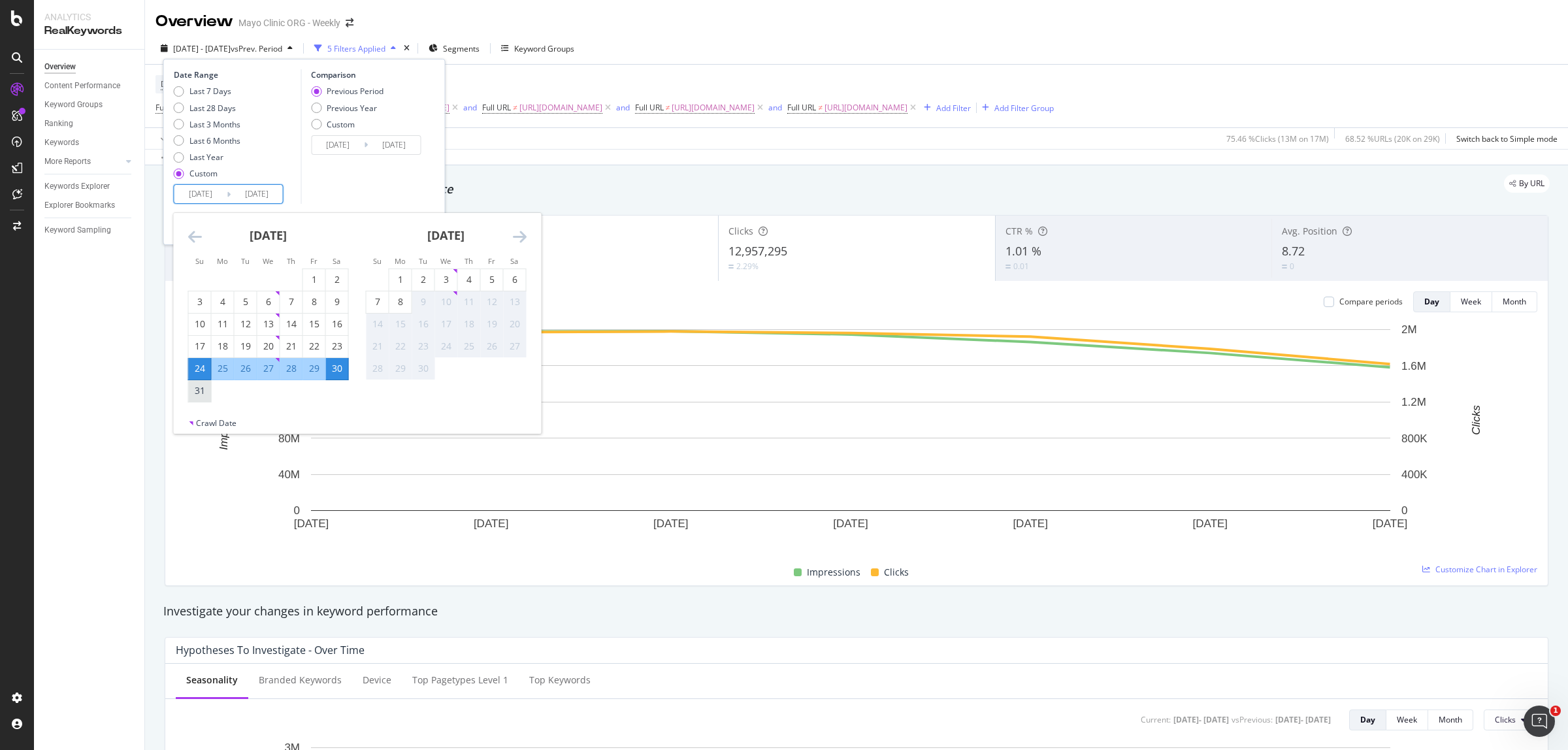
click at [203, 388] on div "31" at bounding box center [200, 390] width 22 height 13
type input "[DATE]"
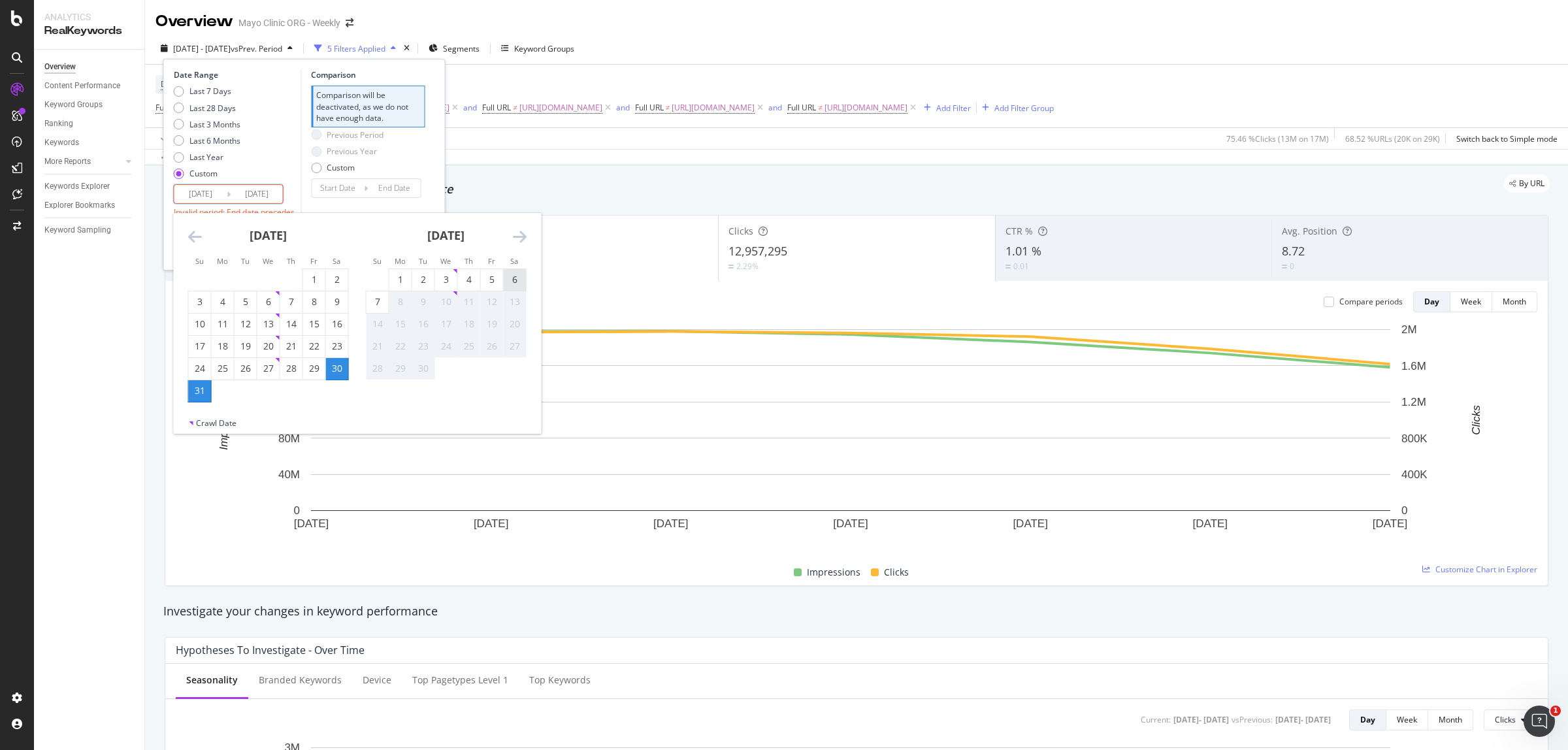
click at [510, 274] on div "6" at bounding box center [515, 280] width 22 height 13
type input "[DATE]"
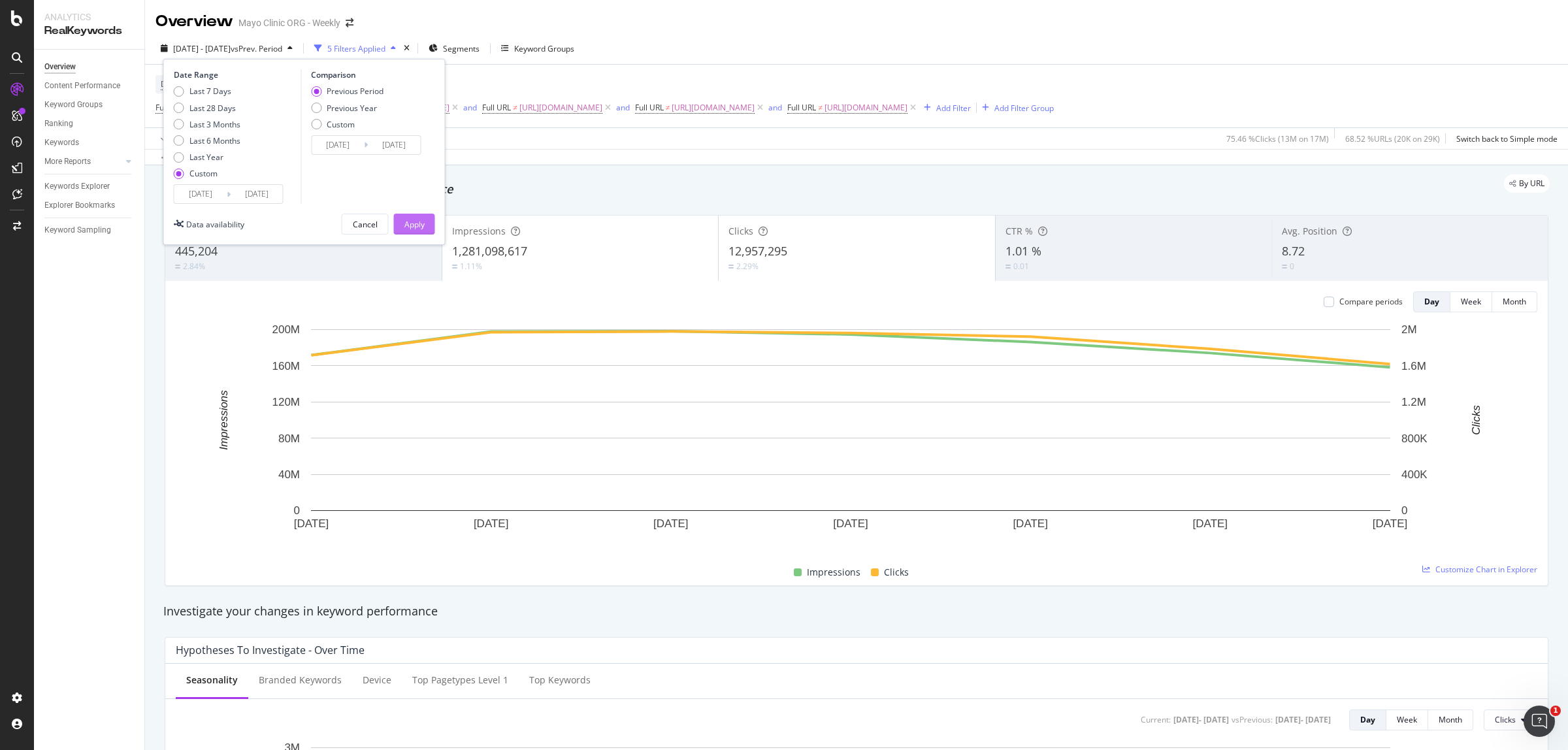
click at [422, 227] on div "Apply" at bounding box center [415, 224] width 20 height 11
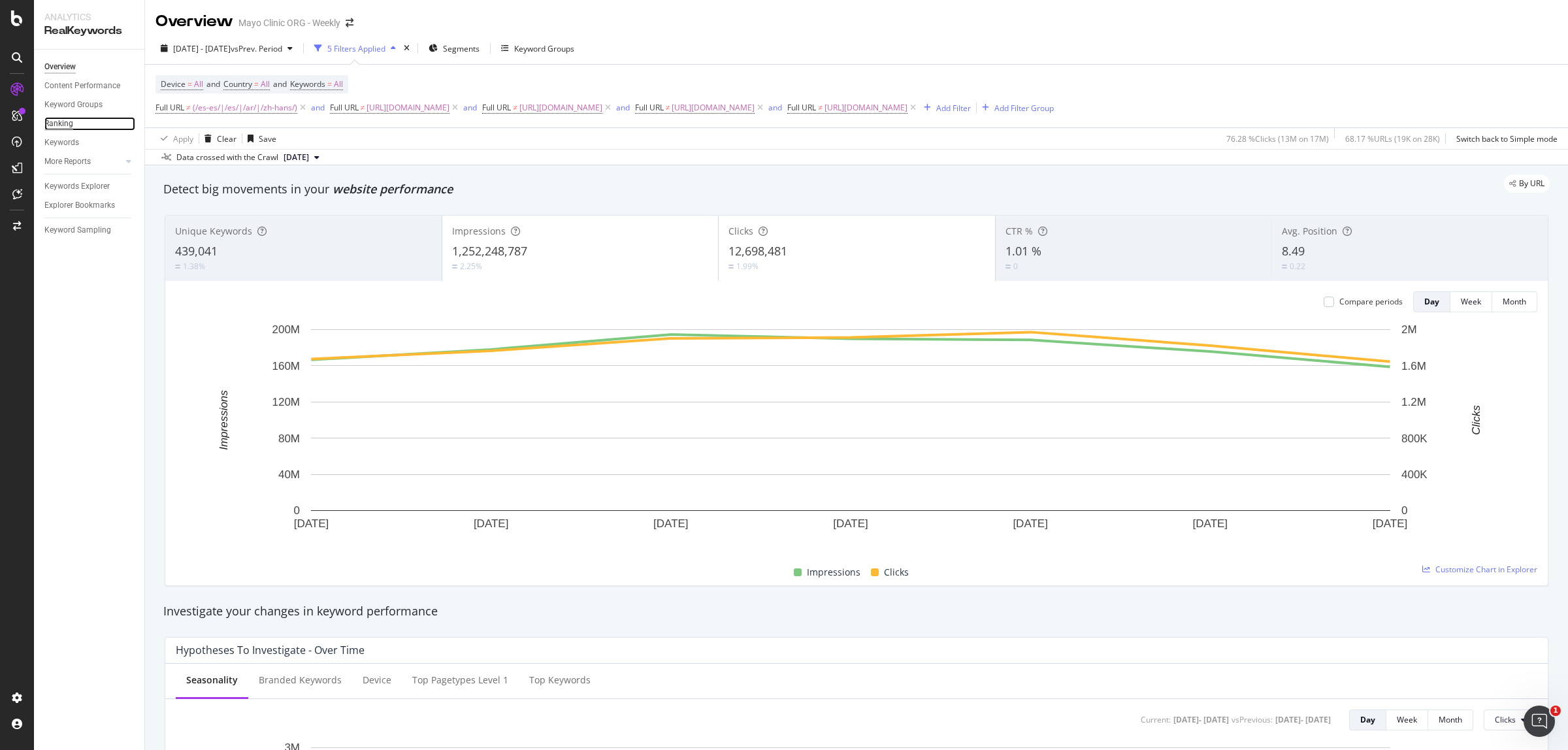
click at [66, 122] on div "Ranking" at bounding box center [59, 124] width 29 height 14
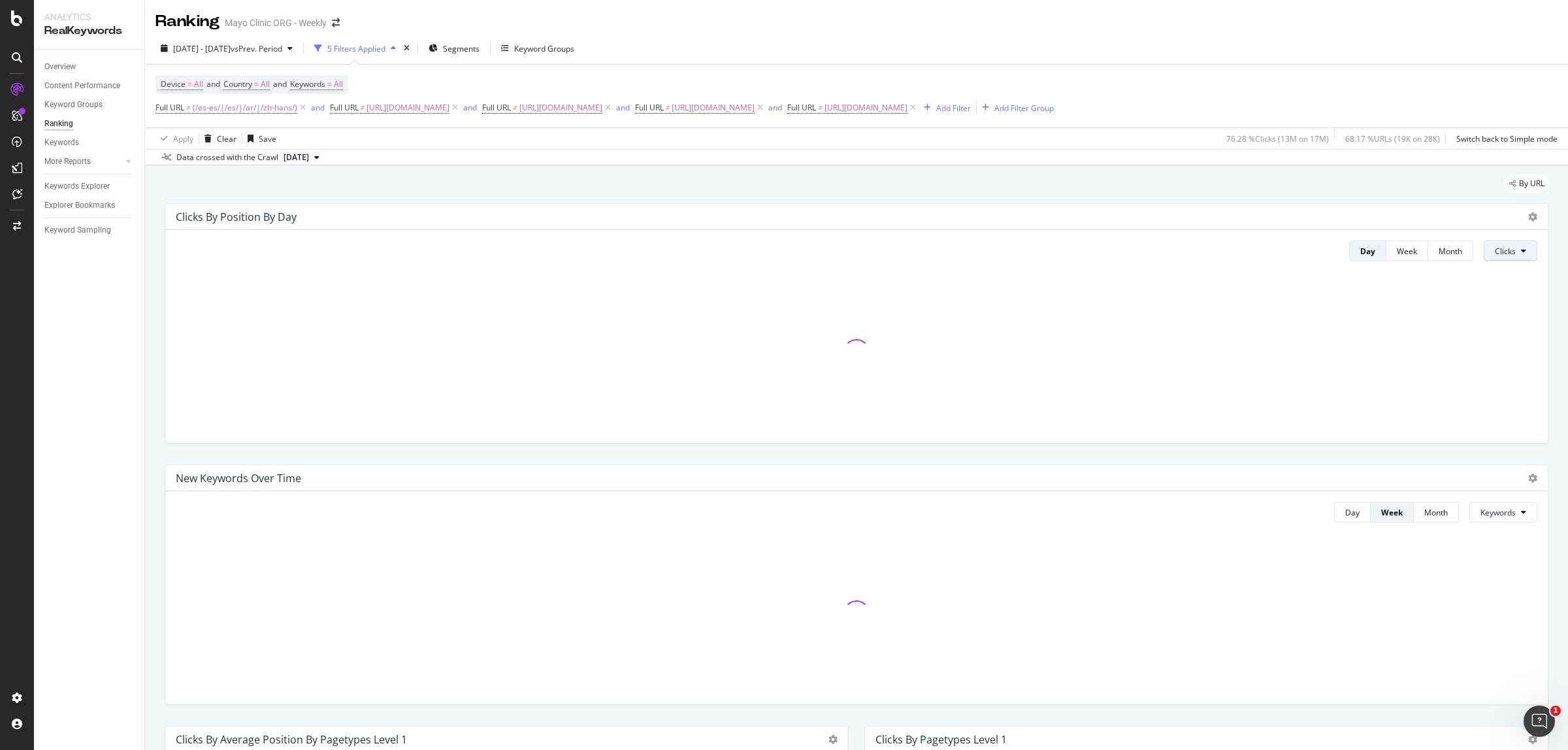
click at [1521, 248] on icon at bounding box center [1523, 251] width 6 height 7
click at [1515, 271] on span "Rankings" at bounding box center [1507, 277] width 49 height 12
click at [218, 41] on div "[DATE] - [DATE] vs Prev. Period" at bounding box center [226, 47] width 142 height 20
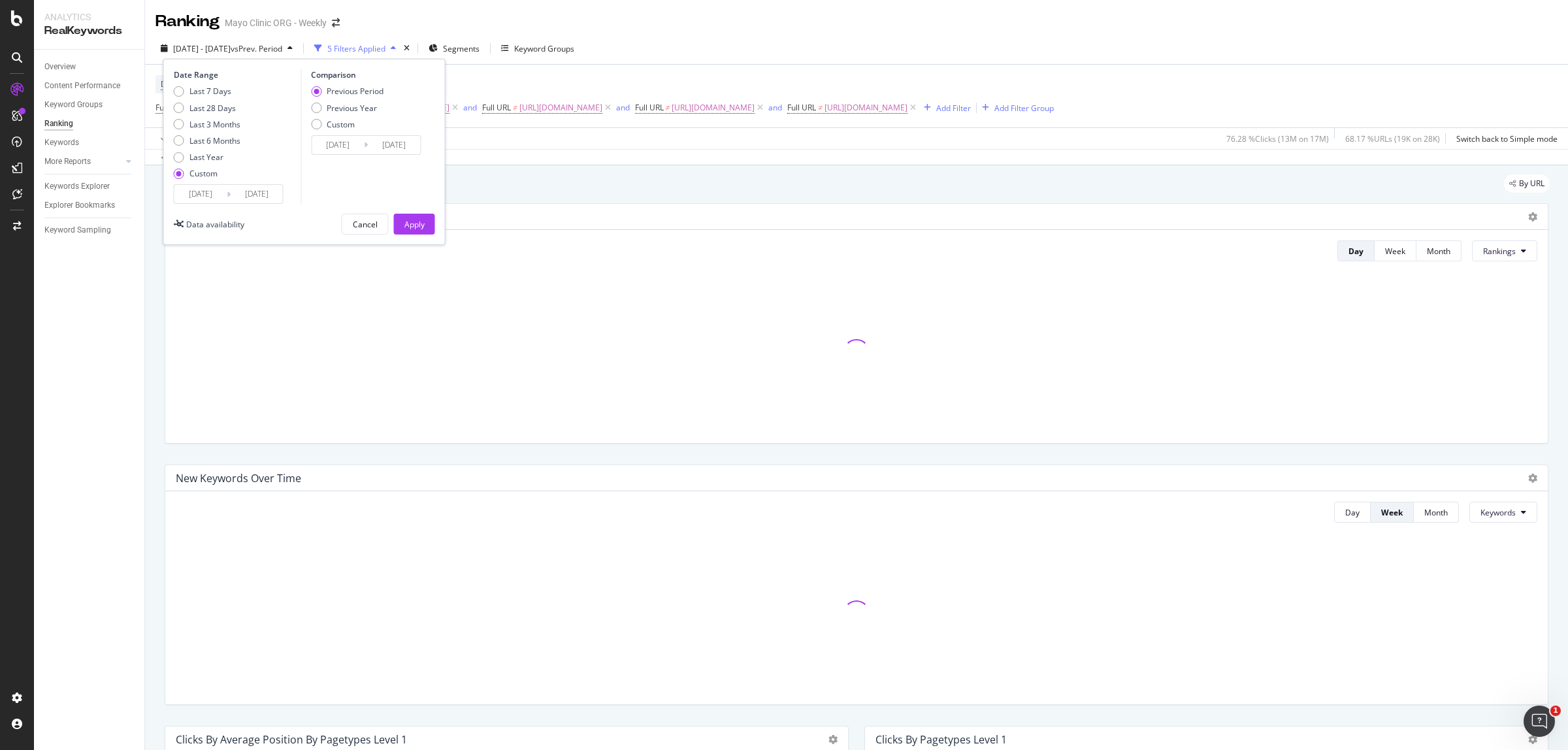
click at [191, 199] on input "[DATE]" at bounding box center [201, 194] width 52 height 19
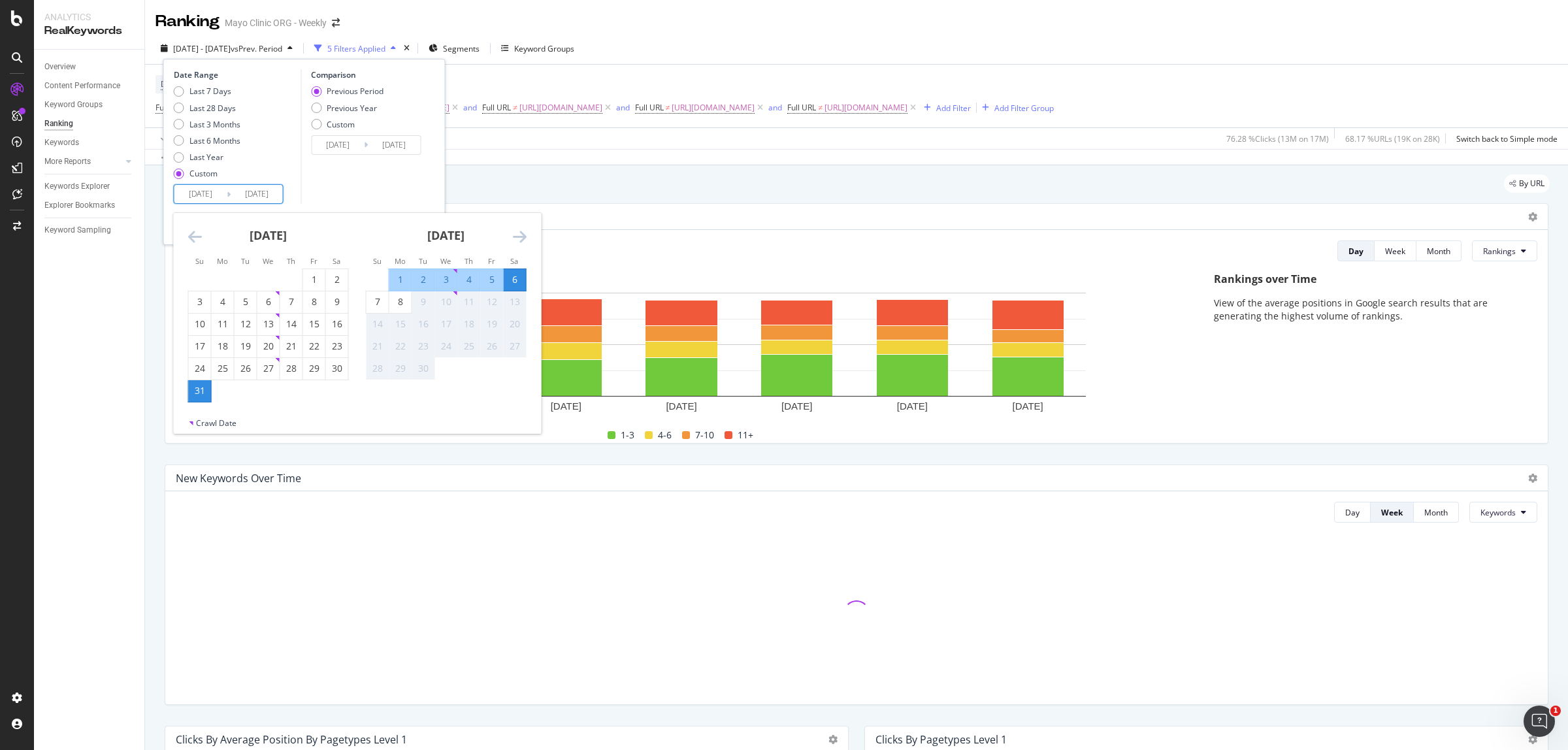
click at [194, 236] on icon "Move backward to switch to the previous month." at bounding box center [194, 236] width 14 height 16
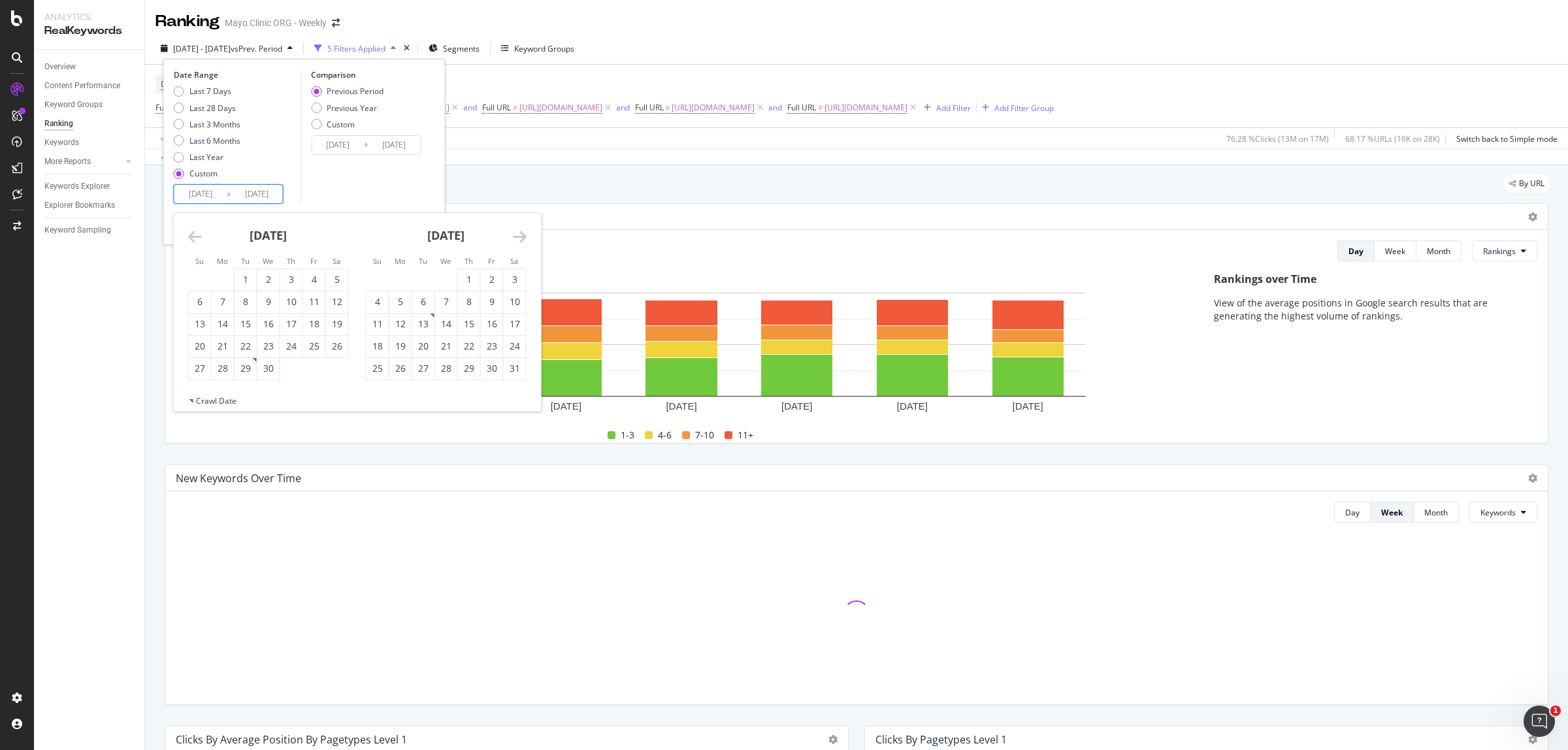
click at [194, 236] on icon "Move backward to switch to the previous month." at bounding box center [194, 236] width 14 height 16
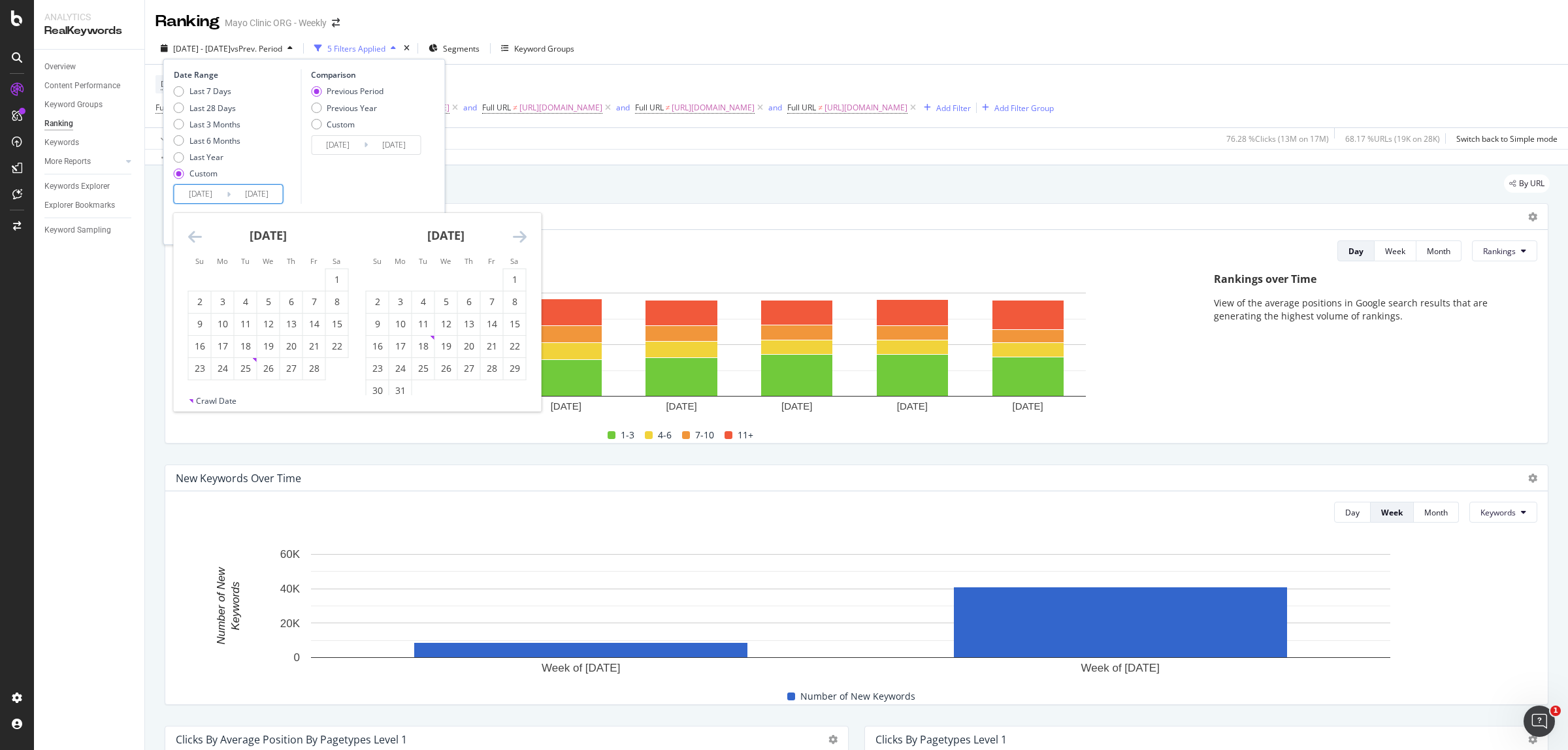
click at [194, 236] on icon "Move backward to switch to the previous month." at bounding box center [194, 236] width 14 height 16
click at [191, 370] on div "29" at bounding box center [200, 368] width 22 height 13
type input "2024/12/29"
type input "2024/04/20"
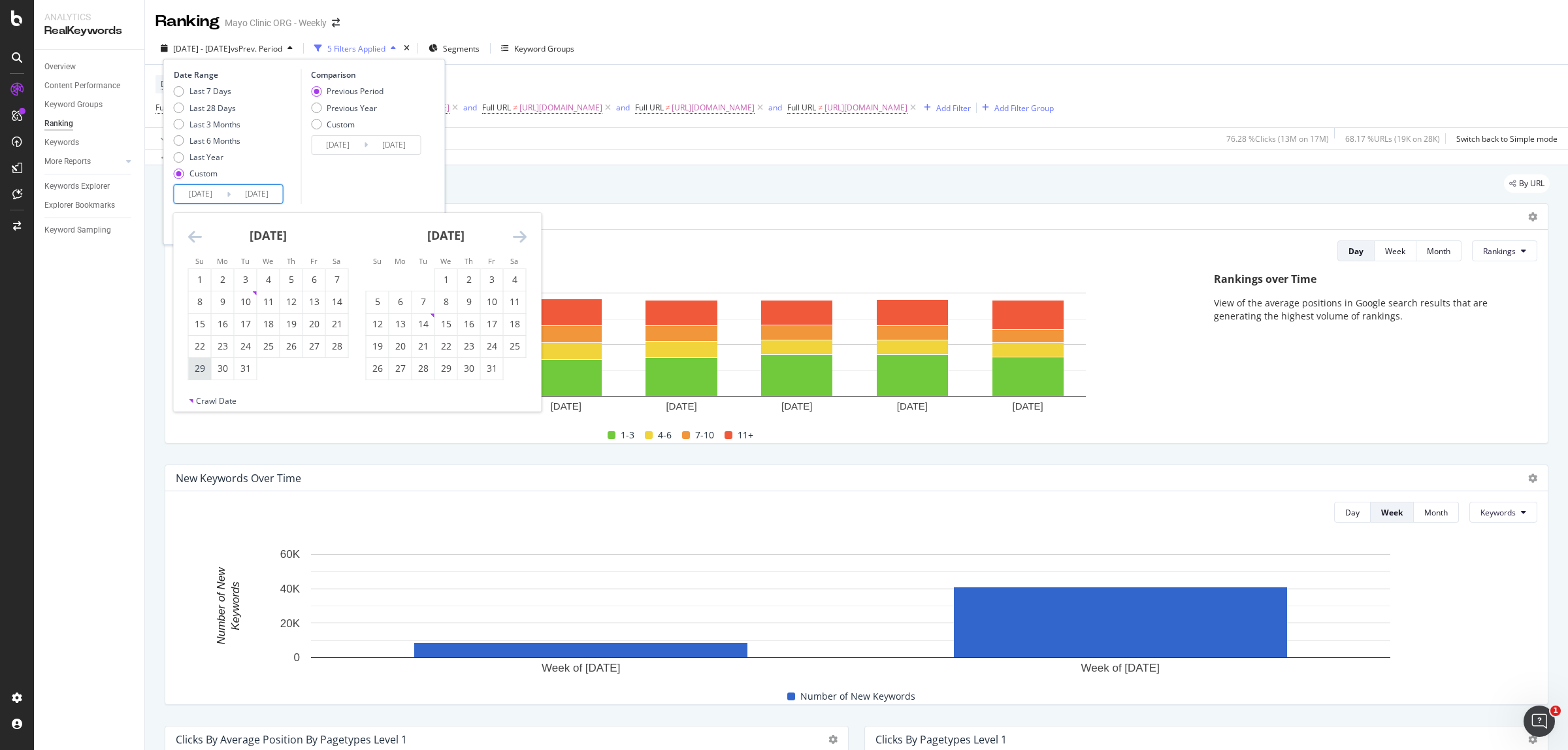
type input "2024/12/28"
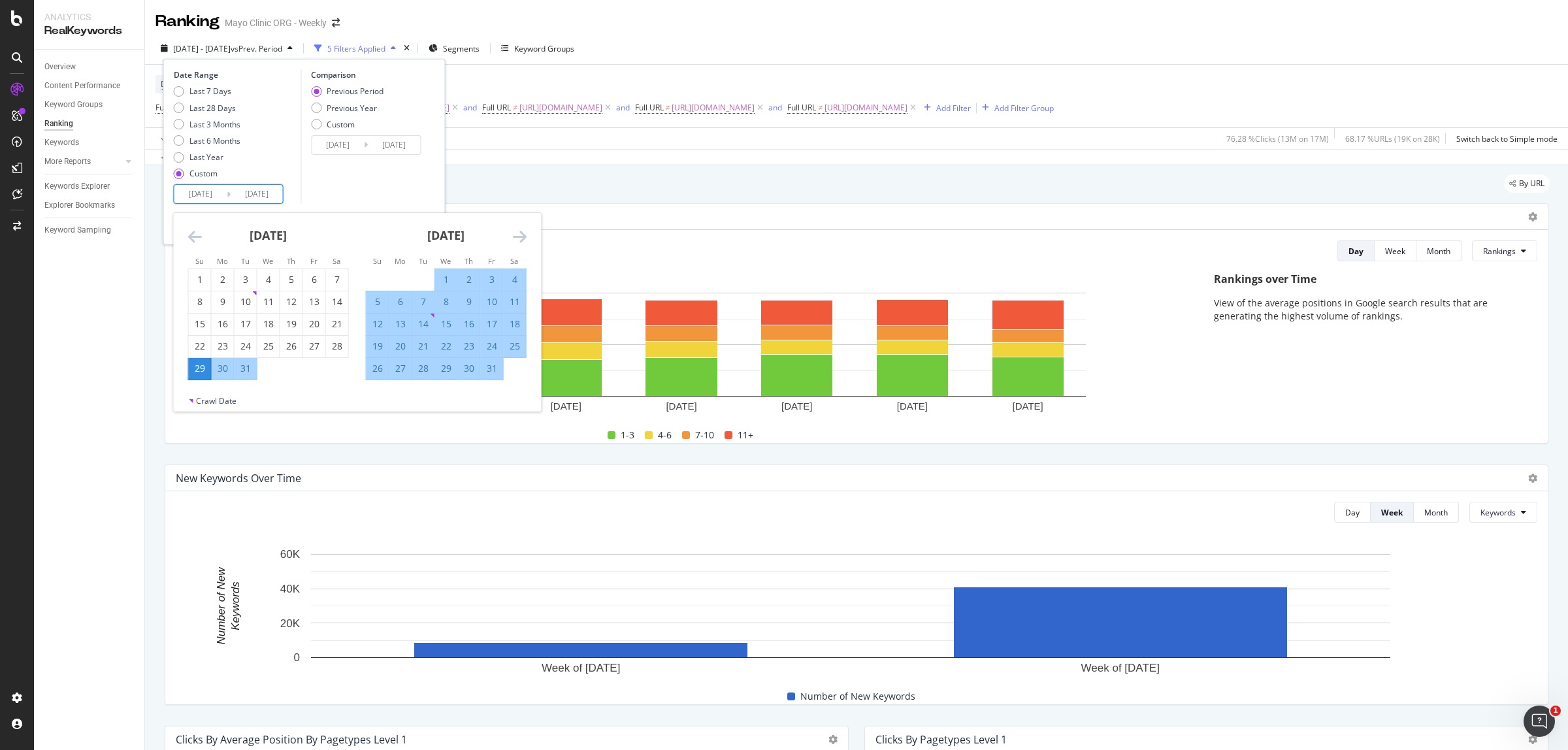
click at [388, 179] on div "Comparison Previous Period Previous Year Custom 2024/04/20 Navigate forward to …" at bounding box center [362, 136] width 125 height 135
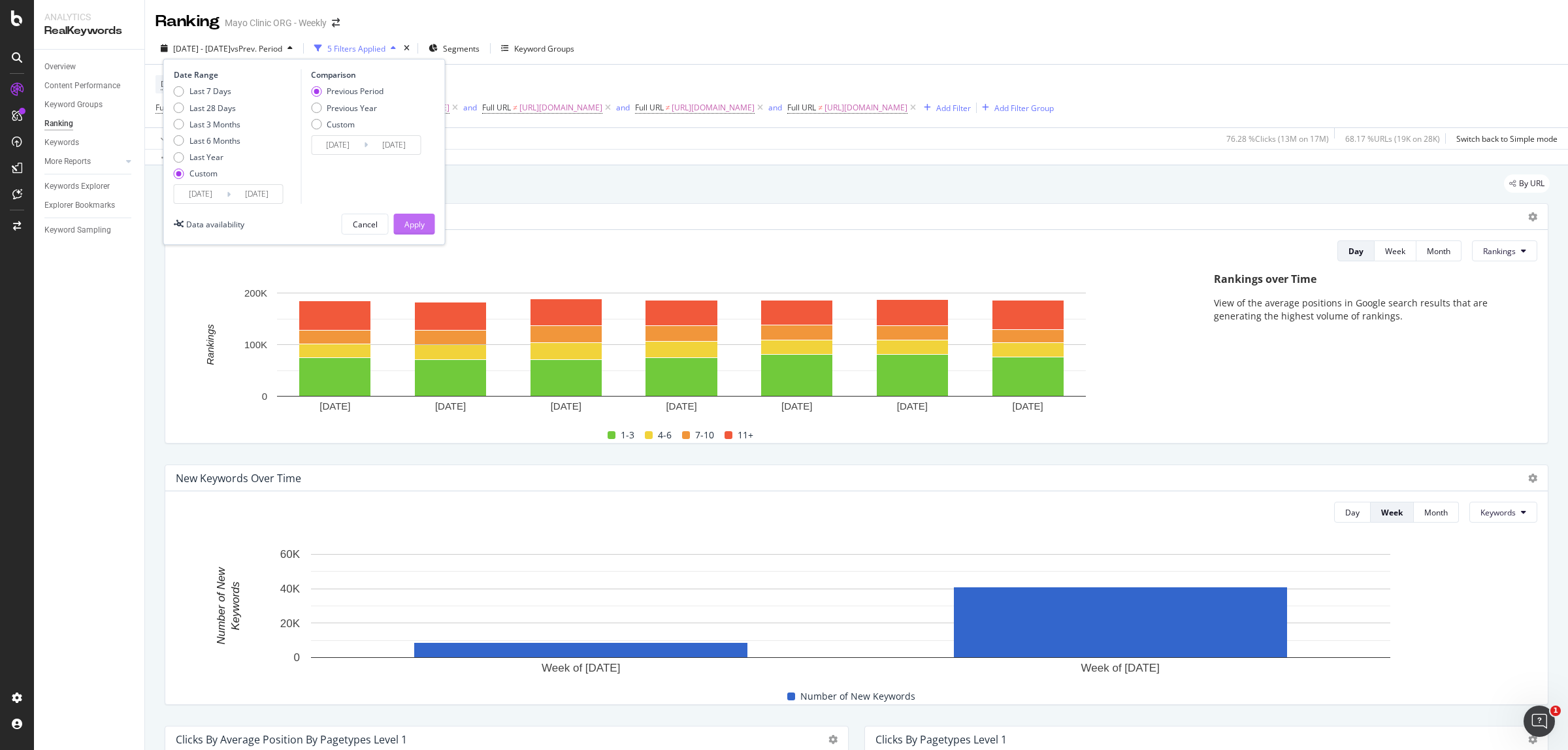
click at [409, 222] on div "Apply" at bounding box center [415, 224] width 20 height 11
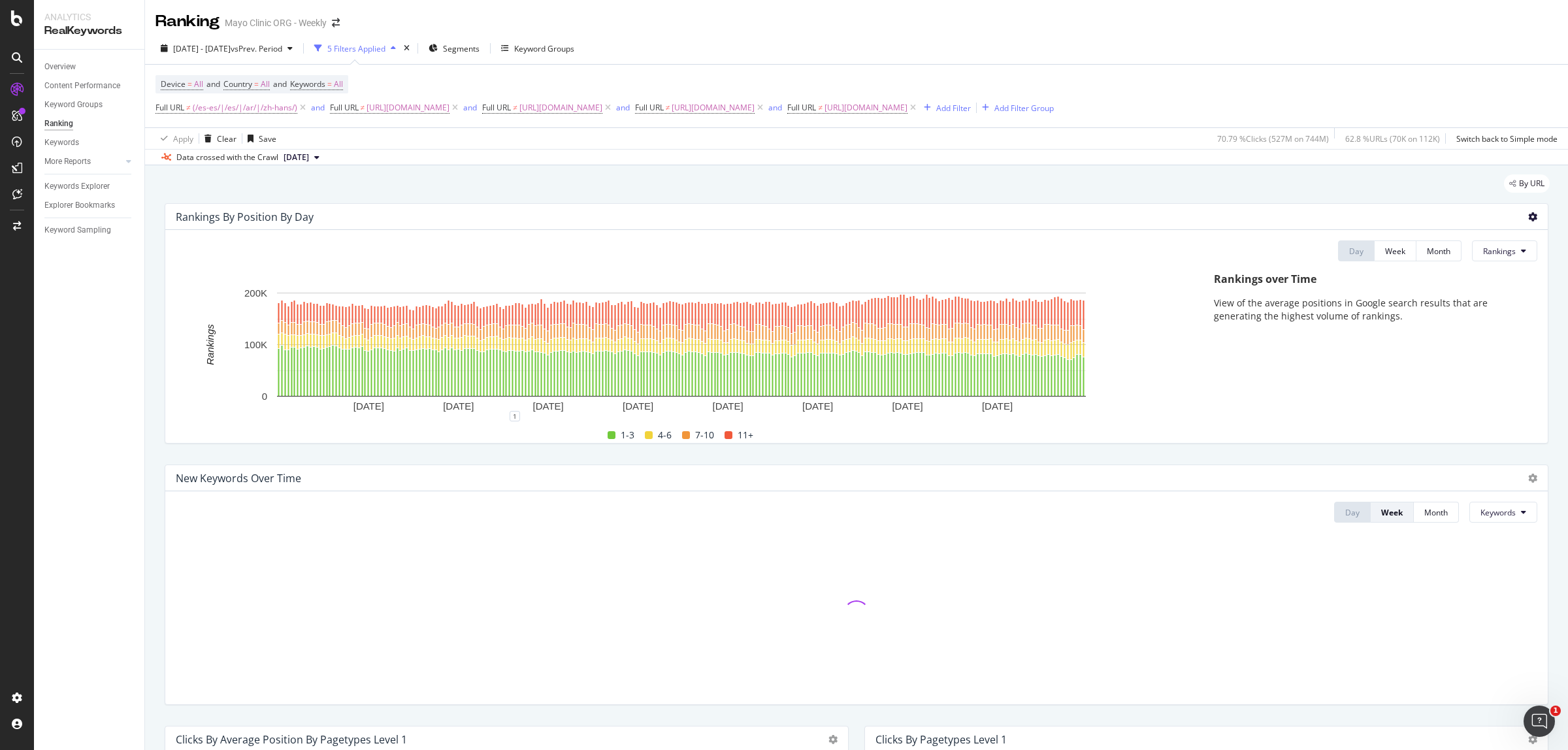
click at [1528, 217] on icon at bounding box center [1533, 217] width 9 height 9
click at [1456, 249] on span "Export as CSV" at bounding box center [1468, 253] width 72 height 12
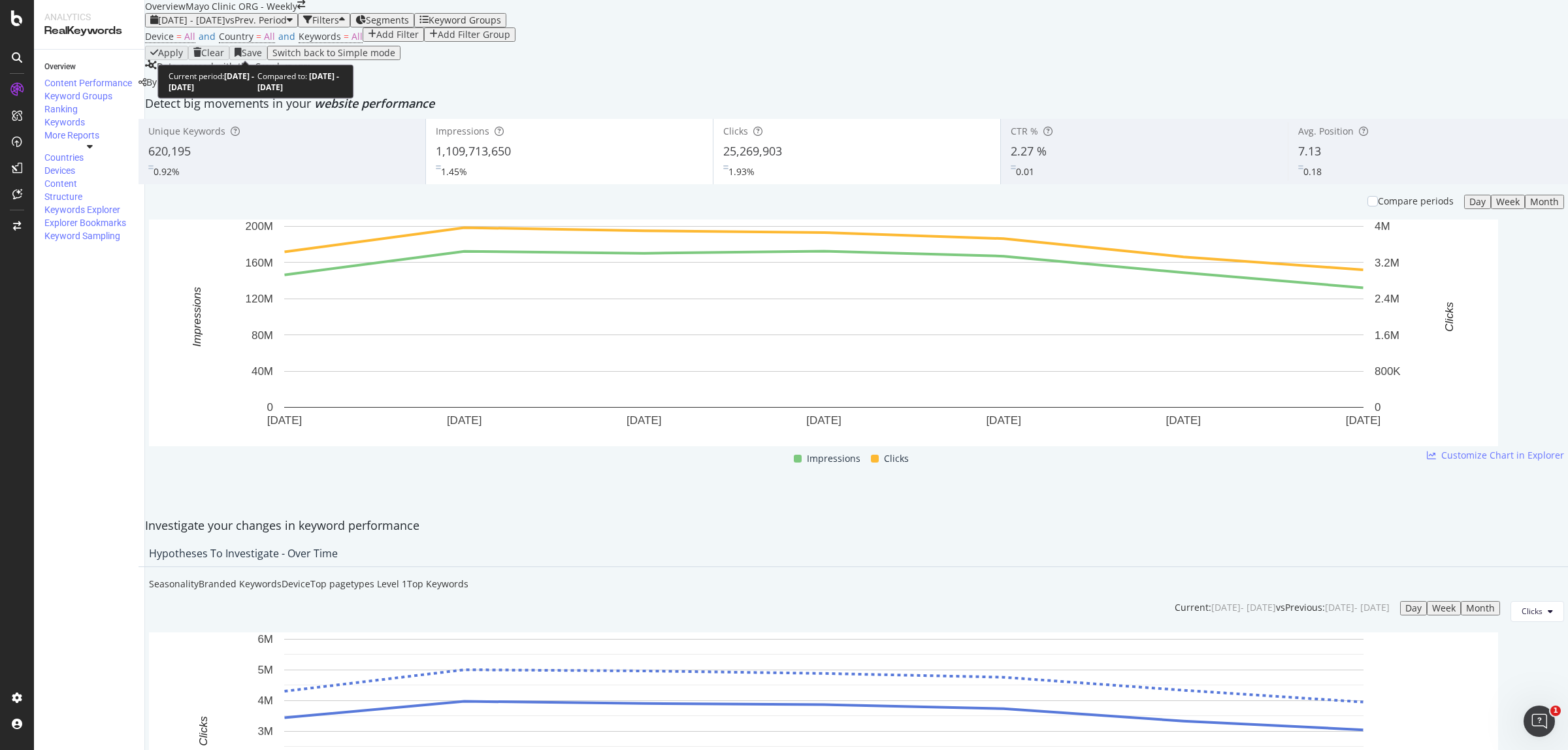
click at [271, 26] on span "vs Prev. Period" at bounding box center [256, 20] width 61 height 12
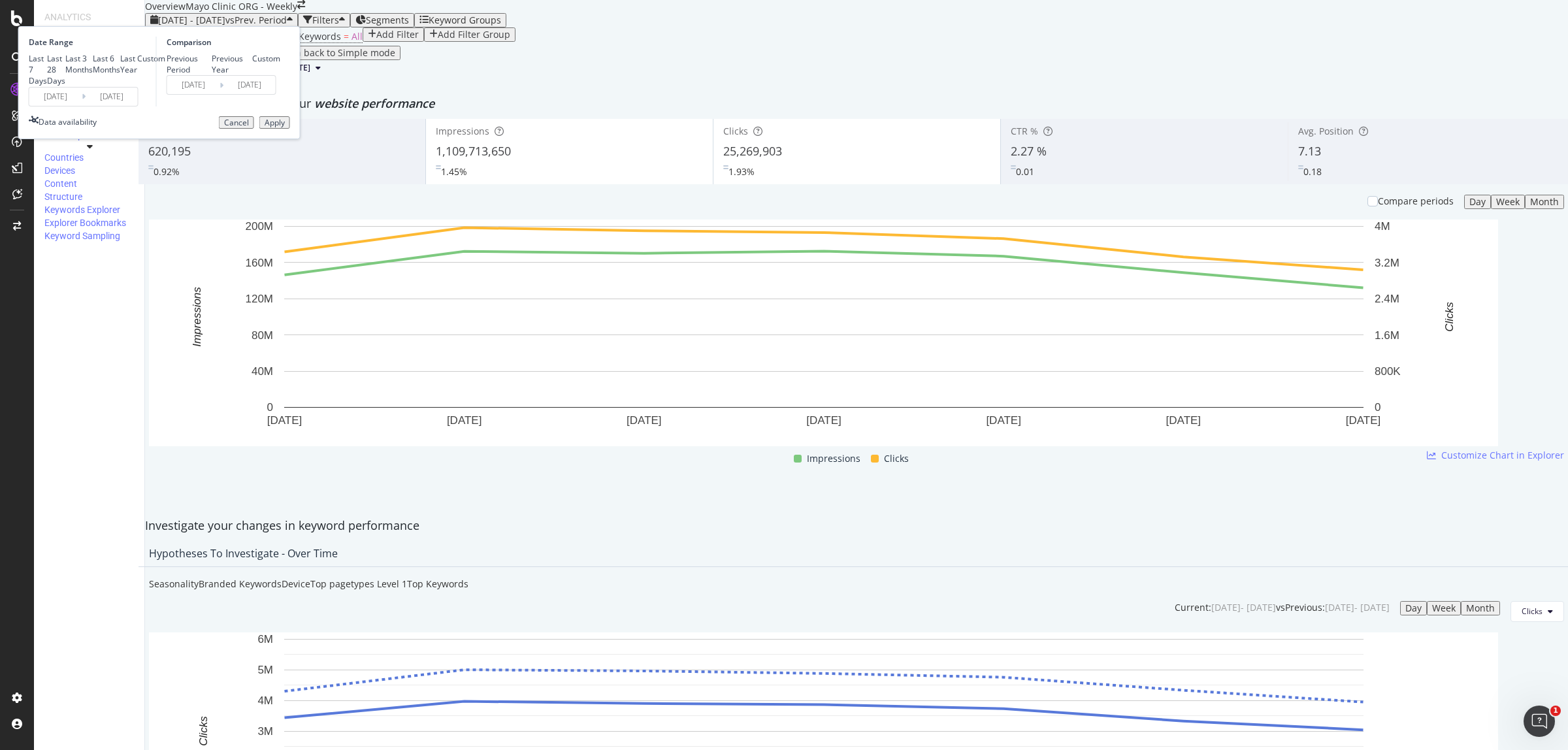
click at [82, 106] on input "[DATE]" at bounding box center [56, 97] width 52 height 19
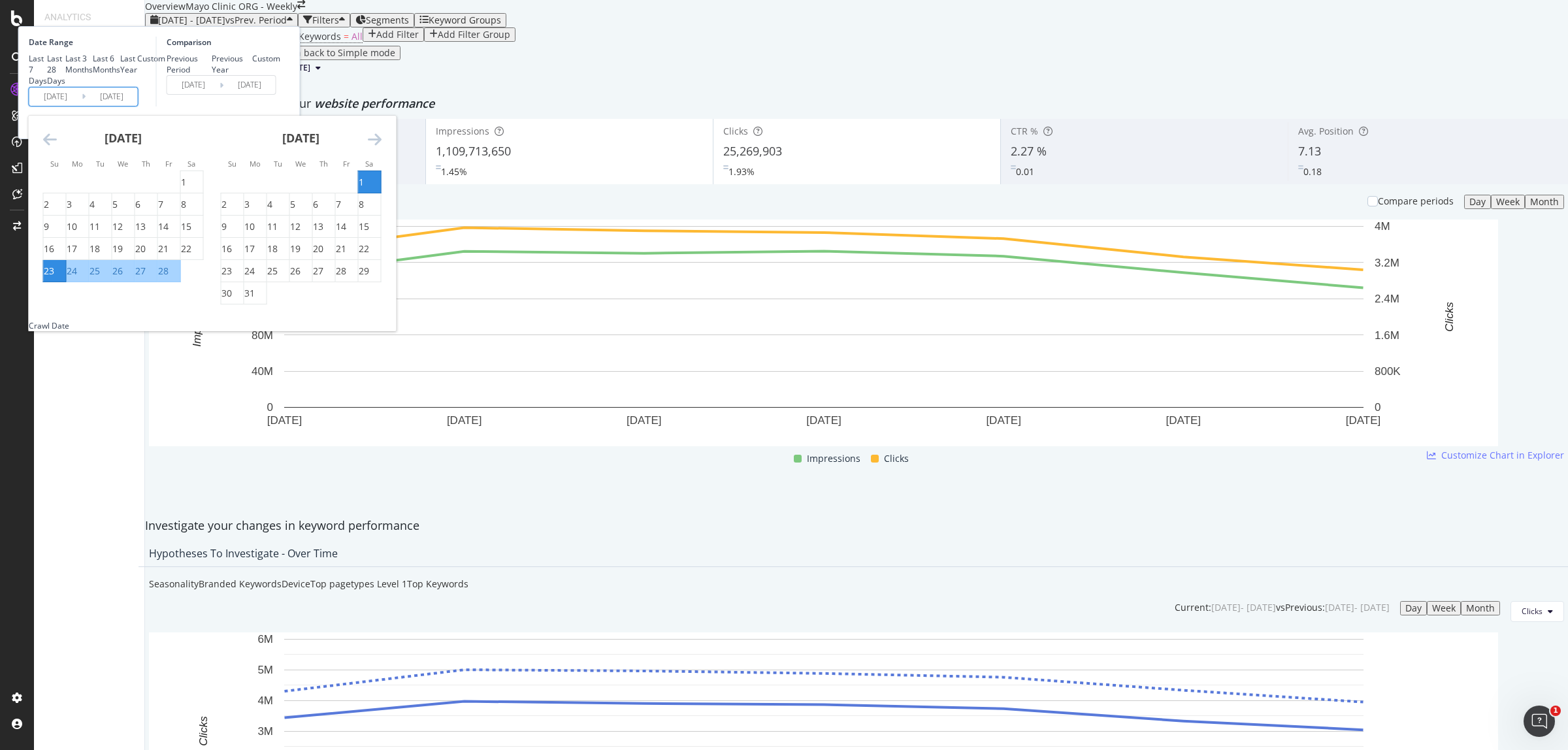
click at [381, 147] on icon "Move forward to switch to the next month." at bounding box center [375, 138] width 14 height 16
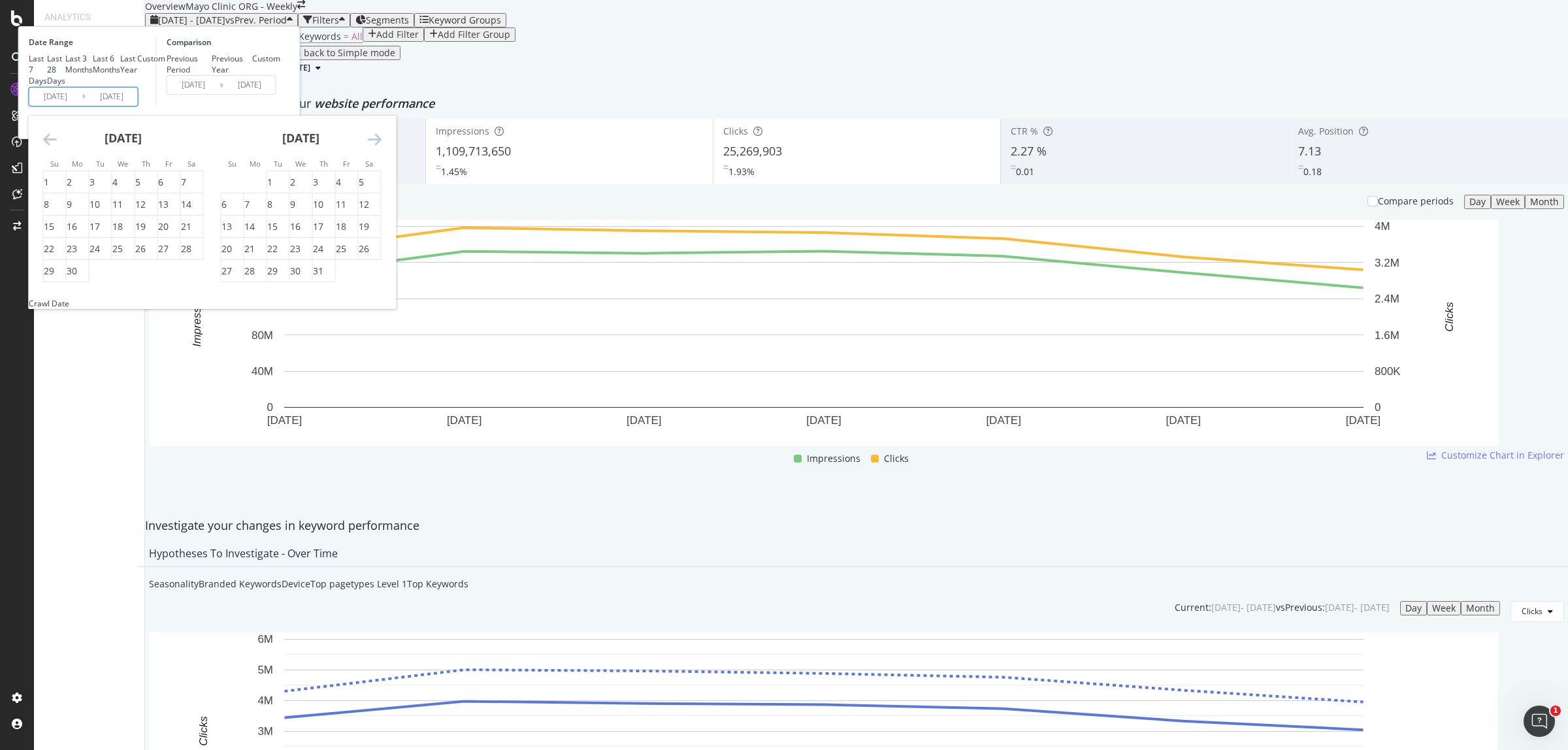
click at [381, 147] on icon "Move forward to switch to the next month." at bounding box center [375, 138] width 14 height 16
click at [54, 233] on div "10" at bounding box center [48, 227] width 10 height 13
type input "[DATE]"
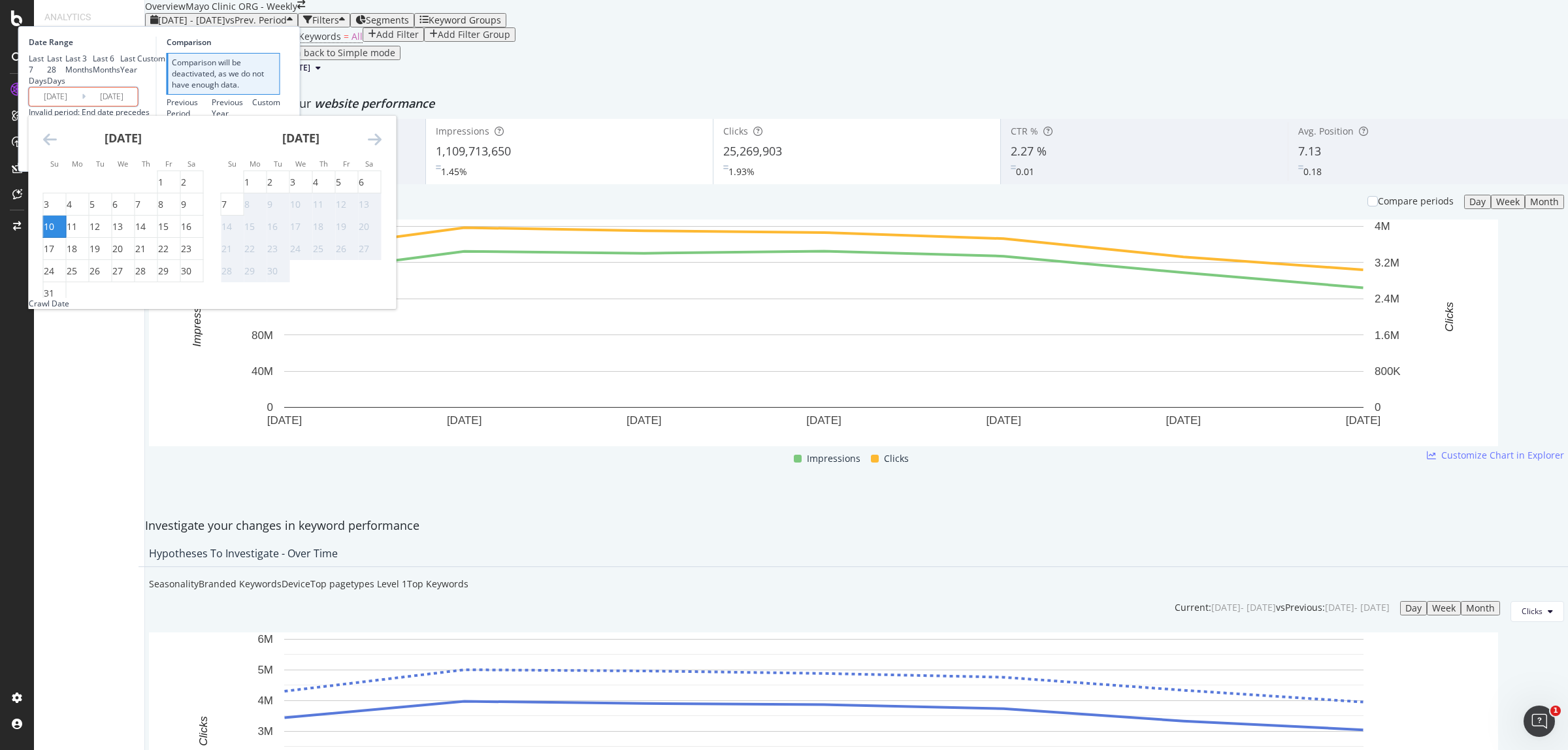
drag, startPoint x: 333, startPoint y: 319, endPoint x: 373, endPoint y: 322, distance: 40.1
click at [191, 233] on div "16" at bounding box center [186, 227] width 10 height 13
type input "[DATE]"
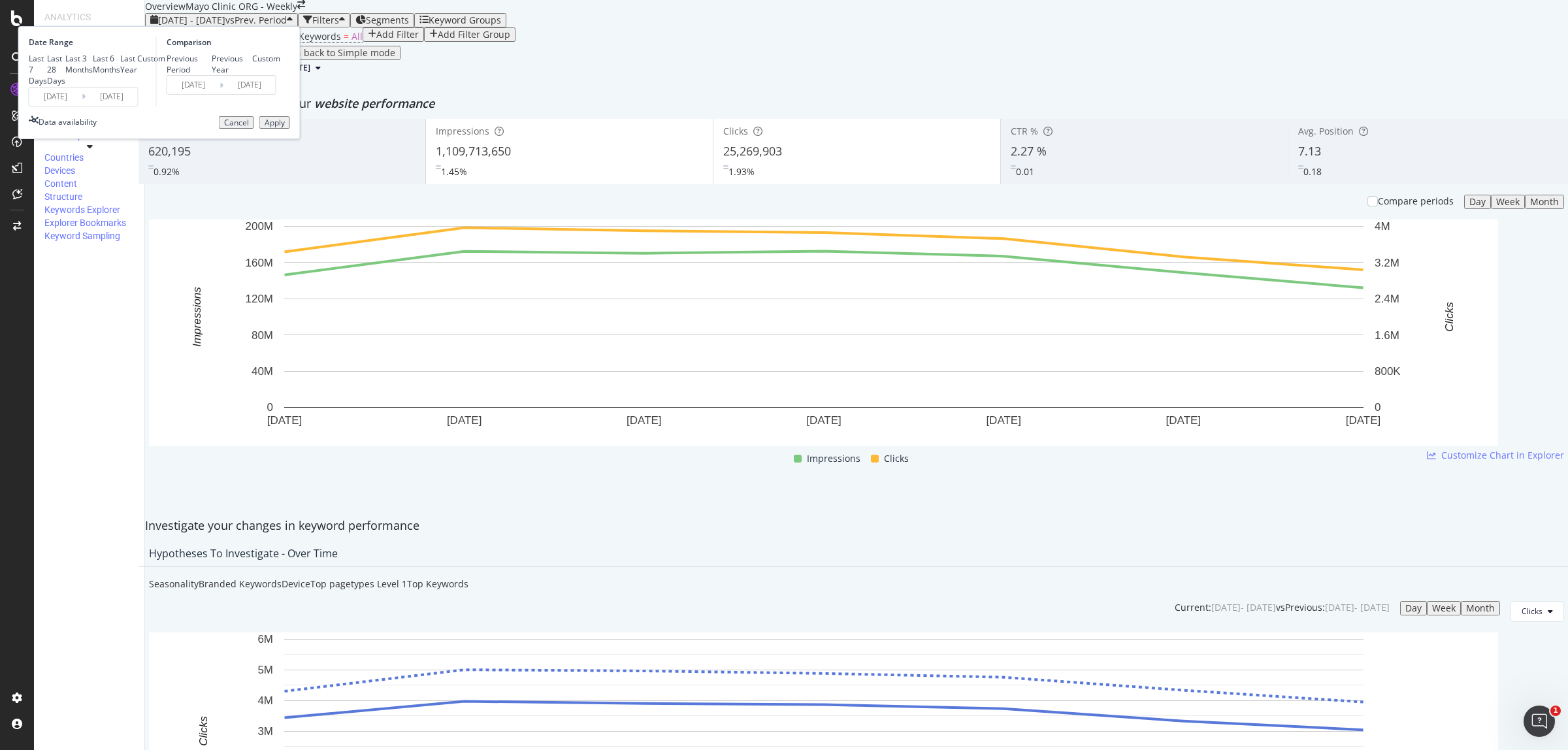
click at [284, 127] on div "Apply" at bounding box center [275, 123] width 20 height 9
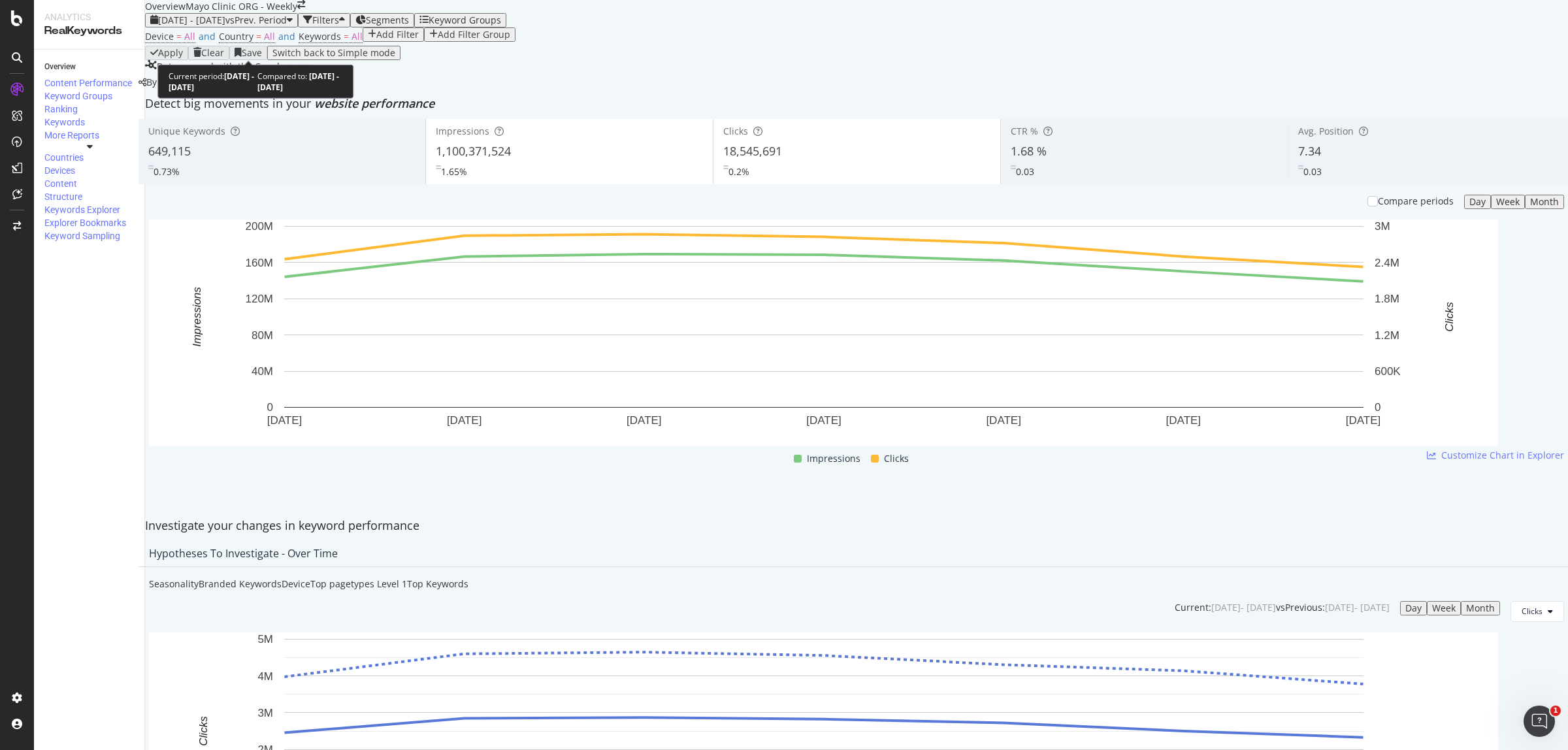
click at [287, 26] on span "vs Prev. Period" at bounding box center [256, 20] width 61 height 12
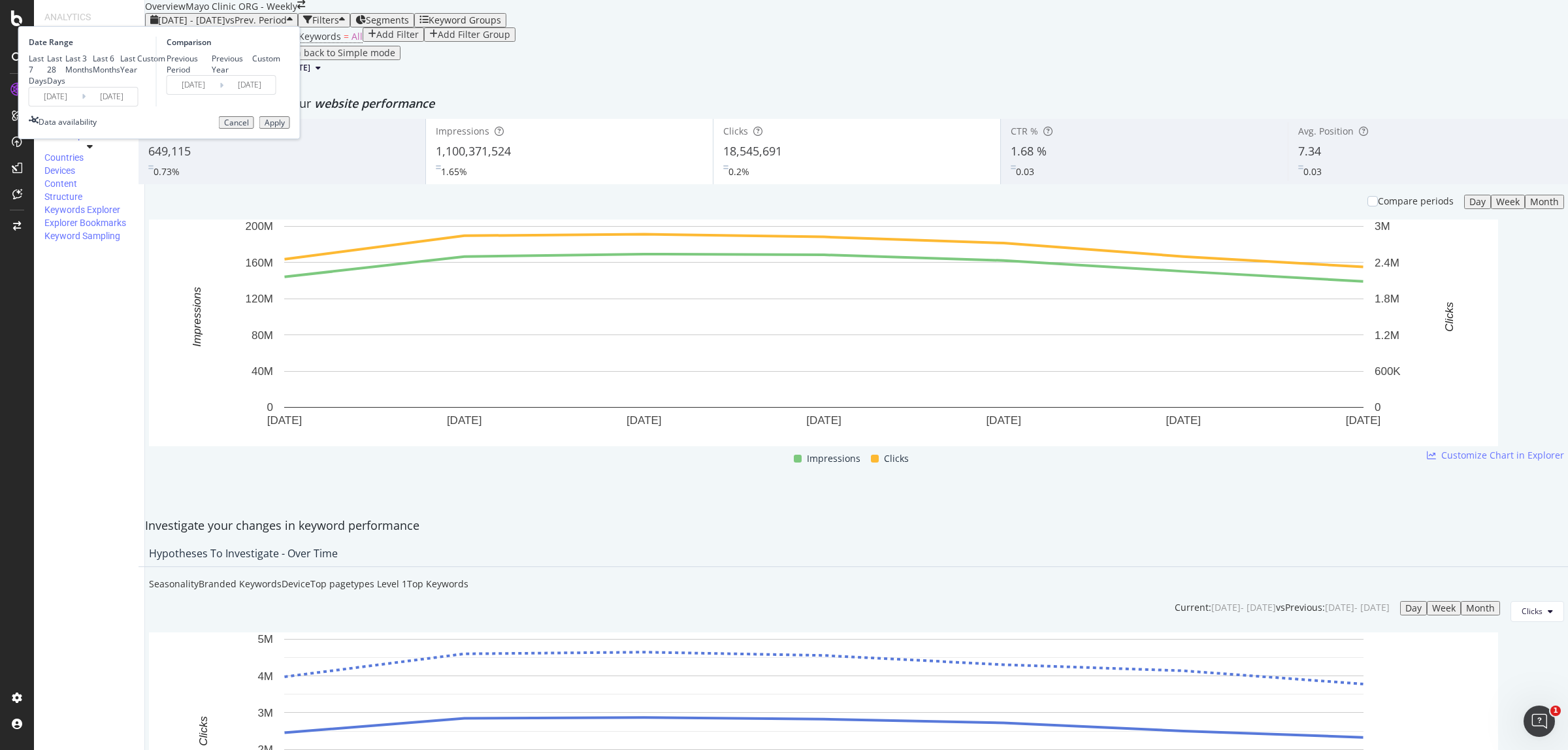
click at [82, 106] on input "2025/08/10" at bounding box center [56, 97] width 52 height 19
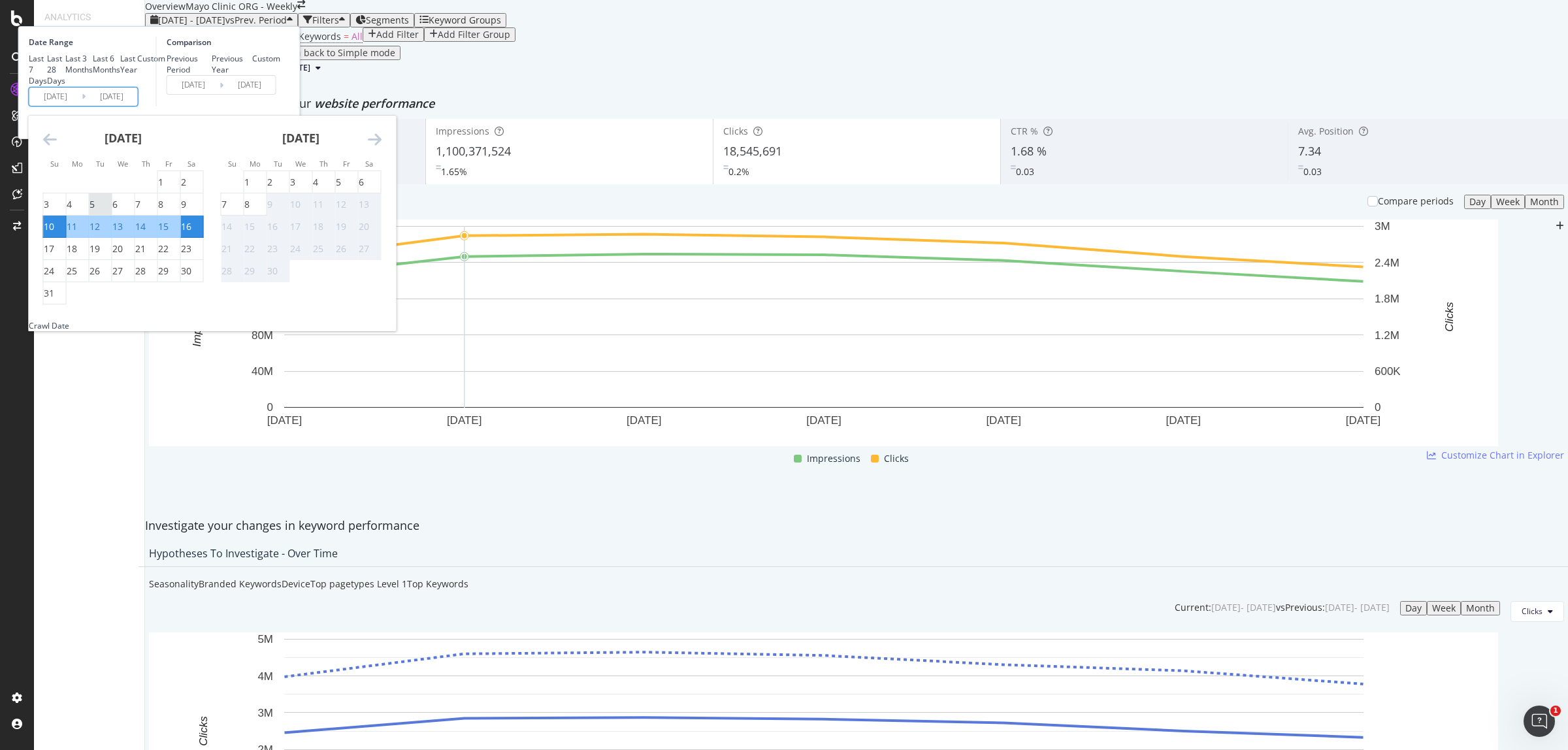
drag, startPoint x: 191, startPoint y: 305, endPoint x: 239, endPoint y: 297, distance: 48.7
click at [49, 211] on div "3" at bounding box center [46, 204] width 6 height 13
type input "2025/08/03"
type input "2025/07/20"
type input "2025/08/02"
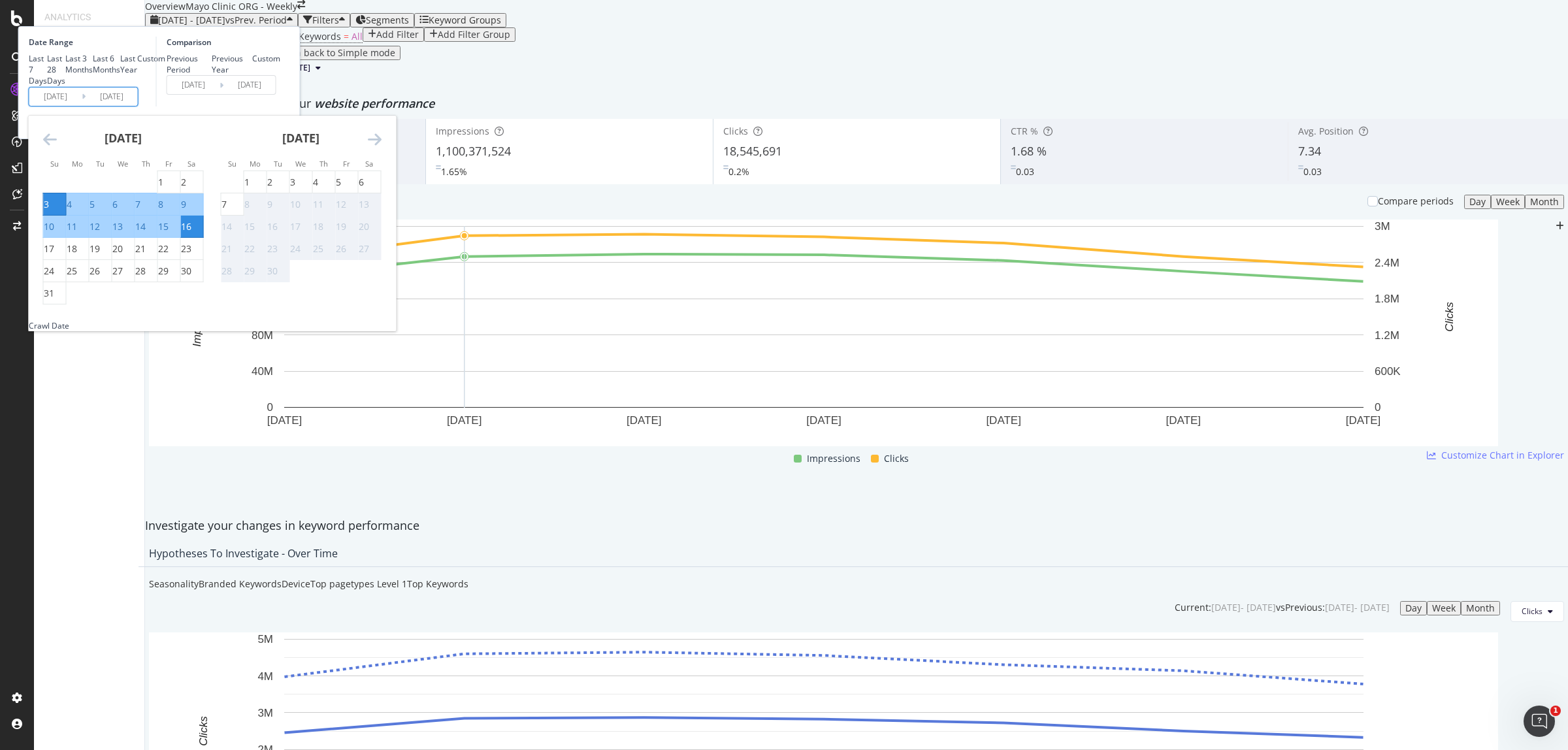
click at [186, 211] on div "9" at bounding box center [184, 204] width 6 height 13
type input "2025/08/09"
type input "2025/07/27"
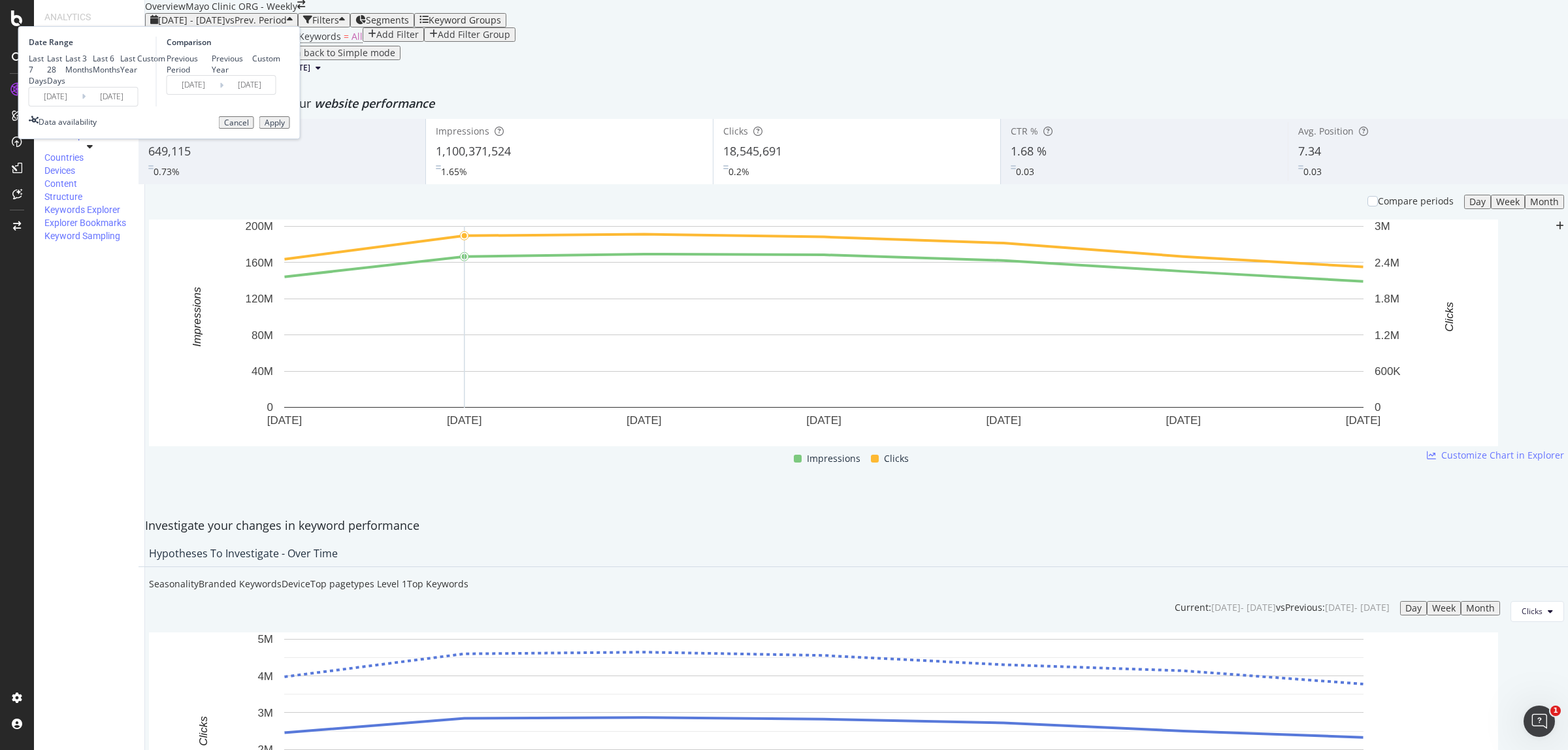
click at [290, 129] on button "Apply" at bounding box center [274, 123] width 31 height 13
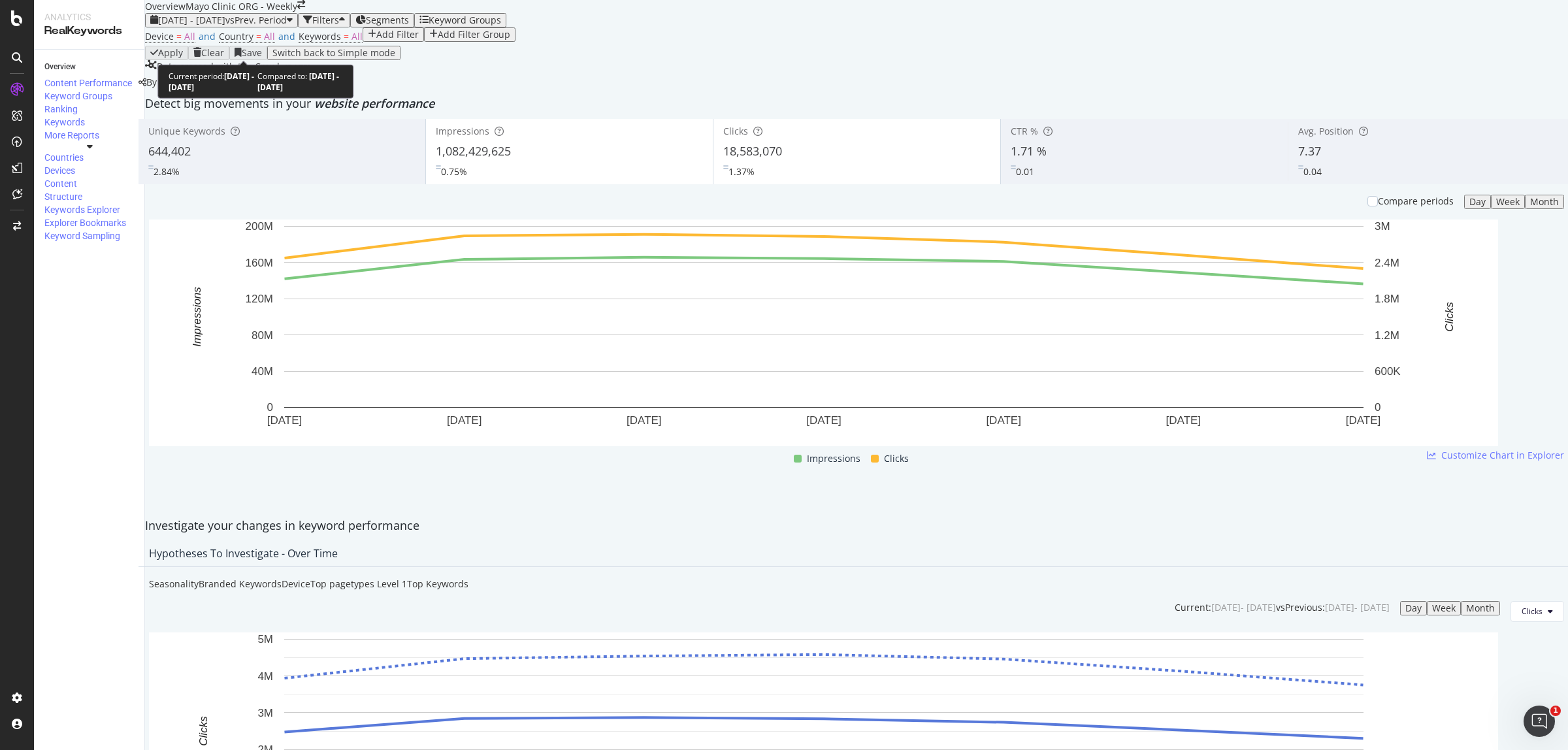
click at [236, 25] on div "2025 Aug. 3rd - Aug. 9th vs Prev. Period" at bounding box center [221, 20] width 142 height 10
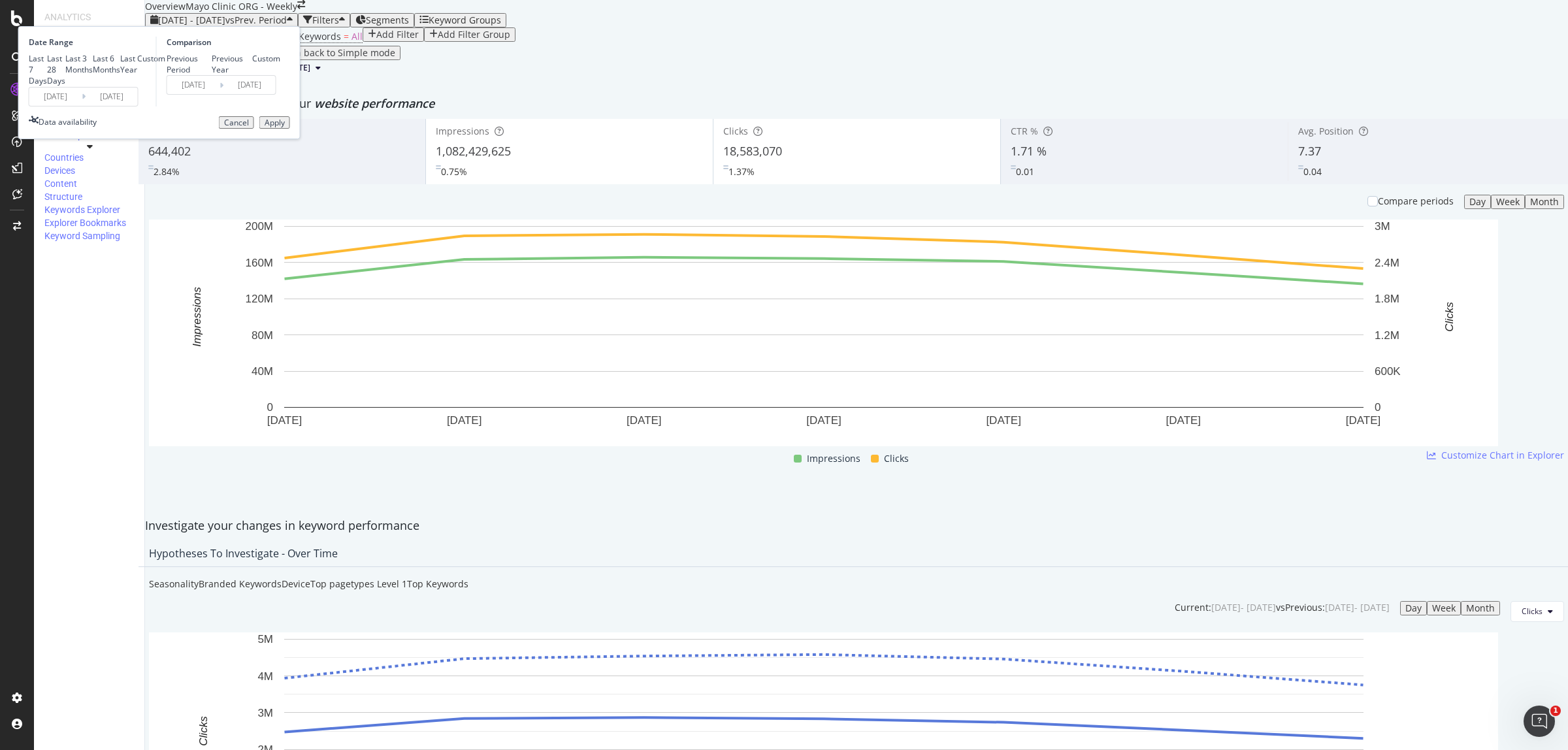
click at [82, 106] on input "2025/08/03" at bounding box center [56, 97] width 52 height 19
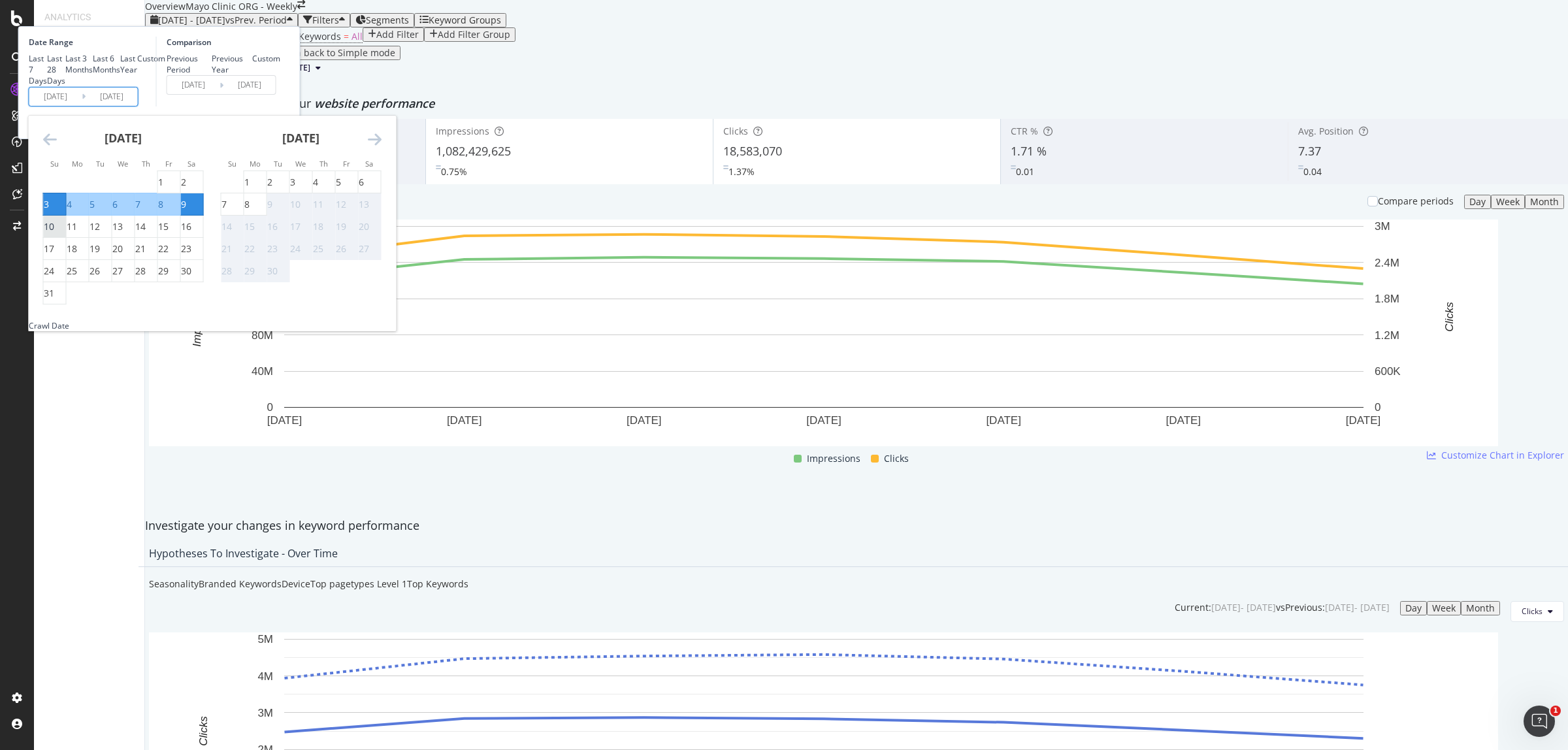
click at [54, 233] on div "10" at bounding box center [48, 227] width 10 height 13
type input "2025/08/10"
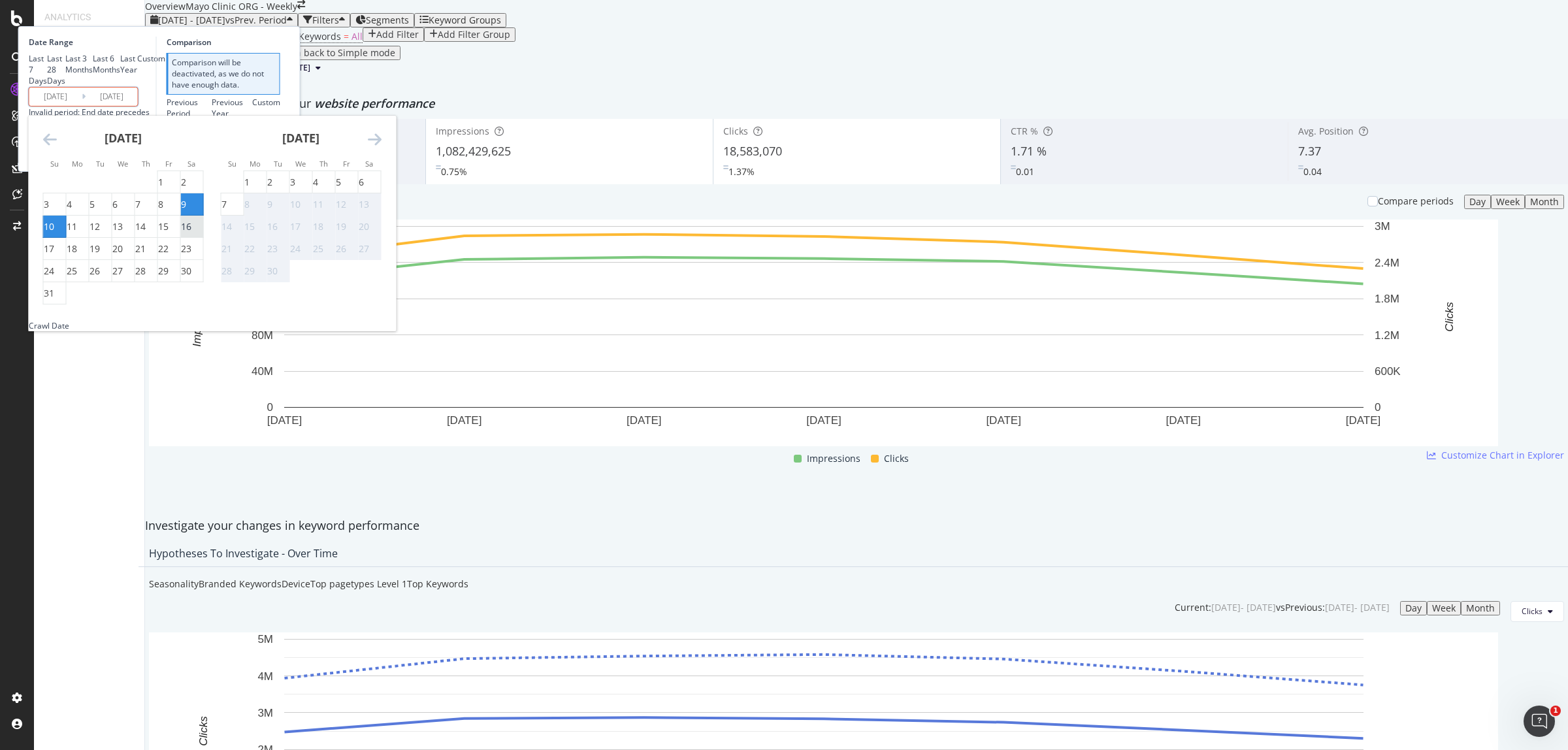
click at [191, 233] on div "16" at bounding box center [186, 227] width 10 height 13
type input "2025/08/16"
type input "2025/08/03"
type input "2025/08/09"
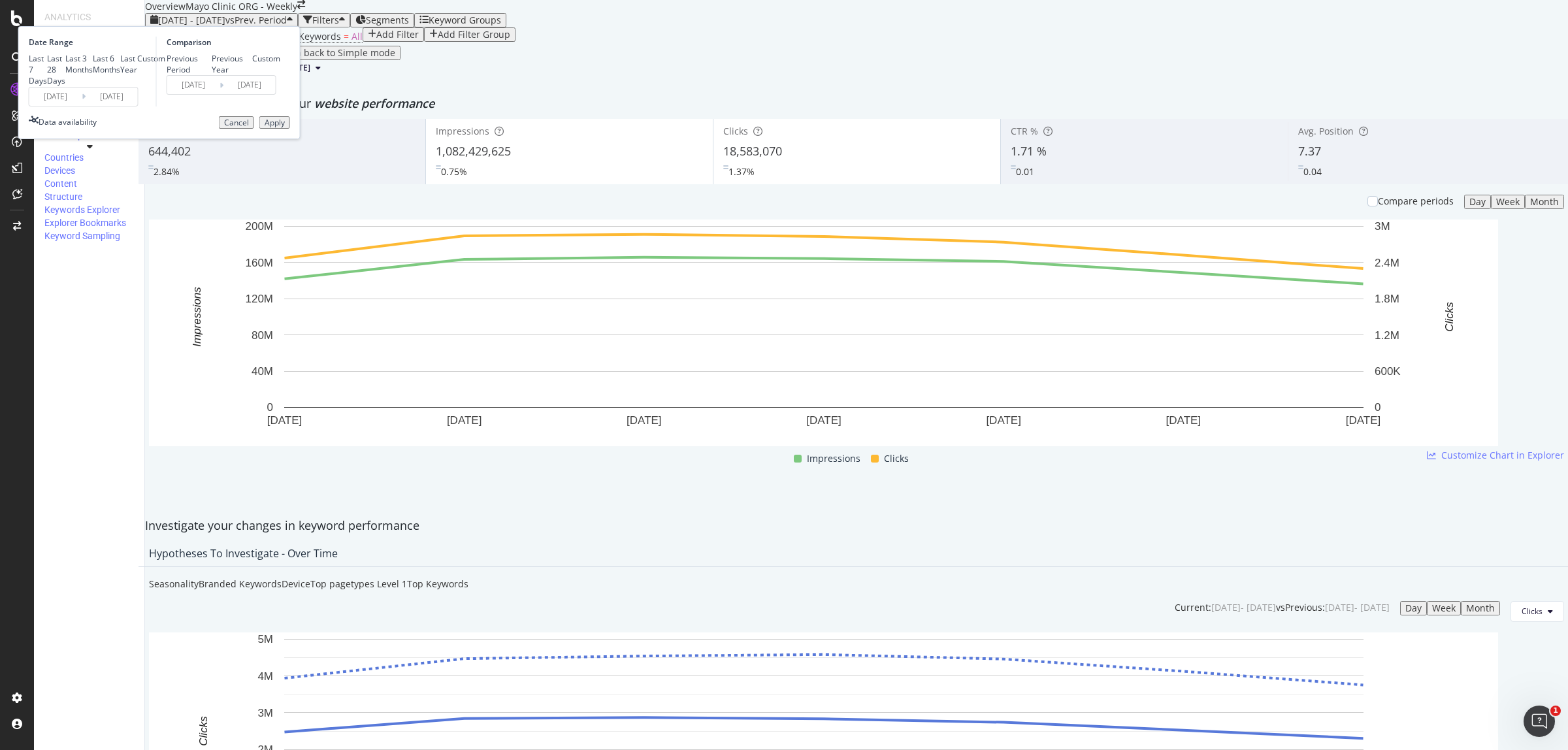
click at [284, 127] on div "Apply" at bounding box center [275, 123] width 20 height 9
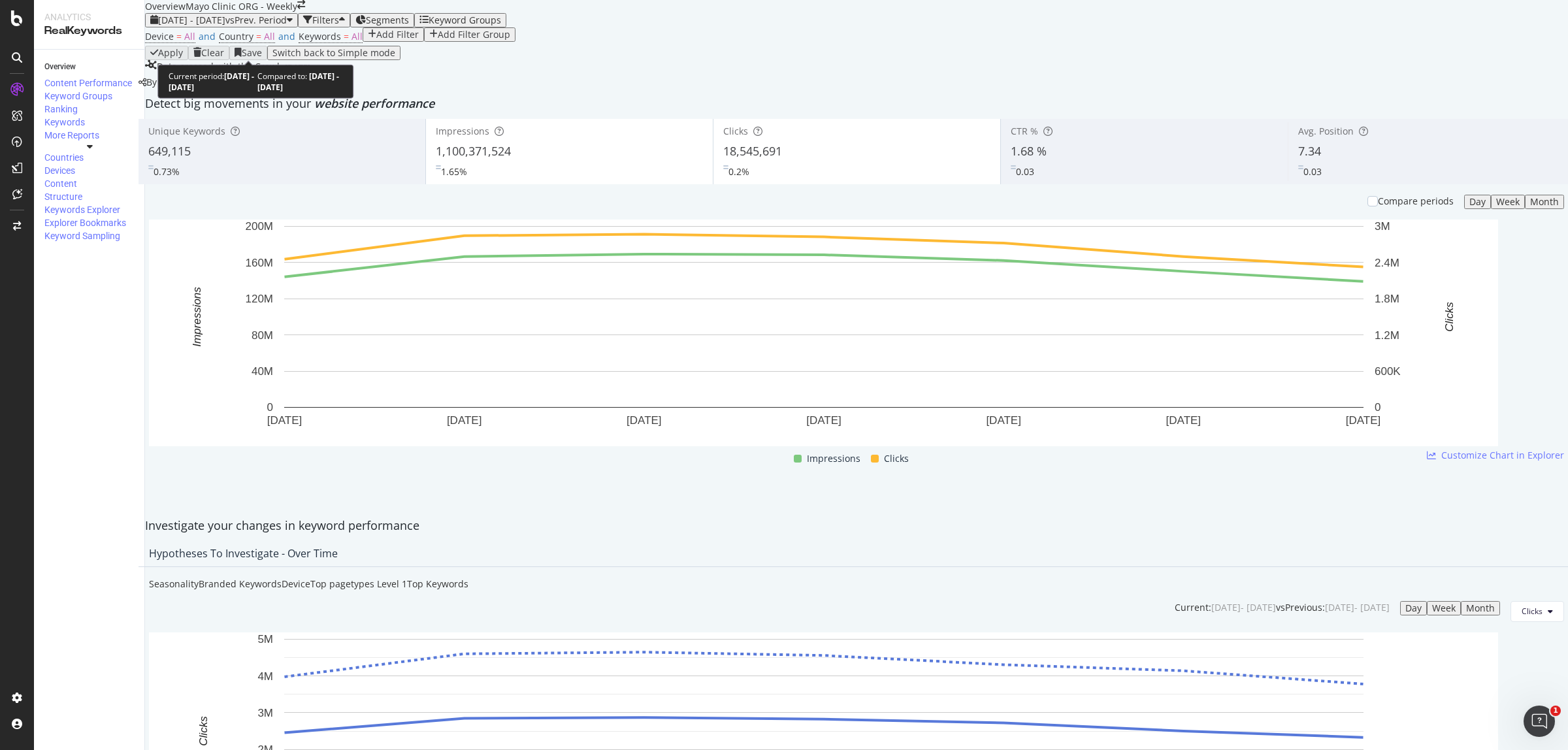
click at [225, 26] on span "2025 Aug. 10th - Aug. 16th" at bounding box center [191, 20] width 67 height 12
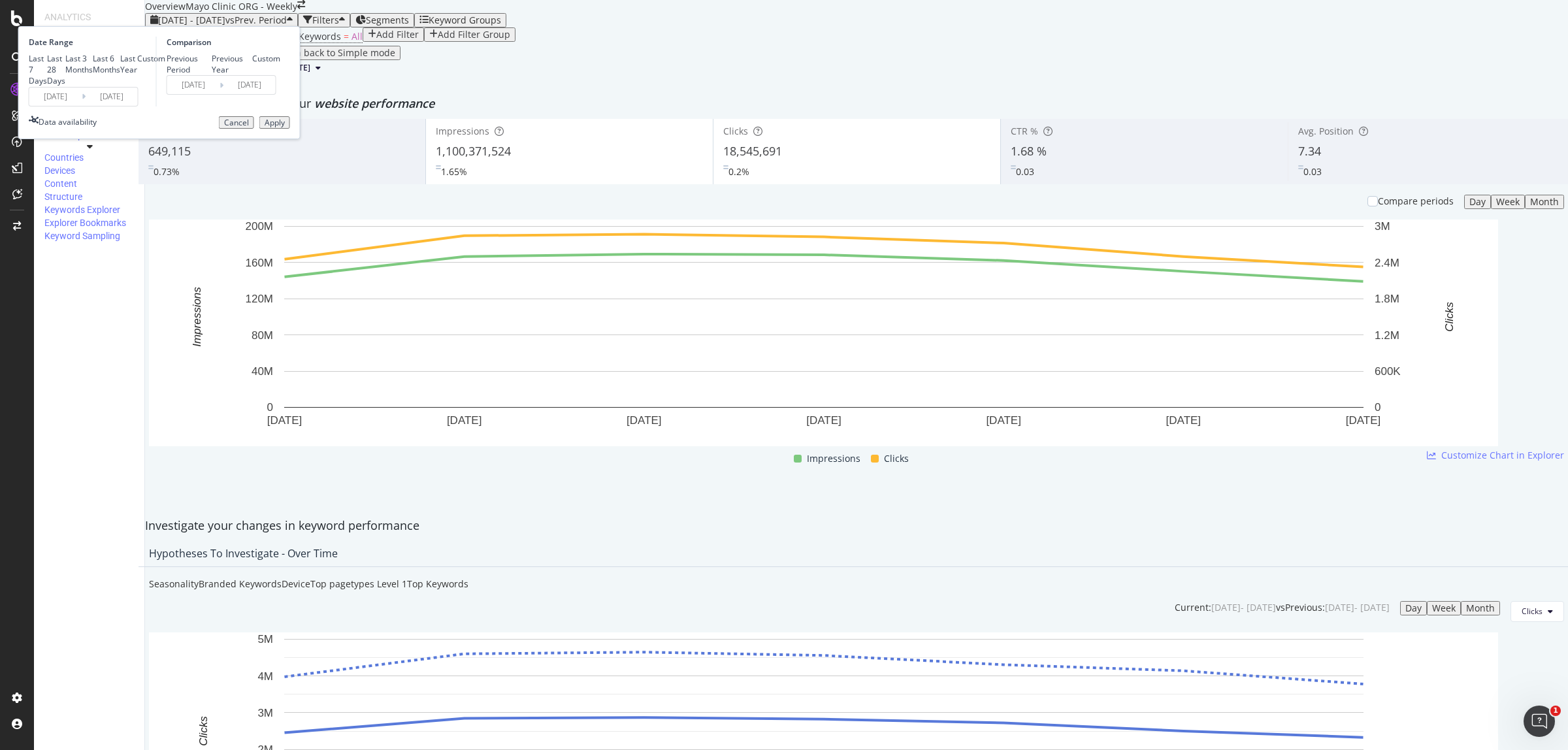
click at [82, 106] on input "2025/08/10" at bounding box center [56, 97] width 52 height 19
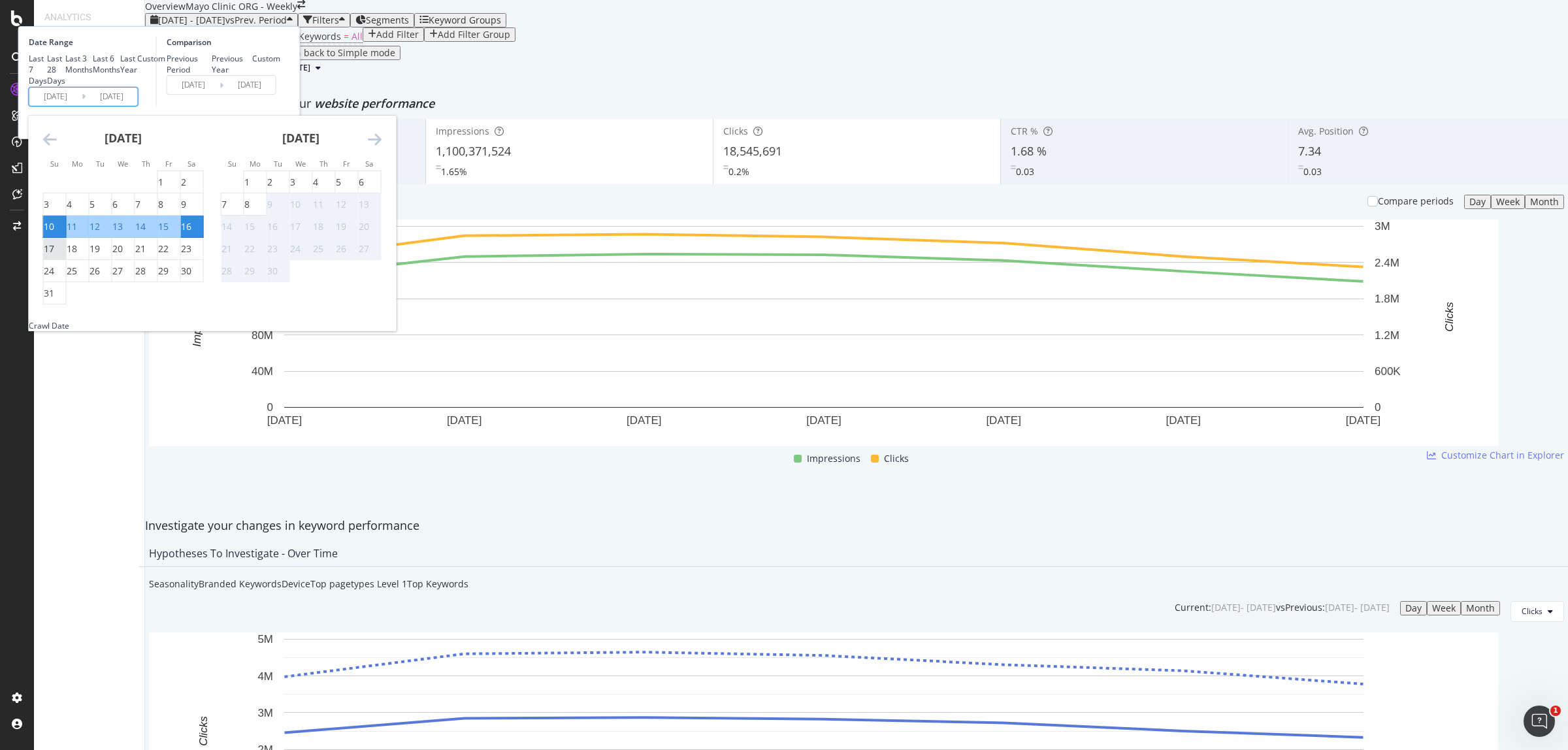
click at [54, 256] on div "17" at bounding box center [48, 249] width 10 height 13
type input "2025/08/17"
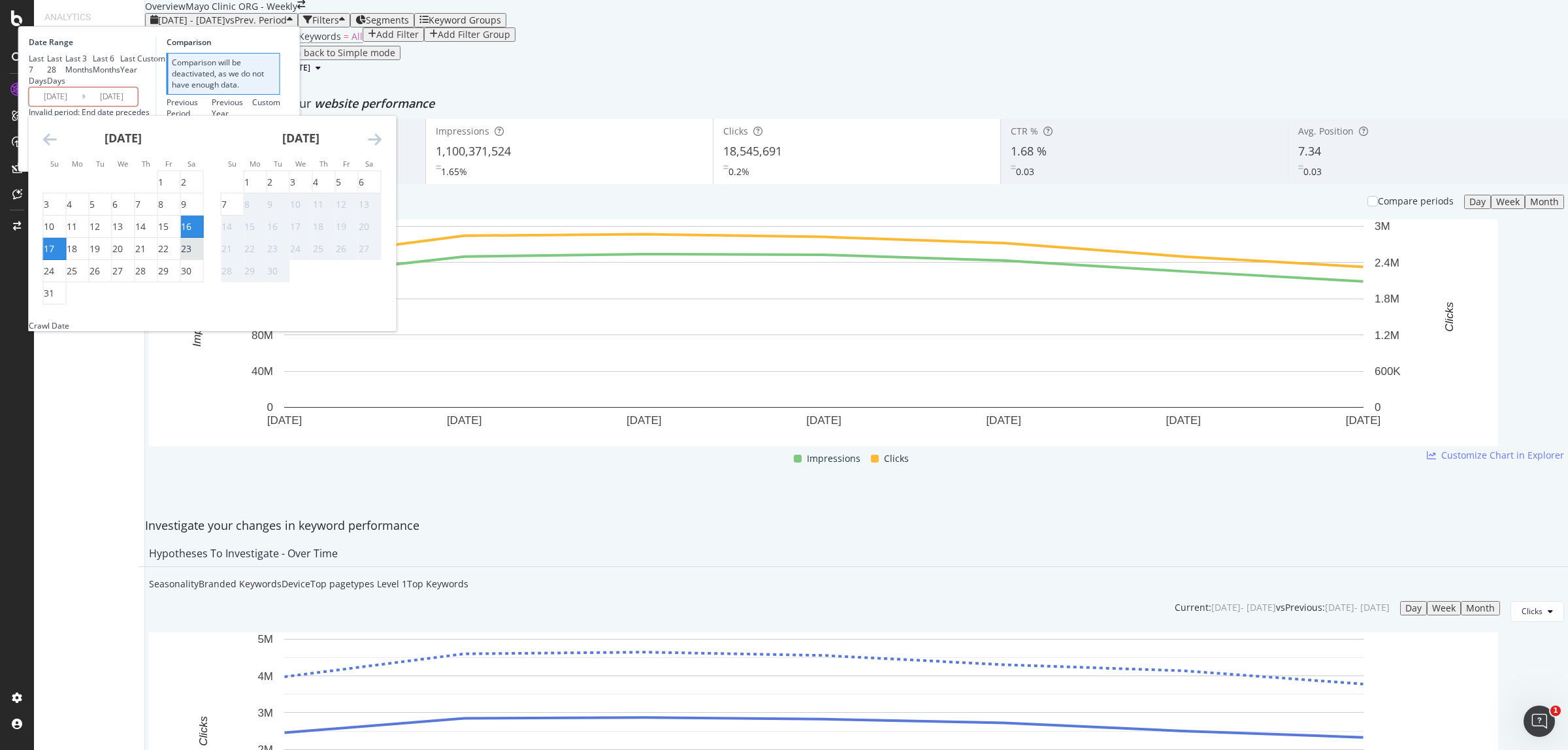
click at [191, 256] on div "23" at bounding box center [186, 249] width 10 height 13
type input "2025/08/23"
type input "2025/08/10"
type input "2025/08/16"
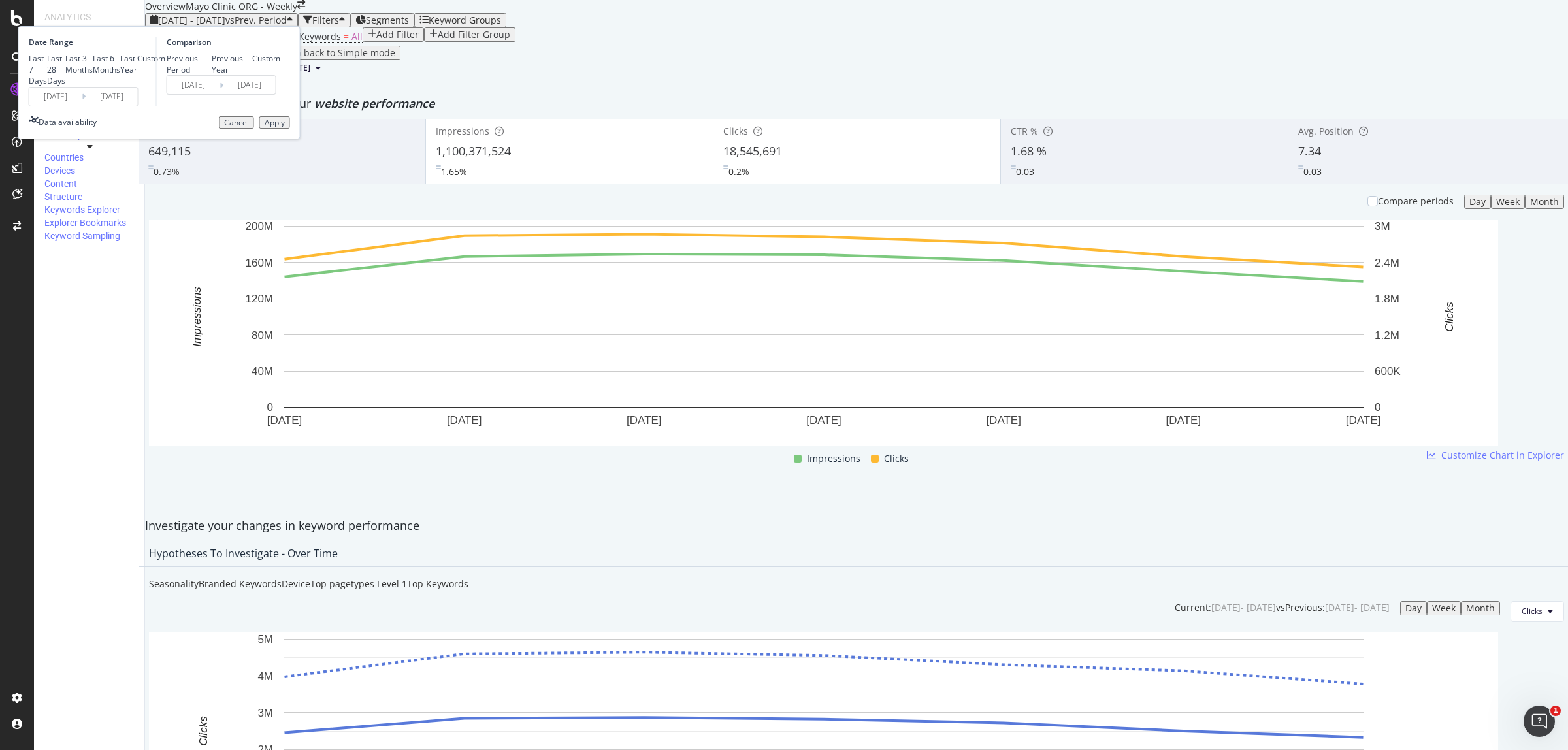
click at [284, 127] on div "Apply" at bounding box center [275, 123] width 20 height 9
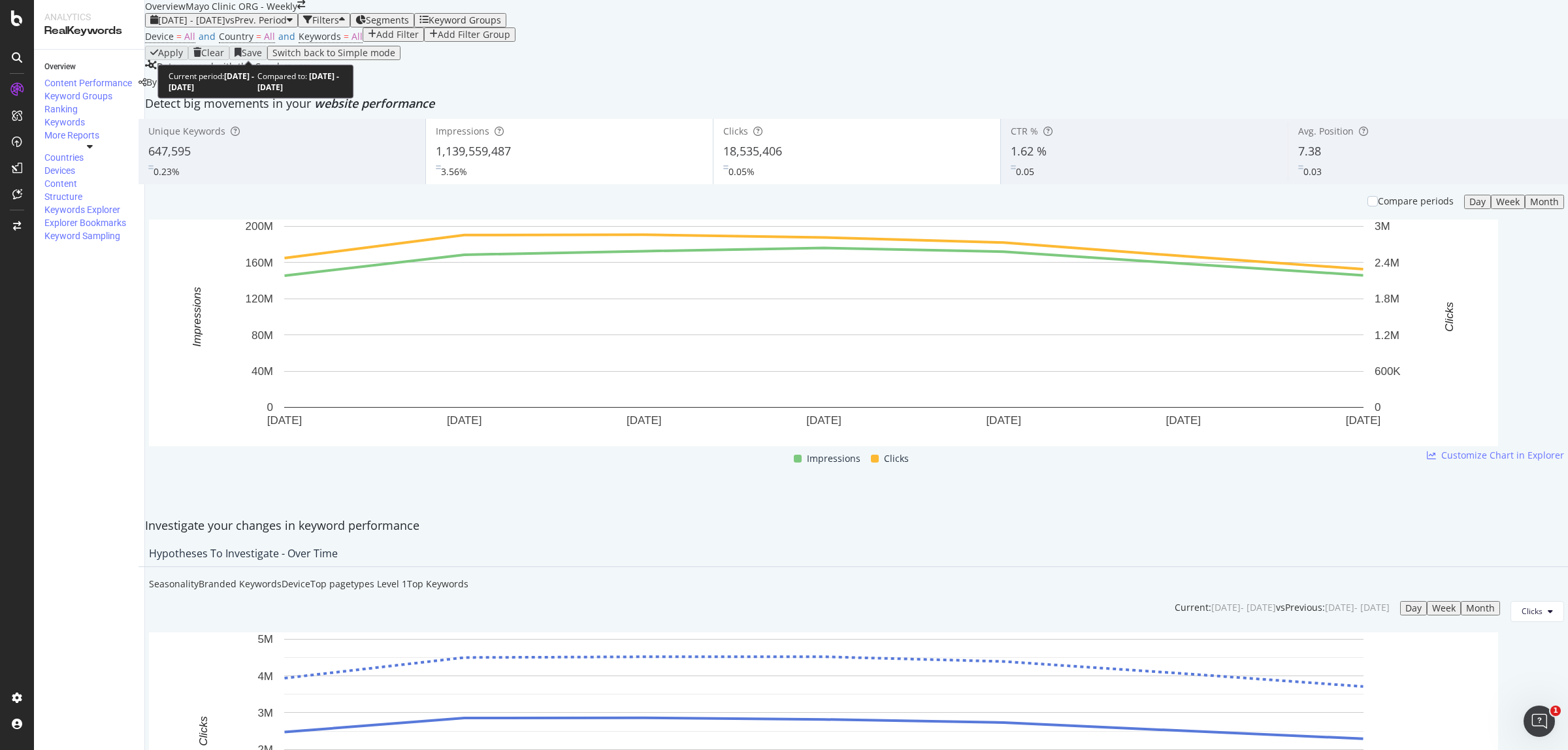
click at [284, 25] on div "2025 Aug. 17th - Aug. 23rd vs Prev. Period" at bounding box center [221, 20] width 142 height 10
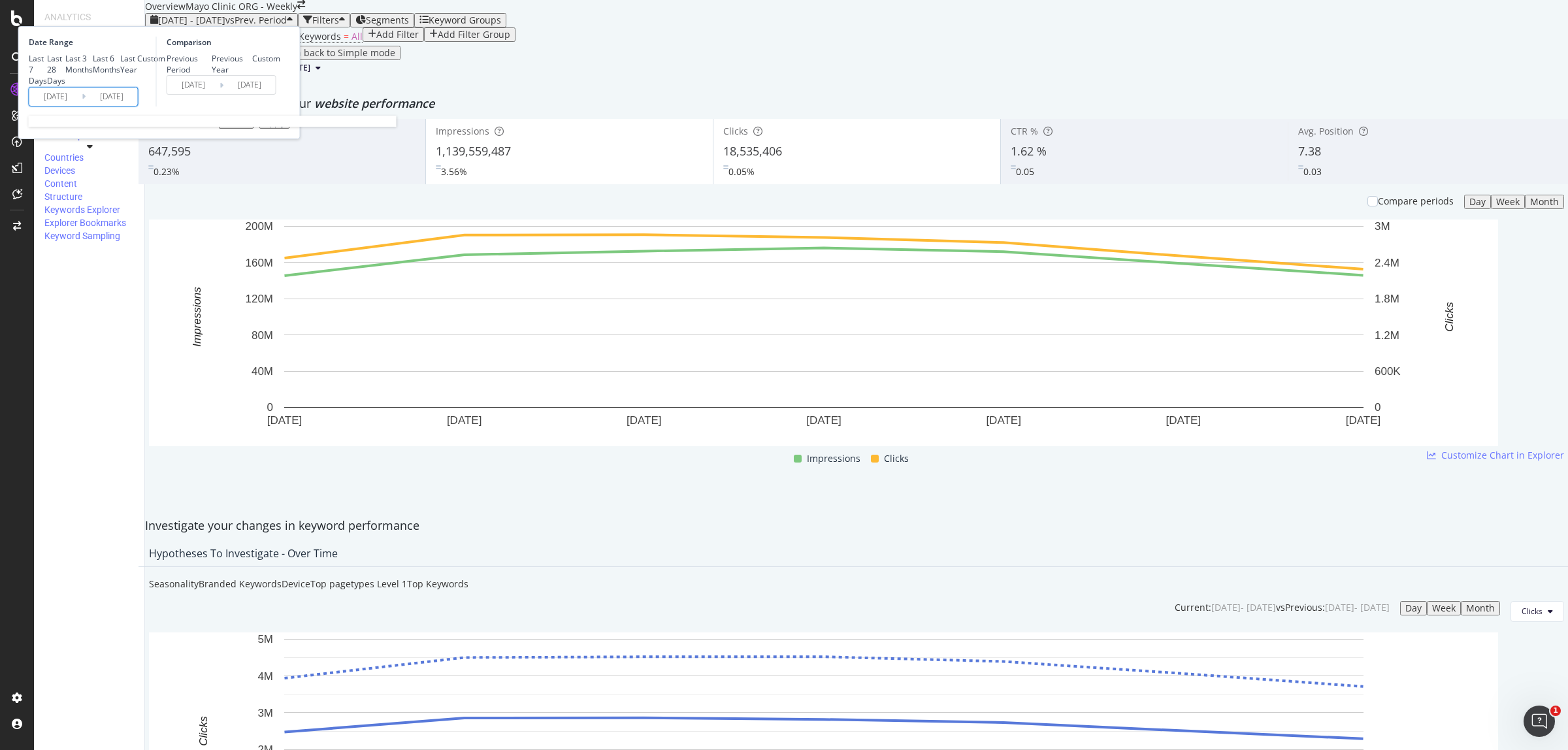
click at [82, 106] on input "2025/08/17" at bounding box center [56, 97] width 52 height 19
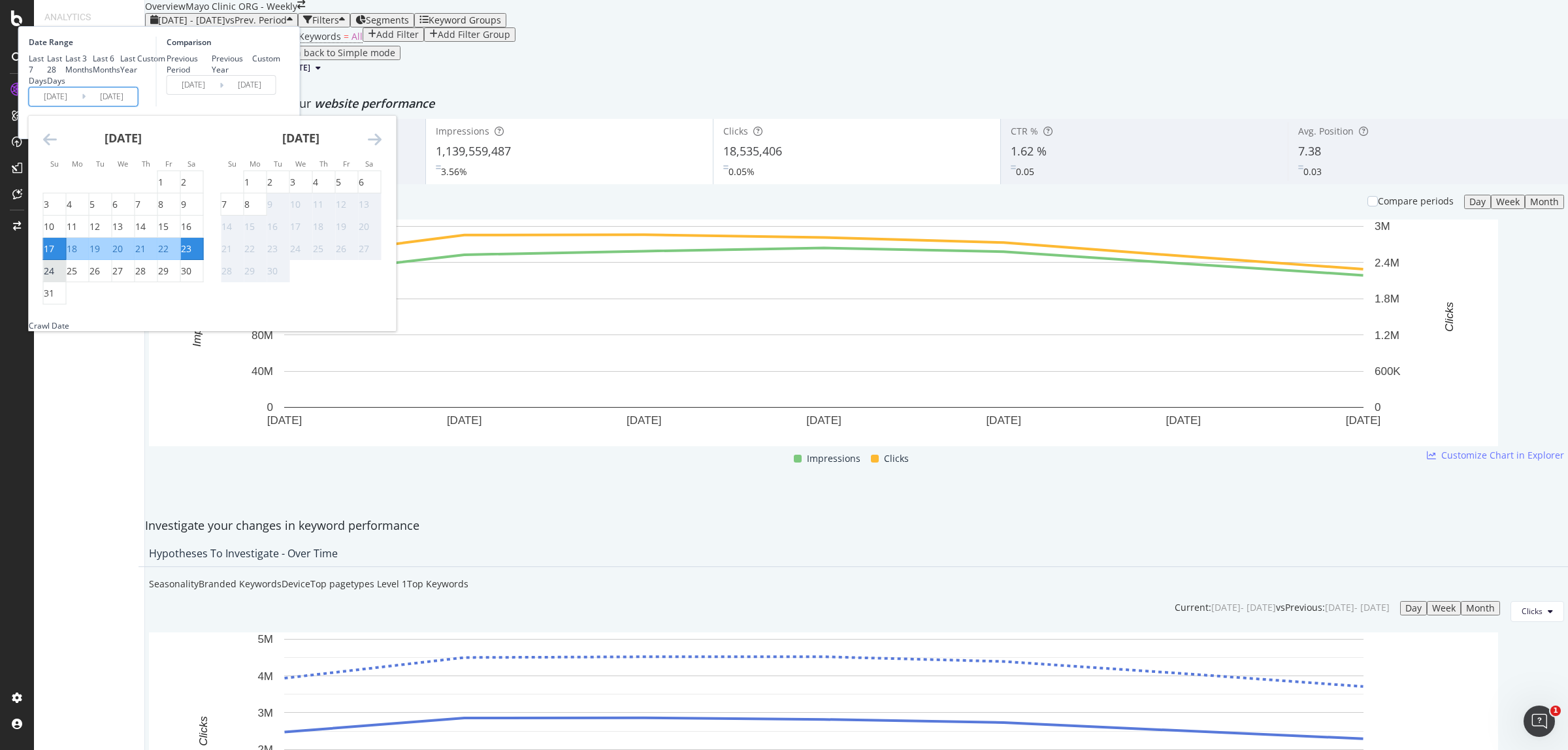
click at [54, 278] on div "24" at bounding box center [48, 271] width 10 height 13
type input "2025/08/24"
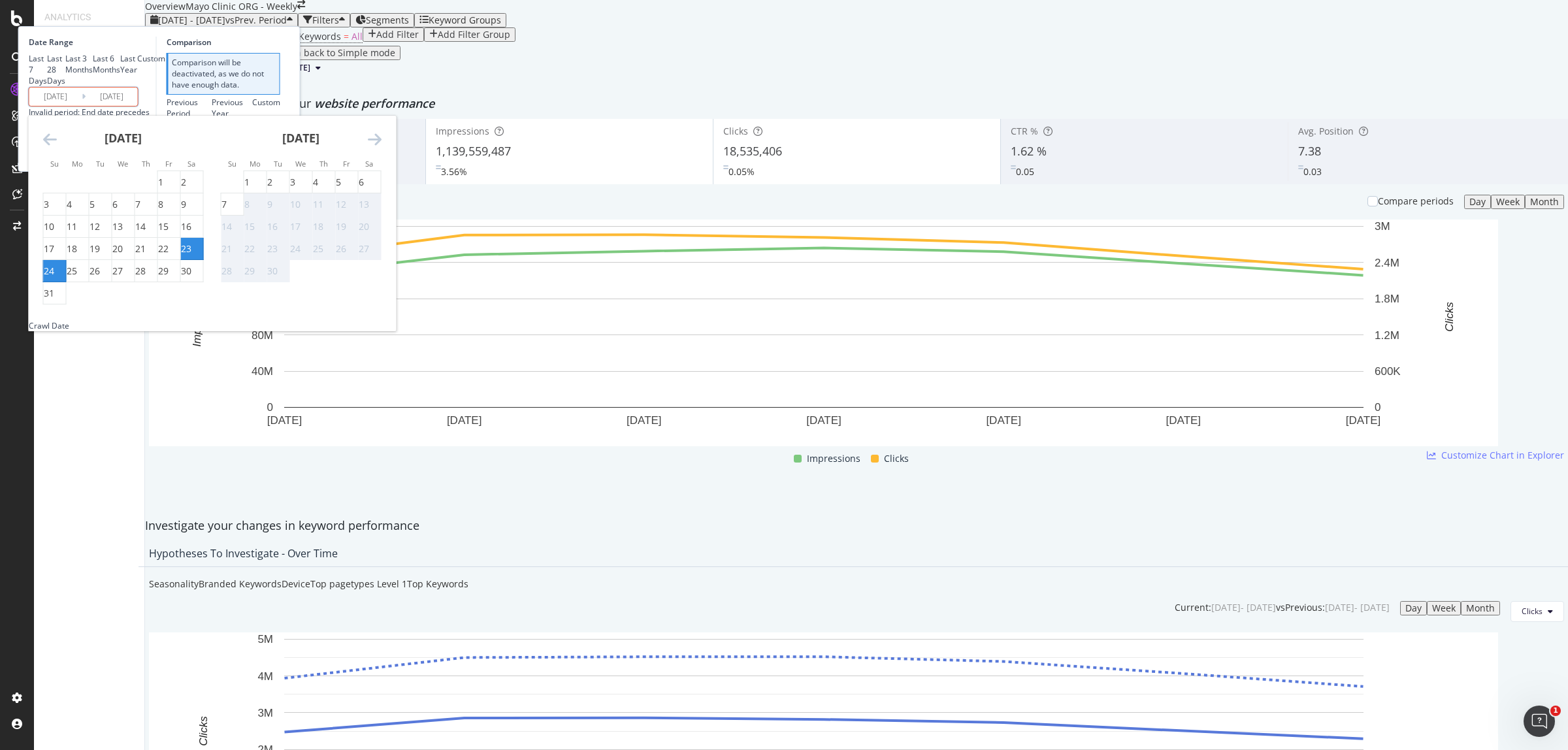
click at [191, 278] on div "30" at bounding box center [186, 271] width 10 height 13
type input "2025/08/30"
type input "2025/08/17"
type input "2025/08/23"
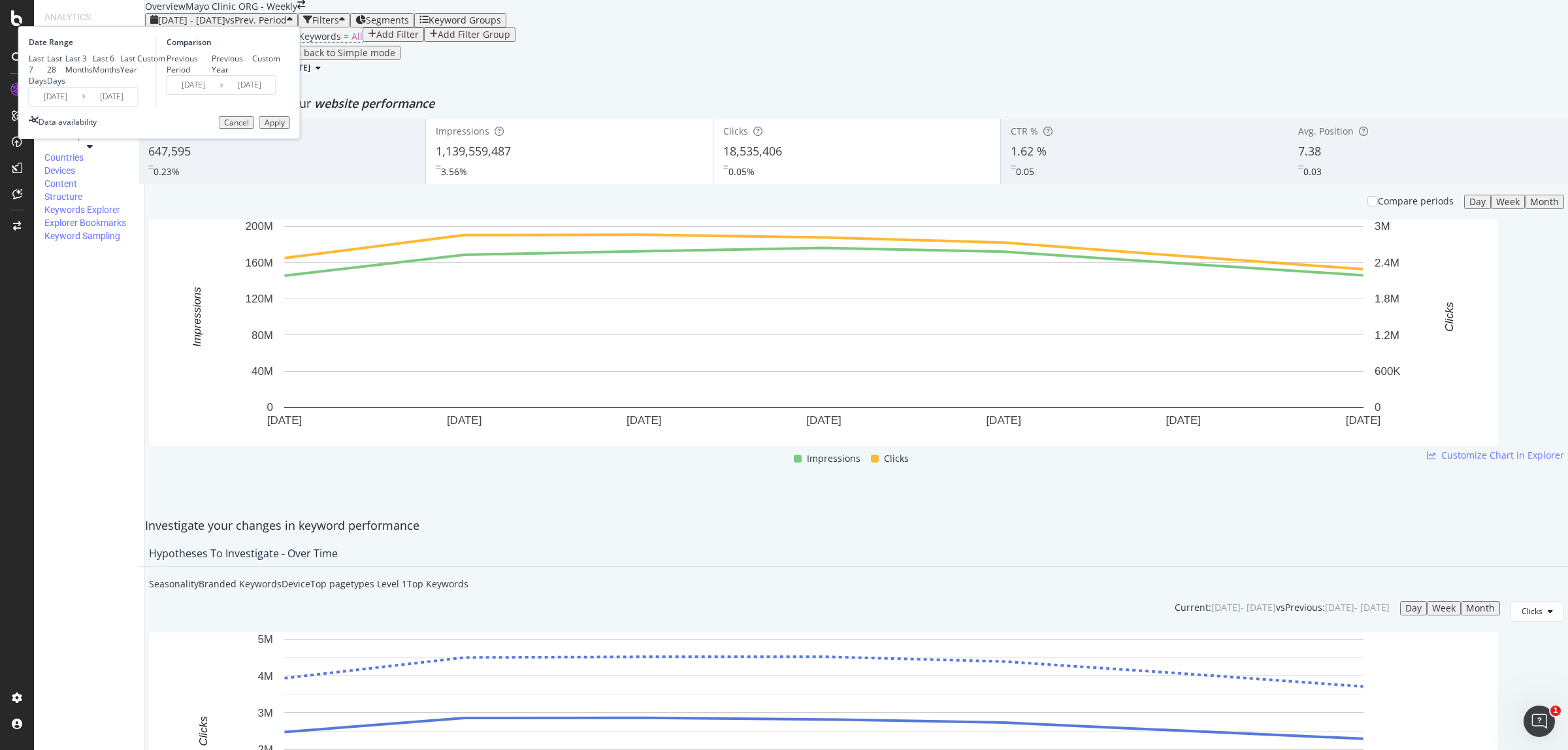
click at [284, 127] on div "Apply" at bounding box center [275, 123] width 20 height 9
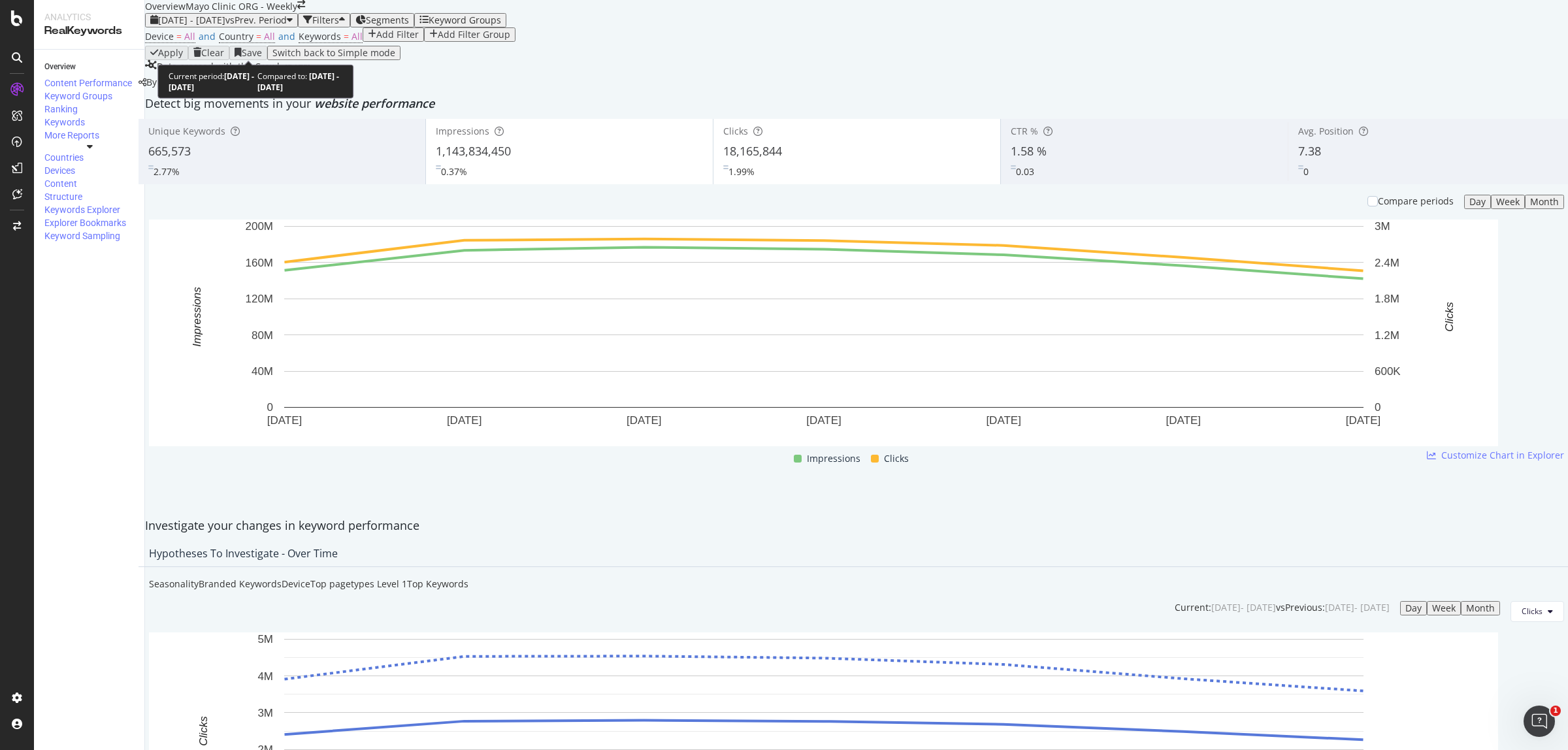
click at [225, 26] on span "2025 Aug. 24th - Aug. 30th" at bounding box center [191, 20] width 67 height 12
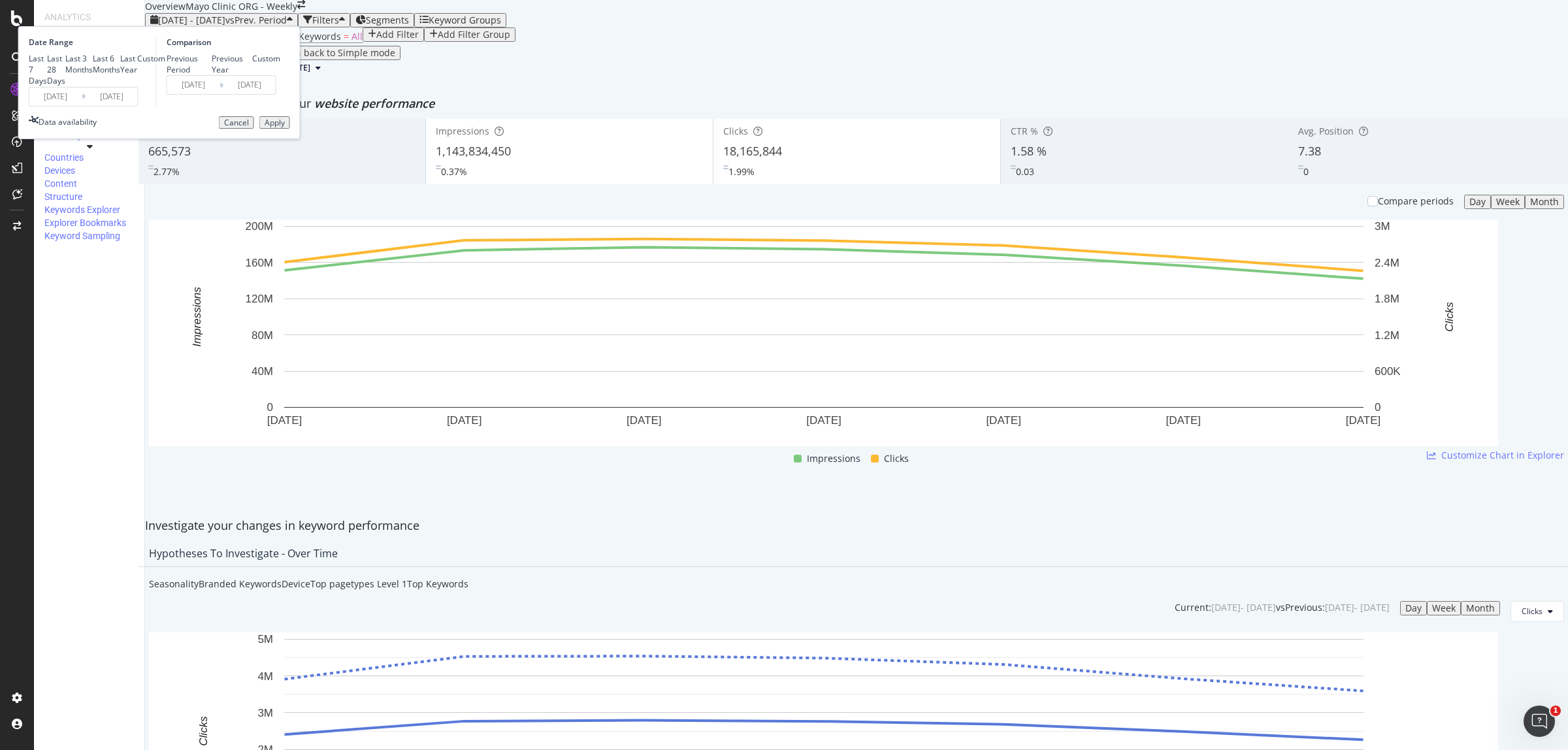
click at [82, 106] on input "2025/08/24" at bounding box center [56, 97] width 52 height 19
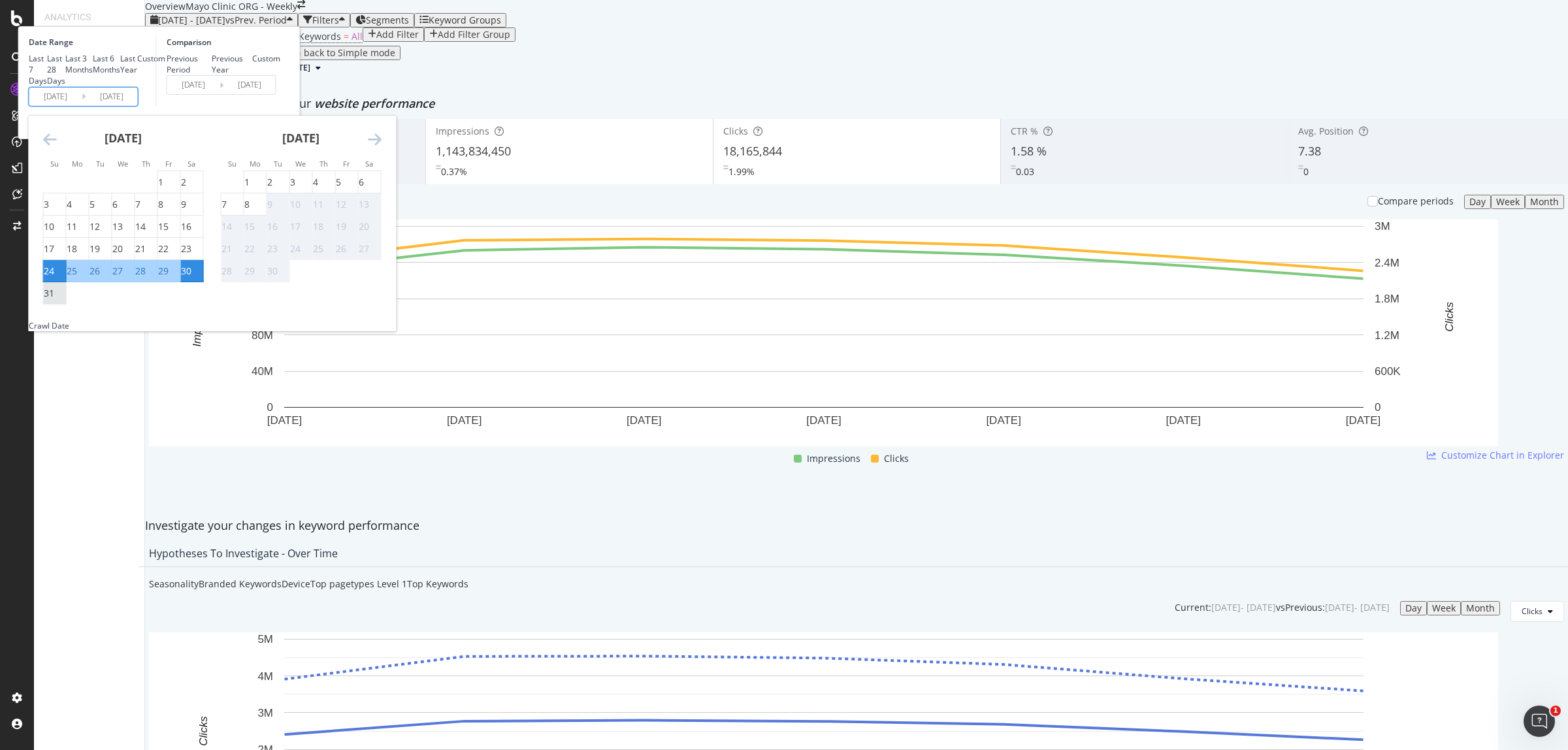
click at [54, 300] on div "31" at bounding box center [48, 294] width 10 height 13
type input "[DATE]"
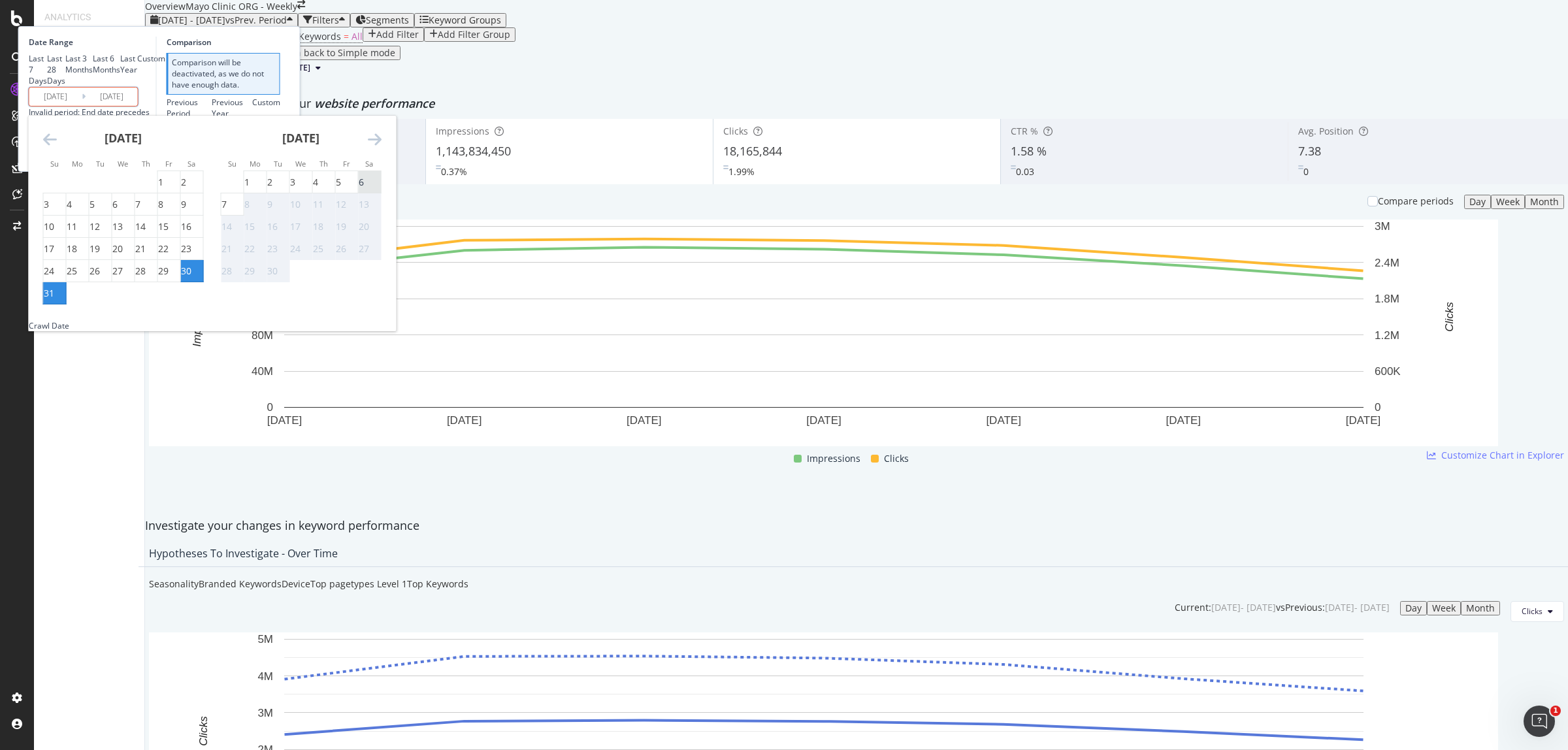
click at [363, 189] on div "6" at bounding box center [362, 182] width 6 height 13
type input "2025/09/06"
type input "2025/08/24"
type input "2025/08/30"
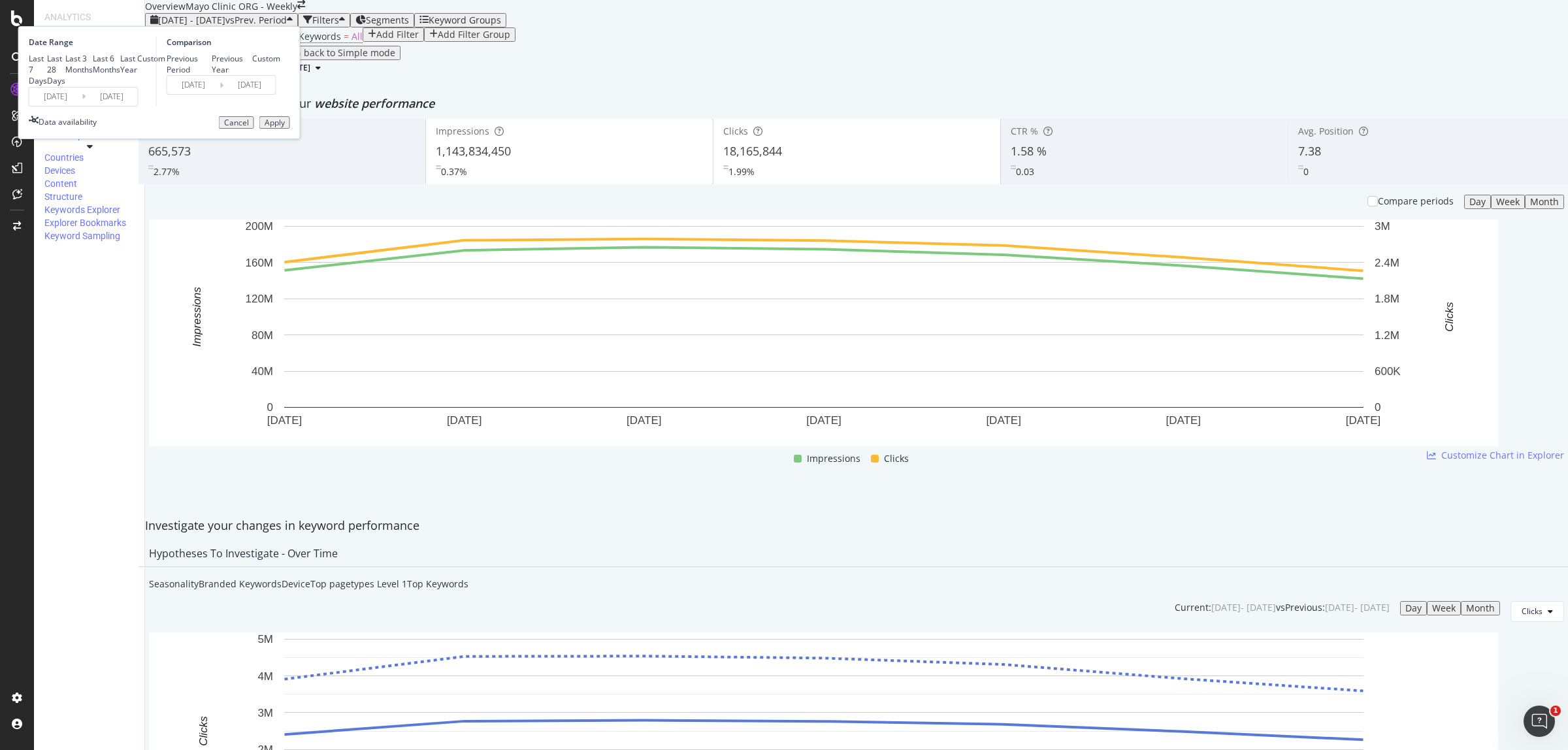
click at [284, 127] on div "Apply" at bounding box center [275, 123] width 20 height 9
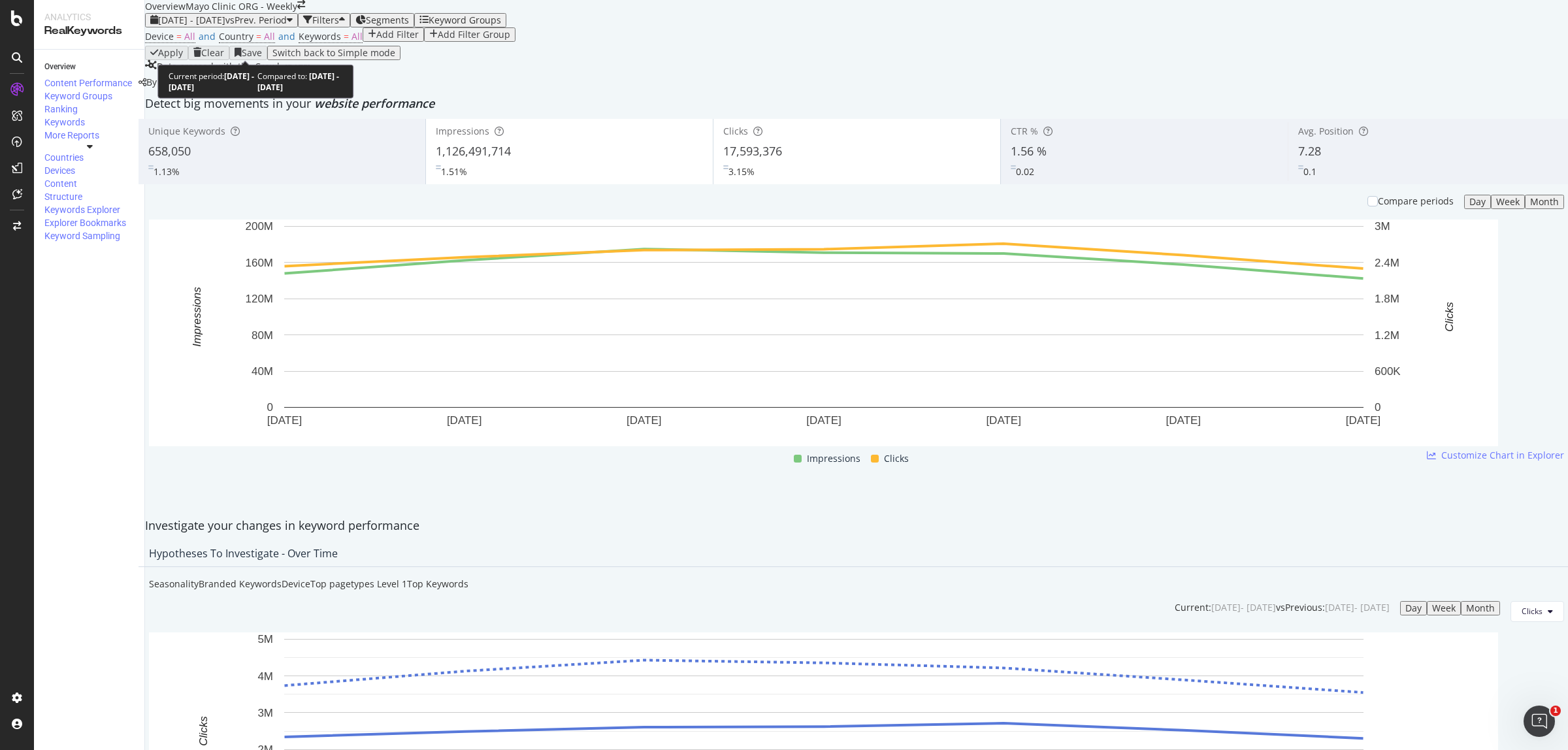
click at [278, 26] on span "vs Prev. Period" at bounding box center [256, 20] width 61 height 12
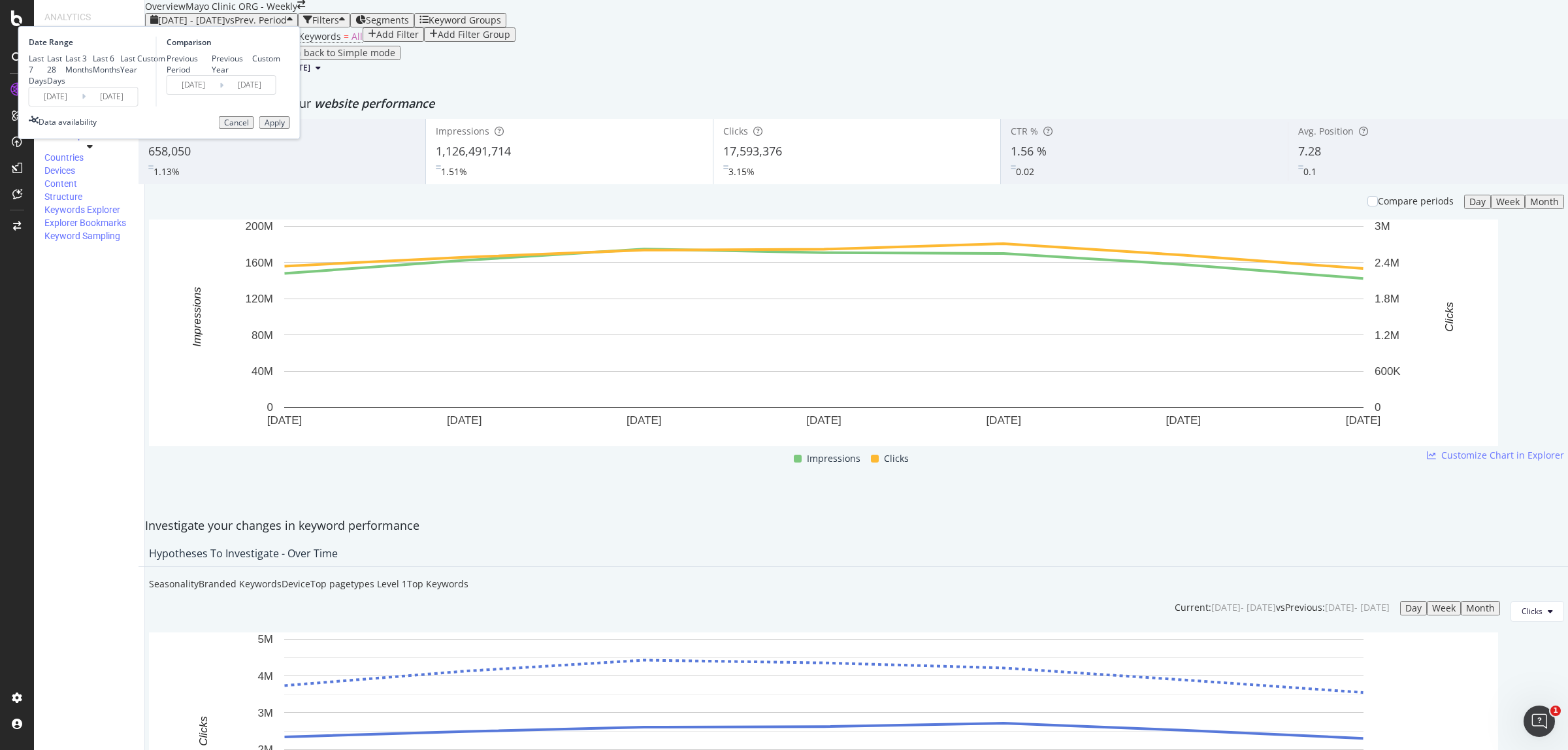
click at [138, 106] on input "2025/09/06" at bounding box center [112, 97] width 52 height 19
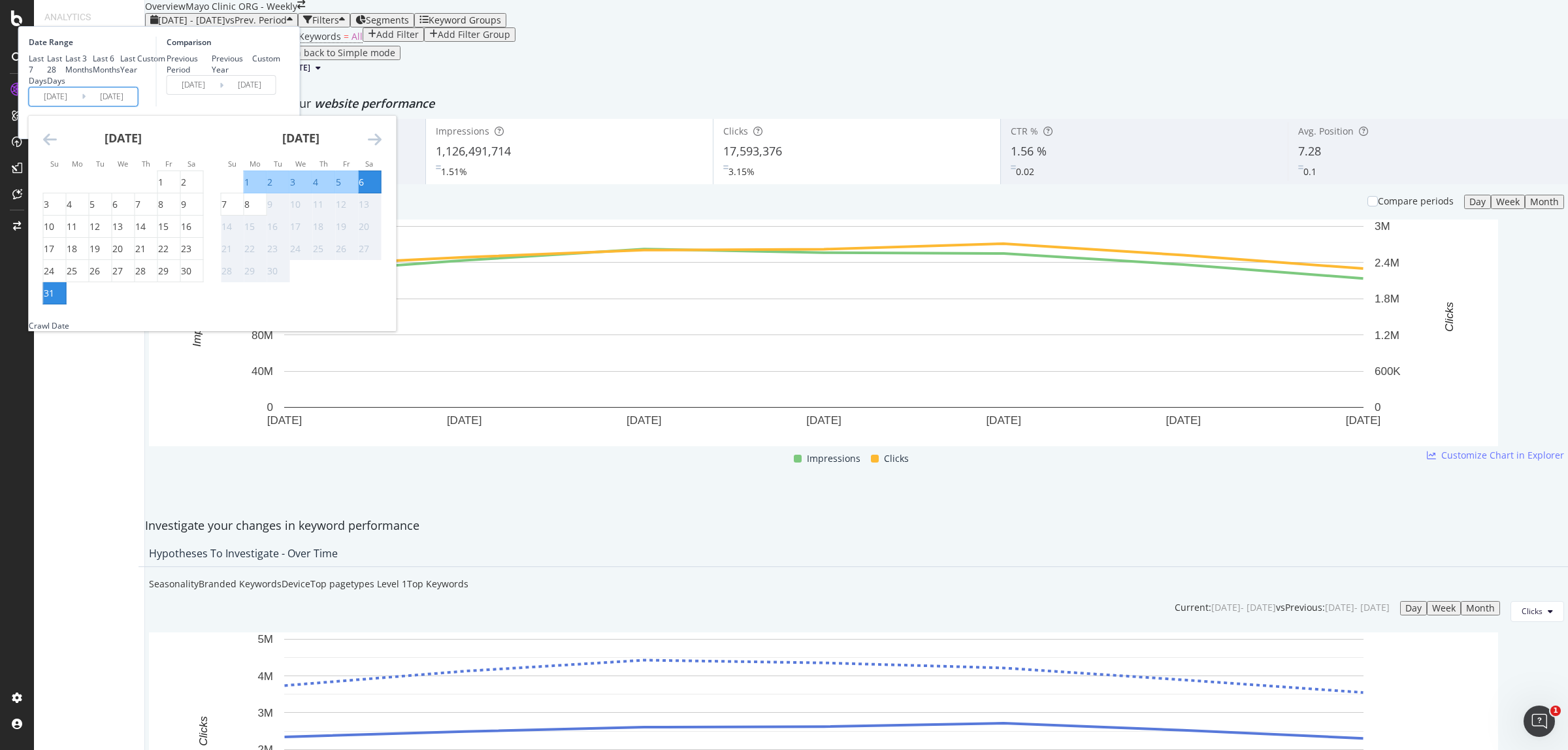
click at [54, 300] on div "31" at bounding box center [48, 294] width 10 height 13
type input "[DATE]"
type input "2025/08/30"
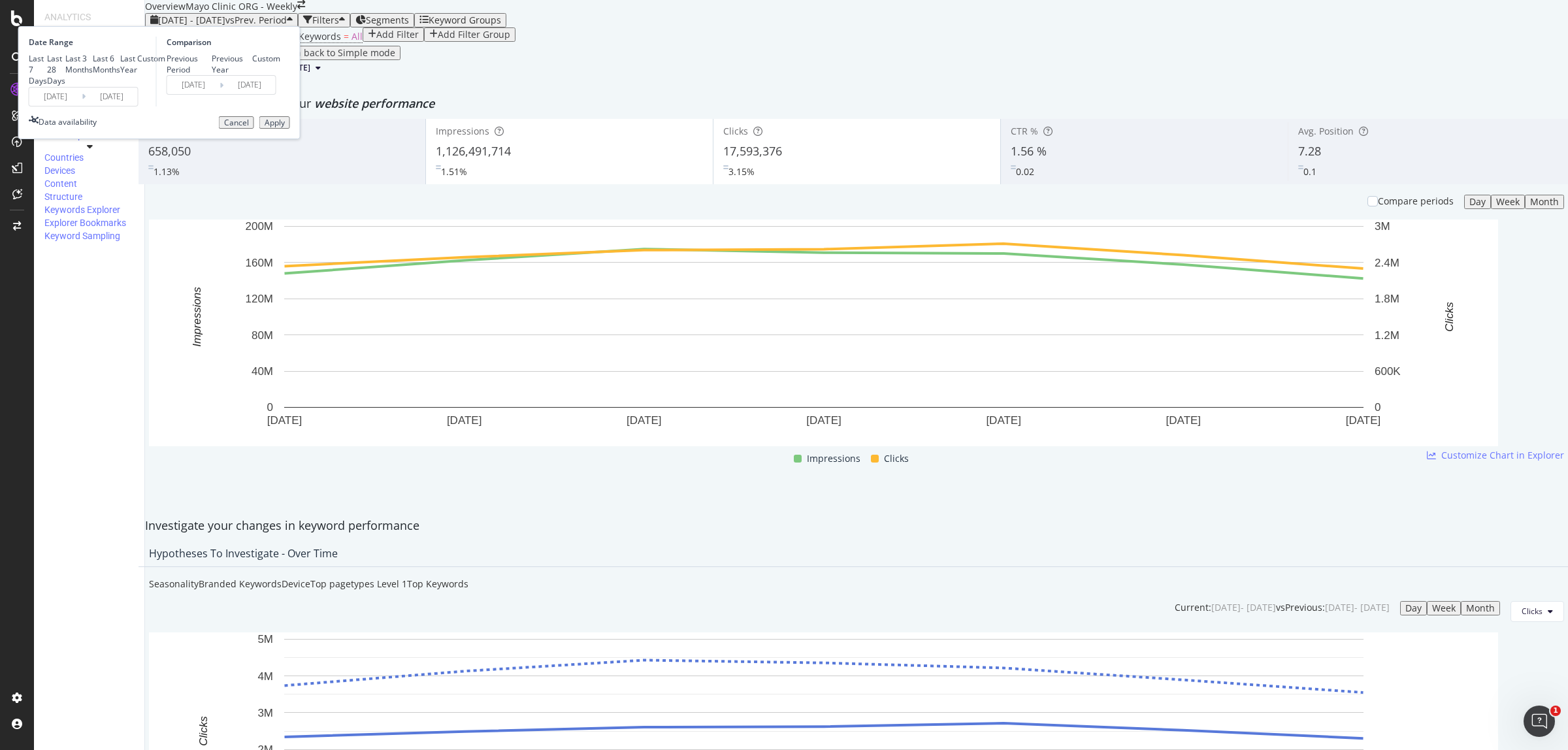
click at [138, 106] on input "[DATE]" at bounding box center [112, 97] width 52 height 19
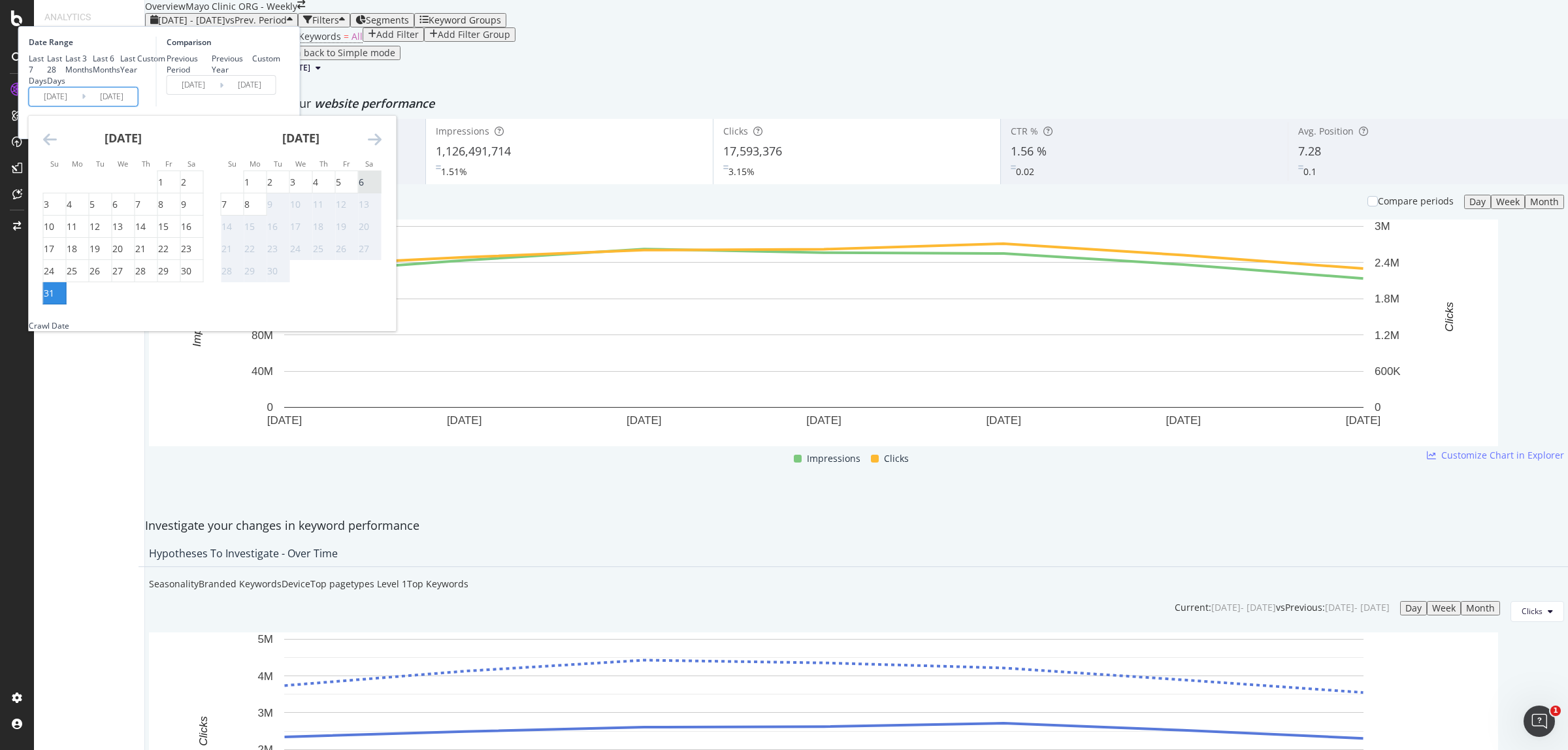
click at [363, 189] on div "6" at bounding box center [362, 182] width 6 height 13
type input "2025/09/06"
type input "2025/08/24"
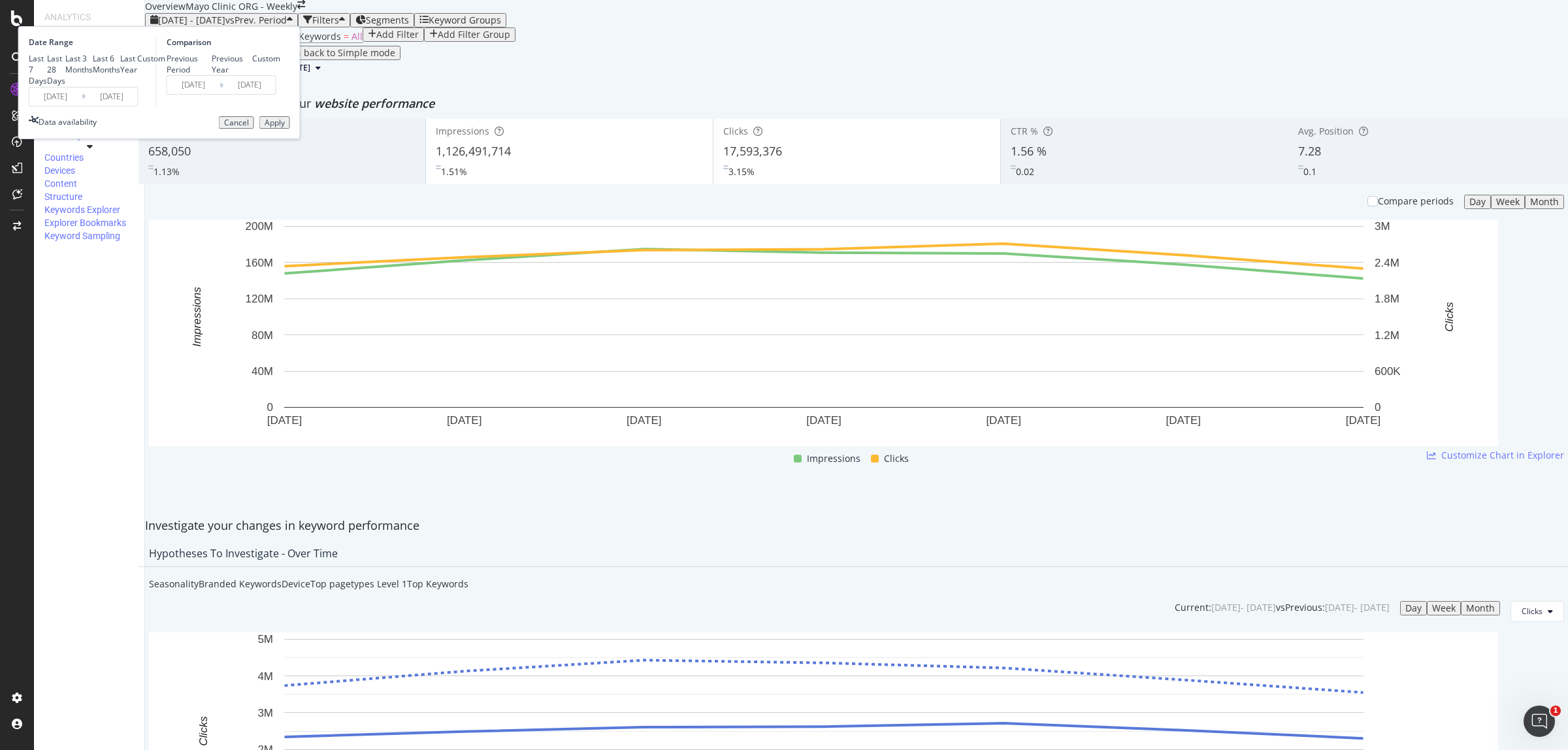
click at [290, 129] on button "Apply" at bounding box center [274, 123] width 31 height 13
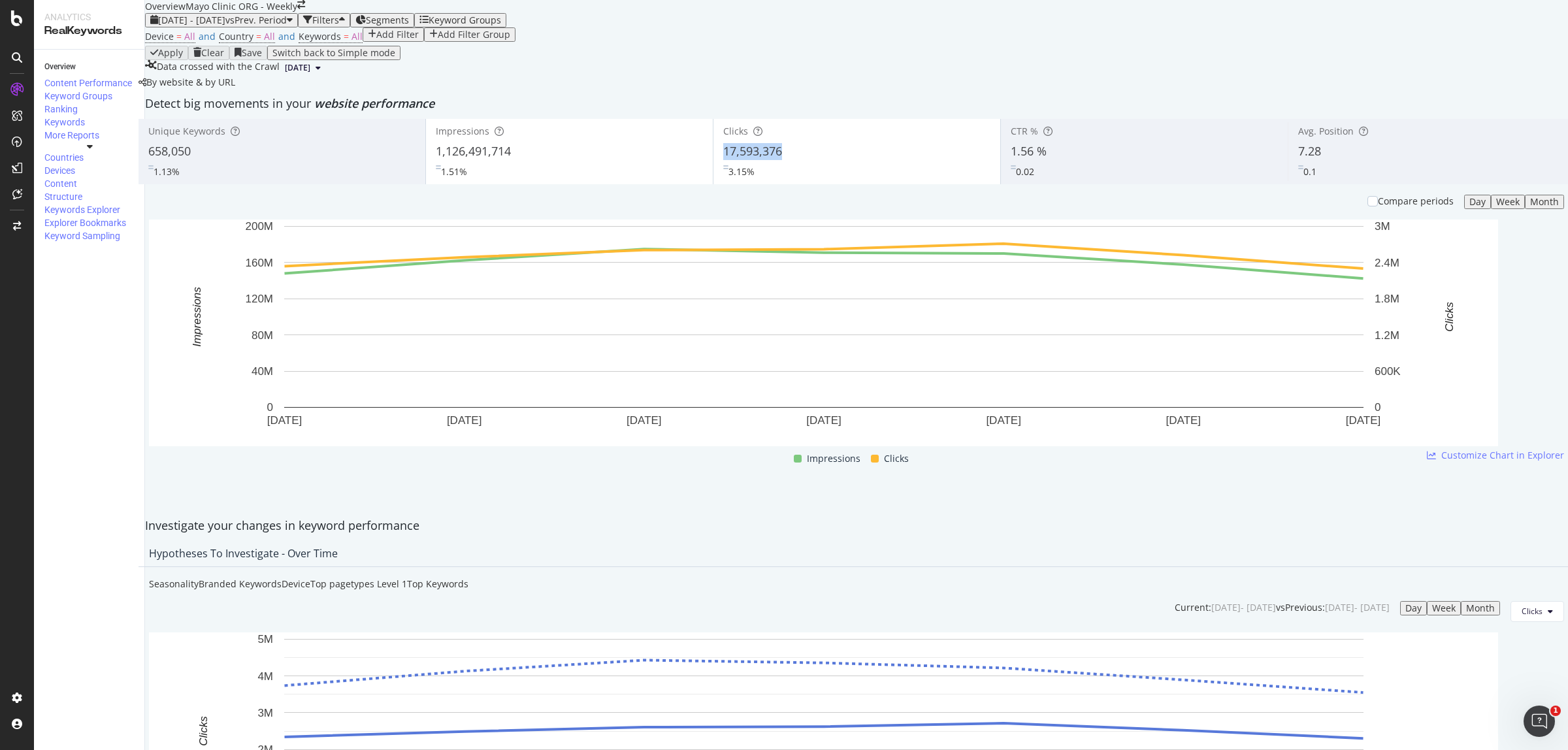
copy span "17,593,376"
drag, startPoint x: 719, startPoint y: 249, endPoint x: 782, endPoint y: 248, distance: 63.0
click at [782, 181] on div "Clicks 17,593,376 3.15%" at bounding box center [856, 151] width 287 height 59
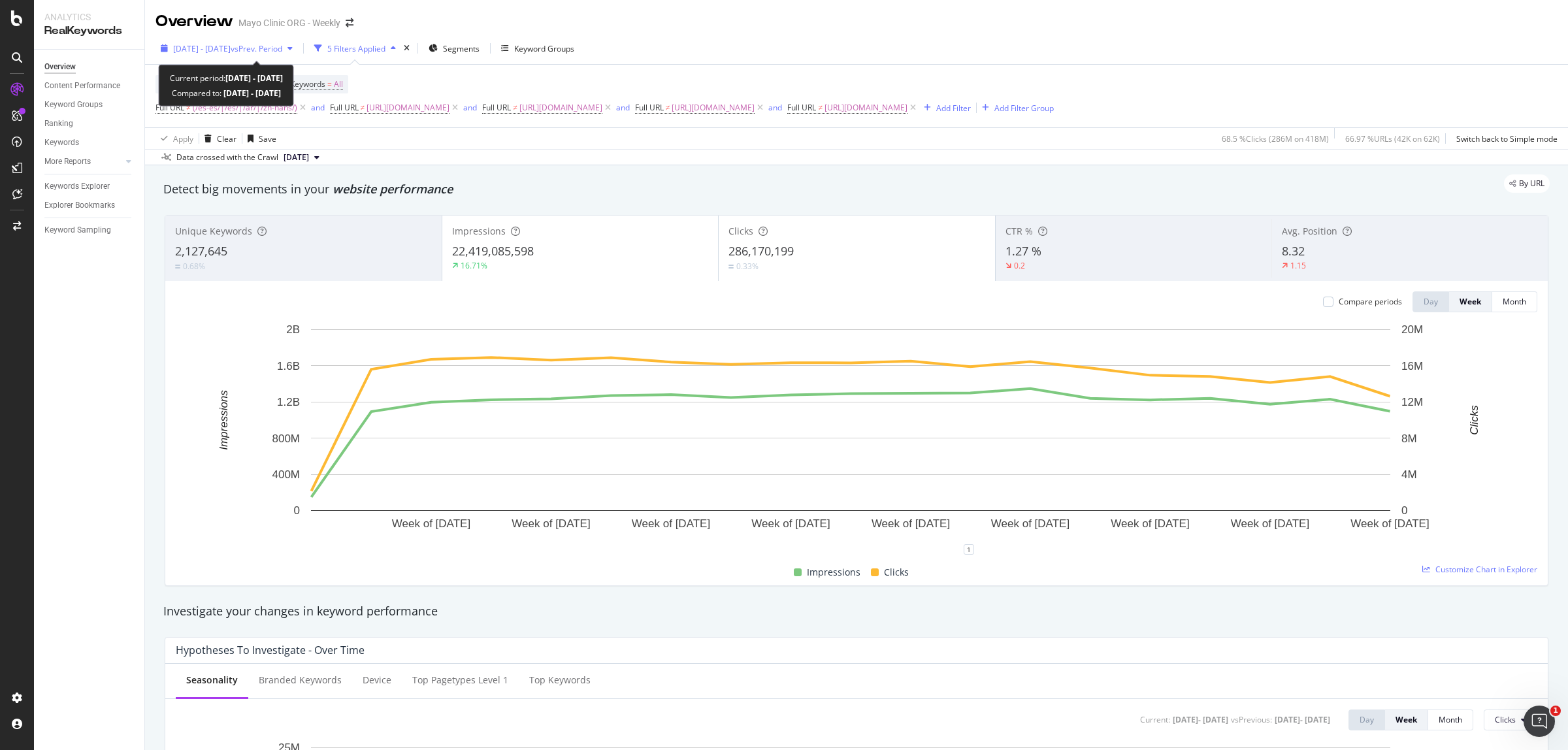
click at [231, 46] on span "[DATE] - [DATE]" at bounding box center [202, 48] width 58 height 11
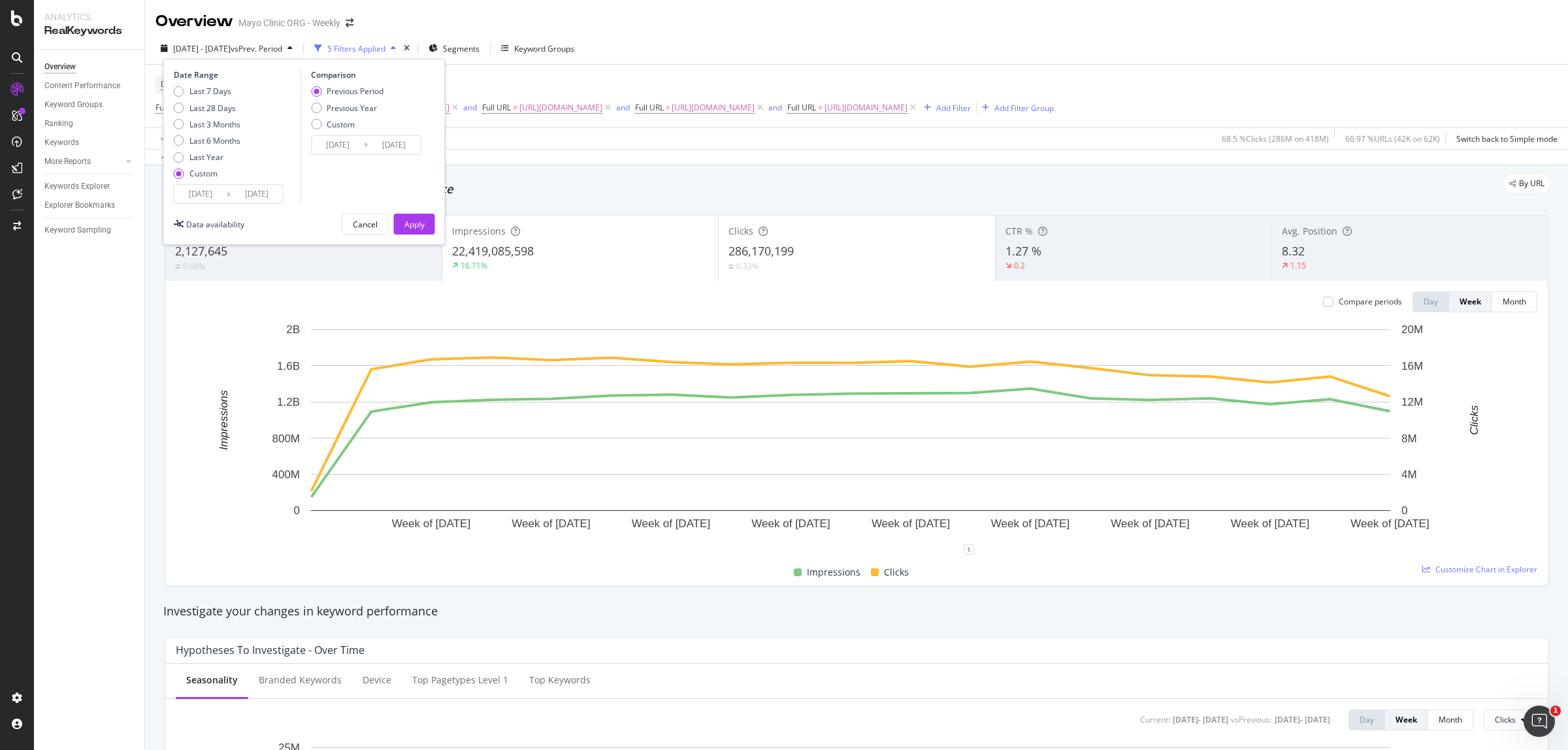
click at [210, 183] on div "Last 7 Days Last 28 Days Last 3 Months Last 6 Months Last Year Custom" at bounding box center [207, 135] width 67 height 99
click at [210, 188] on input "[DATE]" at bounding box center [201, 194] width 52 height 19
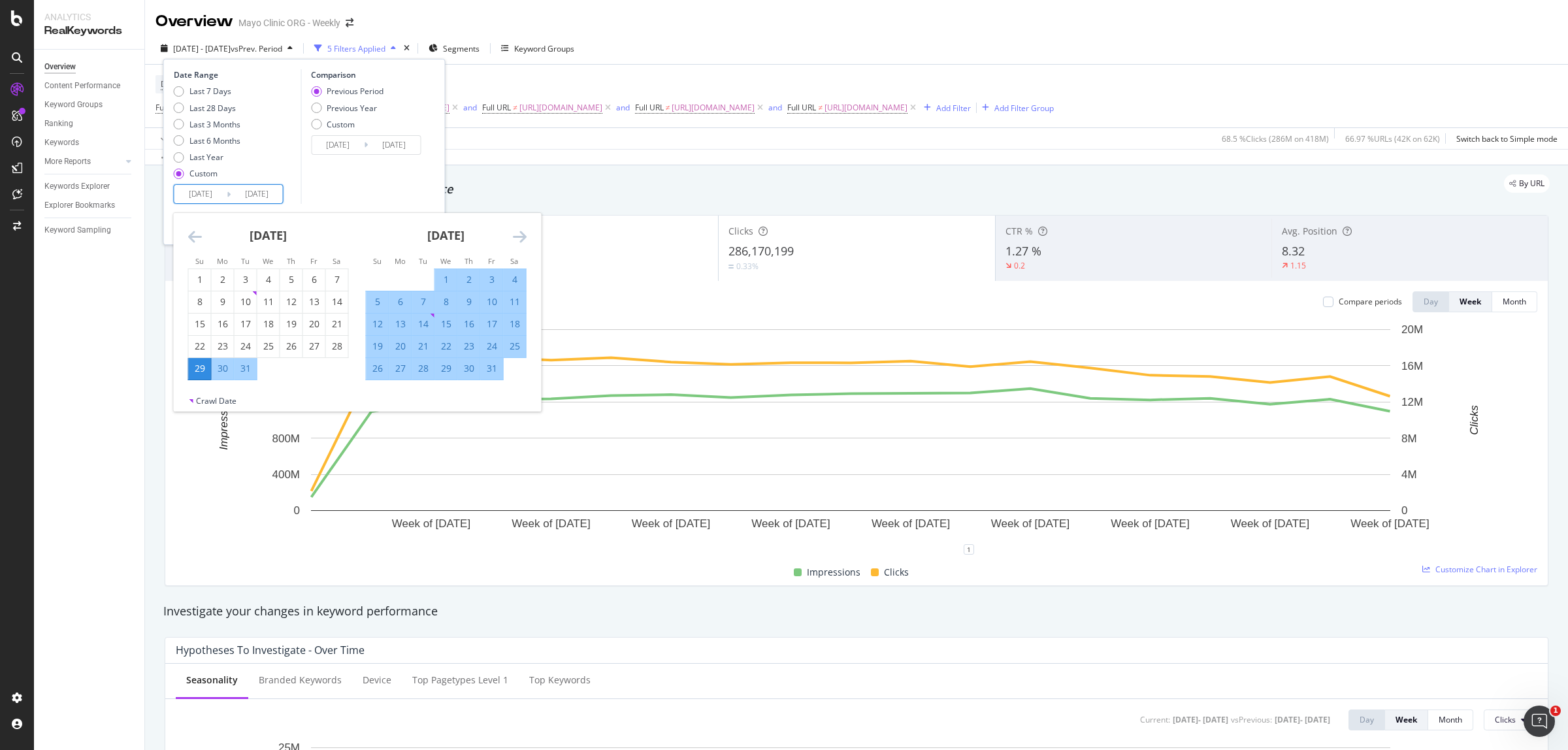
click at [515, 233] on icon "Move forward to switch to the next month." at bounding box center [520, 236] width 14 height 16
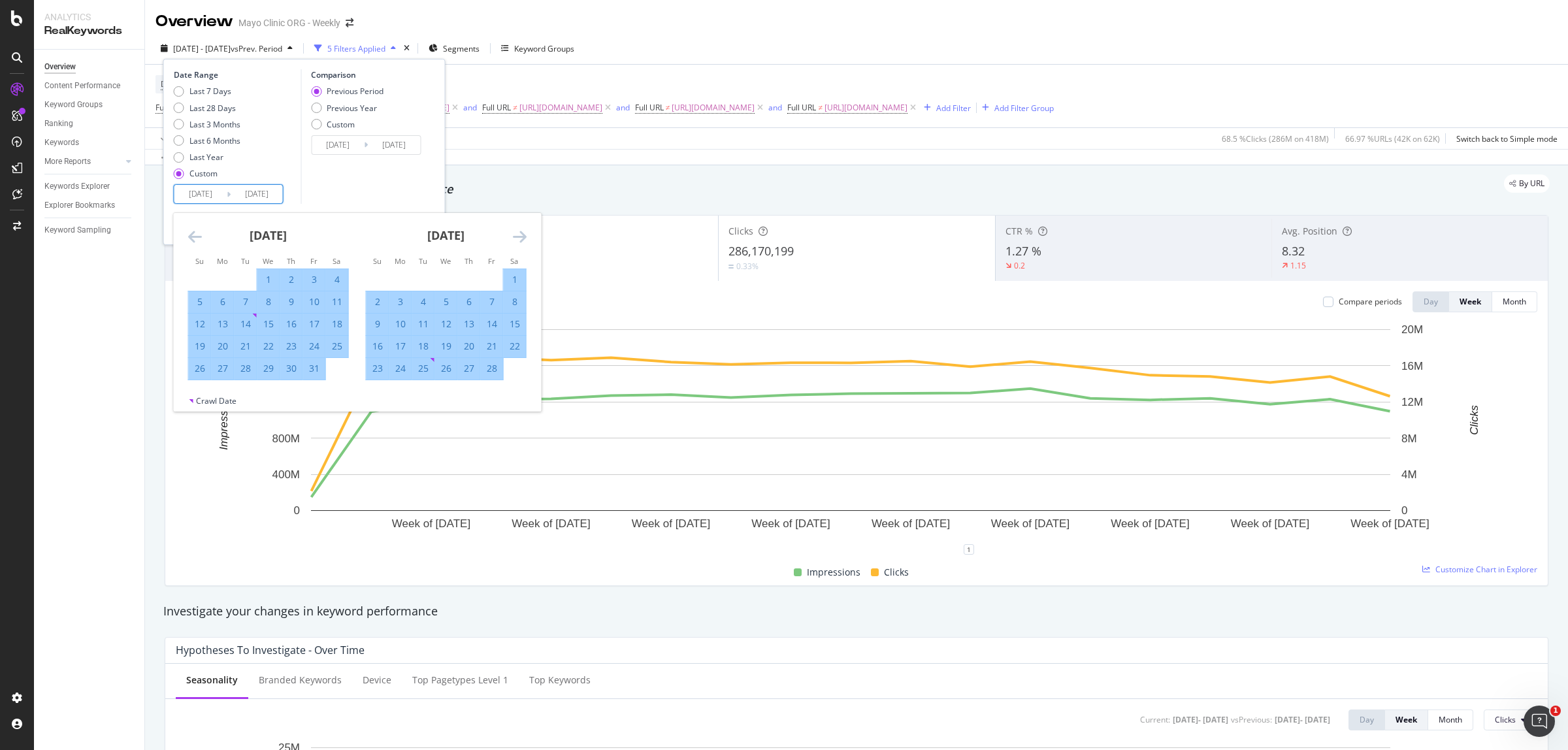
click at [515, 233] on icon "Move forward to switch to the next month." at bounding box center [520, 236] width 14 height 16
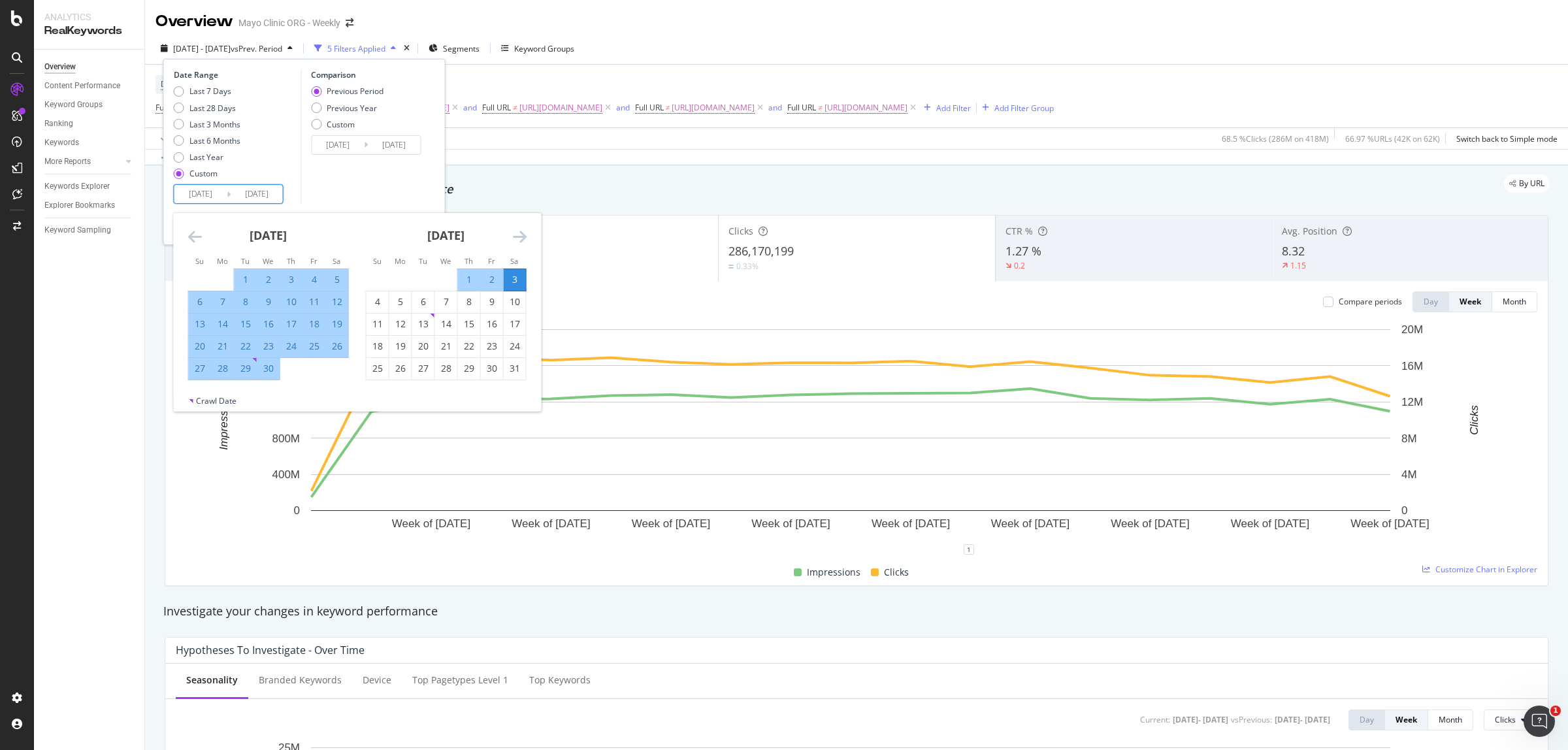
click at [515, 233] on icon "Move forward to switch to the next month." at bounding box center [520, 236] width 14 height 16
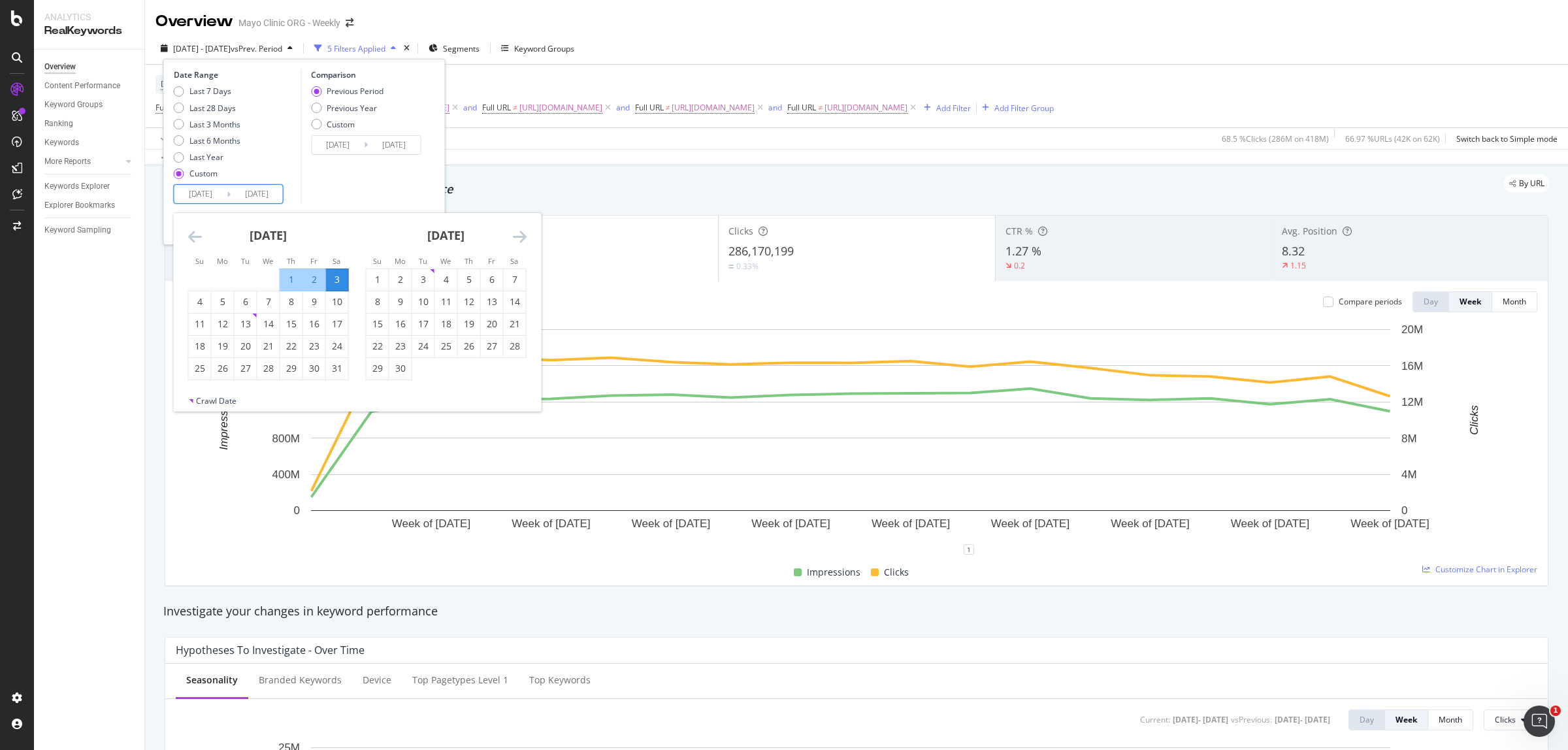
click at [515, 233] on icon "Move forward to switch to the next month." at bounding box center [520, 236] width 14 height 16
click at [370, 392] on div "31" at bounding box center [377, 390] width 22 height 13
type input "[DATE]"
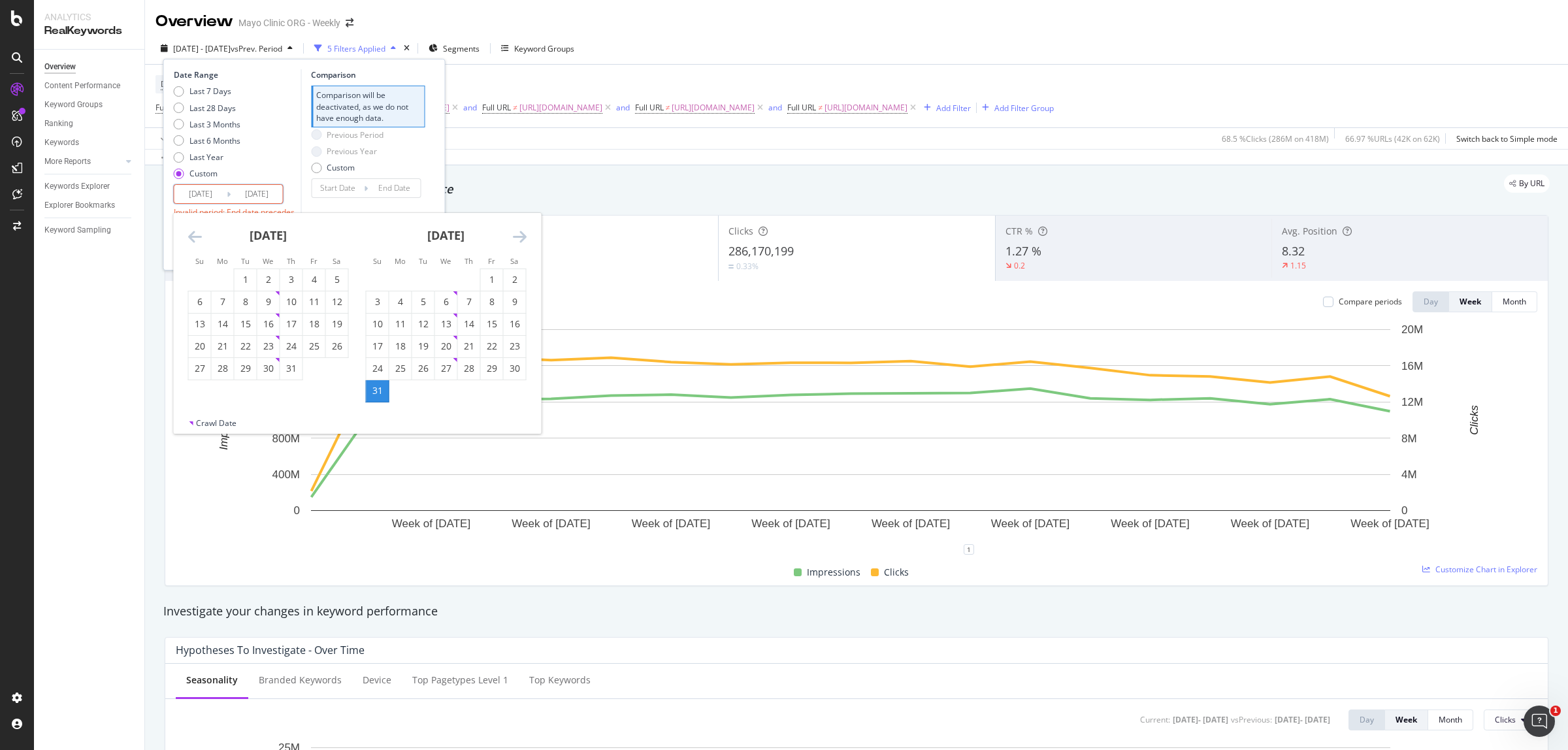
click at [522, 239] on icon "Move forward to switch to the next month." at bounding box center [520, 236] width 14 height 16
click at [511, 283] on div "6" at bounding box center [515, 280] width 22 height 13
type input "[DATE]"
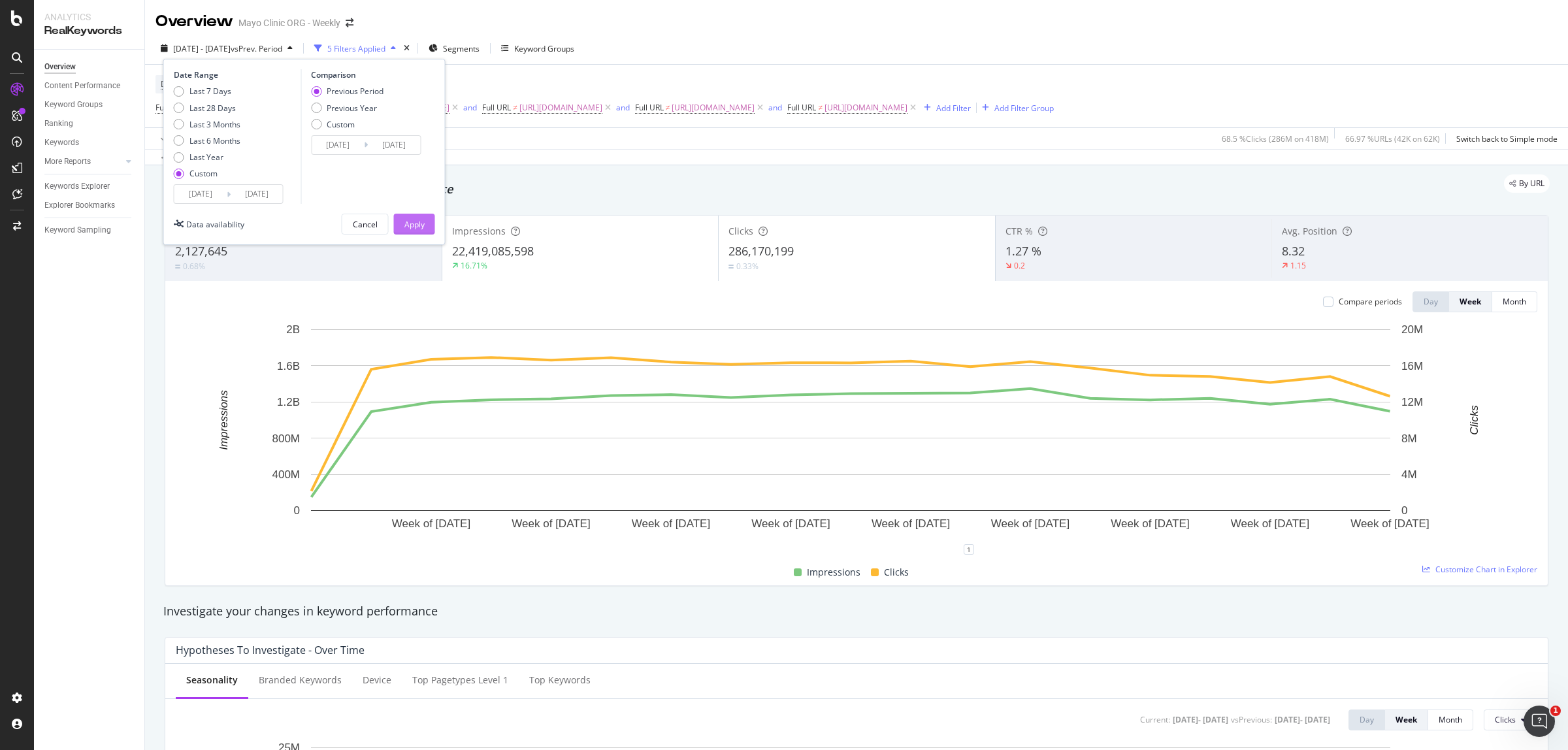
click at [415, 223] on div "Apply" at bounding box center [415, 224] width 20 height 11
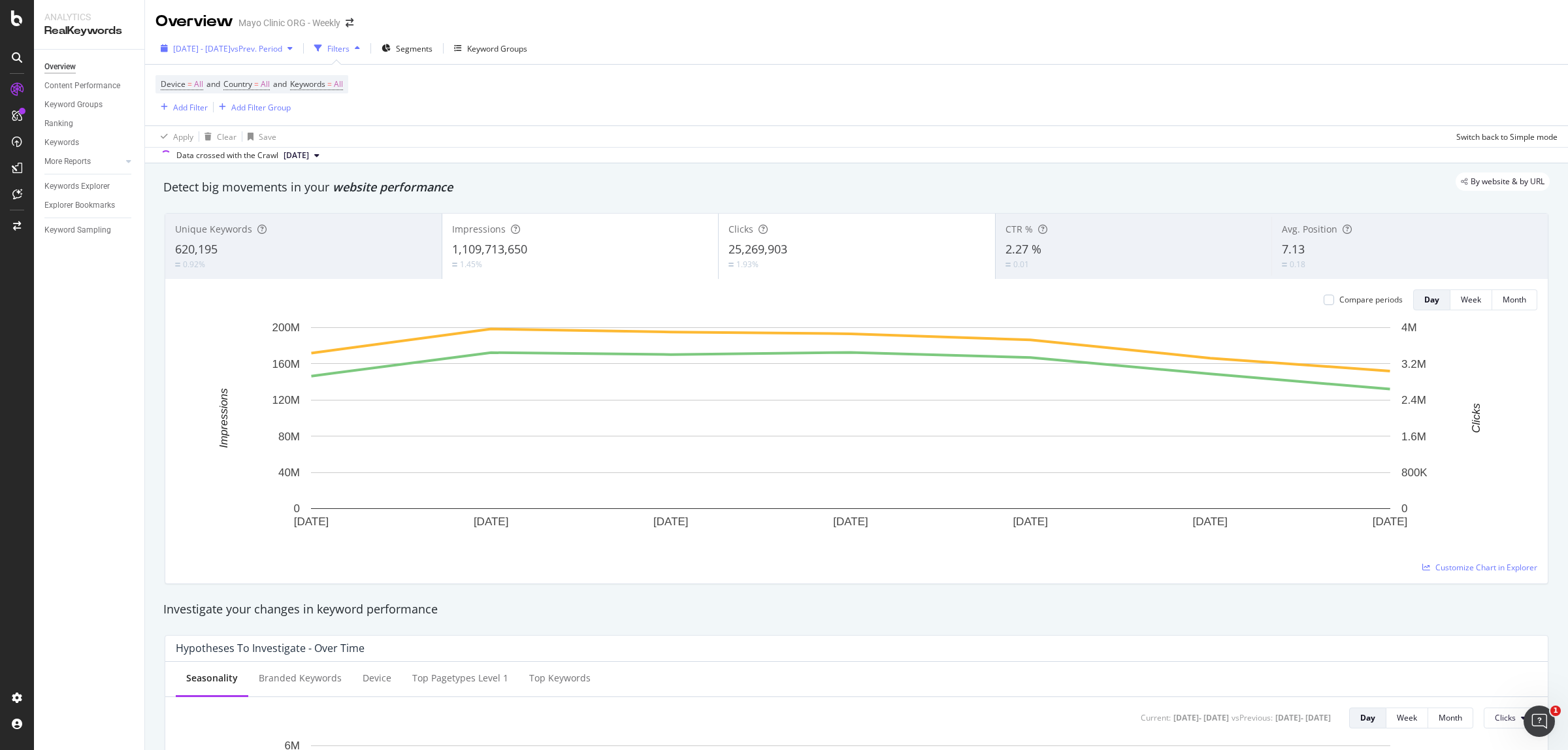
click at [231, 51] on span "[DATE] - [DATE]" at bounding box center [202, 48] width 58 height 11
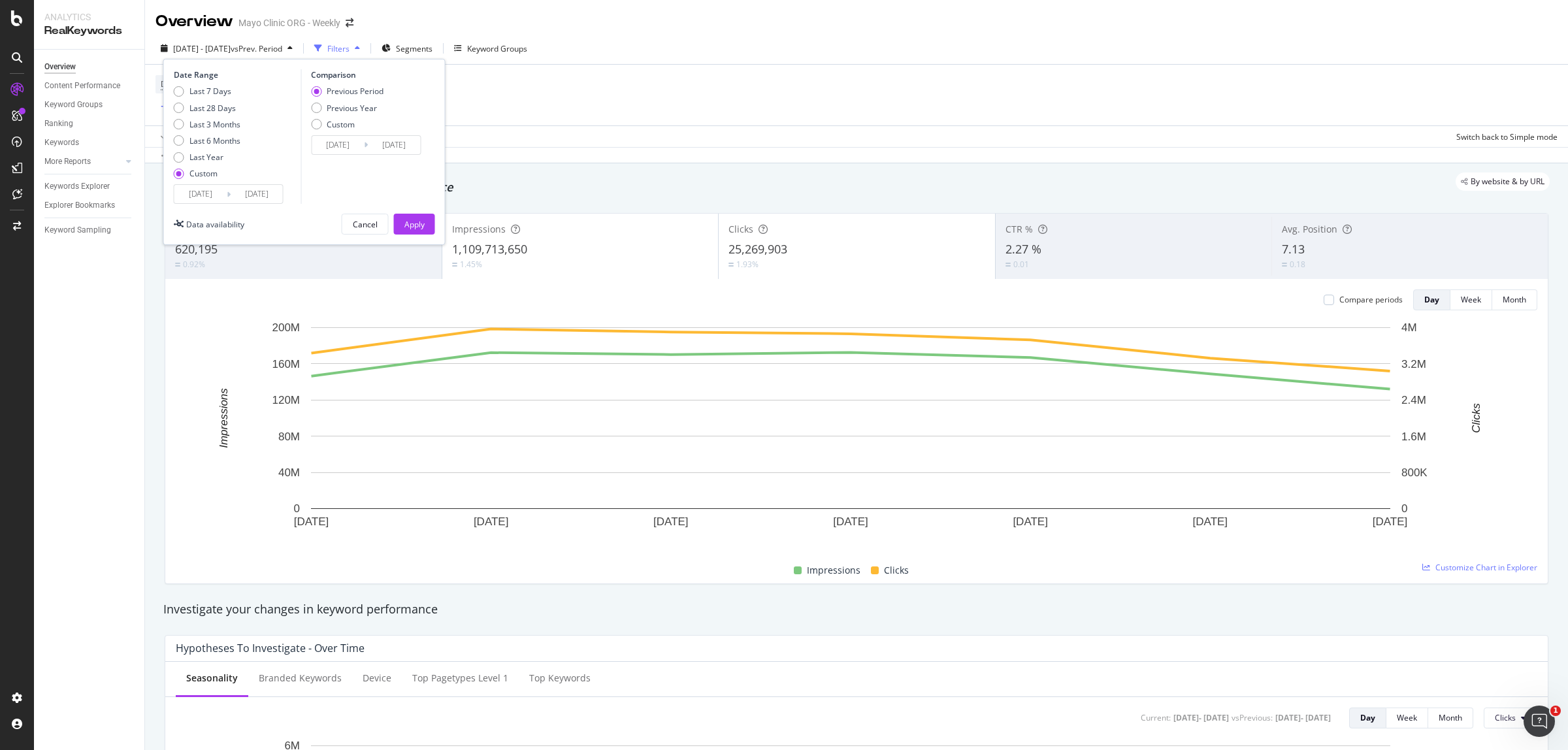
click at [204, 191] on input "[DATE]" at bounding box center [201, 194] width 52 height 19
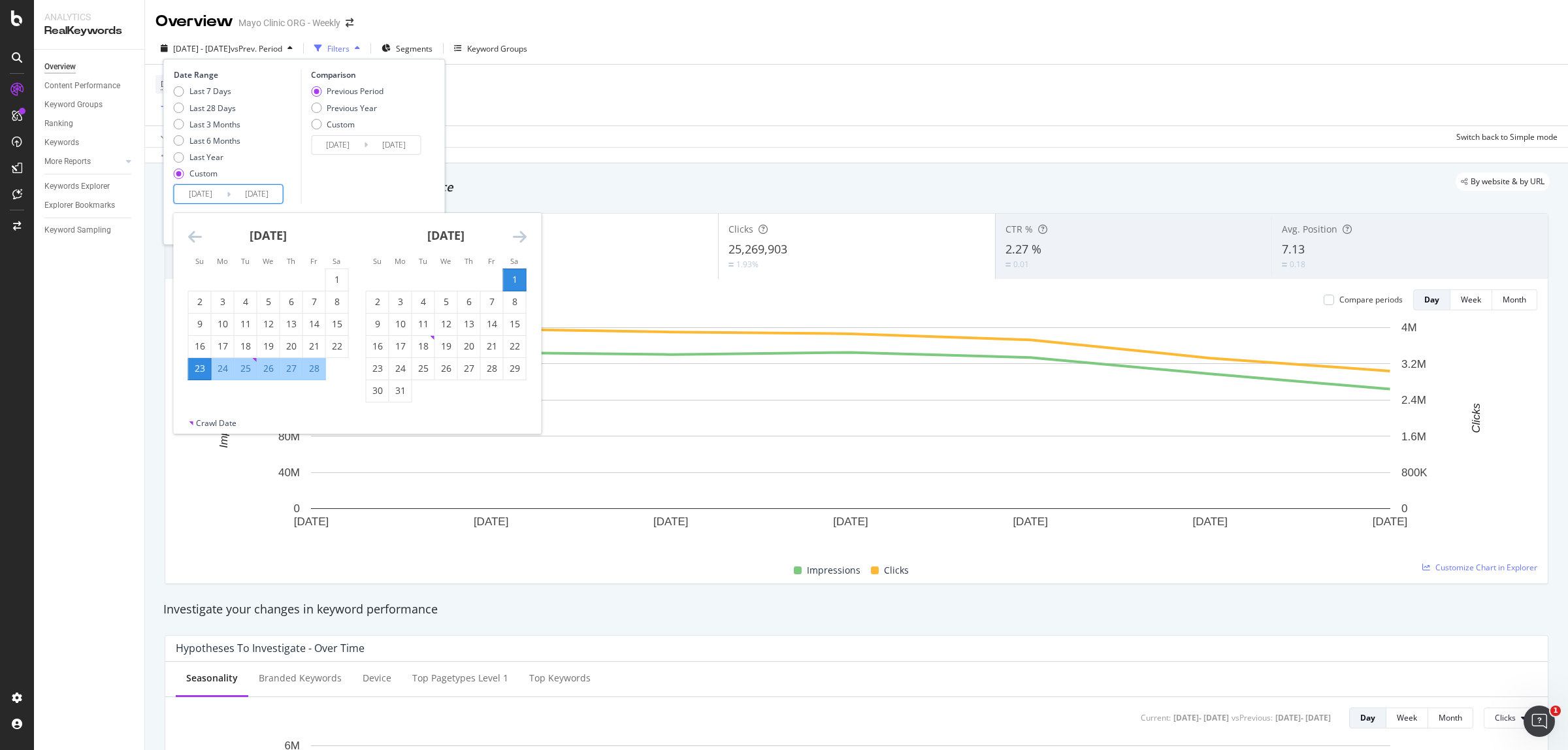
click at [517, 241] on icon "Move forward to switch to the next month." at bounding box center [520, 236] width 14 height 16
click at [517, 240] on icon "Move forward to switch to the next month." at bounding box center [520, 236] width 14 height 16
click at [518, 239] on icon "Move forward to switch to the next month." at bounding box center [520, 236] width 14 height 16
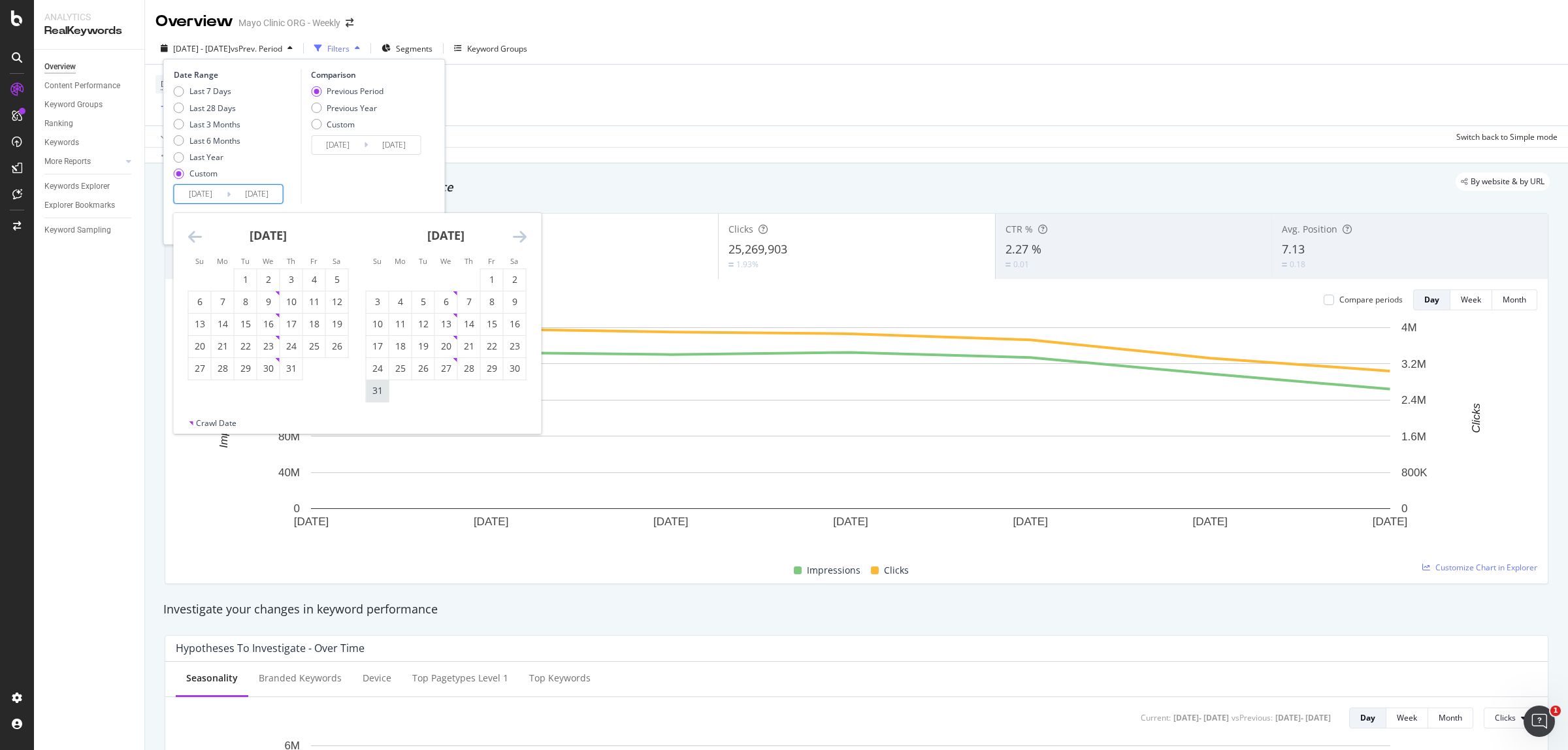
click at [371, 393] on div "31" at bounding box center [377, 390] width 22 height 13
type input "[DATE]"
click at [517, 235] on icon "Move forward to switch to the next month." at bounding box center [520, 236] width 14 height 16
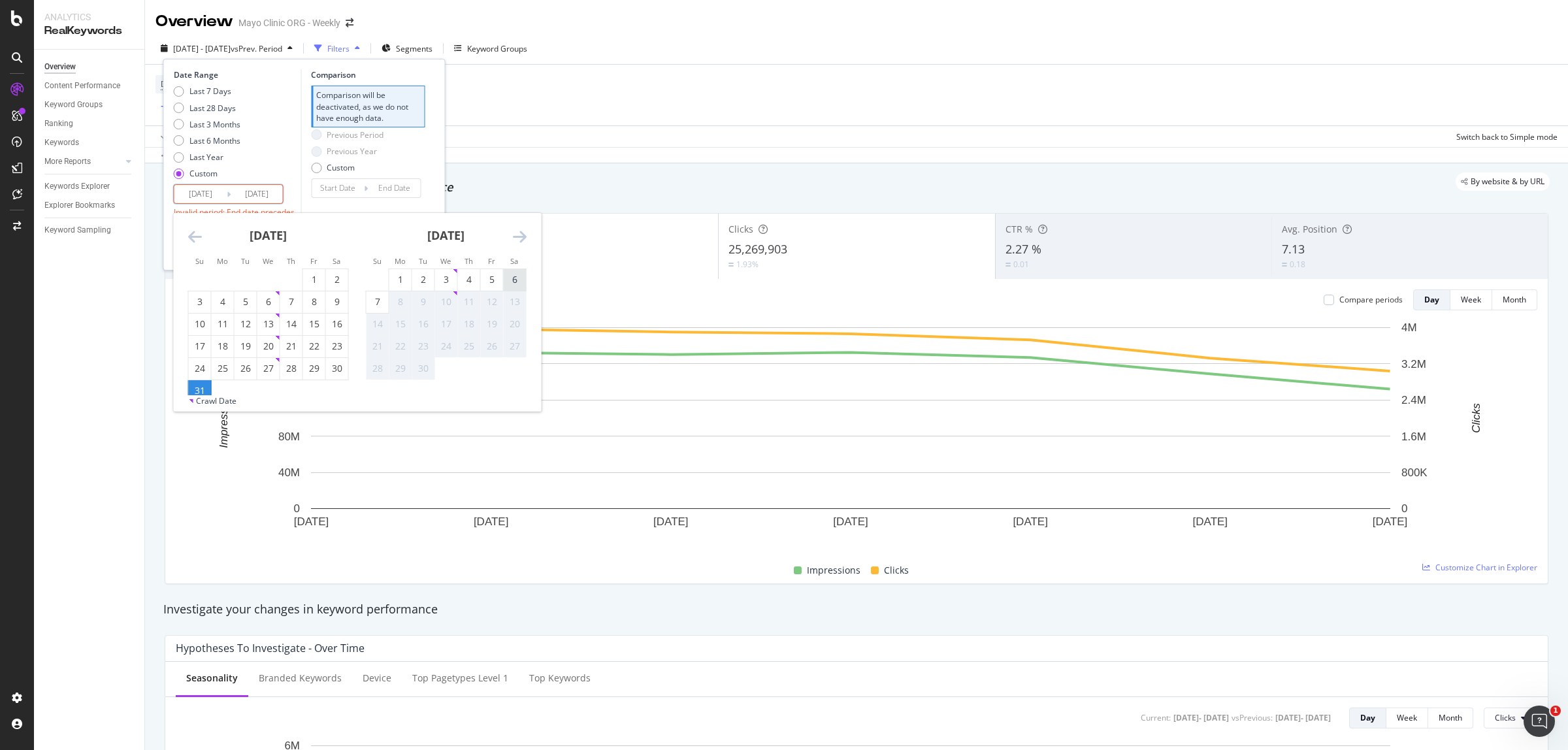
click at [510, 279] on div "6" at bounding box center [515, 280] width 22 height 13
type input "[DATE]"
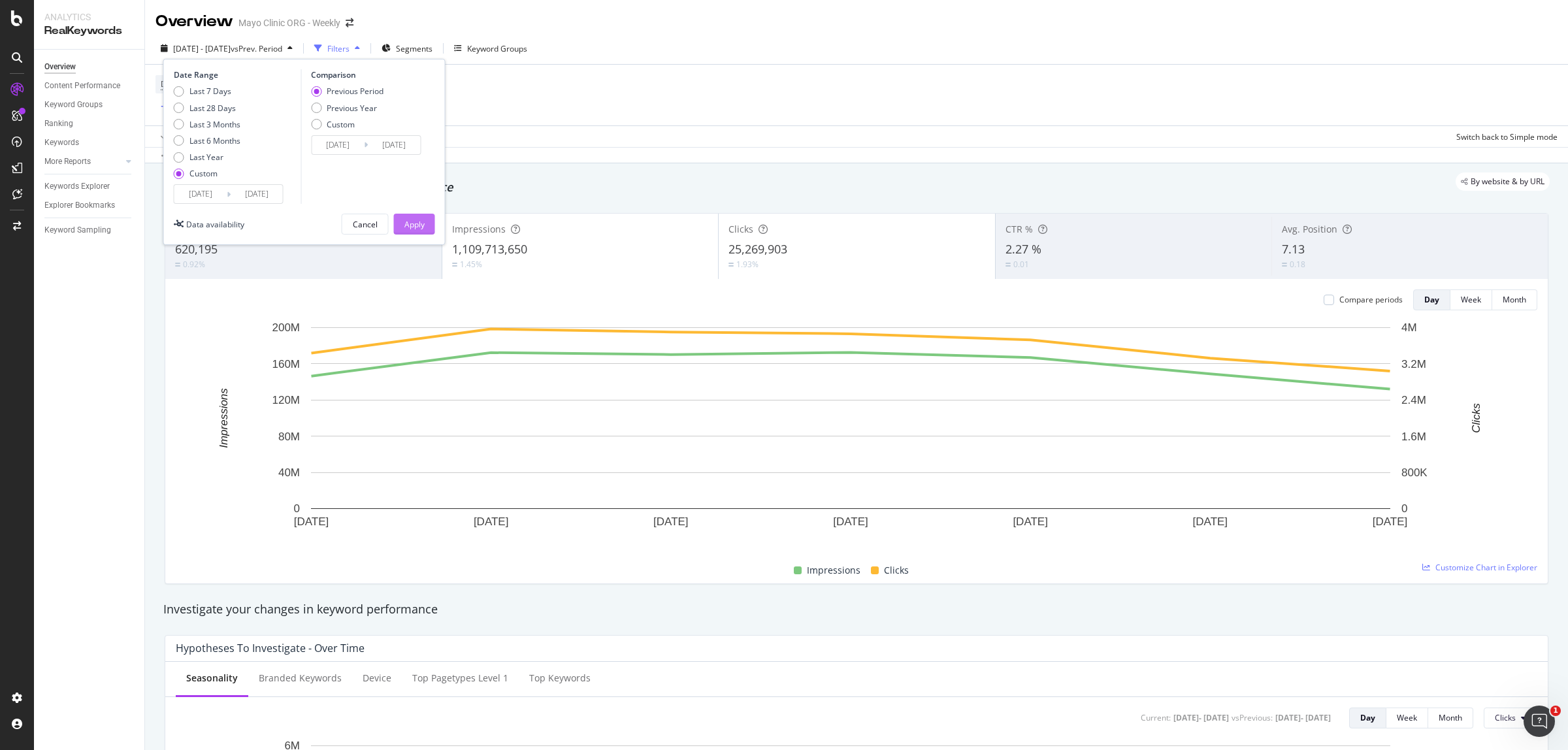
click at [423, 230] on div "Apply" at bounding box center [415, 224] width 20 height 20
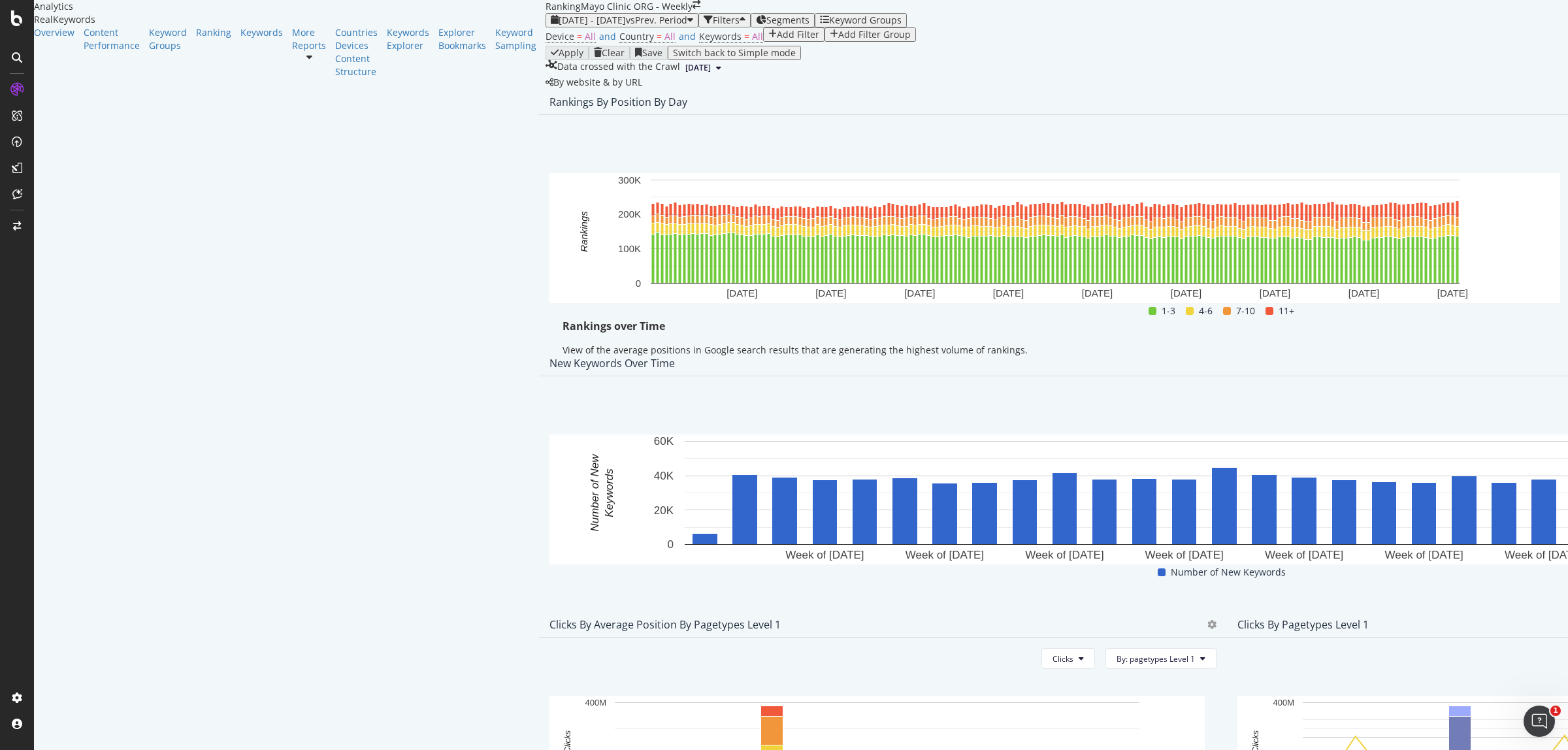
click at [1484, 252] on span "Export as CSV" at bounding box center [1468, 252] width 72 height 12
click at [626, 26] on span "vs Prev. Period" at bounding box center [656, 20] width 61 height 12
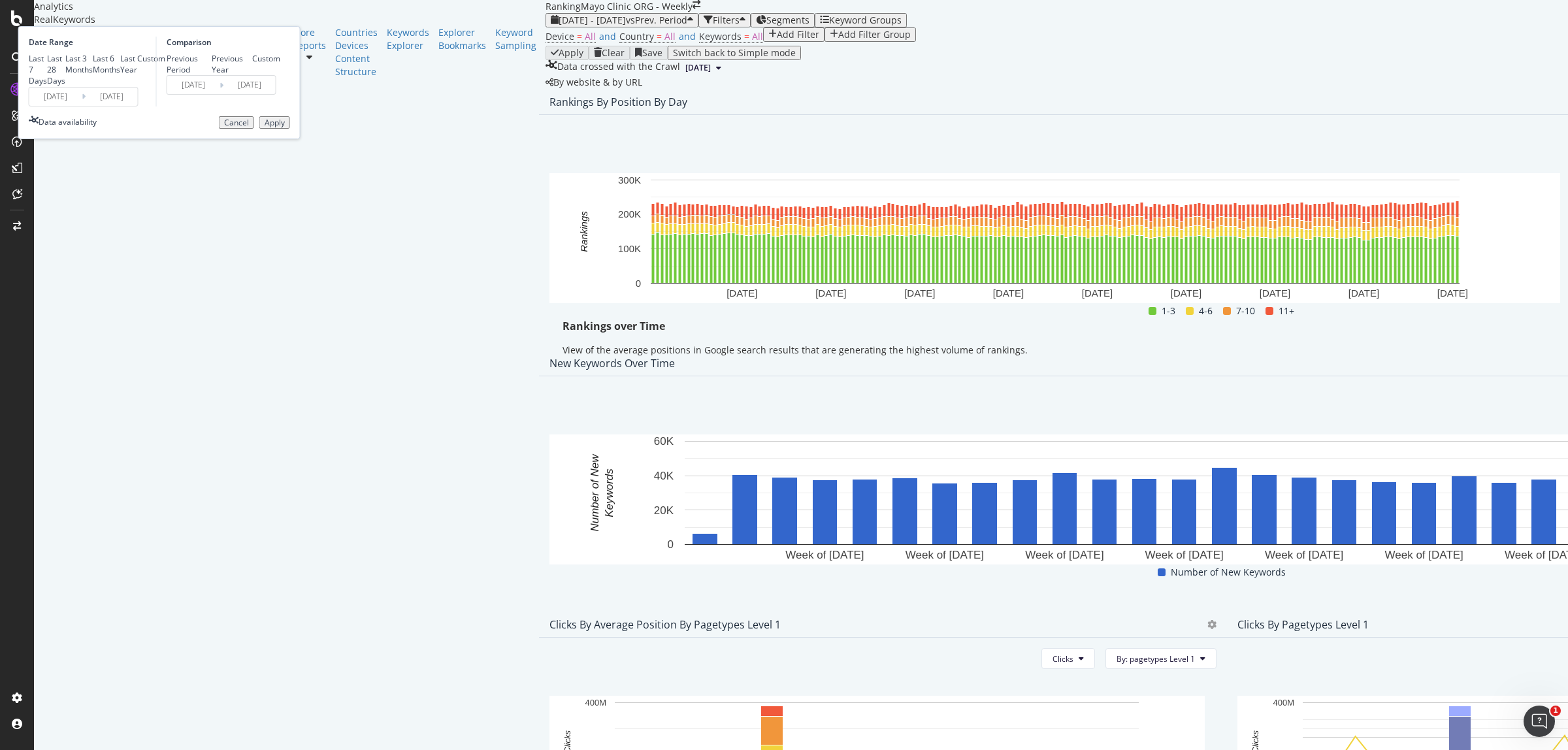
click at [82, 106] on input "[DATE]" at bounding box center [56, 97] width 52 height 19
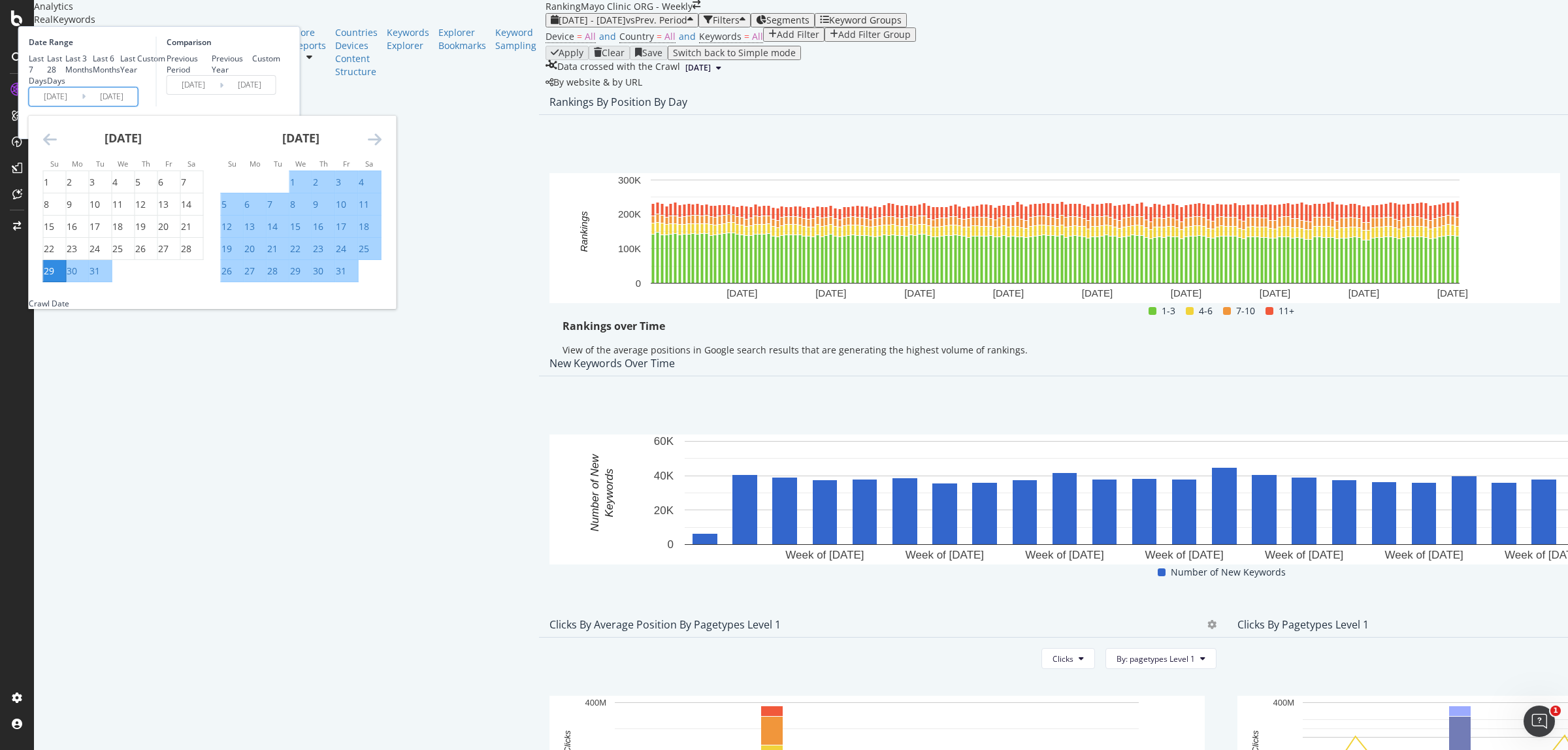
click at [138, 106] on input "[DATE]" at bounding box center [112, 97] width 52 height 19
click at [381, 147] on icon "Move forward to switch to the next month." at bounding box center [375, 138] width 14 height 16
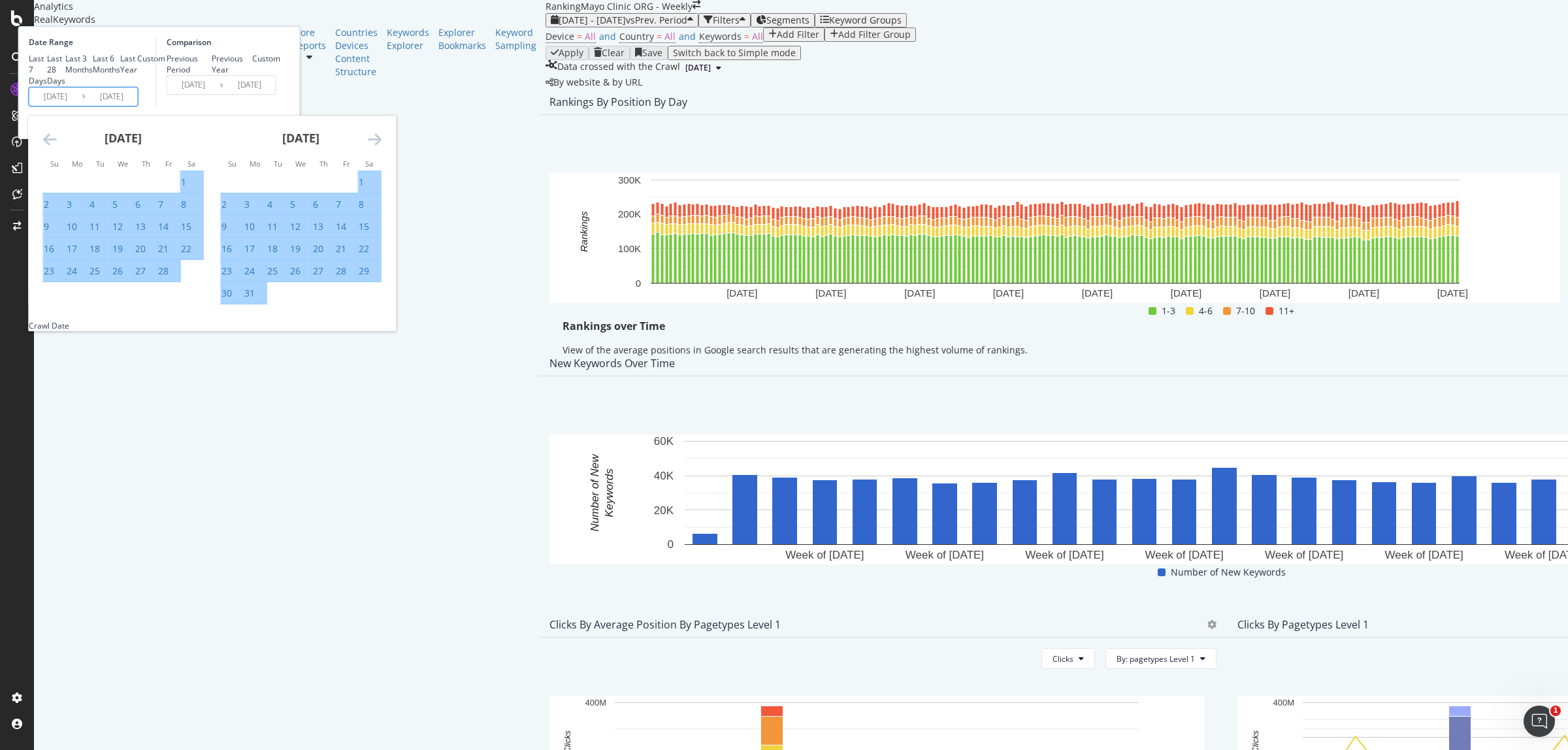
click at [381, 147] on icon "Move forward to switch to the next month." at bounding box center [375, 138] width 14 height 16
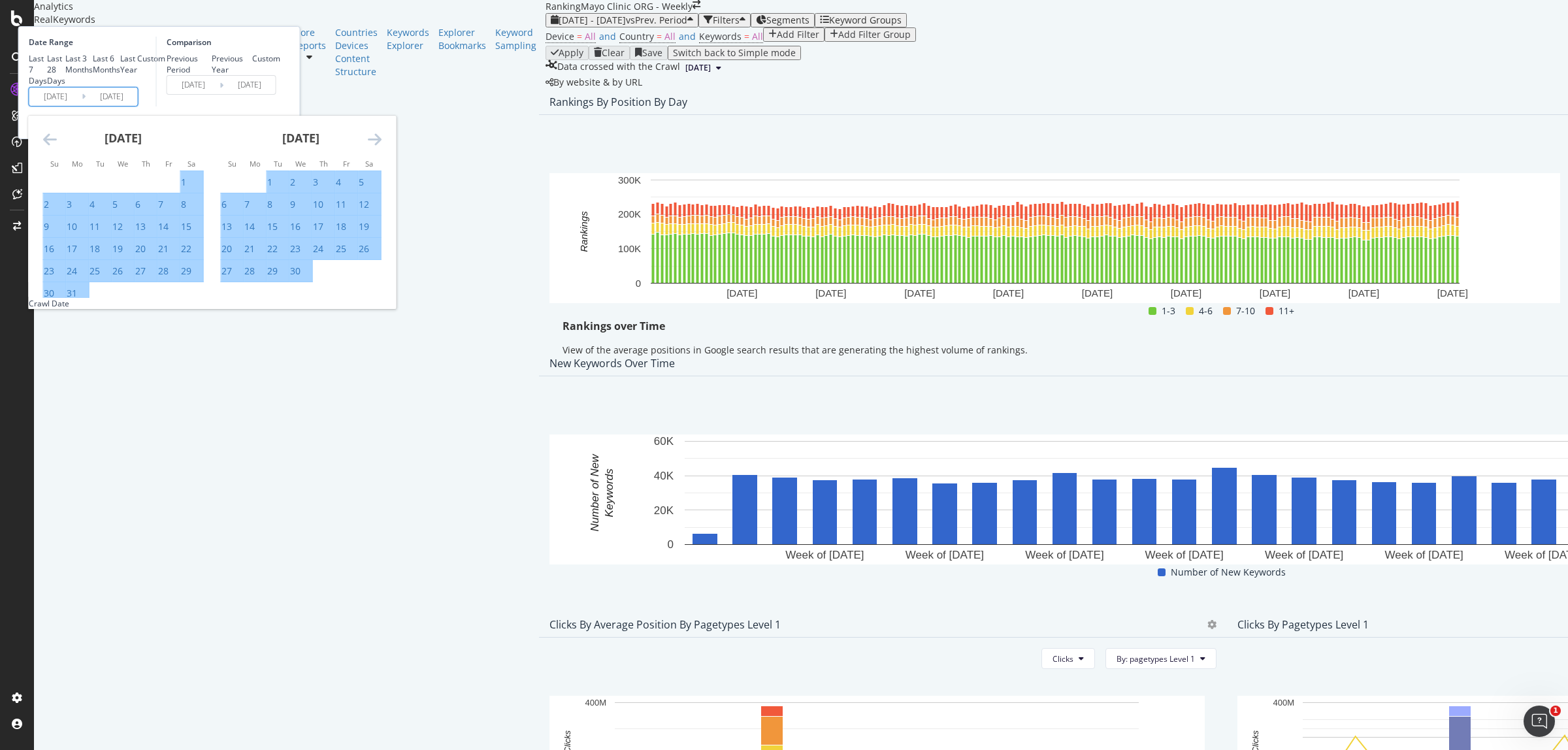
click at [381, 147] on icon "Move forward to switch to the next month." at bounding box center [375, 138] width 14 height 16
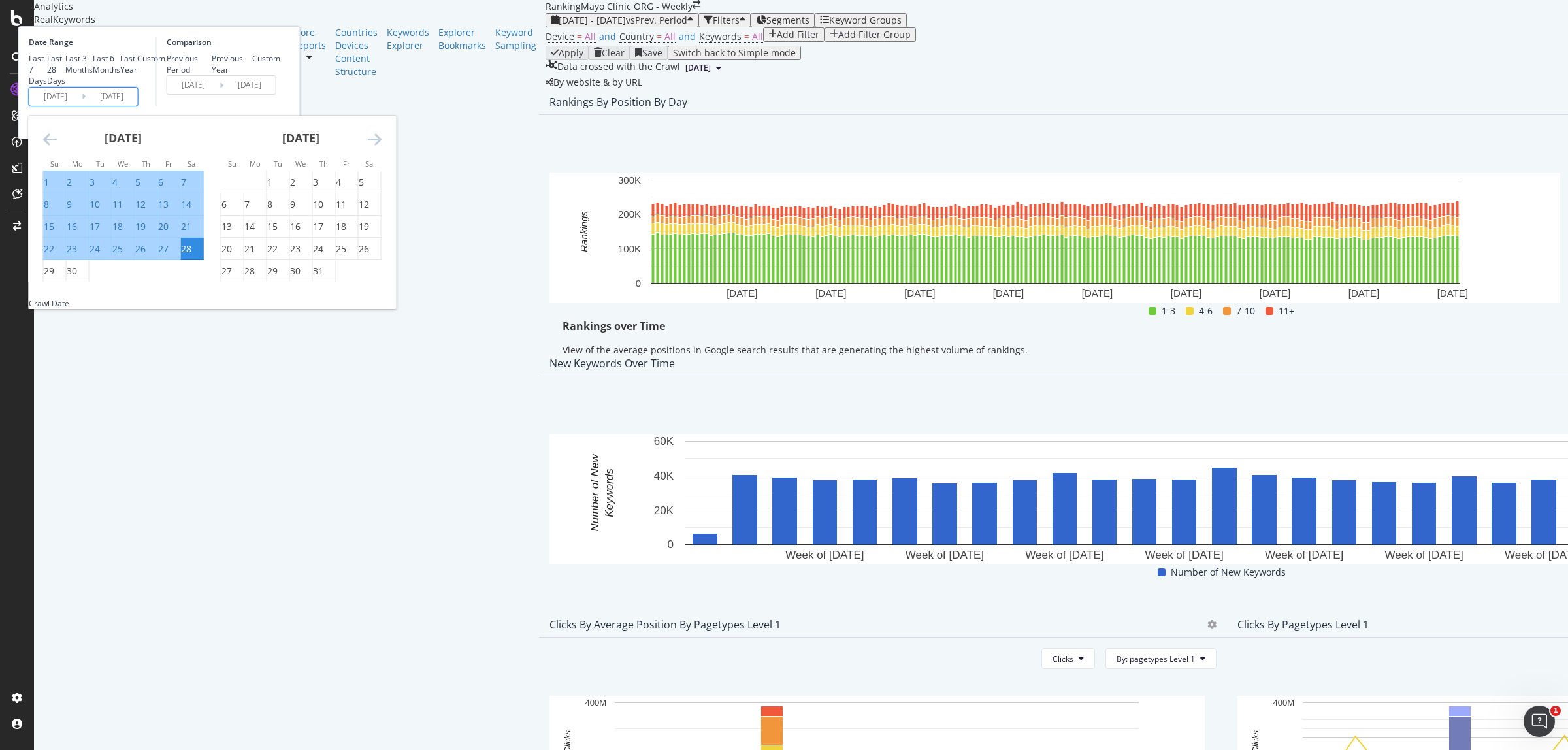
click at [381, 147] on icon "Move forward to switch to the next month." at bounding box center [375, 138] width 14 height 16
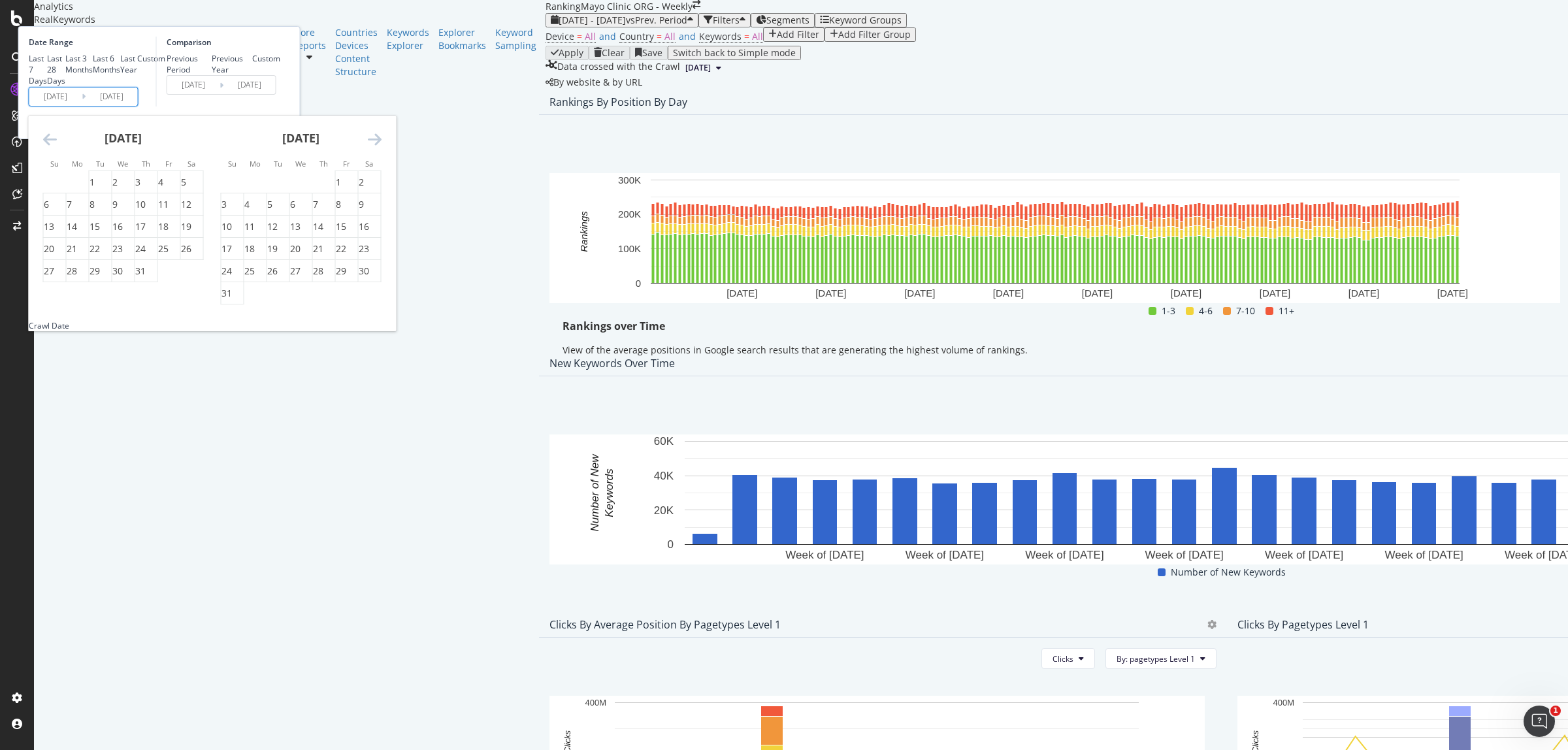
click at [381, 147] on icon "Move forward to switch to the next month." at bounding box center [375, 138] width 14 height 16
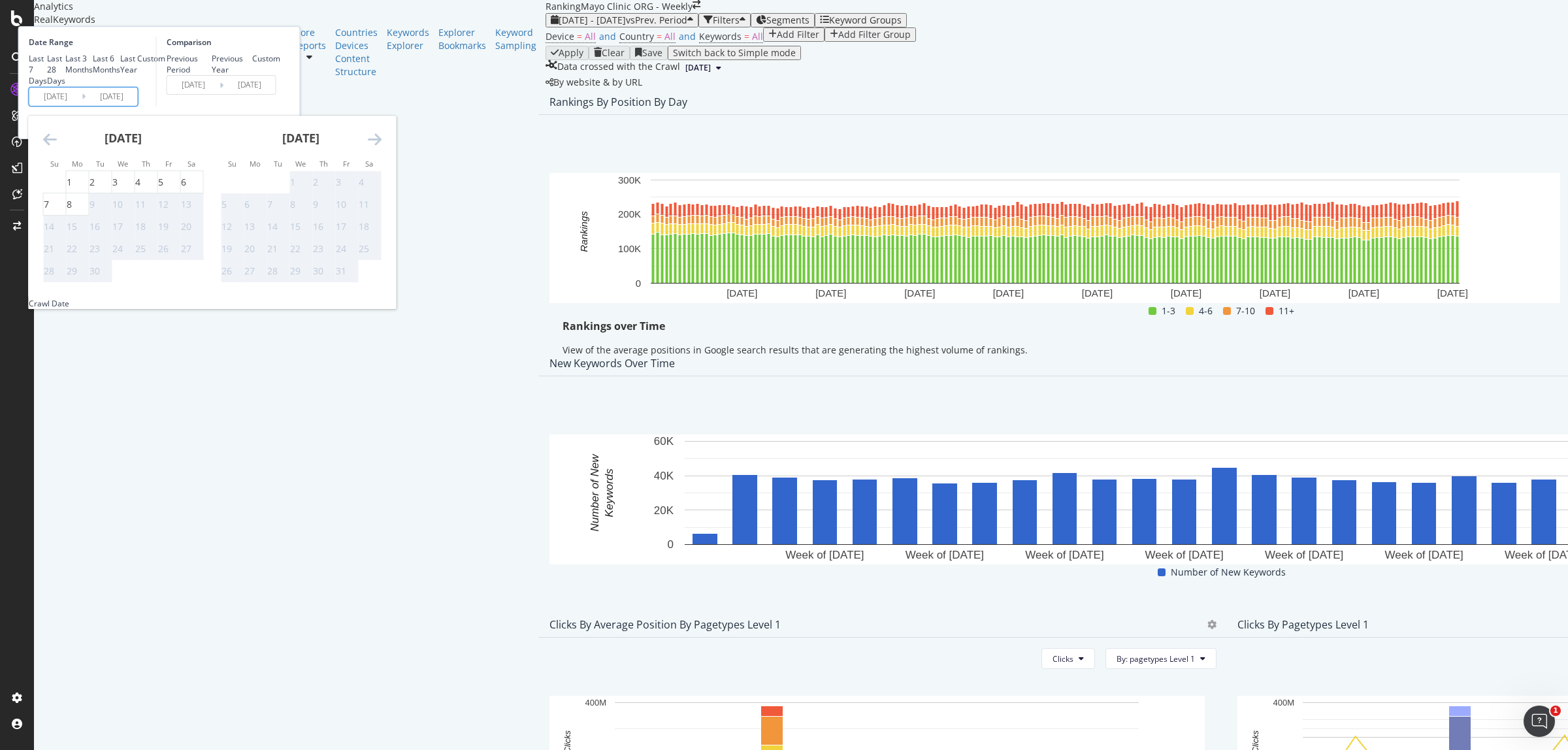
click at [381, 147] on icon "Move forward to switch to the next month." at bounding box center [375, 138] width 14 height 16
click at [57, 147] on icon "Move backward to switch to the previous month." at bounding box center [49, 138] width 14 height 16
click at [186, 189] on div "6" at bounding box center [184, 182] width 6 height 13
type input "2025/09/06"
type input "2024/04/20"
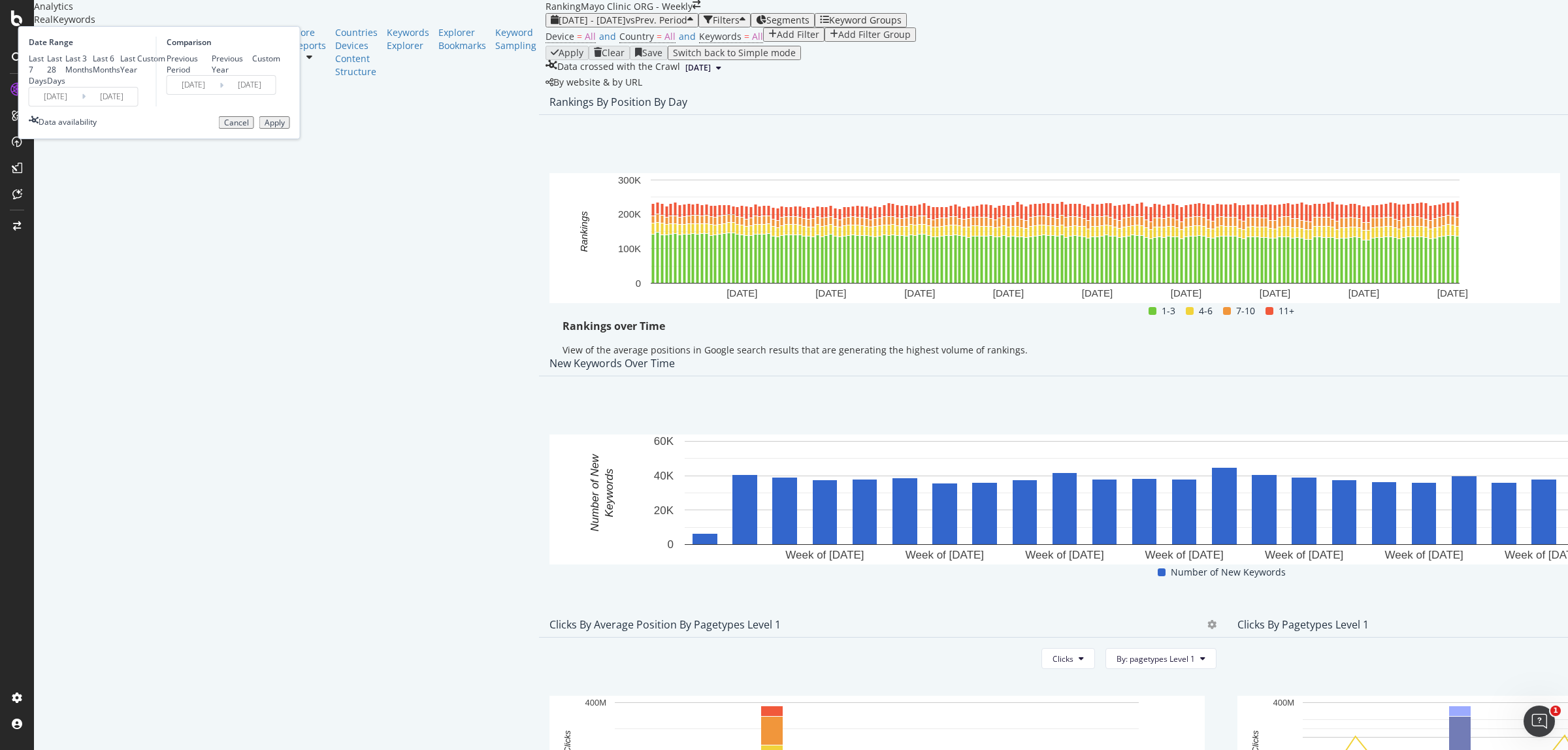
click at [290, 129] on button "Apply" at bounding box center [274, 123] width 31 height 13
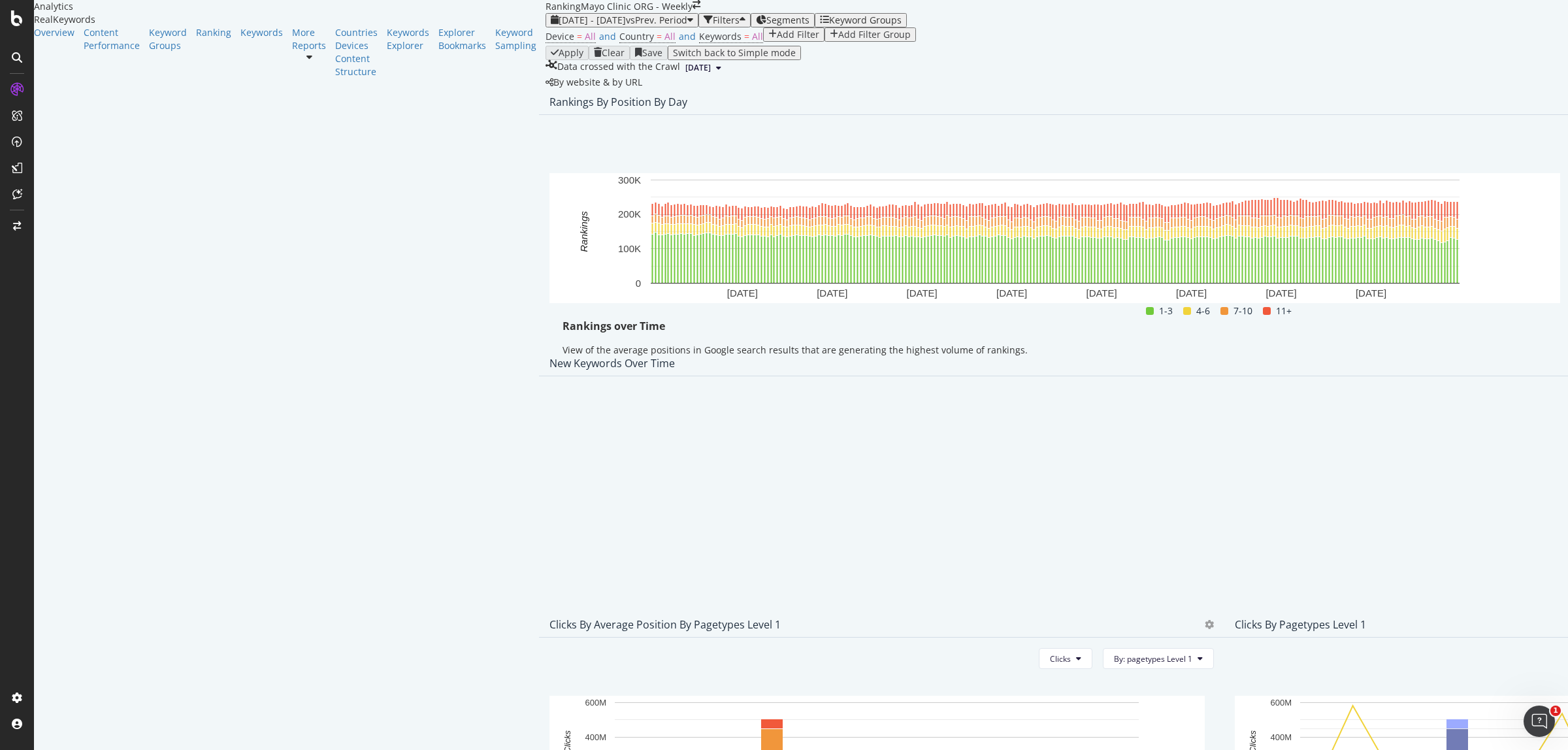
click at [1475, 256] on span "Export as CSV" at bounding box center [1468, 252] width 72 height 12
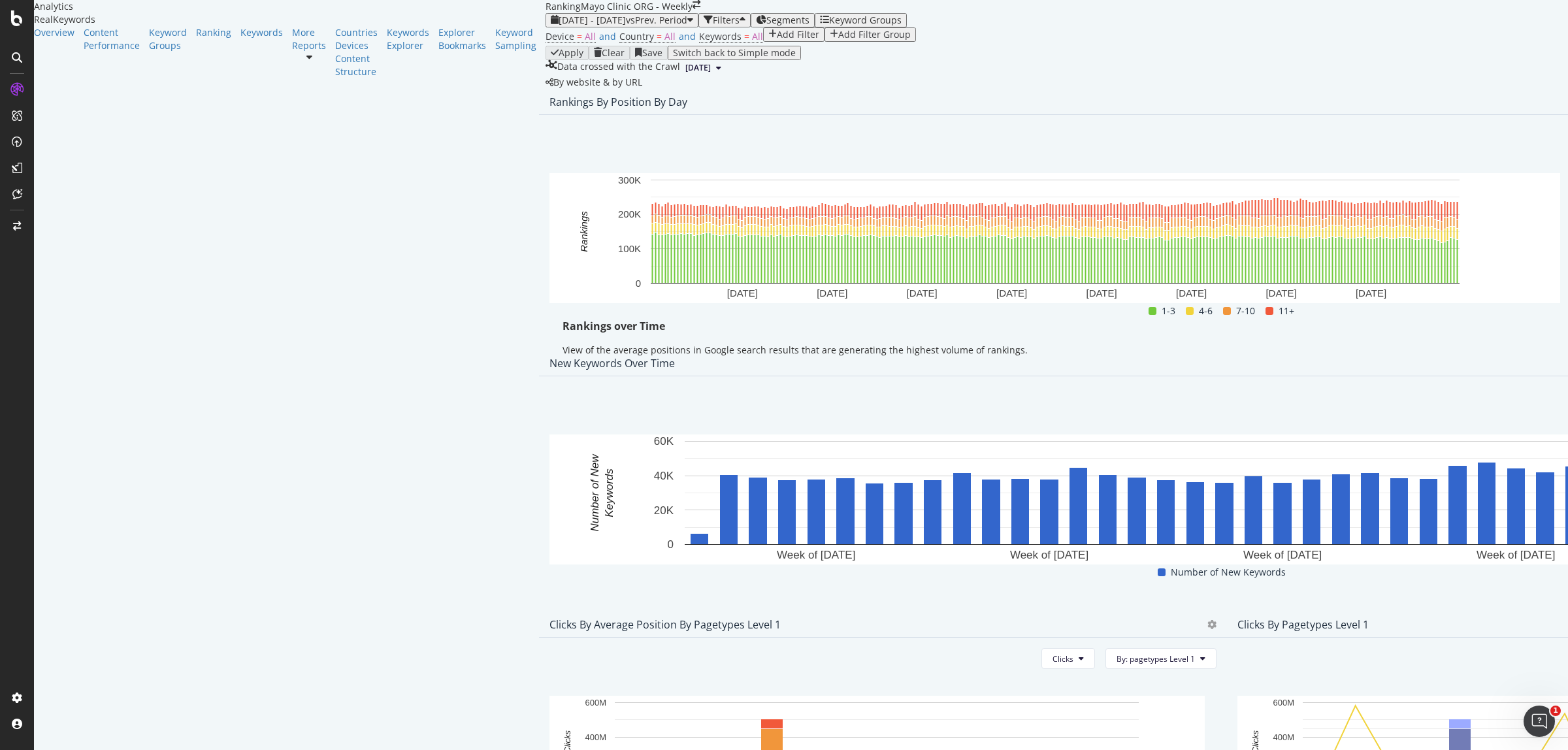
click at [1415, 363] on div "Rankings over Time View of the average positions in Google search results that …" at bounding box center [1226, 341] width 1354 height 45
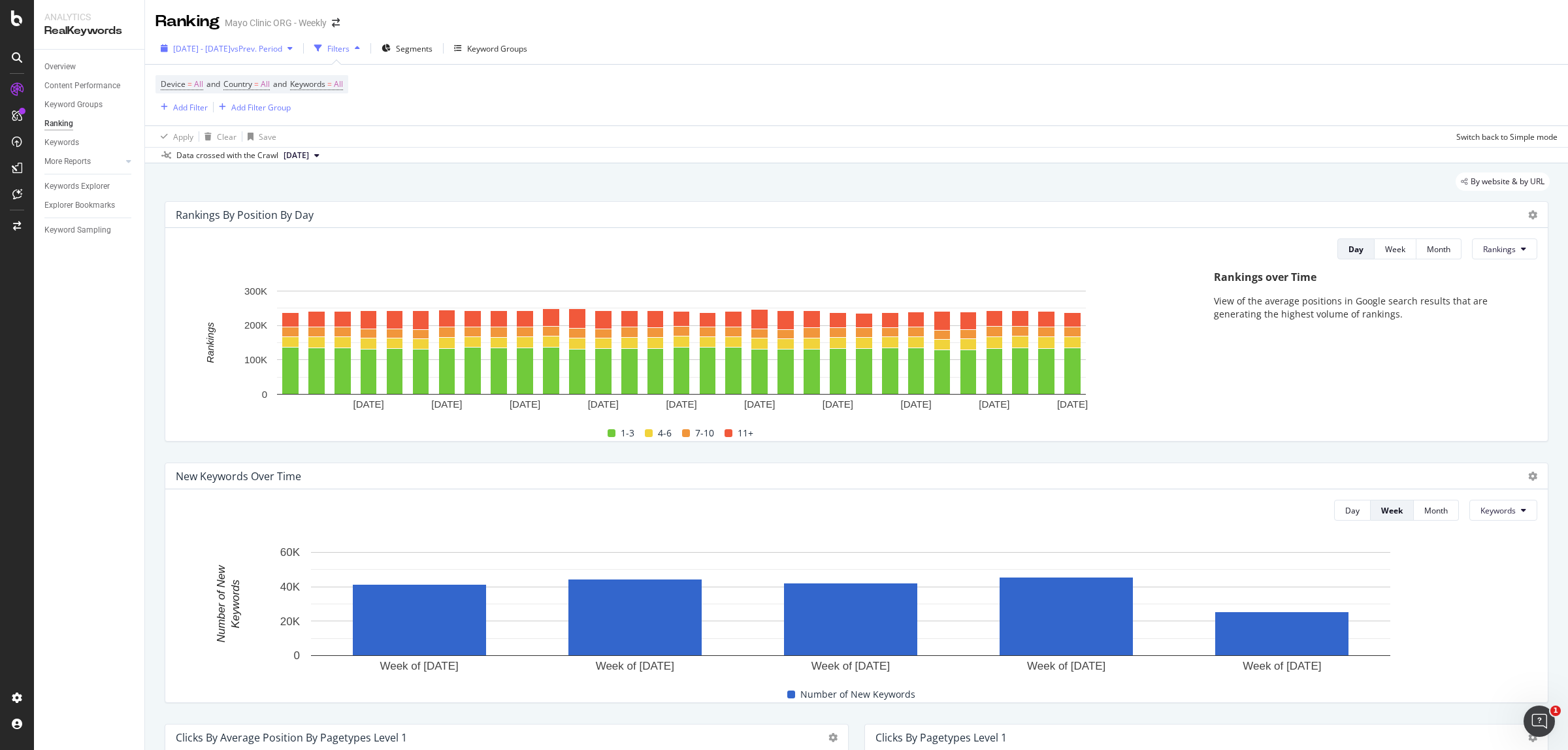
click at [262, 54] on div "[DATE] - [DATE] vs Prev. Period" at bounding box center [226, 47] width 142 height 20
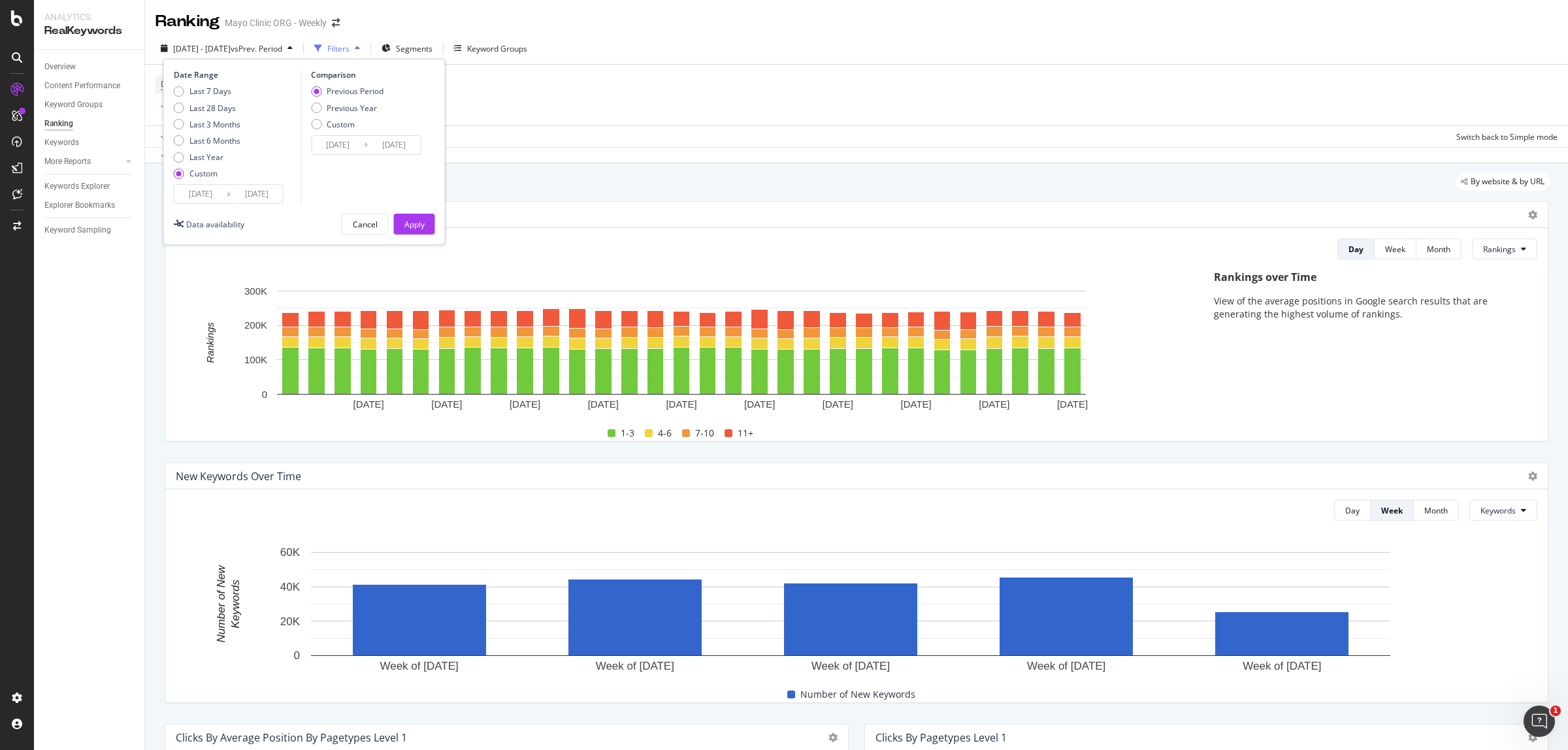
click at [203, 194] on input "[DATE]" at bounding box center [201, 194] width 52 height 19
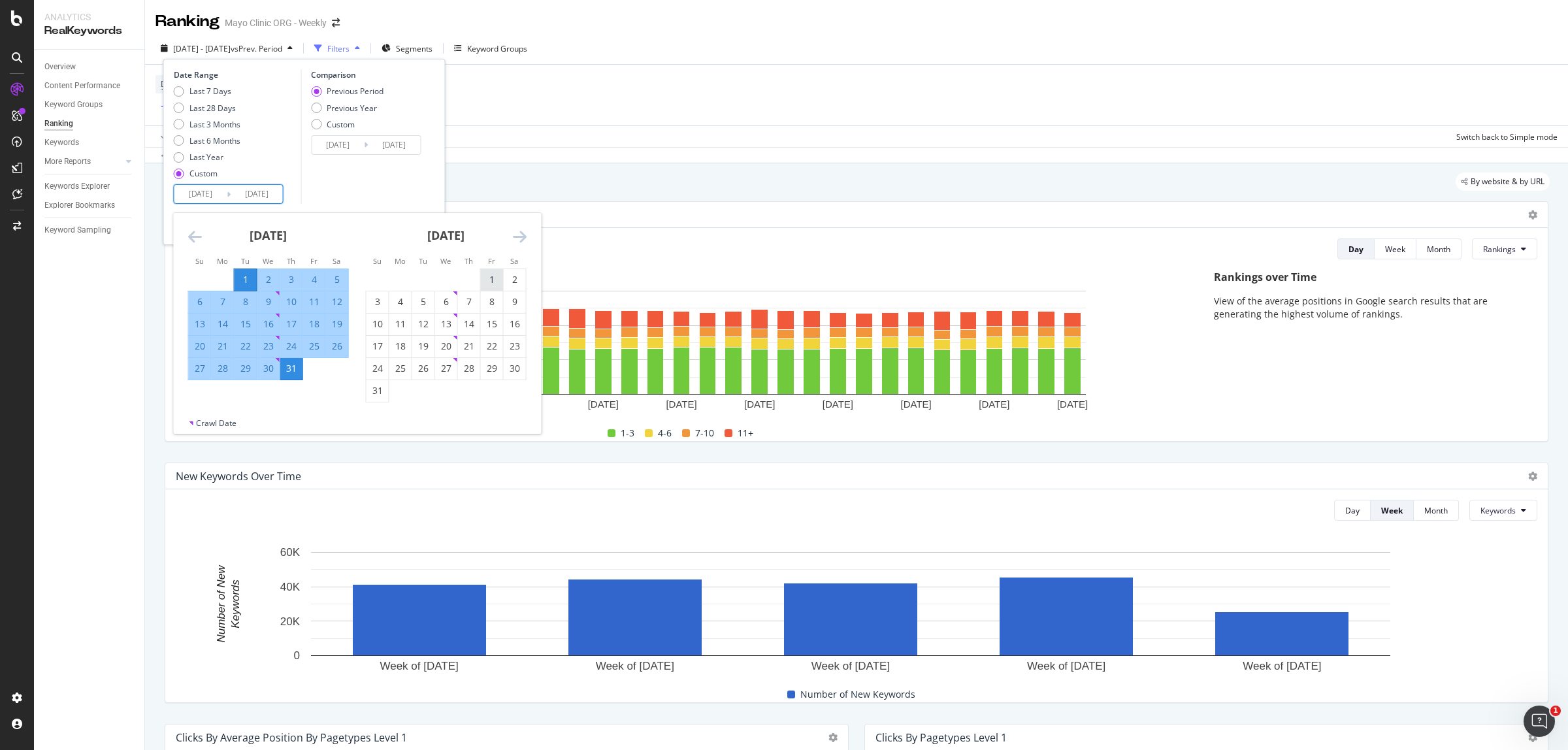
click at [489, 276] on div "1" at bounding box center [492, 280] width 22 height 13
type input "[DATE]"
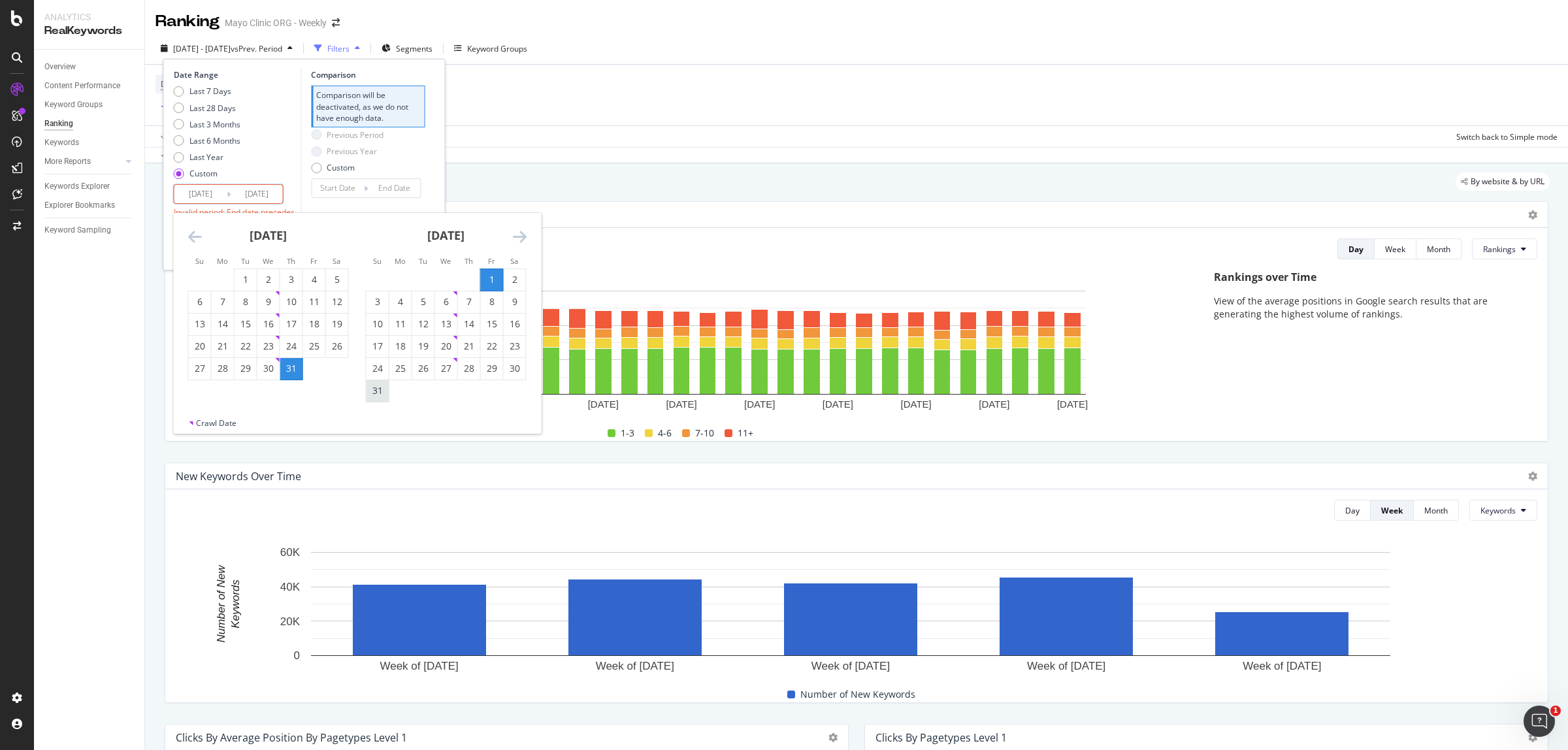
click at [379, 396] on div "31" at bounding box center [377, 390] width 22 height 13
type input "[DATE]"
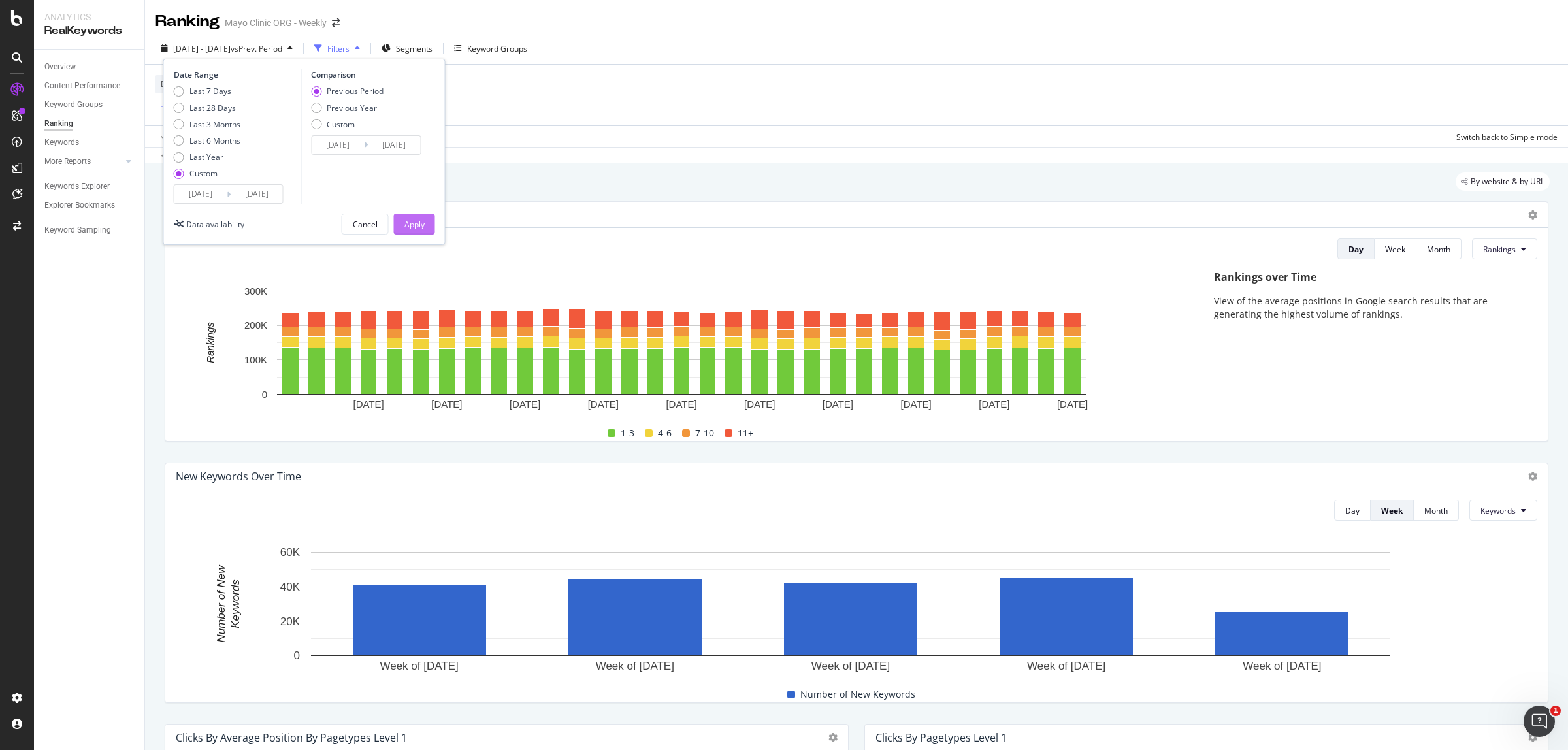
click at [418, 230] on div "Apply" at bounding box center [415, 224] width 20 height 11
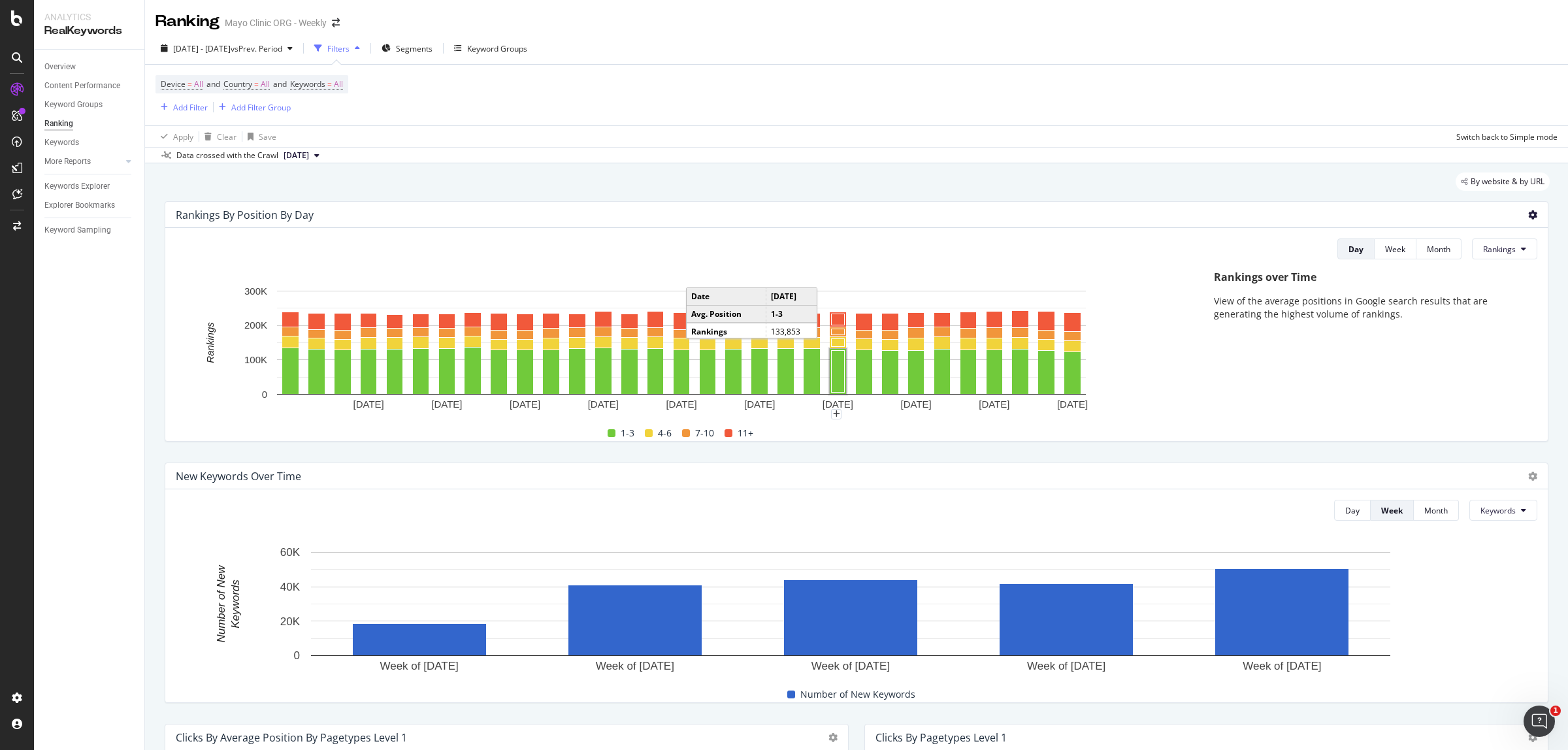
click at [1528, 217] on icon at bounding box center [1533, 215] width 9 height 9
click at [1457, 258] on div "Export as CSV" at bounding box center [1457, 252] width 114 height 19
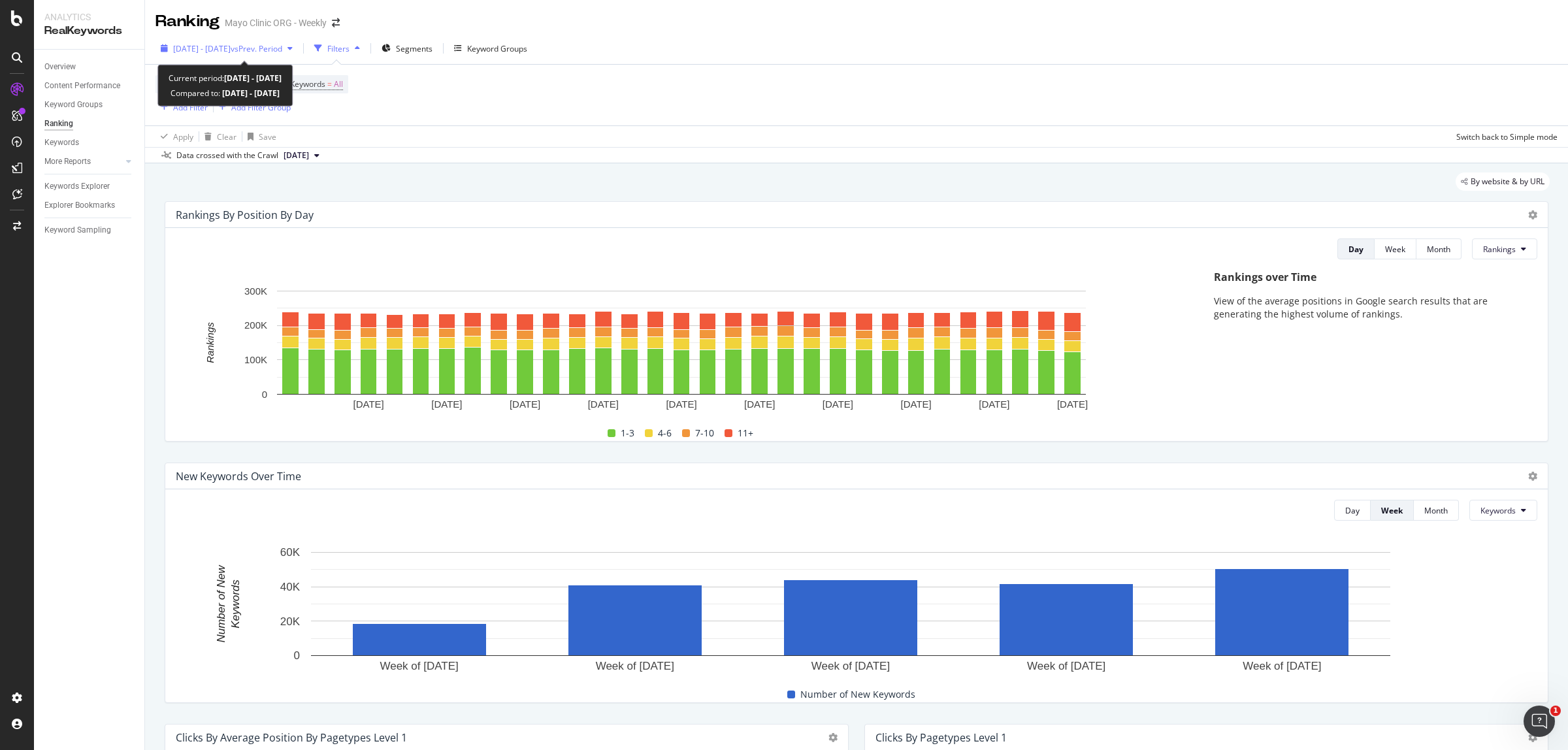
click at [231, 49] on span "[DATE] - [DATE]" at bounding box center [202, 48] width 58 height 11
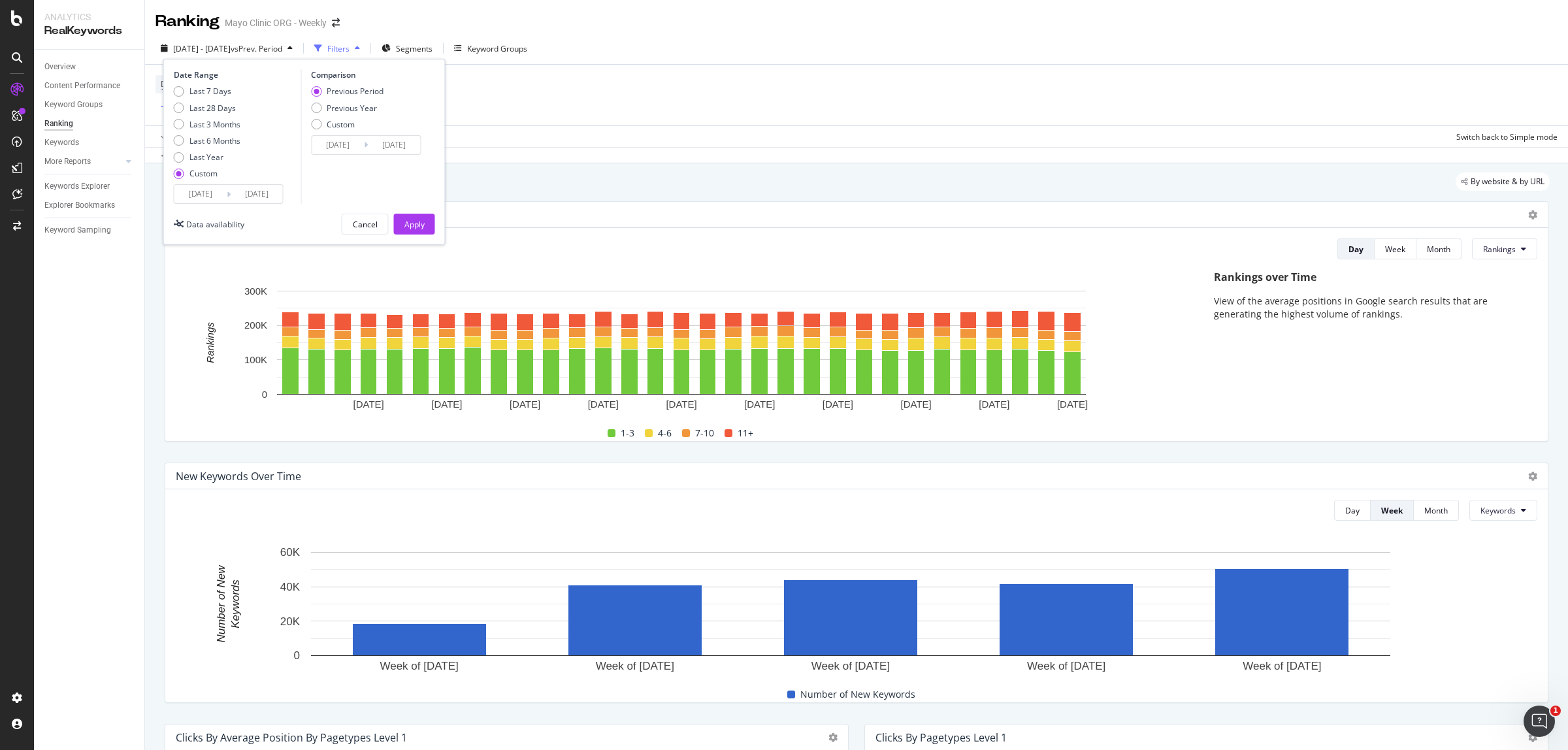
click at [181, 191] on input "[DATE]" at bounding box center [201, 194] width 52 height 19
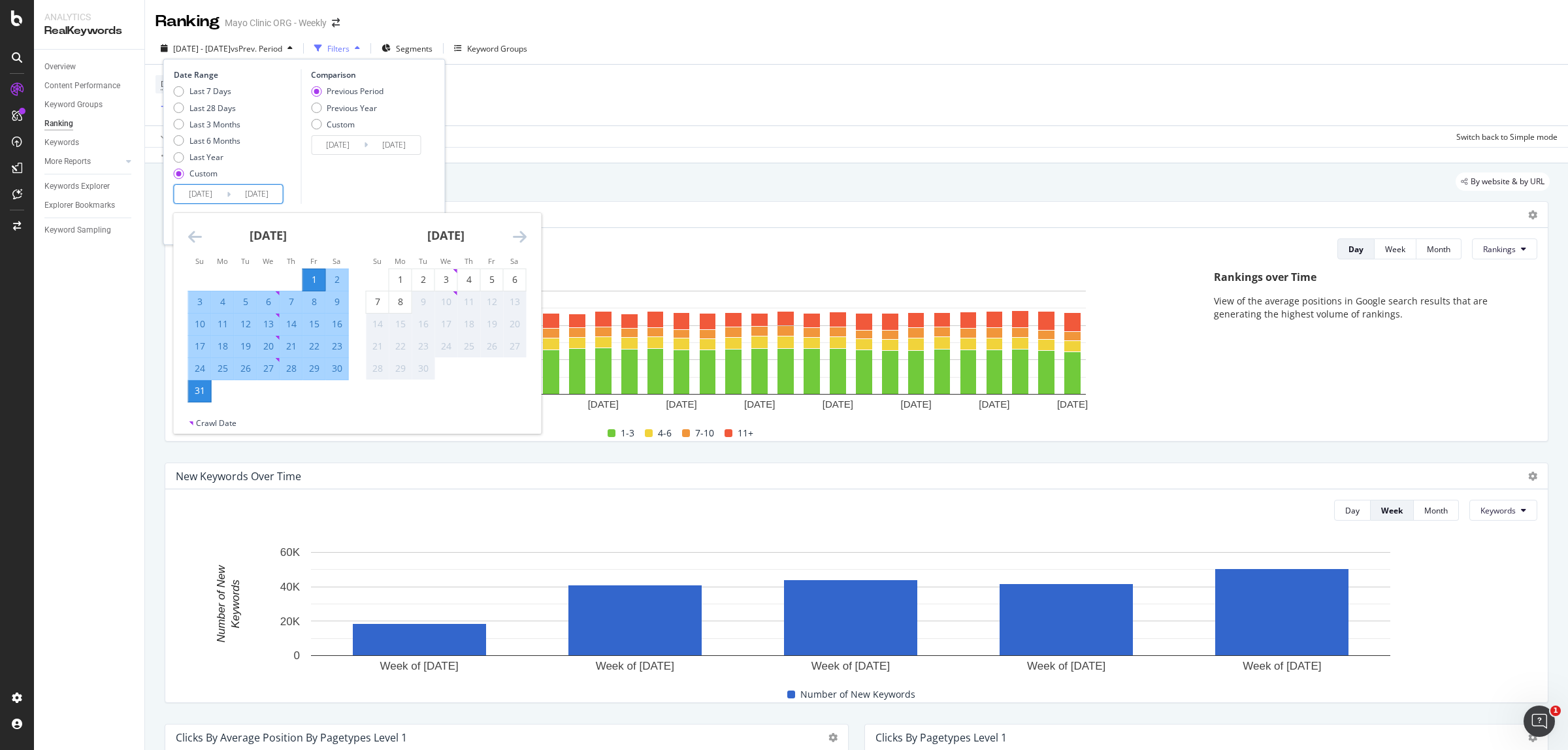
click at [193, 236] on icon "Move backward to switch to the previous month." at bounding box center [194, 236] width 14 height 16
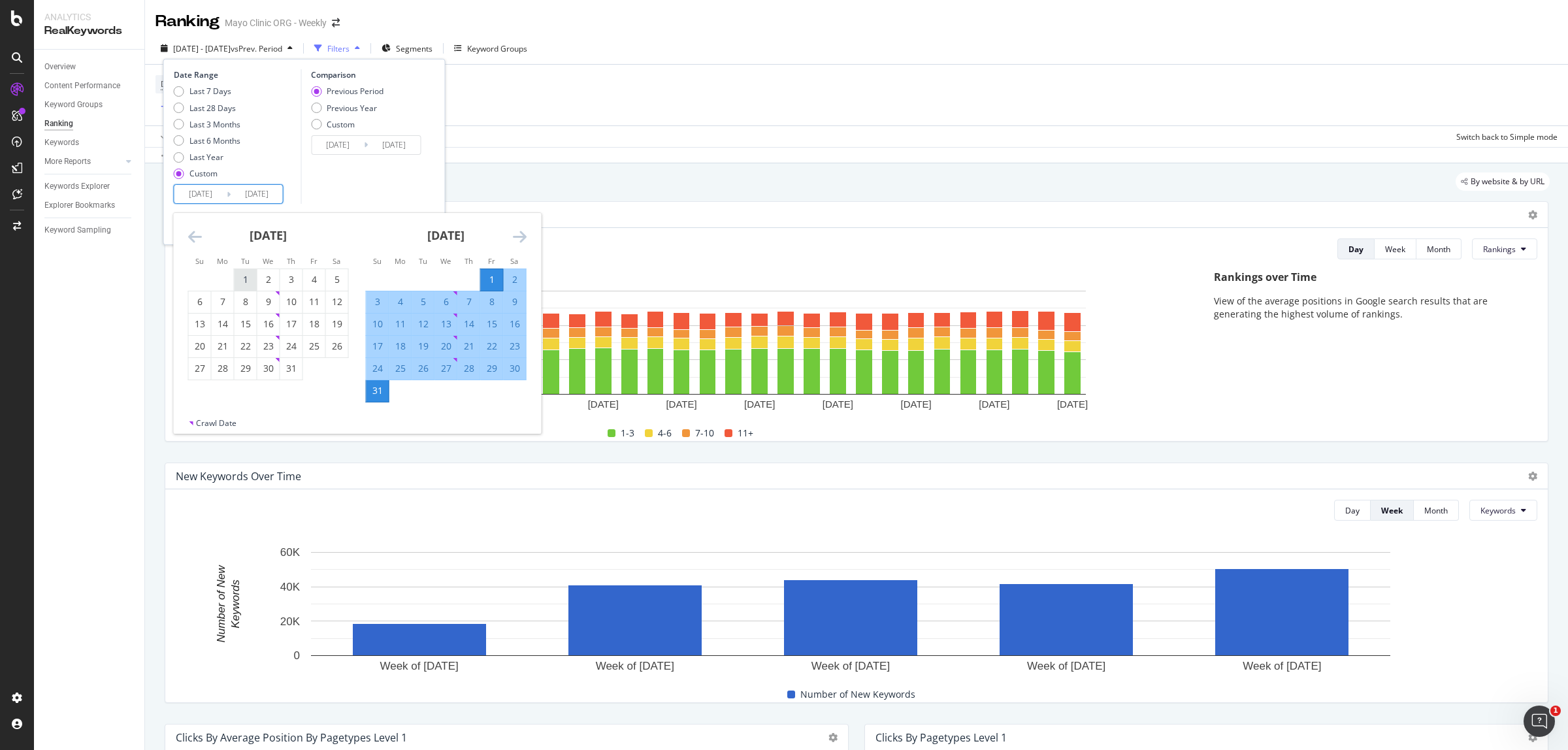
click at [247, 276] on div "1" at bounding box center [245, 280] width 22 height 13
type input "[DATE]"
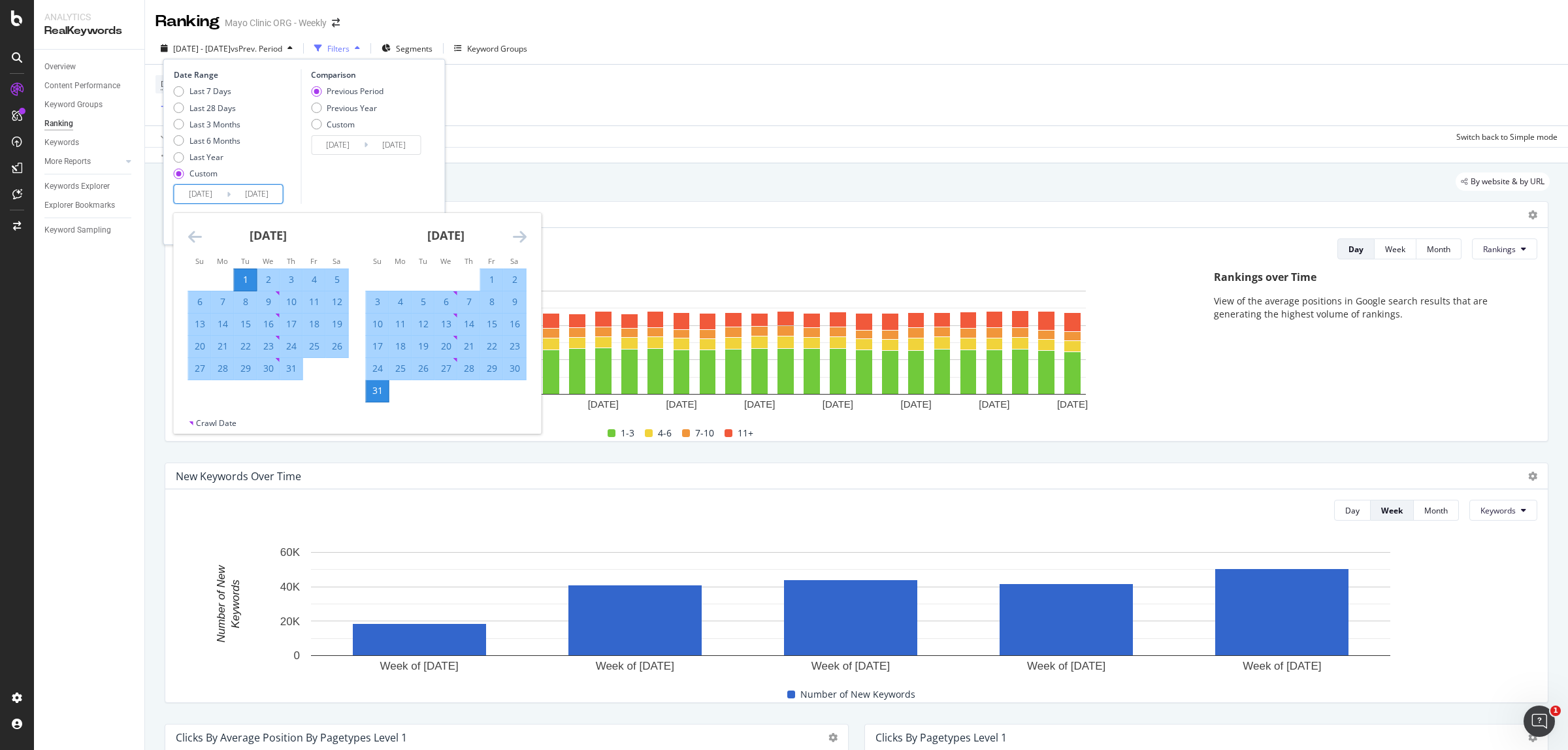
click at [291, 370] on div "31" at bounding box center [291, 368] width 22 height 13
type input "[DATE]"
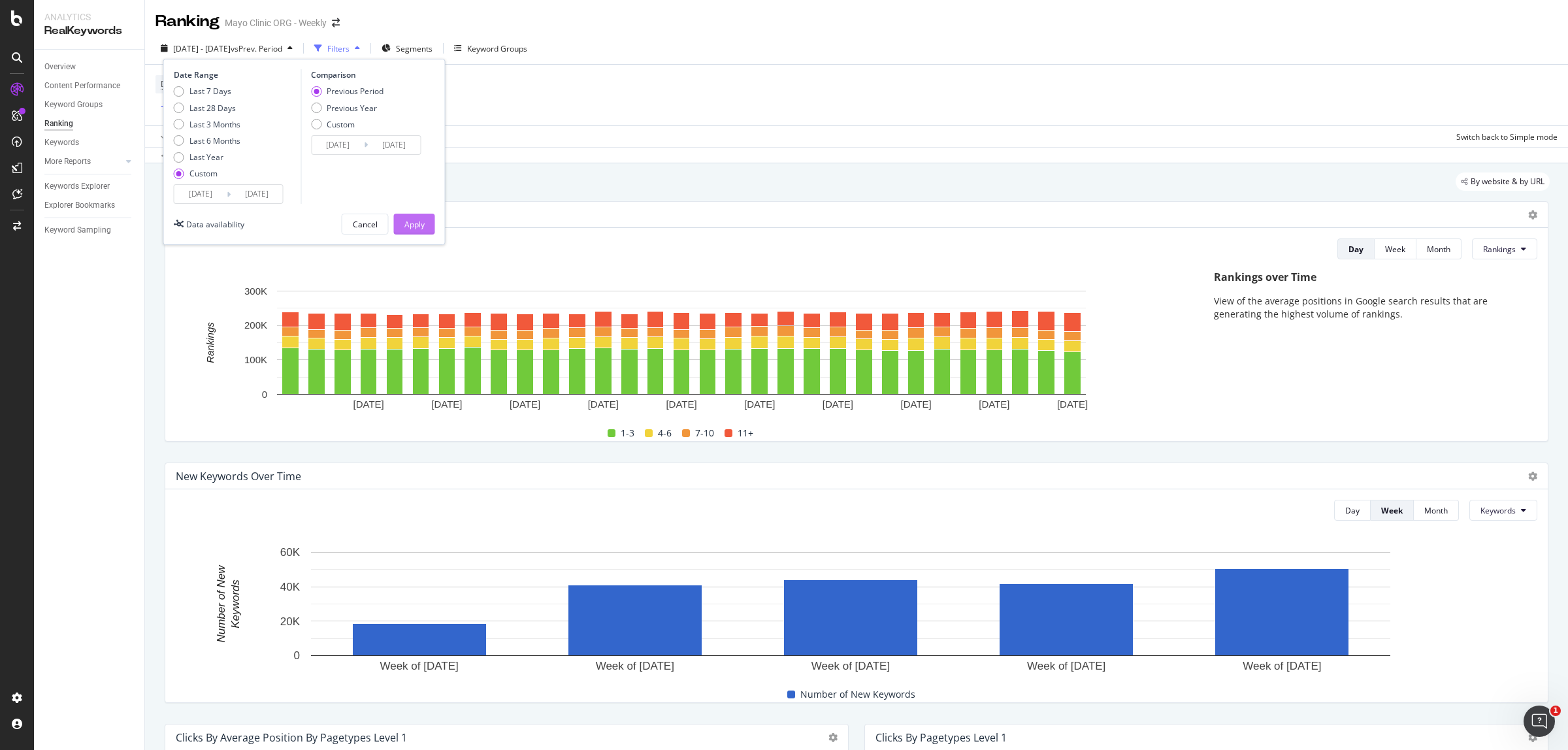
click at [412, 218] on div "Apply" at bounding box center [415, 224] width 20 height 11
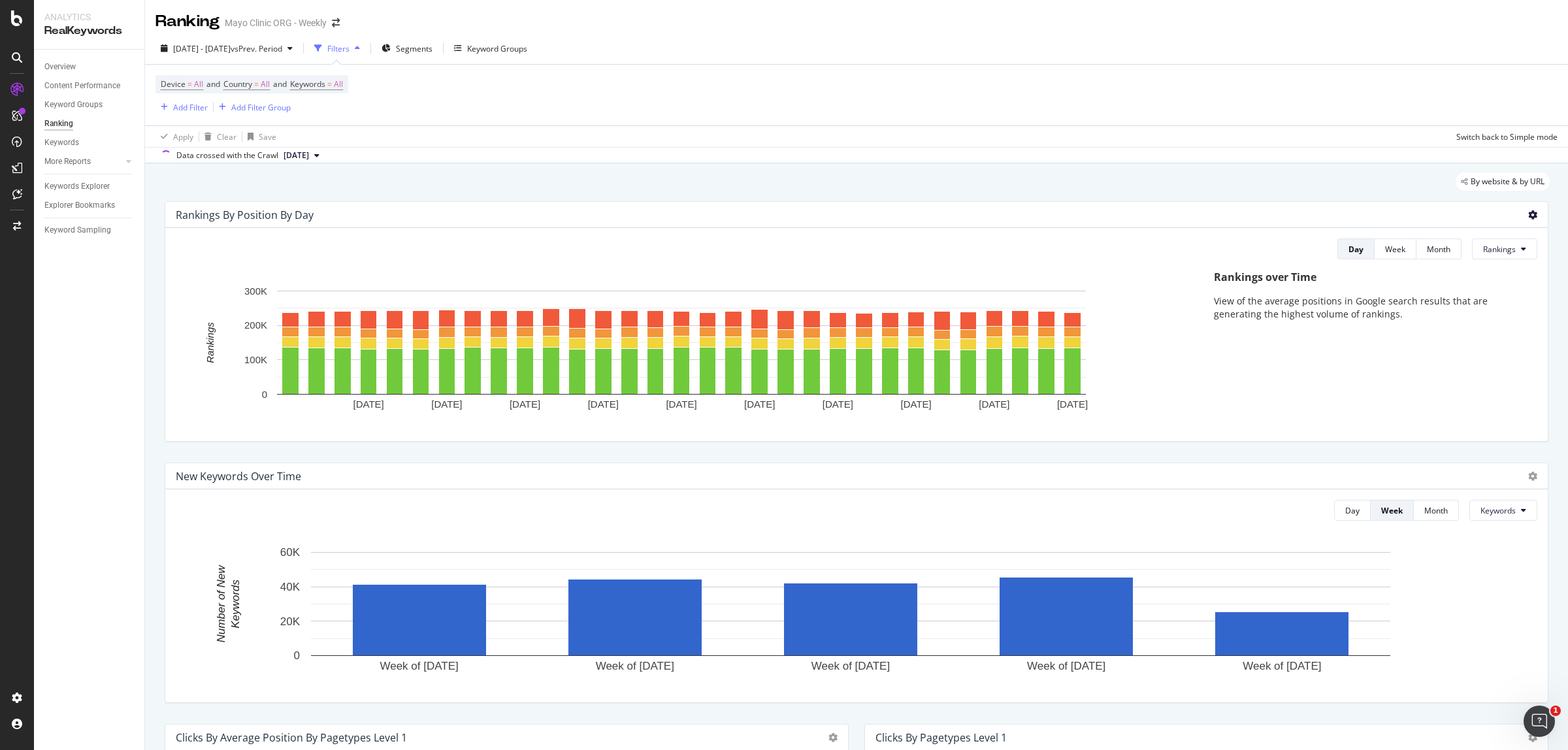
click at [1528, 217] on icon at bounding box center [1533, 215] width 9 height 9
click at [1475, 258] on div "Export as CSV" at bounding box center [1457, 252] width 114 height 19
click at [281, 40] on div "[DATE] - [DATE] vs Prev. Period" at bounding box center [226, 47] width 142 height 20
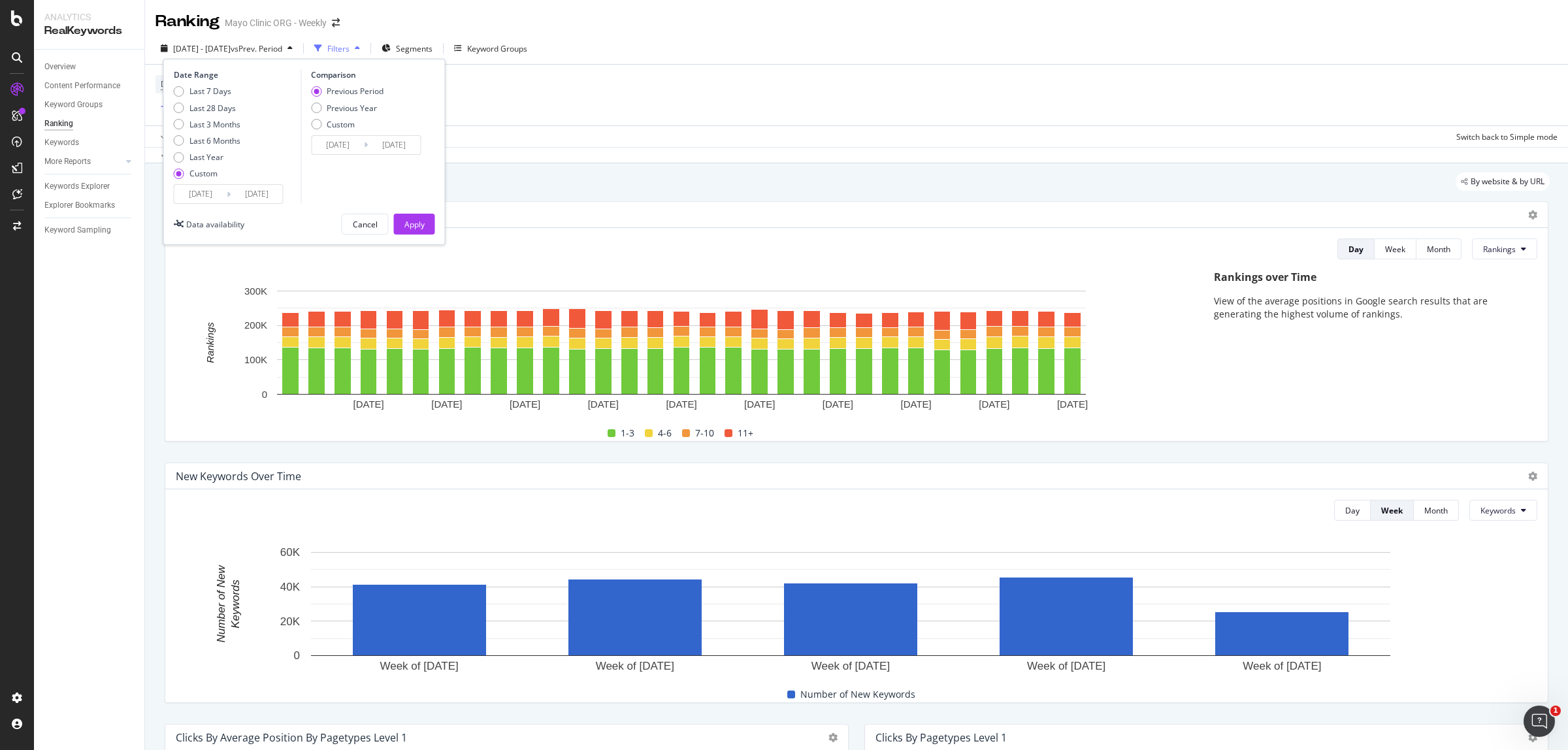
click at [190, 191] on input "[DATE]" at bounding box center [201, 194] width 52 height 19
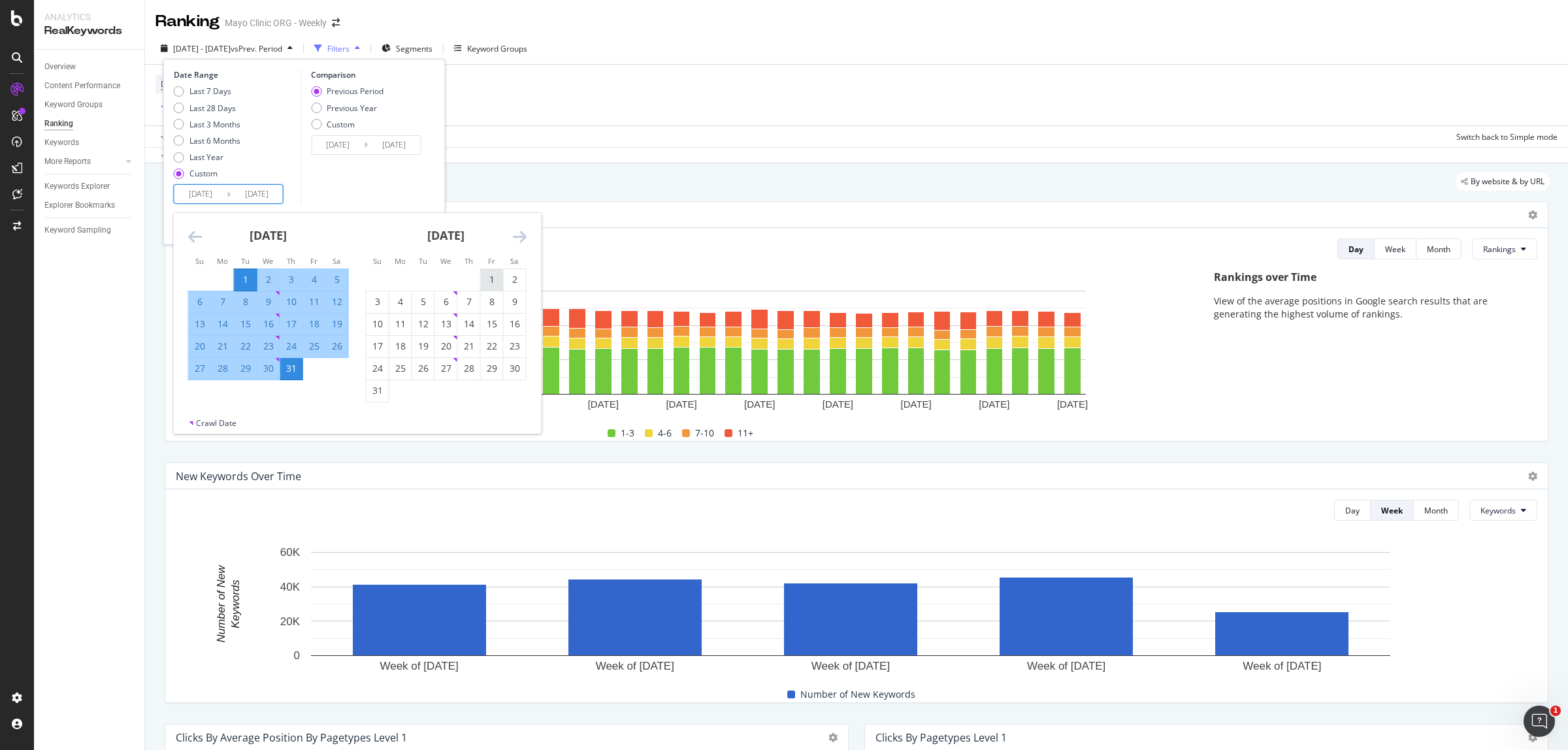
click at [490, 271] on div "1" at bounding box center [492, 280] width 22 height 21
type input "[DATE]"
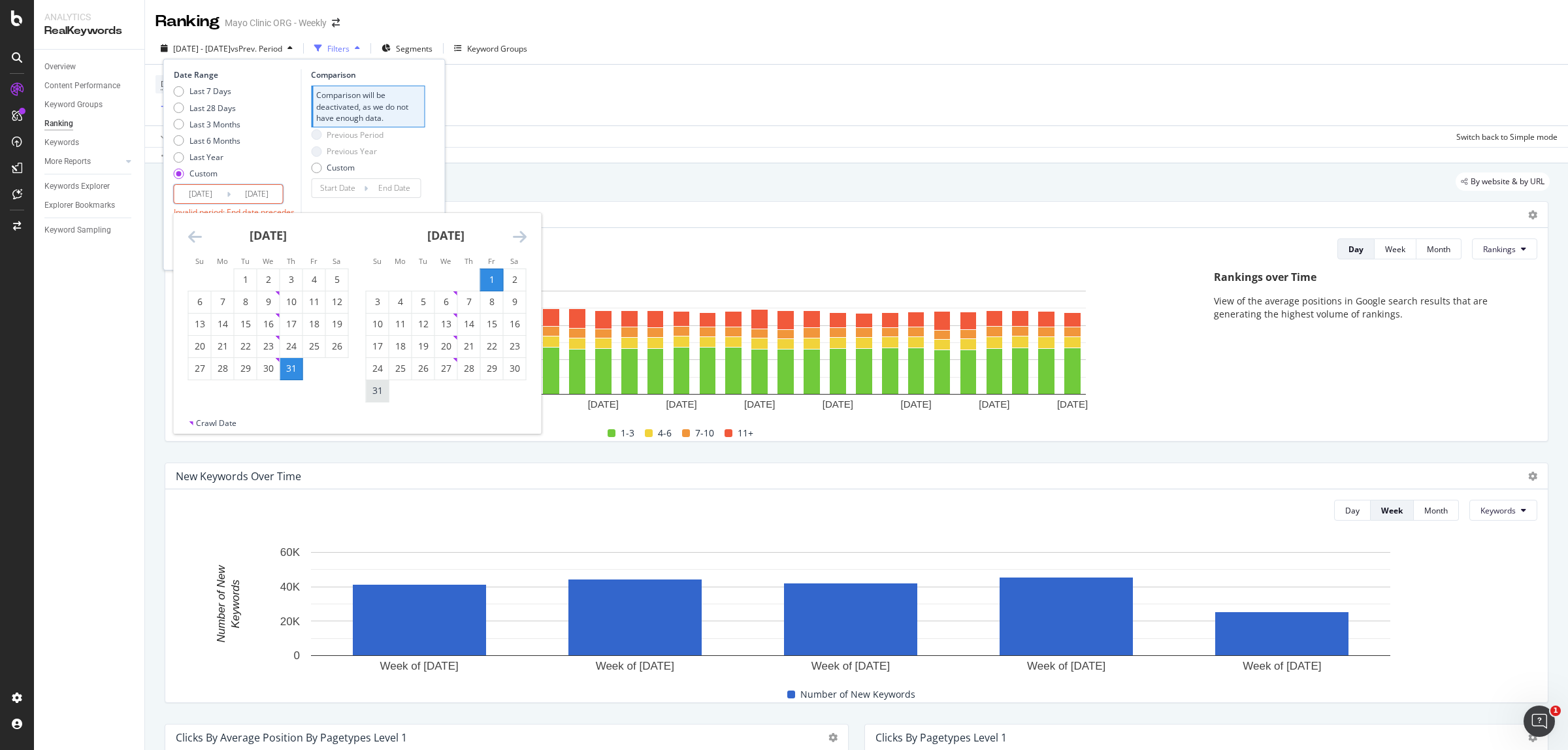
click at [382, 393] on div "31" at bounding box center [377, 390] width 22 height 13
type input "[DATE]"
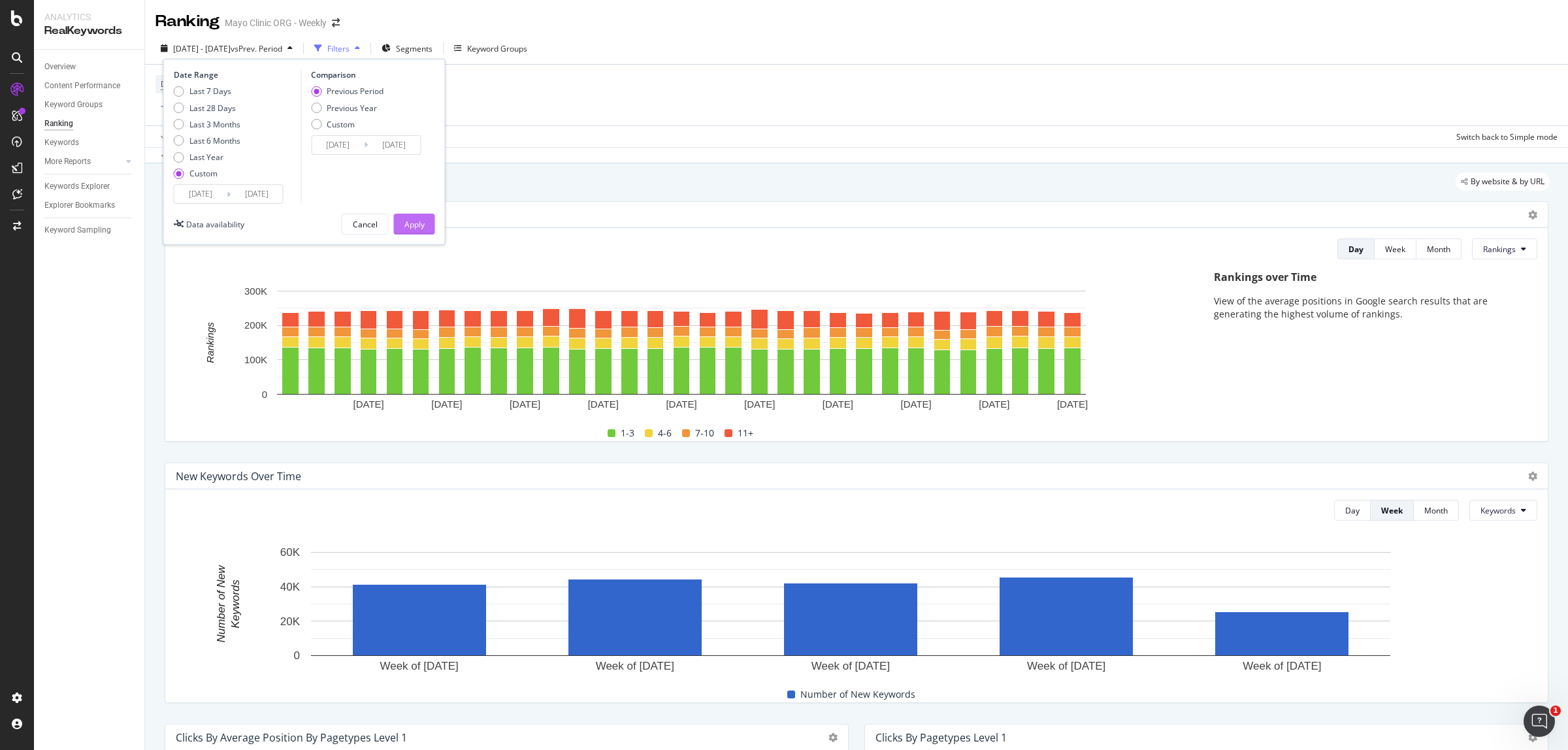
click at [412, 225] on div "Apply" at bounding box center [415, 224] width 20 height 11
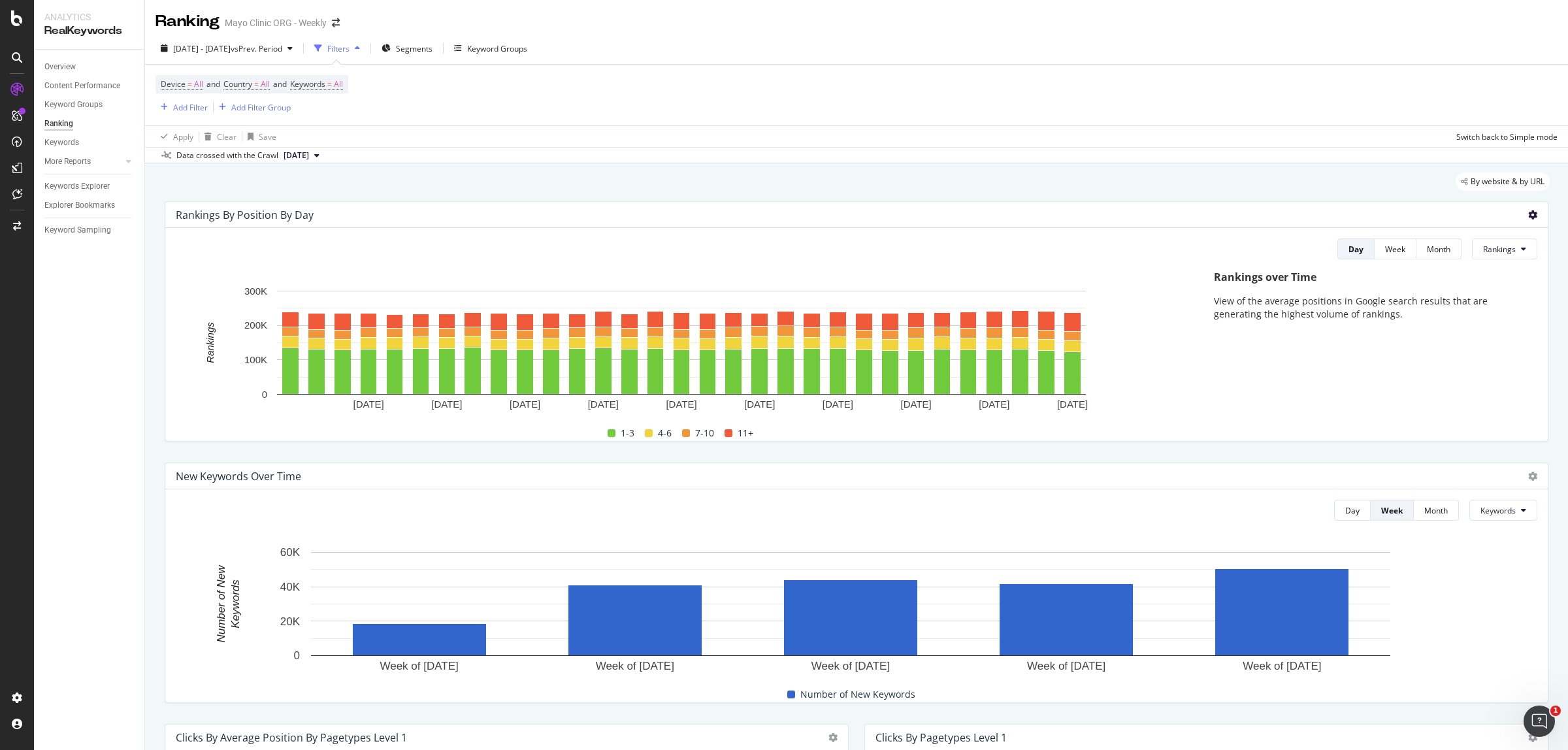
click at [1528, 217] on icon at bounding box center [1533, 215] width 9 height 9
click at [1469, 256] on span "Export as CSV" at bounding box center [1468, 252] width 72 height 12
click at [215, 47] on span "[DATE] - [DATE]" at bounding box center [202, 48] width 58 height 11
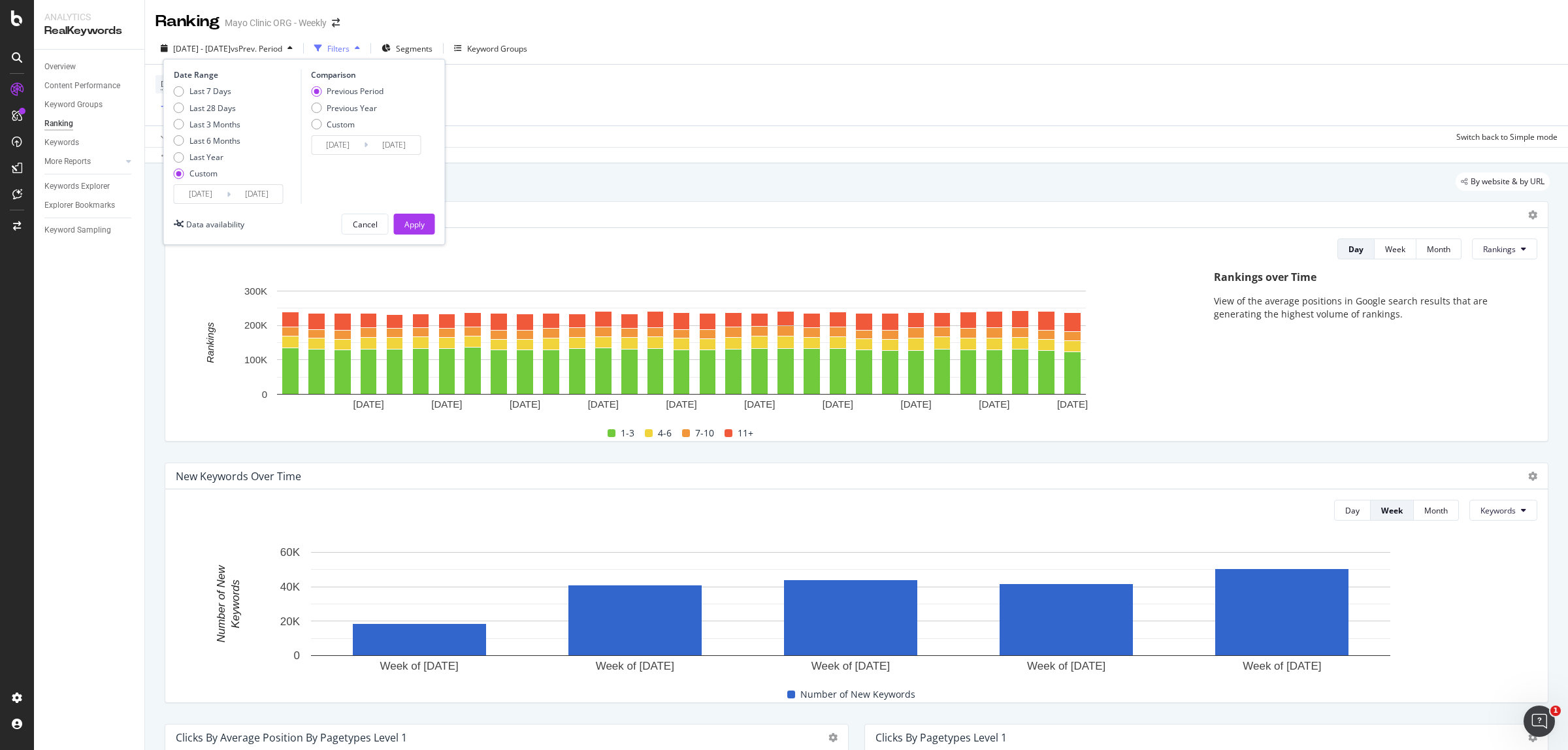
click at [213, 198] on input "[DATE]" at bounding box center [201, 194] width 52 height 19
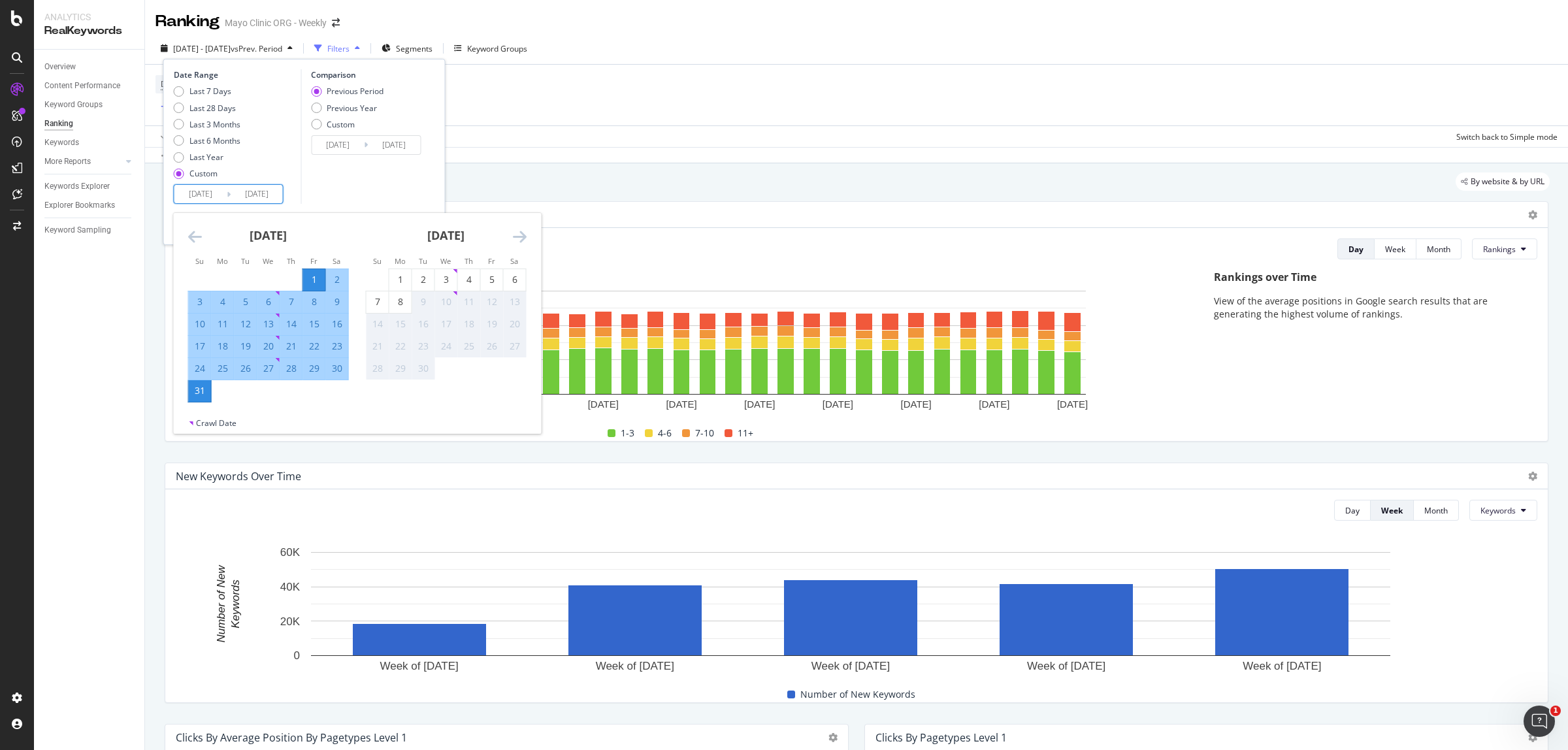
click at [188, 230] on icon "Move backward to switch to the previous month." at bounding box center [194, 236] width 14 height 16
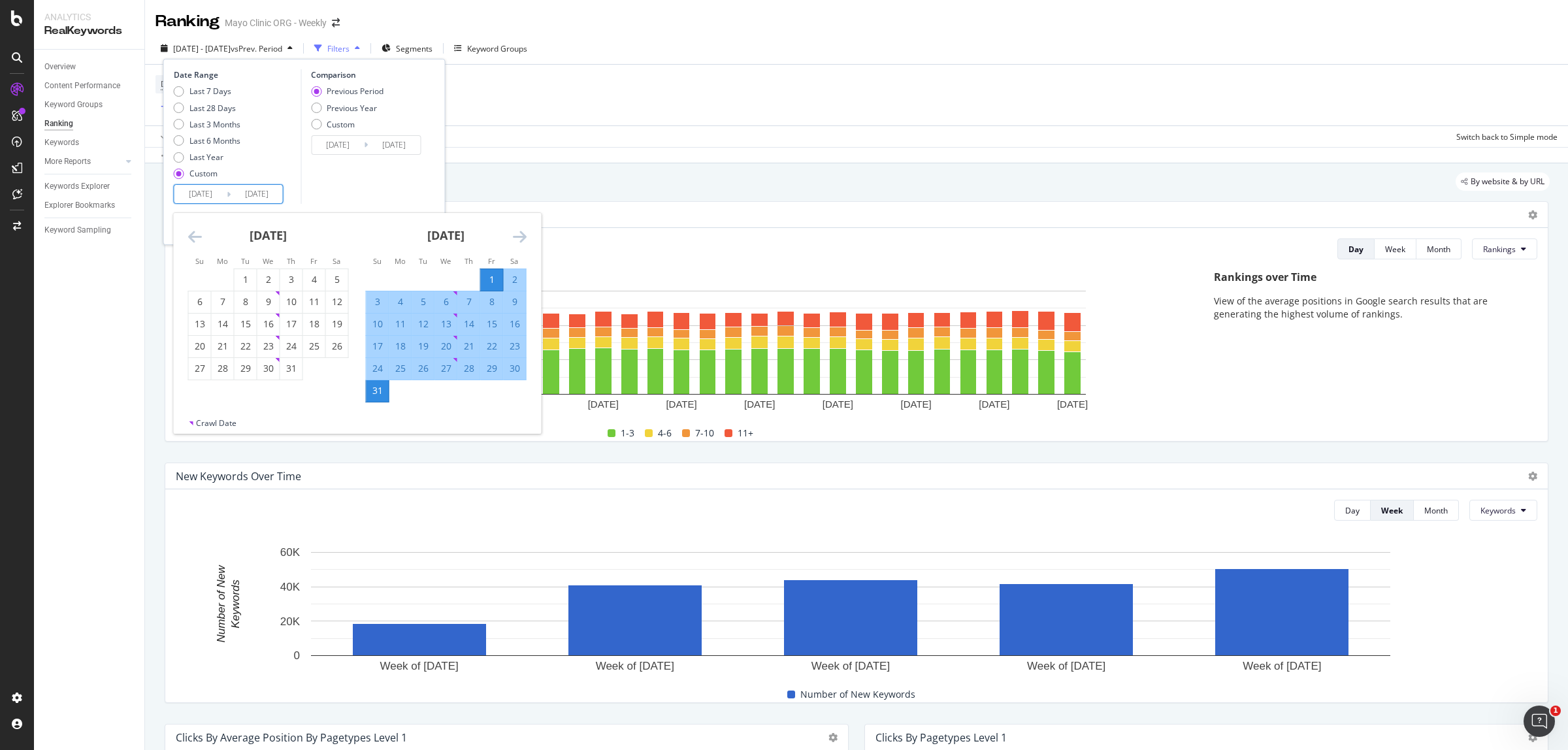
click at [188, 230] on icon "Move backward to switch to the previous month." at bounding box center [194, 236] width 14 height 16
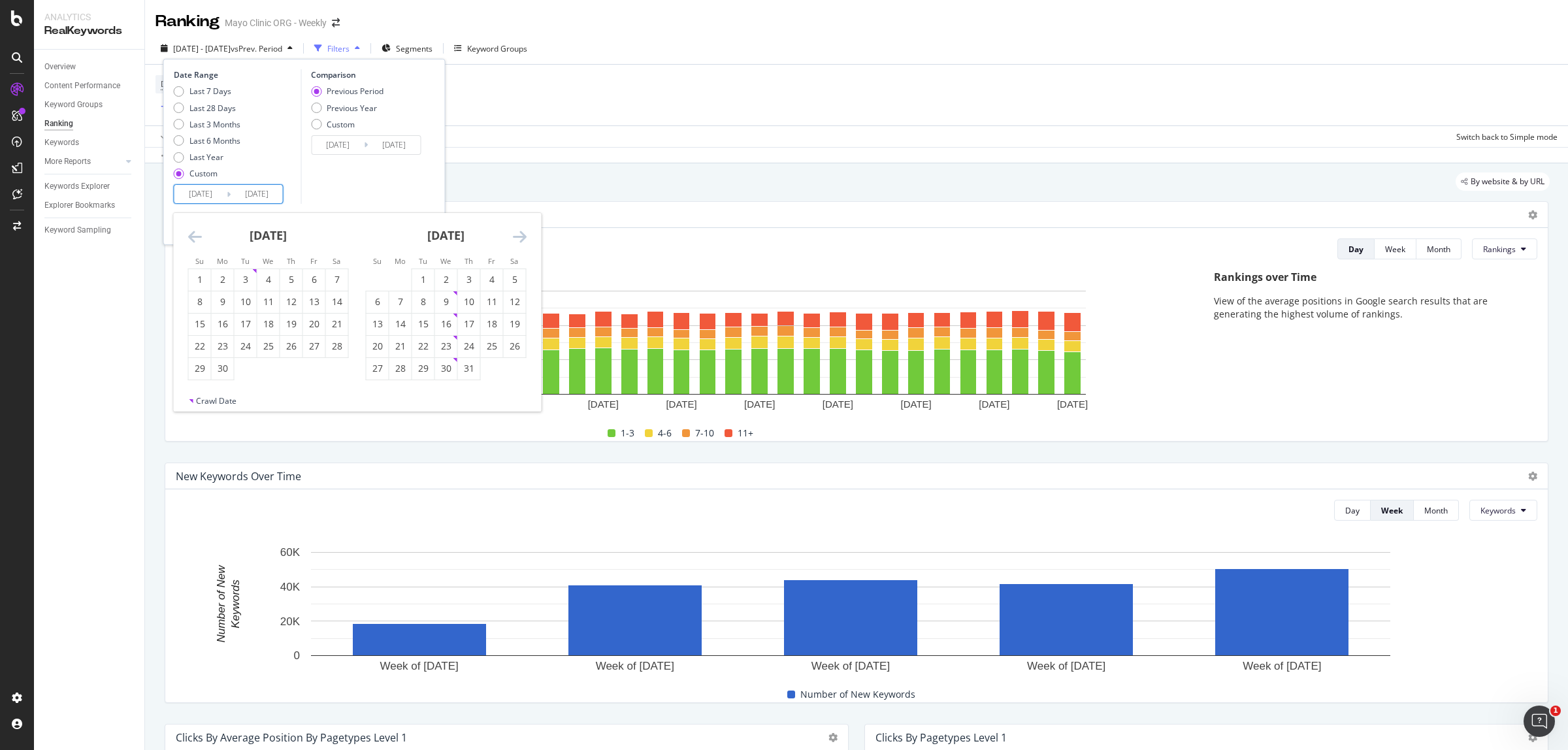
click at [188, 230] on icon "Move backward to switch to the previous month." at bounding box center [194, 236] width 14 height 16
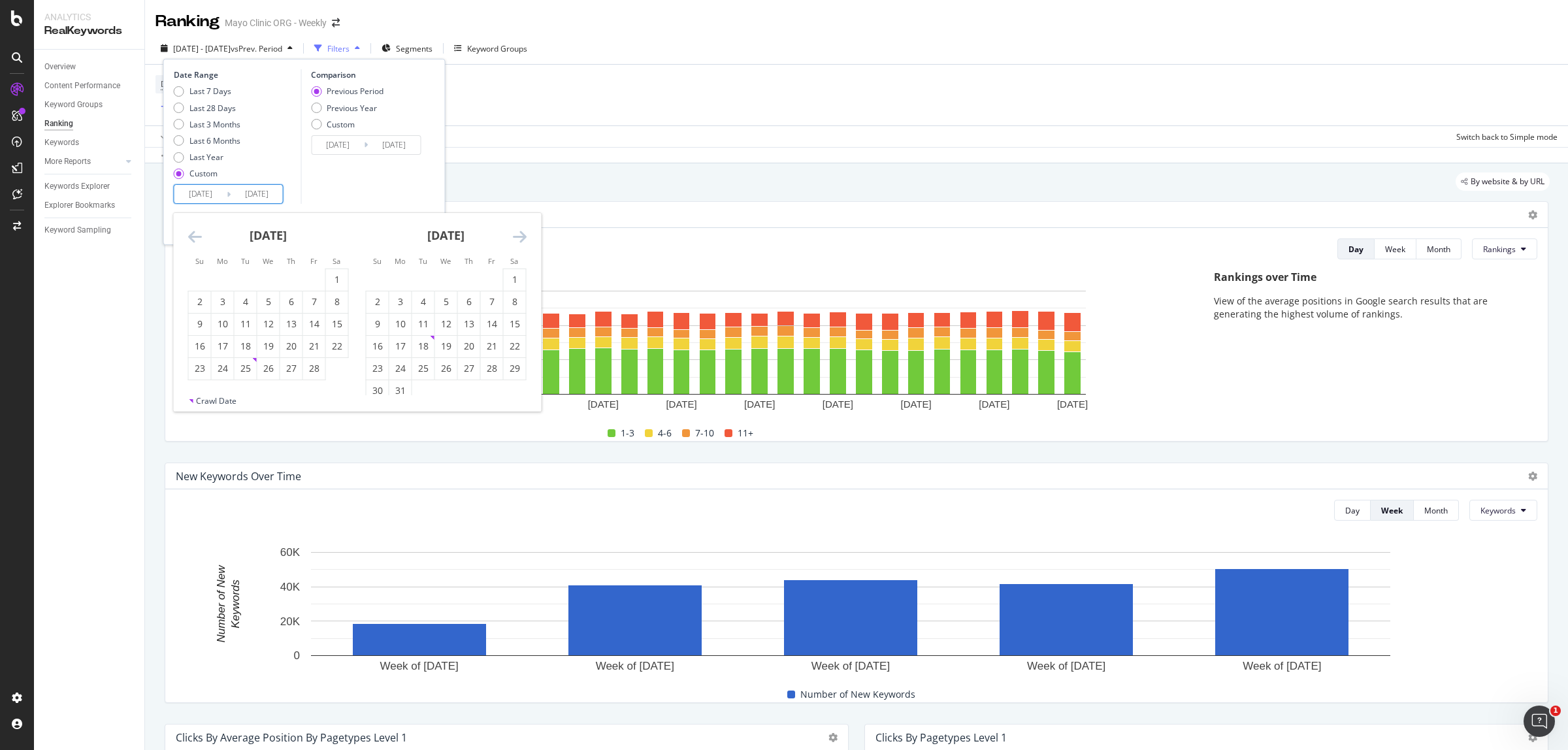
click at [188, 230] on icon "Move backward to switch to the previous month." at bounding box center [194, 236] width 14 height 16
click at [190, 230] on icon "Move backward to switch to the previous month." at bounding box center [194, 236] width 14 height 16
click at [194, 234] on icon "Move backward to switch to the previous month." at bounding box center [194, 236] width 14 height 16
click at [197, 236] on icon "Move backward to switch to the previous month." at bounding box center [194, 236] width 14 height 16
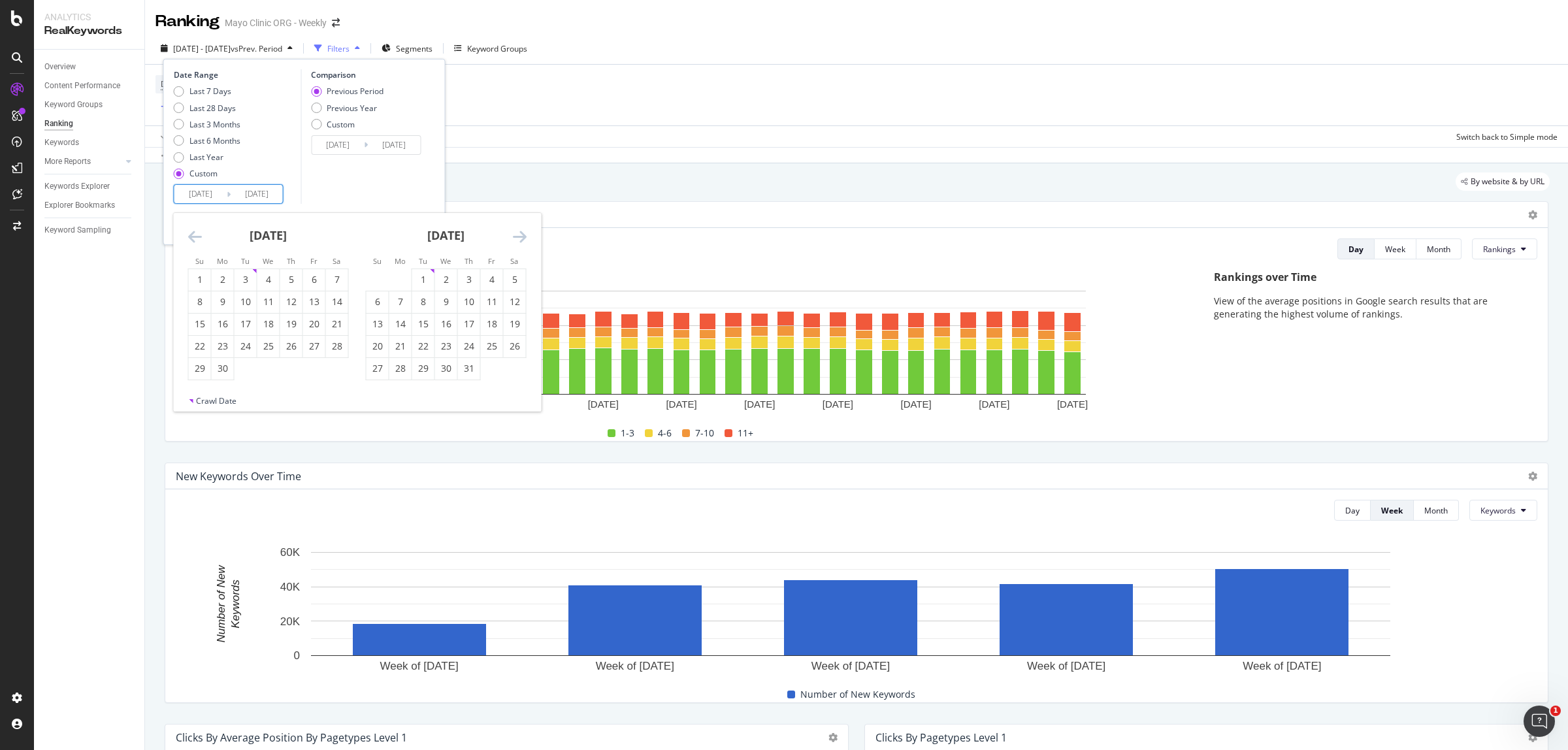
click at [197, 236] on icon "Move backward to switch to the previous month." at bounding box center [194, 236] width 14 height 16
click at [295, 271] on div "1" at bounding box center [291, 280] width 22 height 21
type input "[DATE]"
type input "2023/07/02"
type input "[DATE]"
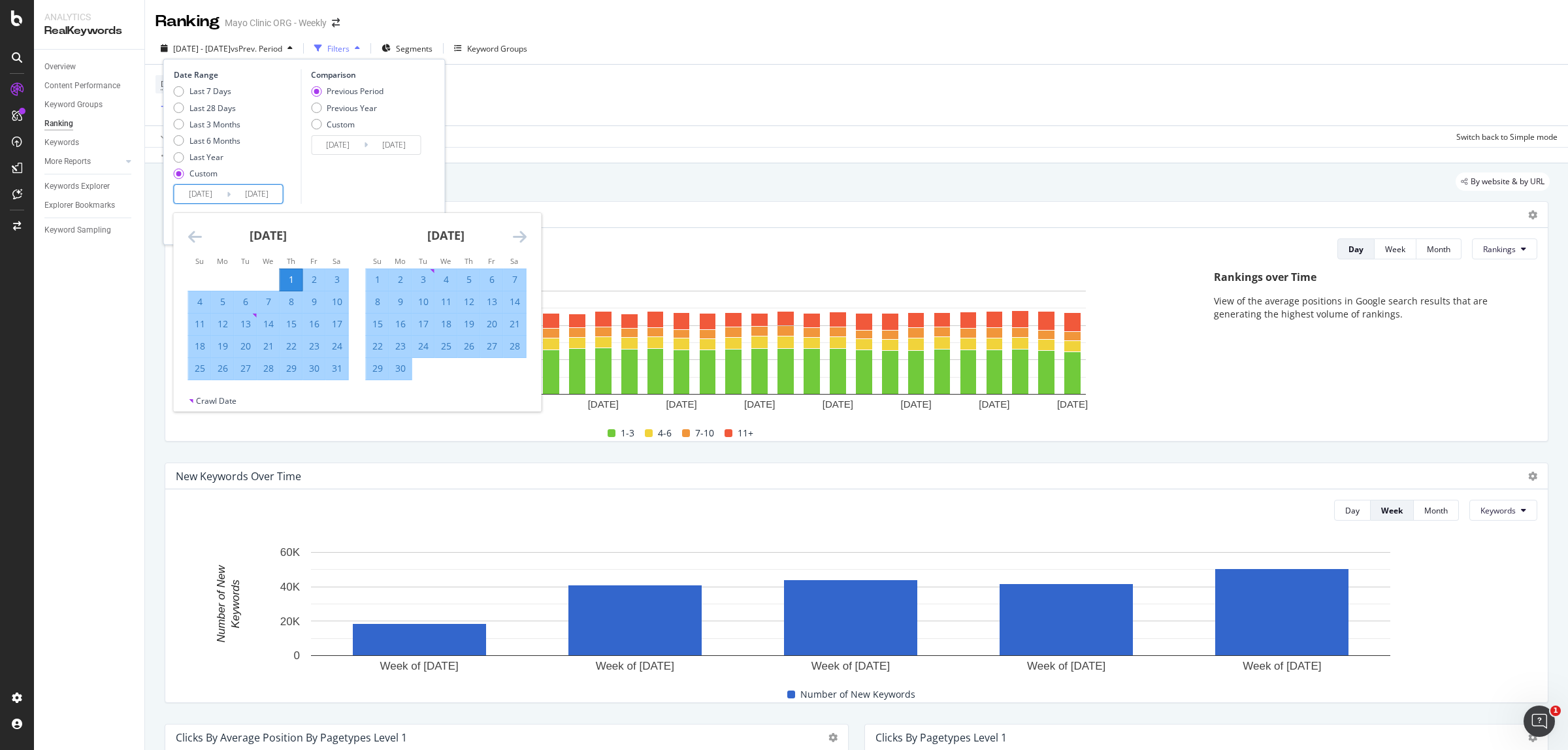
click at [336, 366] on div "31" at bounding box center [337, 368] width 22 height 13
type input "[DATE]"
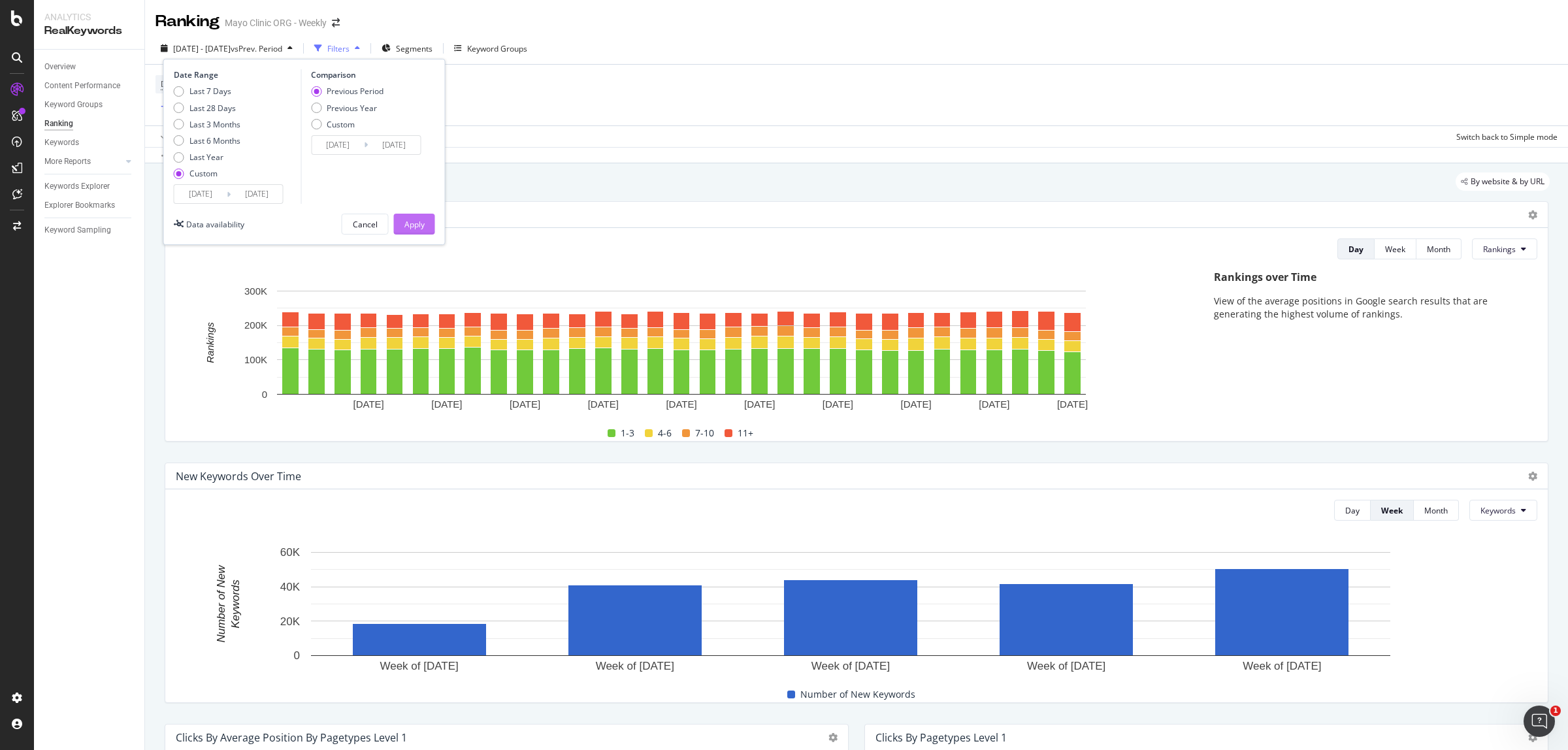
click at [413, 223] on div "Apply" at bounding box center [415, 224] width 20 height 11
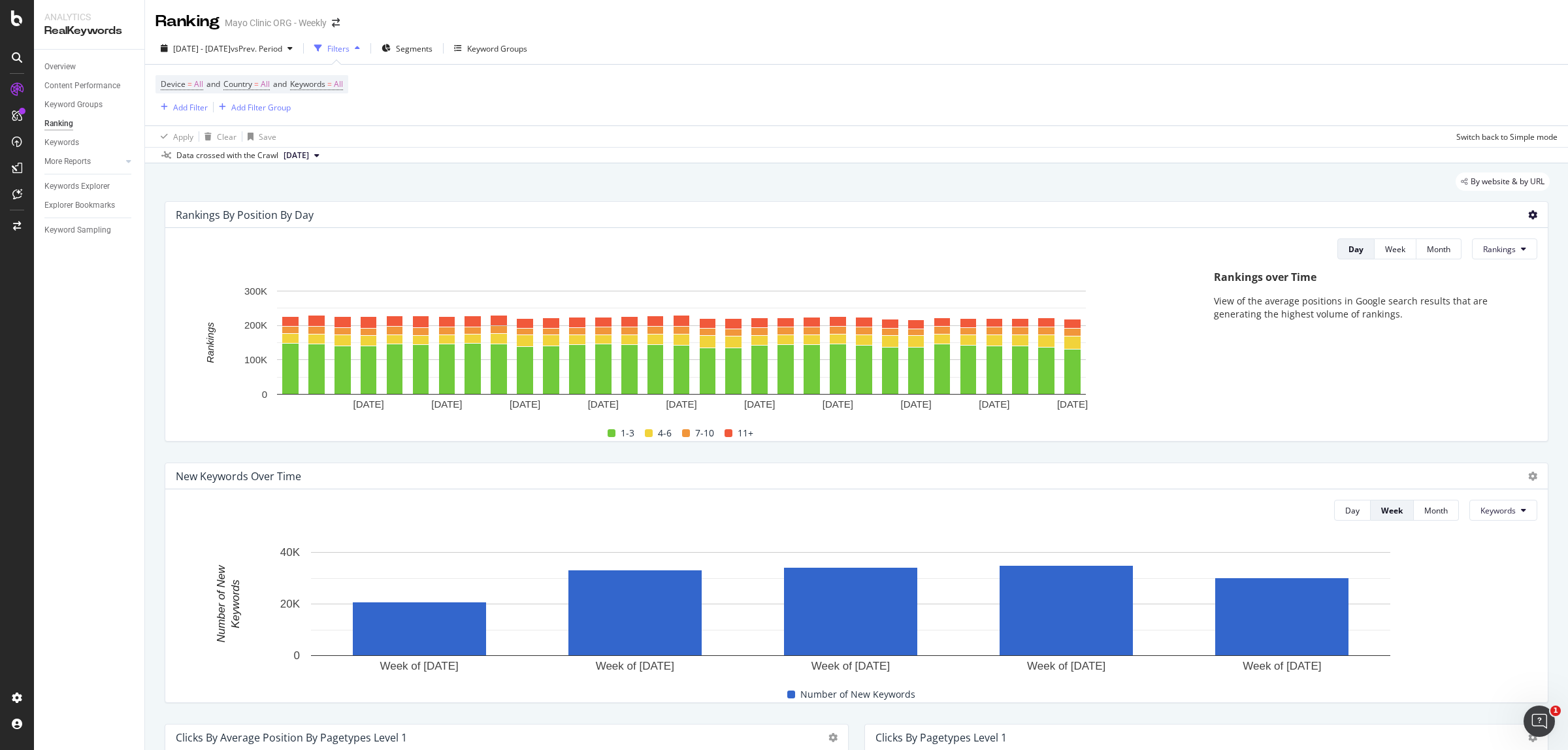
click at [1528, 217] on icon at bounding box center [1533, 215] width 9 height 9
click at [1489, 246] on span "Export as CSV" at bounding box center [1468, 252] width 72 height 12
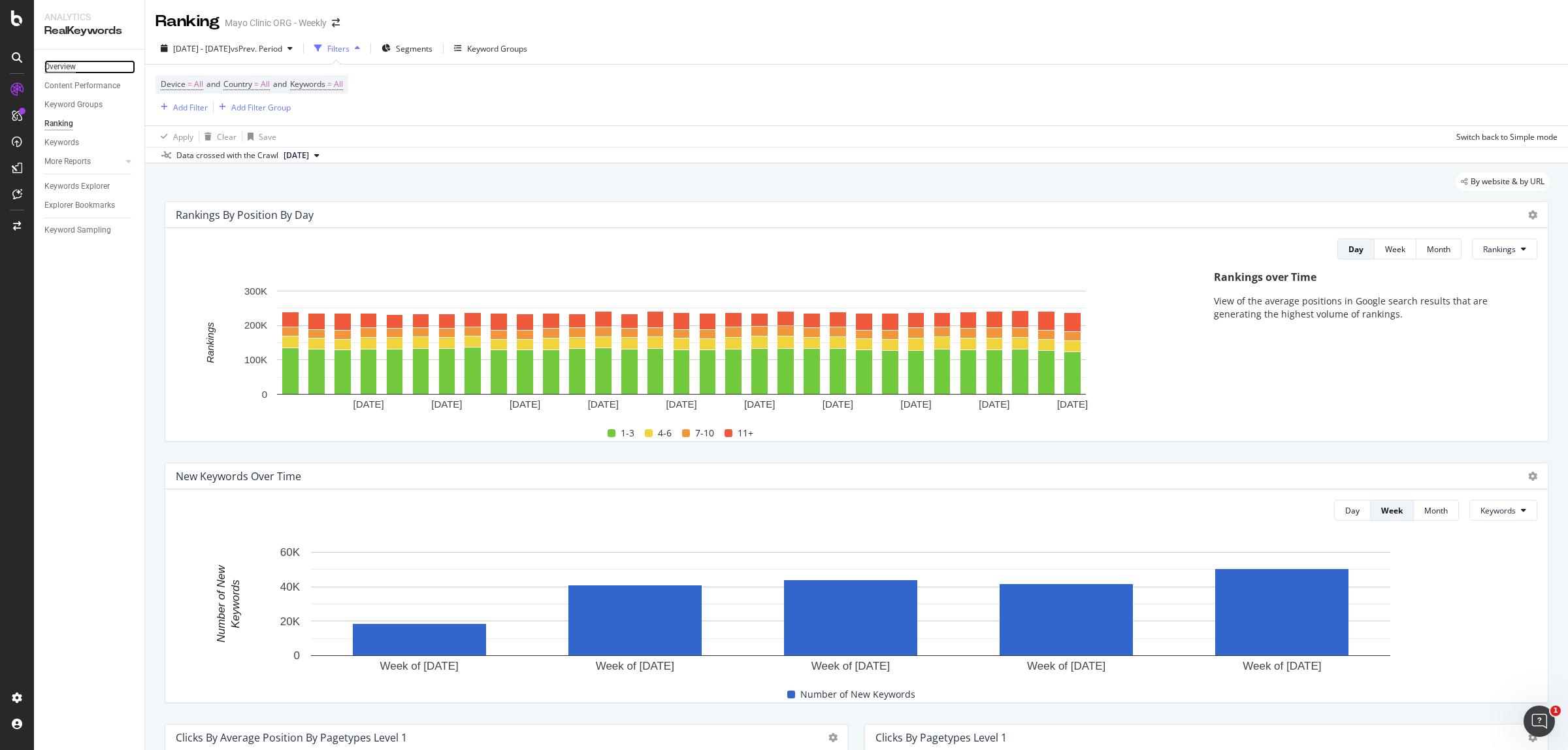
click at [65, 62] on div "Overview" at bounding box center [60, 67] width 32 height 14
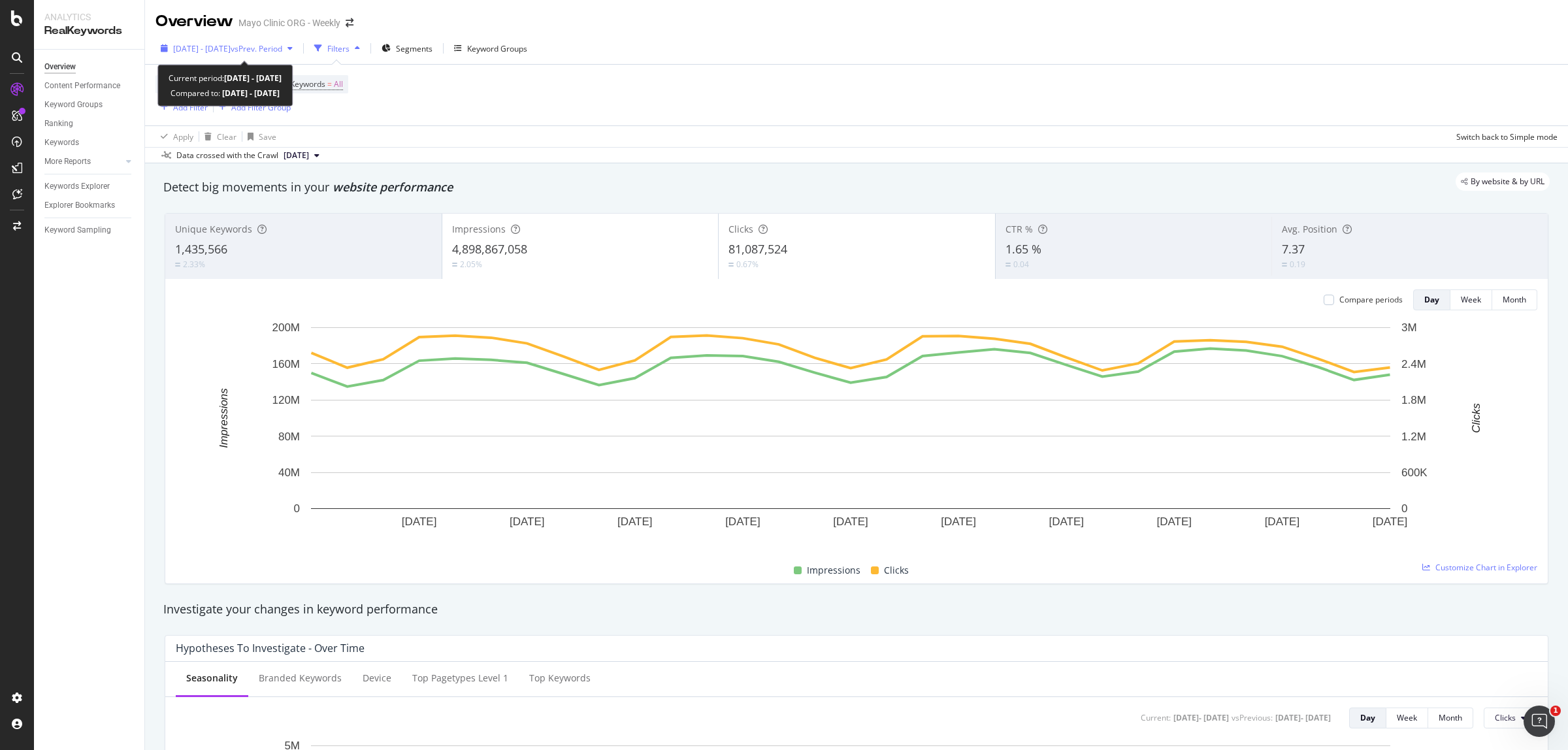
click at [222, 47] on span "[DATE] - [DATE]" at bounding box center [202, 48] width 58 height 11
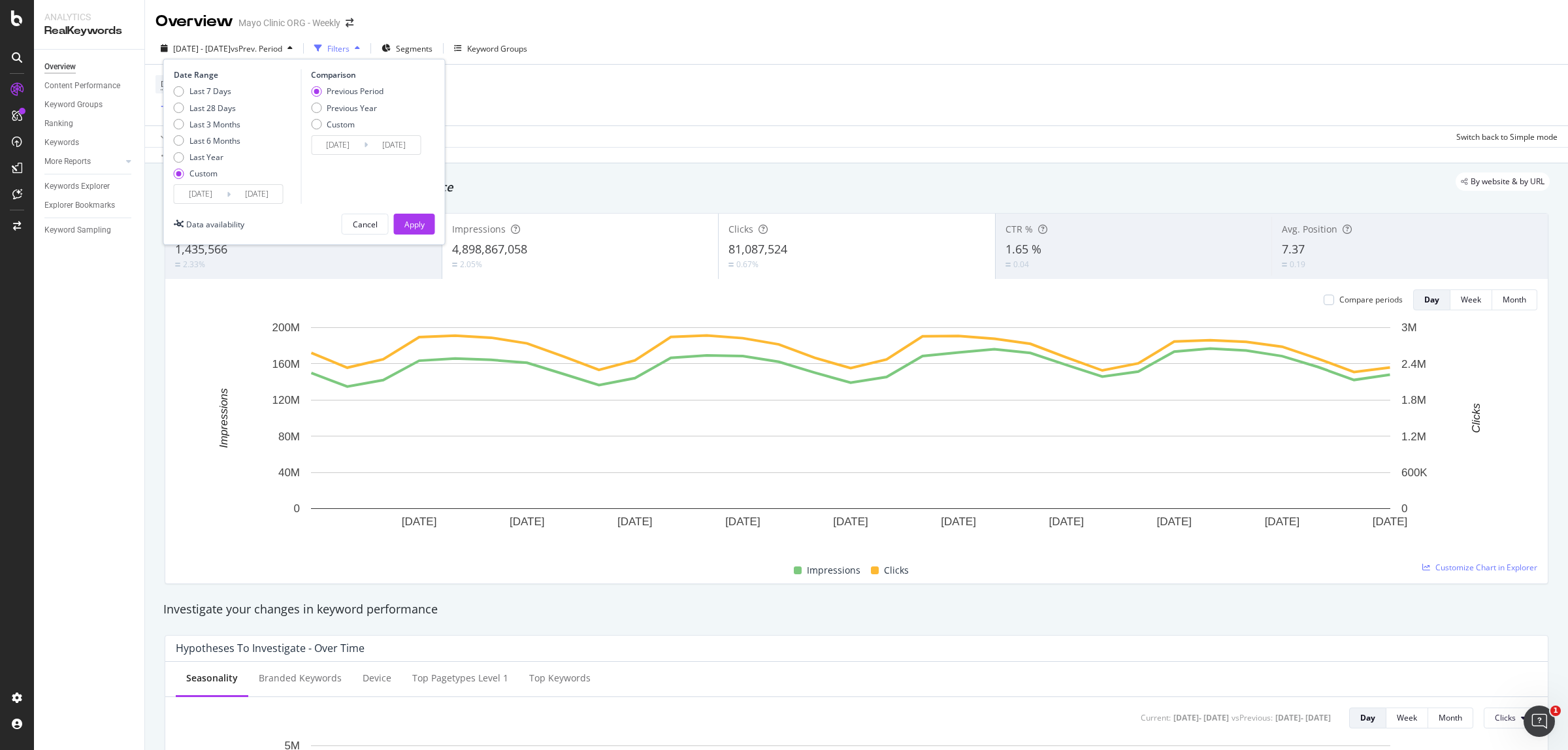
click at [197, 197] on input "[DATE]" at bounding box center [201, 194] width 52 height 19
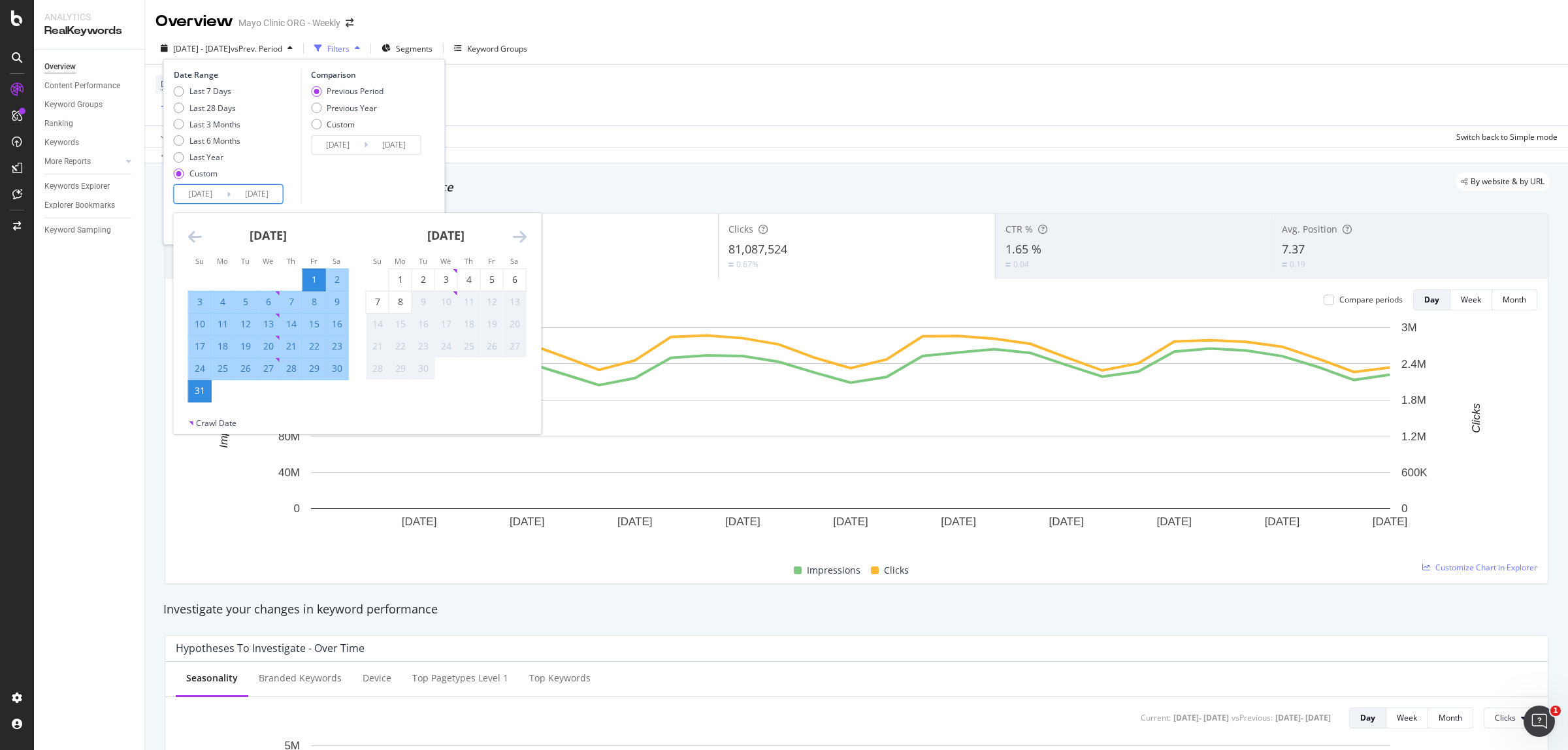
click at [198, 236] on icon "Move backward to switch to the previous month." at bounding box center [194, 236] width 14 height 16
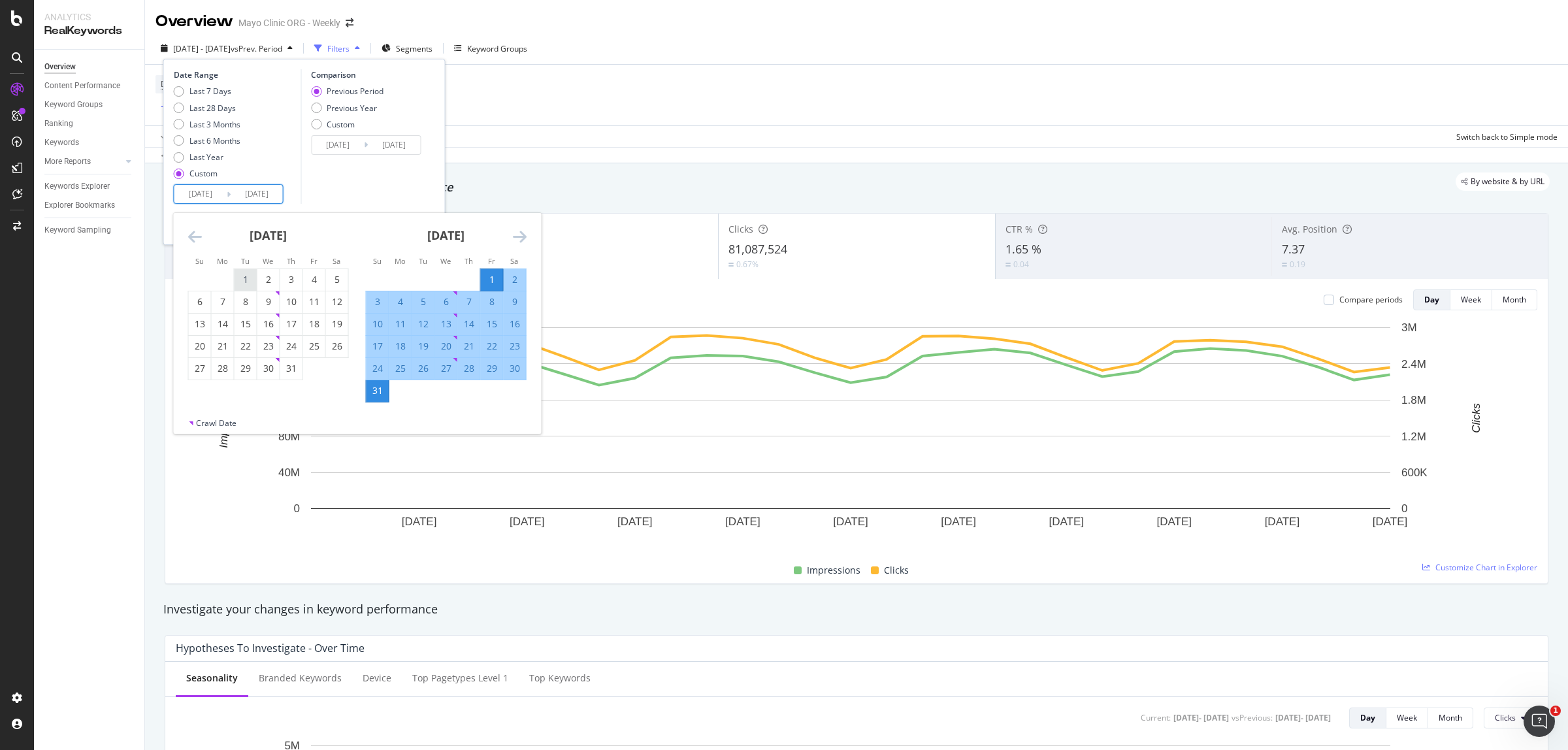
click at [245, 279] on div "1" at bounding box center [245, 280] width 22 height 13
type input "[DATE]"
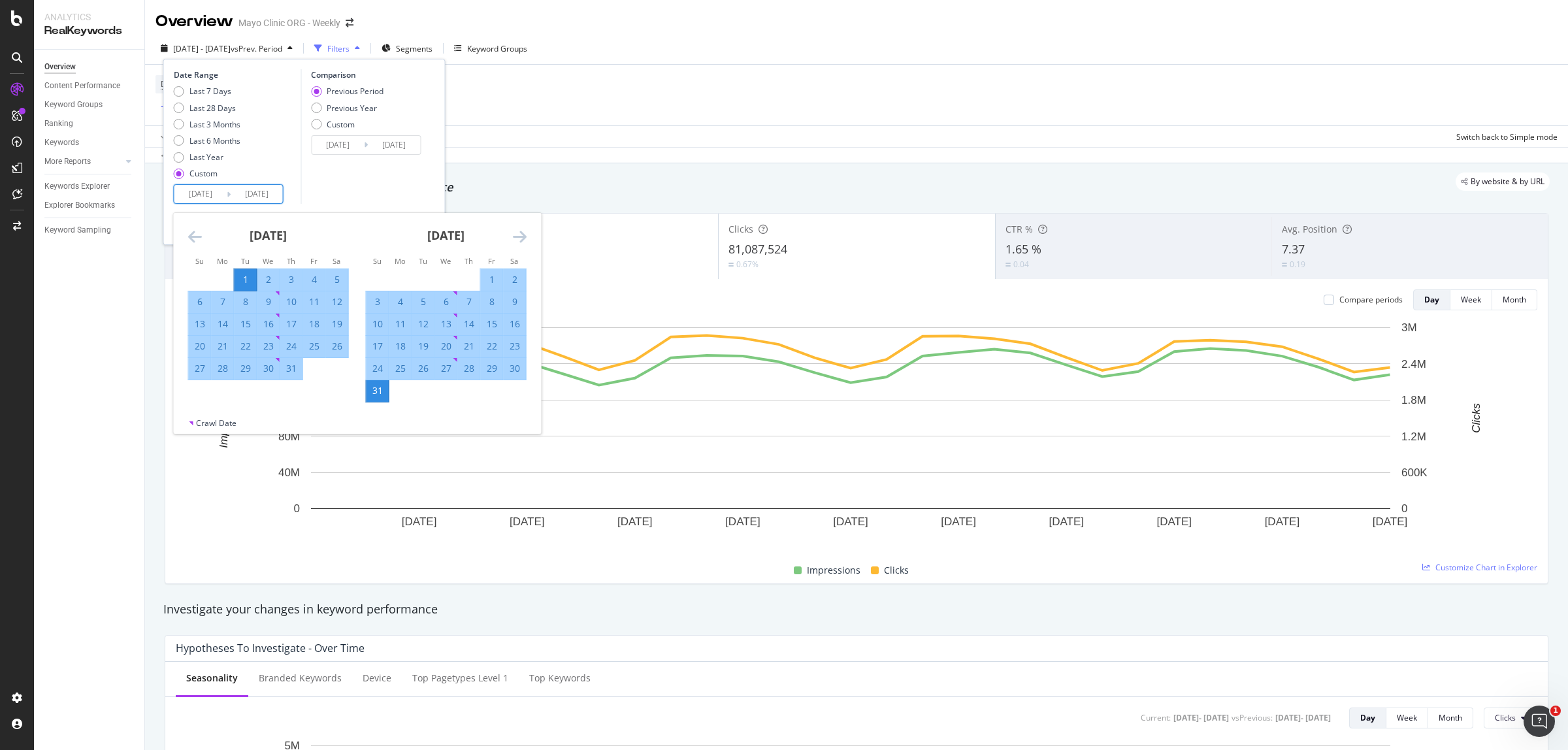
click at [287, 363] on div "31" at bounding box center [291, 368] width 22 height 13
type input "[DATE]"
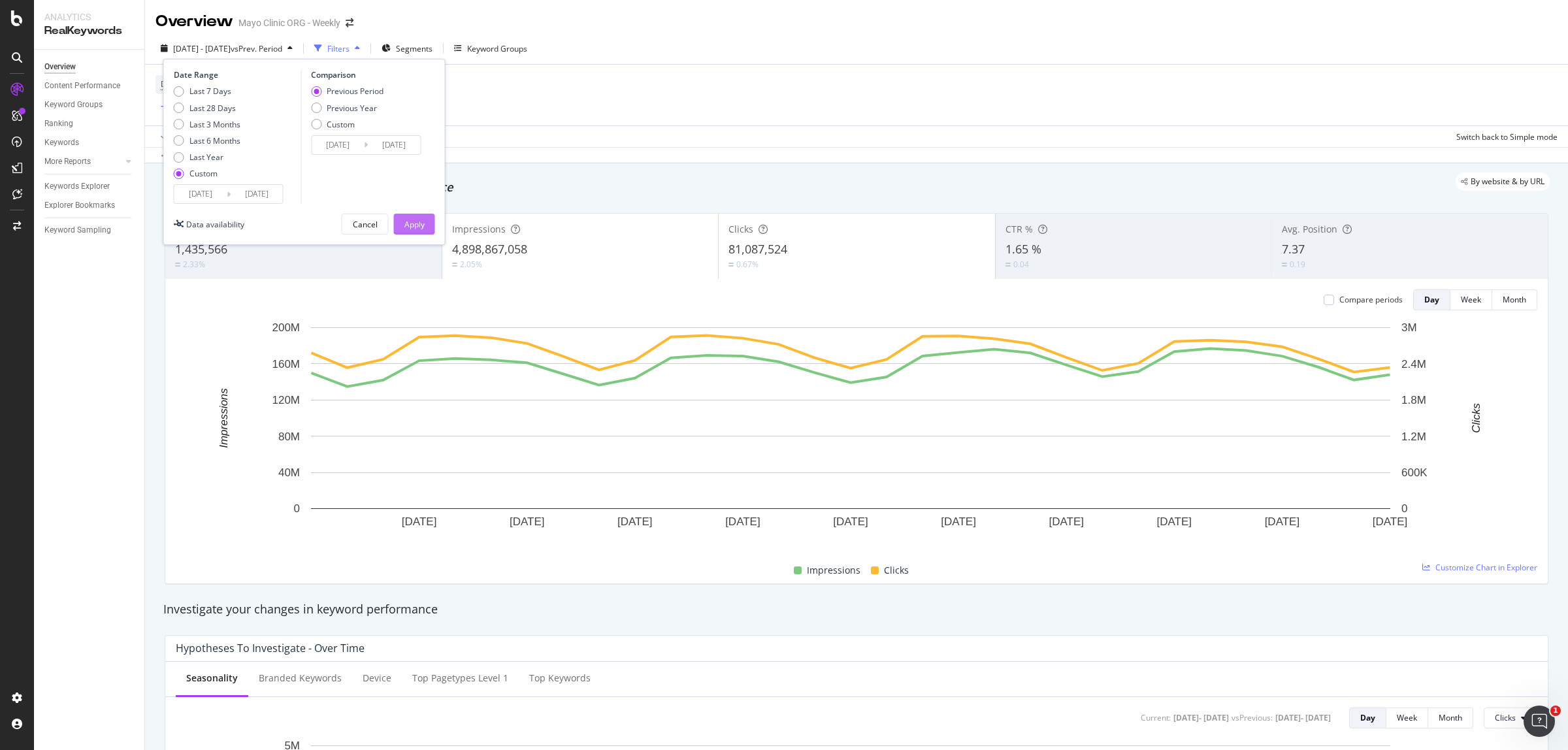
click at [428, 223] on button "Apply" at bounding box center [415, 224] width 41 height 20
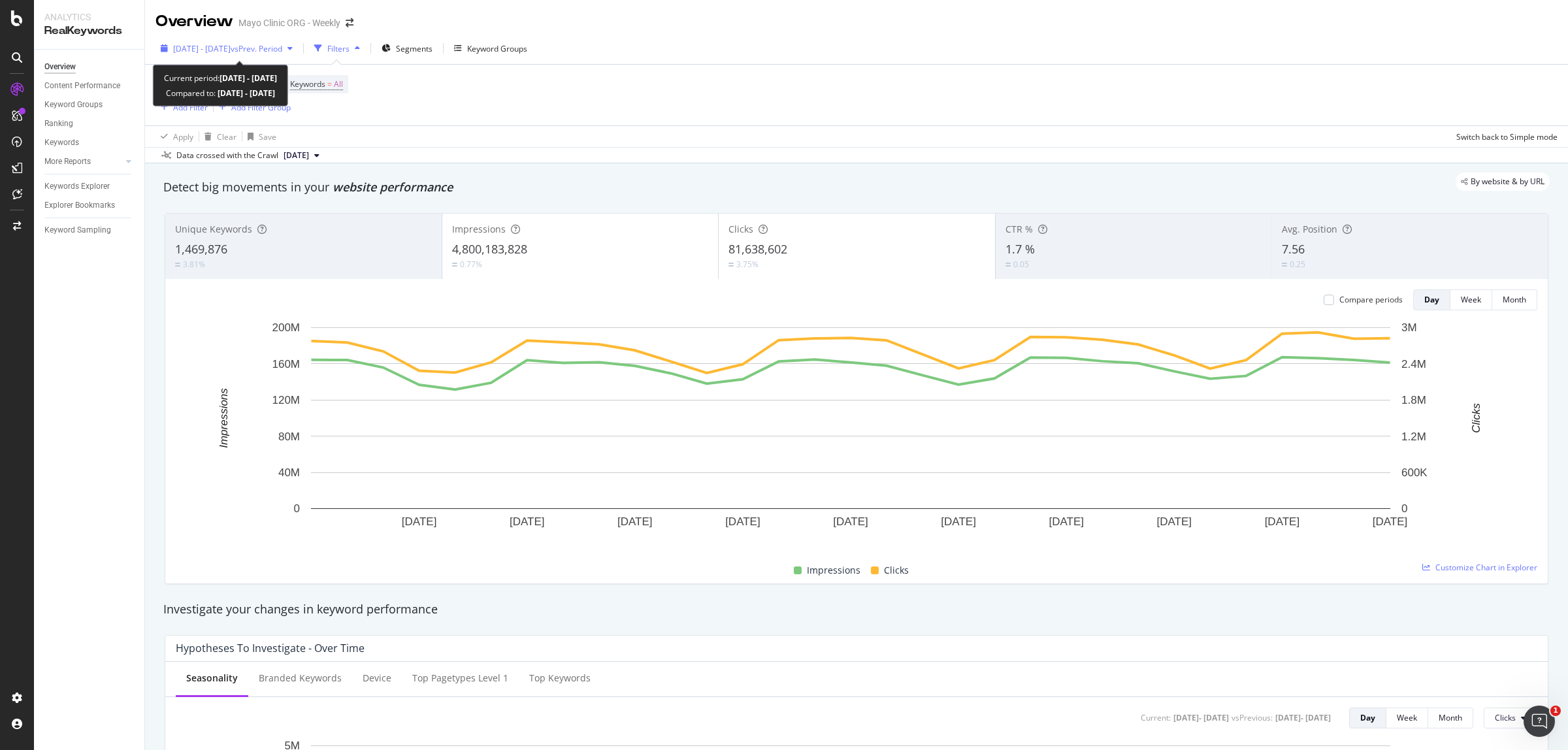
click at [268, 45] on span "vs Prev. Period" at bounding box center [257, 48] width 52 height 11
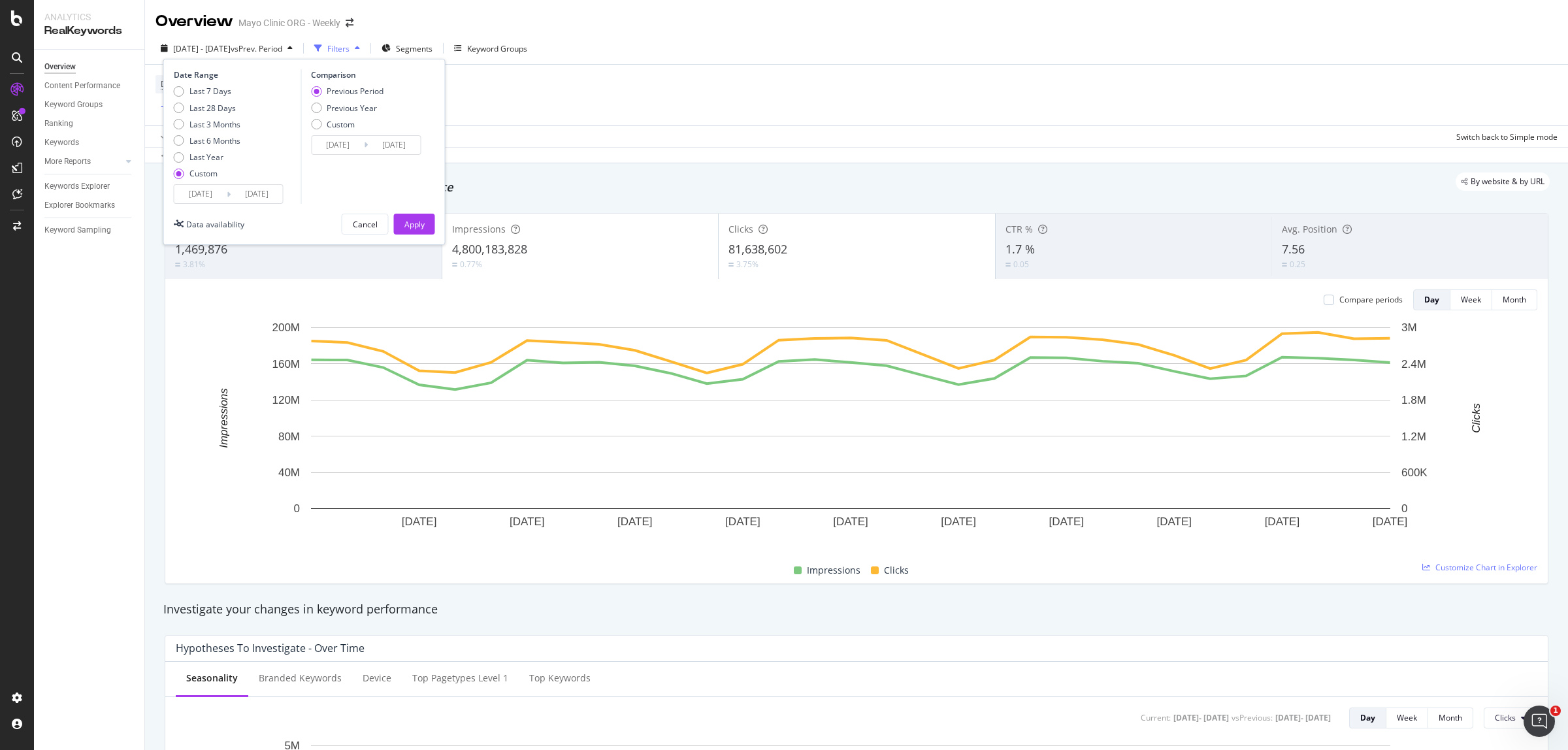
click at [192, 190] on input "[DATE]" at bounding box center [201, 194] width 52 height 19
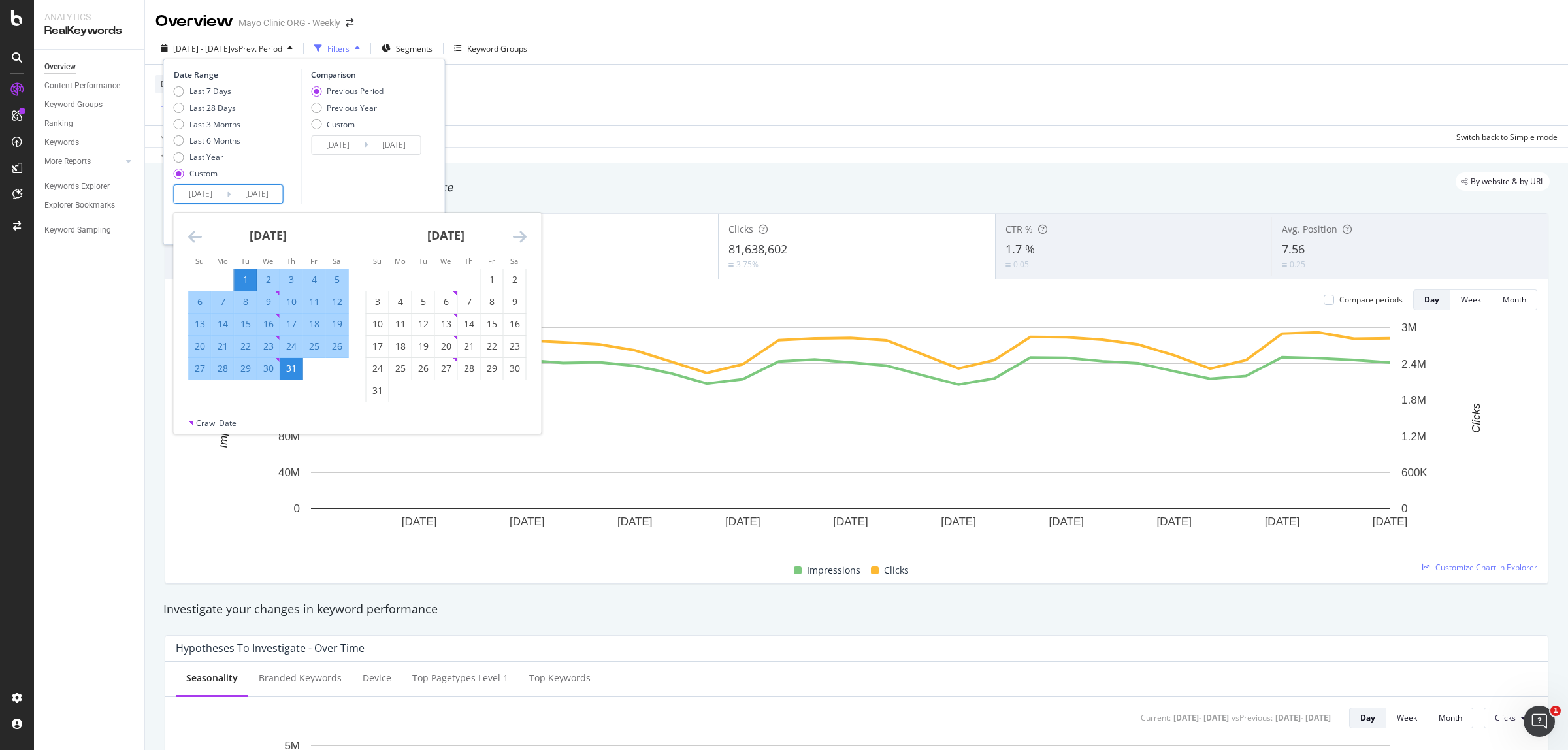
click at [204, 243] on div "[DATE]" at bounding box center [268, 241] width 161 height 56
click at [201, 242] on div "[DATE]" at bounding box center [268, 241] width 161 height 56
click at [201, 239] on icon "Move backward to switch to the previous month." at bounding box center [194, 236] width 14 height 16
click at [200, 239] on icon "Move backward to switch to the previous month." at bounding box center [194, 236] width 14 height 16
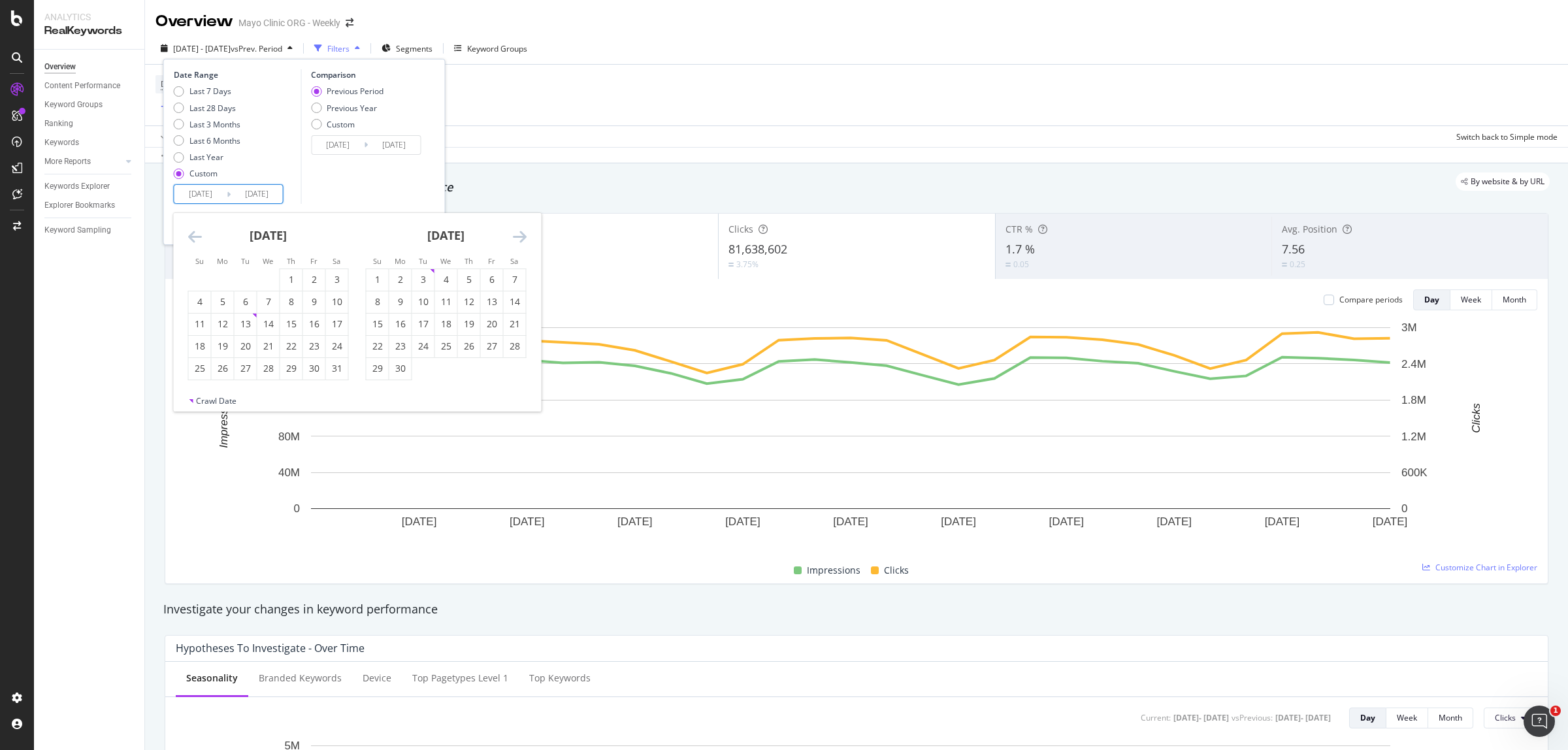
click at [200, 239] on icon "Move backward to switch to the previous month." at bounding box center [194, 236] width 14 height 16
click at [201, 239] on icon "Move backward to switch to the previous month." at bounding box center [194, 236] width 14 height 16
click at [201, 240] on icon "Move backward to switch to the previous month." at bounding box center [194, 236] width 14 height 16
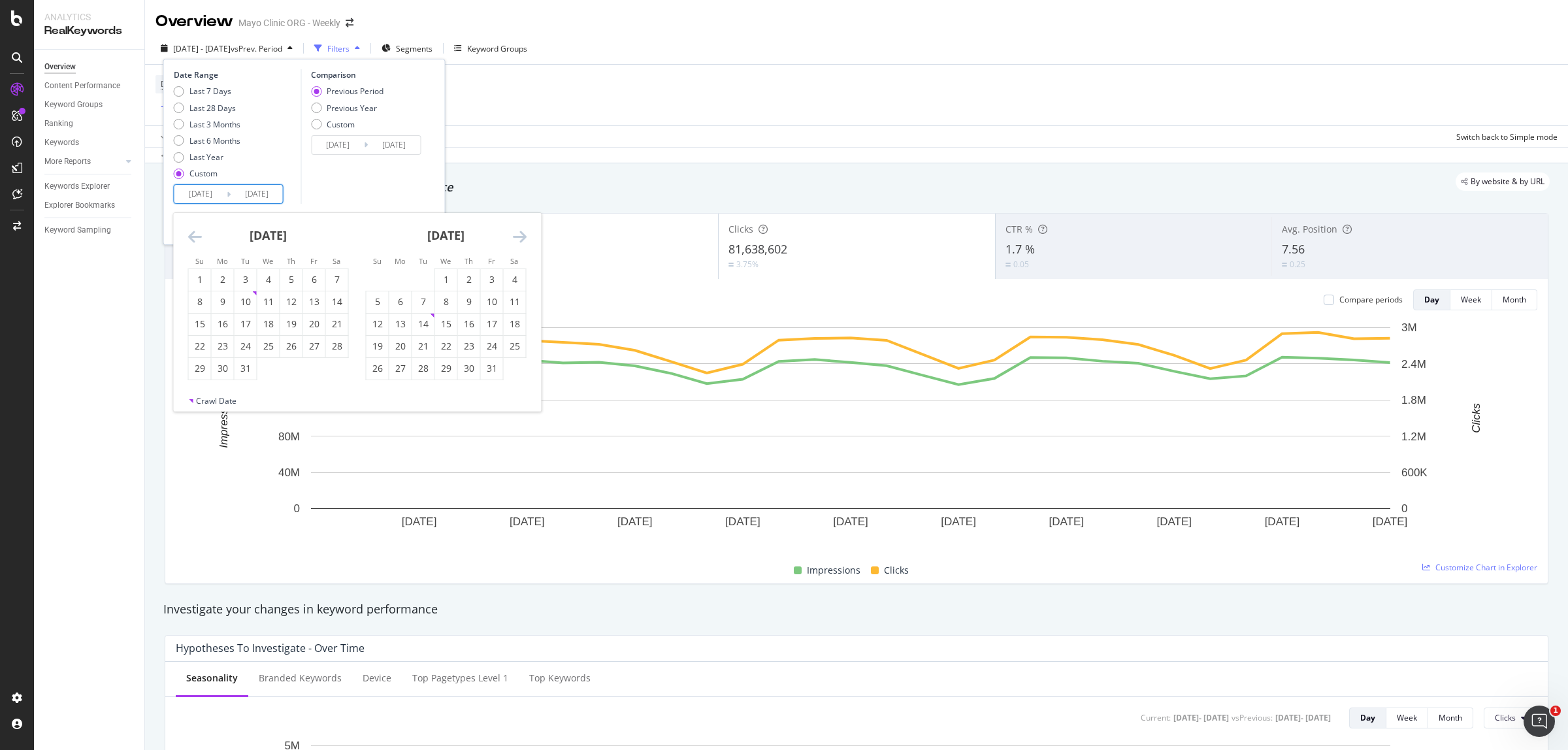
click at [201, 240] on div "[DATE] 1 2 3 4 5 6 7 8 9 10 11 12 13 14 15 16 17 18 19 20 21 22 23 24 25 26 27 …" at bounding box center [357, 304] width 367 height 182
click at [201, 241] on div "[DATE]" at bounding box center [268, 241] width 161 height 56
click at [196, 236] on icon "Move backward to switch to the previous month." at bounding box center [194, 236] width 14 height 16
click at [191, 236] on icon "Move backward to switch to the previous month." at bounding box center [194, 236] width 14 height 16
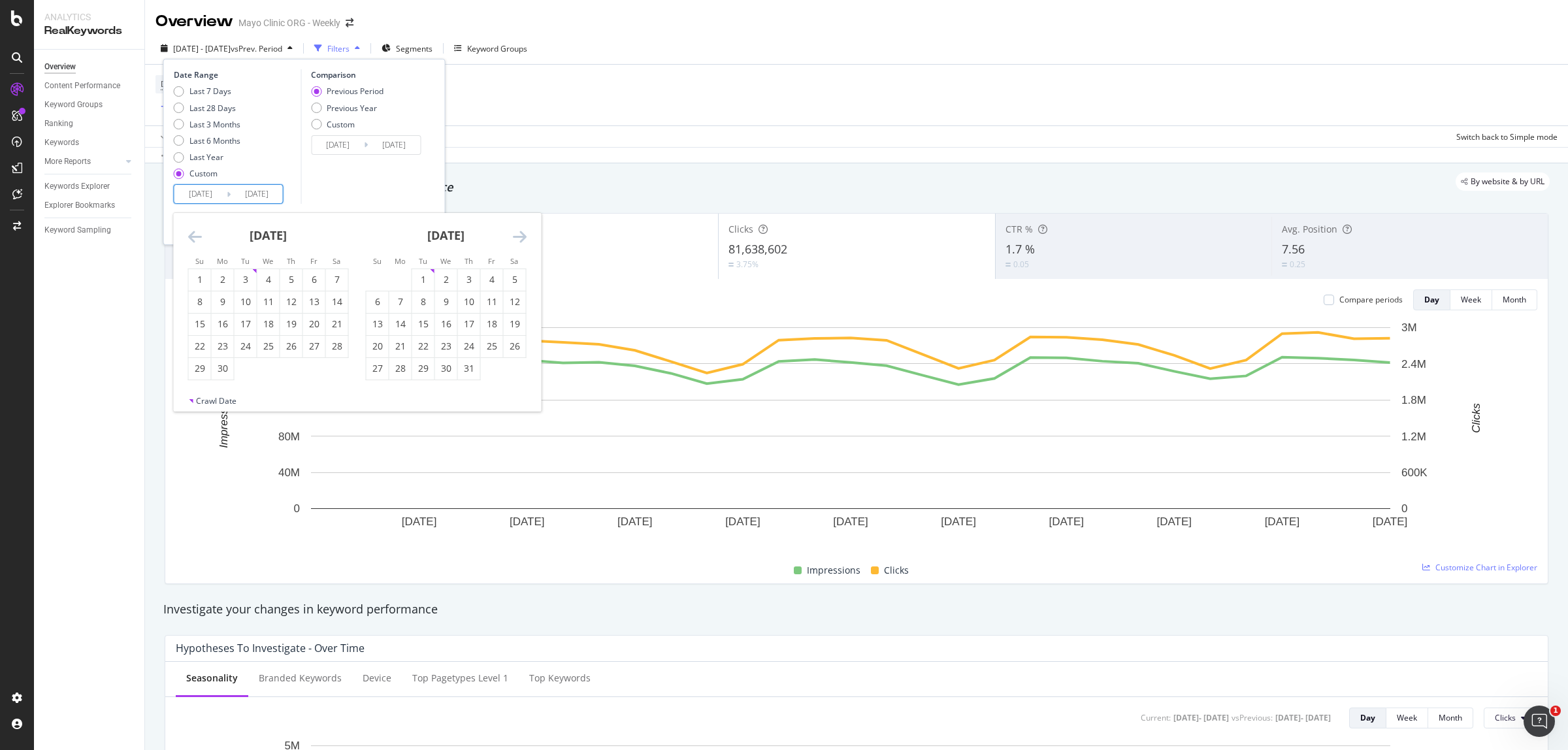
click at [192, 233] on icon "Move backward to switch to the previous month." at bounding box center [194, 236] width 14 height 16
click at [289, 276] on div "1" at bounding box center [291, 280] width 22 height 13
type input "[DATE]"
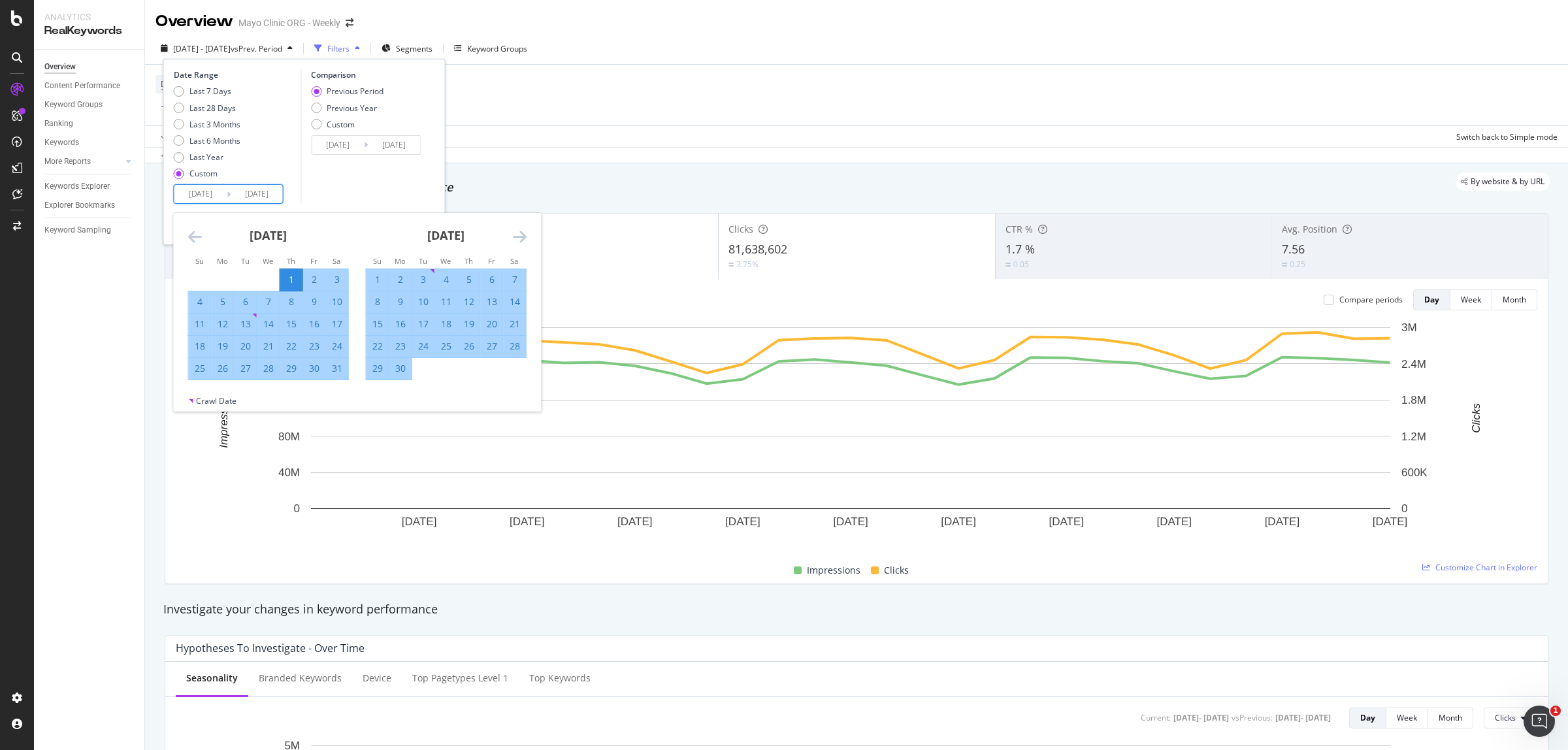
click at [339, 371] on div "31" at bounding box center [337, 368] width 22 height 13
type input "[DATE]"
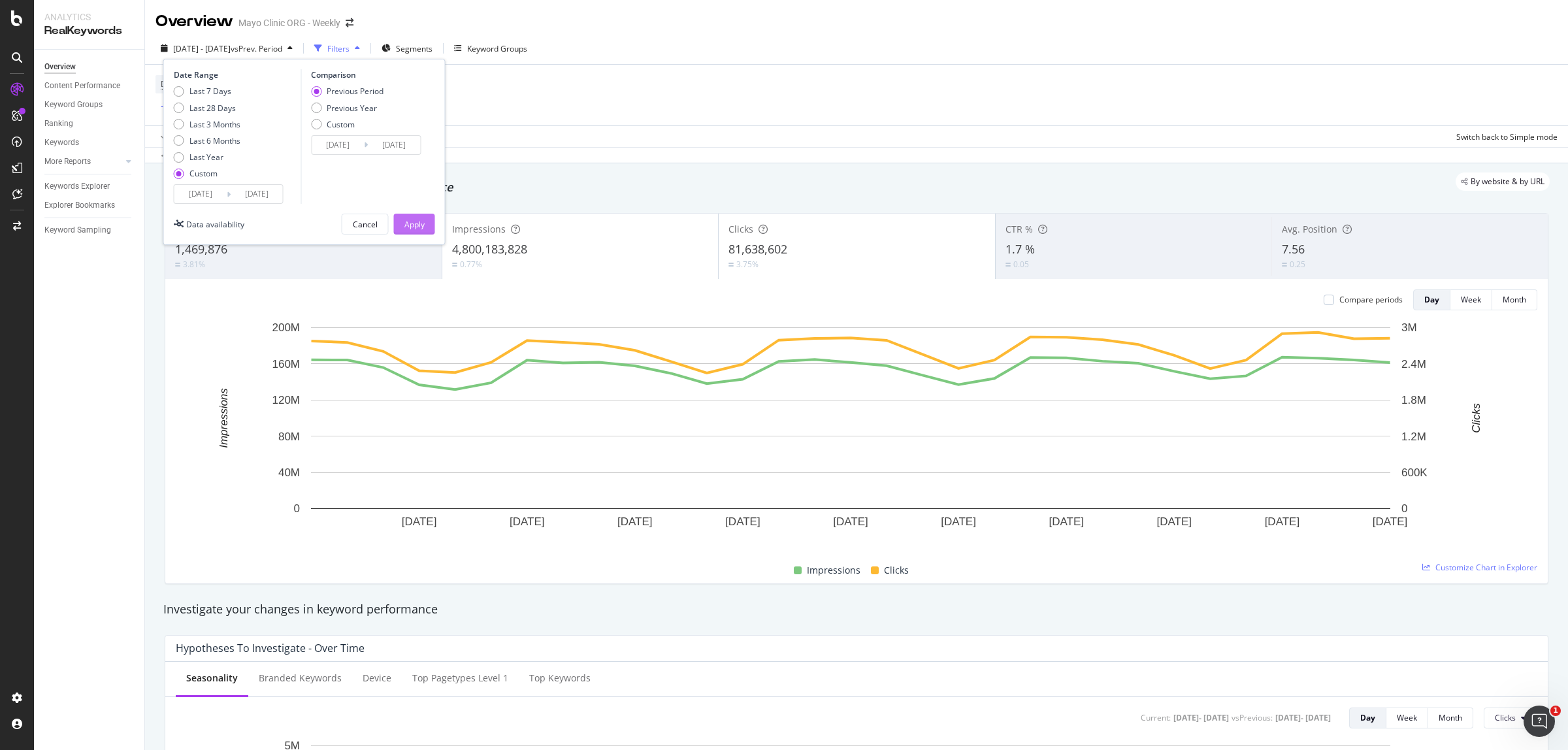
click at [428, 223] on button "Apply" at bounding box center [415, 224] width 41 height 20
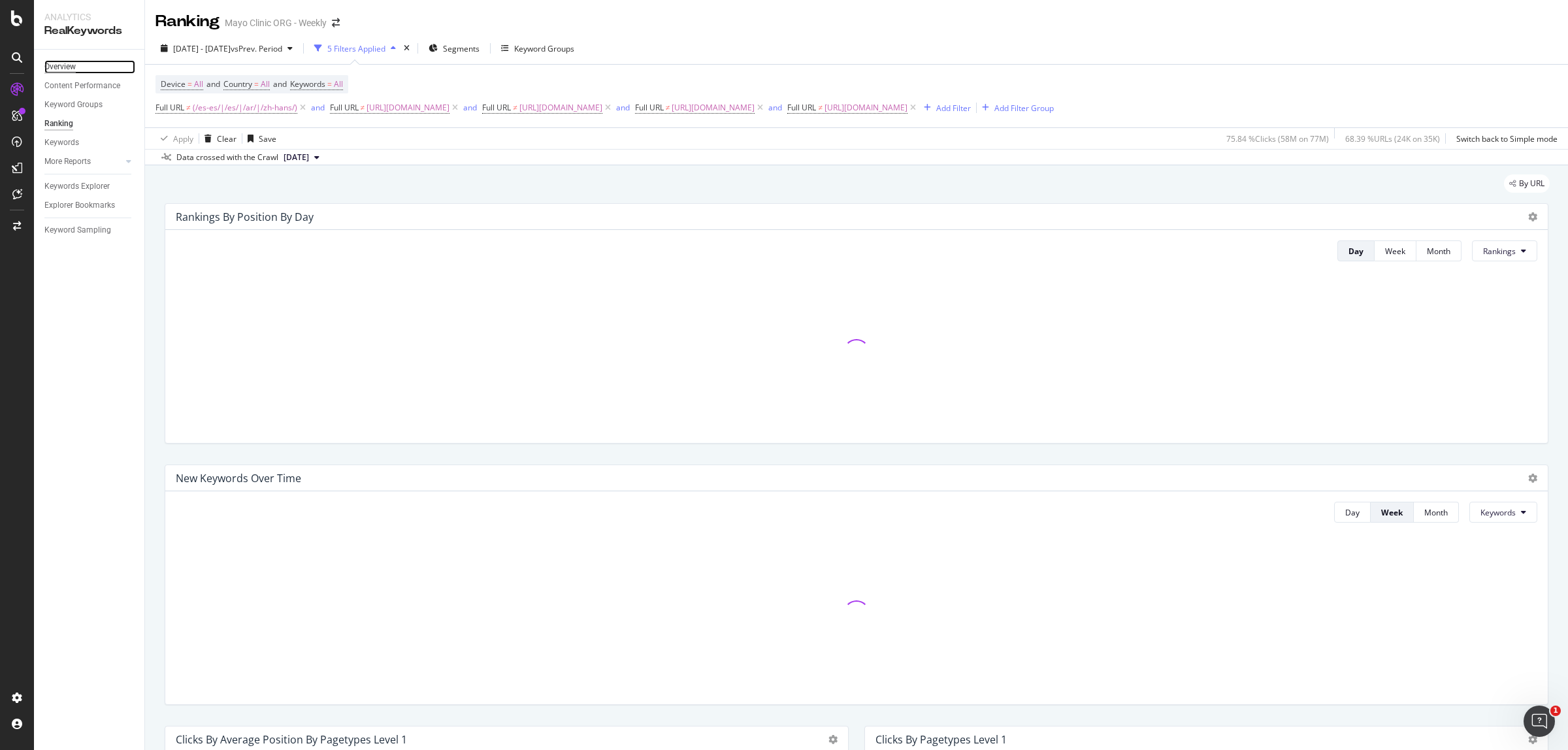
click at [70, 60] on div "Overview" at bounding box center [60, 67] width 32 height 14
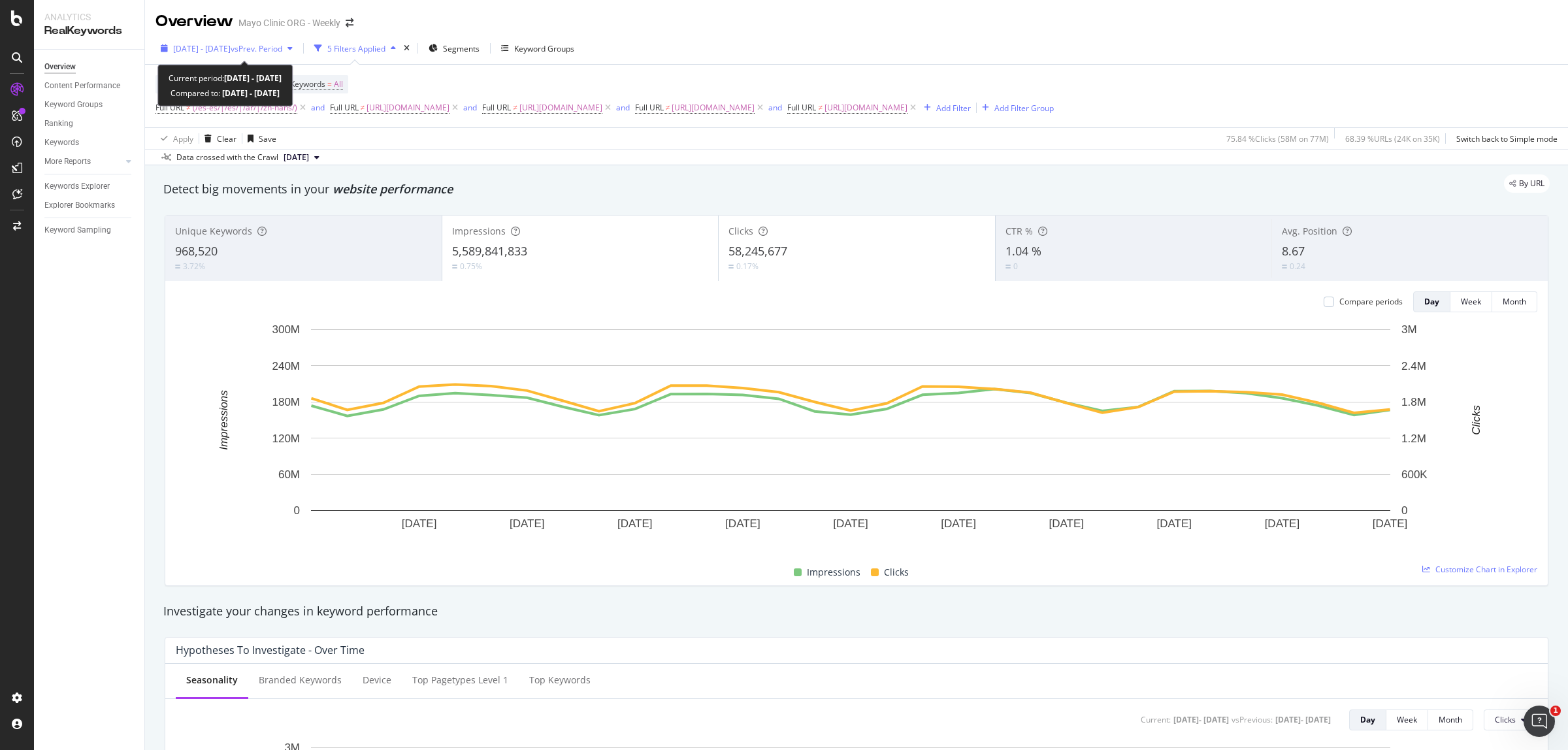
click at [228, 46] on span "[DATE] - [DATE]" at bounding box center [202, 48] width 58 height 11
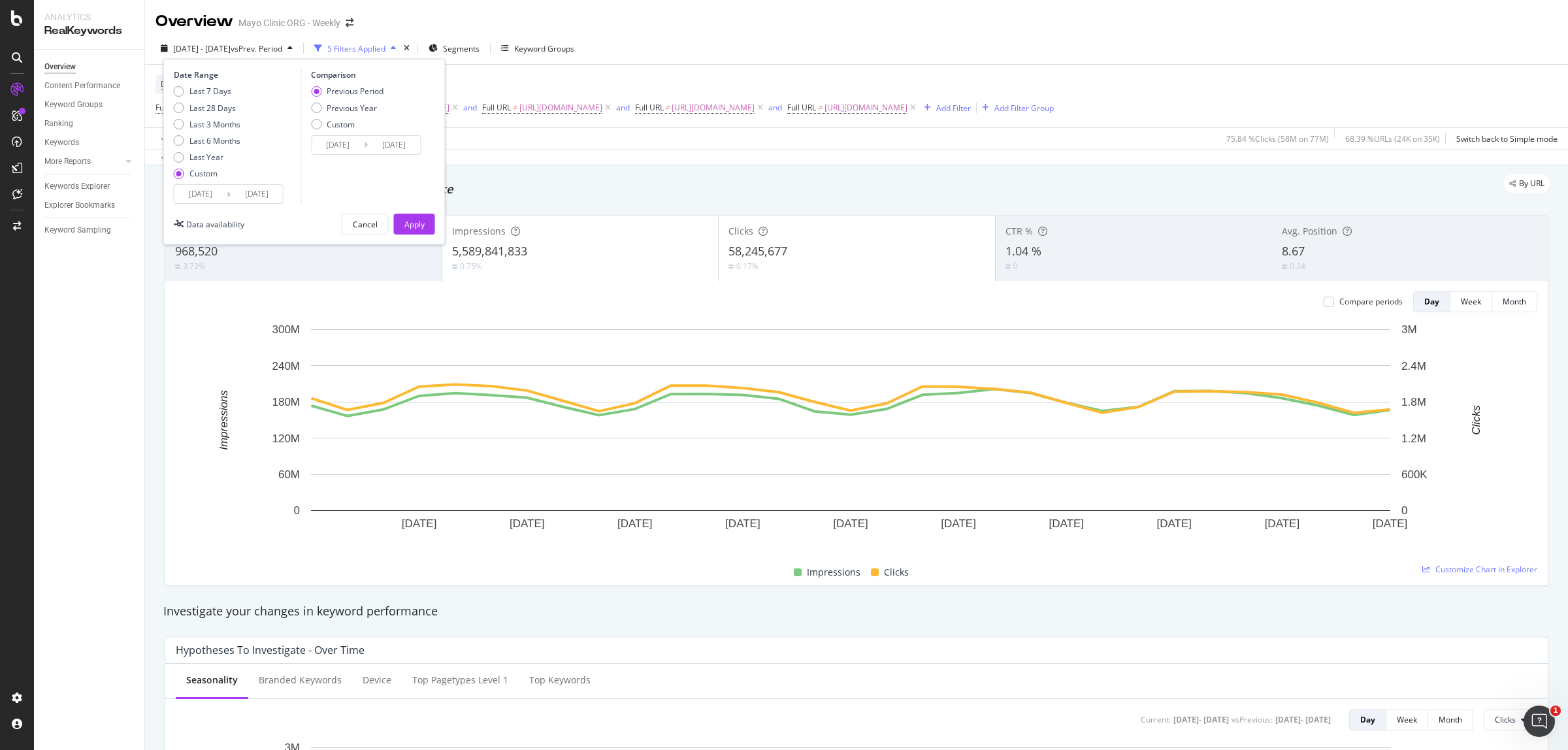
click at [188, 183] on div "Last 7 Days Last 28 Days Last 3 Months Last 6 Months Last Year Custom" at bounding box center [207, 135] width 67 height 99
click at [186, 193] on input "[DATE]" at bounding box center [201, 194] width 52 height 19
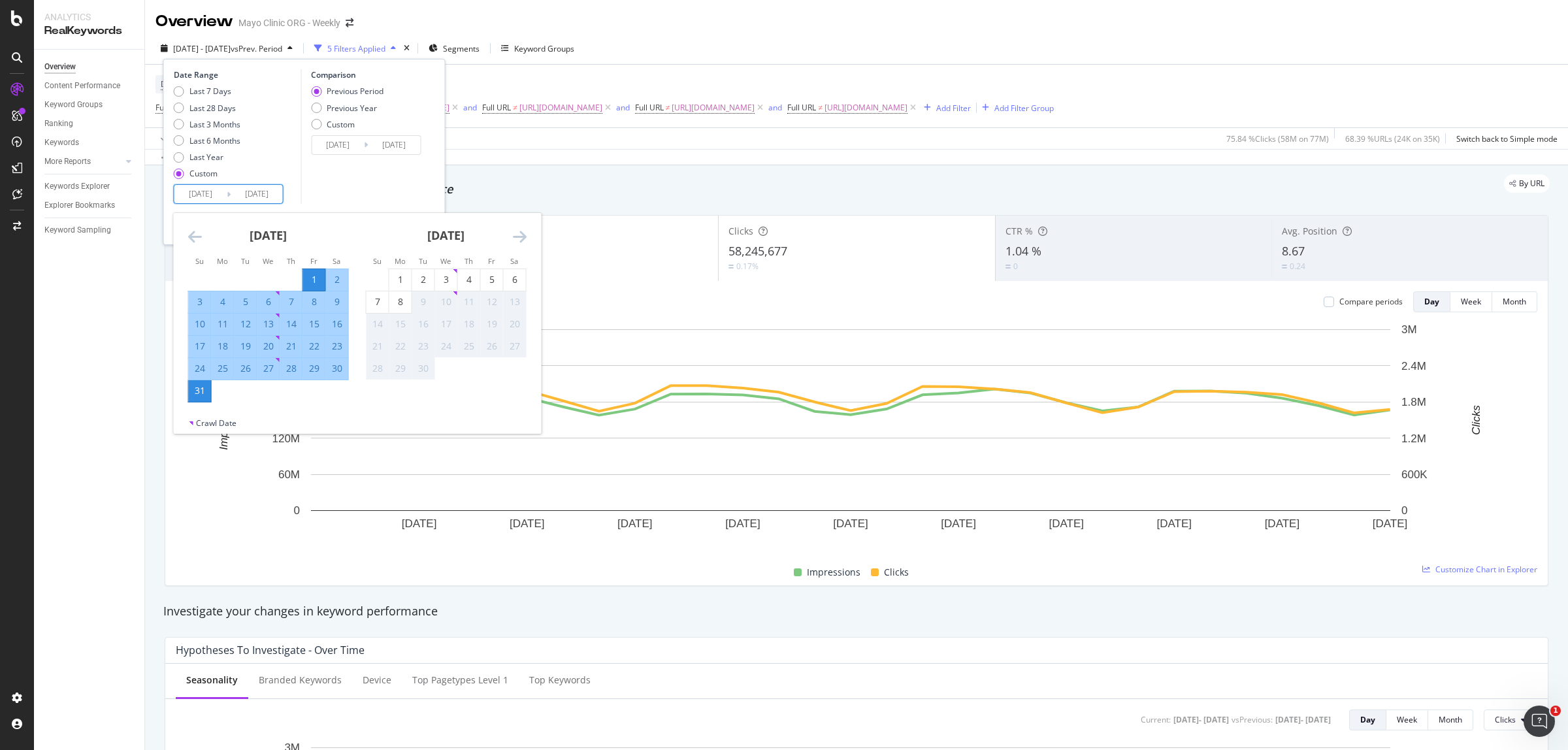
click at [192, 241] on icon "Move backward to switch to the previous month." at bounding box center [194, 236] width 14 height 16
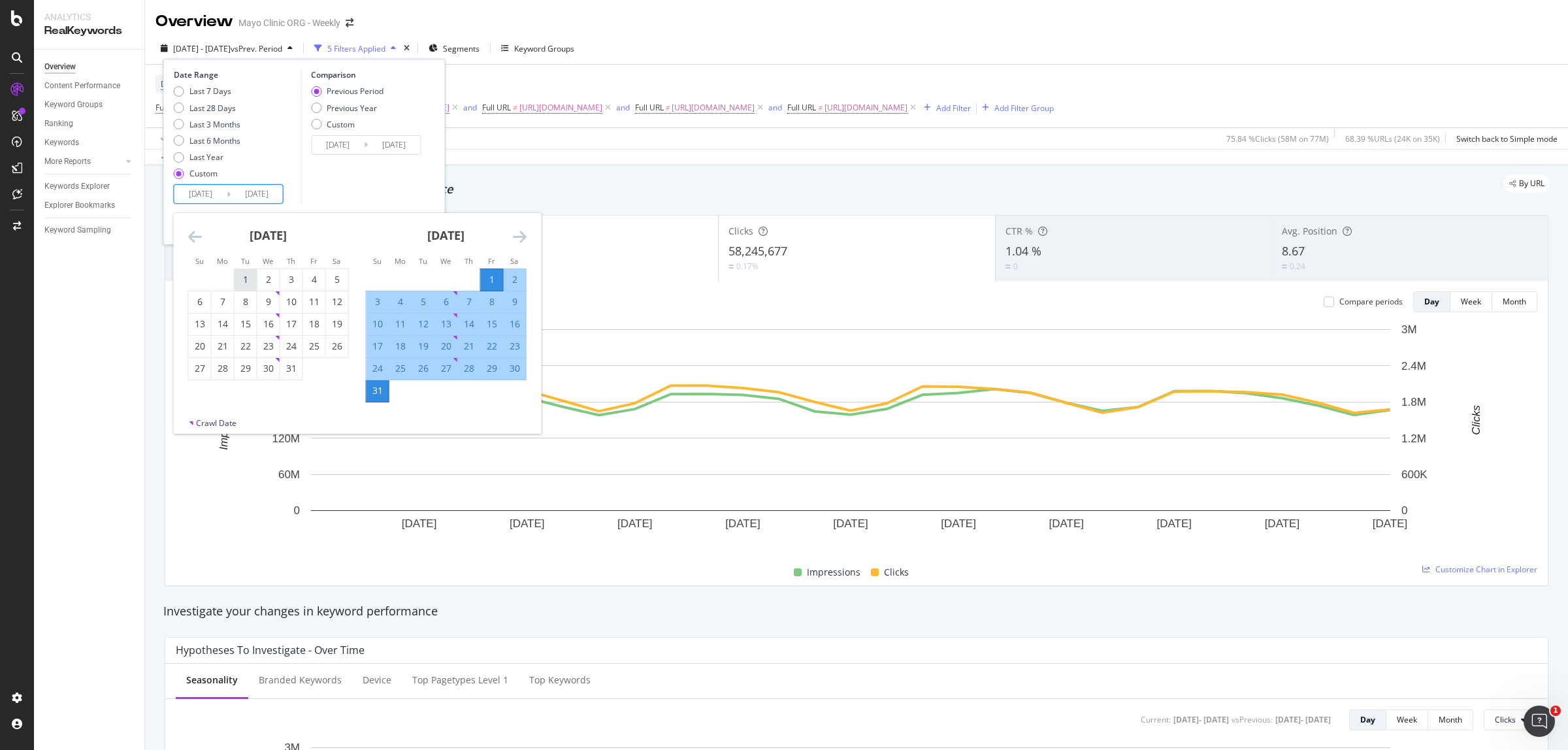
click at [243, 278] on div "1" at bounding box center [245, 280] width 22 height 13
type input "[DATE]"
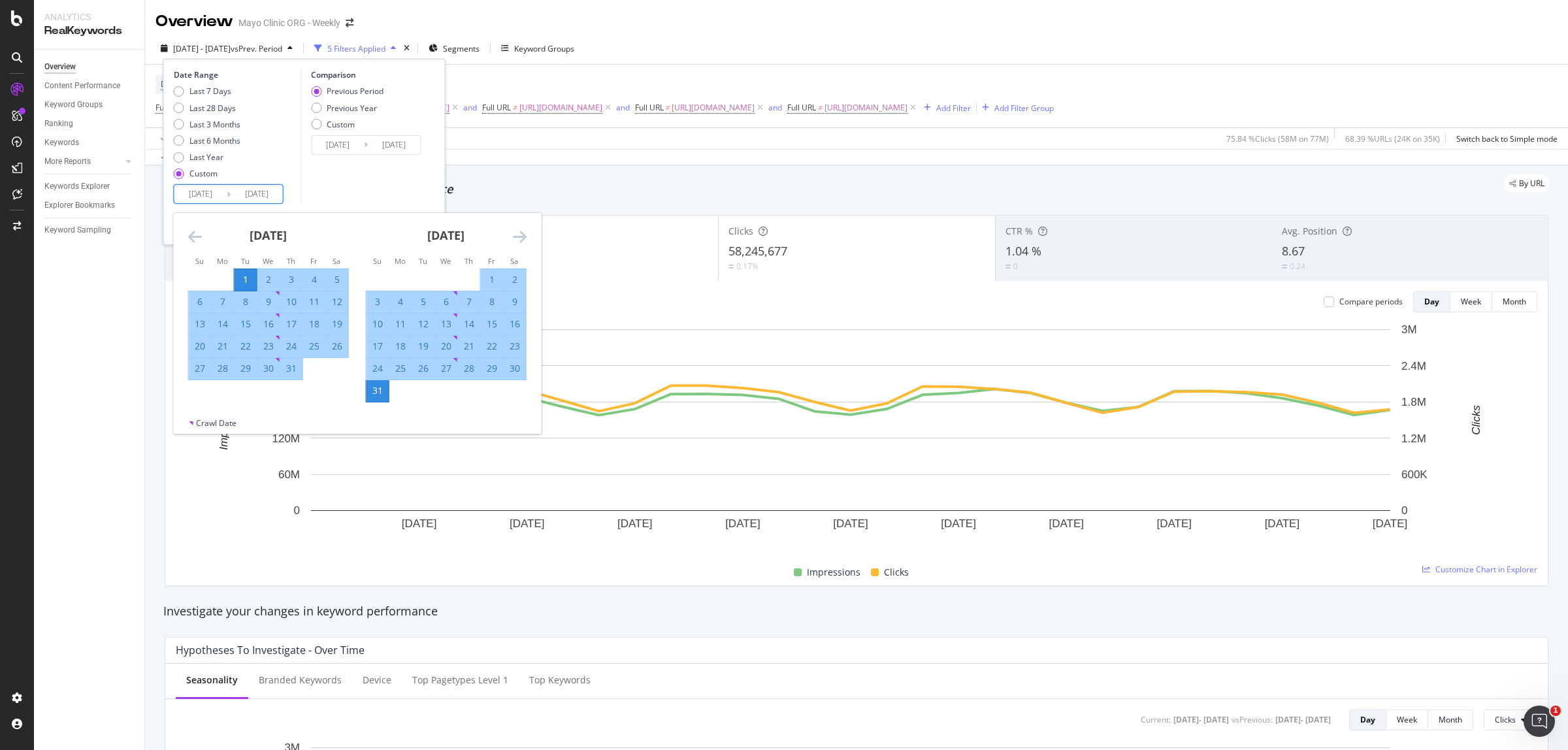
click at [289, 368] on div "31" at bounding box center [291, 368] width 22 height 13
type input "[DATE]"
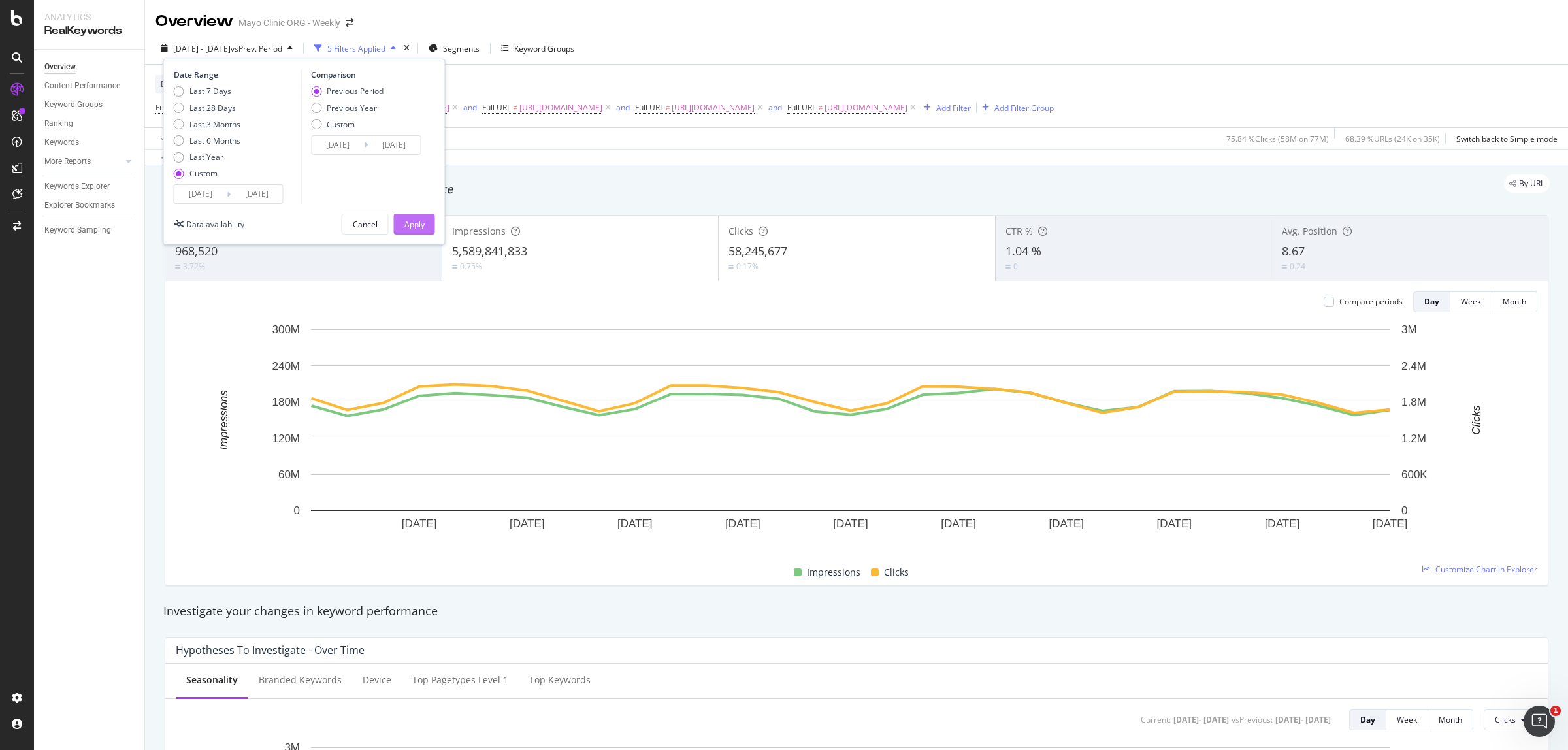
click at [415, 217] on div "Apply" at bounding box center [415, 224] width 20 height 20
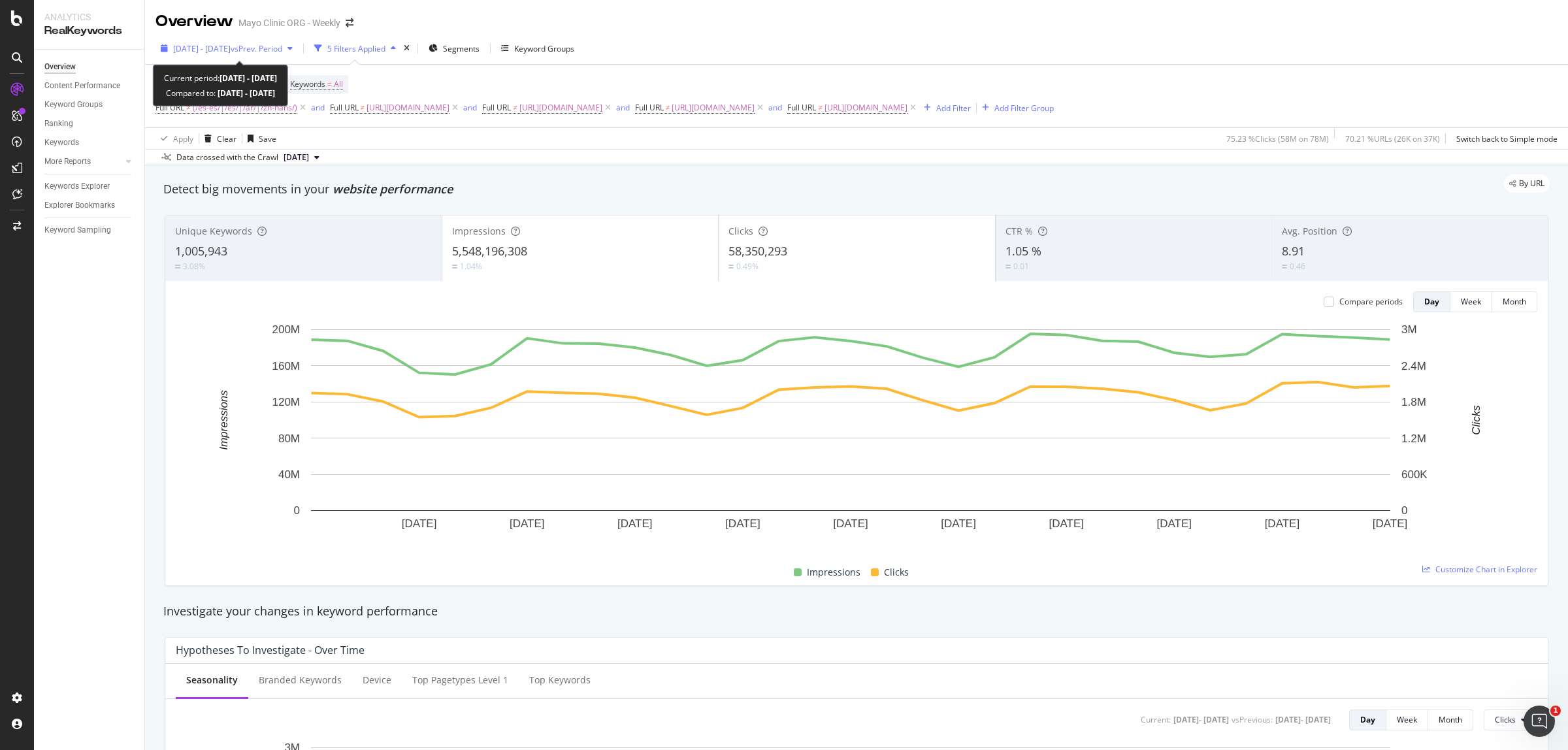
click at [283, 46] on span "vs Prev. Period" at bounding box center [257, 48] width 52 height 11
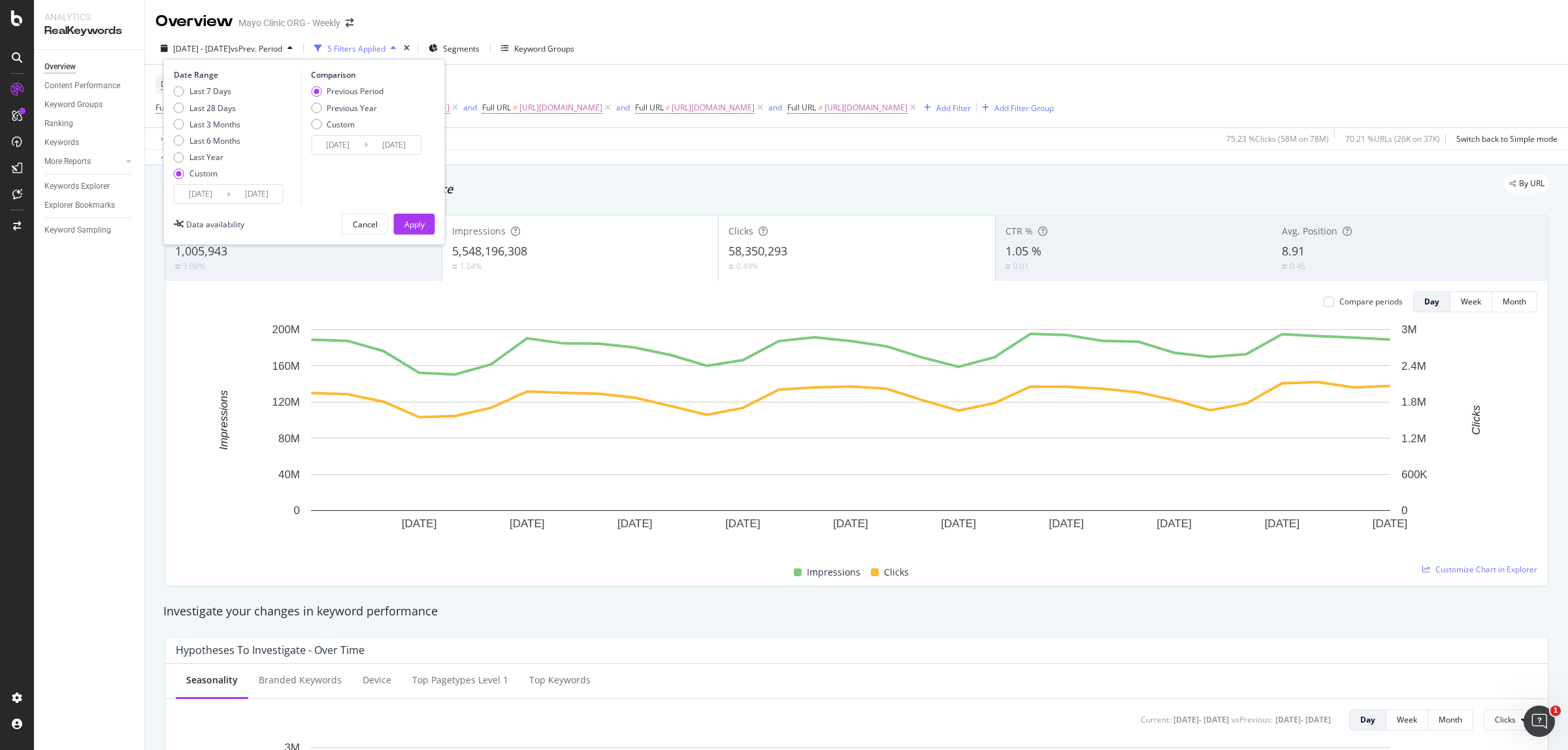
click at [197, 196] on input "[DATE]" at bounding box center [201, 194] width 52 height 19
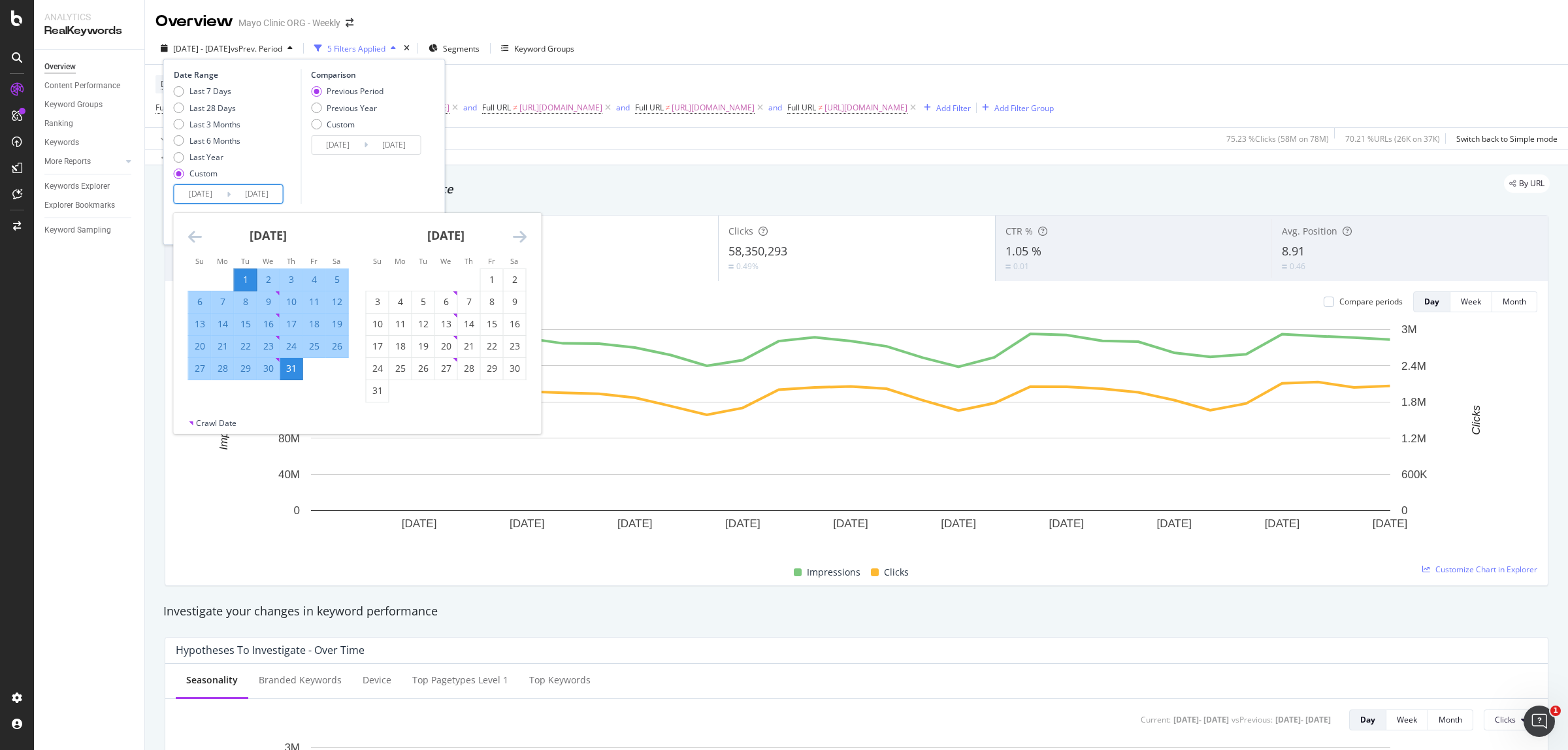
click at [194, 229] on icon "Move backward to switch to the previous month." at bounding box center [194, 236] width 14 height 16
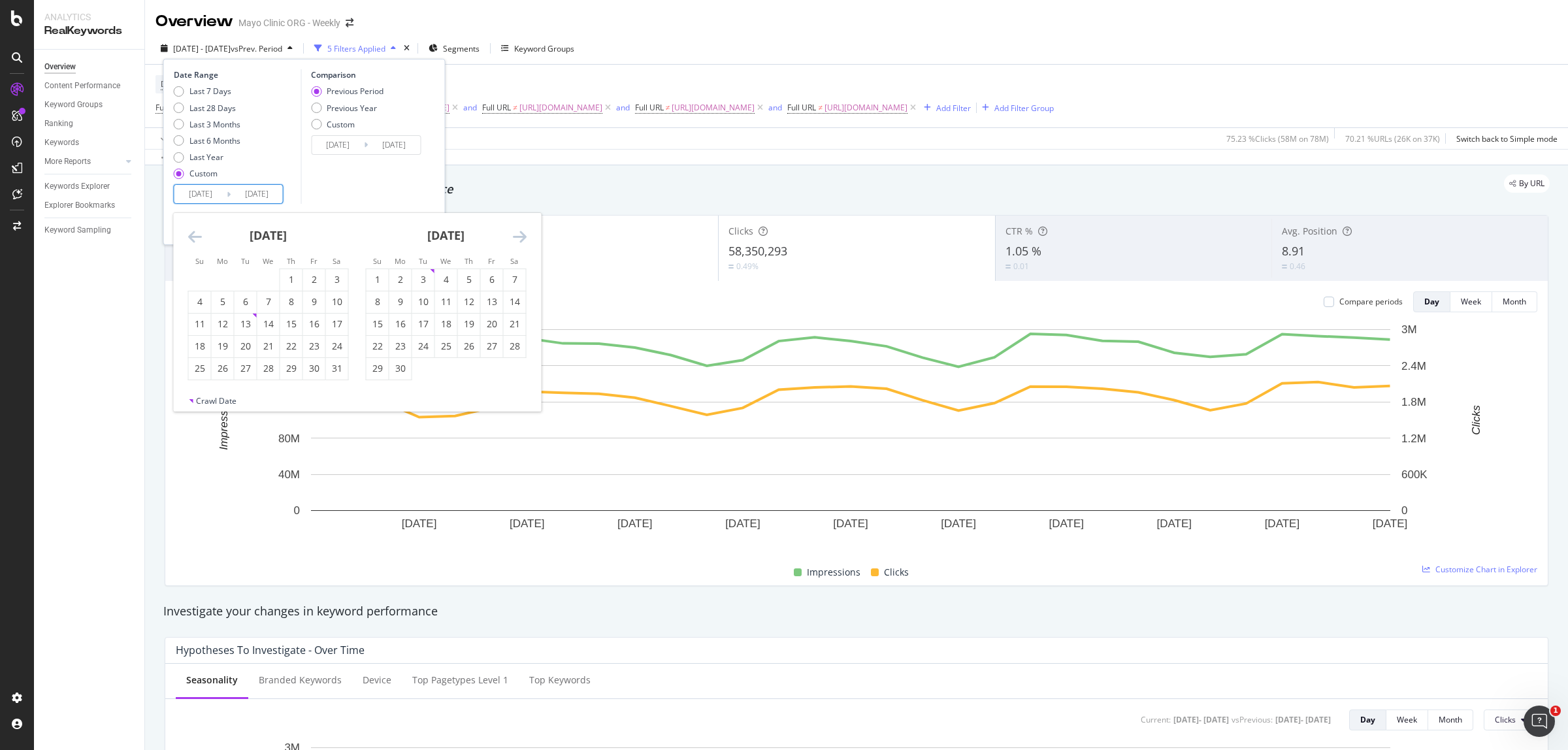
click at [194, 229] on icon "Move backward to switch to the previous month." at bounding box center [194, 236] width 14 height 16
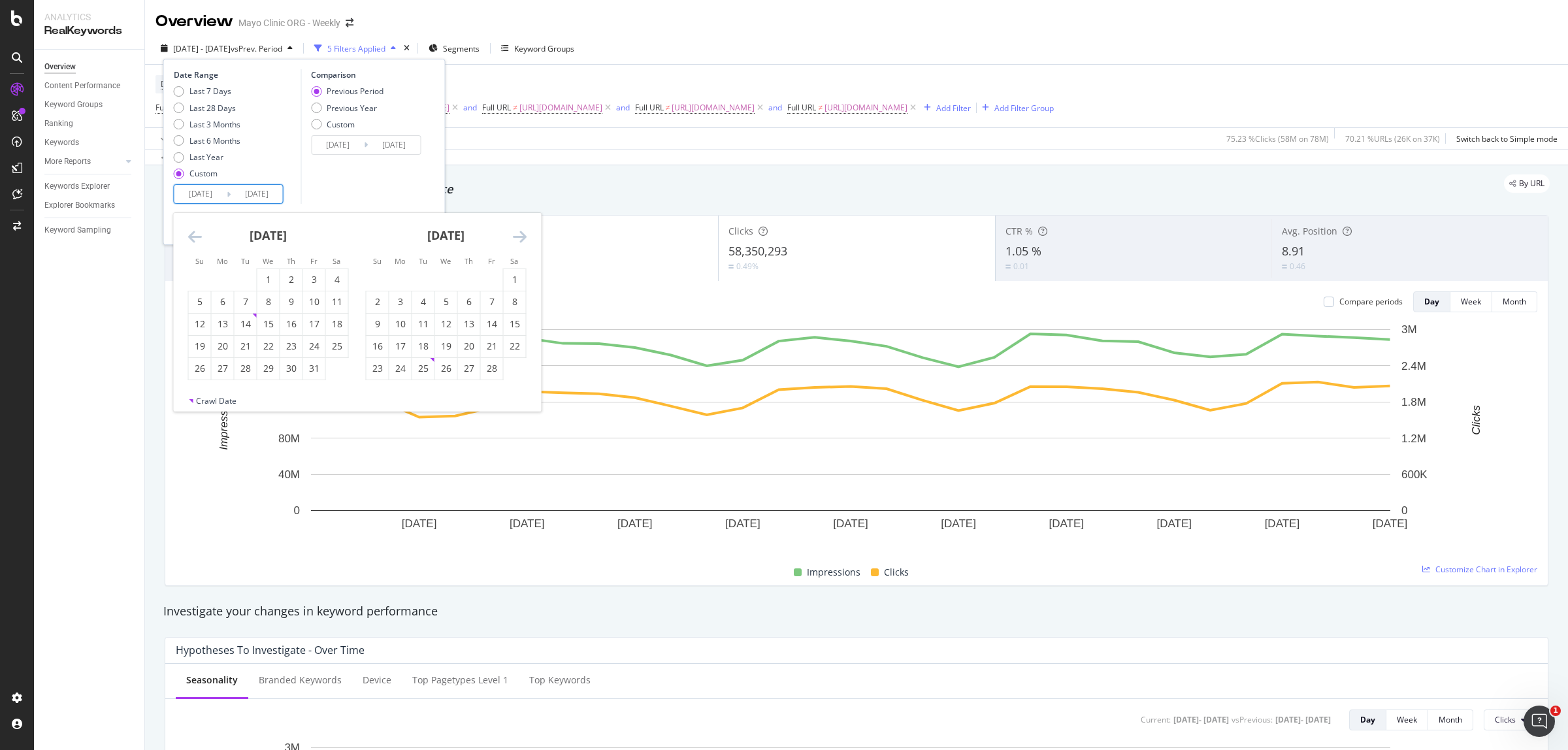
click at [194, 229] on icon "Move backward to switch to the previous month." at bounding box center [194, 236] width 14 height 16
click at [291, 278] on div "1" at bounding box center [291, 280] width 22 height 13
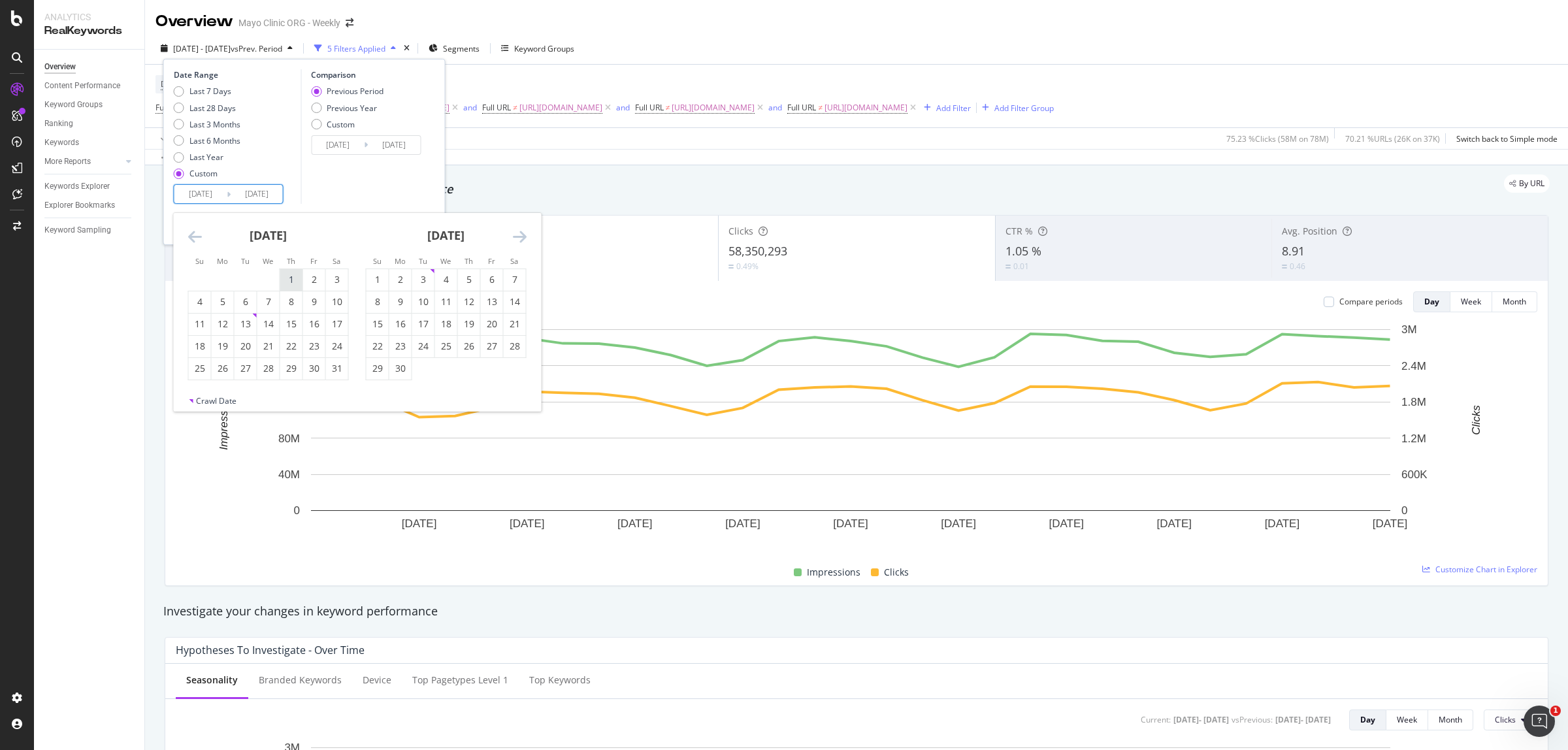
type input "[DATE]"
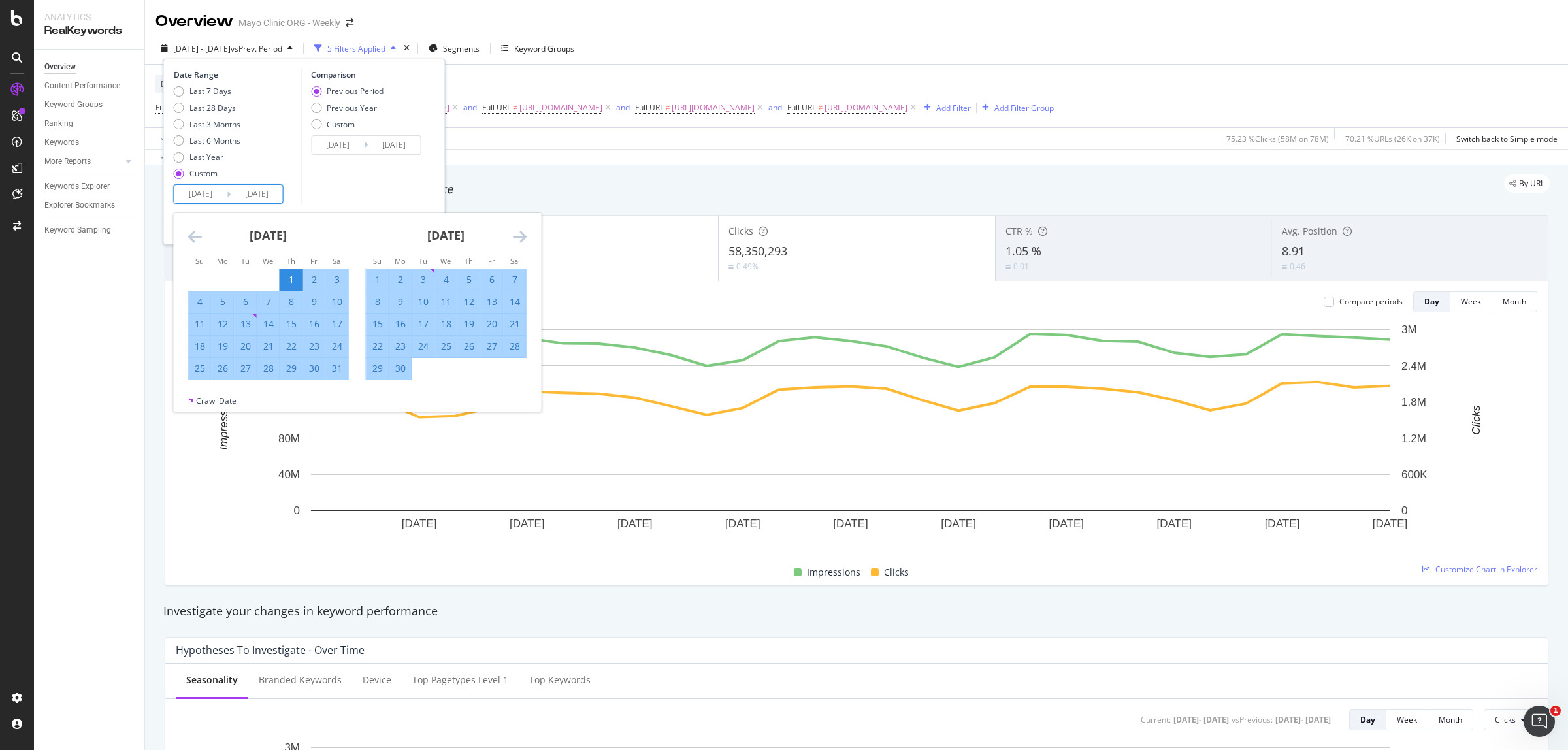
click at [341, 366] on div "31" at bounding box center [337, 368] width 22 height 13
type input "[DATE]"
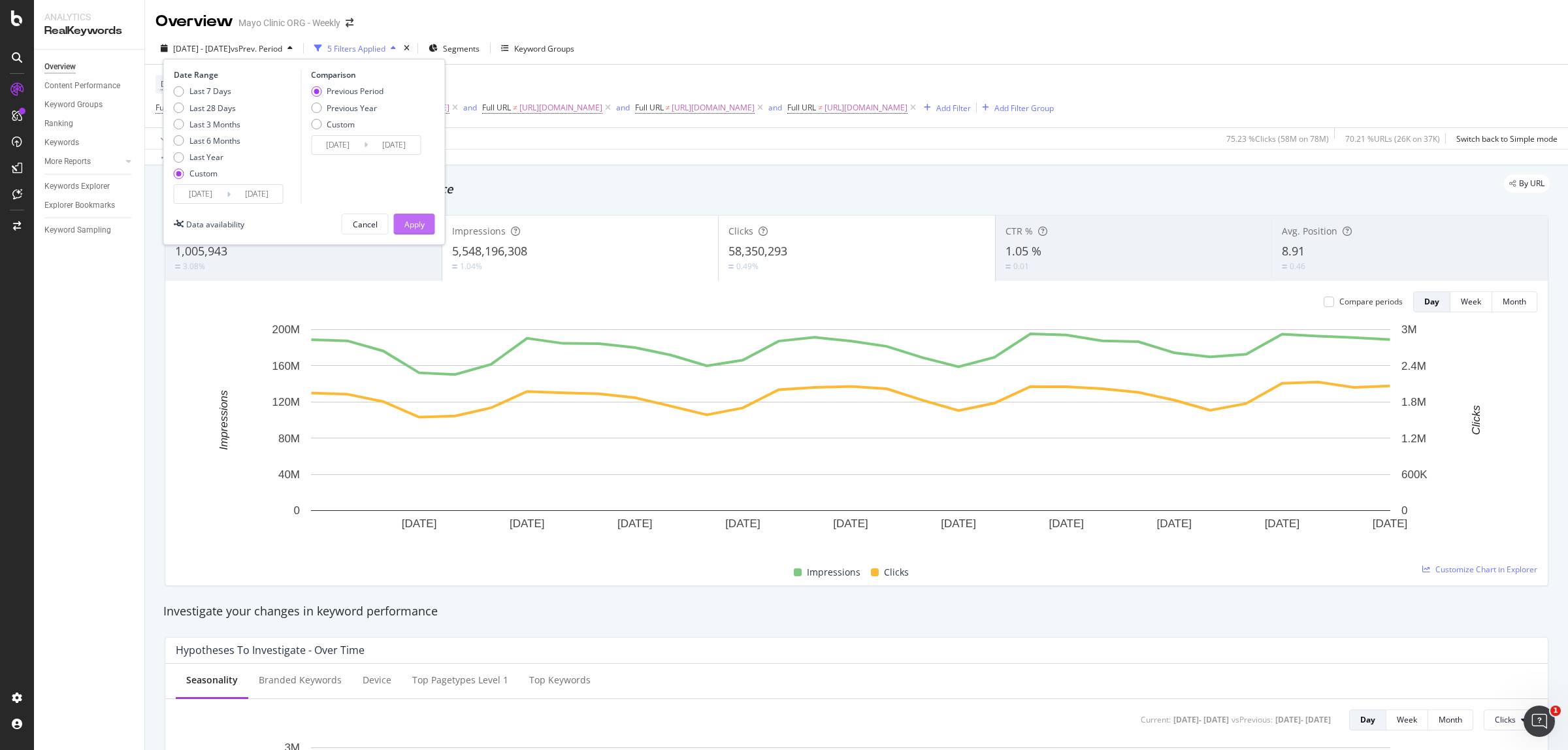
click at [400, 217] on button "Apply" at bounding box center [415, 224] width 41 height 20
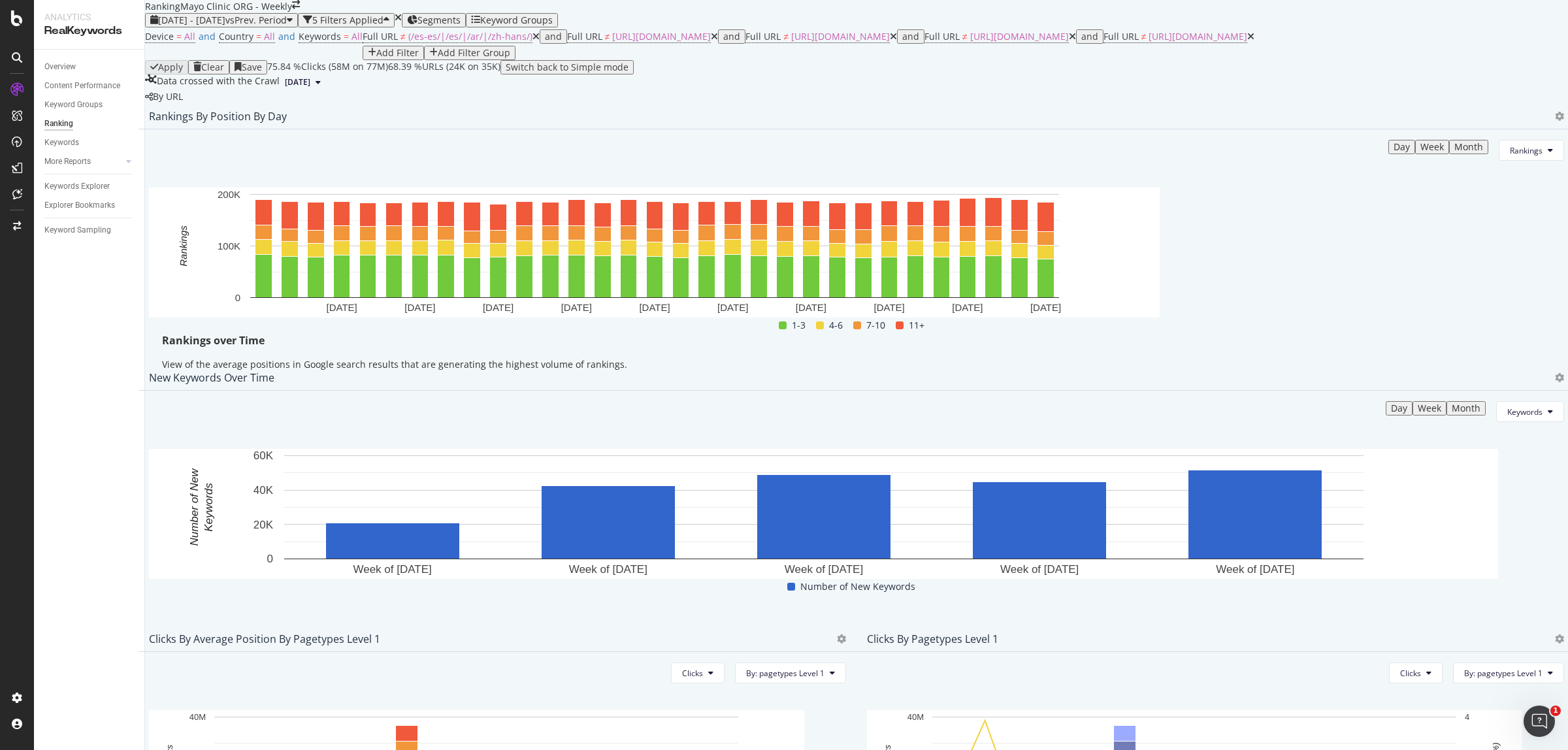
click at [1507, 129] on div "Rankings By Position By Day" at bounding box center [856, 116] width 1436 height 26
click at [1555, 121] on icon at bounding box center [1560, 116] width 9 height 9
click at [1486, 246] on div "Export as CSV" at bounding box center [1457, 254] width 114 height 19
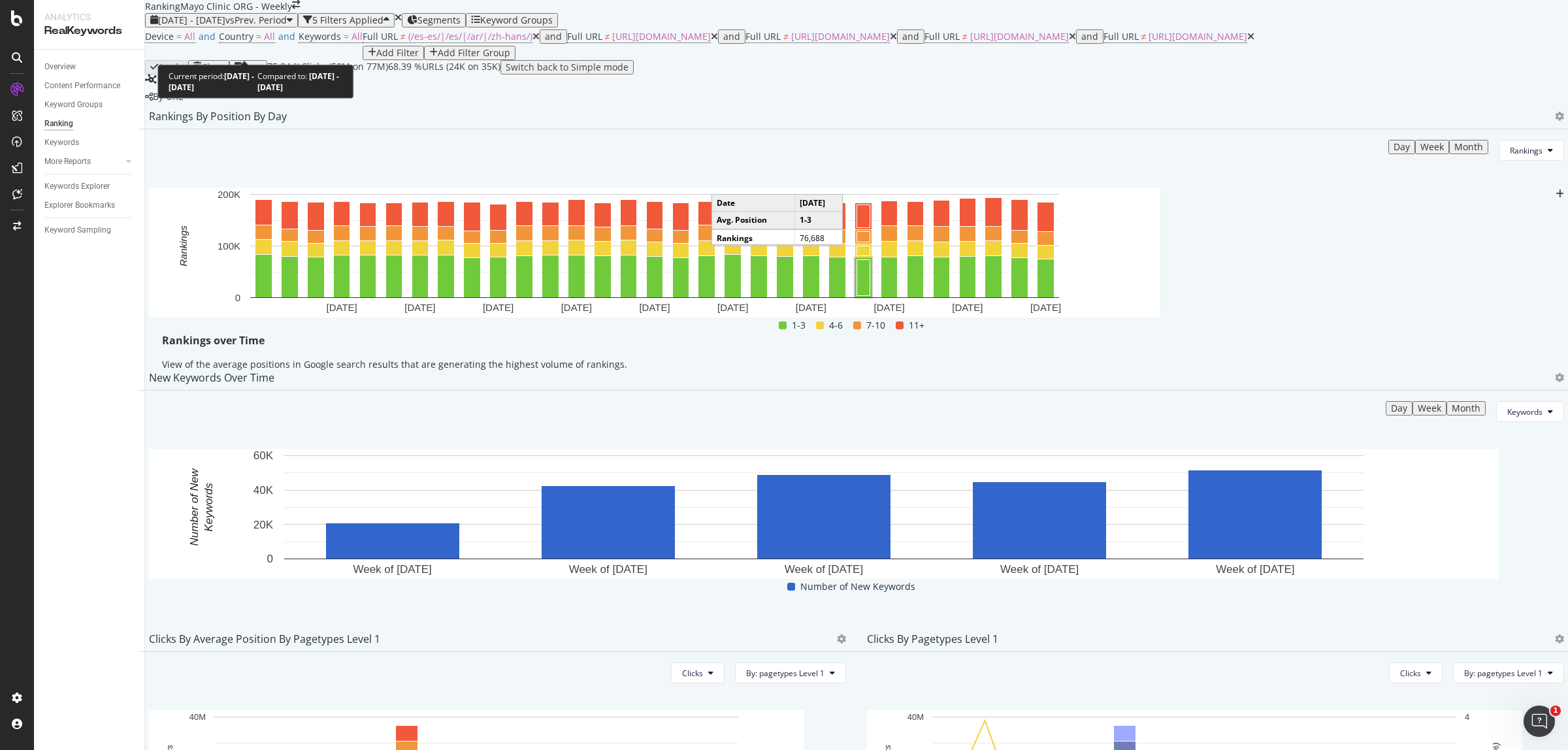
click at [207, 26] on span "[DATE] - [DATE]" at bounding box center [191, 20] width 67 height 12
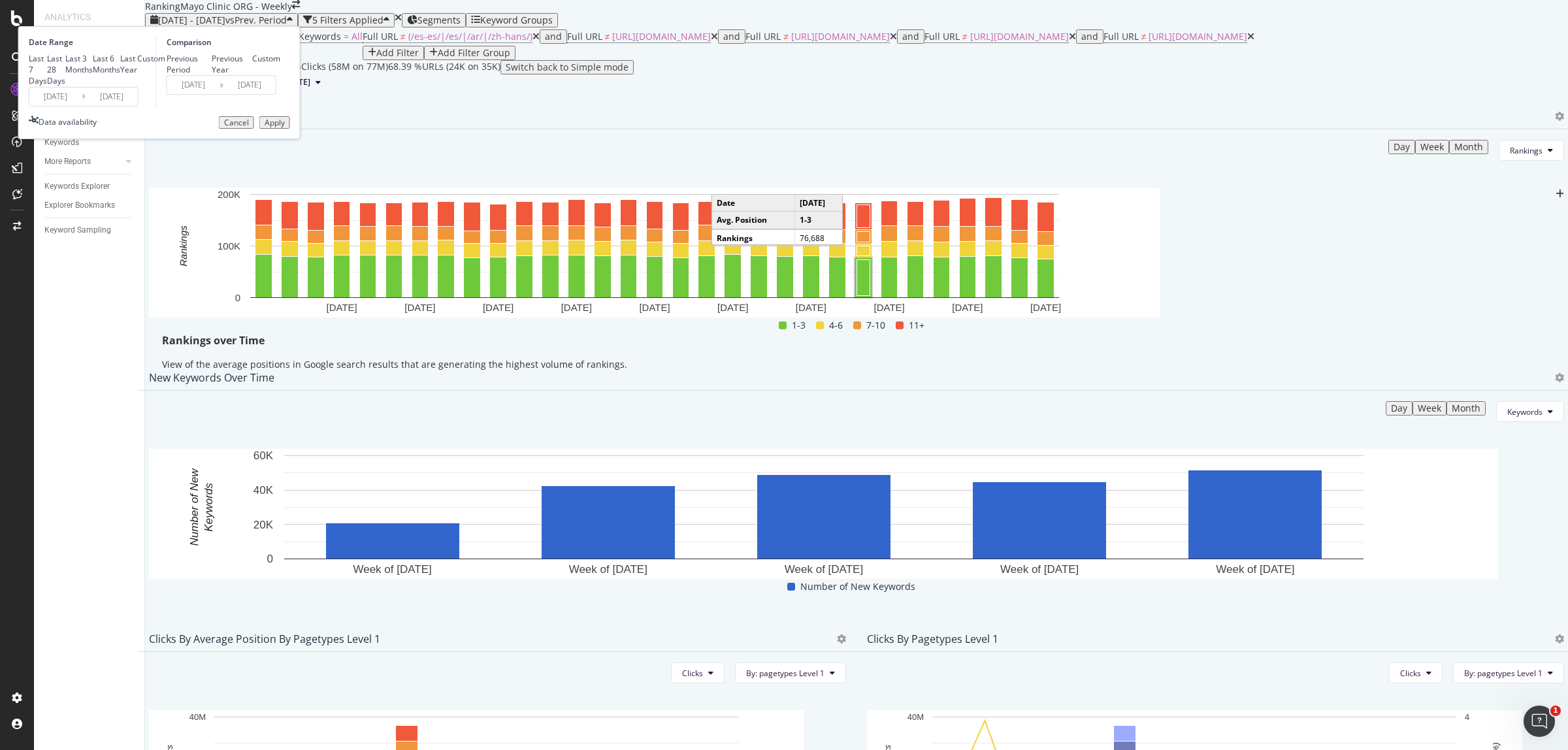
click at [138, 107] on div "[DATE] Navigate forward to interact with the calendar and select a date. Press …" at bounding box center [84, 96] width 110 height 20
click at [82, 106] on input "[DATE]" at bounding box center [56, 97] width 52 height 19
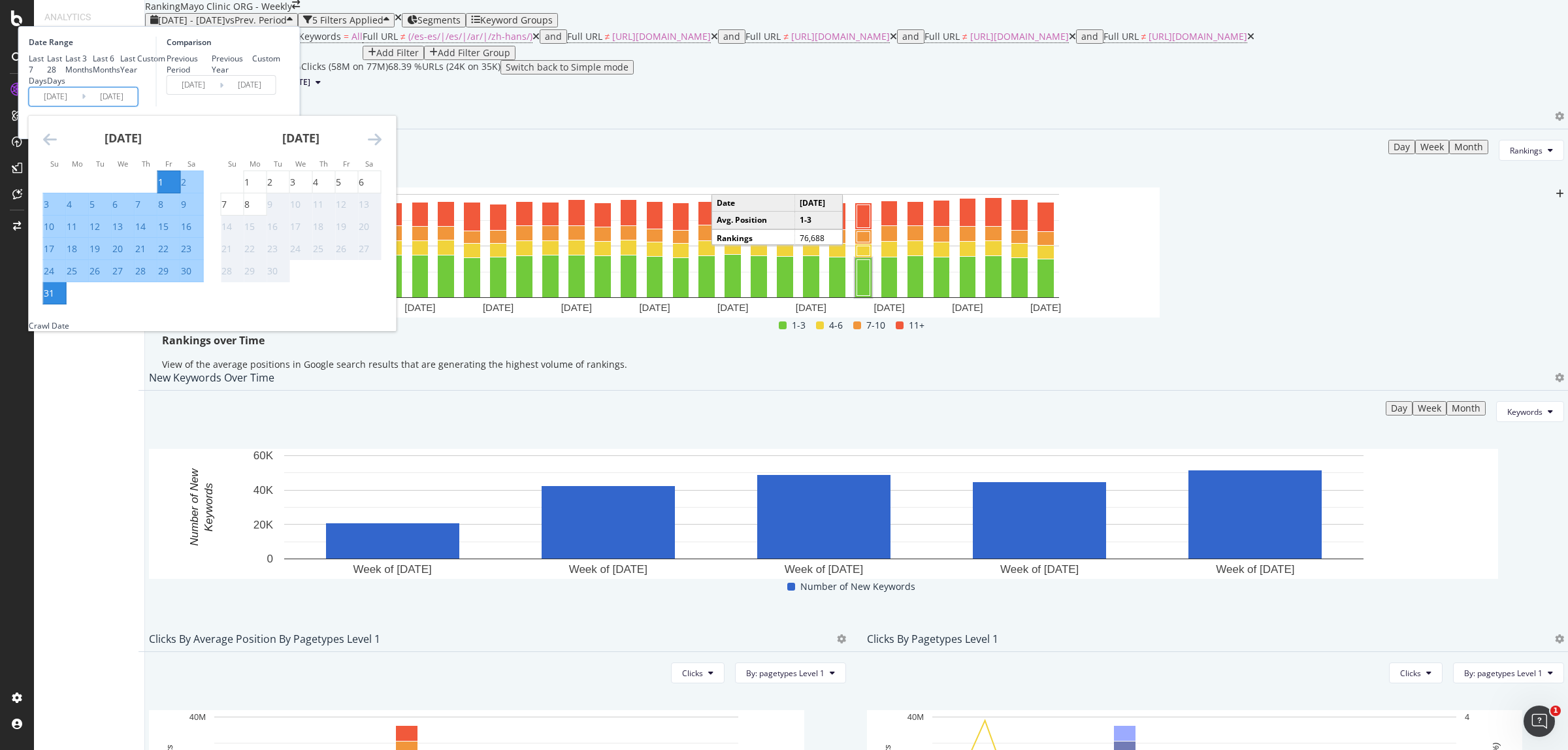
click at [57, 147] on icon "Move backward to switch to the previous month." at bounding box center [49, 138] width 14 height 16
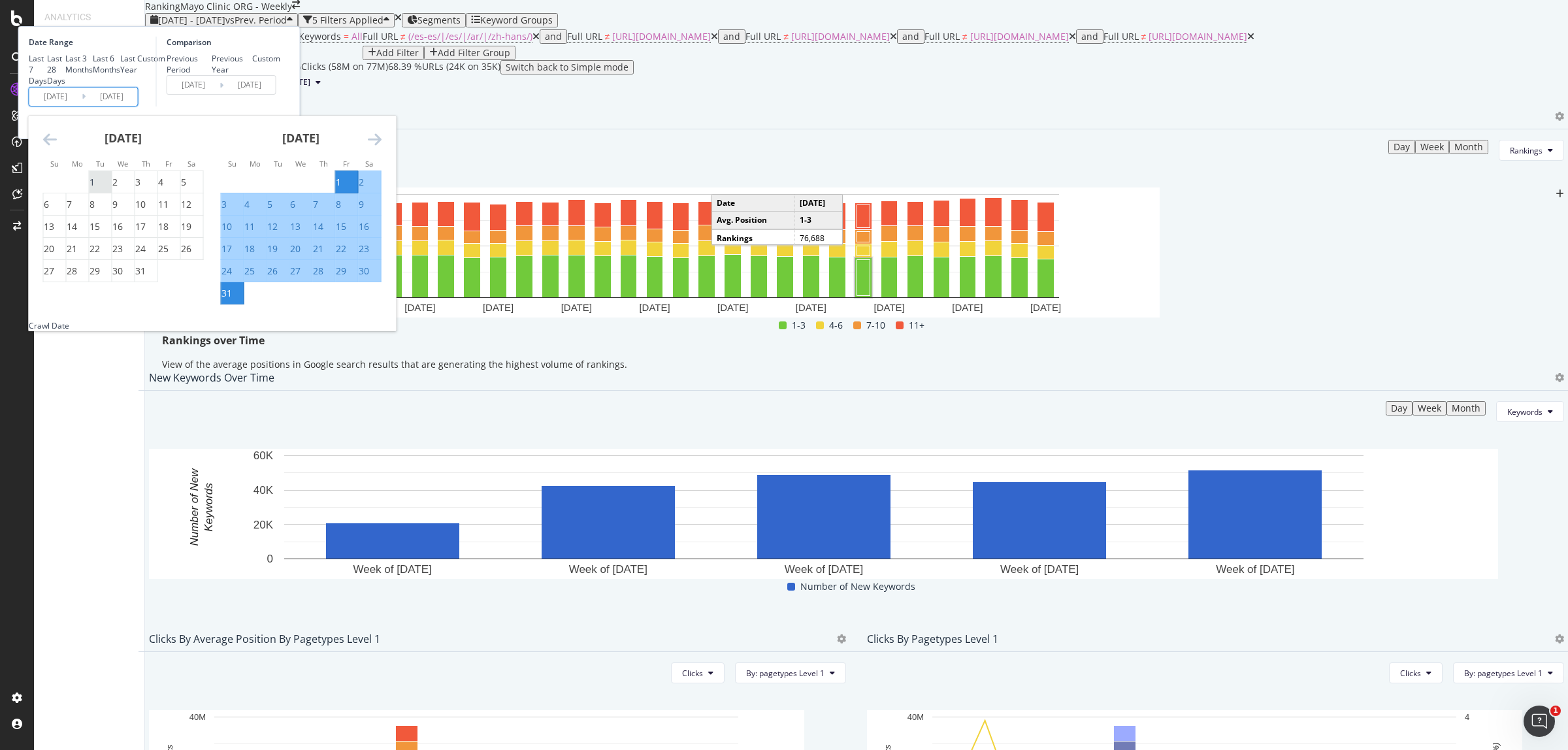
click at [95, 189] on div "1" at bounding box center [92, 182] width 6 height 13
type input "[DATE]"
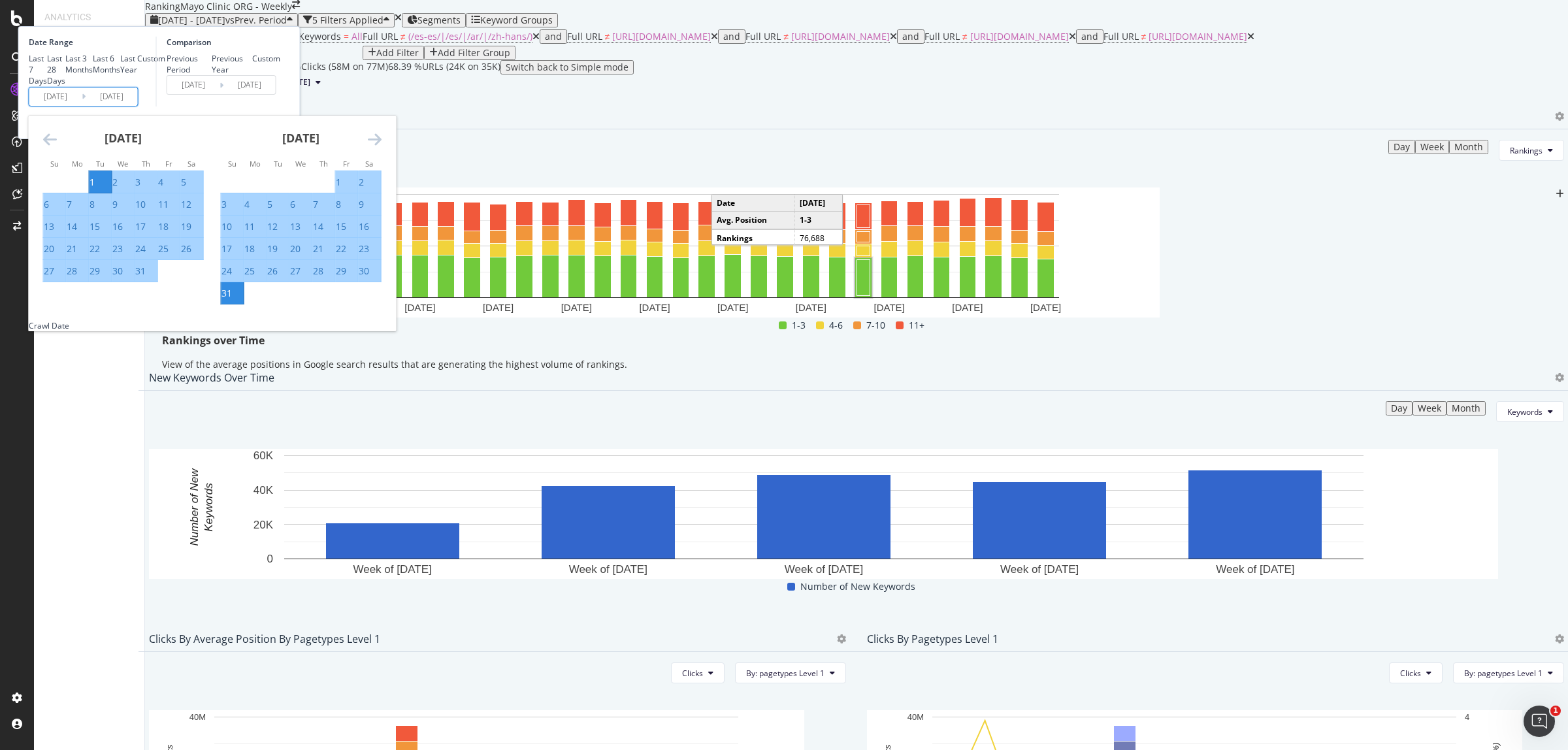
click at [146, 278] on div "31" at bounding box center [139, 271] width 10 height 13
type input "[DATE]"
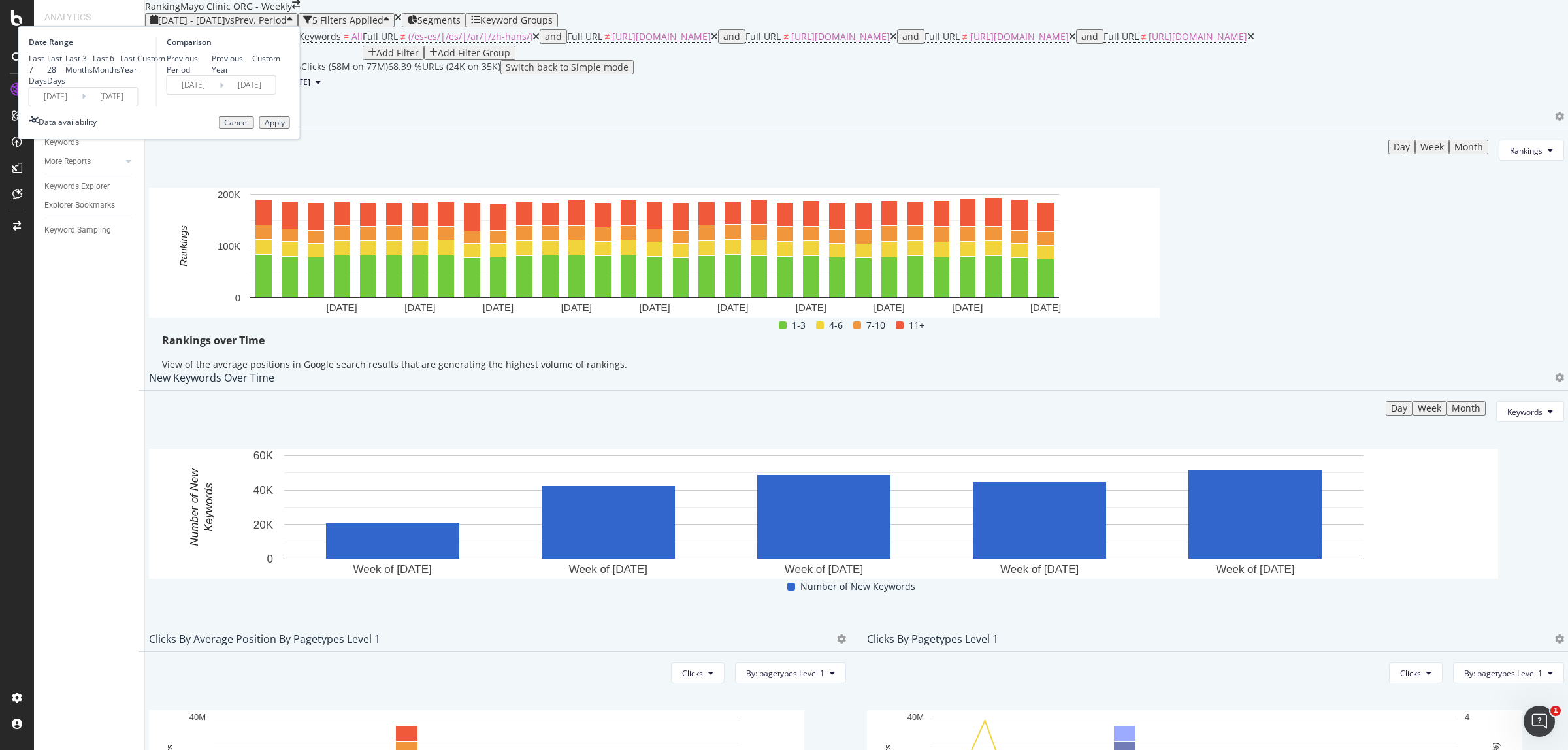
click at [284, 127] on div "Apply" at bounding box center [275, 123] width 20 height 9
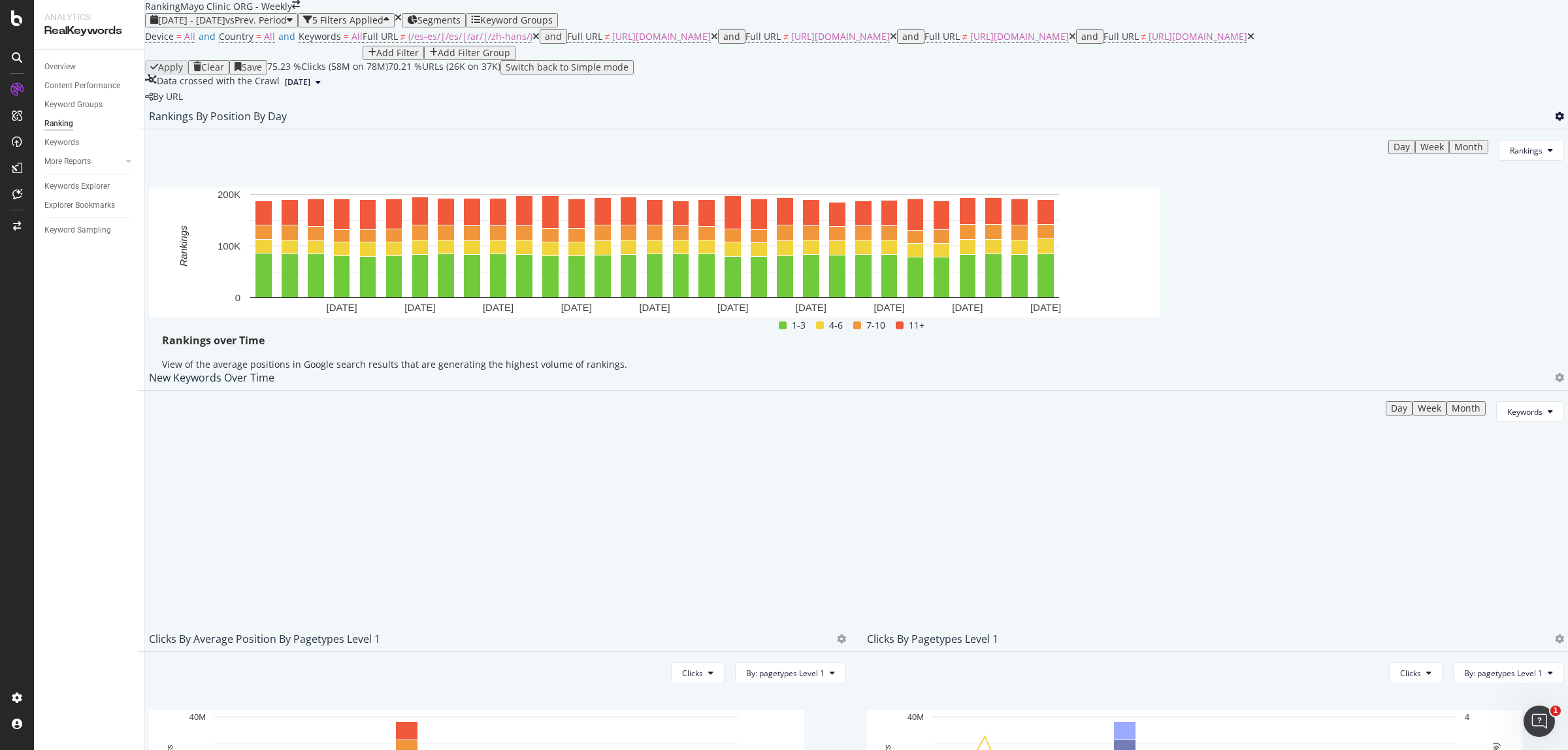
click at [1555, 121] on icon at bounding box center [1560, 116] width 9 height 9
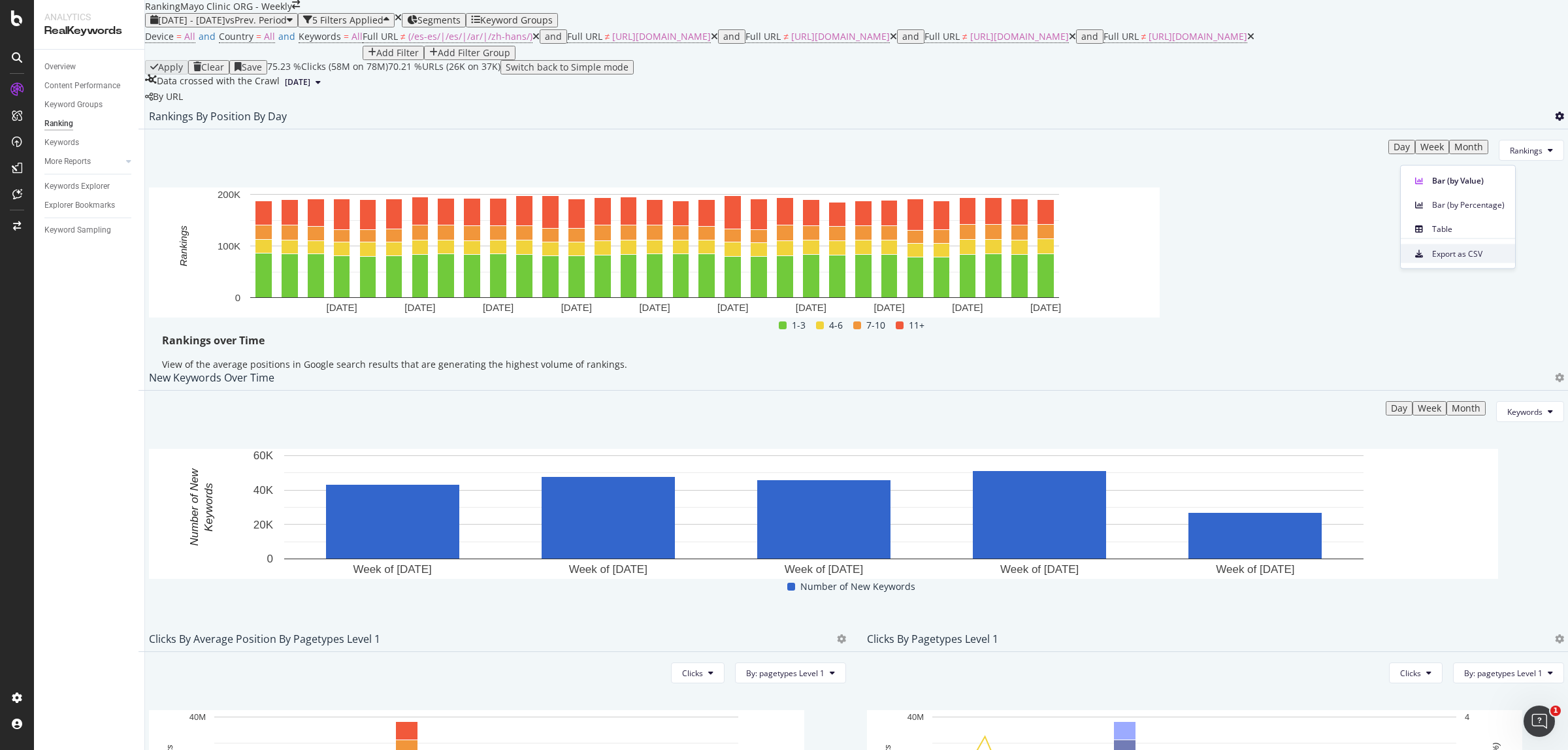
click at [1458, 259] on div "Export as CSV" at bounding box center [1457, 254] width 114 height 19
click at [209, 25] on div "[DATE] - [DATE] vs Prev. Period" at bounding box center [221, 20] width 142 height 10
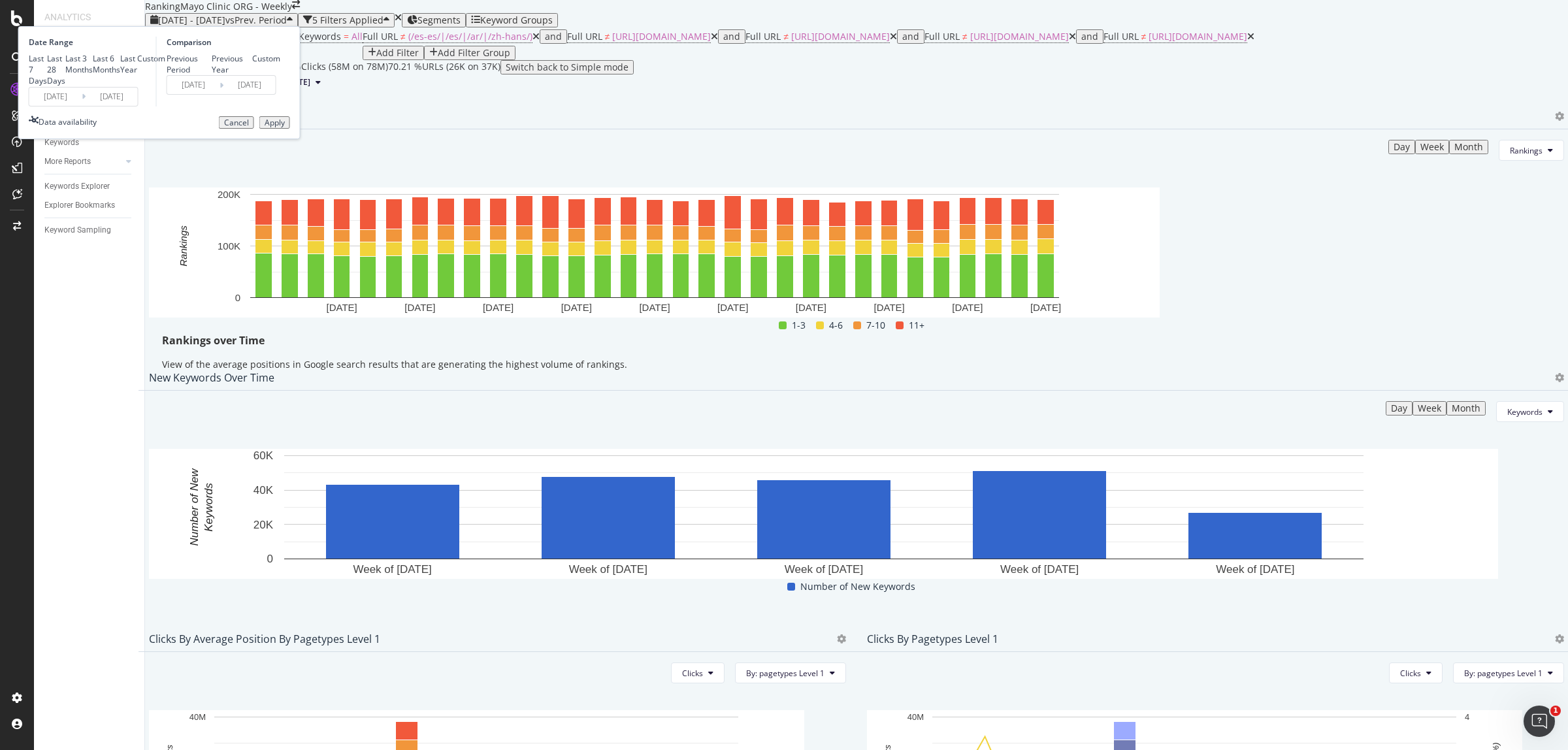
click at [82, 106] on input "[DATE]" at bounding box center [56, 97] width 52 height 19
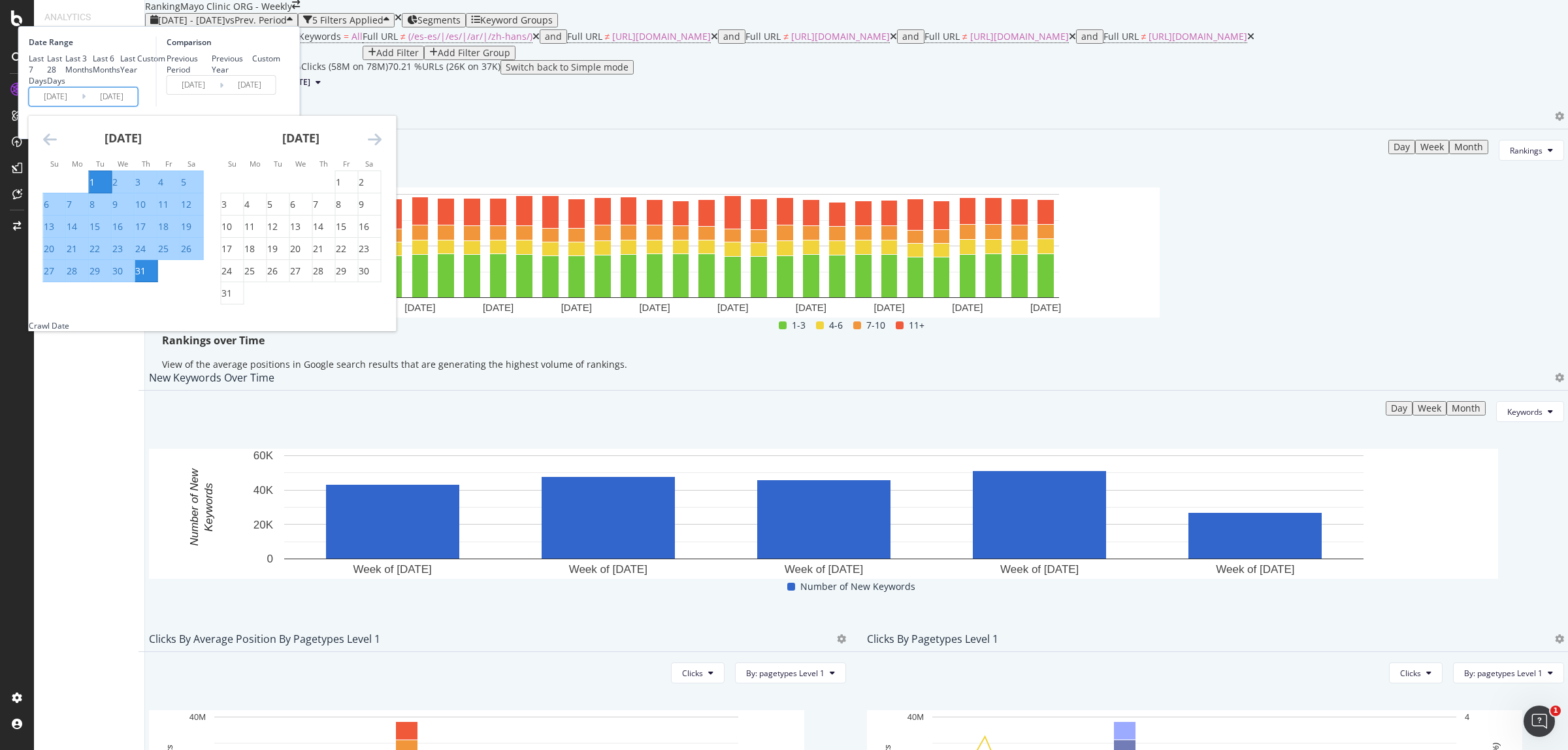
click at [57, 147] on icon "Move backward to switch to the previous month." at bounding box center [49, 138] width 14 height 16
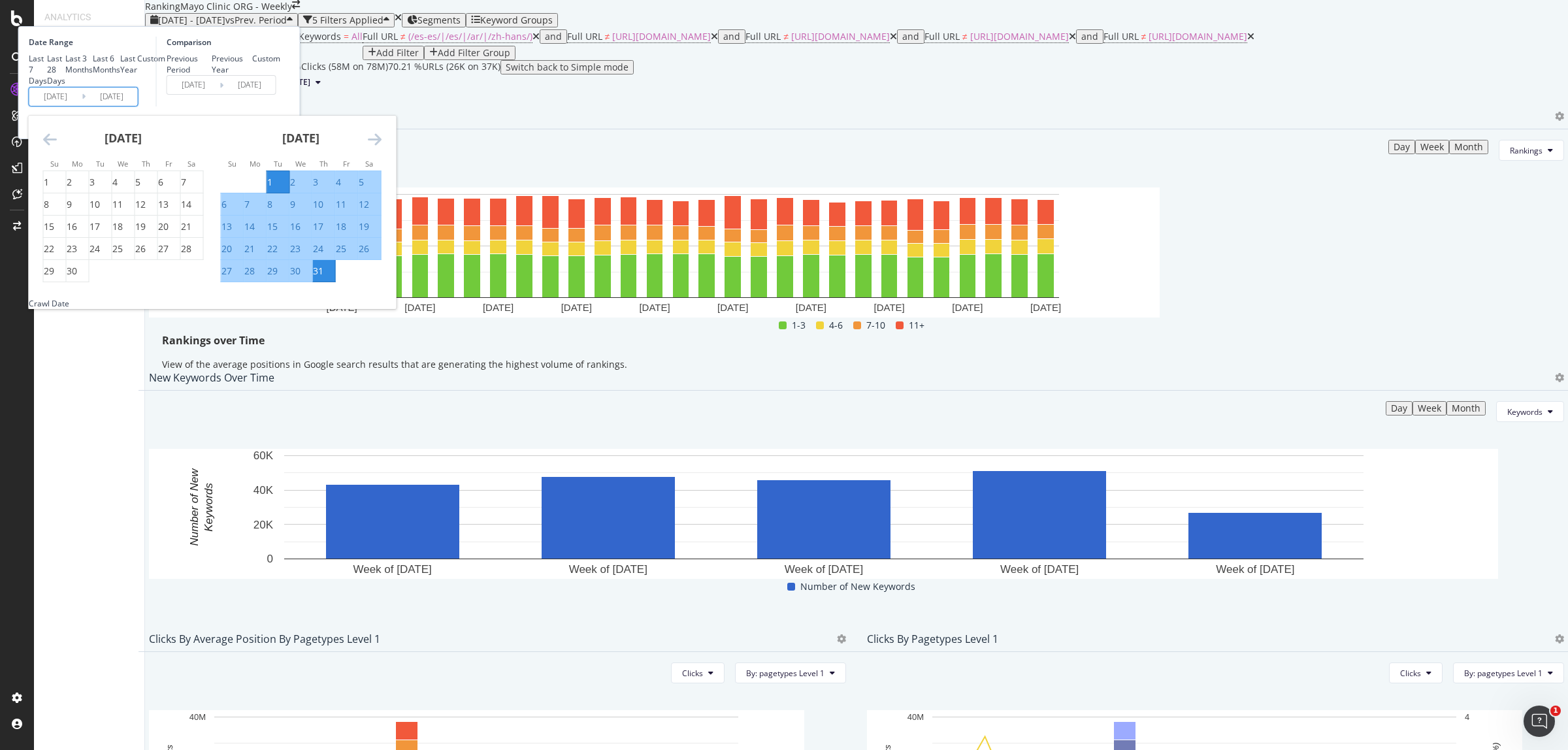
click at [57, 147] on icon "Move backward to switch to the previous month." at bounding box center [49, 138] width 14 height 16
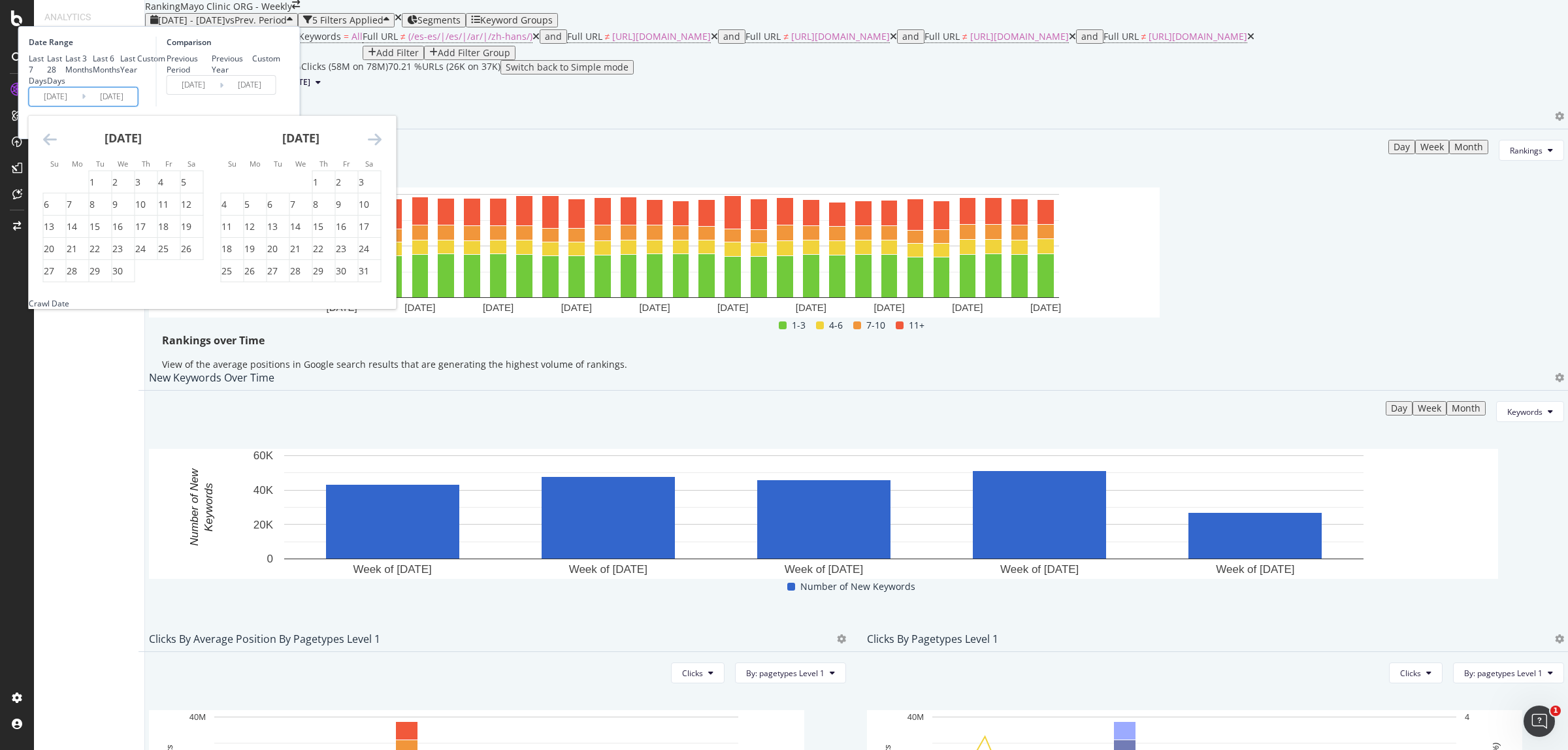
click at [57, 147] on icon "Move backward to switch to the previous month." at bounding box center [49, 138] width 14 height 16
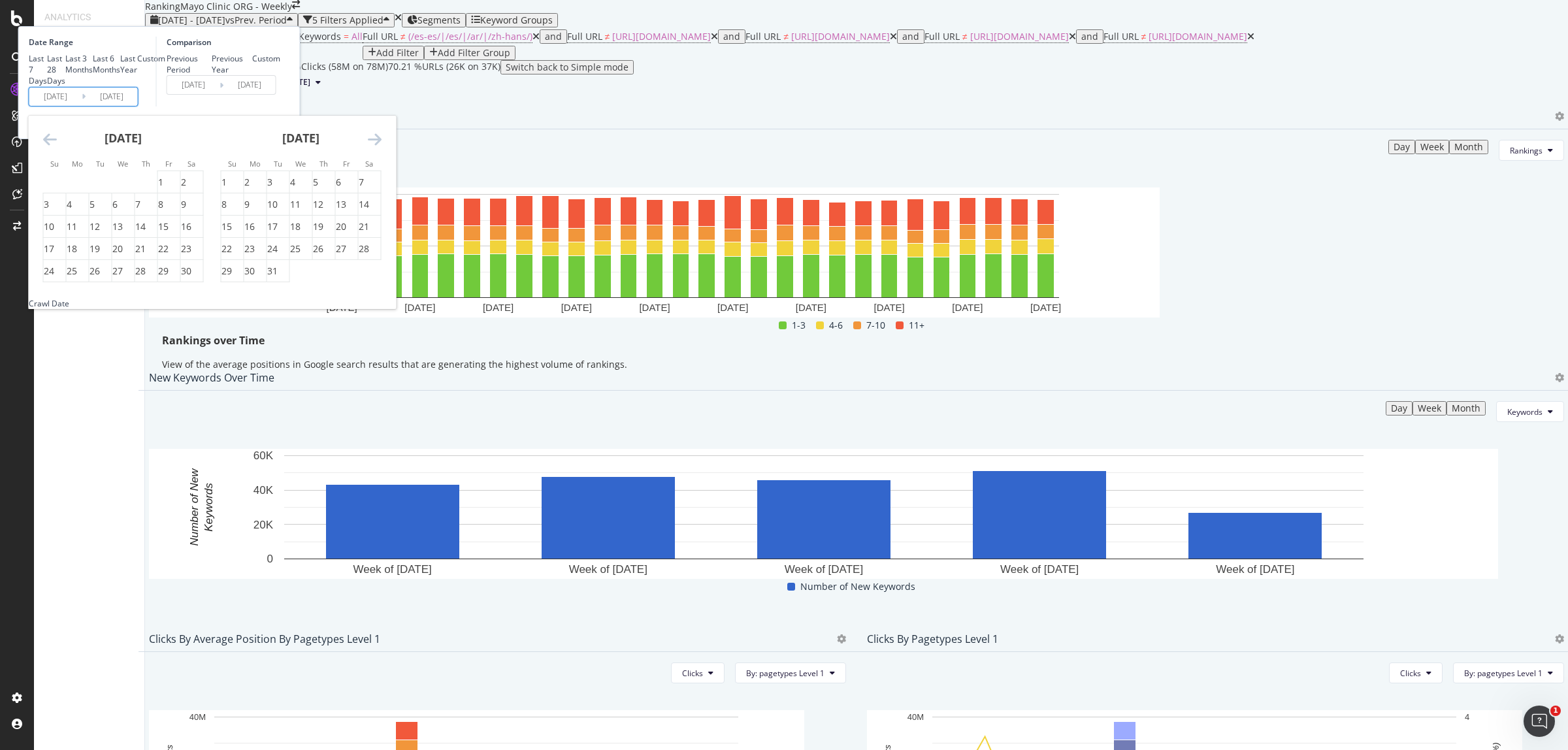
click at [57, 147] on icon "Move backward to switch to the previous month." at bounding box center [49, 138] width 14 height 16
click at [140, 189] on div "1" at bounding box center [138, 182] width 6 height 13
type input "[DATE]"
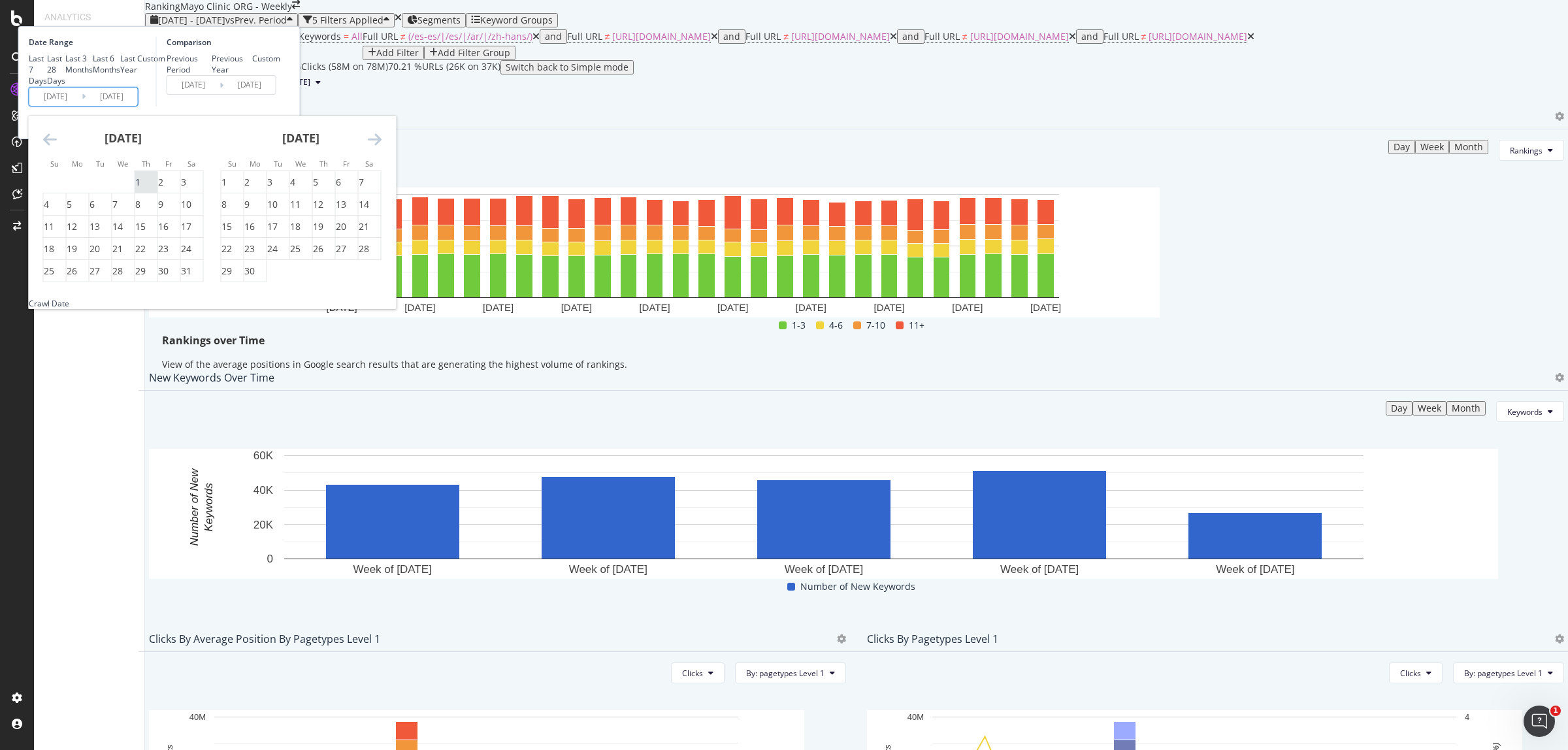
type input "[DATE]"
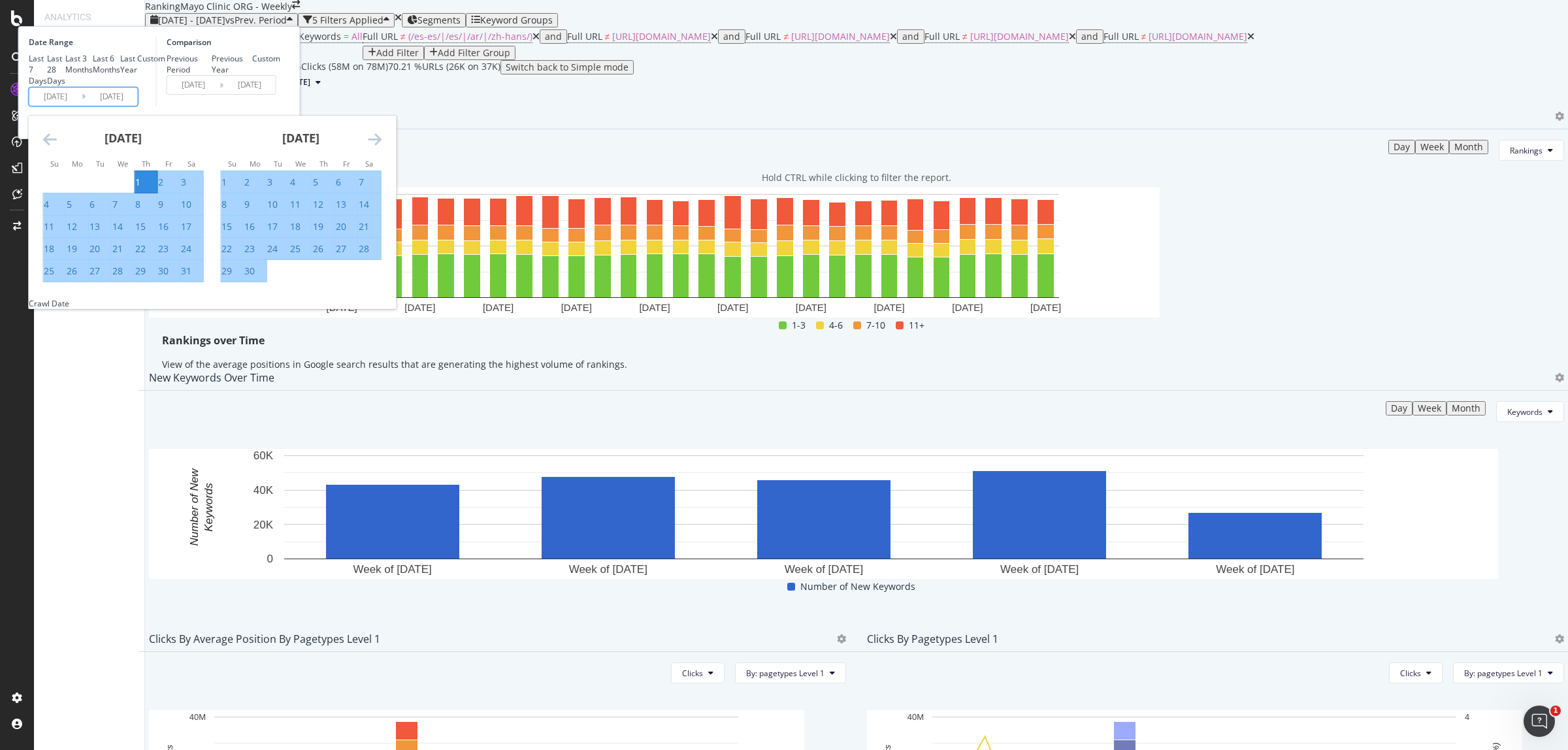
click at [191, 278] on div "31" at bounding box center [186, 271] width 10 height 13
type input "[DATE]"
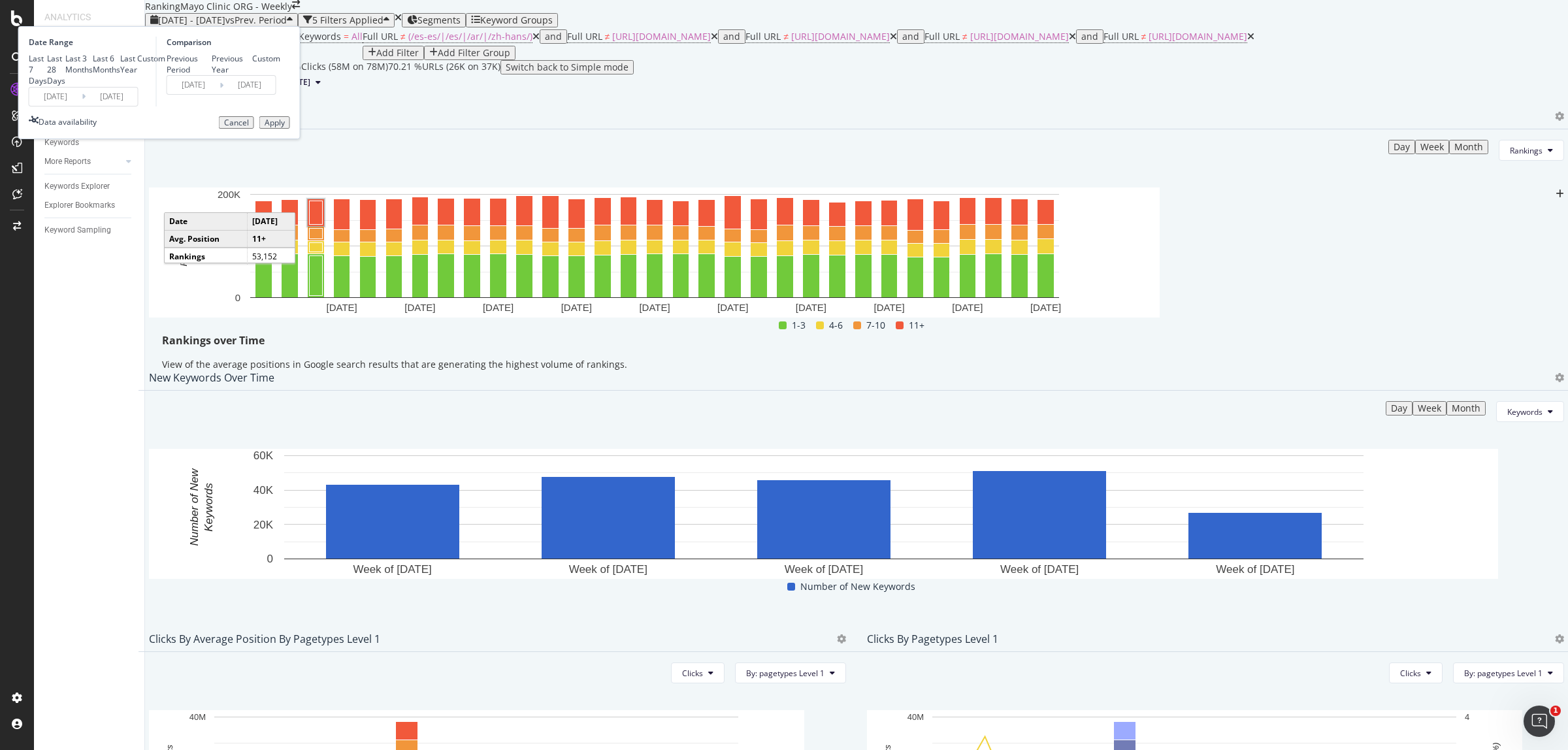
click at [284, 127] on div "Apply" at bounding box center [275, 123] width 20 height 9
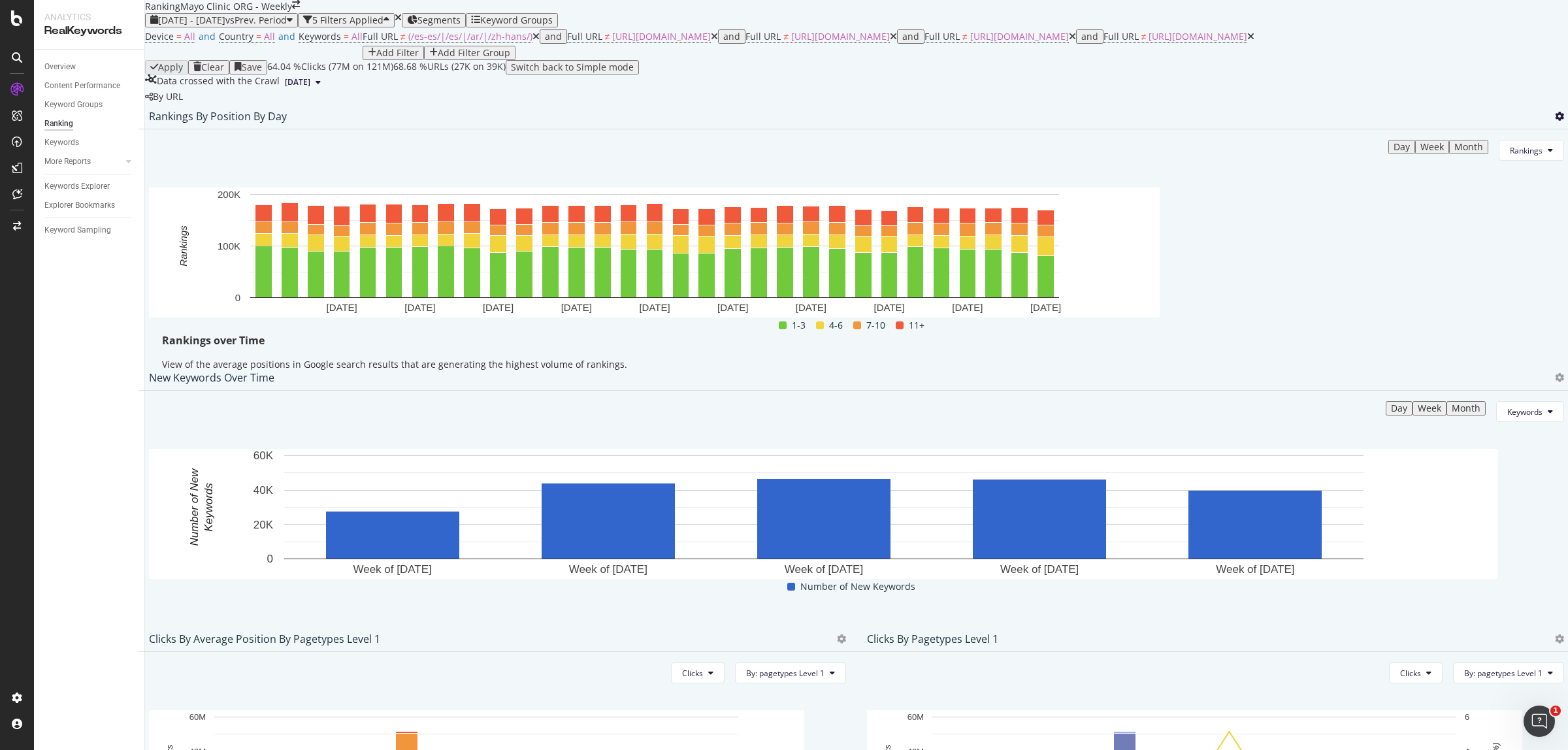
click at [1555, 121] on icon at bounding box center [1560, 116] width 9 height 9
click at [1471, 261] on div "Export as CSV" at bounding box center [1457, 254] width 114 height 19
